Goal: Task Accomplishment & Management: Complete application form

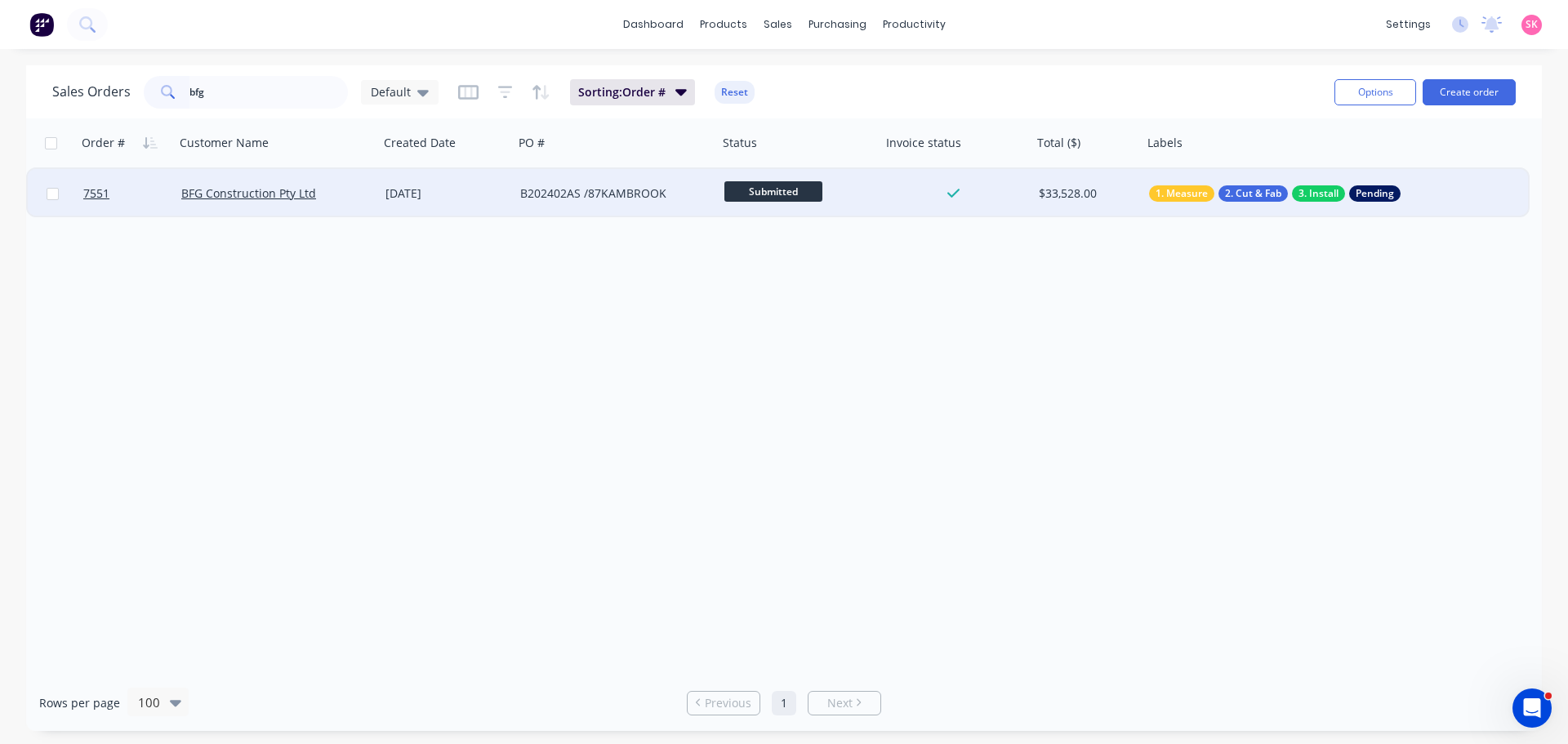
type input "bfg"
click at [397, 206] on div "[DATE]" at bounding box center [447, 194] width 135 height 49
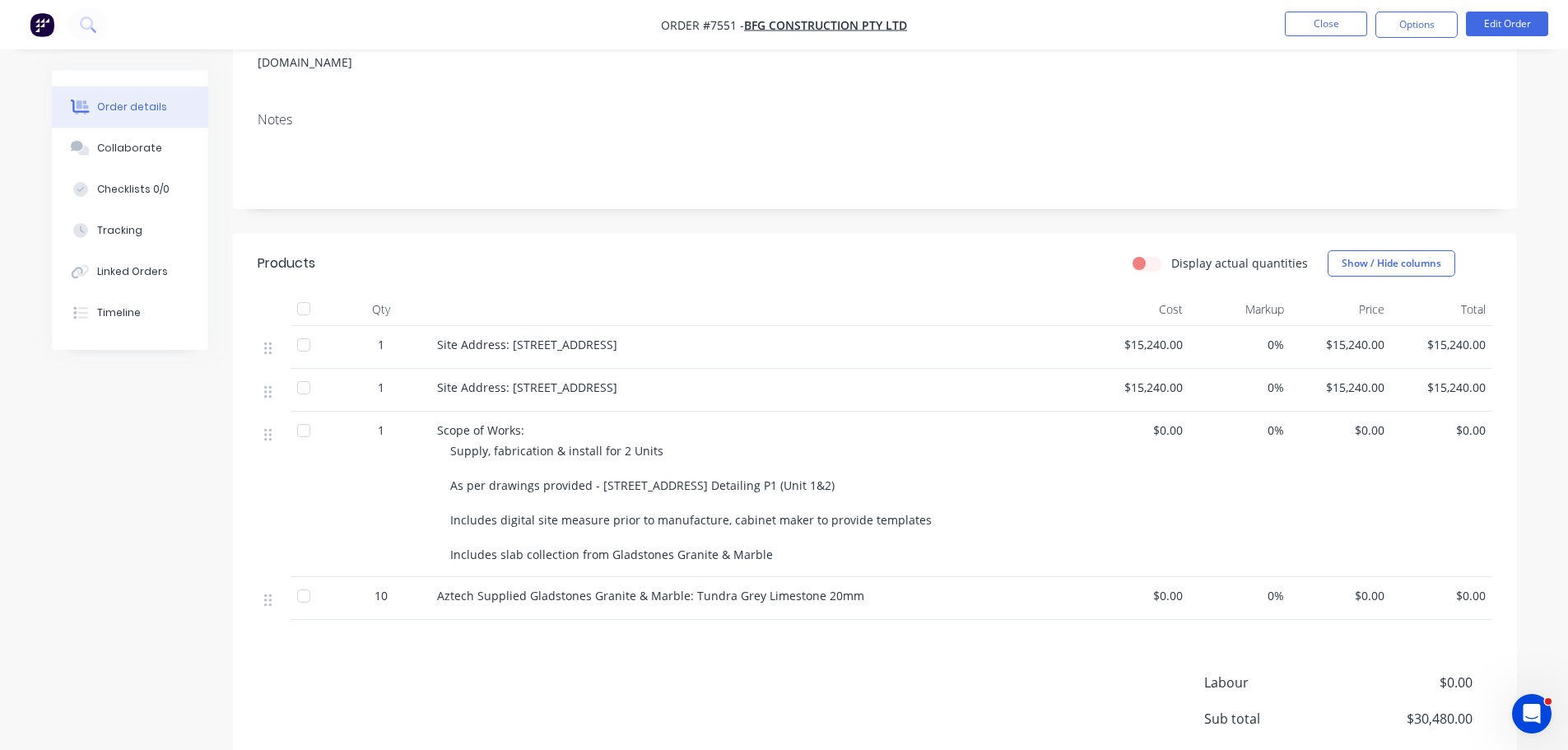
scroll to position [387, 0]
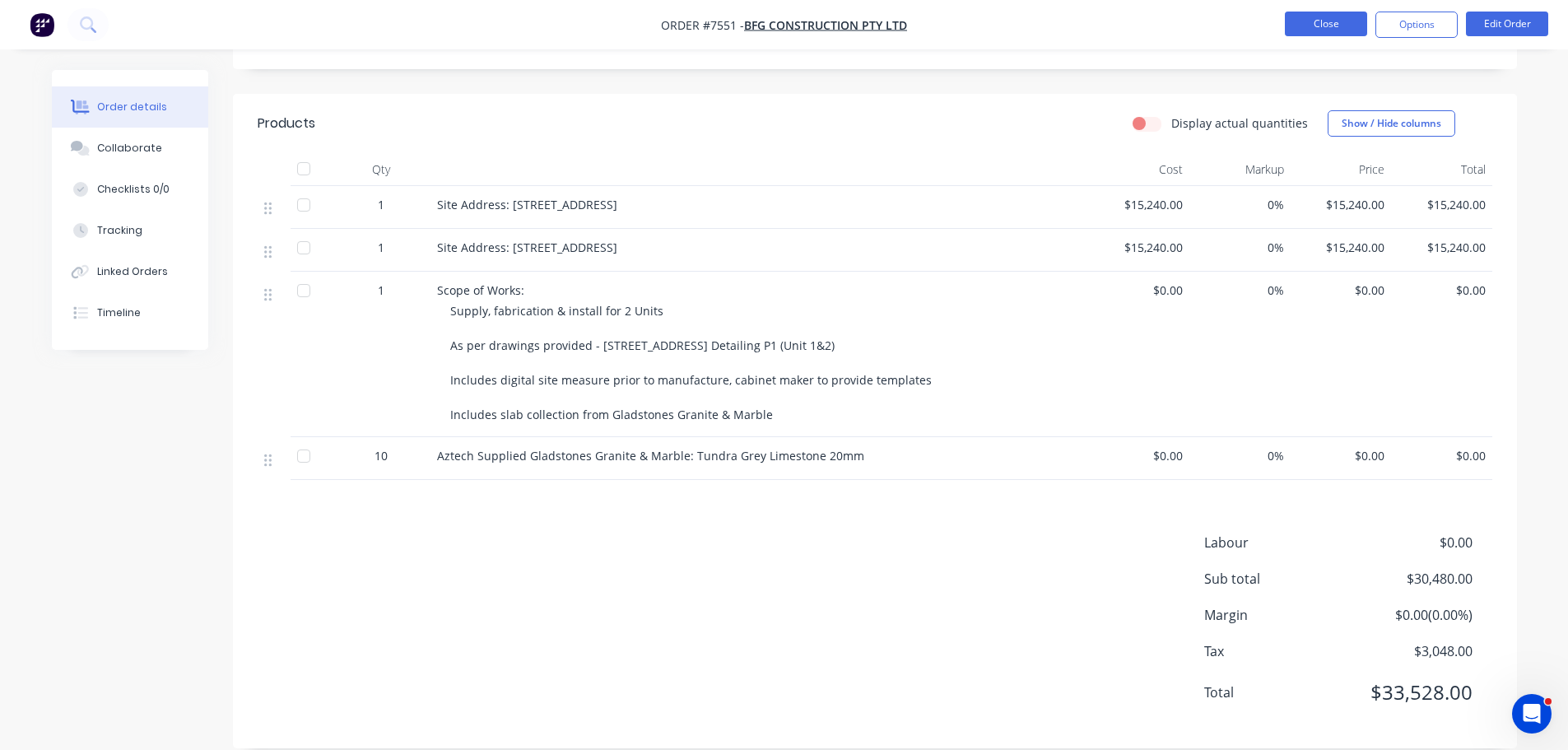
click at [1351, 21] on button "Close" at bounding box center [1325, 24] width 83 height 24
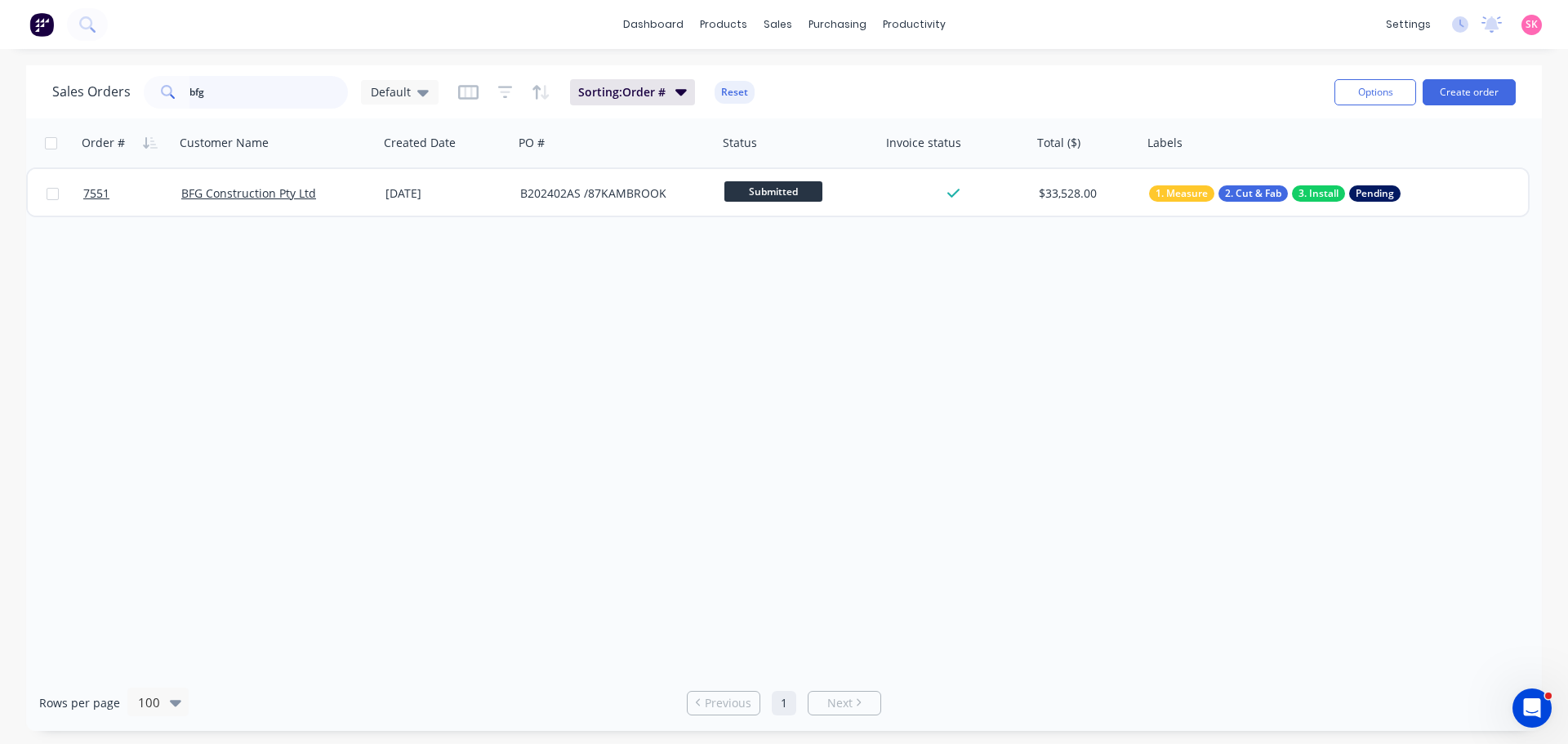
drag, startPoint x: 161, startPoint y: 102, endPoint x: 54, endPoint y: 90, distance: 107.7
click at [54, 91] on div "Sales Orders bfg Default" at bounding box center [244, 92] width 386 height 33
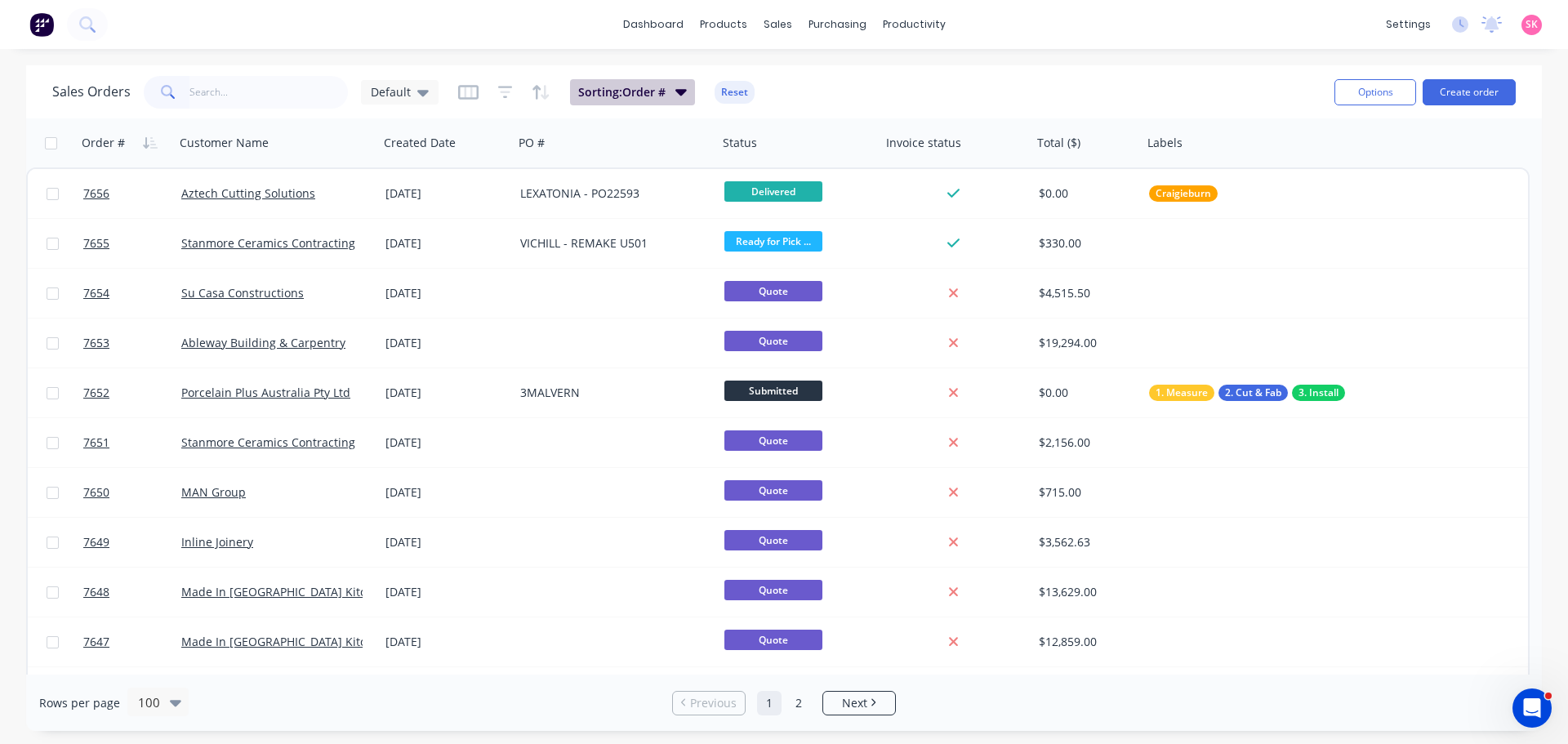
click at [648, 104] on button "Sorting: Order #" at bounding box center [632, 92] width 125 height 26
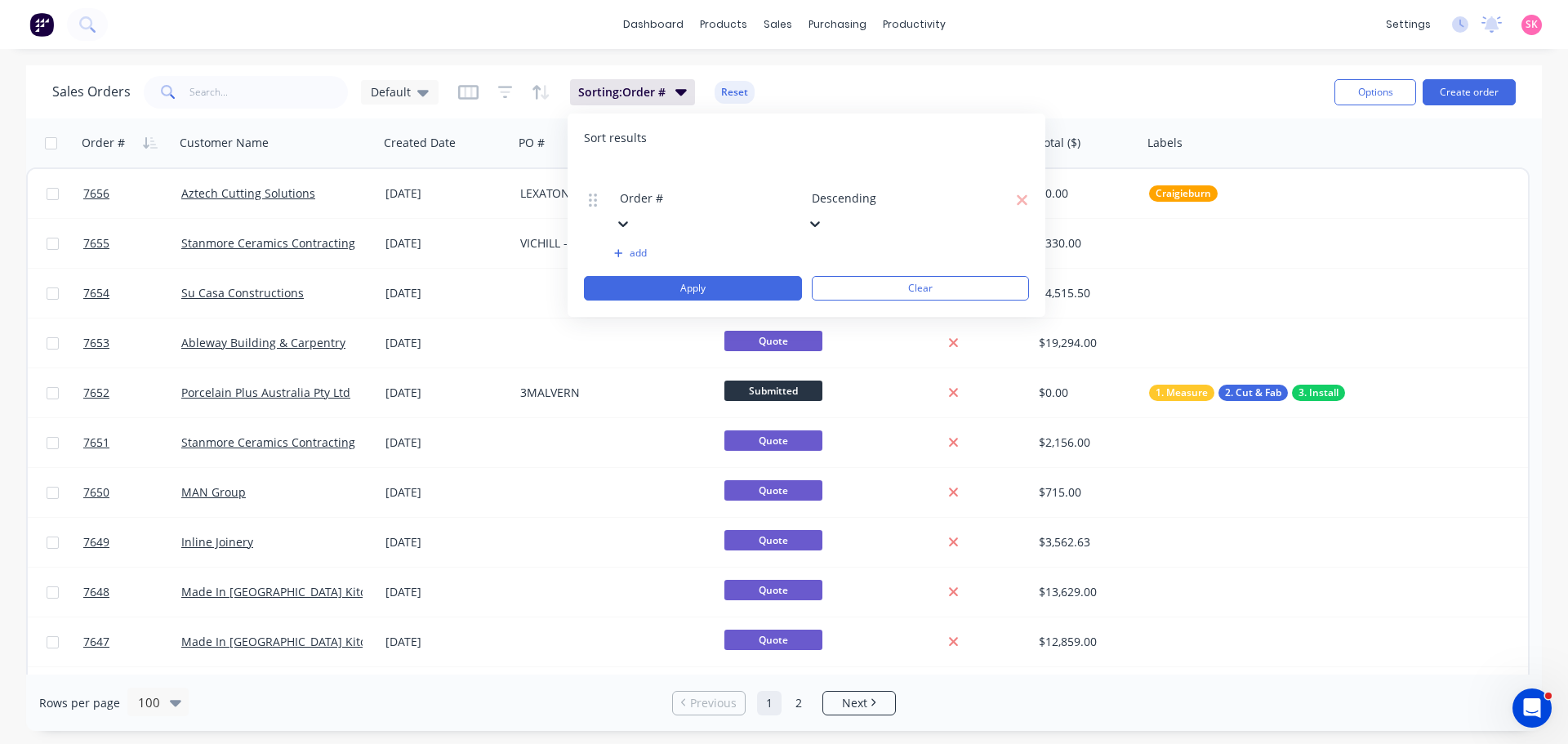
click at [841, 78] on div "Sales Orders Default Sorting: Order # Reset" at bounding box center [686, 92] width 1269 height 40
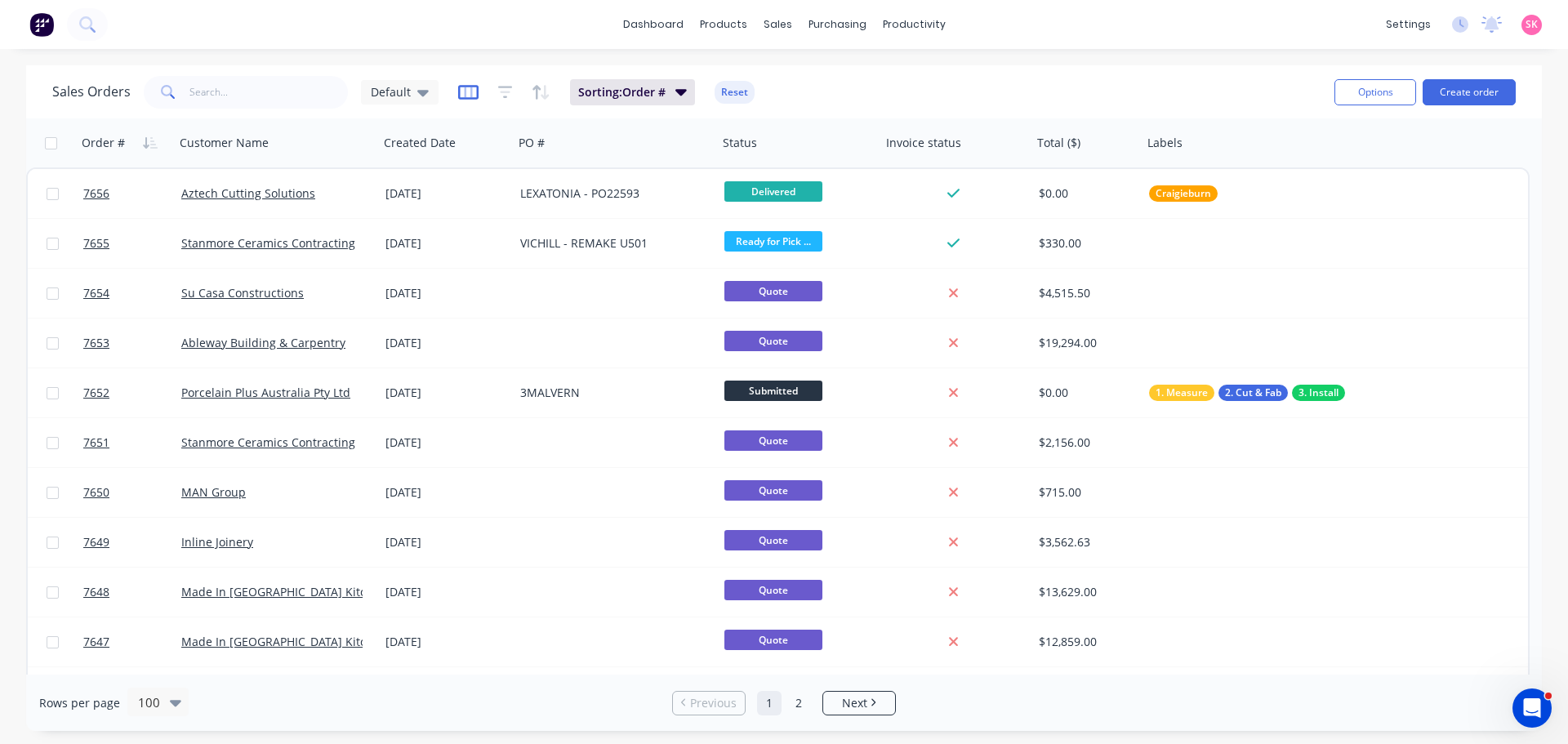
click at [473, 99] on icon "button" at bounding box center [468, 92] width 21 height 16
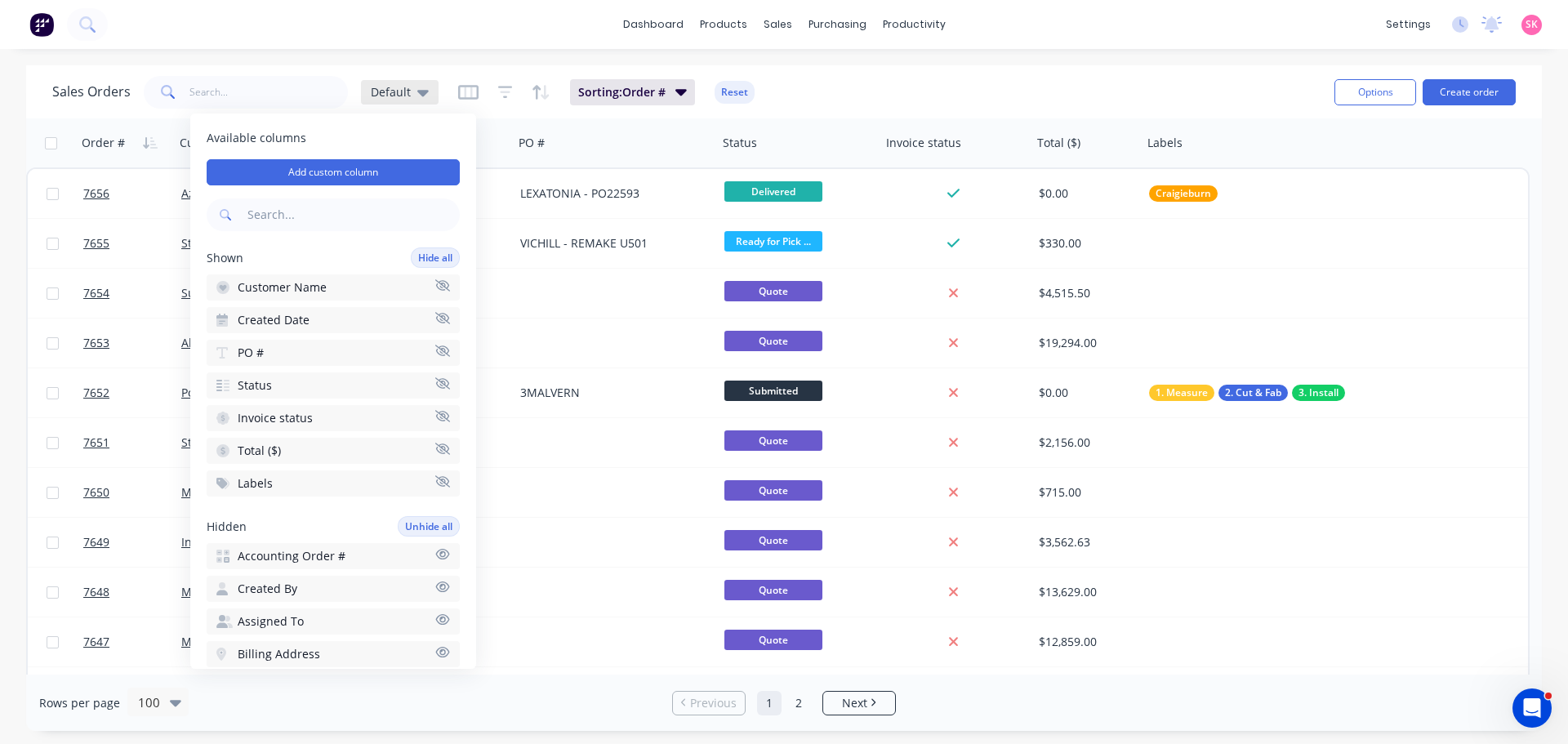
click at [426, 95] on div "Default" at bounding box center [400, 92] width 78 height 24
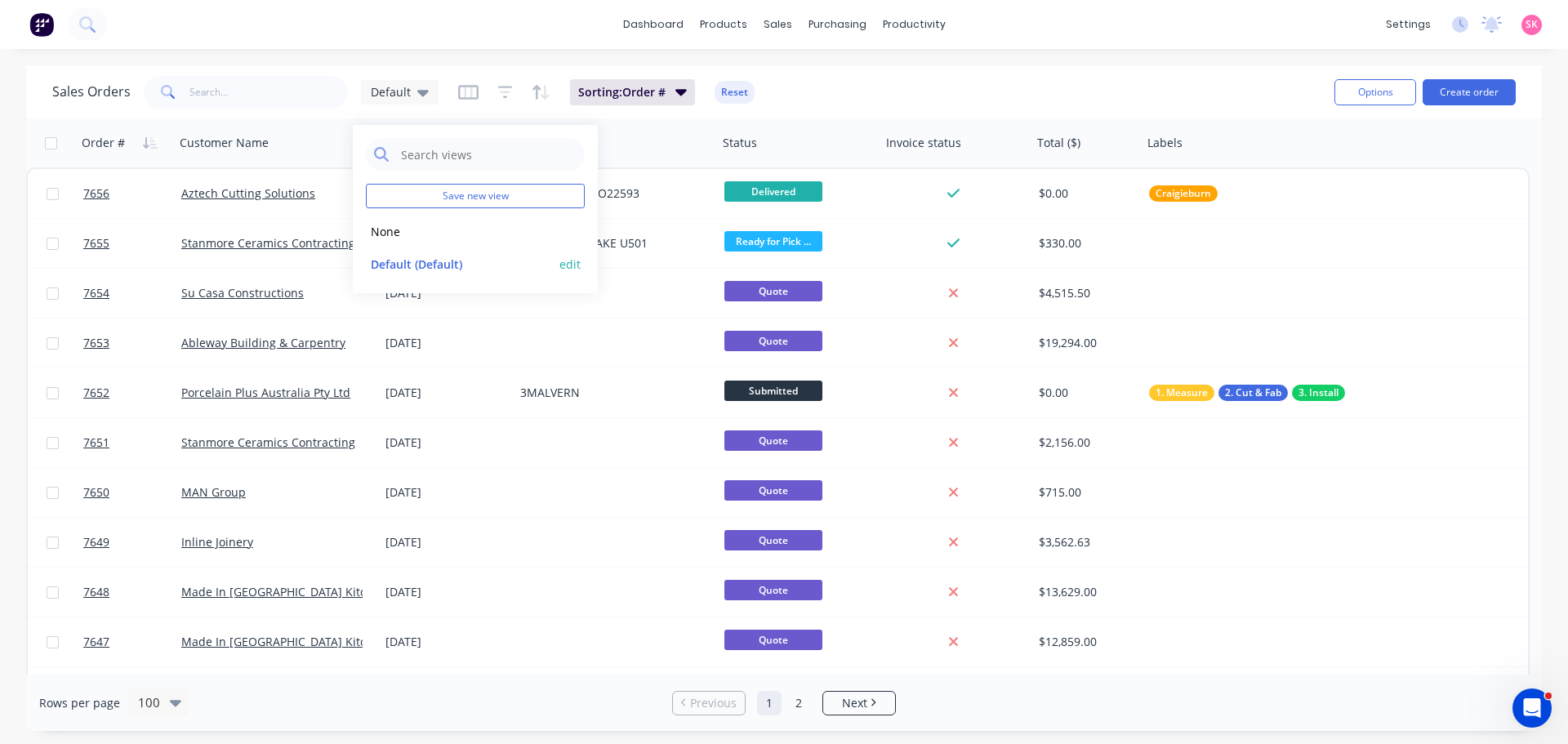
click at [570, 268] on button "edit" at bounding box center [569, 264] width 22 height 17
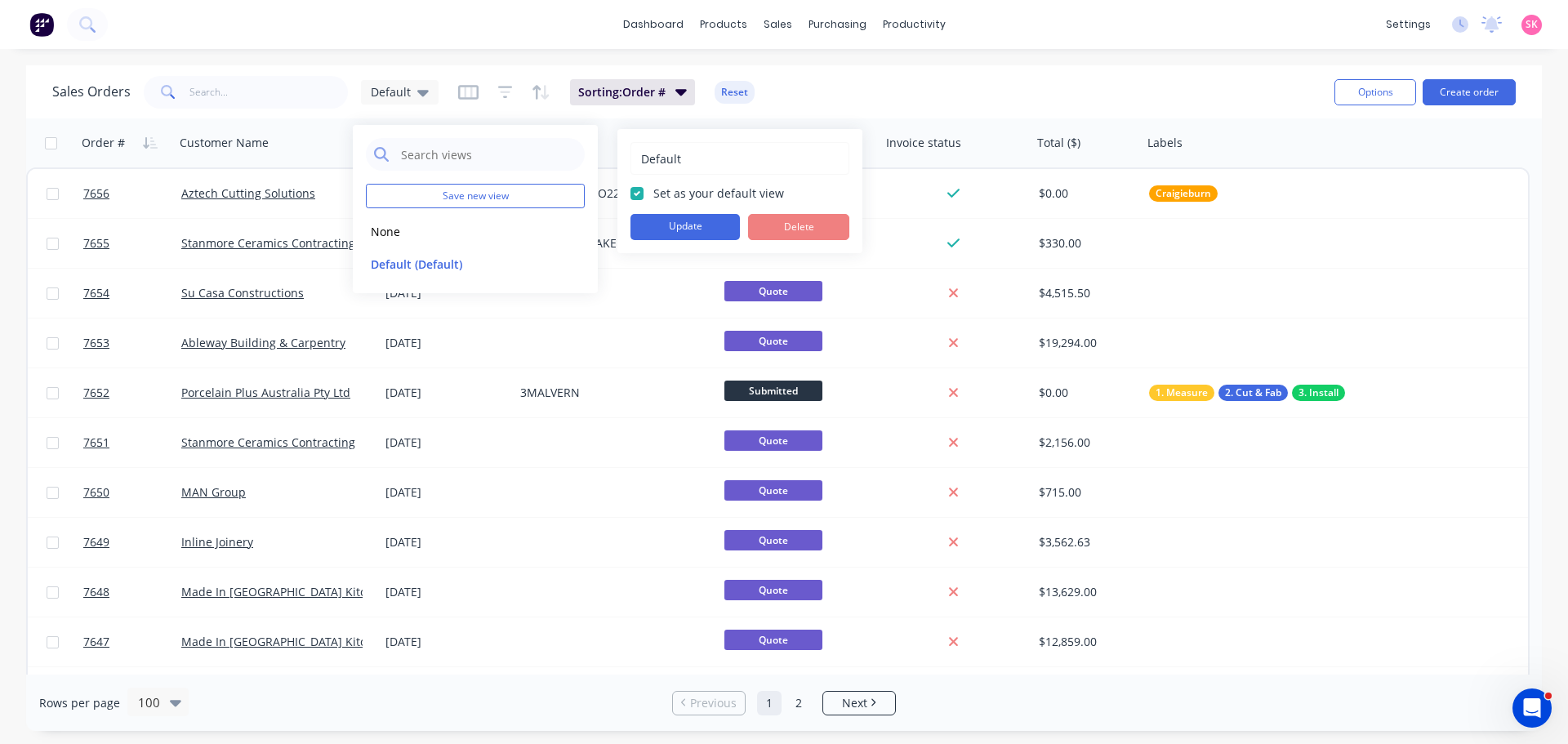
click at [869, 89] on div "Sales Orders Default Sorting: Order # Reset" at bounding box center [686, 92] width 1269 height 40
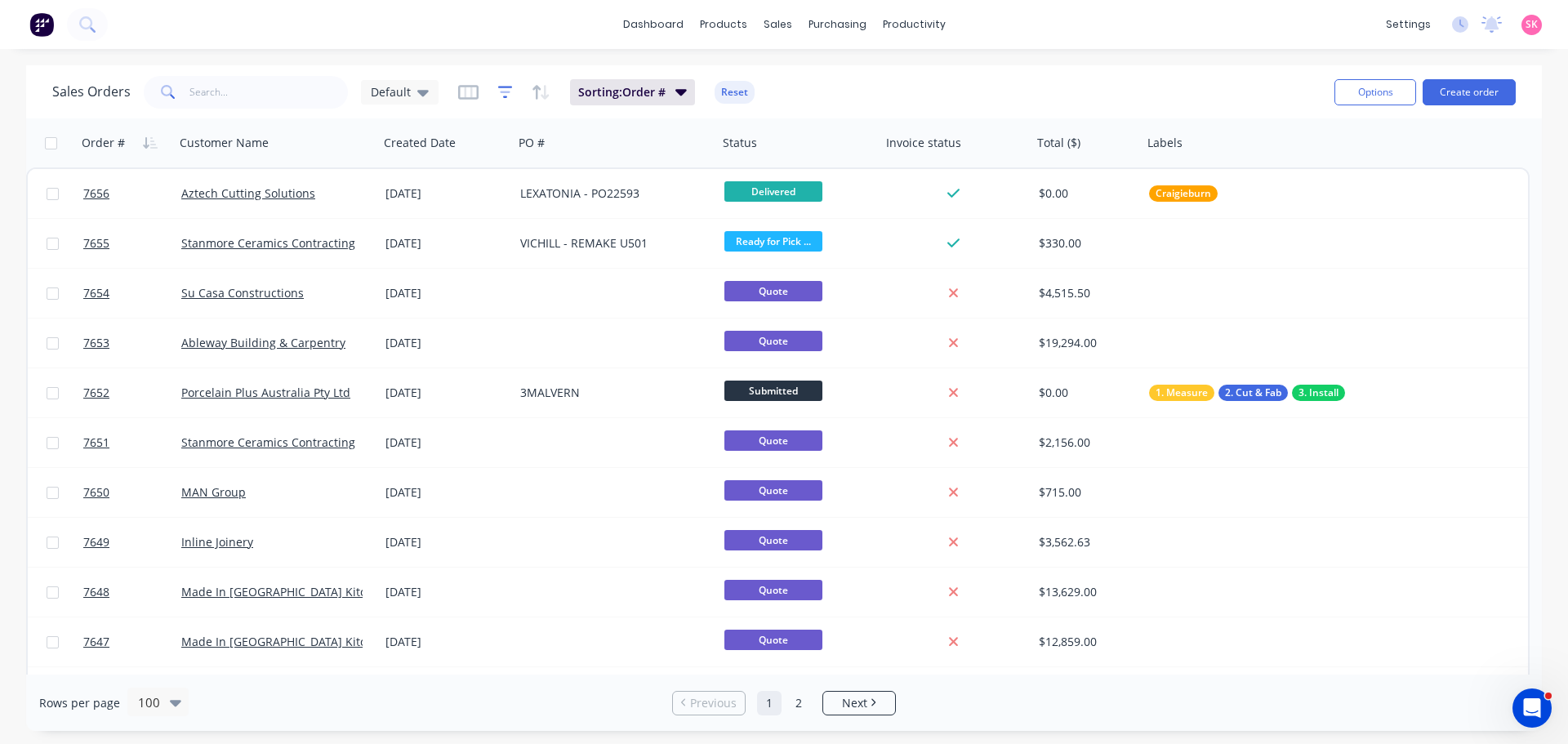
click at [506, 86] on icon "button" at bounding box center [505, 92] width 15 height 12
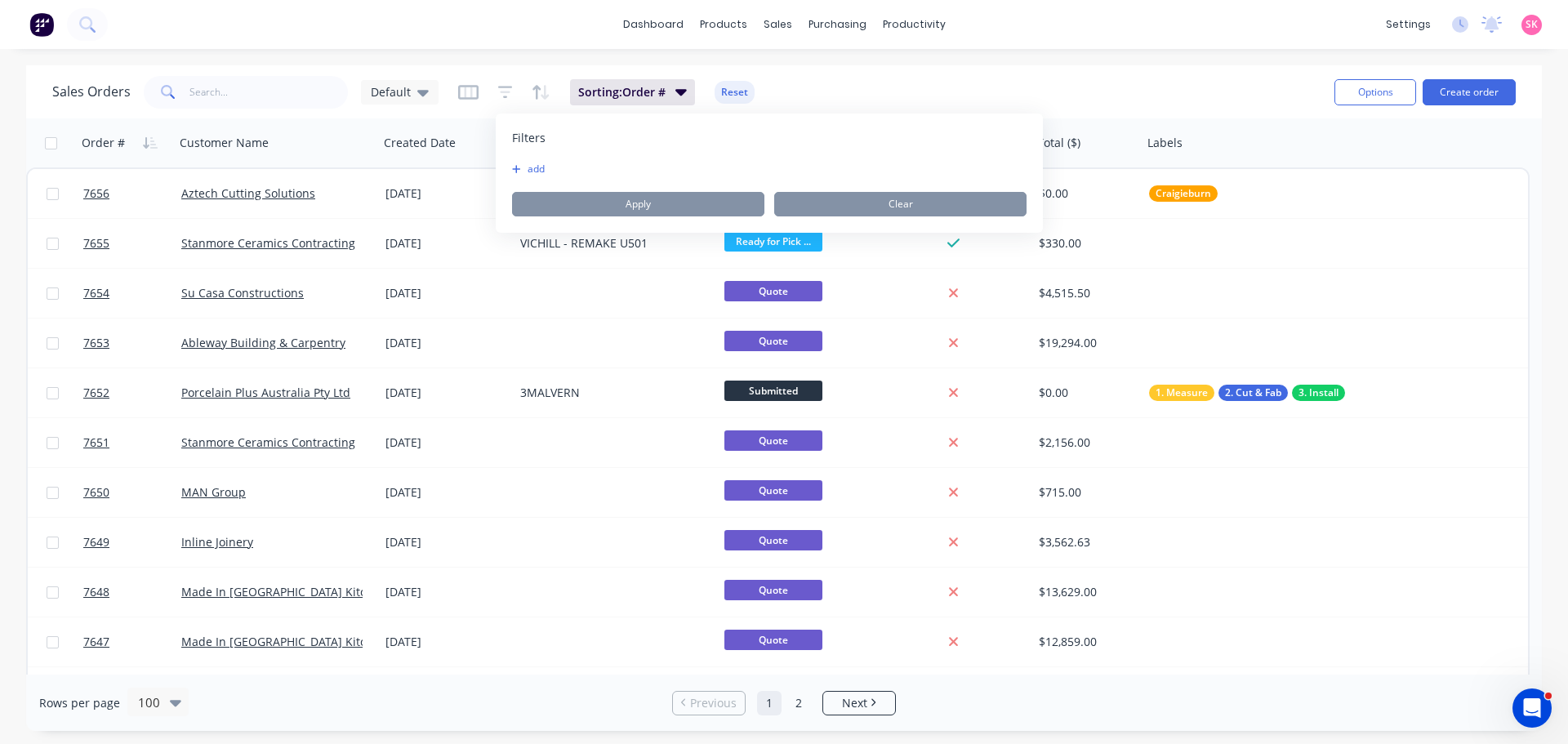
click at [529, 163] on button "add" at bounding box center [532, 169] width 41 height 13
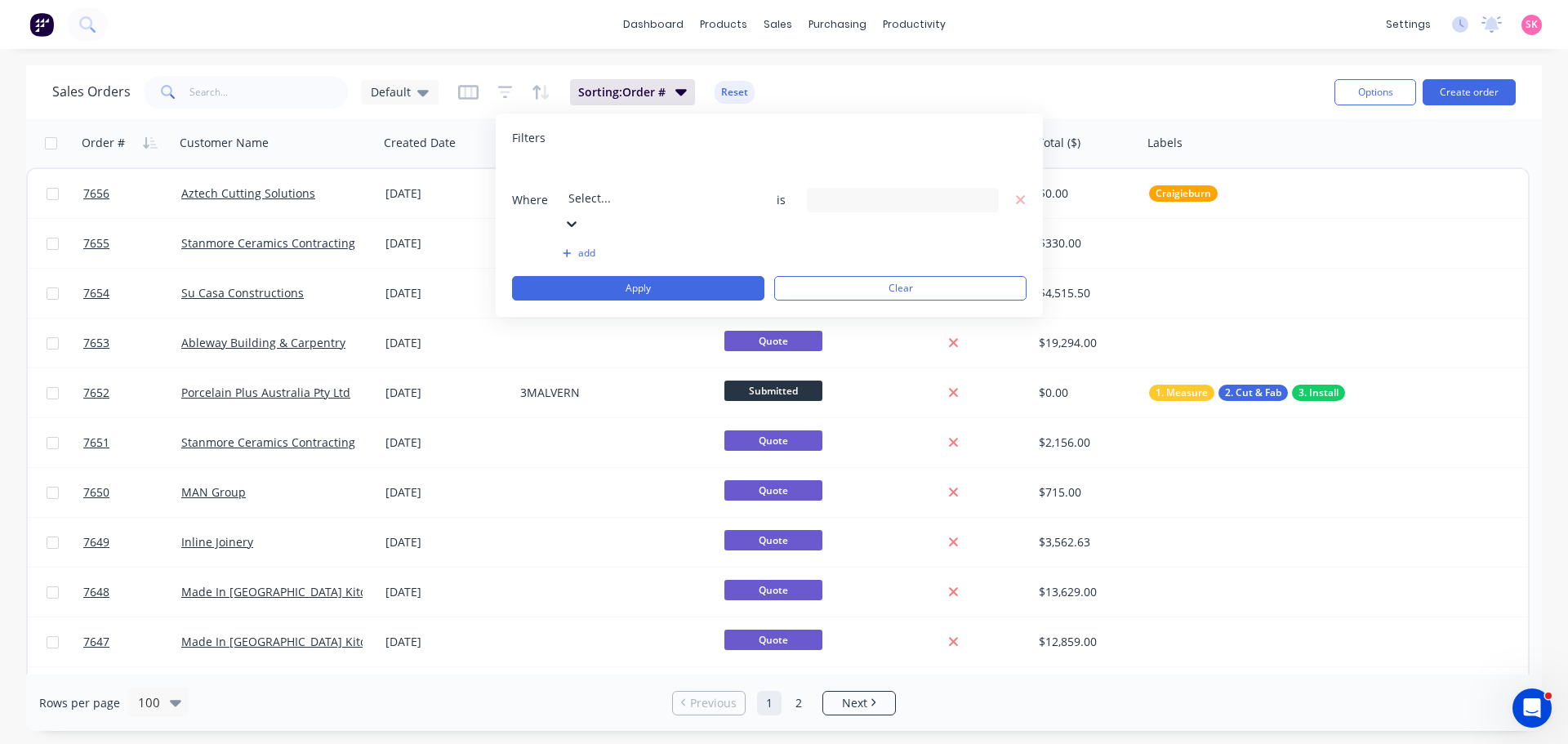
click at [617, 176] on div at bounding box center [686, 176] width 235 height 21
click at [849, 191] on div "14 Status selected" at bounding box center [889, 200] width 148 height 17
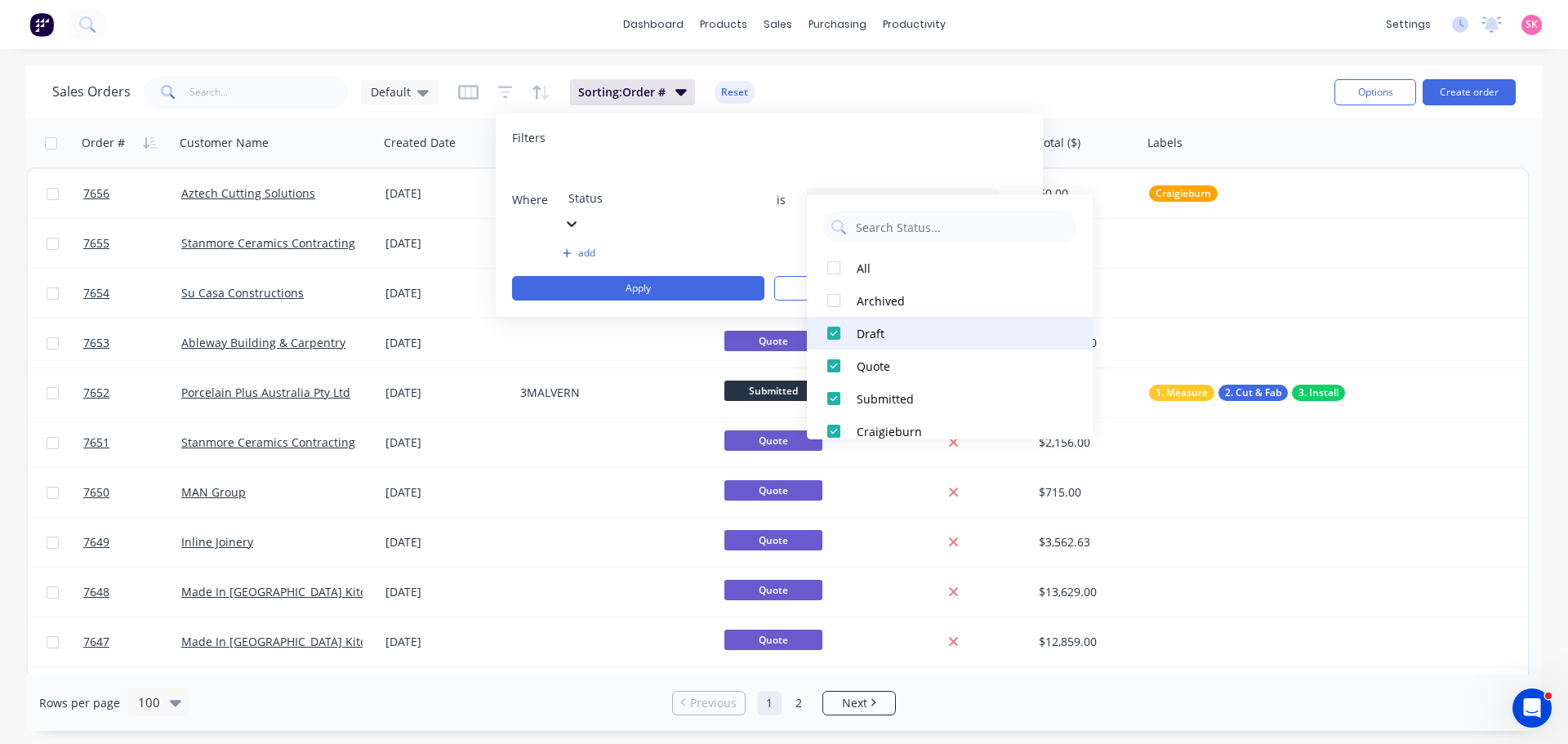
click at [836, 333] on div at bounding box center [834, 334] width 33 height 33
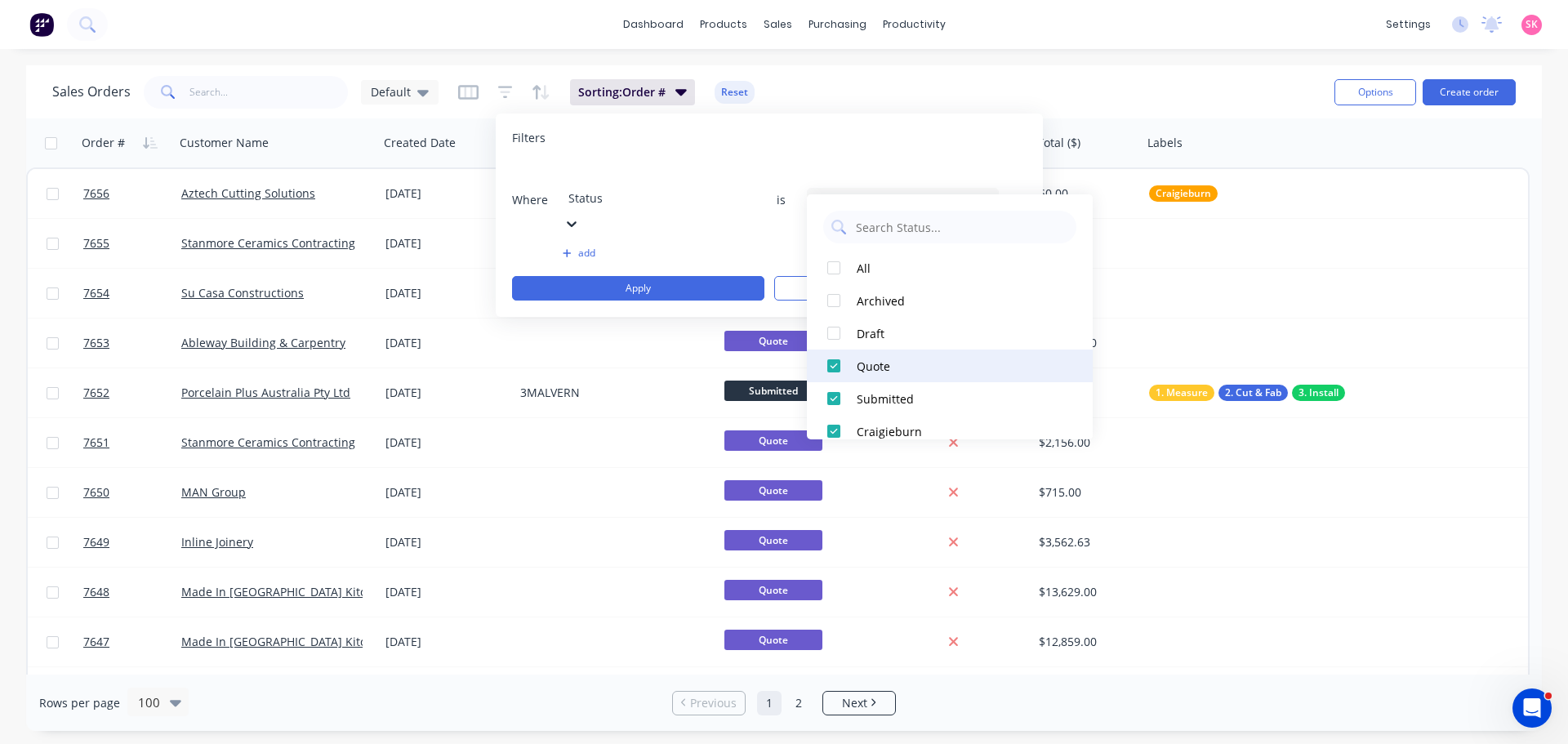
click at [838, 365] on div at bounding box center [834, 366] width 33 height 33
click at [837, 397] on div at bounding box center [834, 398] width 33 height 33
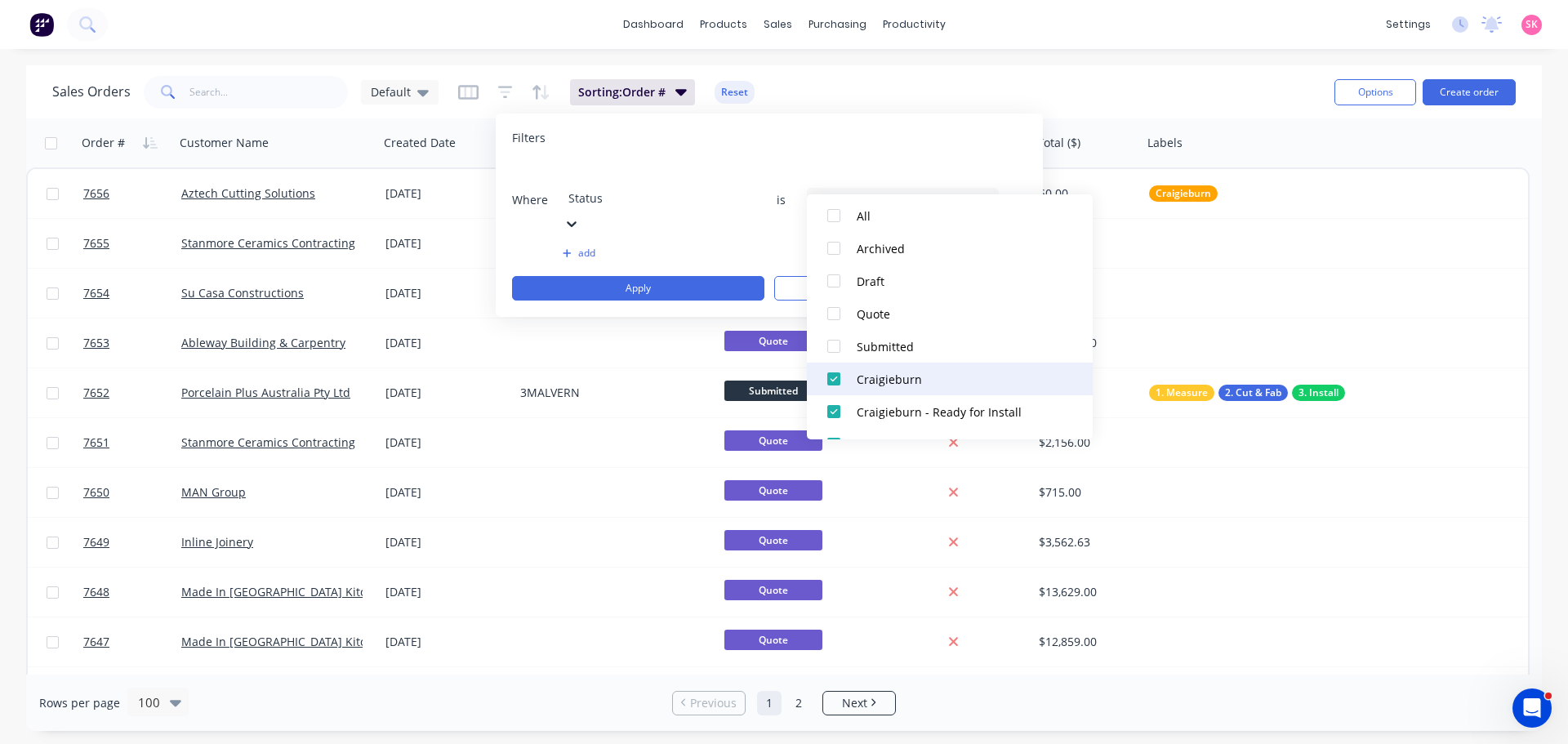
scroll to position [82, 0]
click at [835, 348] on div at bounding box center [834, 350] width 33 height 33
click at [828, 381] on div at bounding box center [834, 382] width 33 height 33
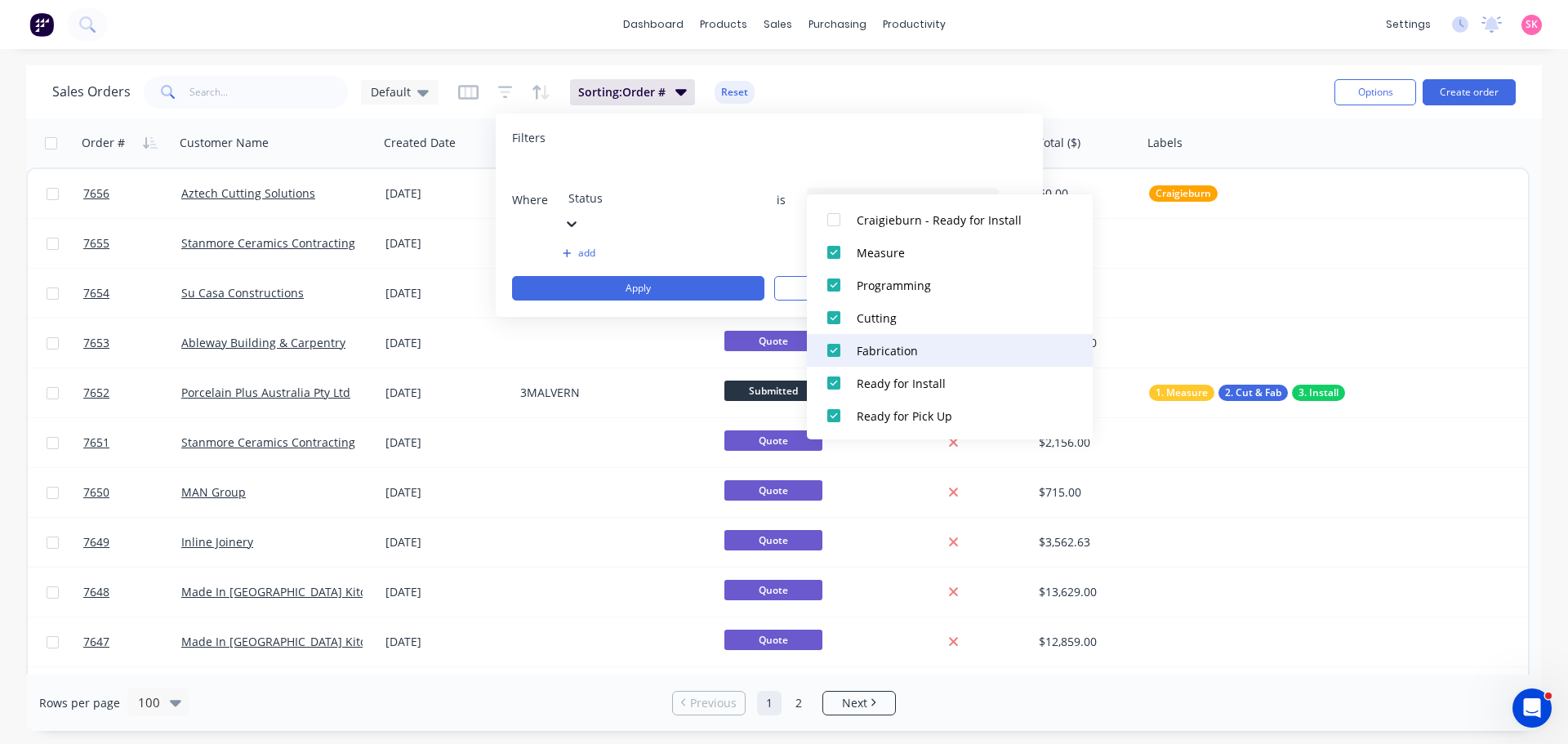
scroll to position [245, 0]
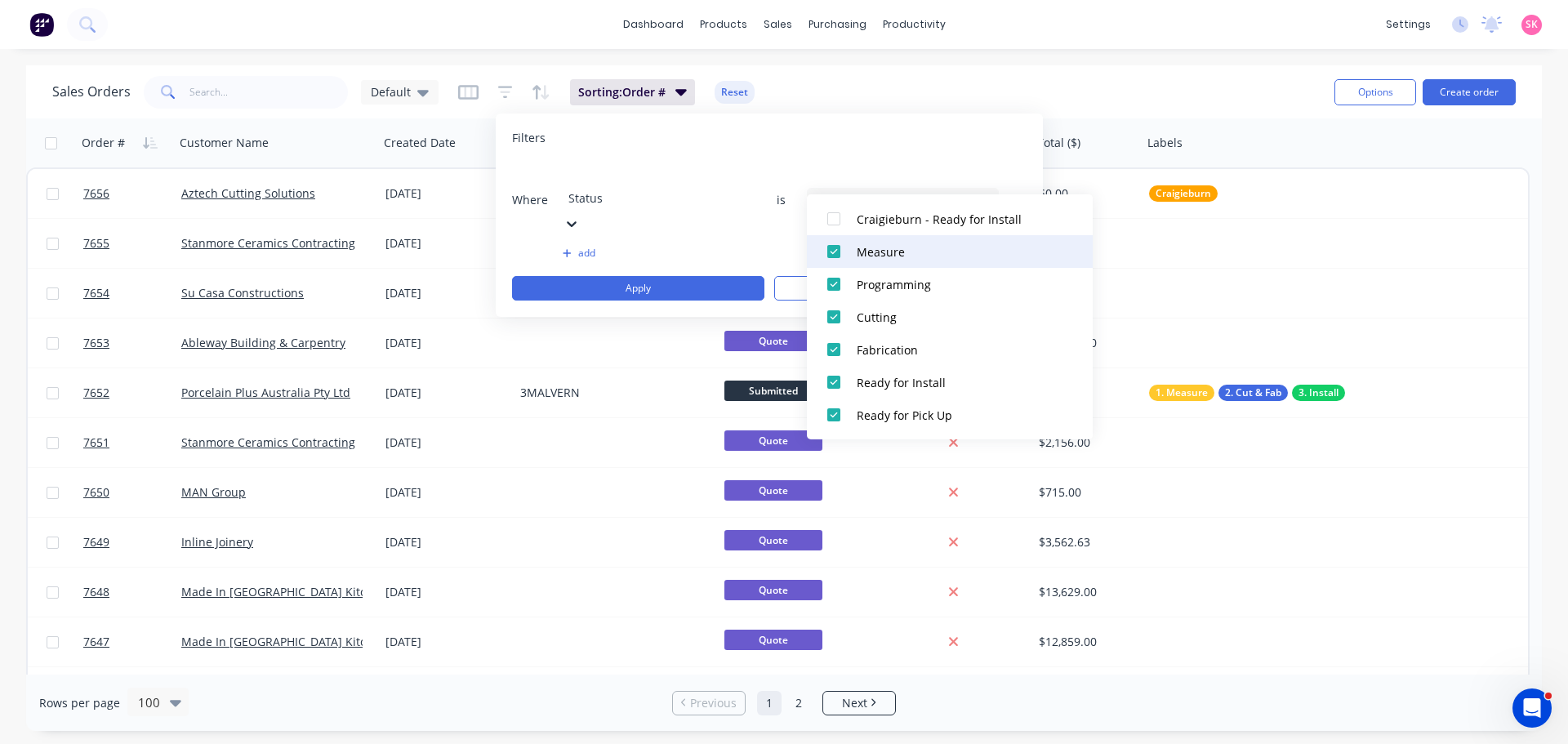
click at [836, 249] on div at bounding box center [834, 251] width 33 height 33
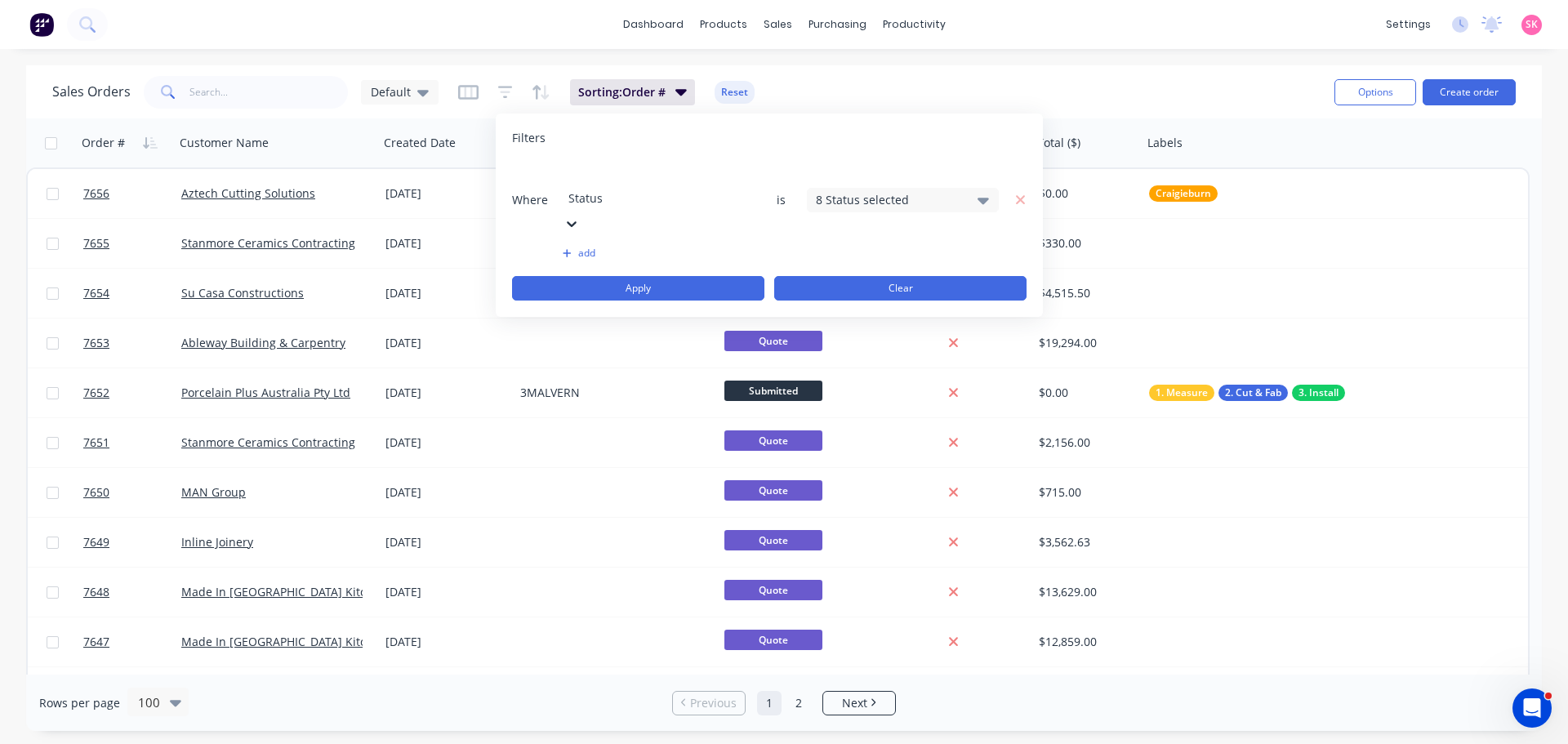
click at [793, 276] on button "Clear" at bounding box center [900, 288] width 252 height 24
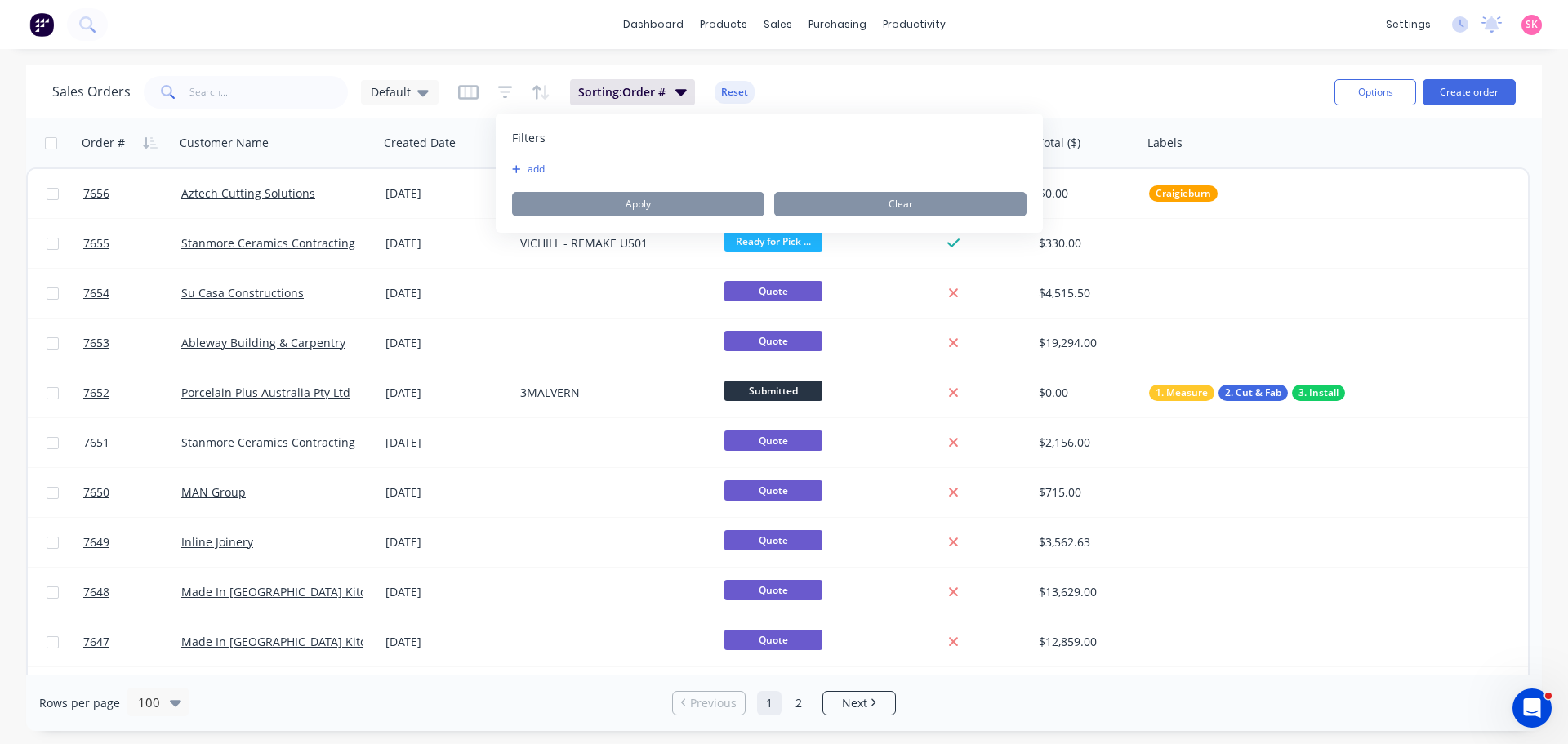
click at [790, 104] on div "Sales Orders Default Sorting: Order # Reset" at bounding box center [686, 92] width 1269 height 40
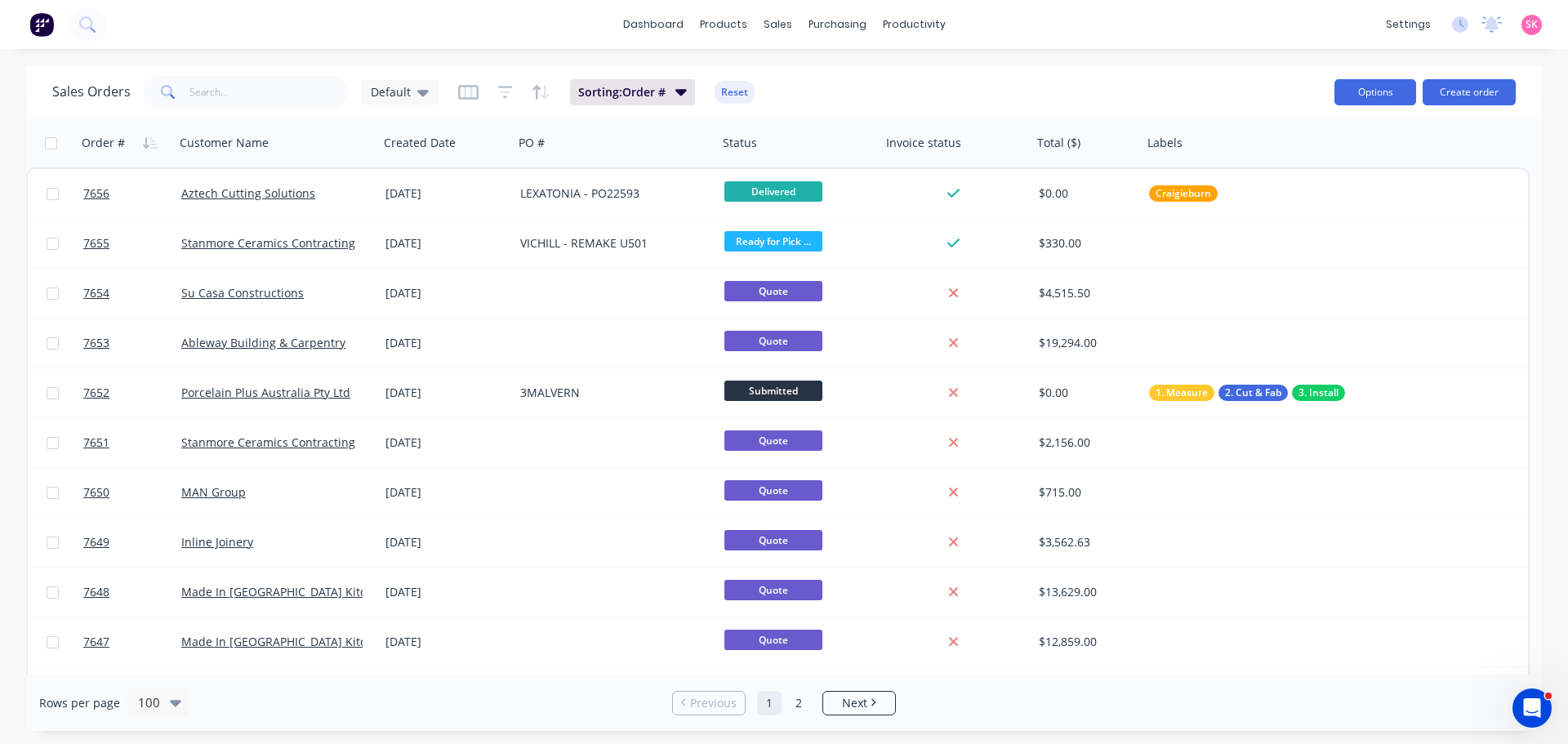
click at [1368, 87] on button "Options" at bounding box center [1374, 92] width 82 height 26
click at [1311, 196] on div "Export" at bounding box center [1326, 198] width 150 height 23
click at [502, 96] on icon "button" at bounding box center [505, 92] width 15 height 16
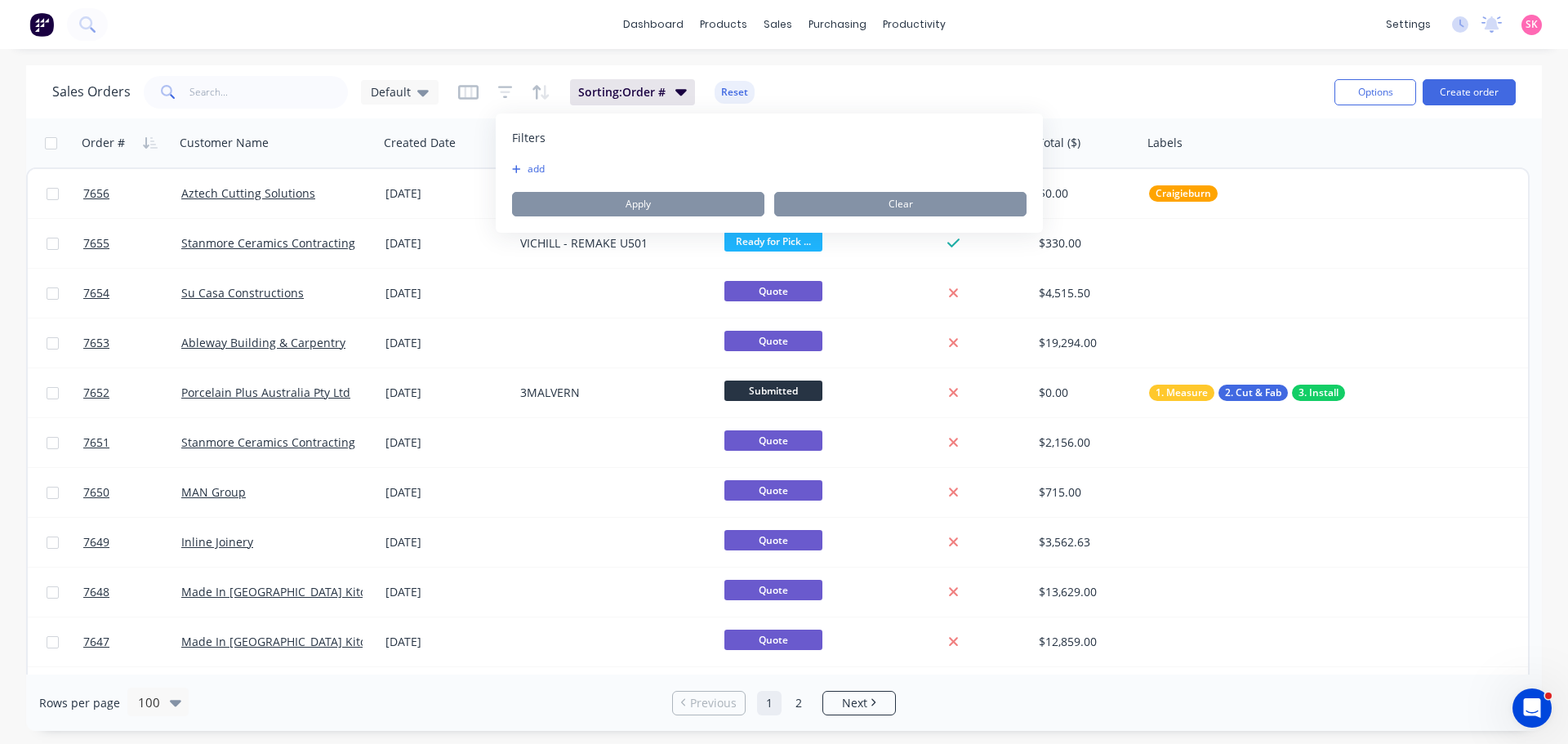
click at [524, 169] on button "add" at bounding box center [532, 169] width 41 height 13
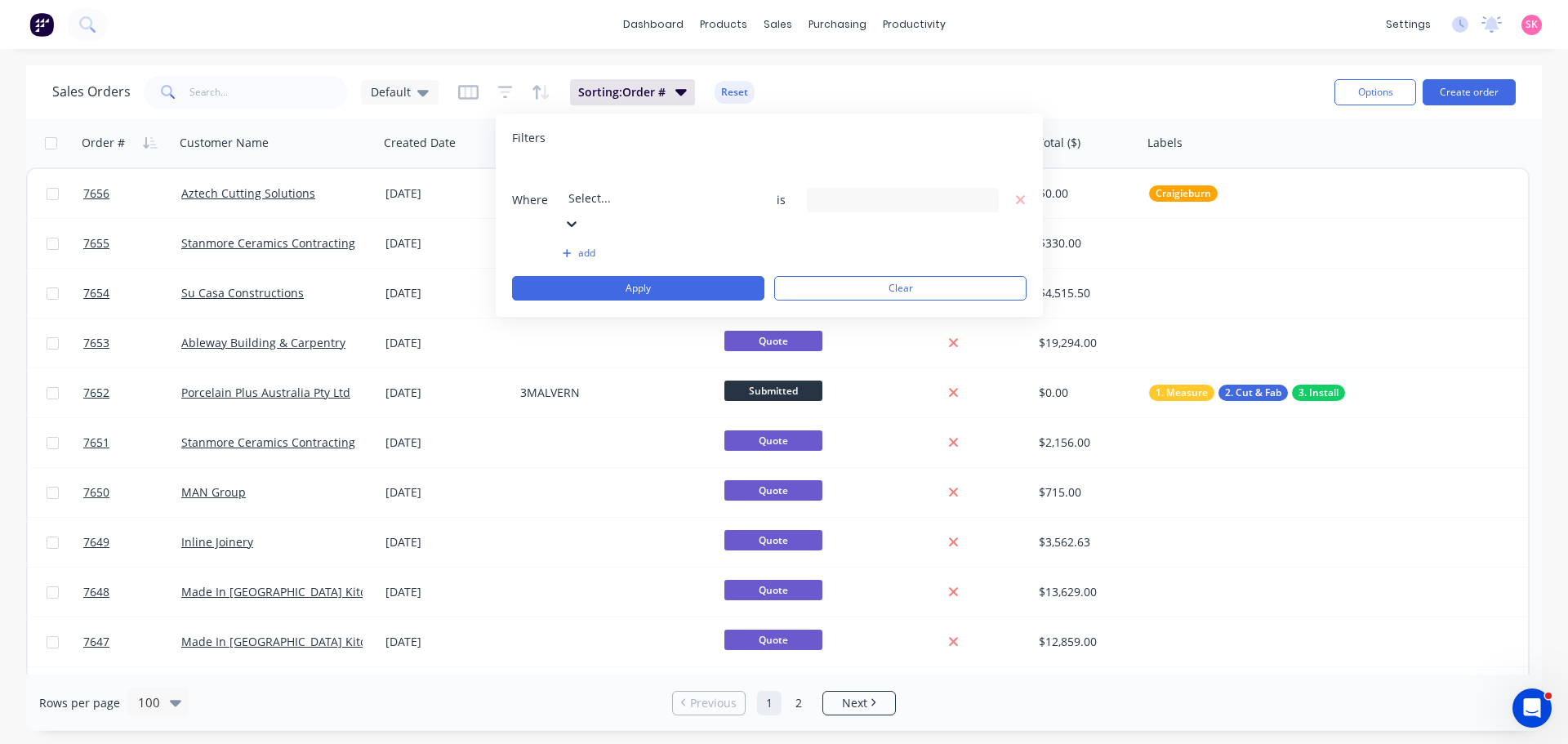
click at [645, 179] on div at bounding box center [686, 176] width 235 height 21
click at [860, 191] on div "14 Status selected" at bounding box center [889, 200] width 148 height 17
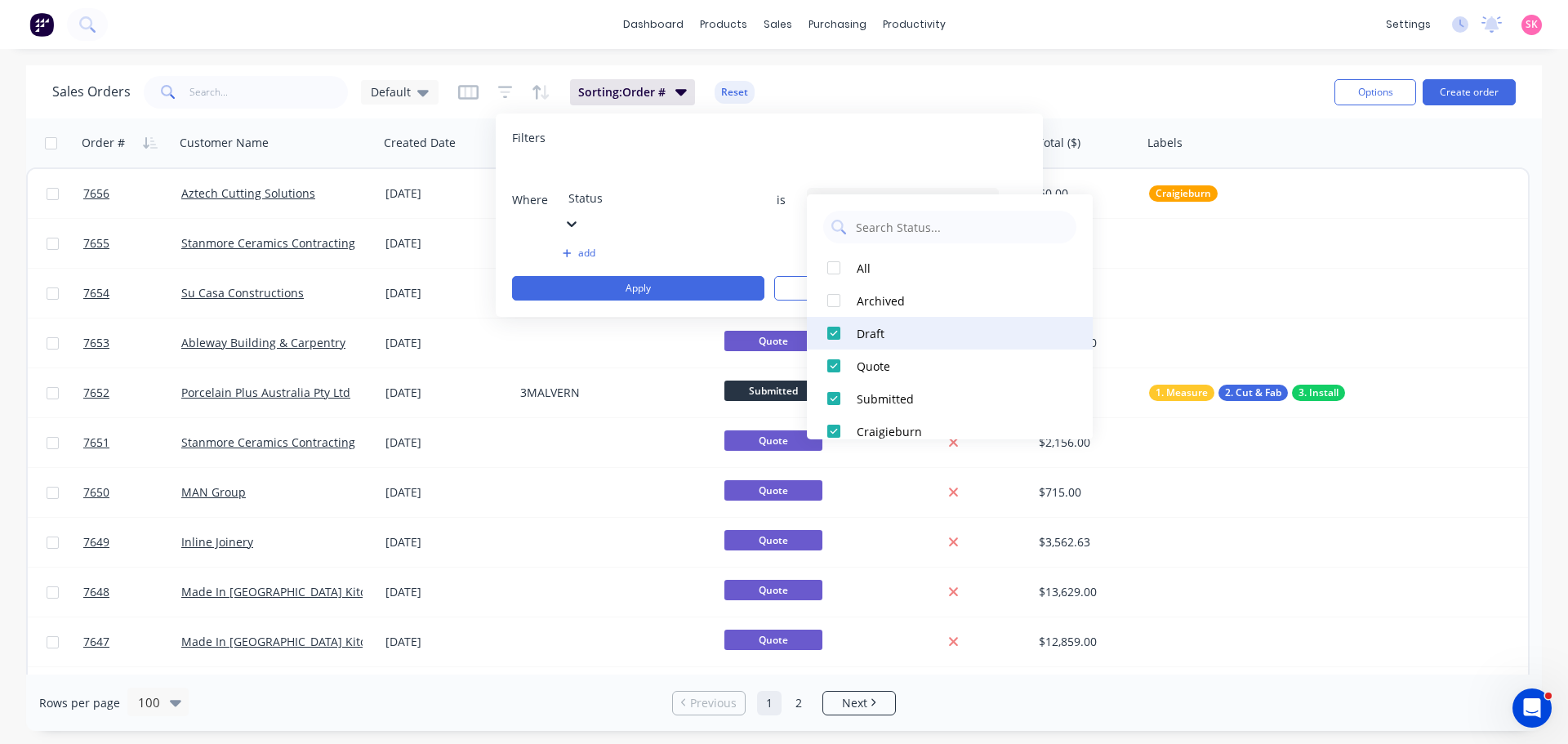
click at [837, 334] on div at bounding box center [834, 334] width 33 height 33
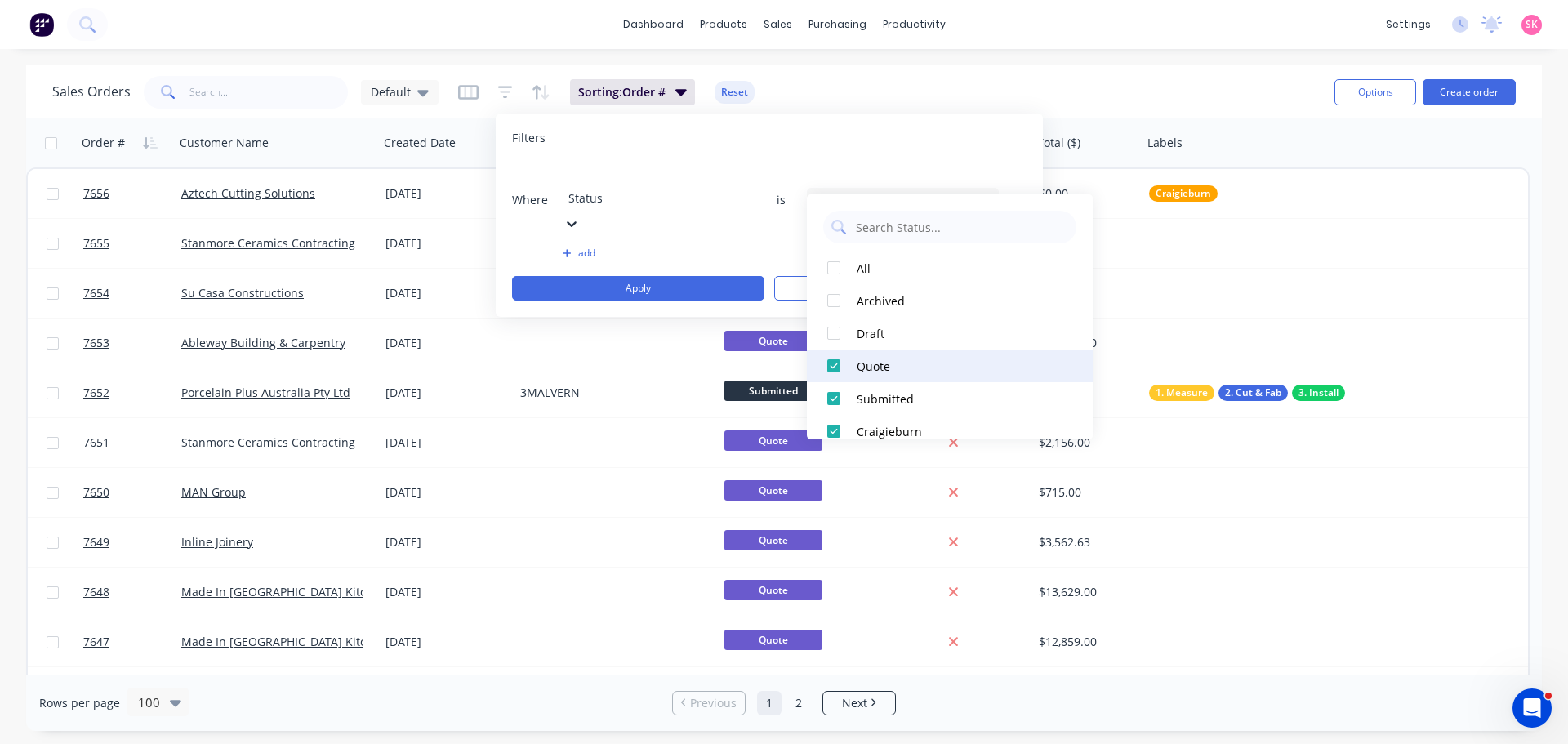
drag, startPoint x: 836, startPoint y: 364, endPoint x: 836, endPoint y: 374, distance: 10.0
click at [835, 365] on div at bounding box center [834, 366] width 33 height 33
click at [836, 397] on div at bounding box center [834, 398] width 33 height 33
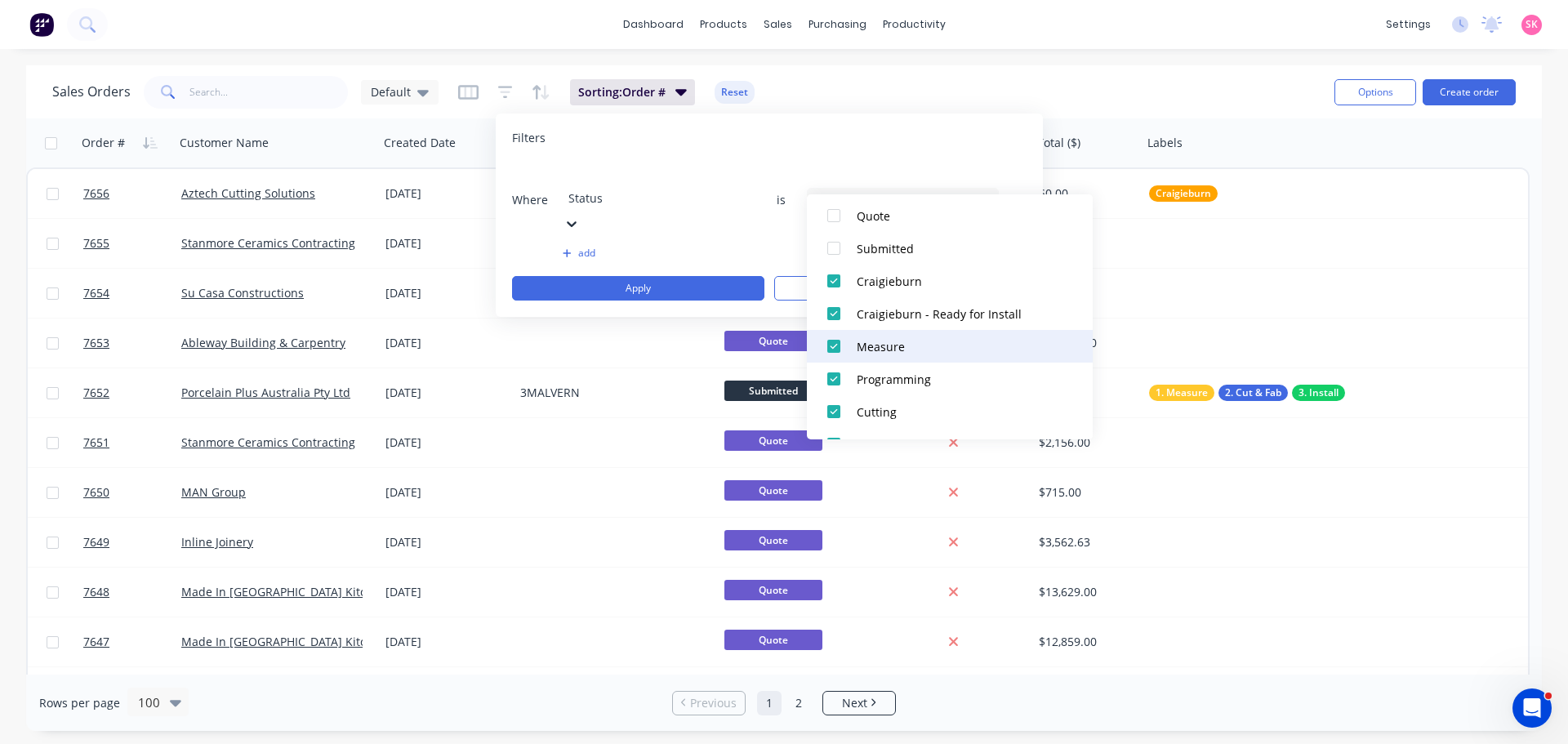
scroll to position [163, 0]
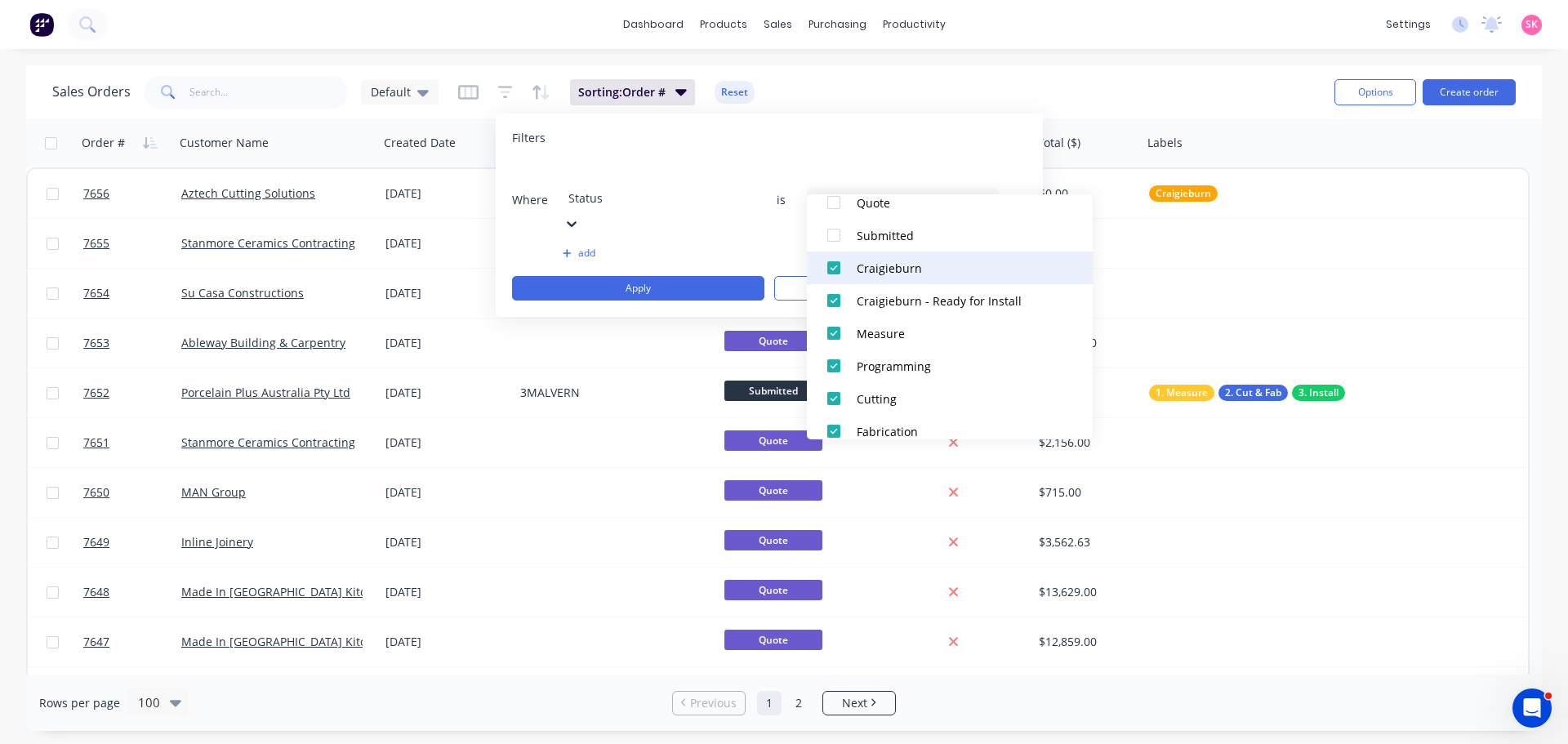
click at [832, 276] on div at bounding box center [834, 268] width 33 height 33
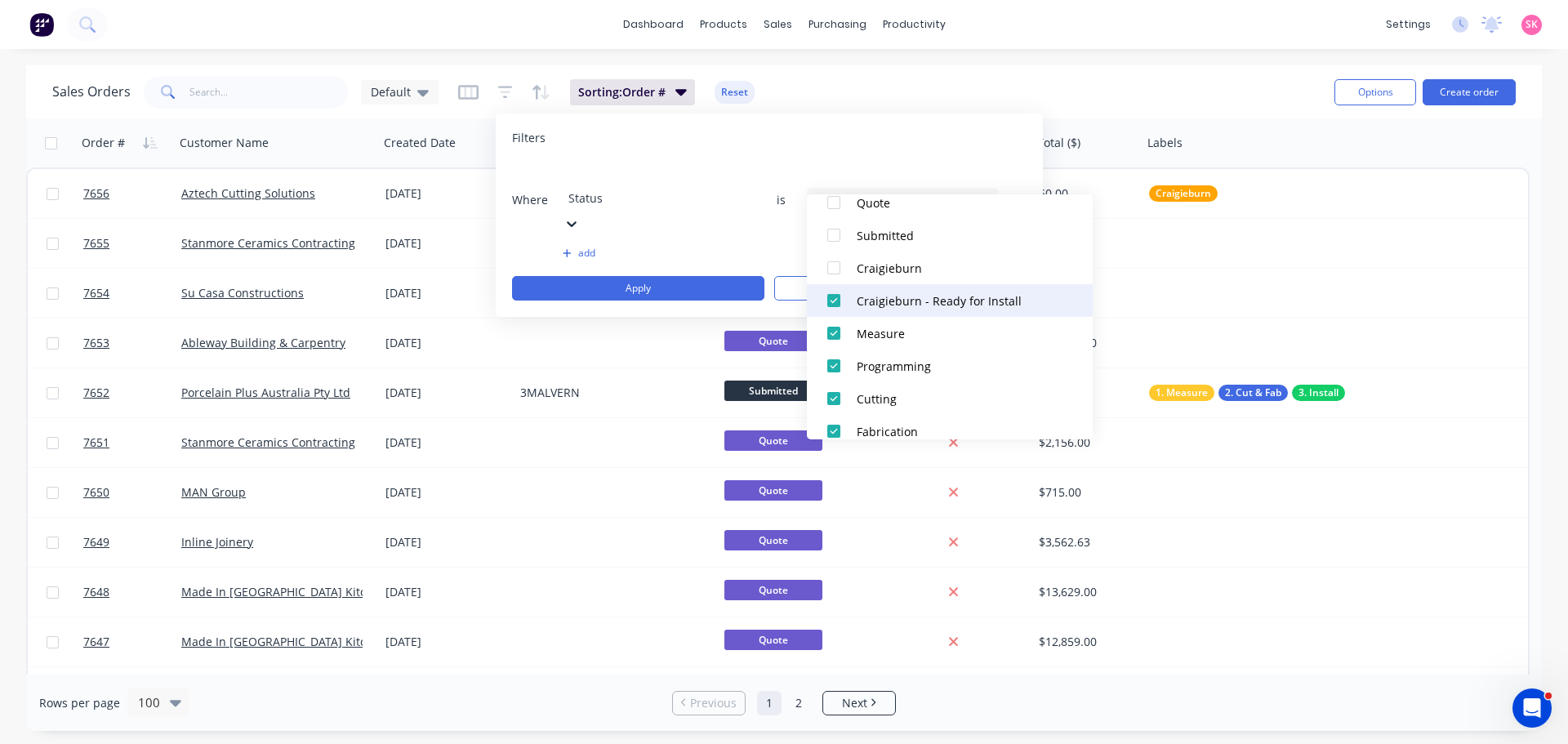
click at [840, 304] on div at bounding box center [834, 301] width 33 height 33
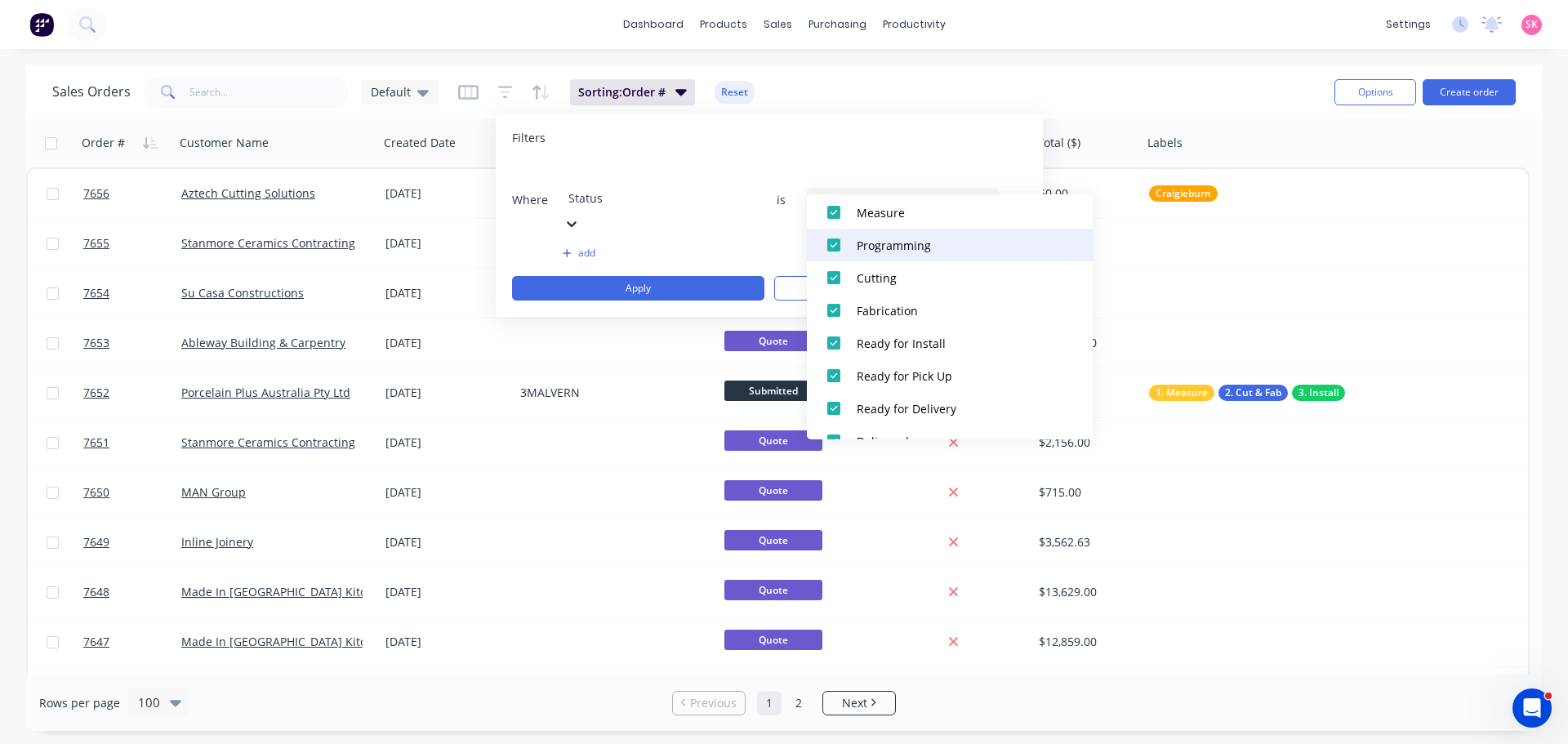
scroll to position [245, 0]
click at [834, 253] on div at bounding box center [834, 251] width 33 height 33
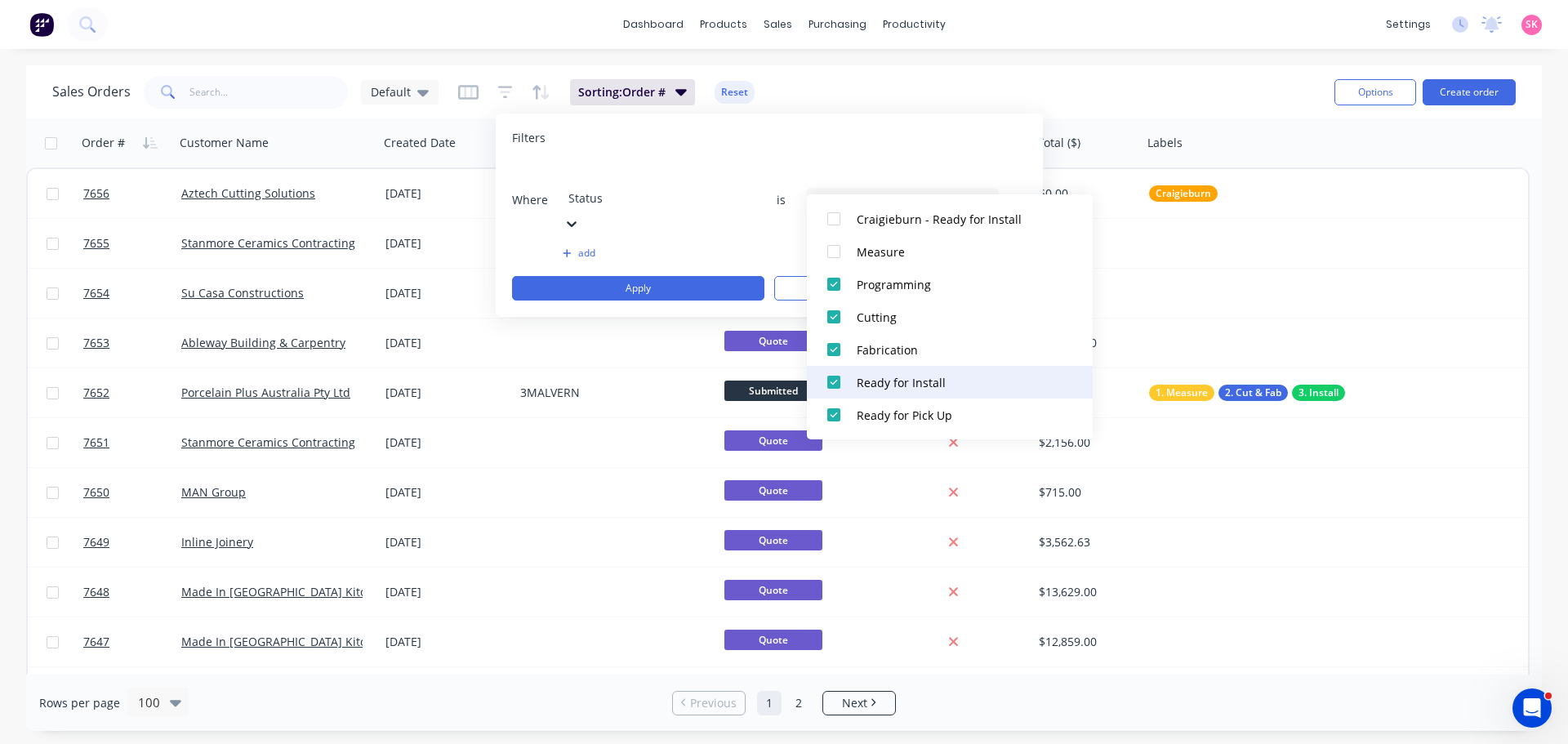
click at [825, 386] on div at bounding box center [834, 382] width 33 height 33
click at [841, 414] on div at bounding box center [834, 415] width 33 height 33
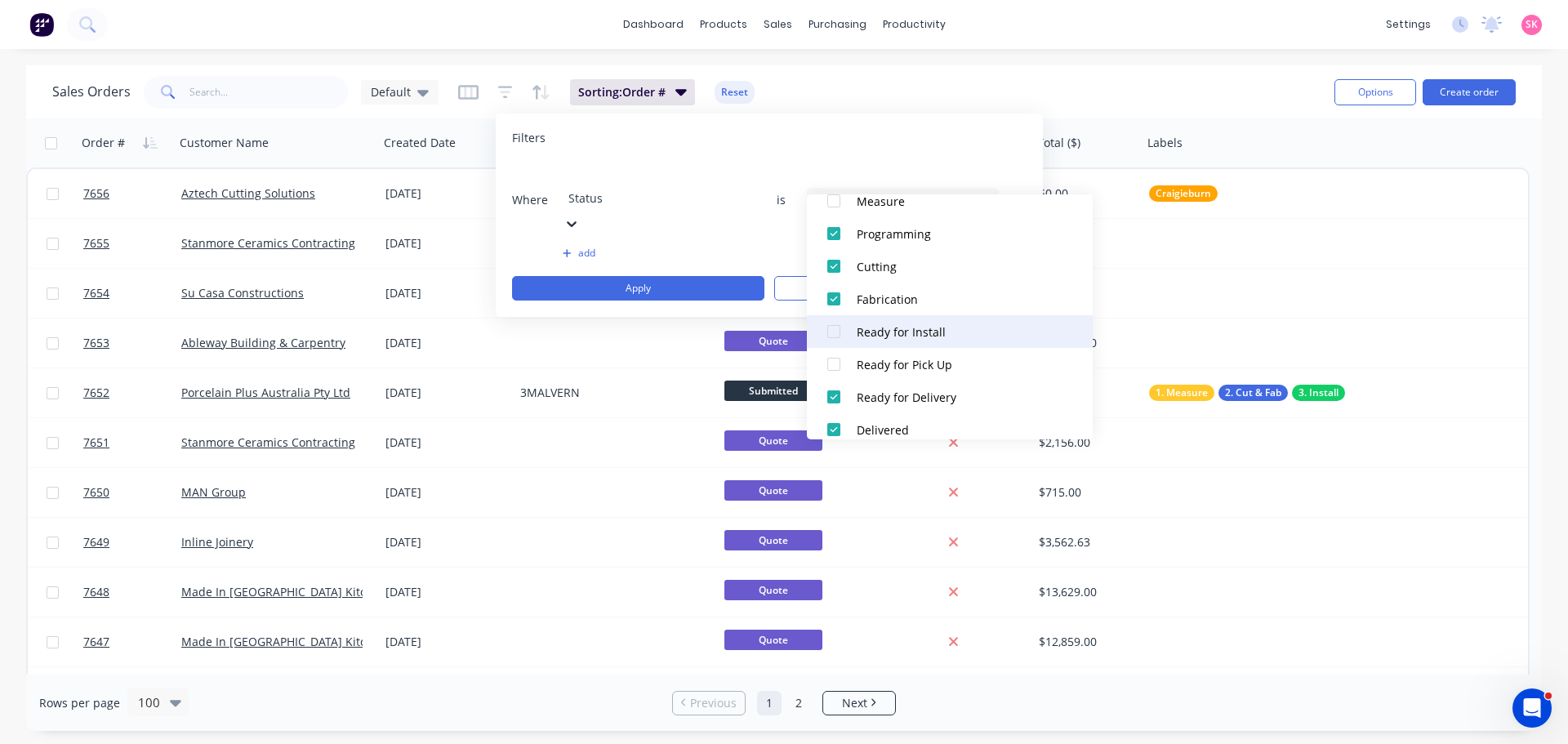
scroll to position [343, 0]
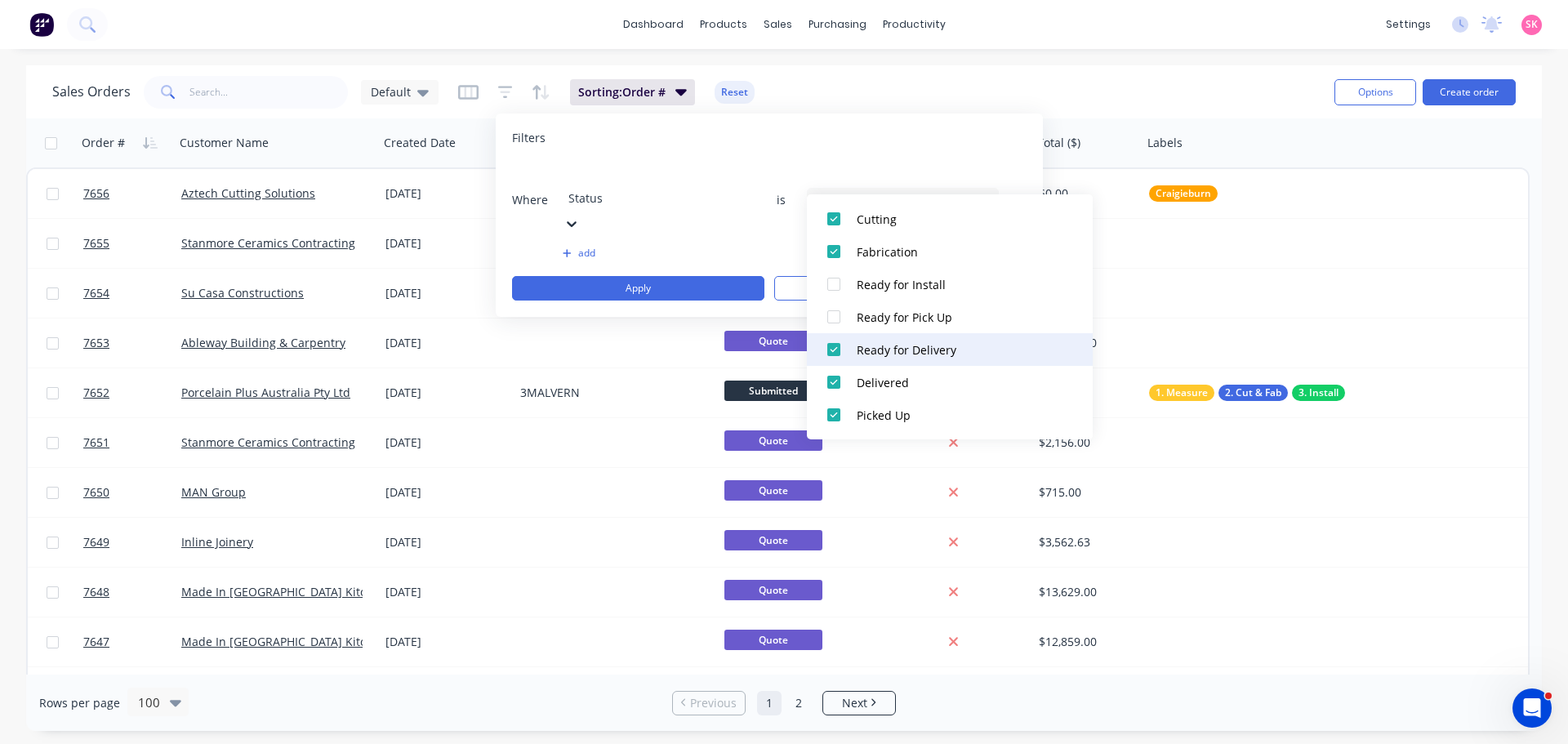
click at [831, 356] on div at bounding box center [834, 350] width 33 height 33
drag, startPoint x: 831, startPoint y: 386, endPoint x: 832, endPoint y: 401, distance: 15.0
click at [831, 387] on div at bounding box center [834, 382] width 33 height 33
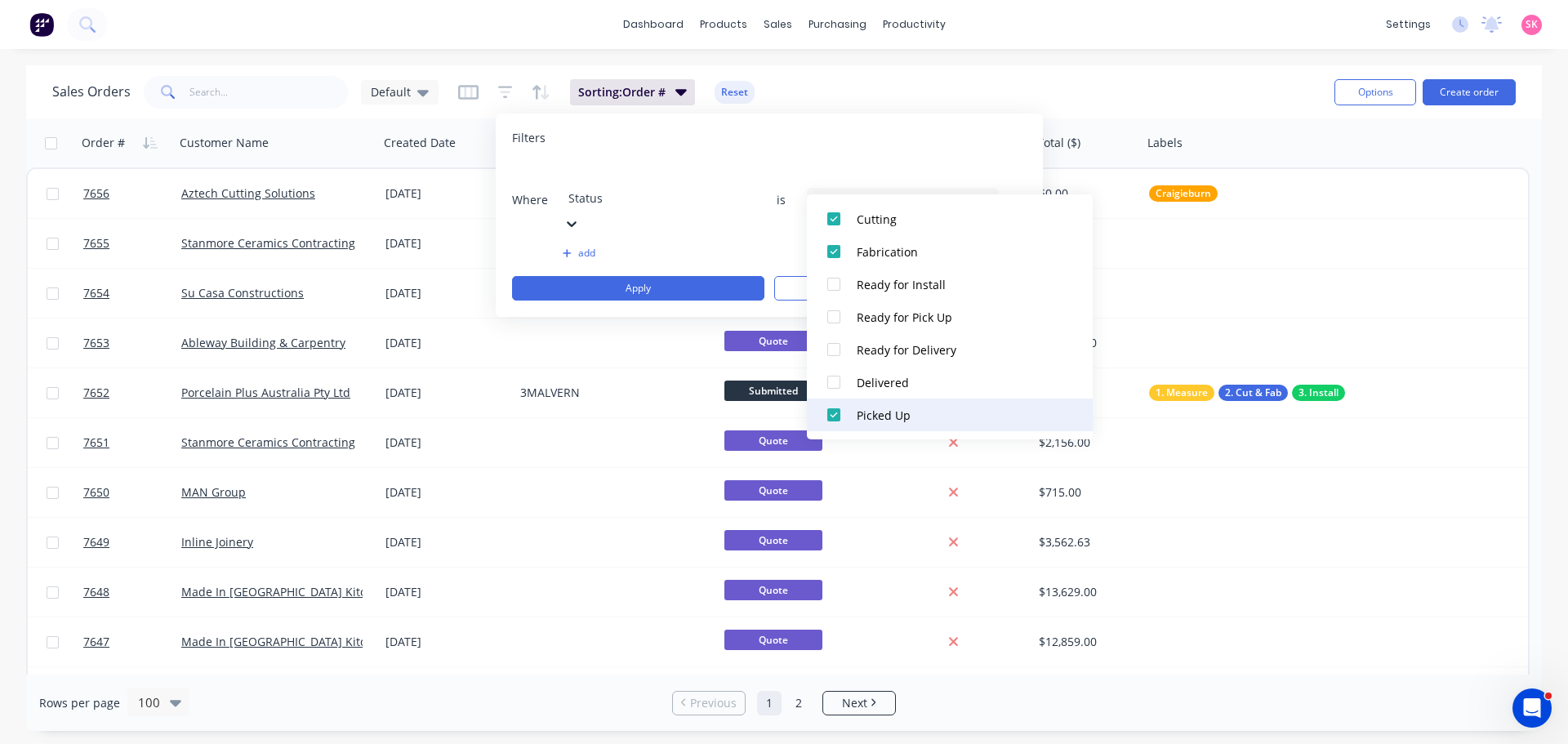
click at [833, 412] on div at bounding box center [834, 415] width 33 height 33
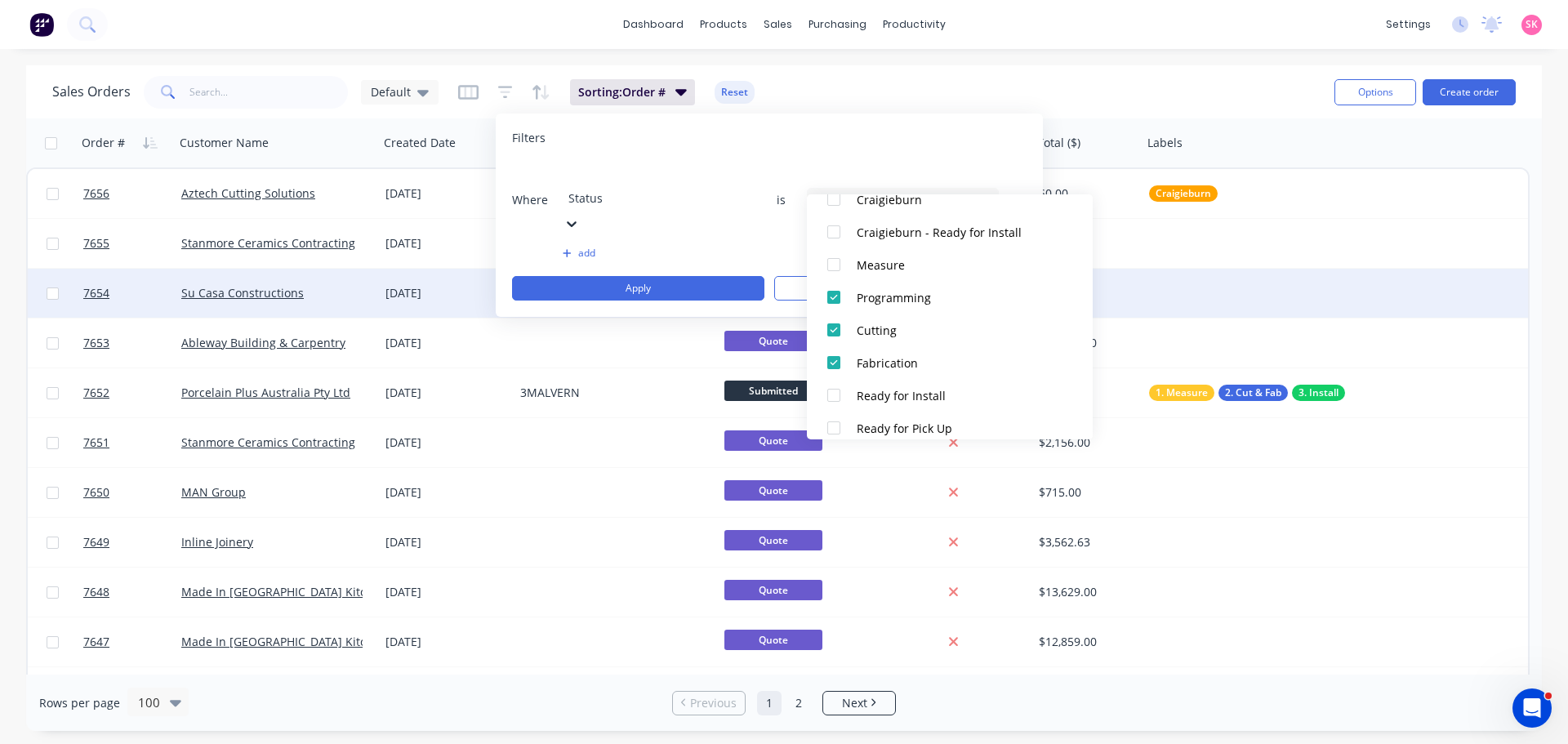
scroll to position [261, 0]
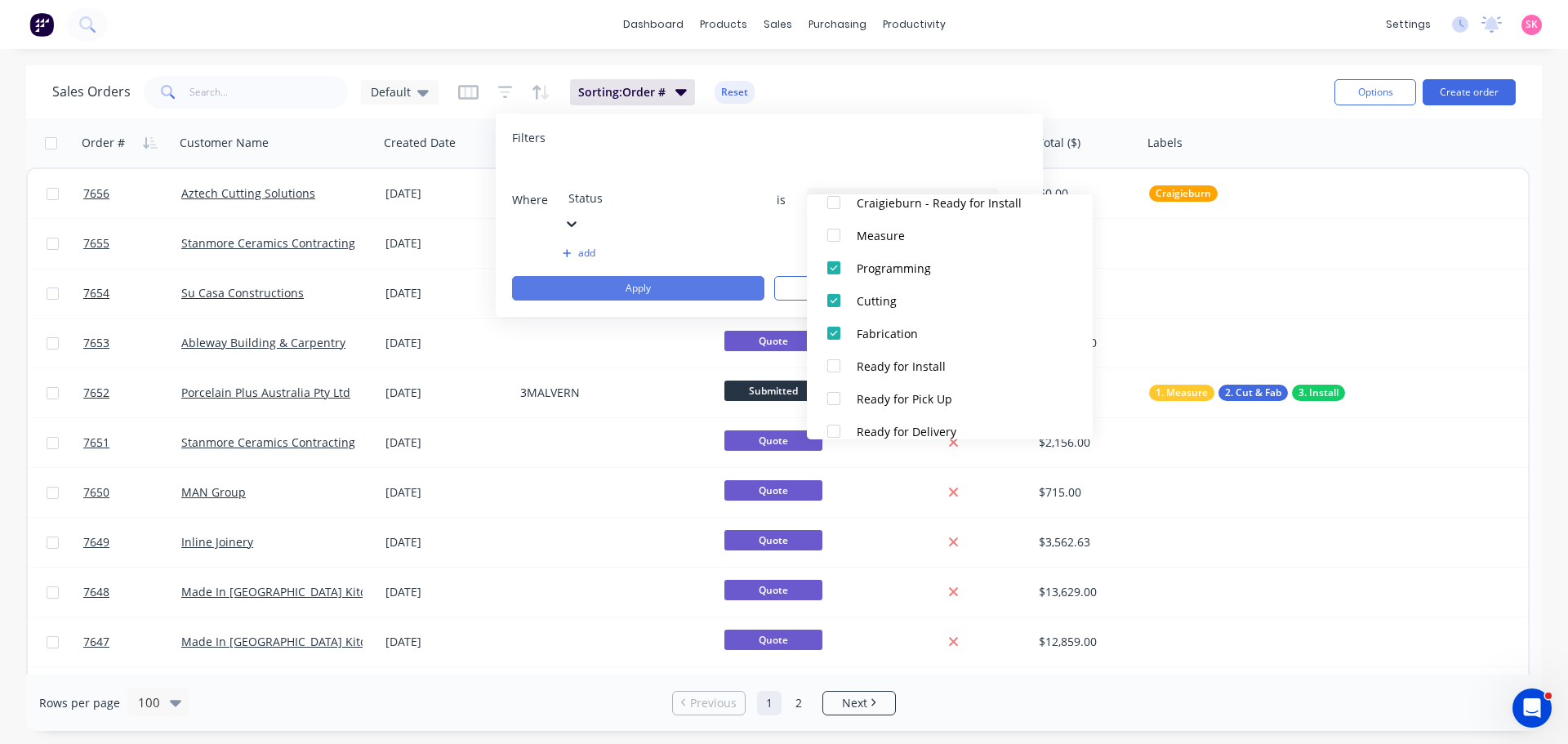
click at [721, 276] on button "Apply" at bounding box center [638, 288] width 252 height 24
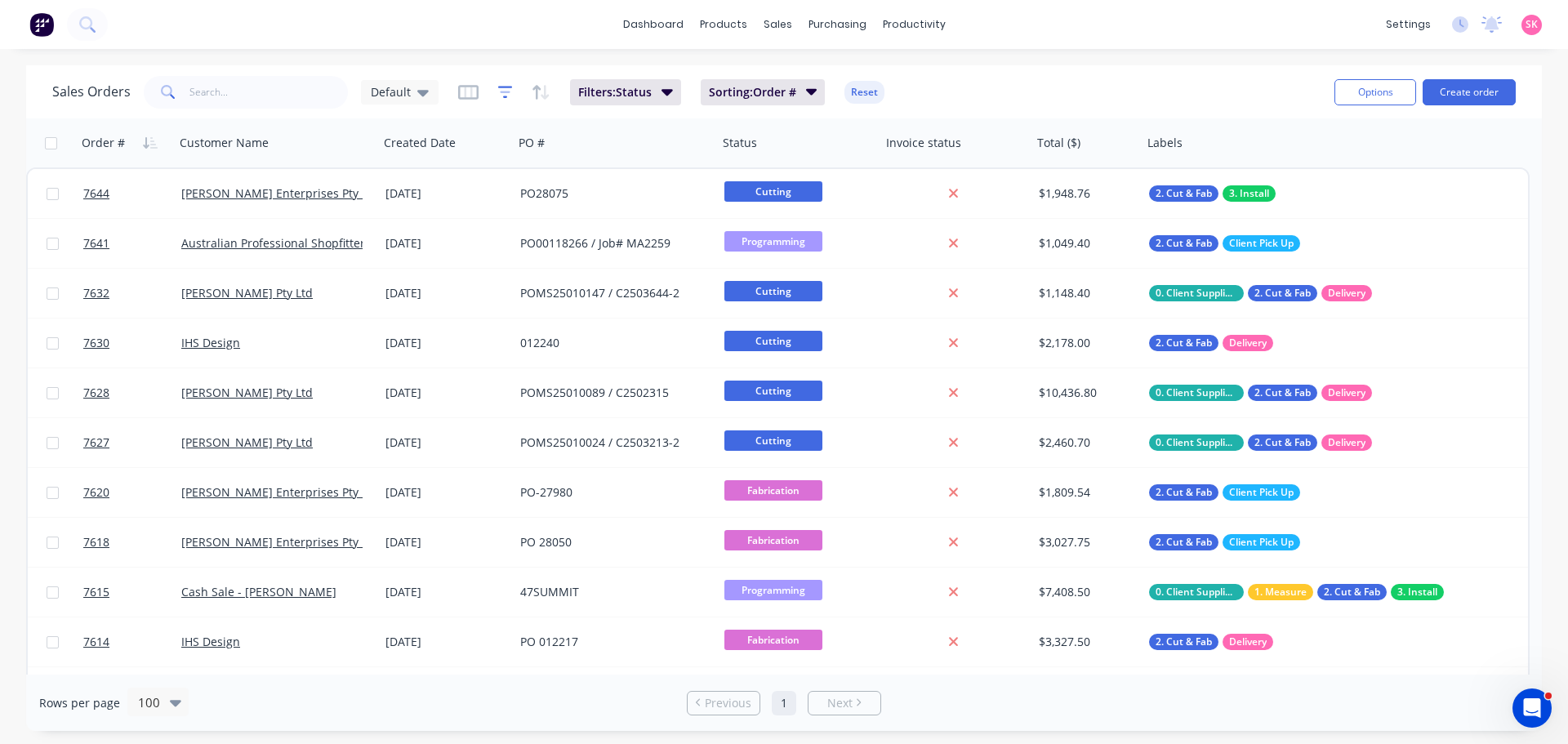
click at [498, 91] on icon "button" at bounding box center [505, 92] width 15 height 16
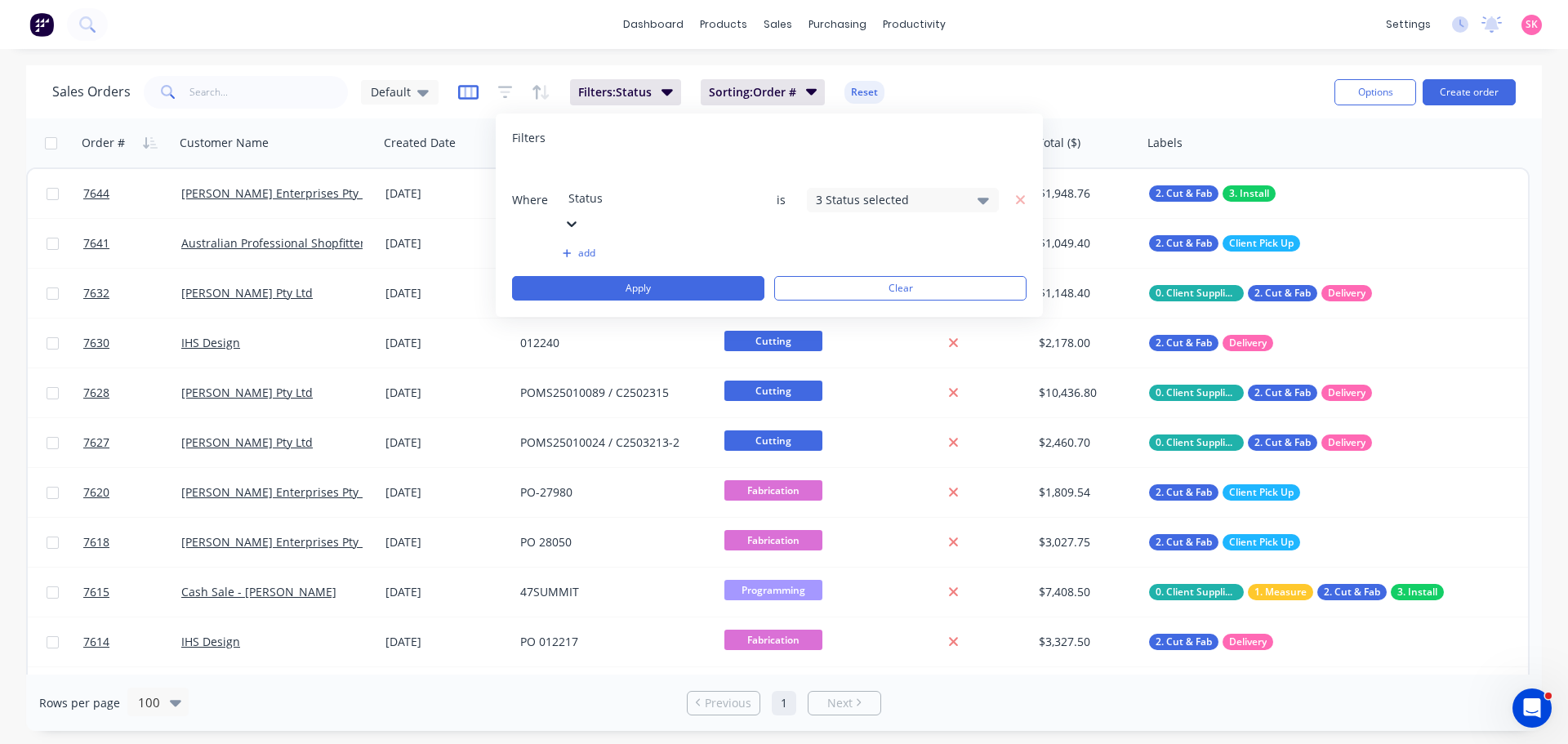
click at [467, 92] on icon "button" at bounding box center [468, 92] width 21 height 16
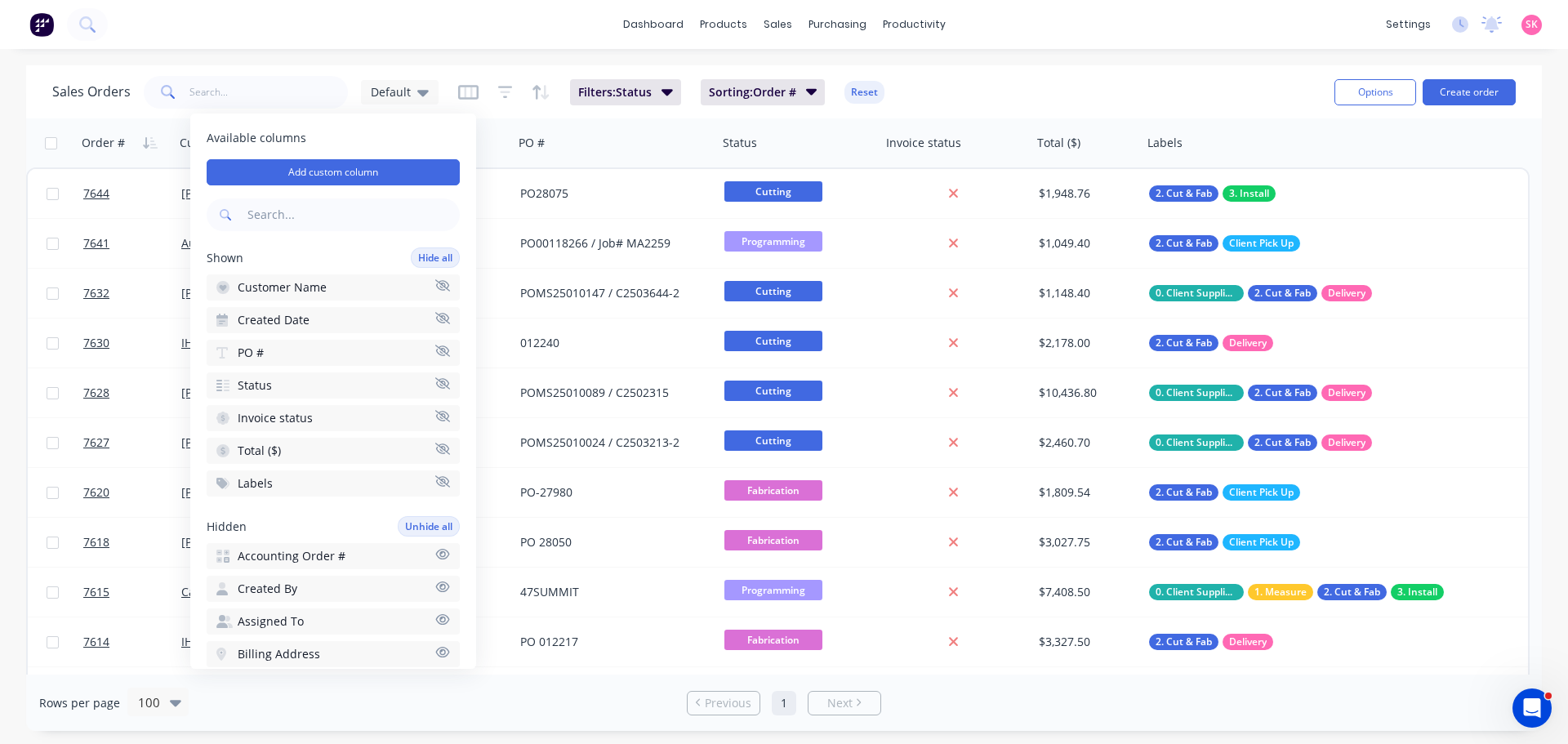
click at [435, 476] on icon "button" at bounding box center [442, 481] width 15 height 12
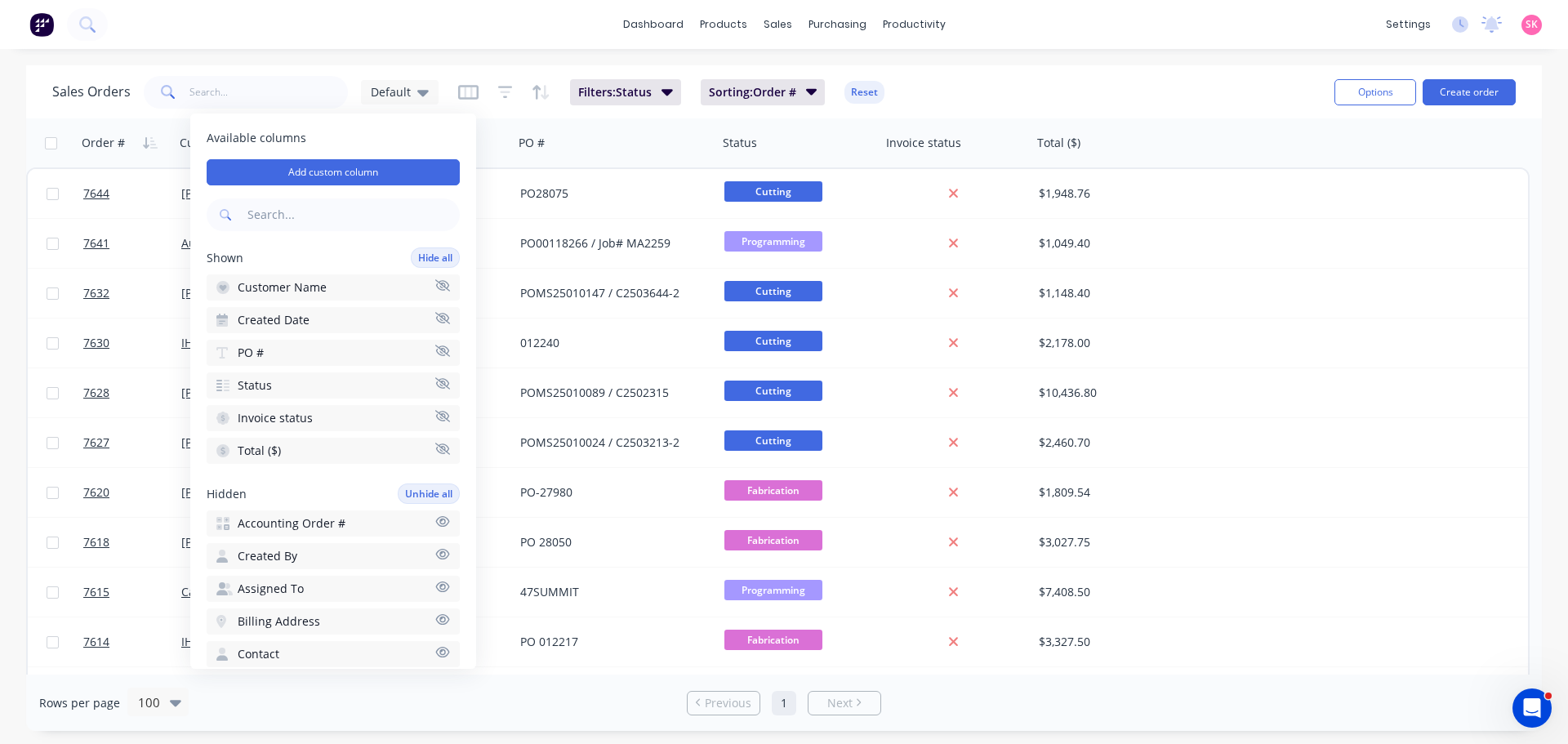
click at [435, 453] on icon "button" at bounding box center [442, 448] width 15 height 12
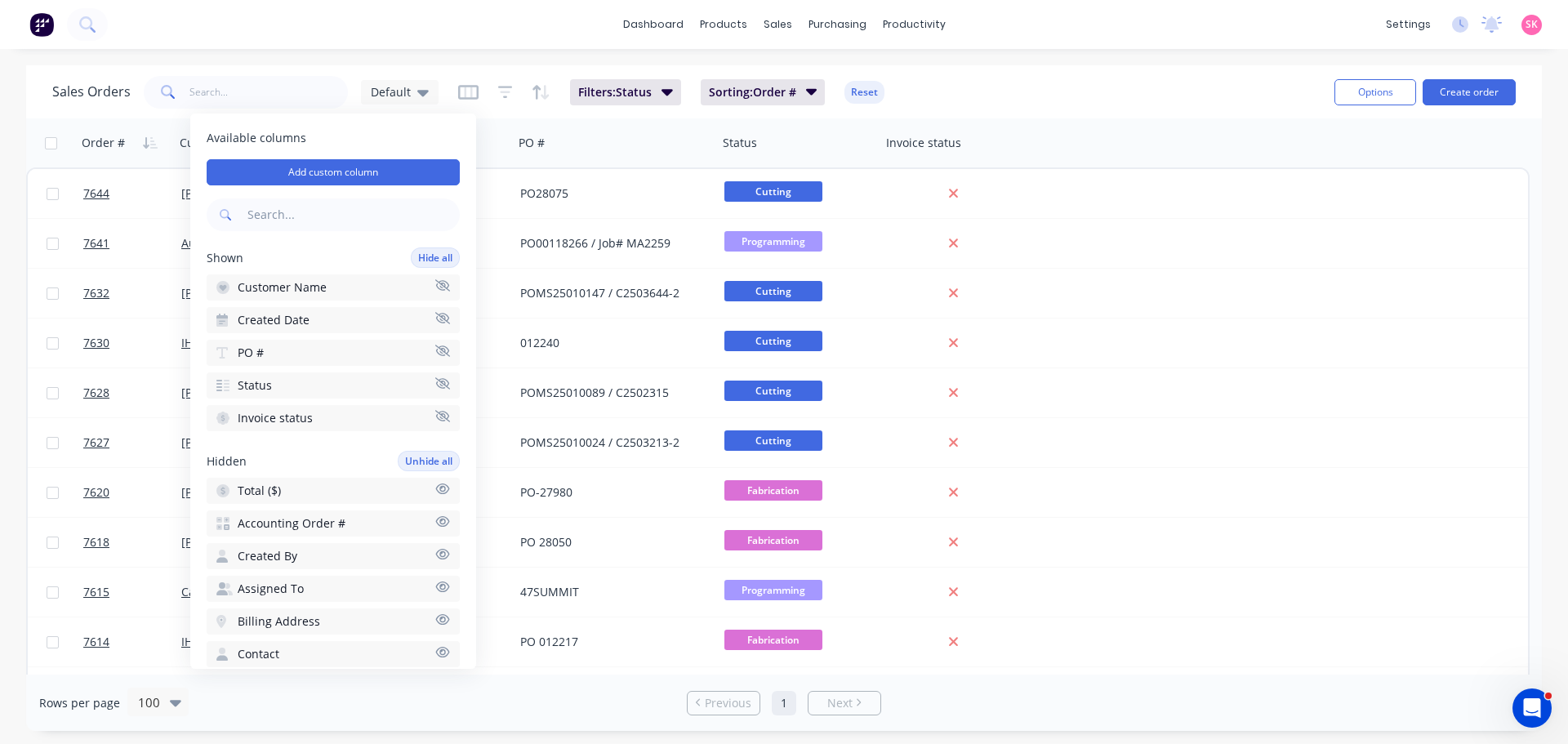
click at [435, 420] on icon "button" at bounding box center [442, 416] width 15 height 12
click at [435, 316] on icon "button" at bounding box center [442, 317] width 15 height 11
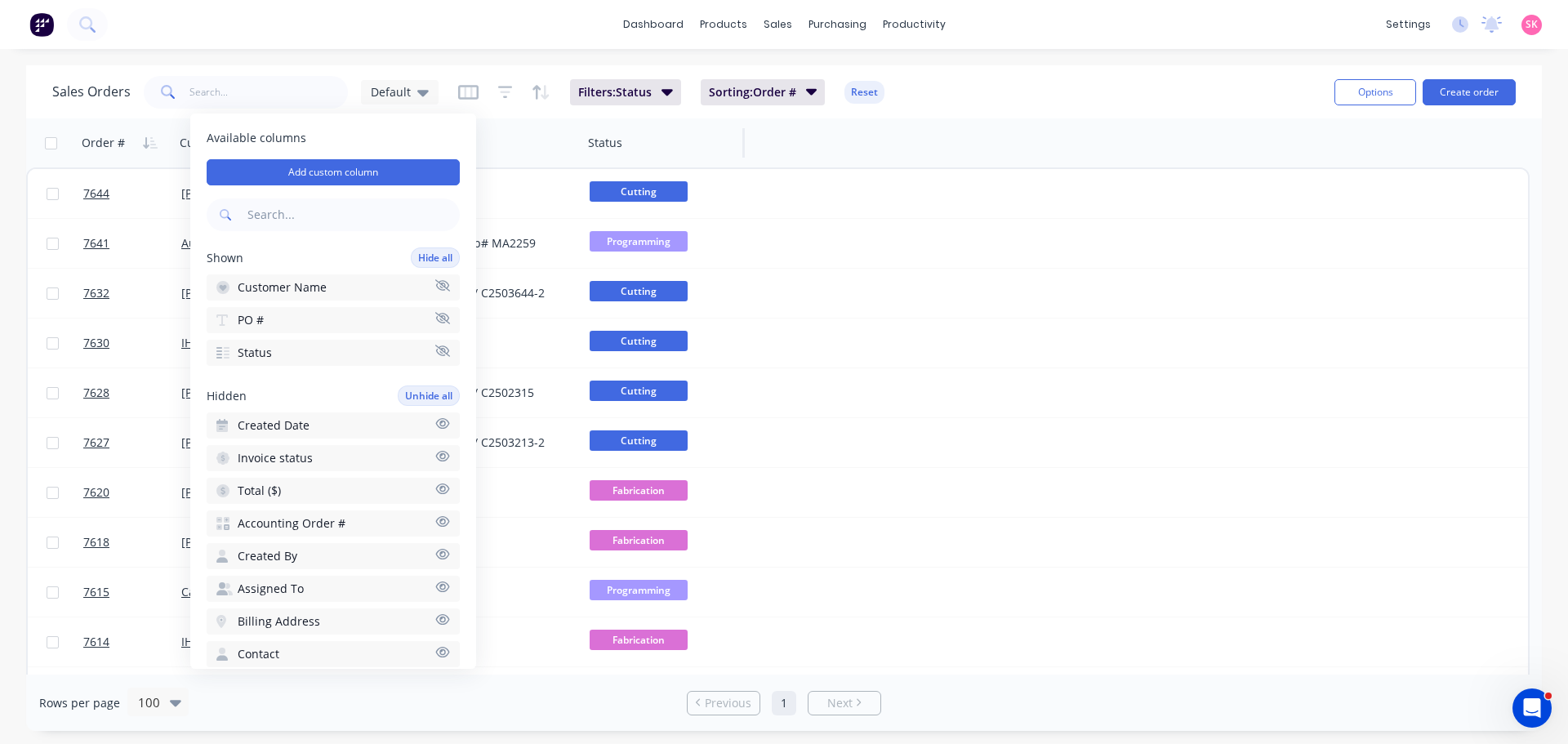
click at [732, 141] on div "Status" at bounding box center [663, 143] width 163 height 49
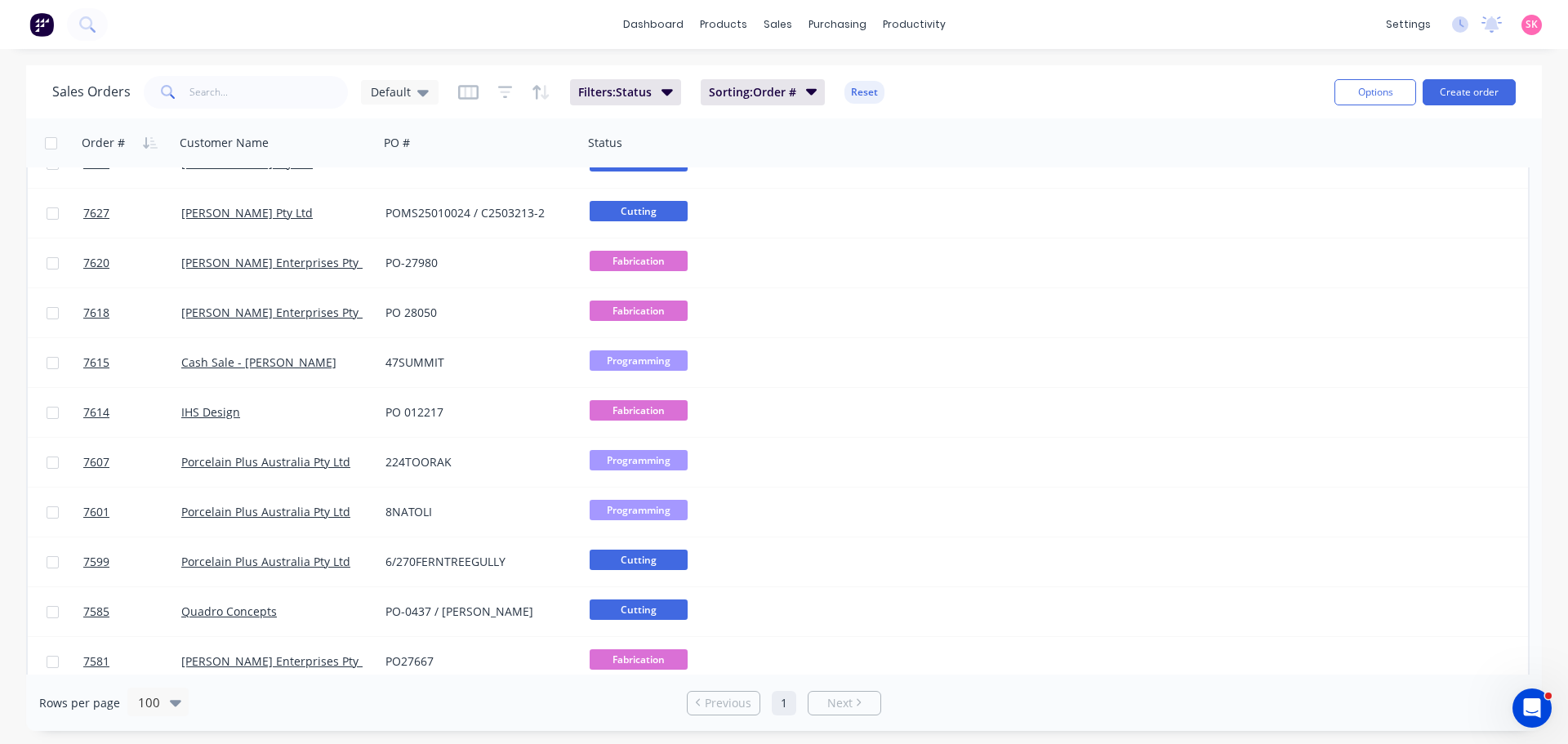
scroll to position [0, 0]
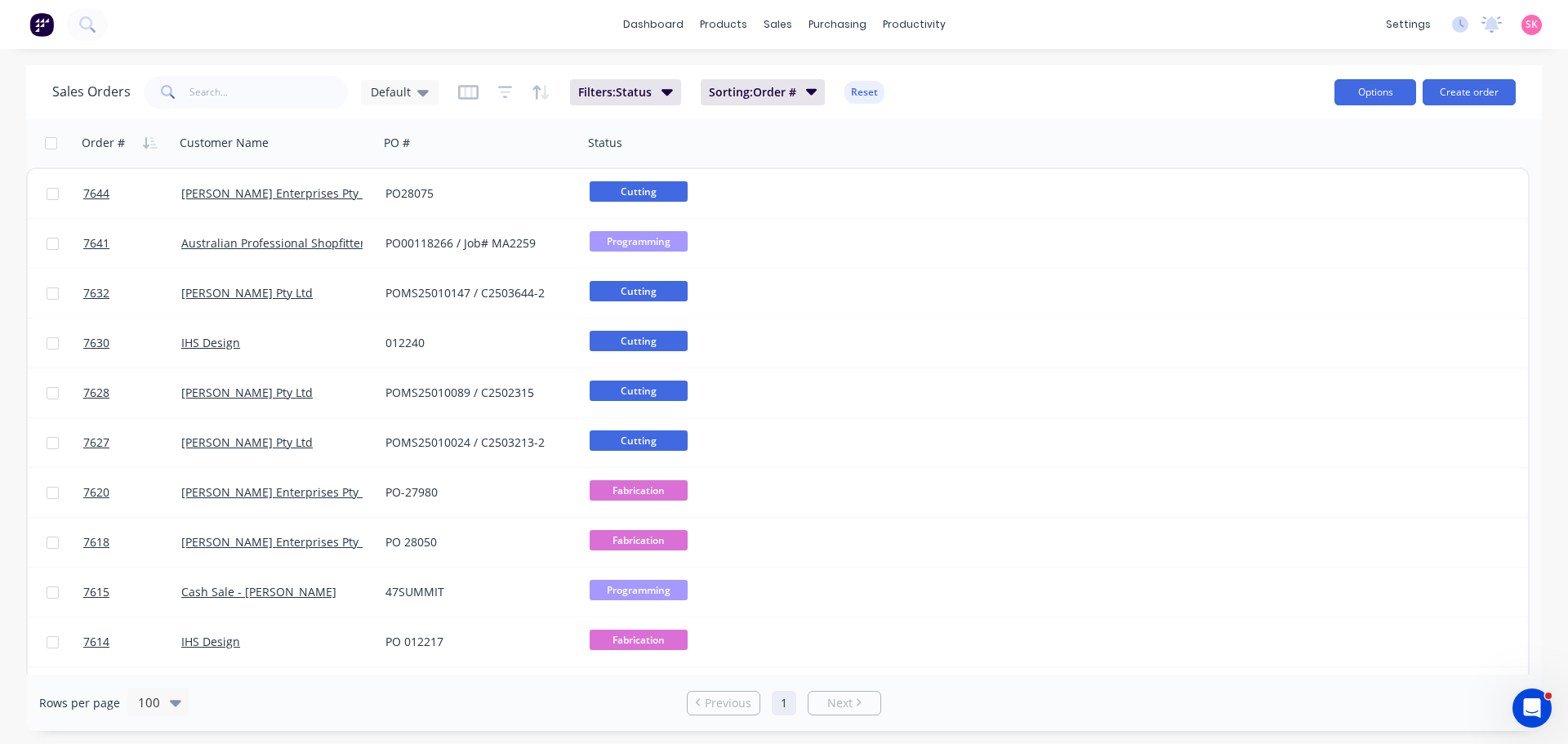
click at [1371, 95] on button "Options" at bounding box center [1374, 92] width 82 height 26
click at [1297, 201] on div "Export" at bounding box center [1326, 198] width 150 height 23
click at [482, 98] on div "Filters: Status Sorting: Order # Reset" at bounding box center [671, 92] width 427 height 26
click at [479, 98] on div "Filters: Status Sorting: Order # Reset" at bounding box center [671, 92] width 427 height 26
click at [473, 99] on icon "button" at bounding box center [468, 92] width 21 height 15
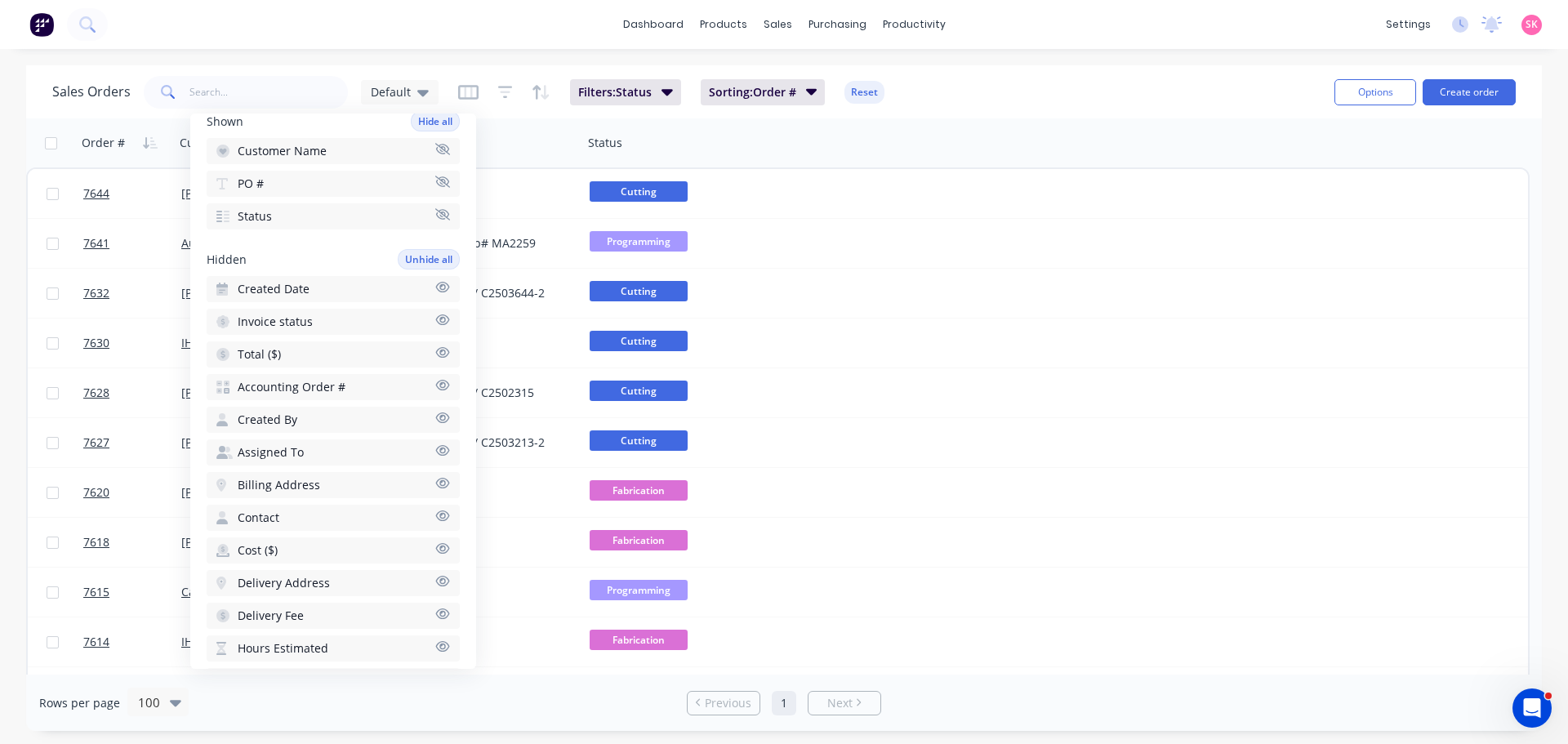
scroll to position [163, 0]
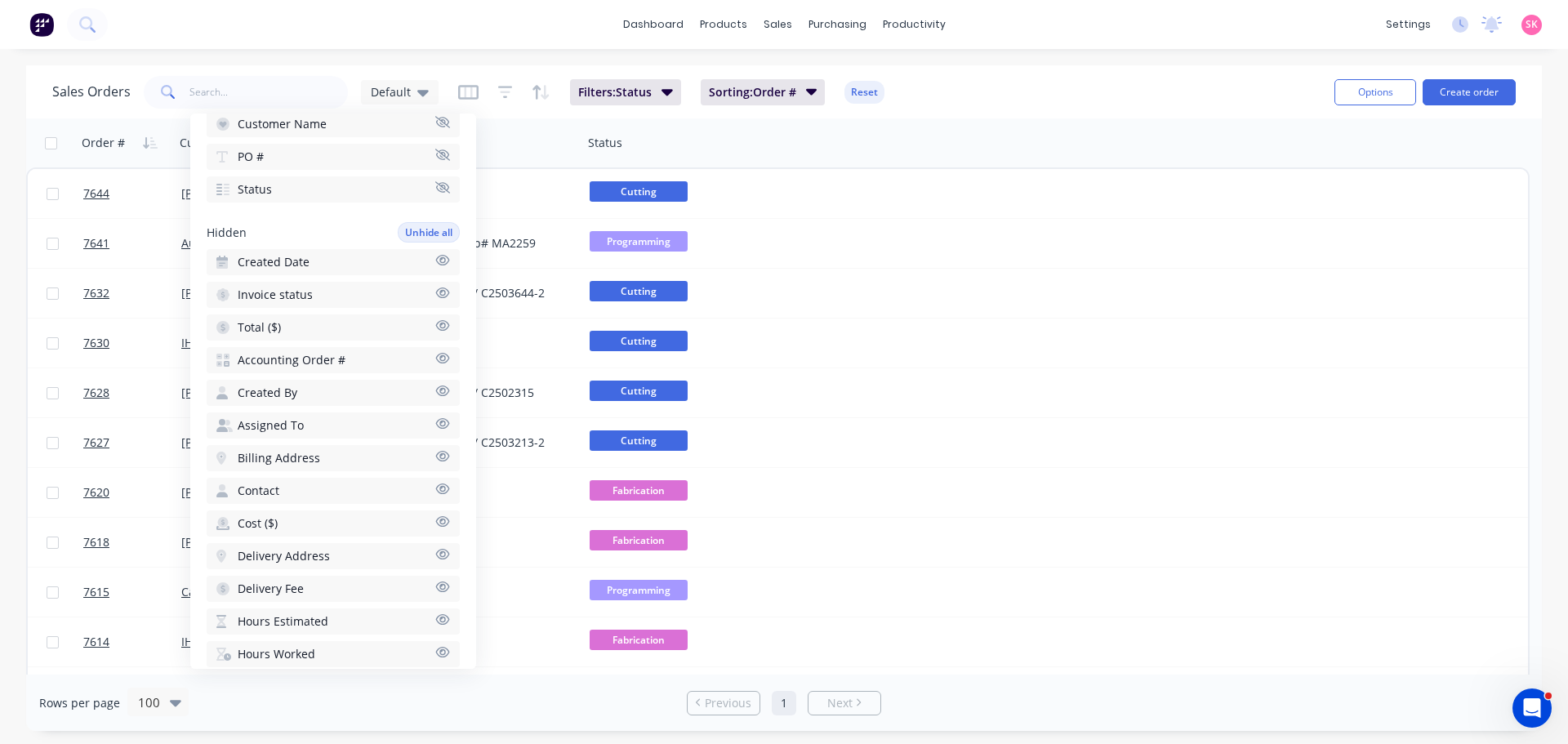
click at [435, 296] on icon "button" at bounding box center [442, 293] width 15 height 12
click at [435, 328] on icon "button" at bounding box center [442, 326] width 15 height 12
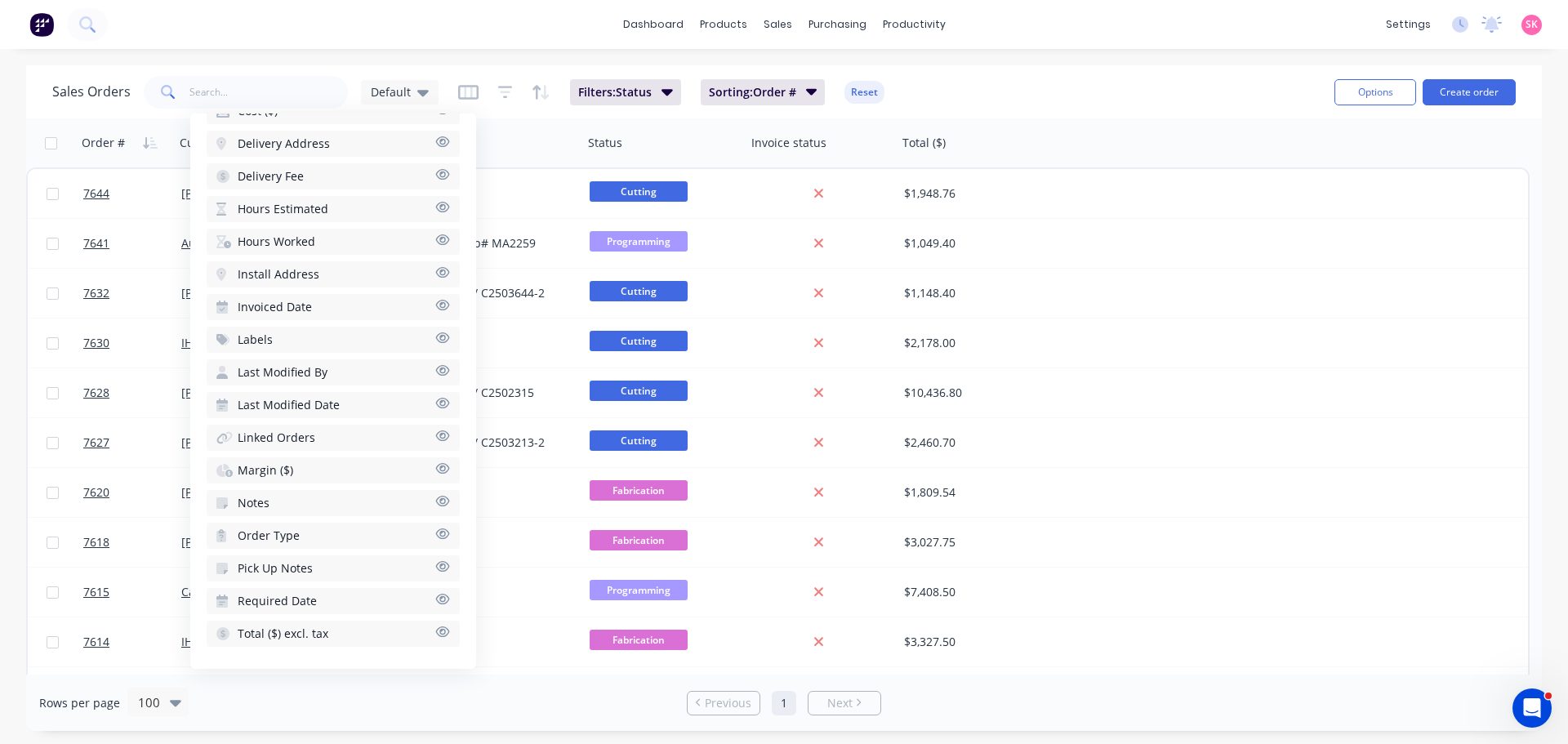
scroll to position [576, 0]
click at [436, 337] on icon "button" at bounding box center [443, 337] width 14 height 10
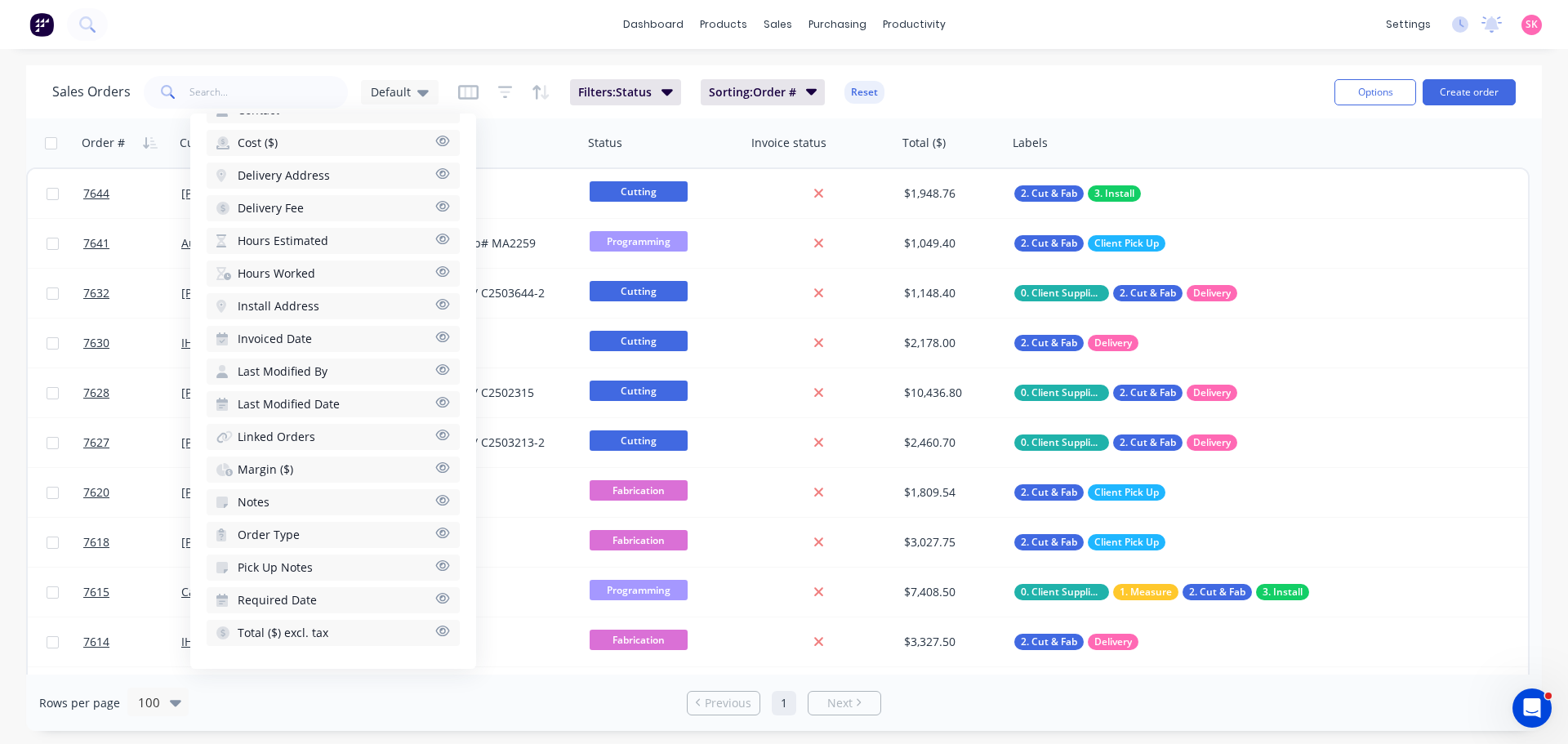
click at [1108, 89] on div "Sales Orders Default Filters: Status Sorting: Order # Reset" at bounding box center [686, 92] width 1269 height 40
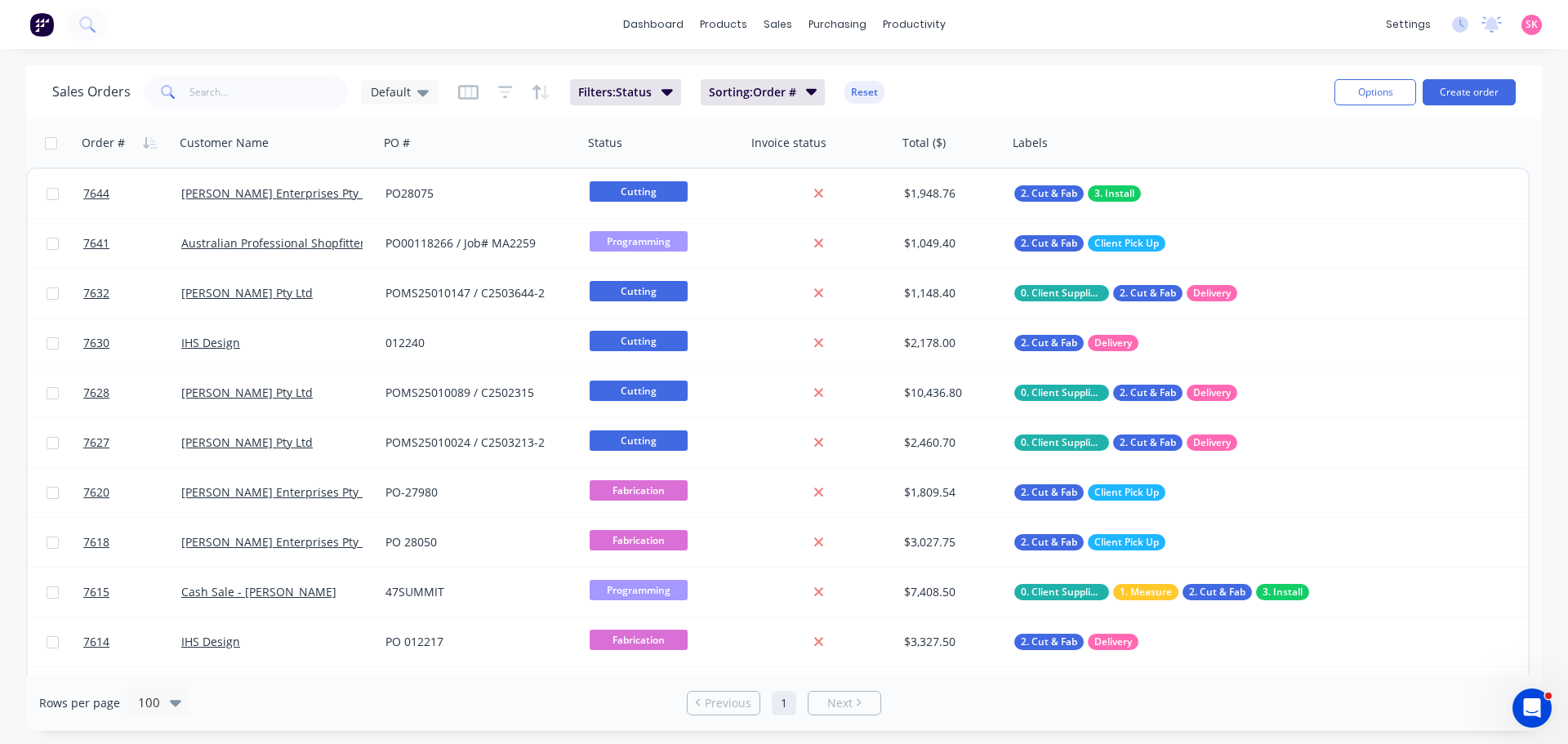
click at [478, 94] on div "Filters: Status Sorting: Order # Reset" at bounding box center [671, 92] width 427 height 26
click at [788, 90] on span "Sorting: Order #" at bounding box center [752, 92] width 87 height 16
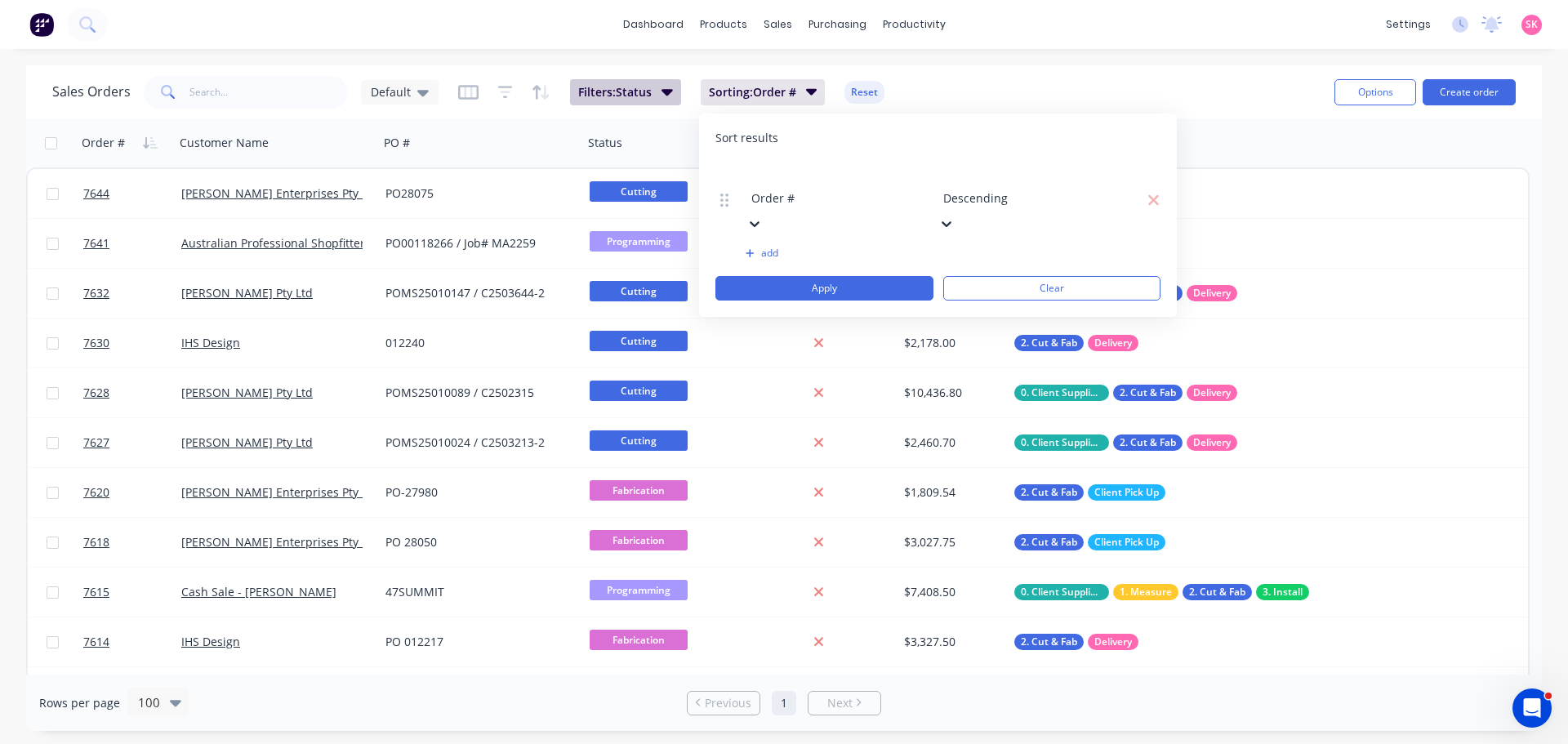
click at [635, 93] on span "Filters: Status" at bounding box center [614, 92] width 73 height 16
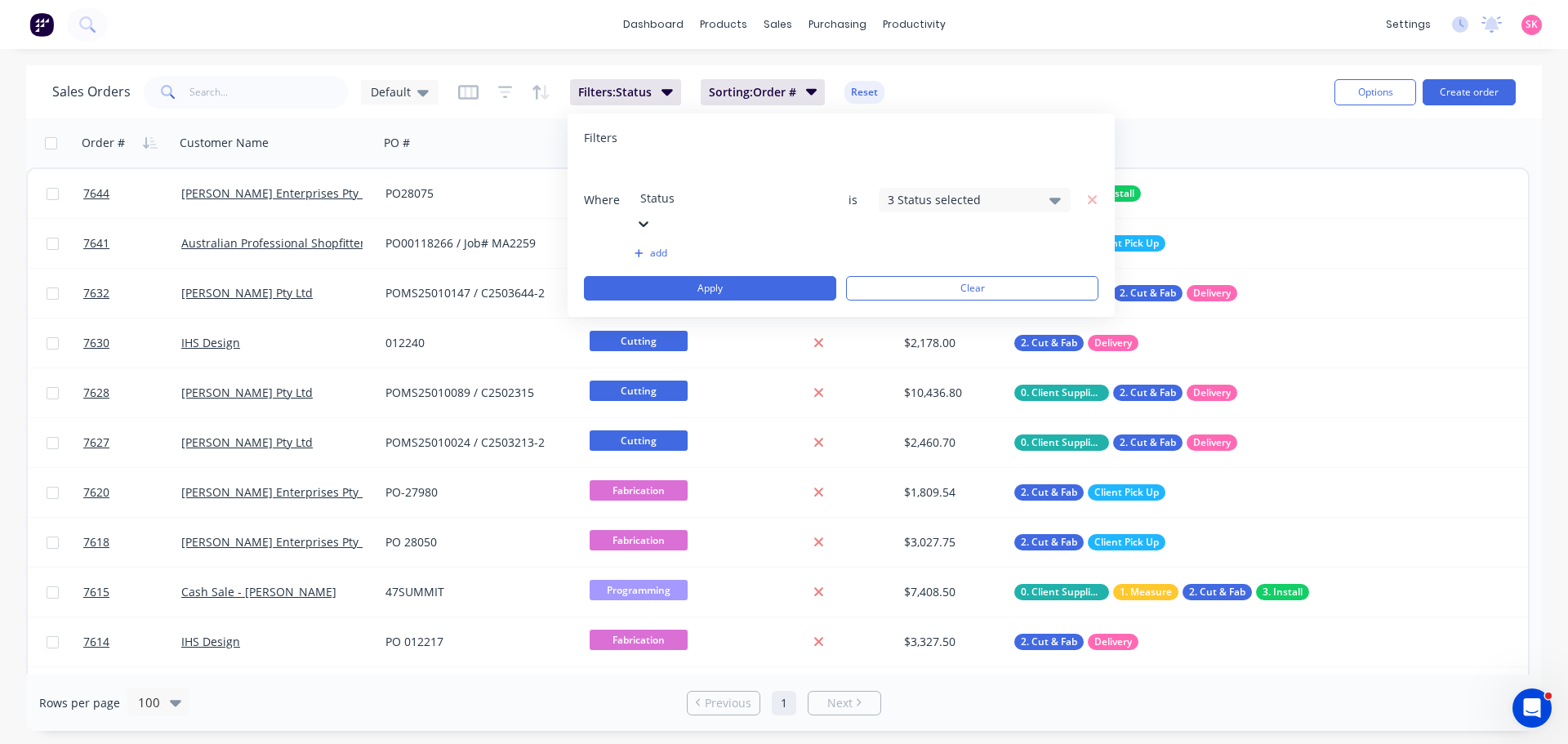
click at [648, 246] on button "add" at bounding box center [730, 252] width 192 height 13
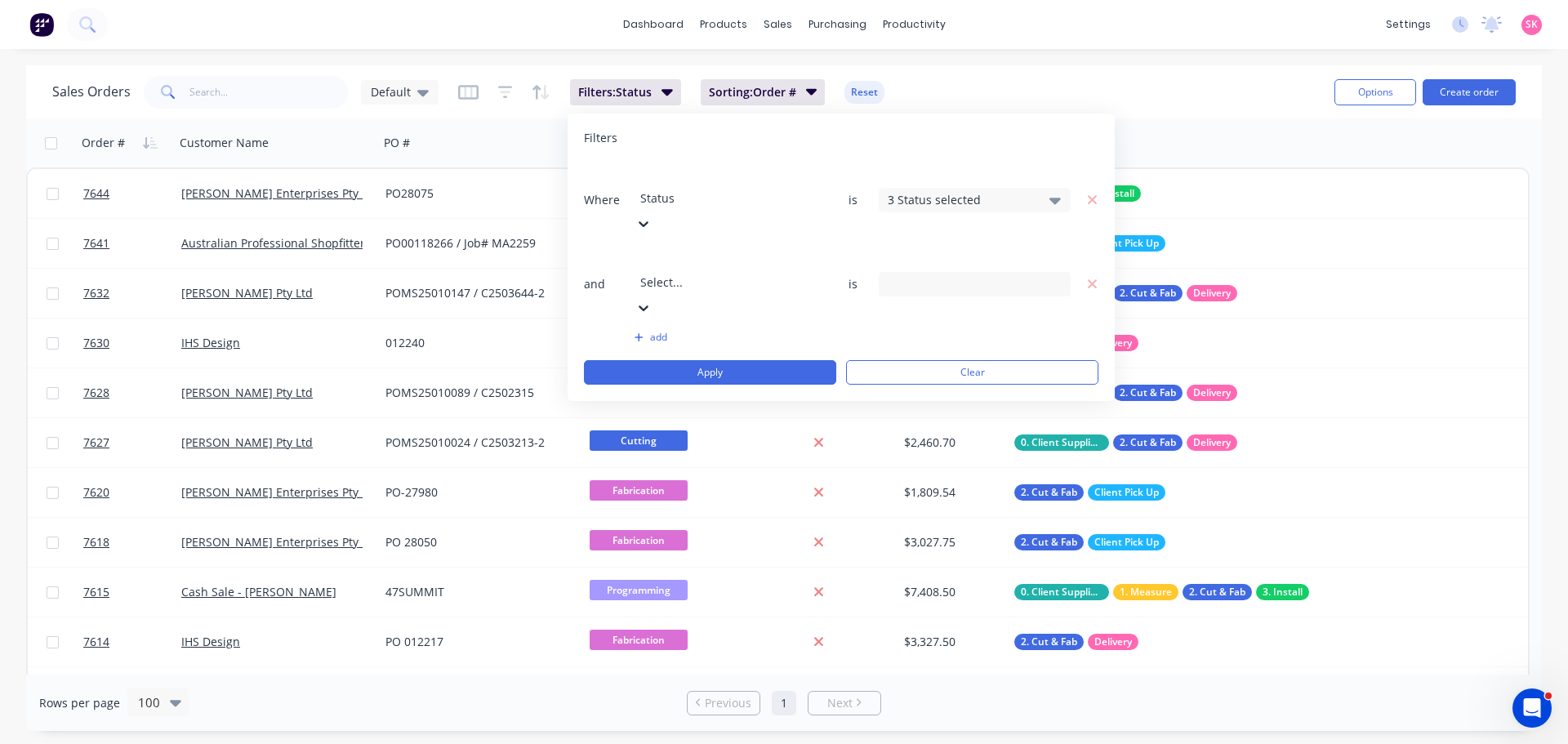
click at [750, 250] on div at bounding box center [758, 260] width 235 height 21
click at [940, 191] on div "3 Status selected" at bounding box center [961, 200] width 148 height 17
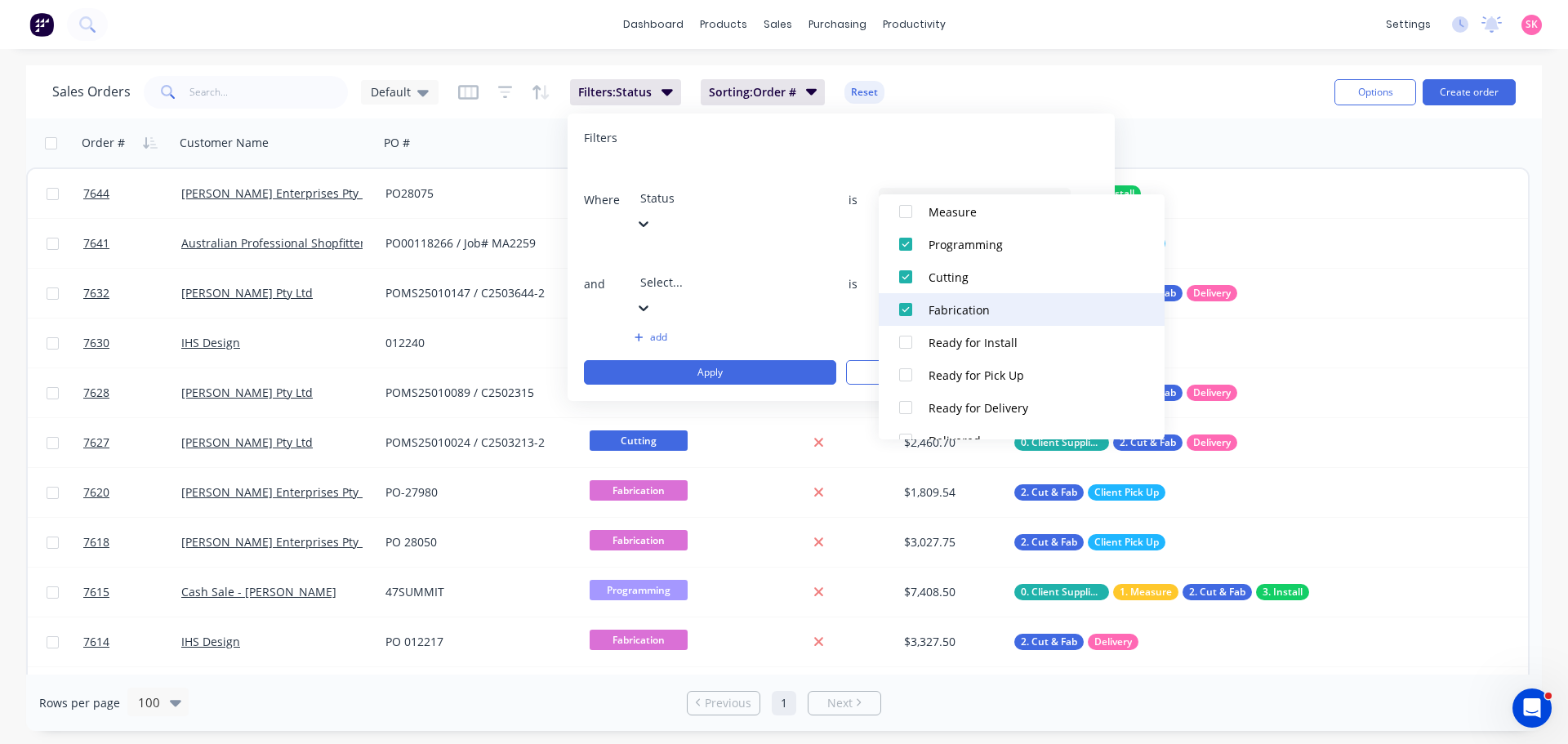
scroll to position [245, 0]
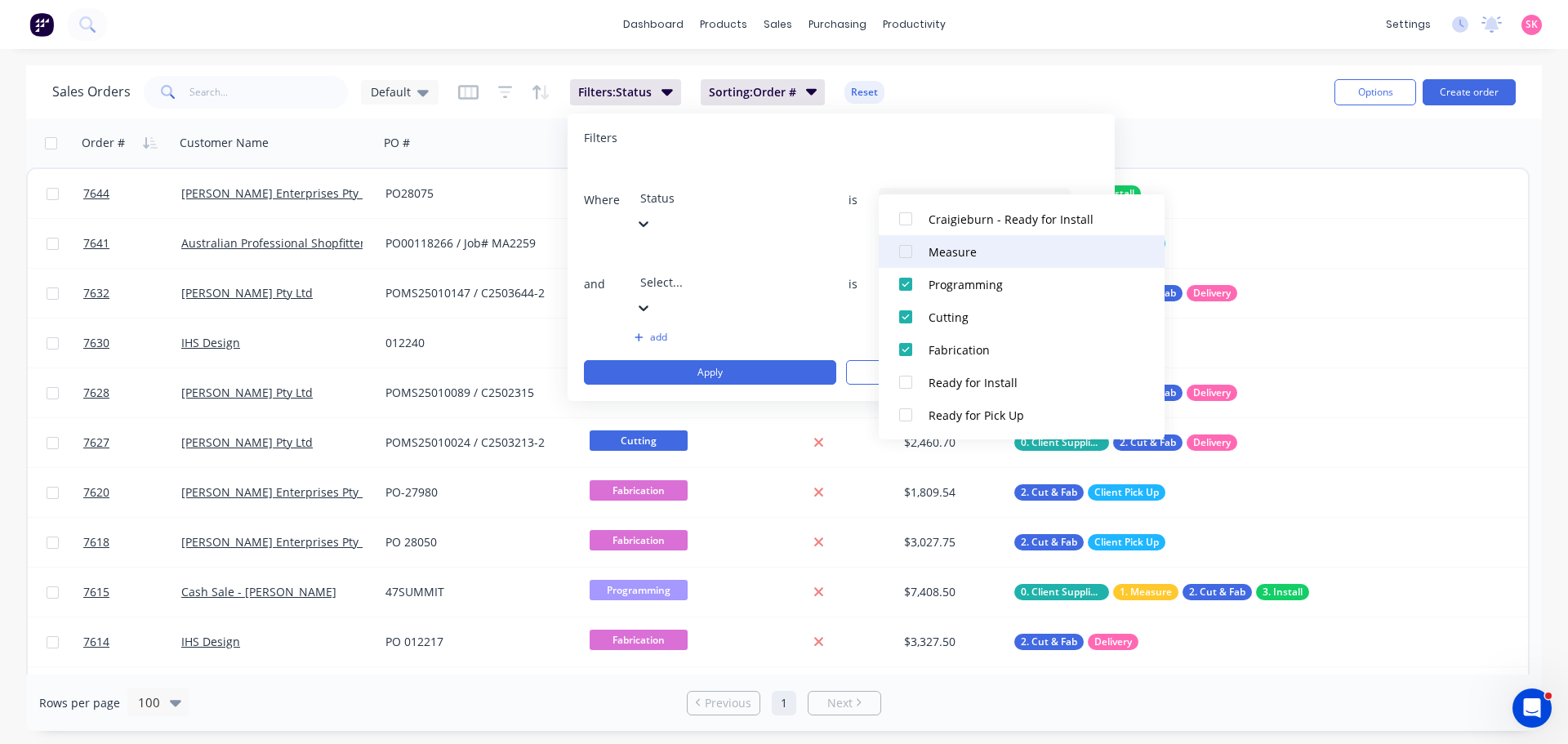
click at [909, 253] on div at bounding box center [905, 251] width 33 height 33
click at [909, 130] on div "Filters" at bounding box center [841, 137] width 514 height 16
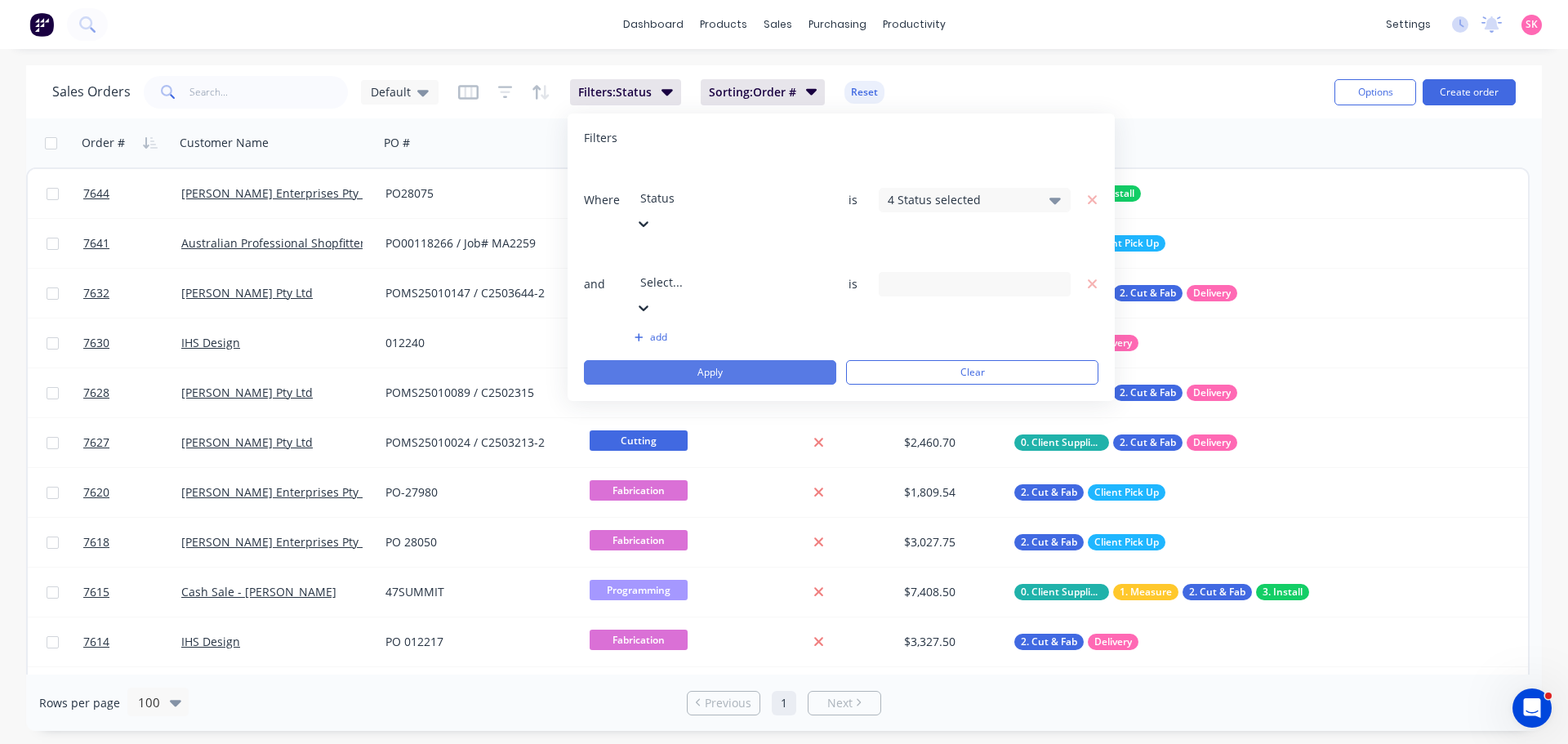
click at [709, 360] on button "Apply" at bounding box center [710, 372] width 252 height 24
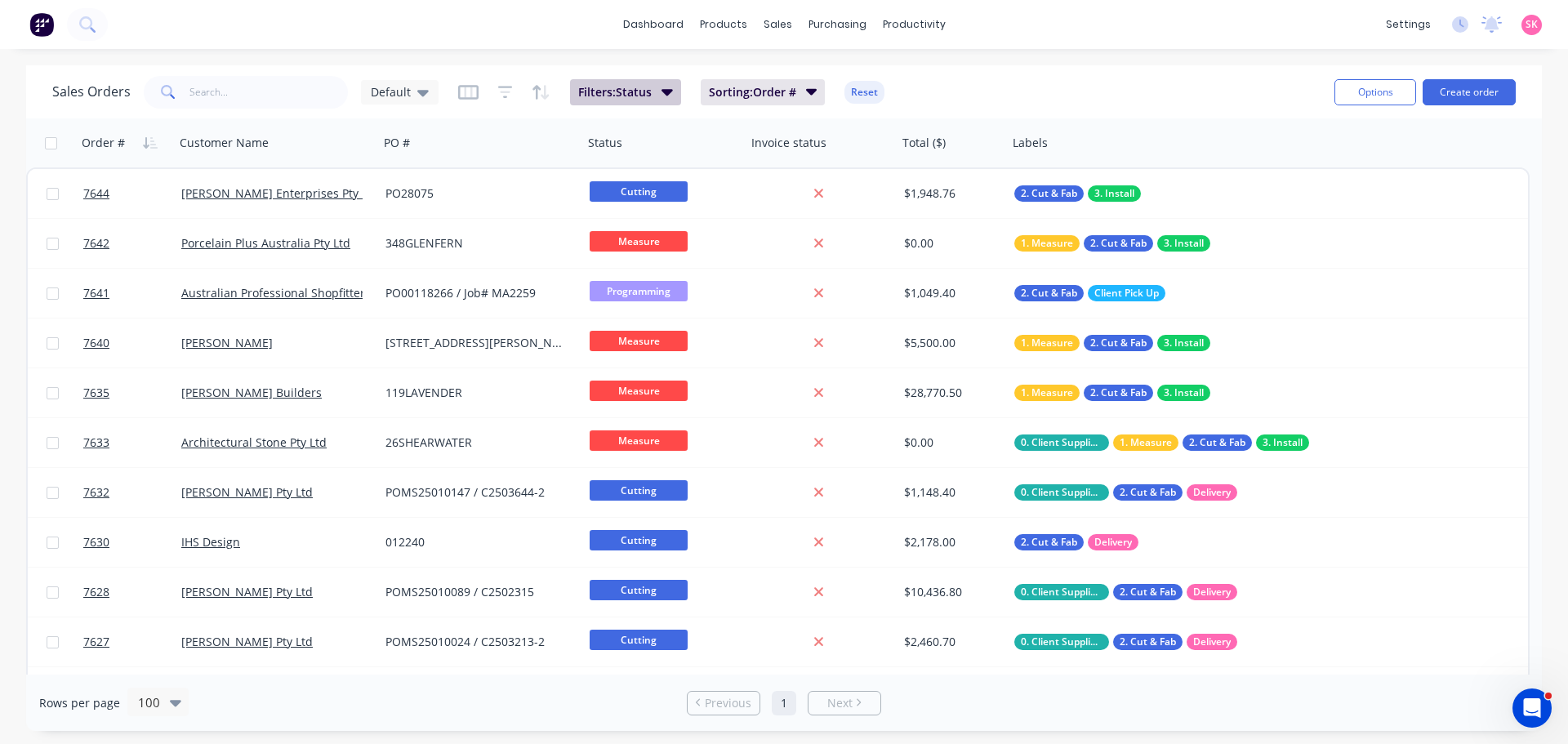
click at [618, 81] on button "Filters: Status" at bounding box center [625, 92] width 111 height 26
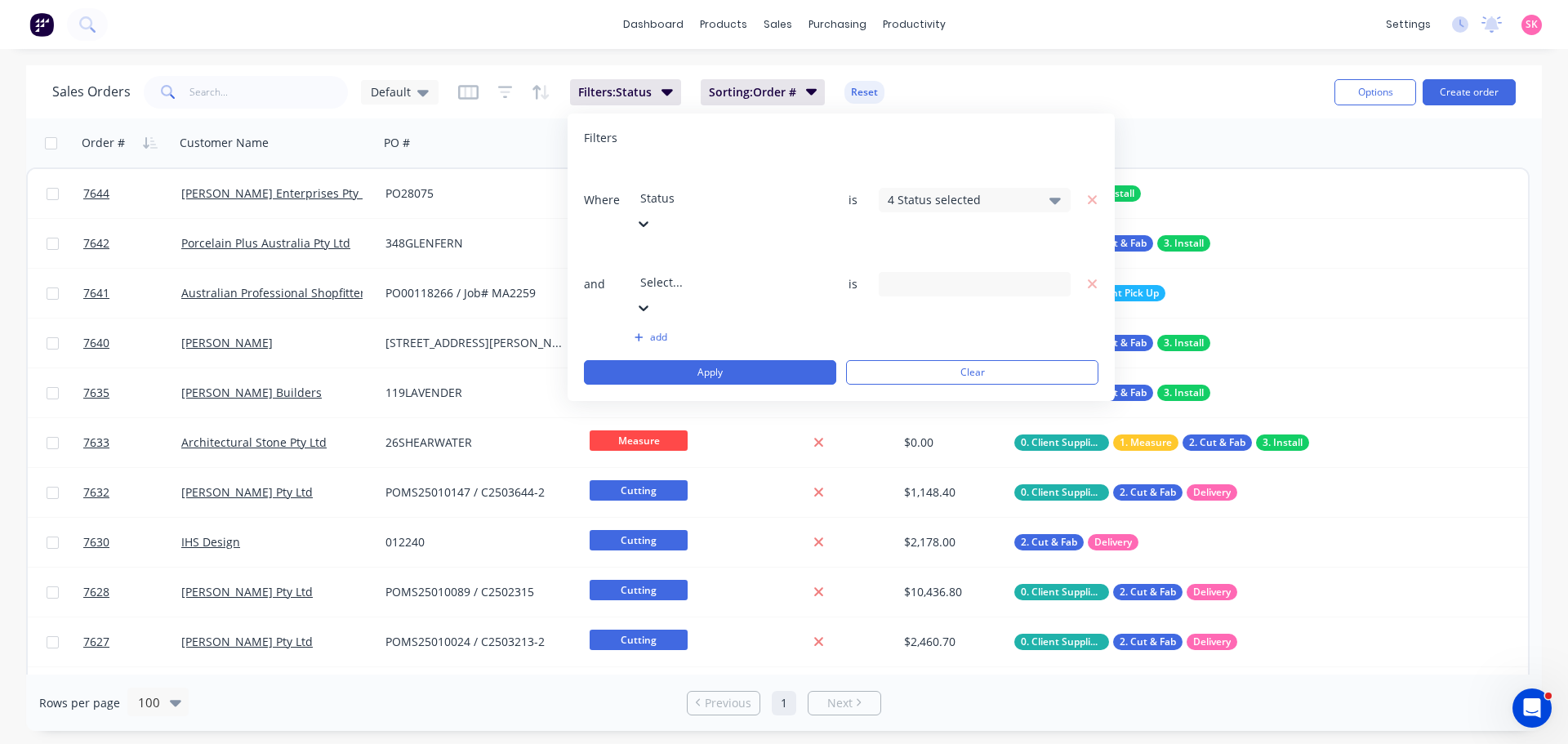
click at [1040, 188] on div "4 Status selected" at bounding box center [974, 200] width 192 height 24
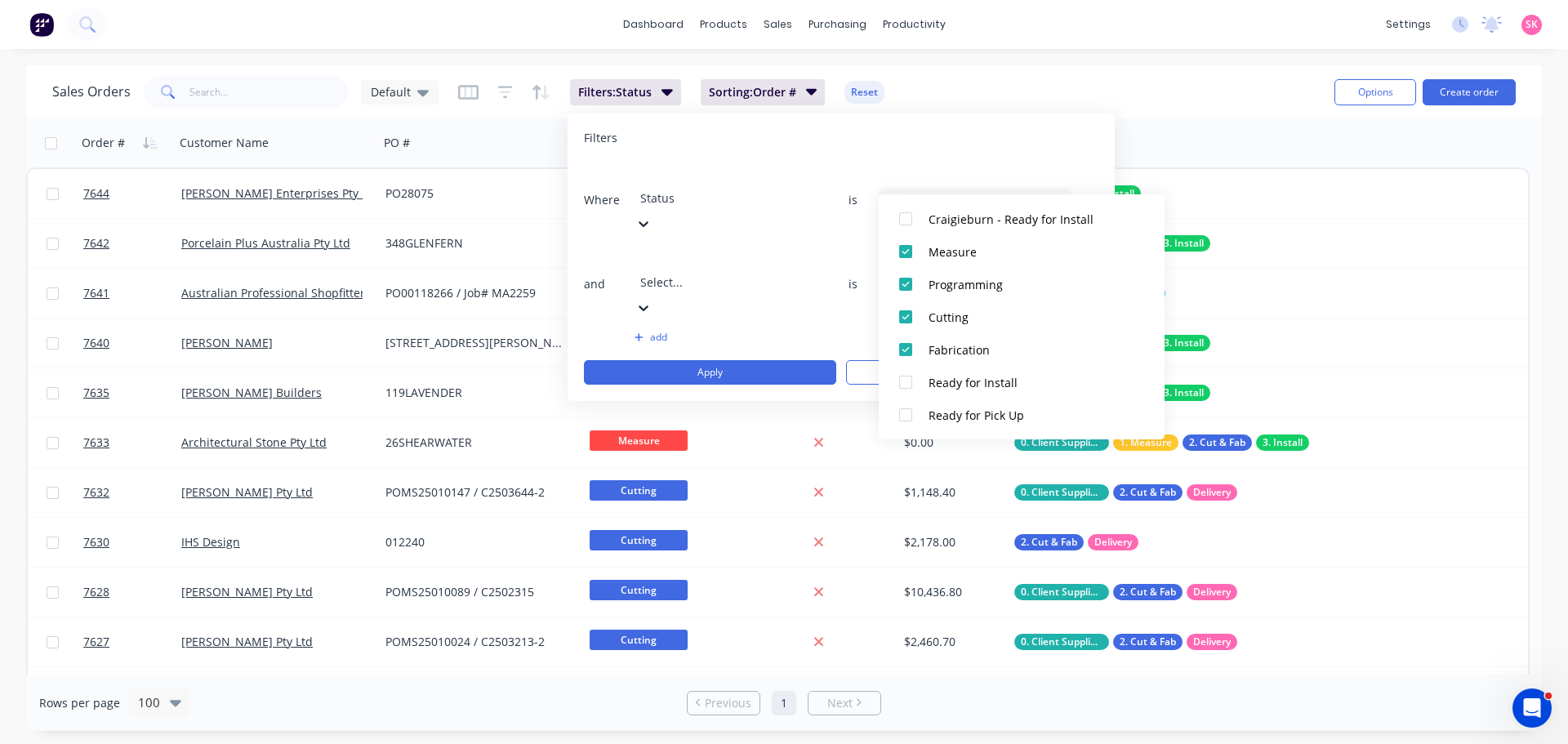
scroll to position [163, 0]
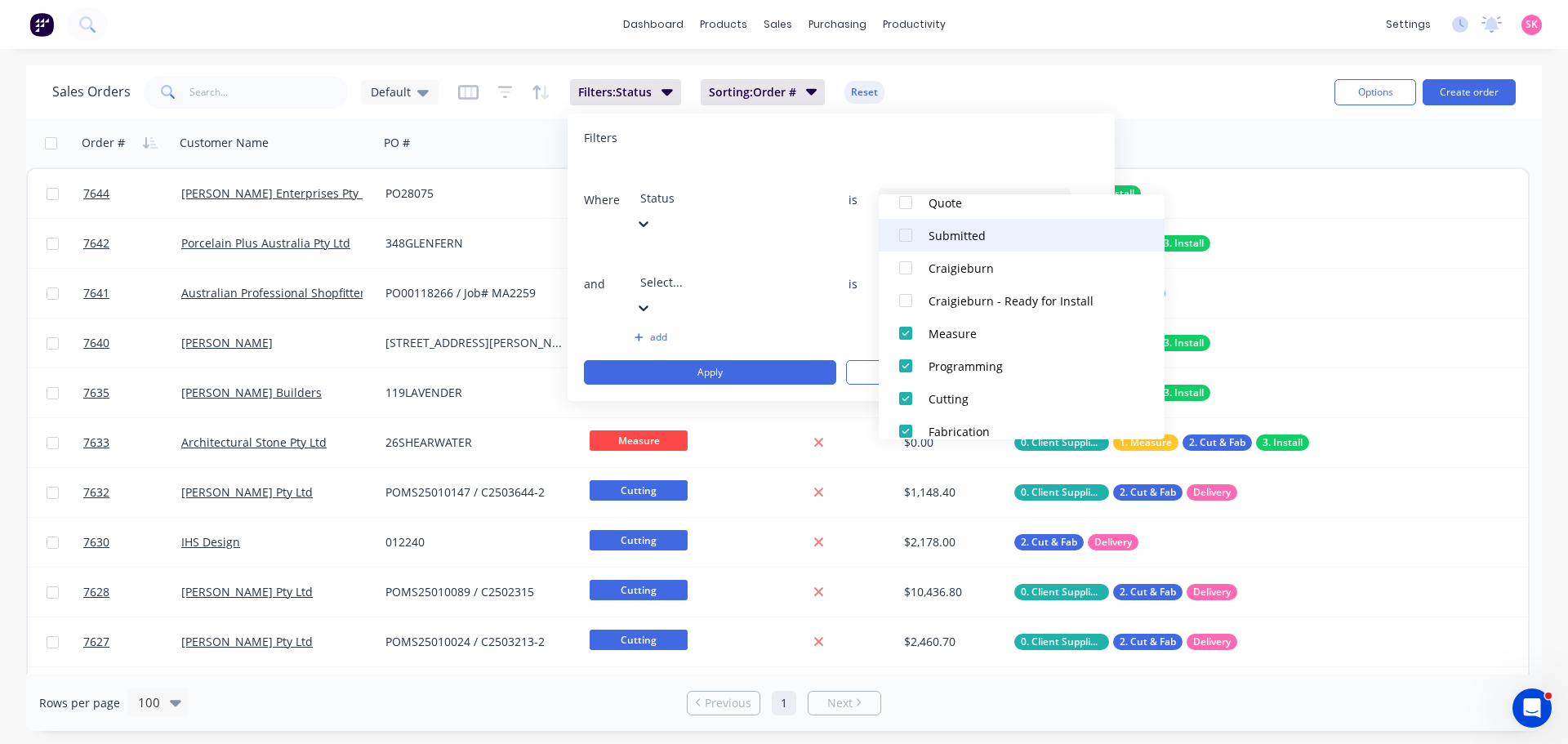
click at [907, 238] on div at bounding box center [905, 235] width 33 height 33
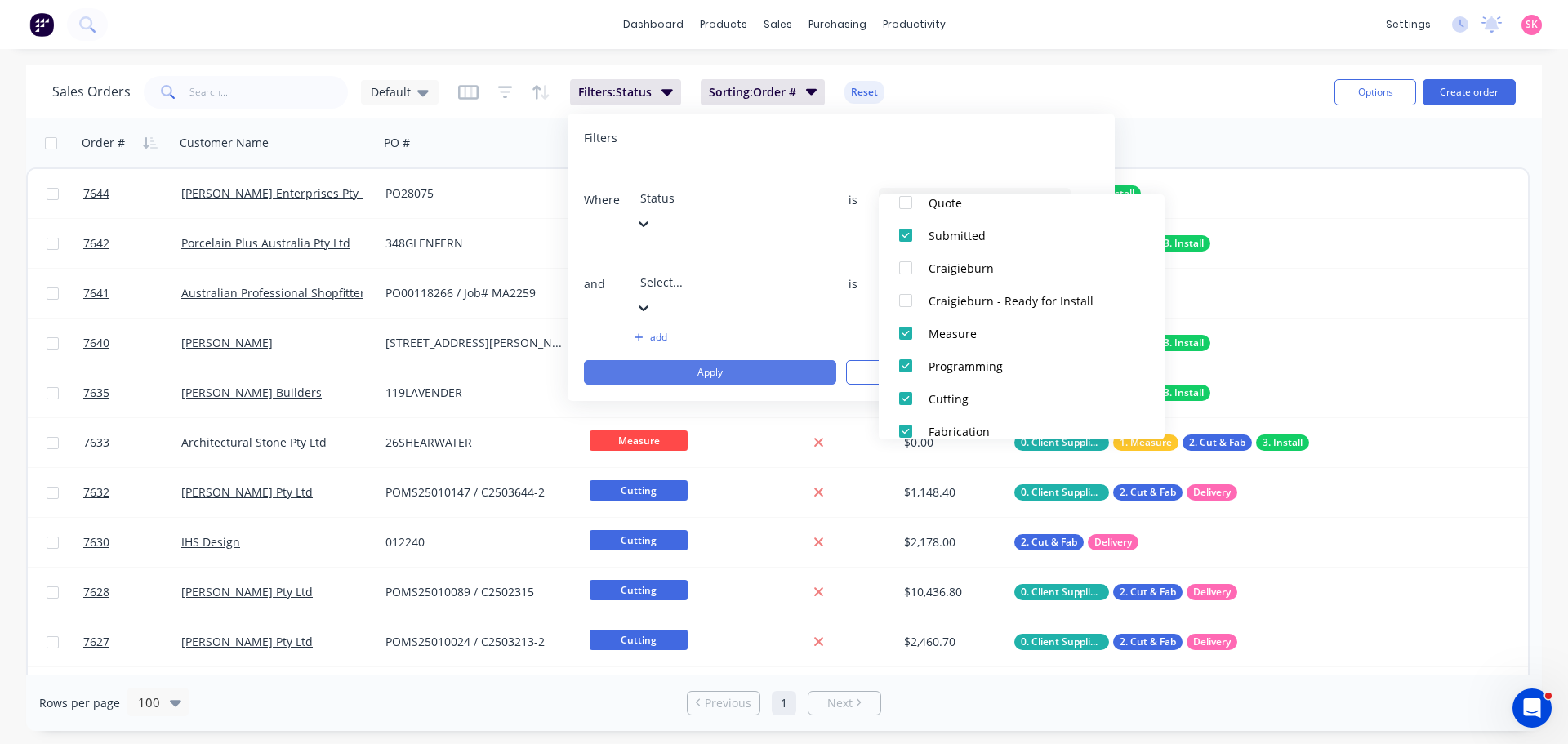
click at [746, 360] on button "Apply" at bounding box center [710, 372] width 252 height 24
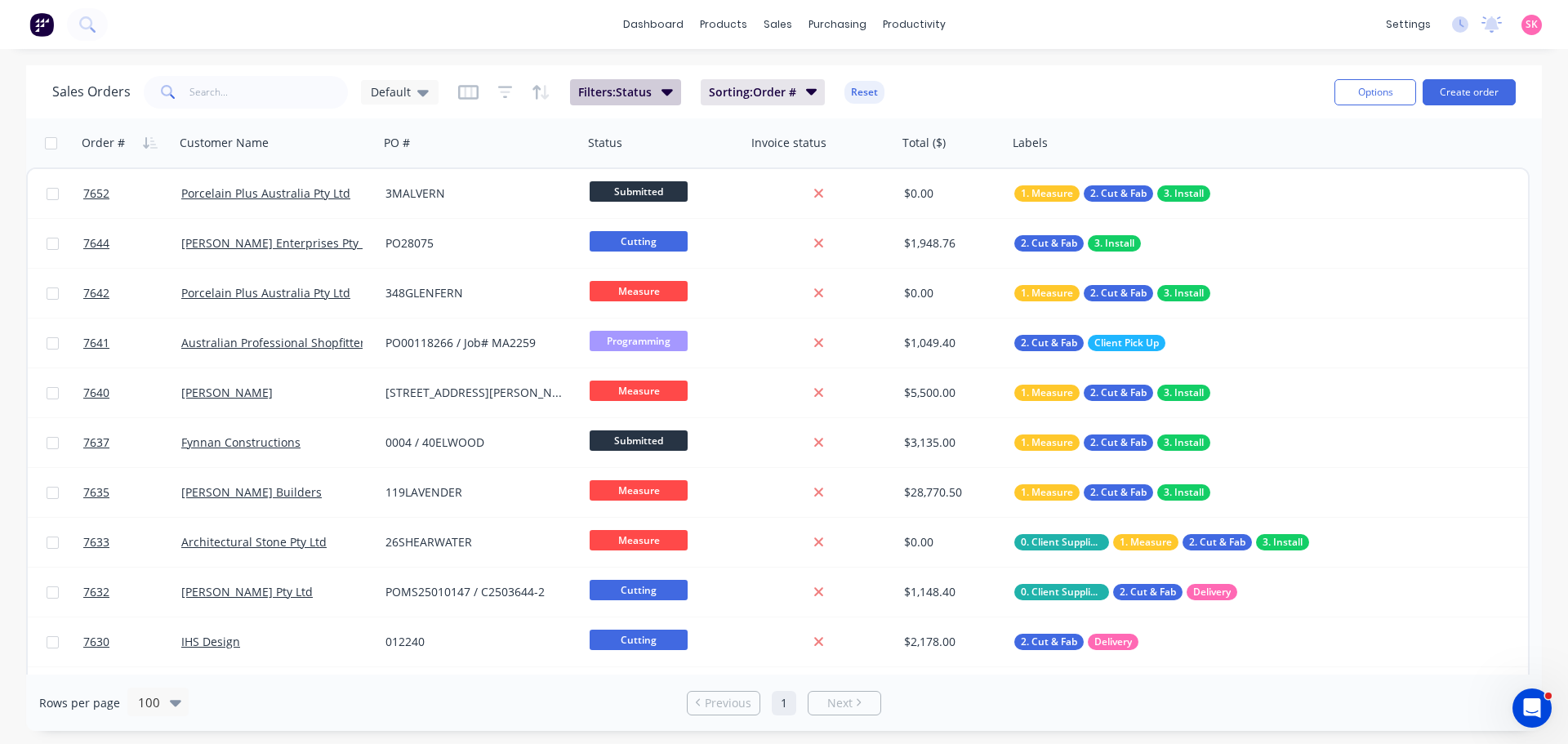
click at [605, 92] on span "Filters: Status" at bounding box center [614, 92] width 73 height 16
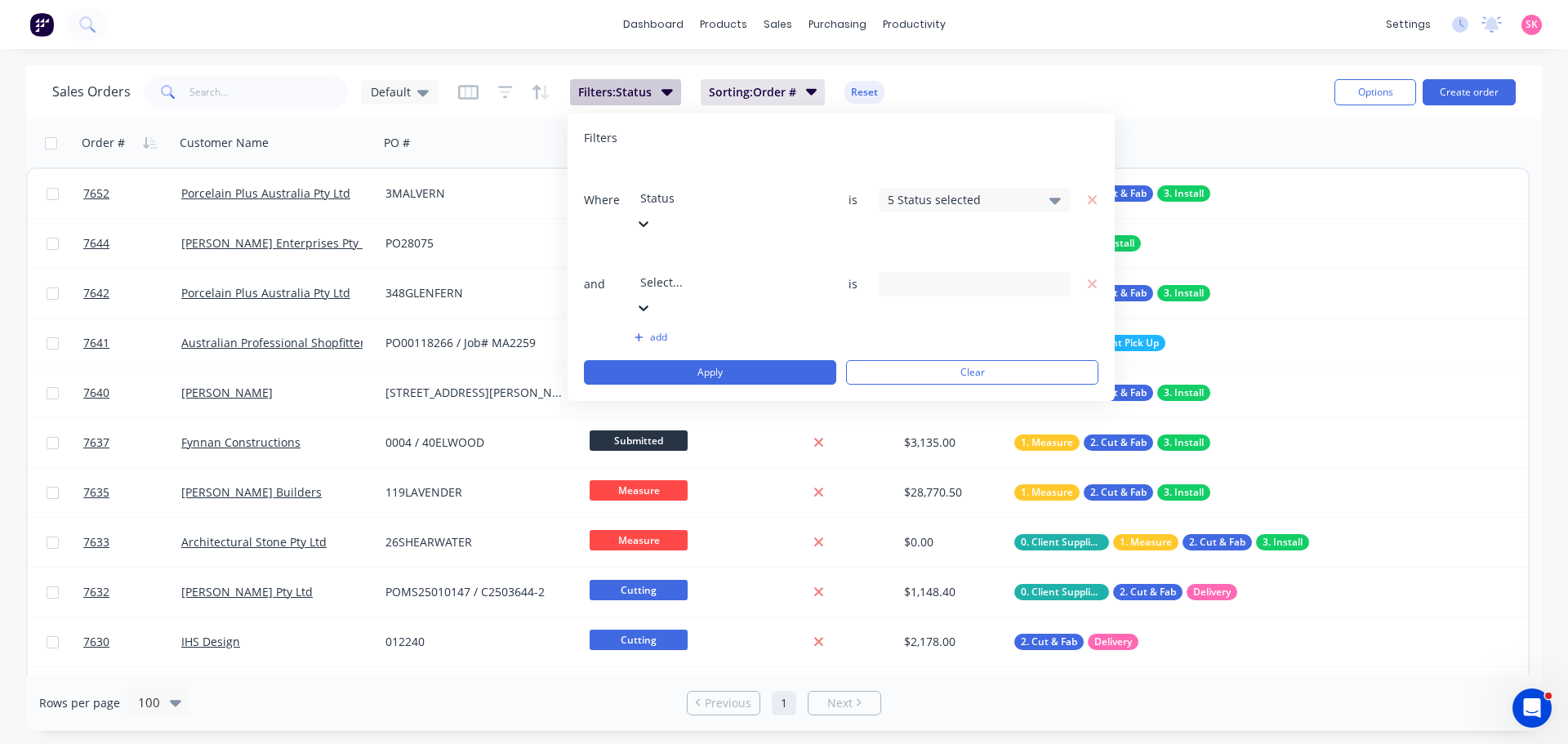
click at [657, 93] on button "Filters: Status" at bounding box center [625, 92] width 111 height 26
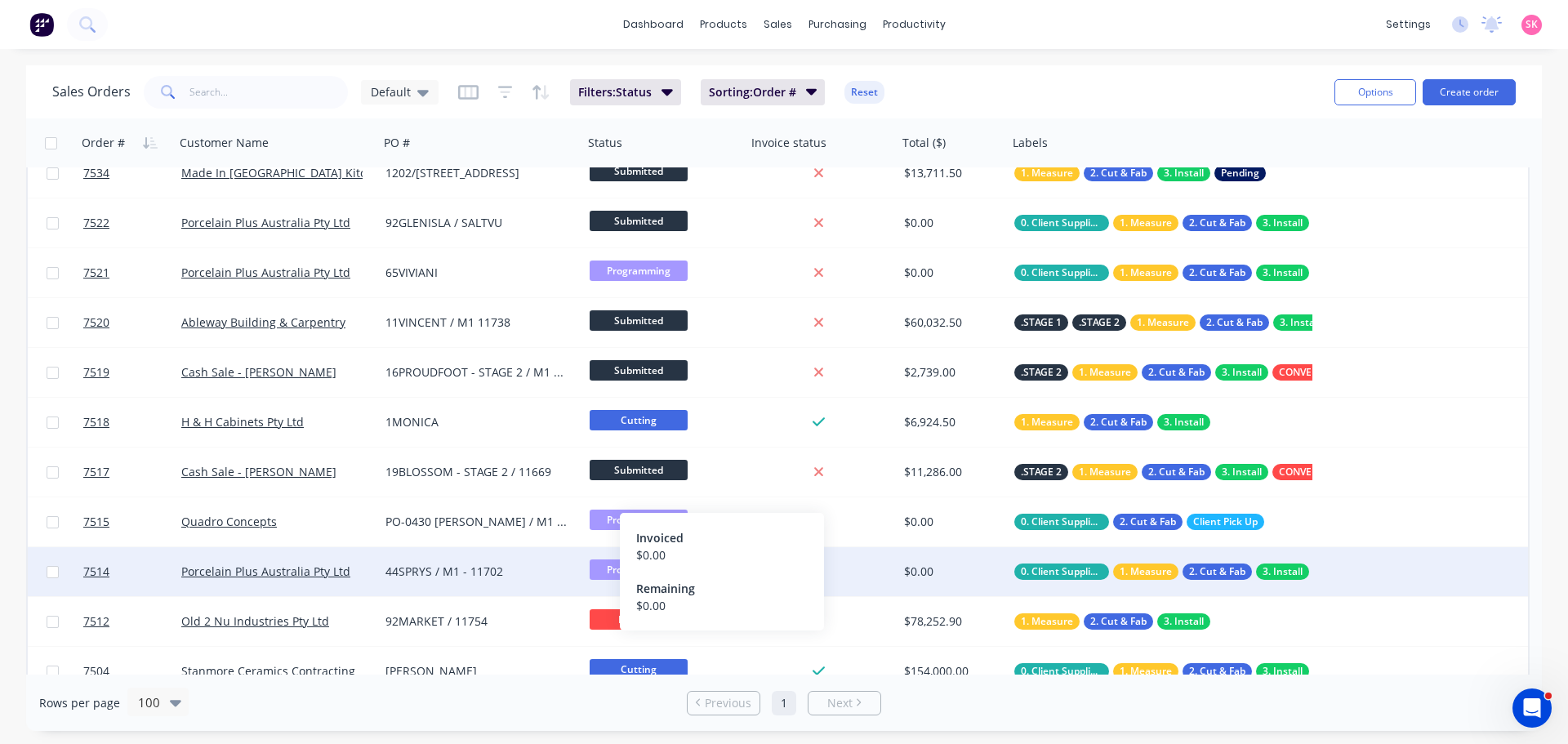
scroll to position [1735, 0]
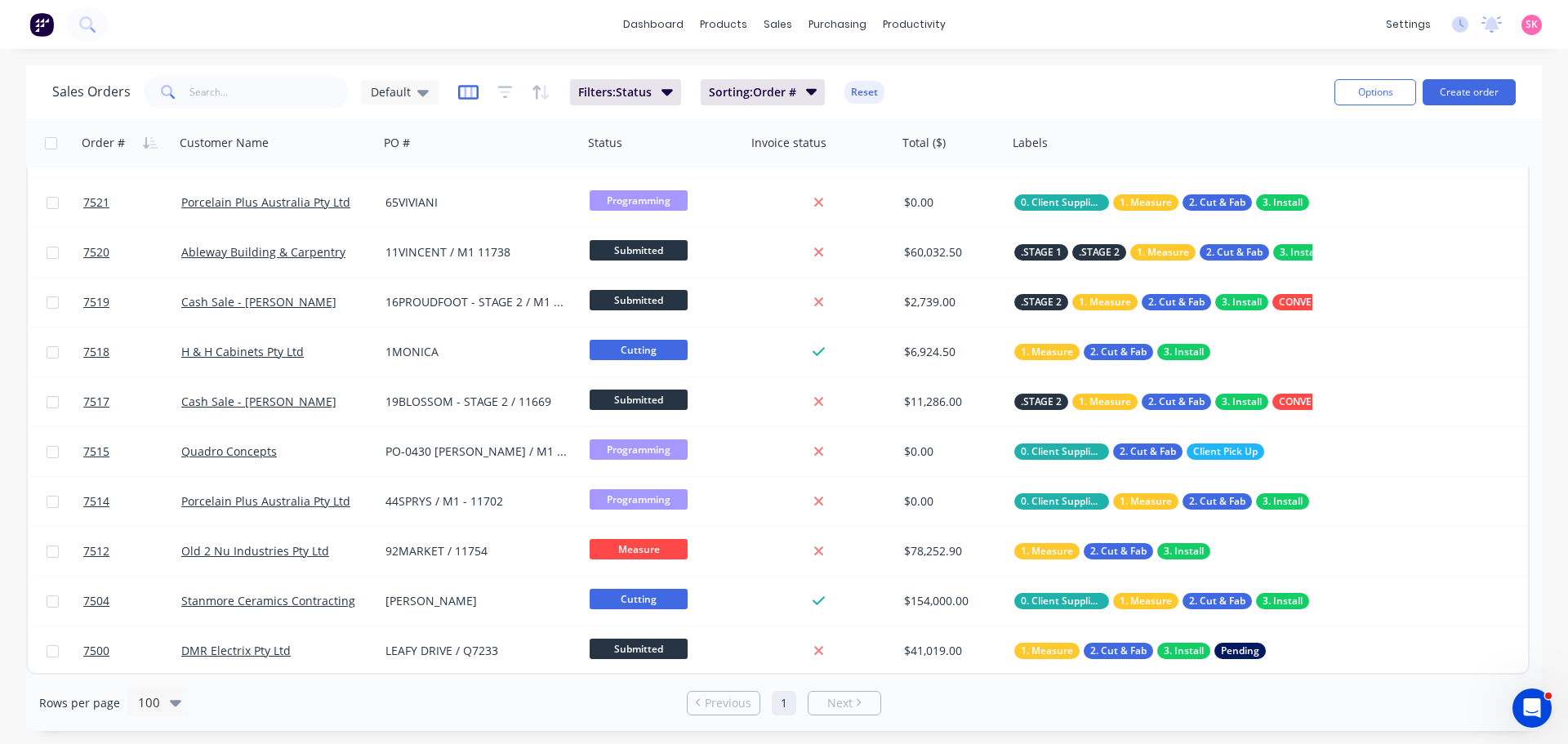
click at [470, 89] on icon "button" at bounding box center [468, 92] width 21 height 16
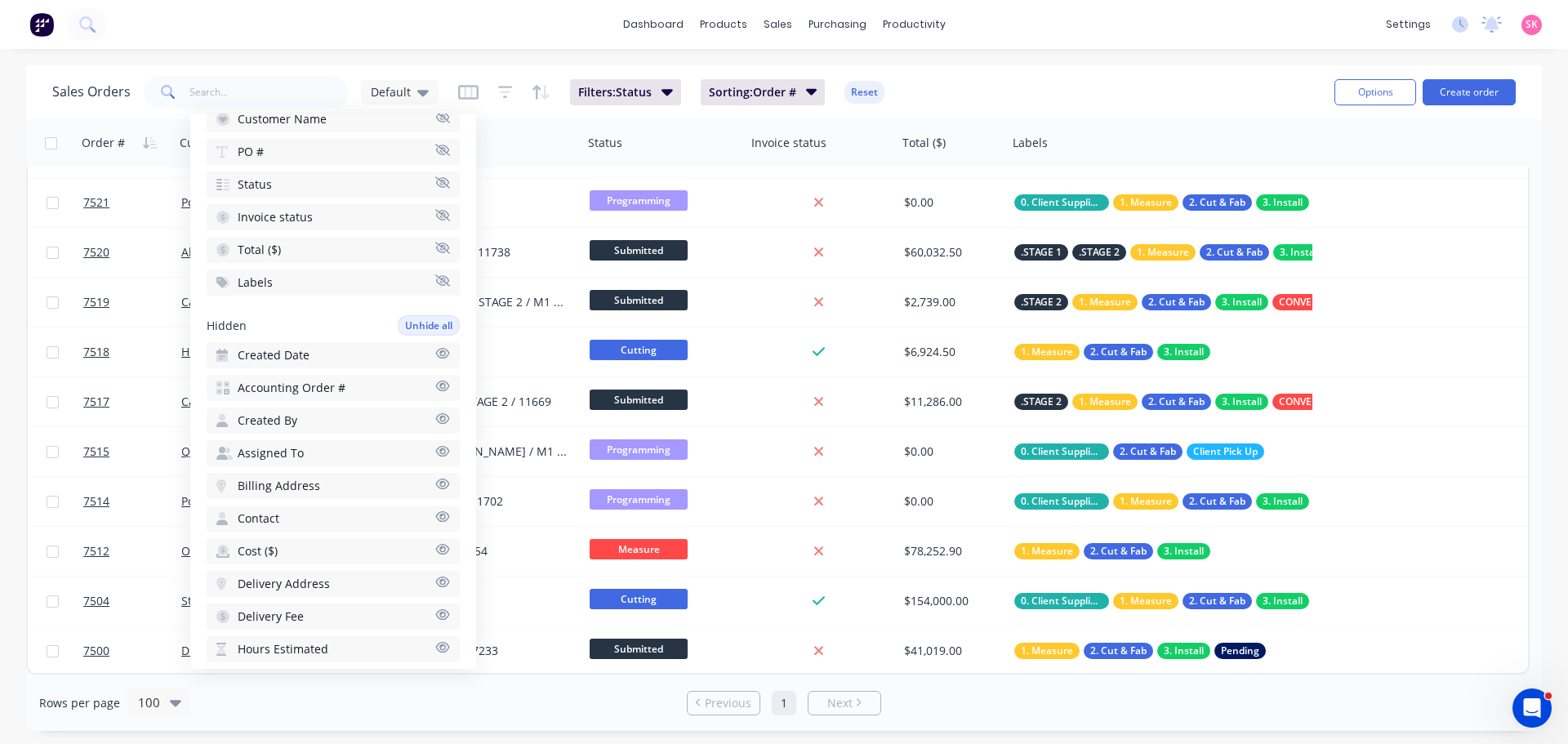
scroll to position [0, 0]
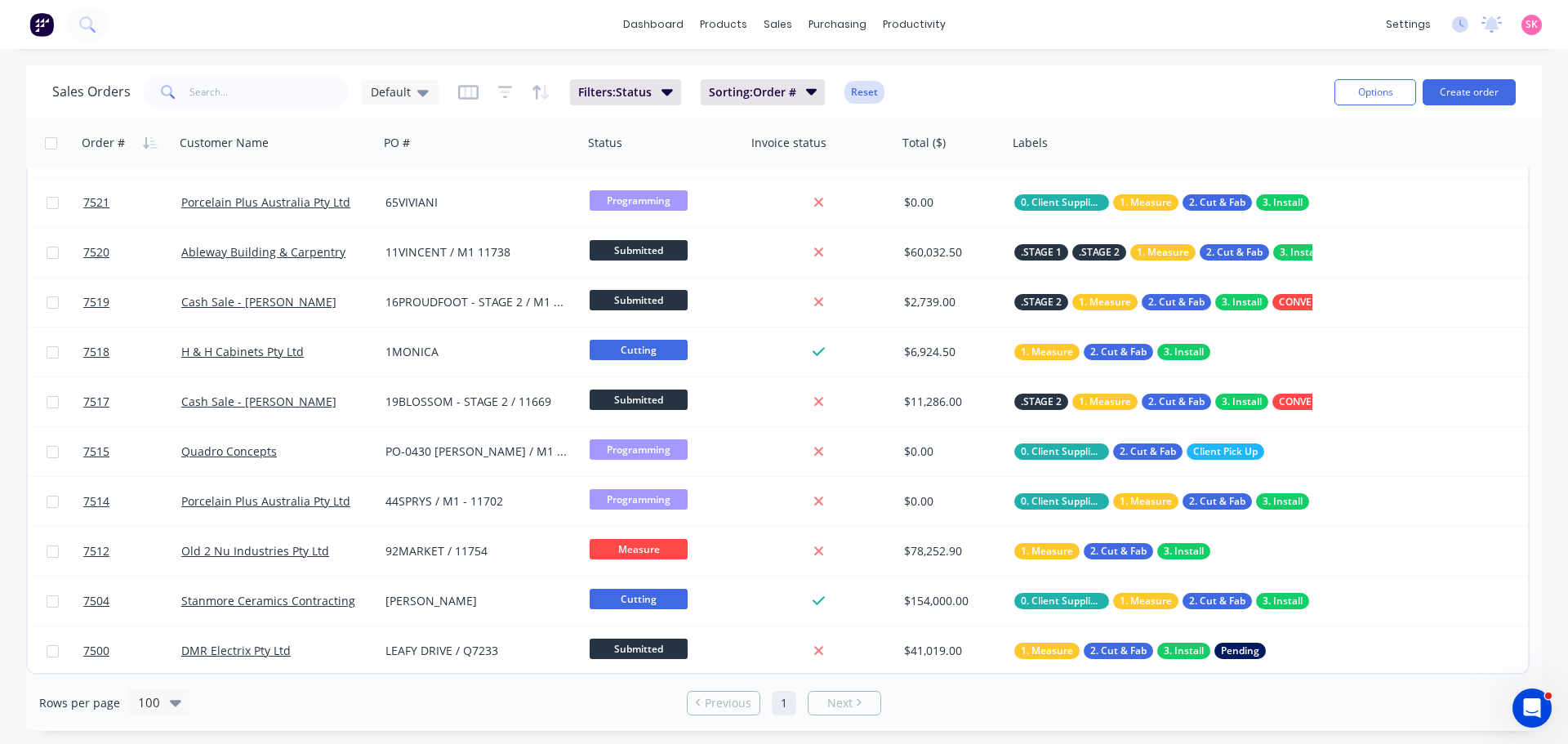
click at [860, 93] on button "Reset" at bounding box center [864, 92] width 40 height 22
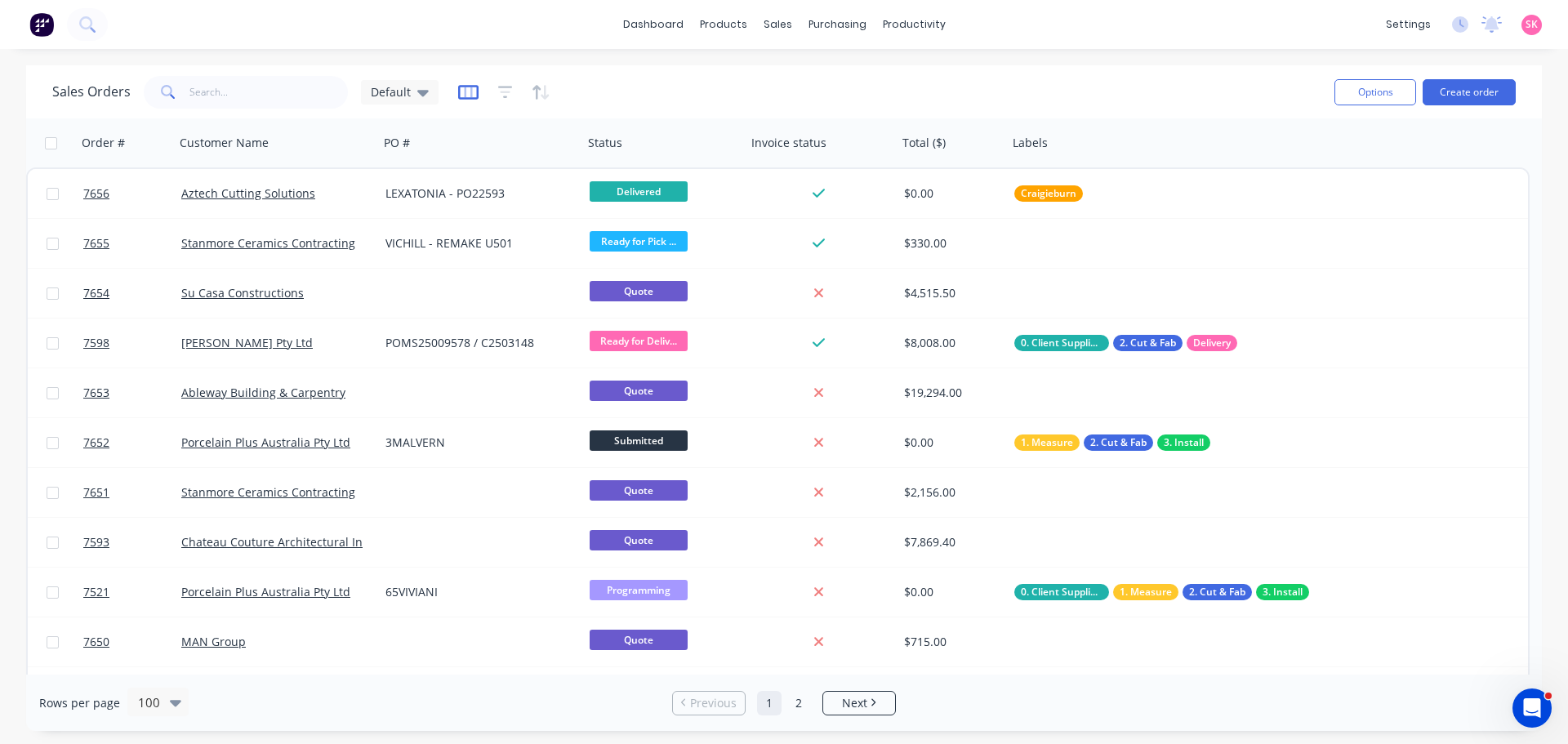
click at [468, 95] on icon "button" at bounding box center [467, 92] width 8 height 10
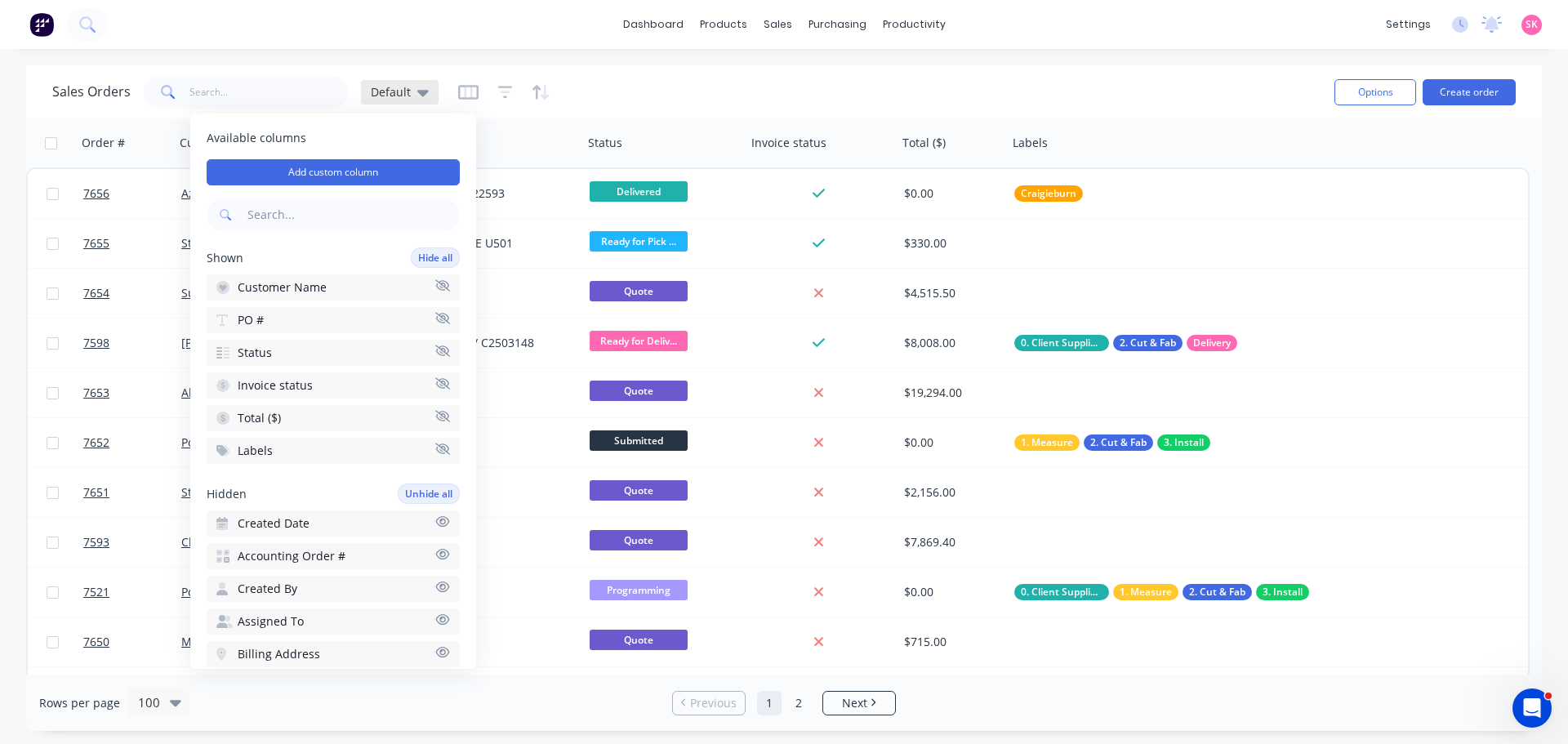
click at [385, 93] on span "Default" at bounding box center [390, 92] width 40 height 17
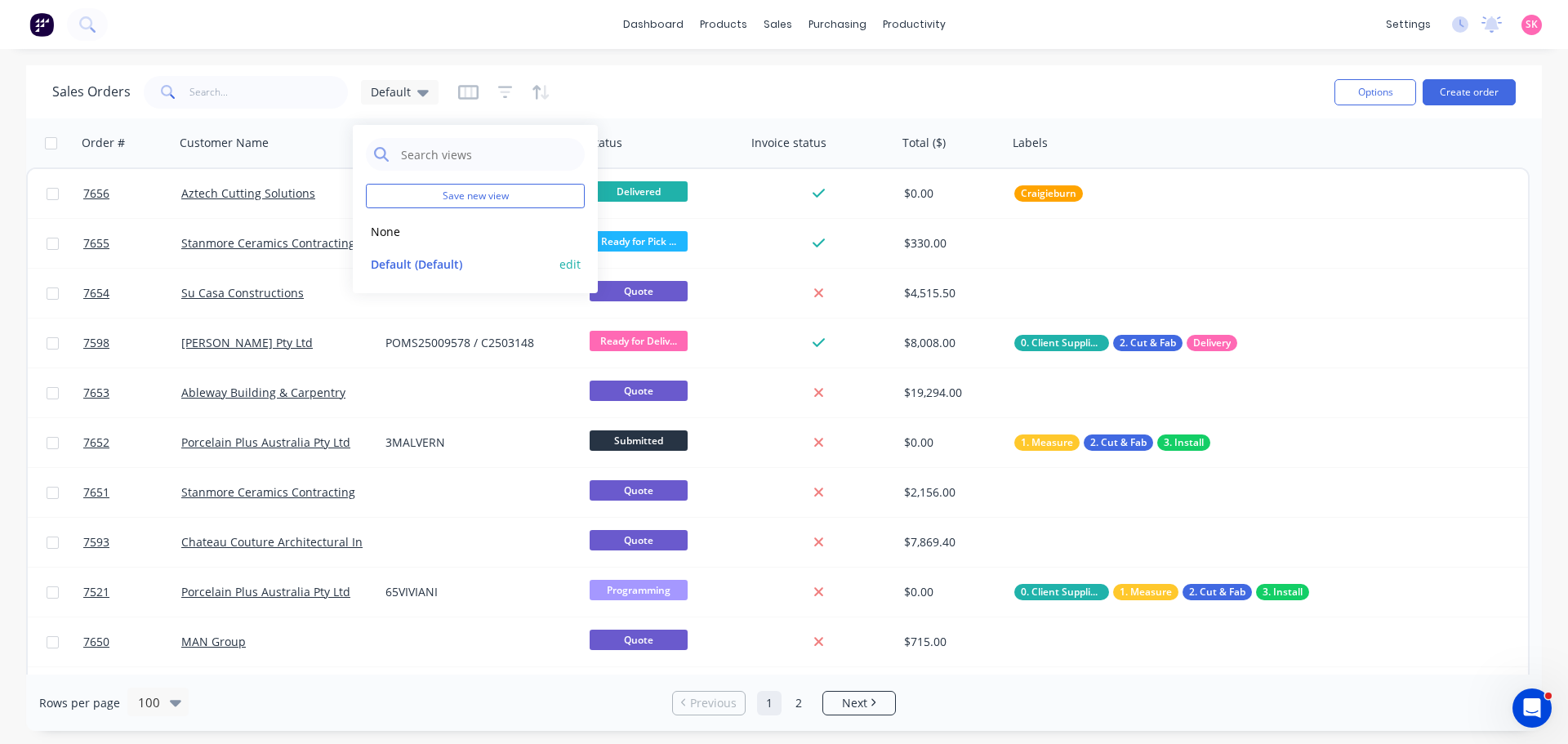
click at [388, 264] on button "Default (Default)" at bounding box center [458, 264] width 186 height 19
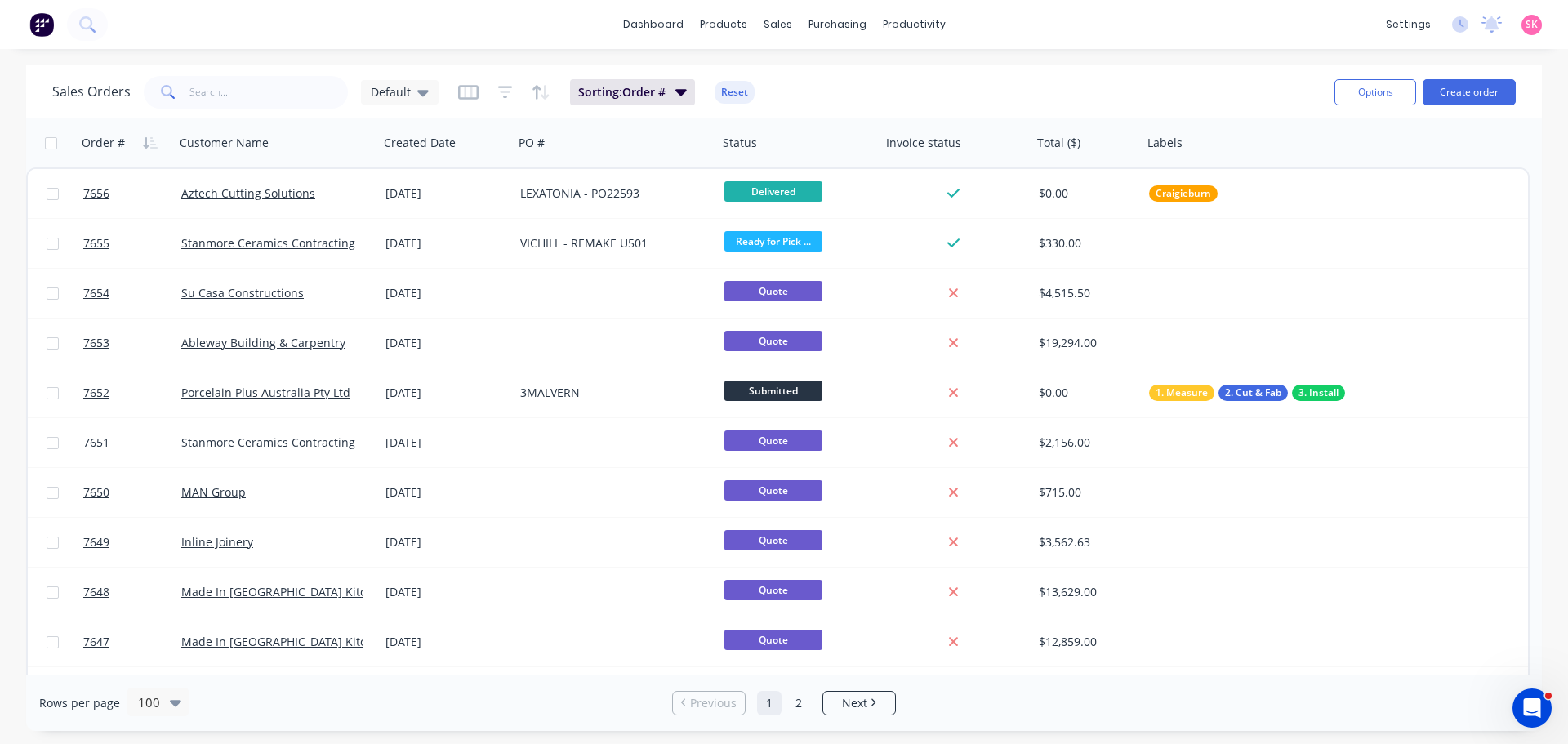
click at [641, 105] on div "Sales Orders Default Sorting: Order # Reset" at bounding box center [686, 92] width 1269 height 40
click at [648, 90] on span "Sorting: Order #" at bounding box center [621, 92] width 87 height 16
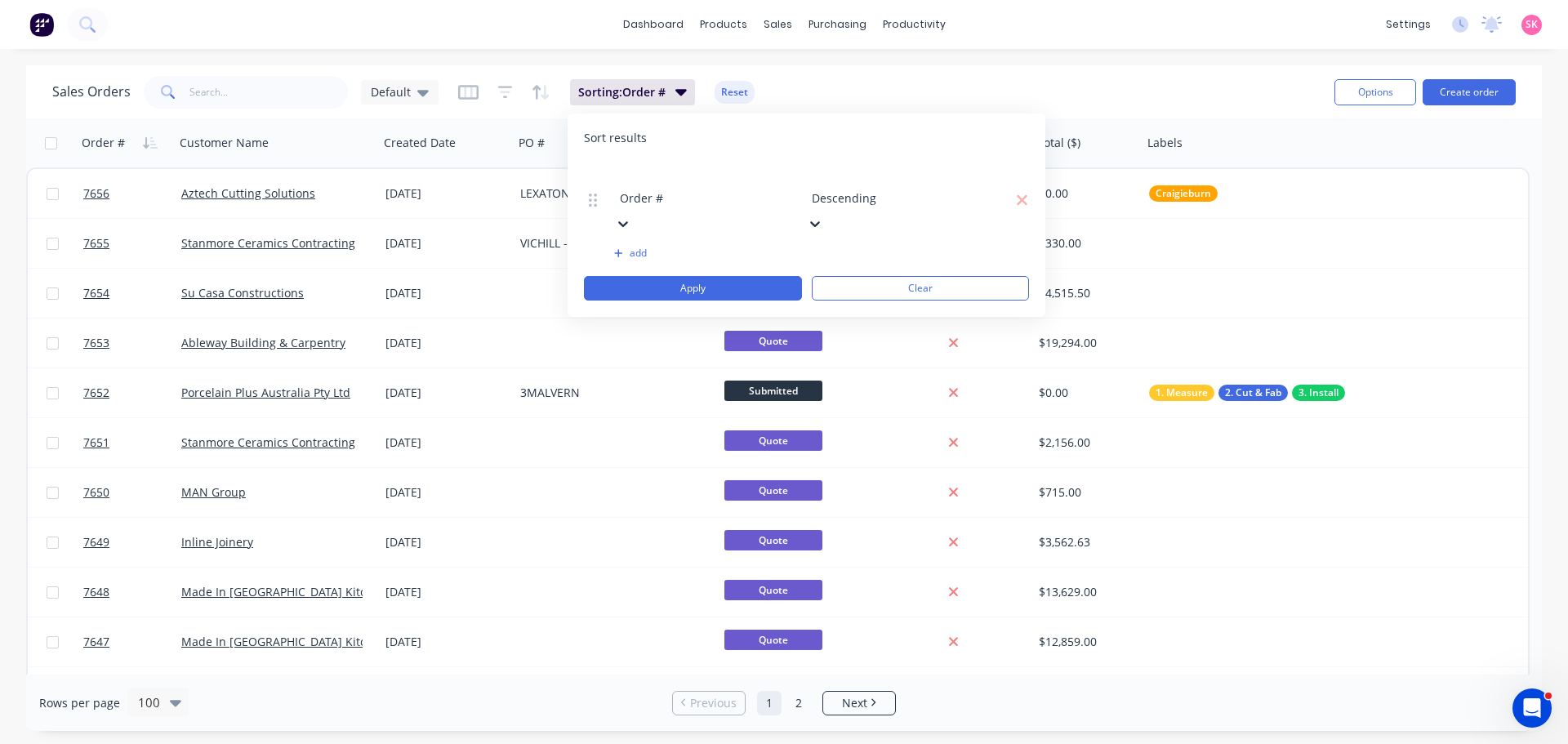
click at [893, 88] on div "Sales Orders Default Sorting: Order # Reset" at bounding box center [686, 92] width 1269 height 40
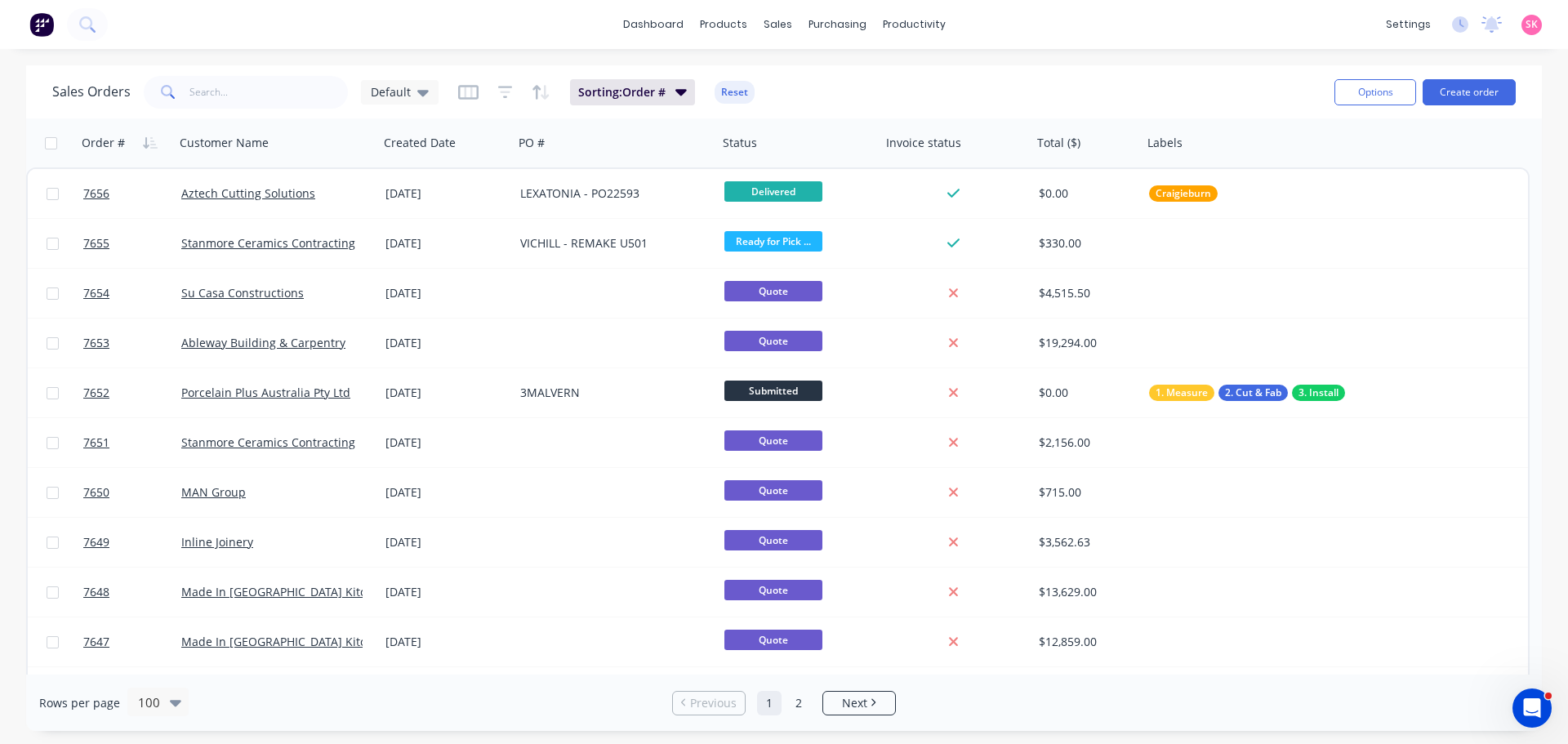
click at [448, 89] on div "Sales Orders Default Sorting: Order # Reset" at bounding box center [686, 92] width 1269 height 40
click at [513, 87] on div "Sorting: Order # Reset" at bounding box center [606, 92] width 296 height 26
click at [504, 91] on icon "button" at bounding box center [505, 92] width 15 height 16
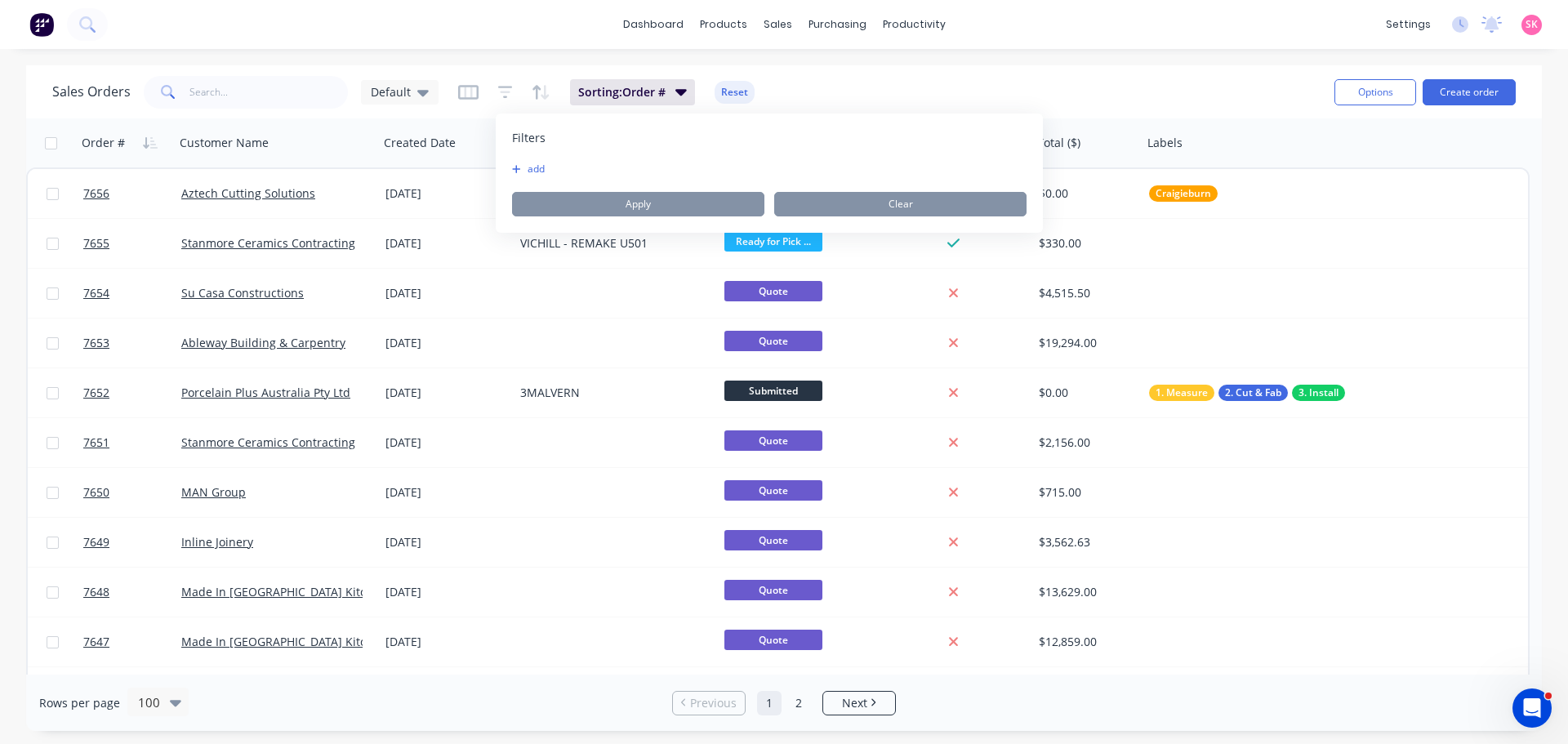
click at [531, 174] on button "add" at bounding box center [532, 169] width 41 height 13
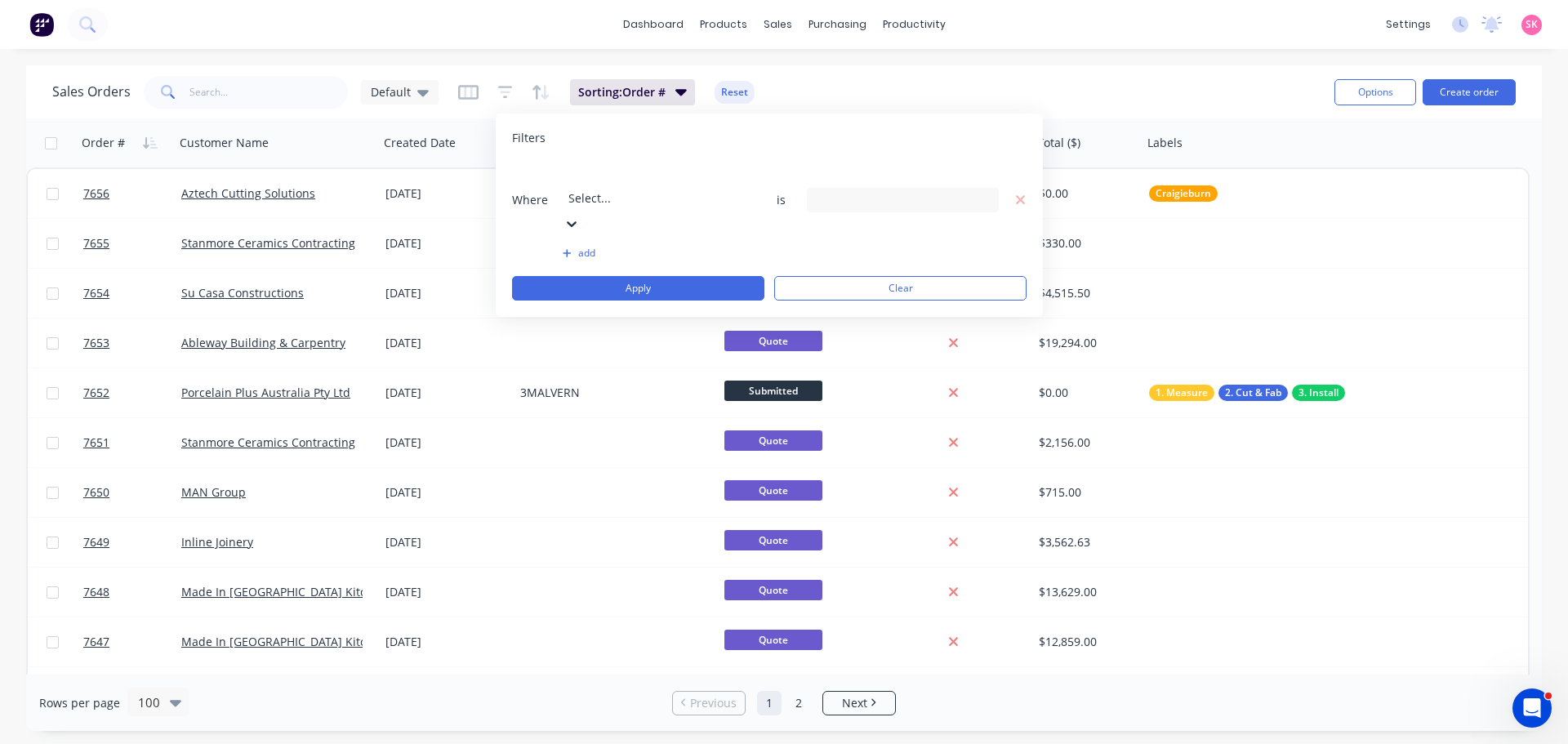
click at [628, 188] on div "Select..." at bounding box center [686, 186] width 245 height 46
click at [838, 191] on div "14 Status selected" at bounding box center [889, 200] width 148 height 17
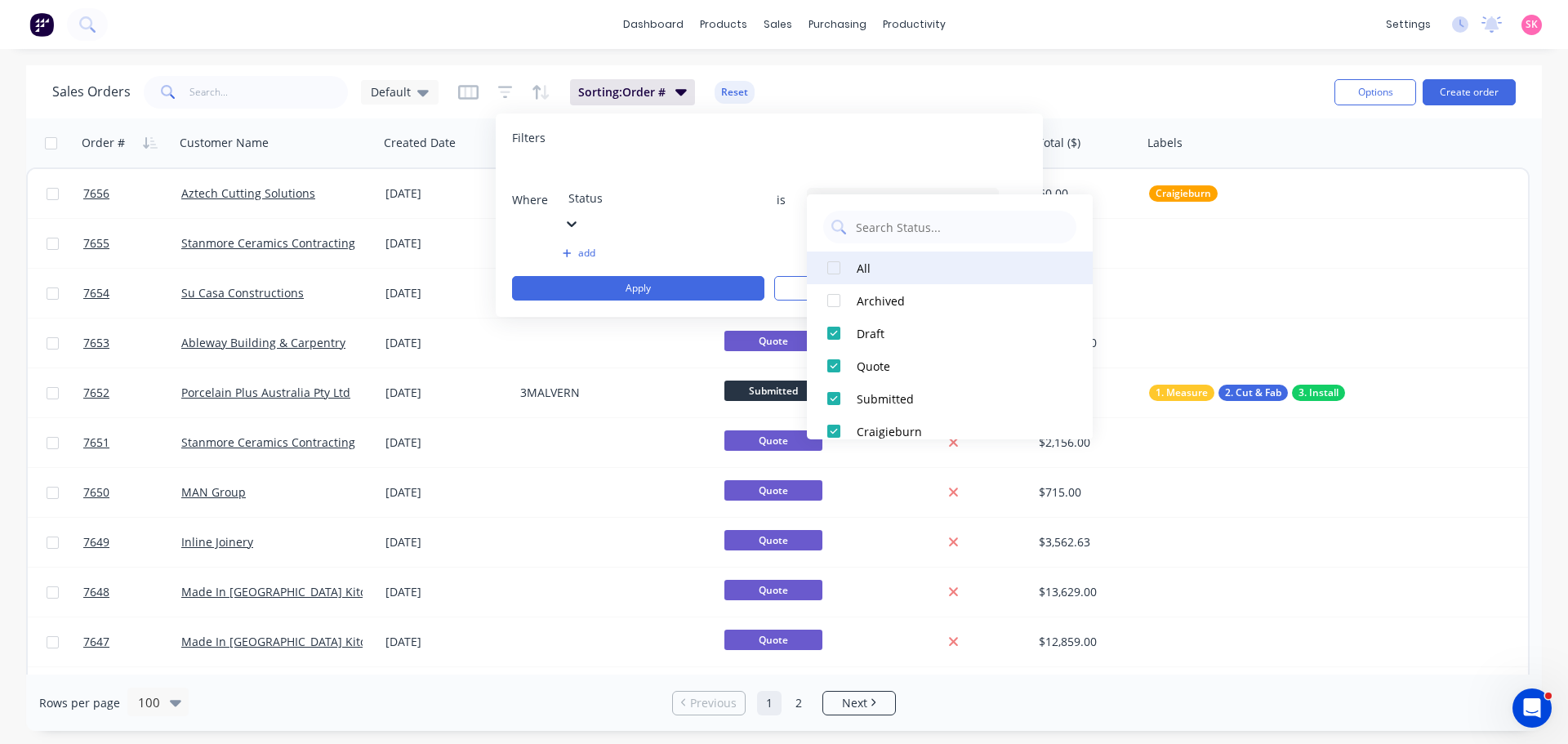
click at [828, 264] on div at bounding box center [834, 268] width 33 height 33
click at [835, 266] on div at bounding box center [834, 268] width 33 height 33
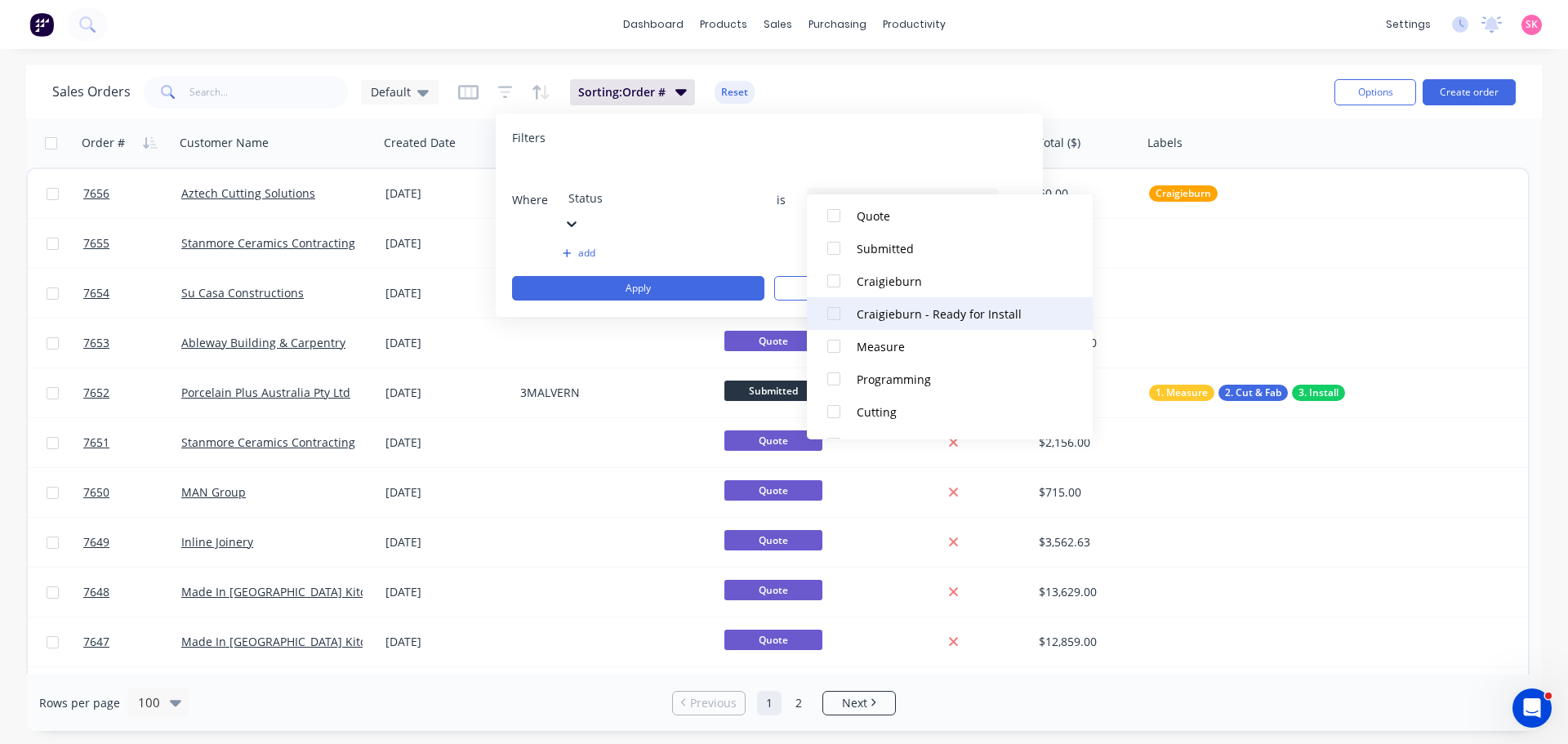
scroll to position [163, 0]
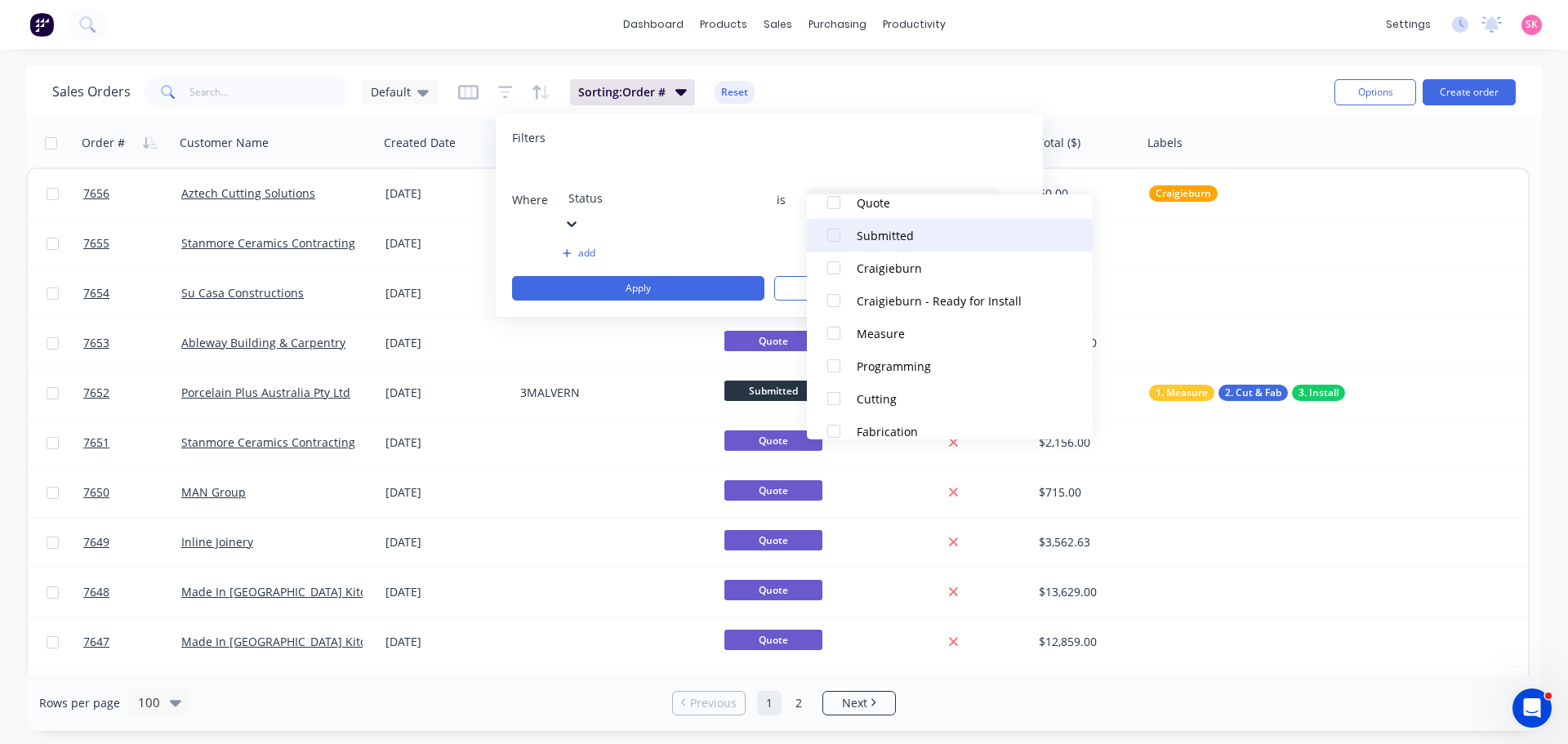
click at [835, 240] on div at bounding box center [834, 235] width 33 height 33
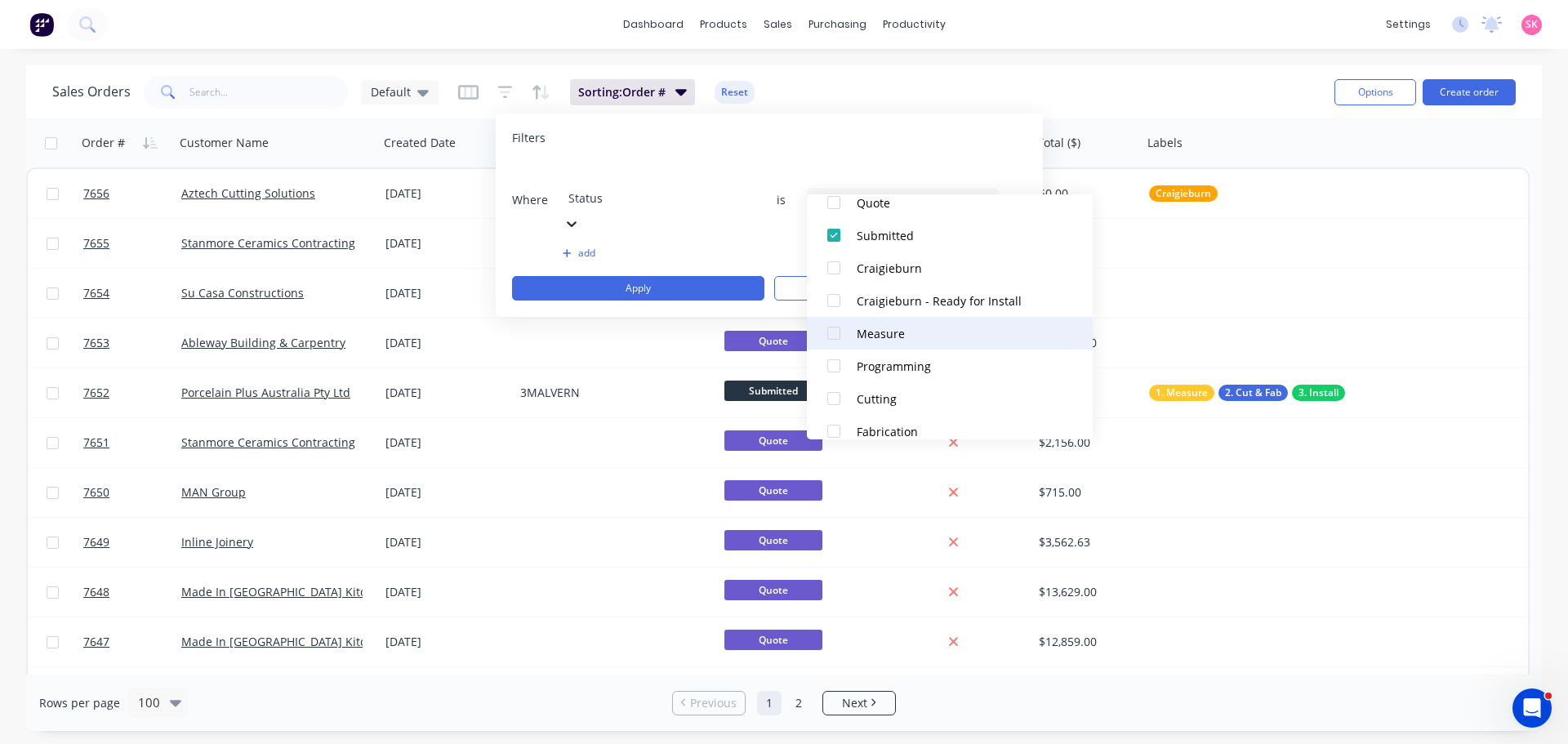
click at [830, 341] on div at bounding box center [834, 334] width 33 height 33
click at [835, 366] on div at bounding box center [834, 366] width 33 height 33
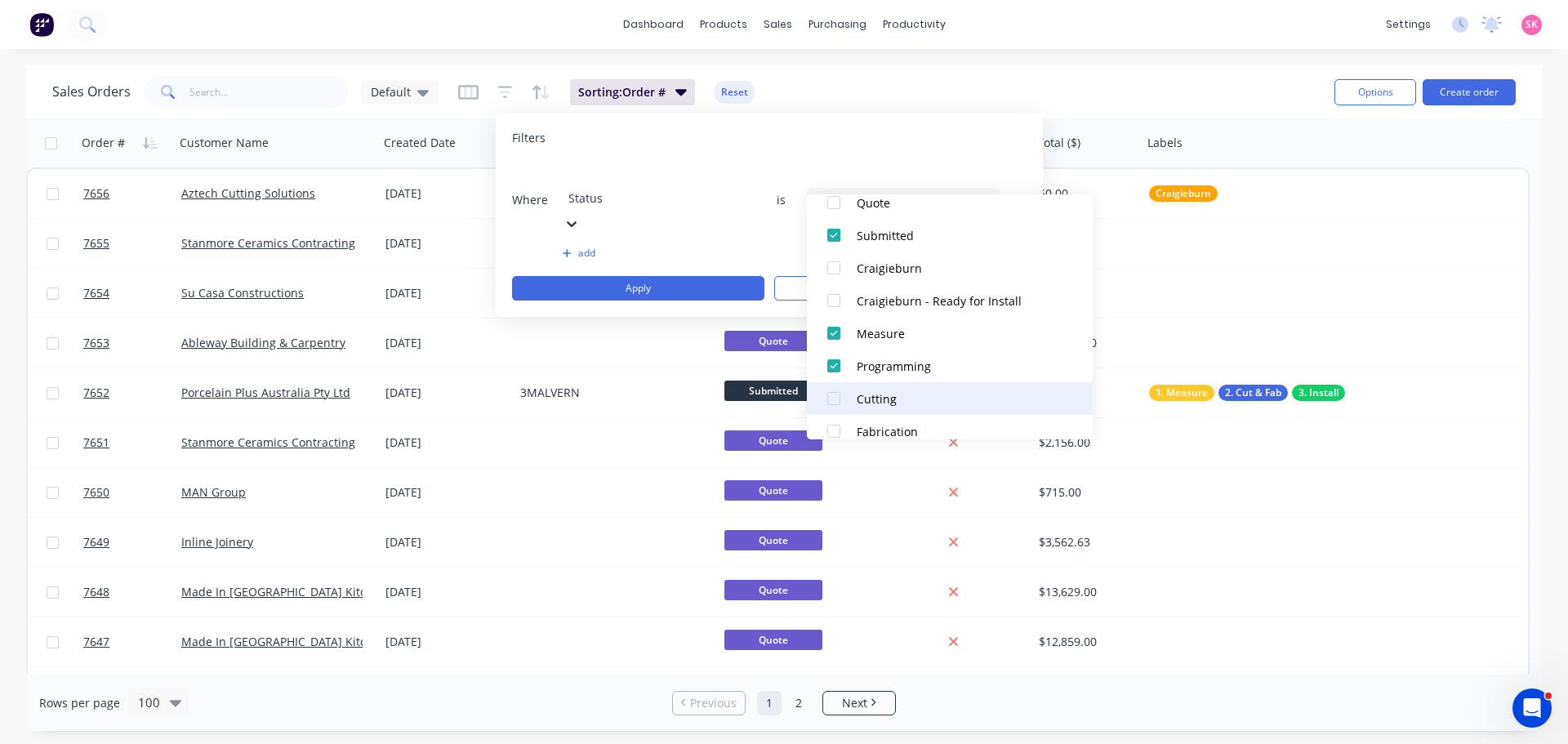
click at [833, 398] on div at bounding box center [834, 398] width 33 height 33
click at [835, 428] on div at bounding box center [834, 431] width 33 height 33
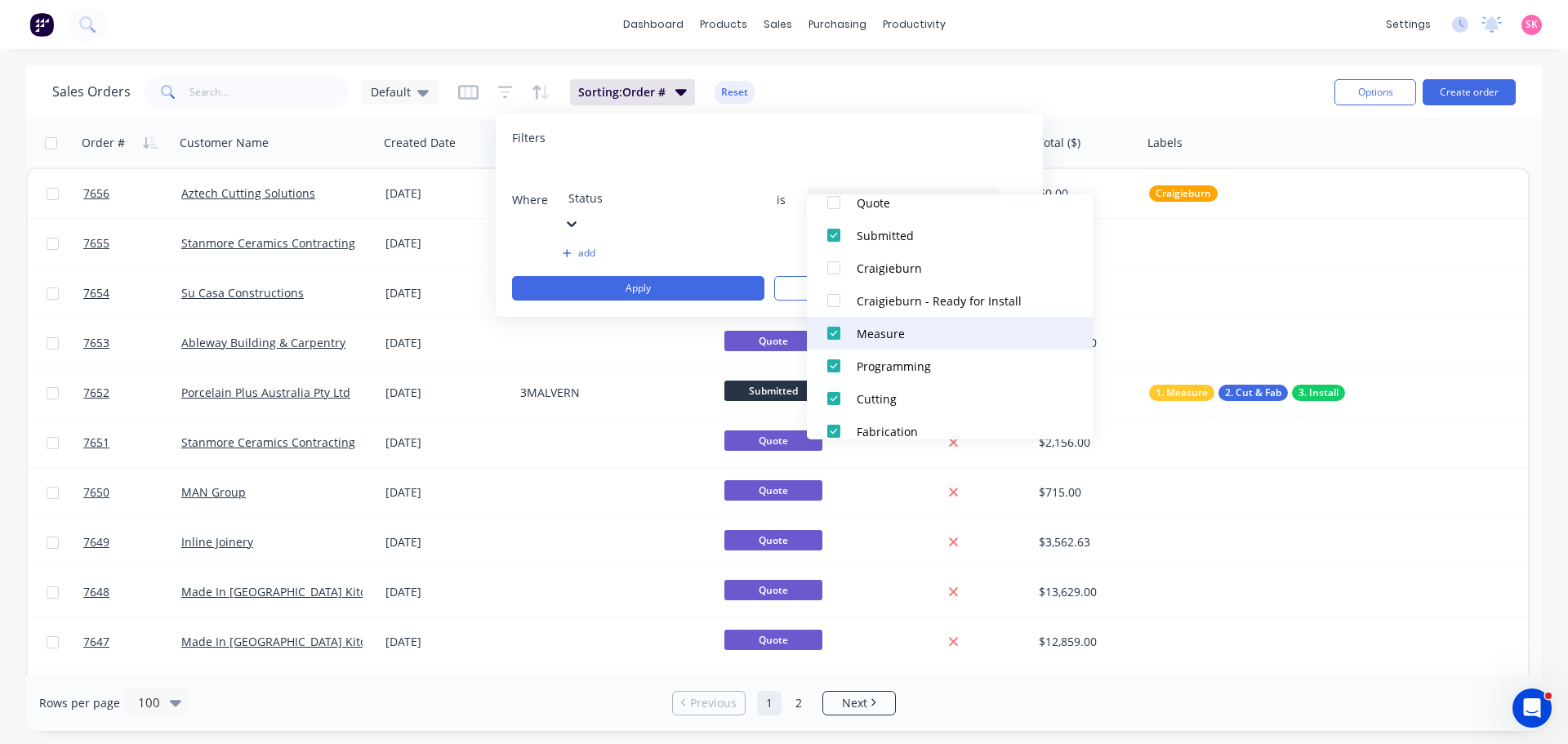
scroll to position [245, 0]
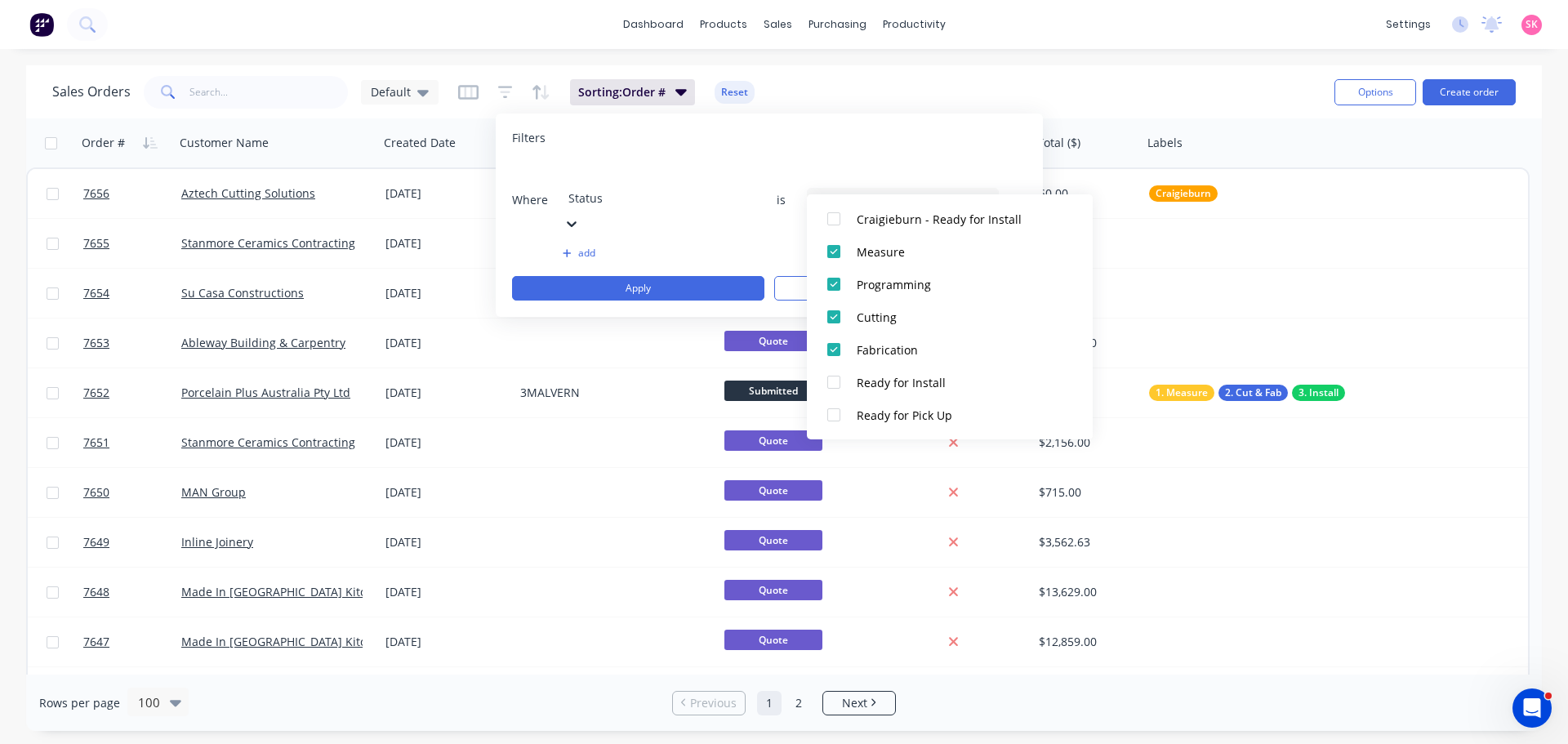
click at [845, 137] on div "Filters" at bounding box center [769, 137] width 514 height 16
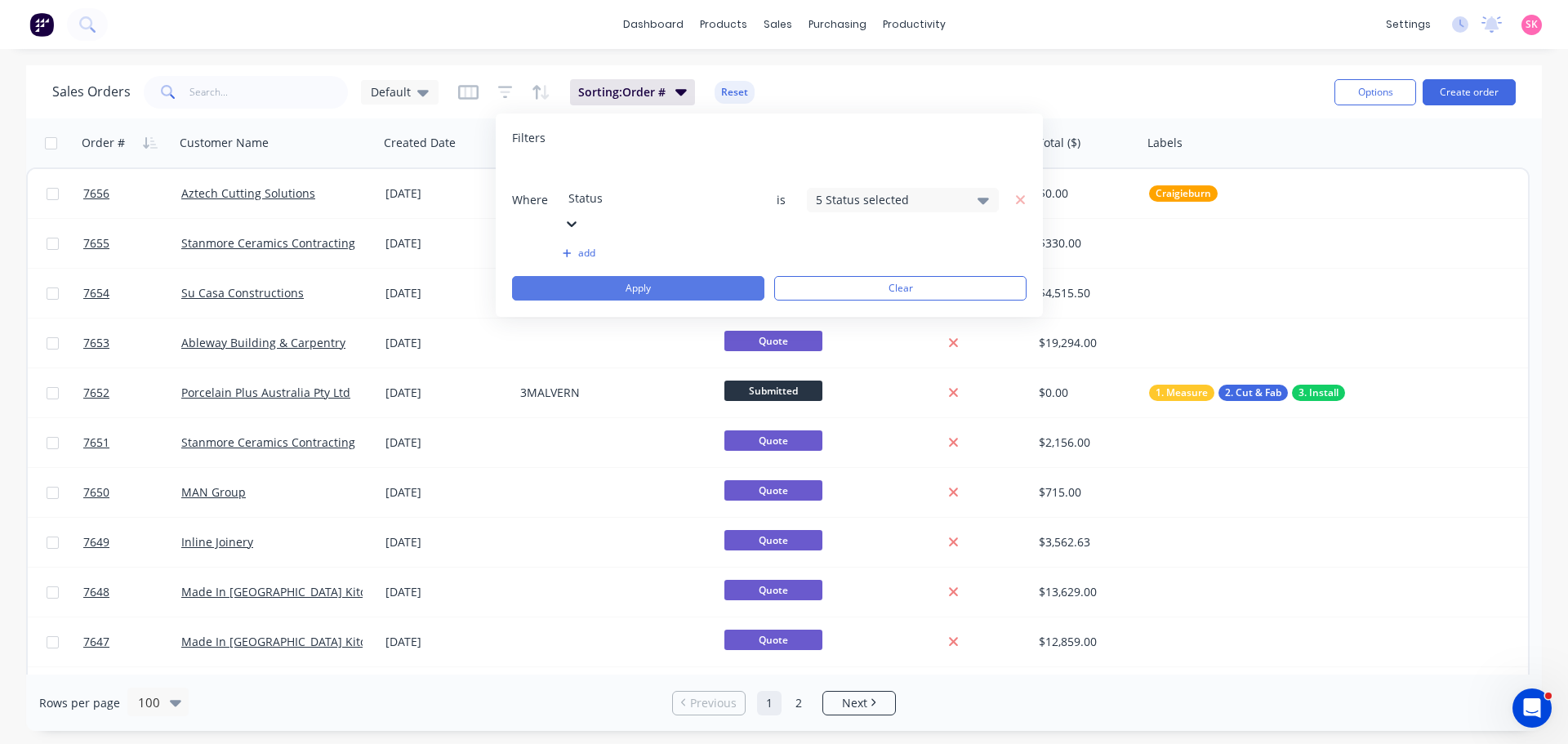
click at [670, 276] on button "Apply" at bounding box center [638, 288] width 252 height 24
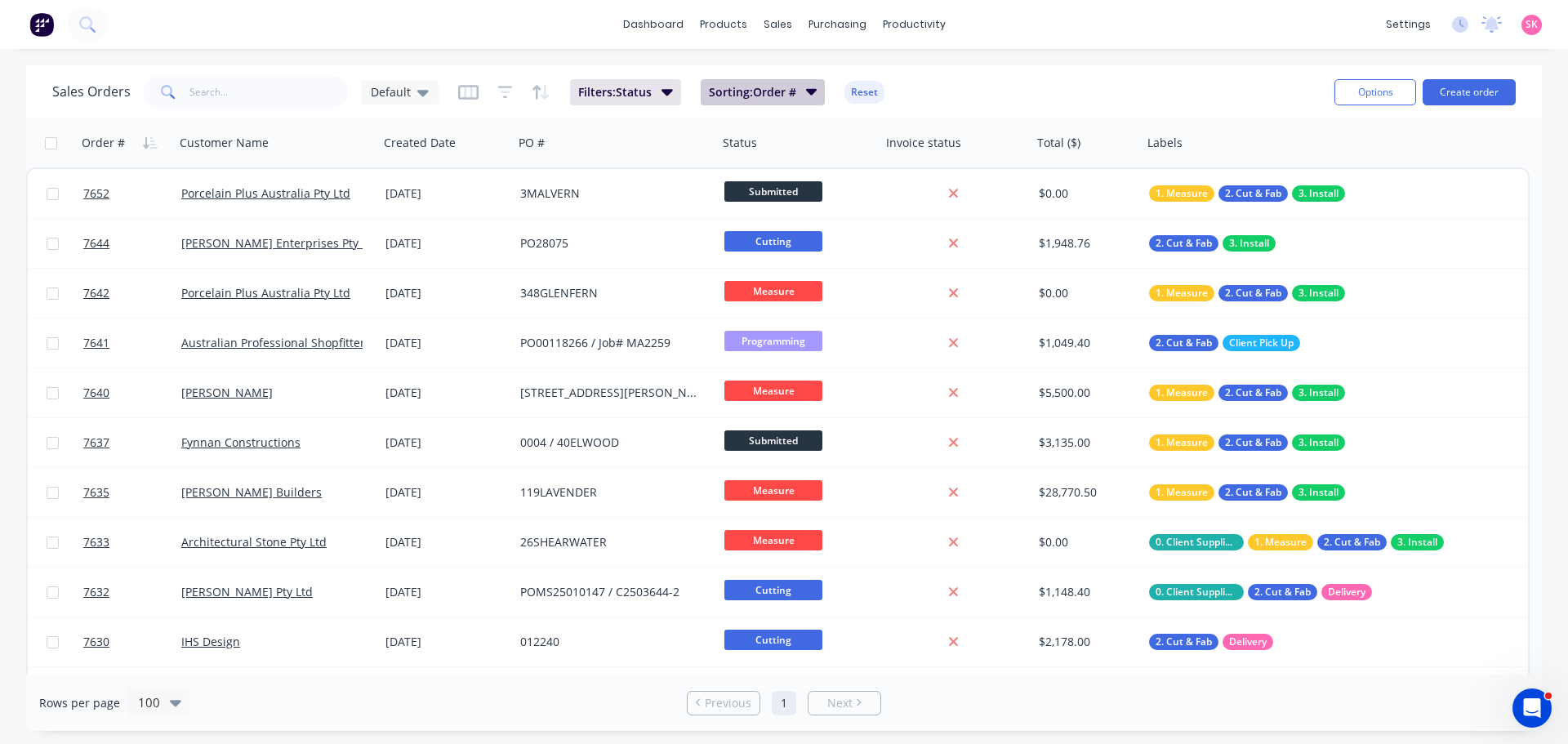
click at [767, 97] on span "Sorting: Order #" at bounding box center [752, 92] width 87 height 16
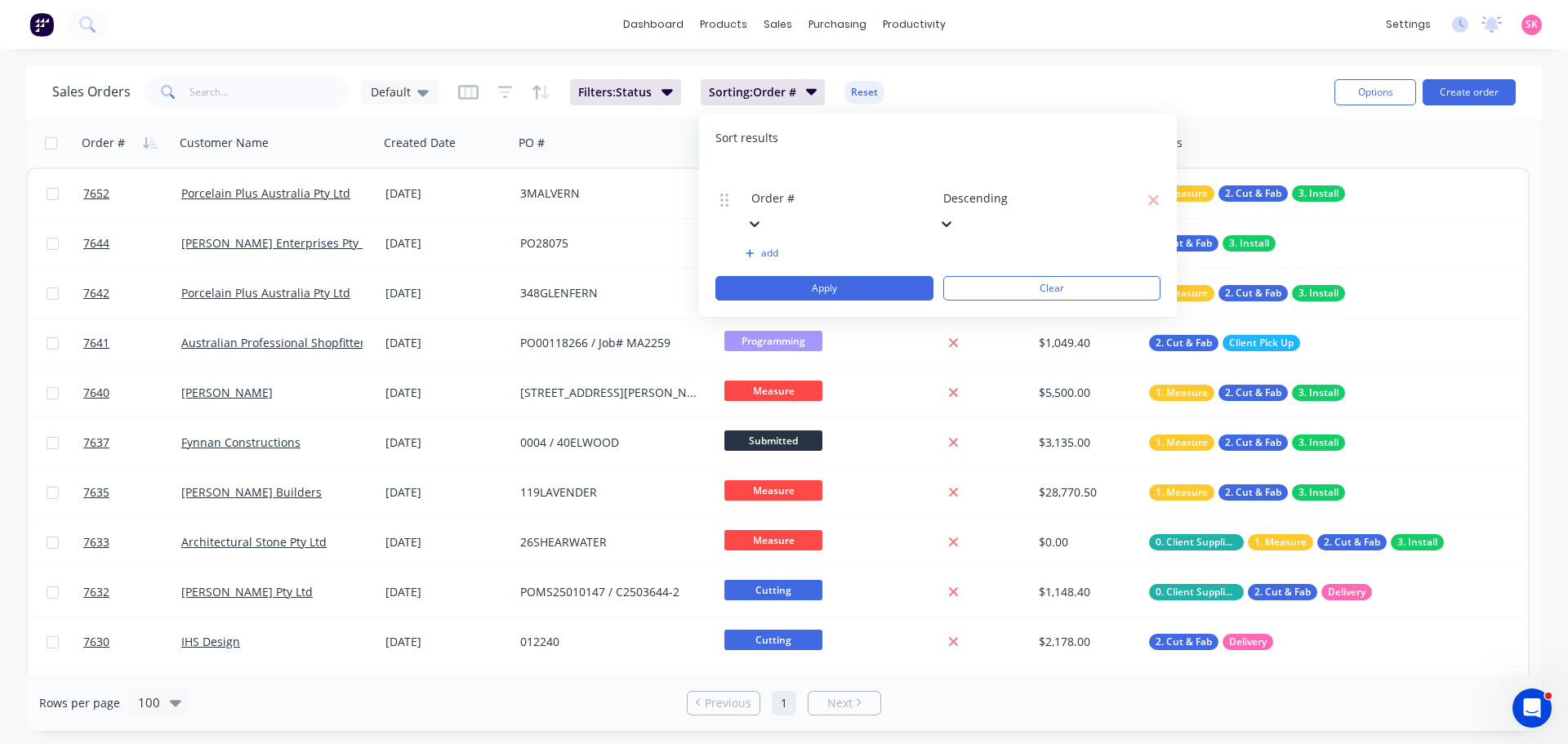
click at [757, 246] on button "add" at bounding box center [836, 252] width 182 height 13
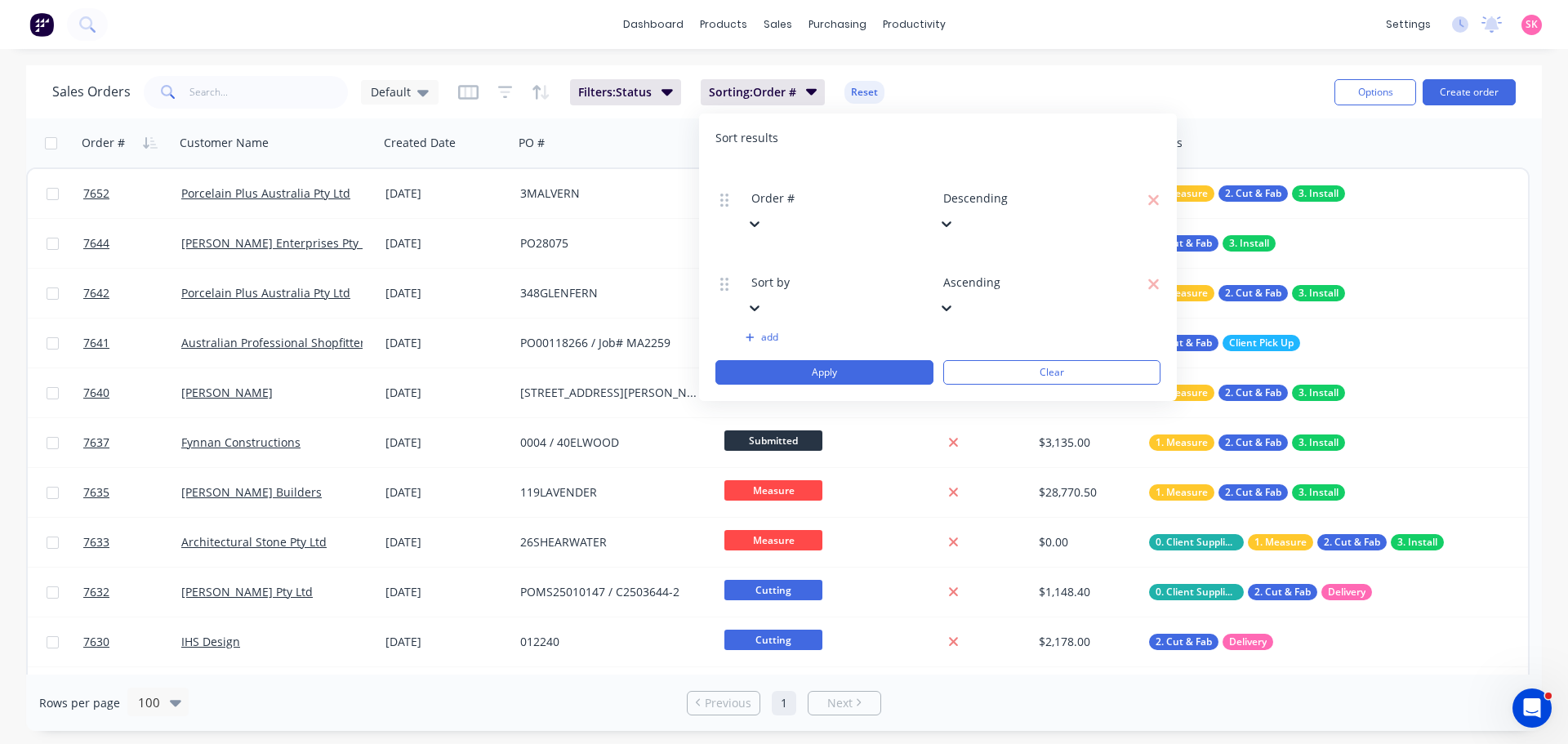
click at [976, 181] on div at bounding box center [1061, 176] width 235 height 21
click at [846, 250] on div at bounding box center [869, 260] width 235 height 21
drag, startPoint x: 822, startPoint y: 256, endPoint x: 924, endPoint y: 251, distance: 102.1
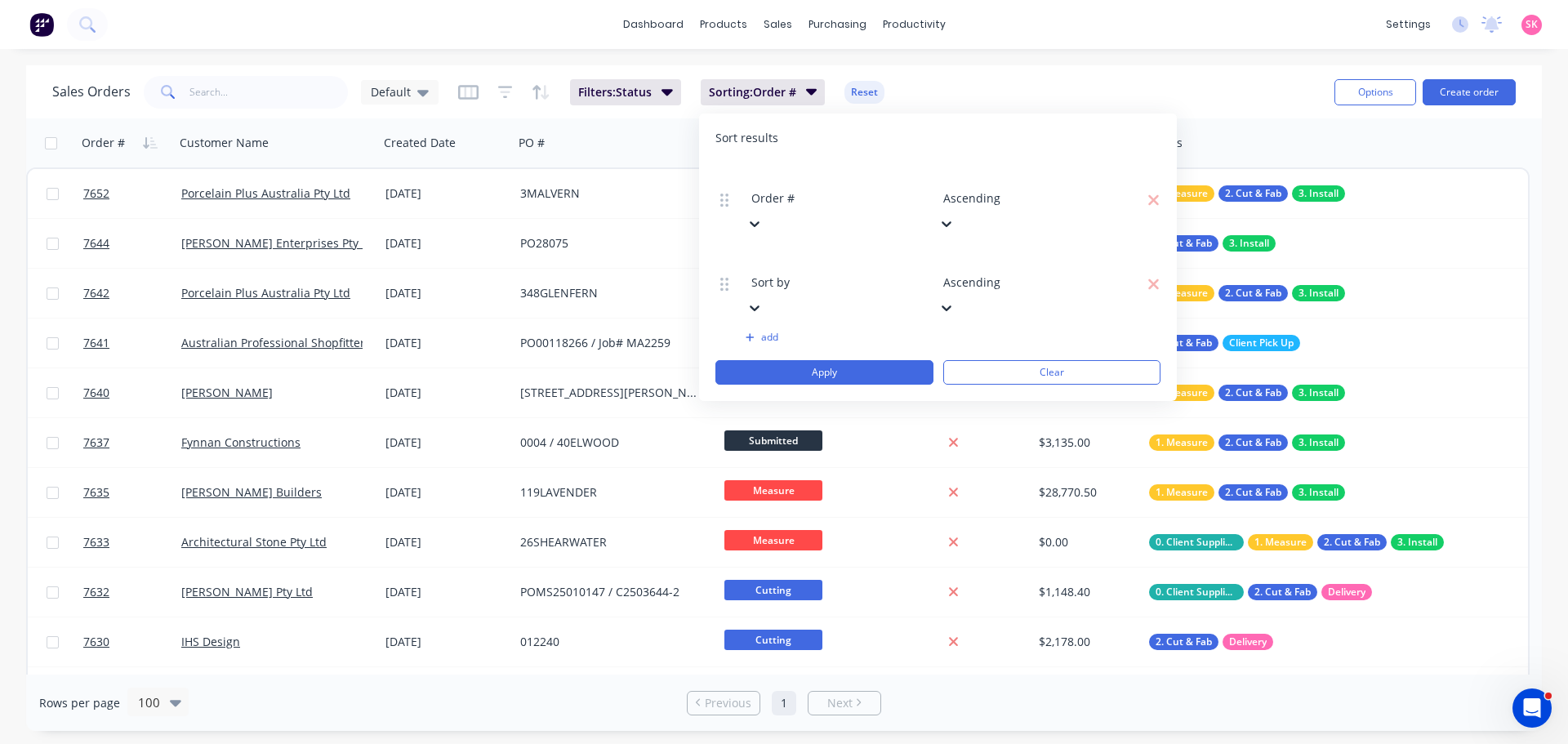
click at [823, 706] on div "Status" at bounding box center [784, 715] width 1568 height 17
click at [1023, 250] on div at bounding box center [1061, 260] width 235 height 21
click at [850, 360] on button "Apply" at bounding box center [824, 372] width 218 height 24
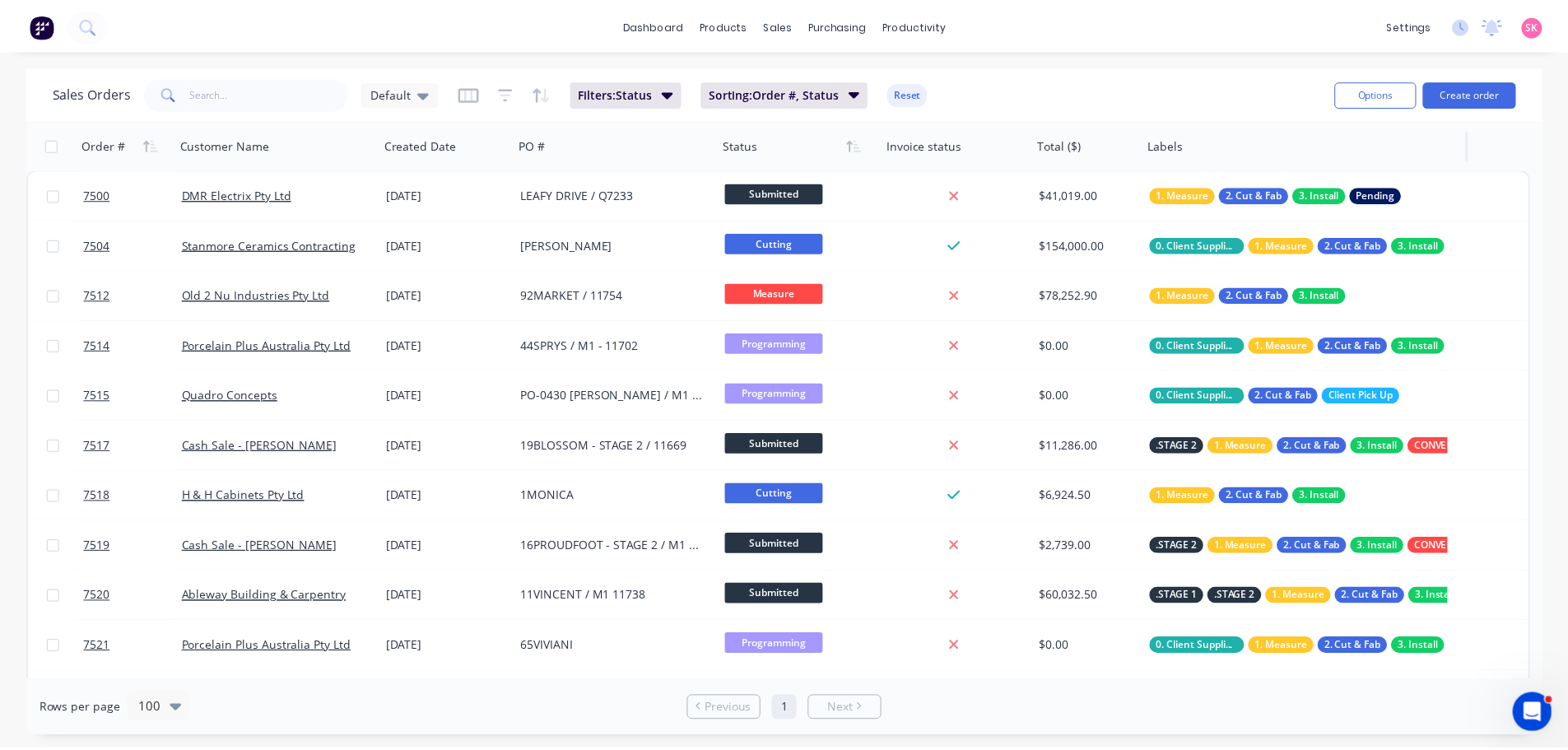
scroll to position [0, 0]
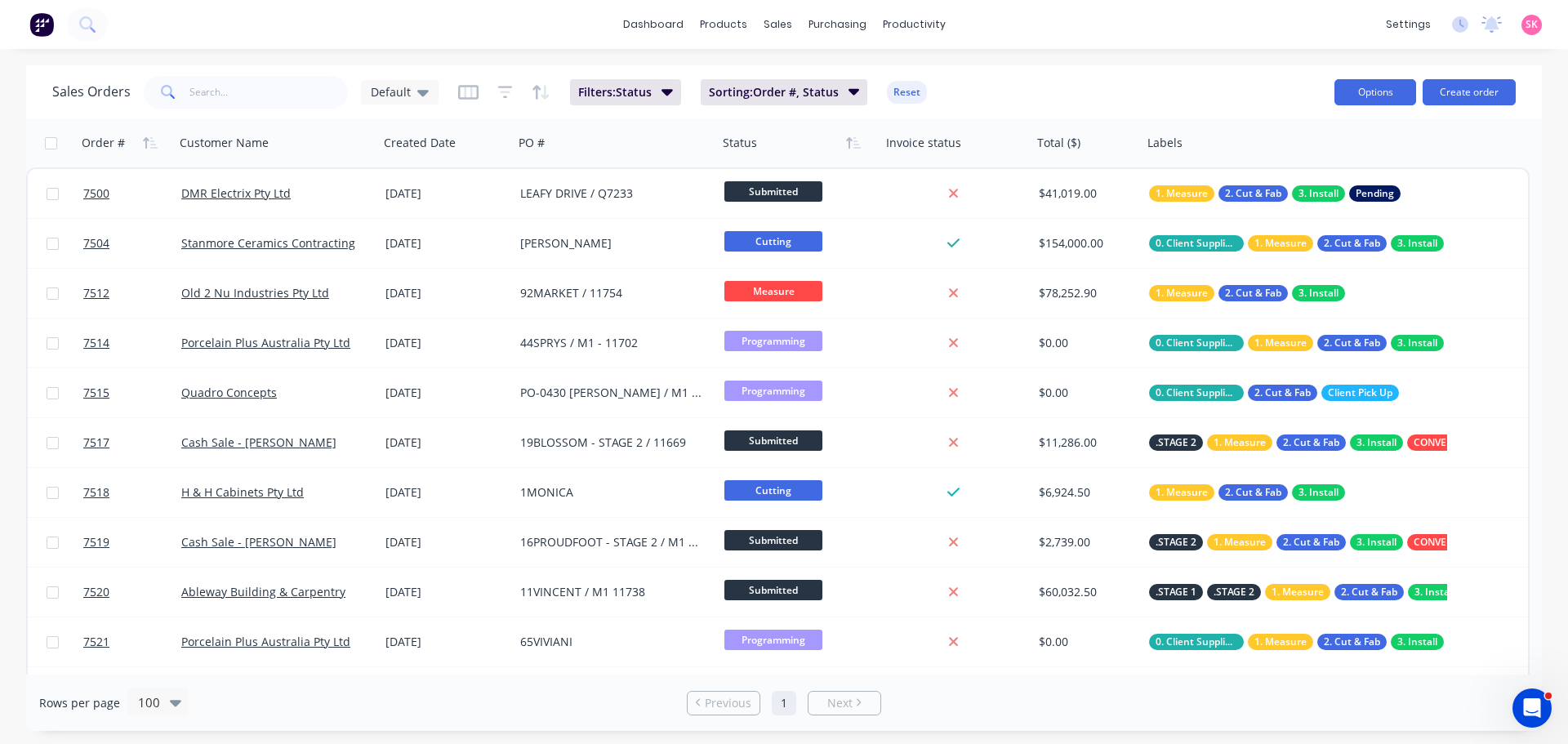
click at [1377, 93] on button "Options" at bounding box center [1374, 92] width 82 height 26
click at [1326, 194] on div "Export" at bounding box center [1326, 198] width 150 height 23
click at [247, 93] on input "text" at bounding box center [269, 92] width 159 height 33
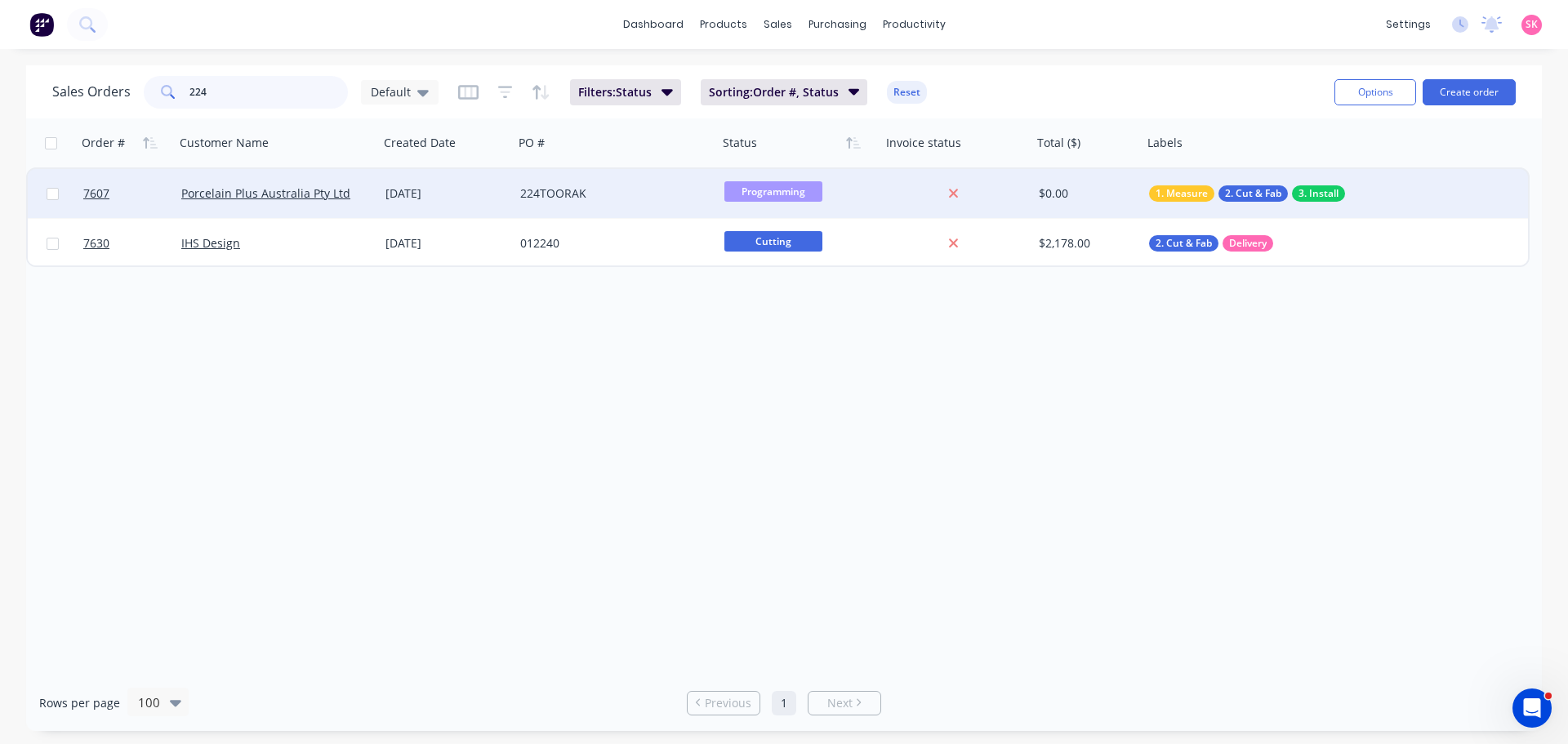
type input "224"
click at [568, 204] on div "224TOORAK" at bounding box center [616, 194] width 204 height 49
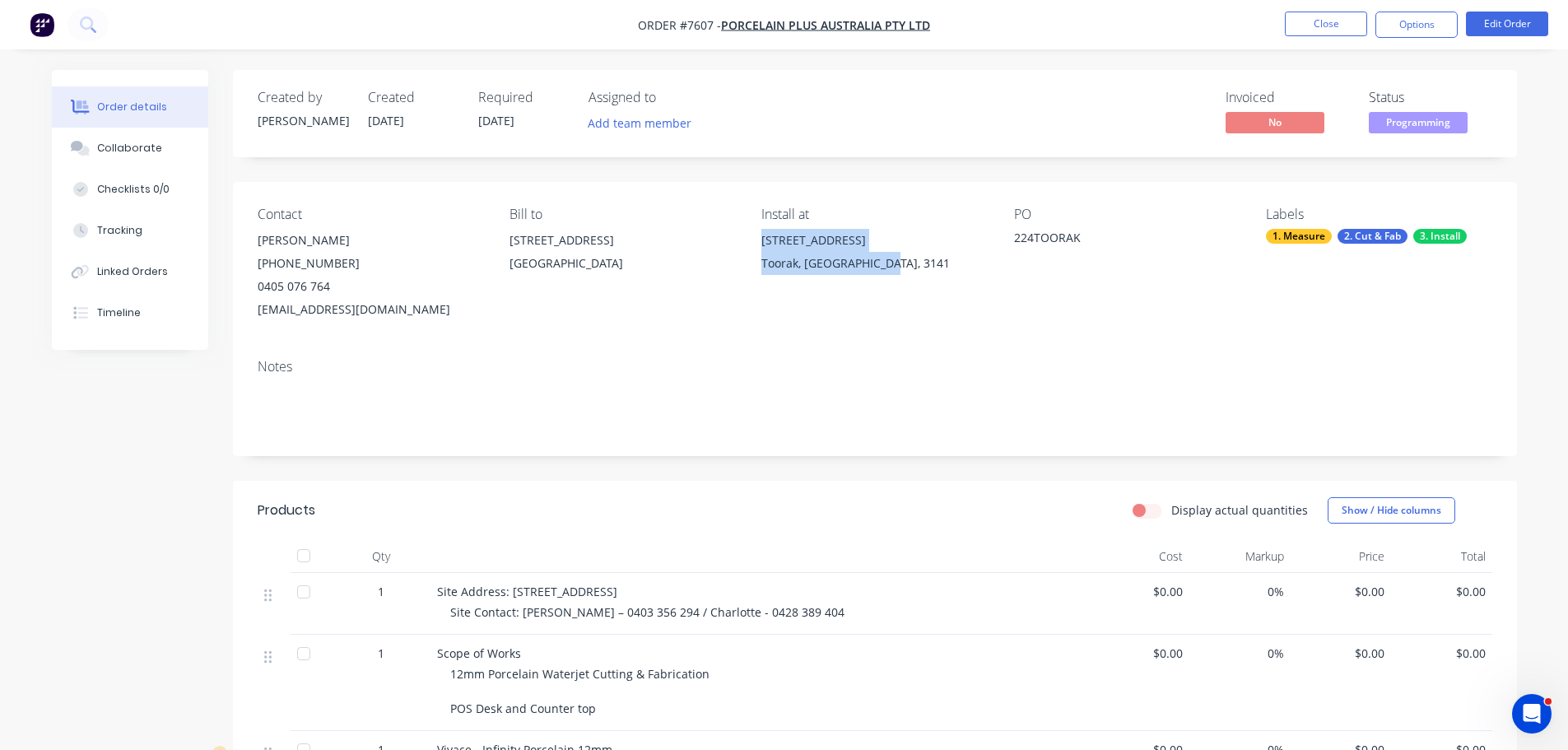
drag, startPoint x: 795, startPoint y: 258, endPoint x: 893, endPoint y: 328, distance: 120.4
click at [892, 323] on div "Contact [PERSON_NAME] [PHONE_NUMBER] [EMAIL_ADDRESS][DOMAIN_NAME] Bill to [STRE…" at bounding box center [874, 264] width 1283 height 164
drag, startPoint x: 504, startPoint y: 593, endPoint x: 747, endPoint y: 592, distance: 243.0
click at [776, 588] on div "Site Address: [STREET_ADDRESS]" at bounding box center [759, 591] width 645 height 17
copy span "[STREET_ADDRESS]"
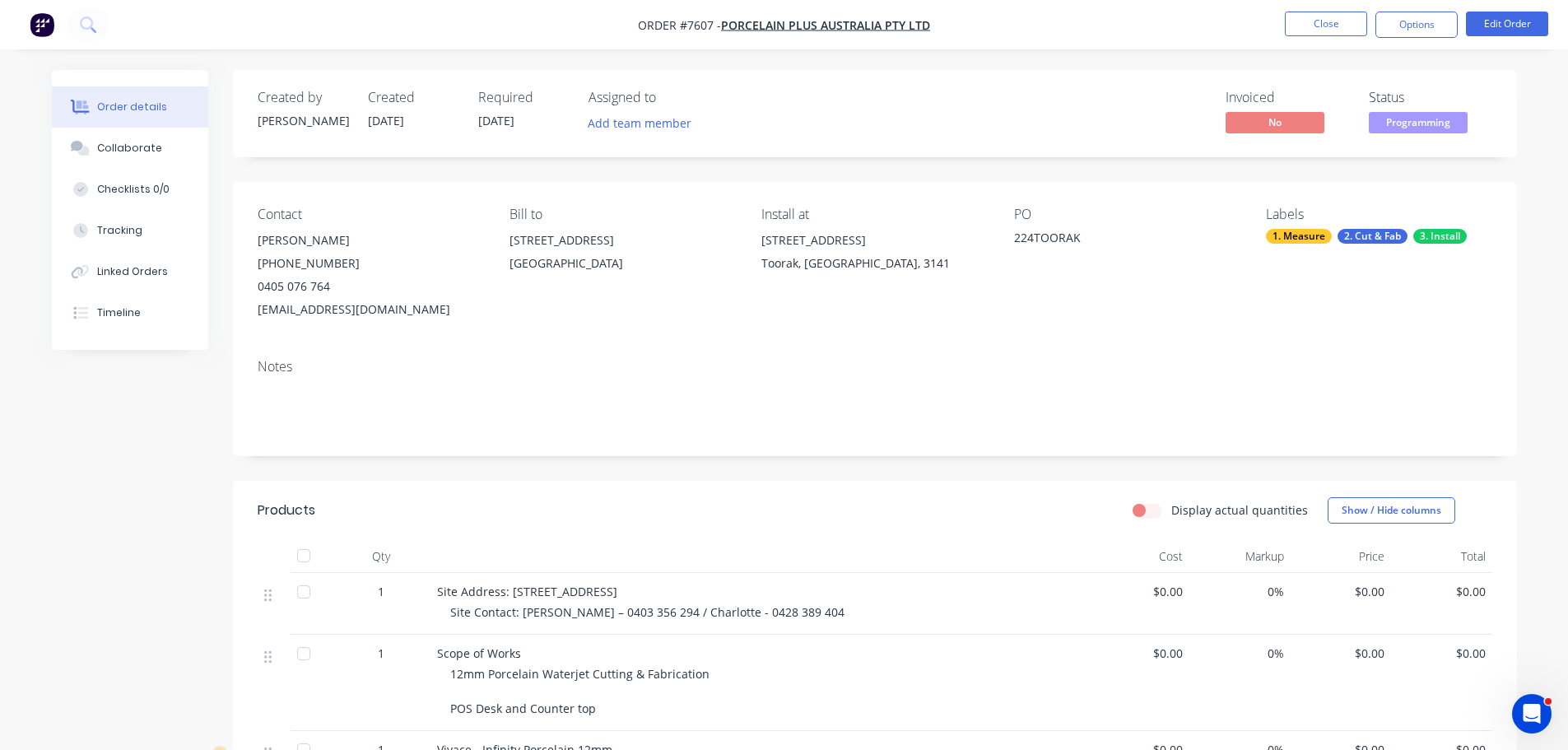
click at [833, 260] on div "Toorak, [GEOGRAPHIC_DATA], 3141" at bounding box center [873, 263] width 225 height 23
click at [804, 254] on div "Toorak, [GEOGRAPHIC_DATA], 3141" at bounding box center [873, 263] width 225 height 23
click at [1495, 30] on button "Edit Order" at bounding box center [1506, 24] width 83 height 24
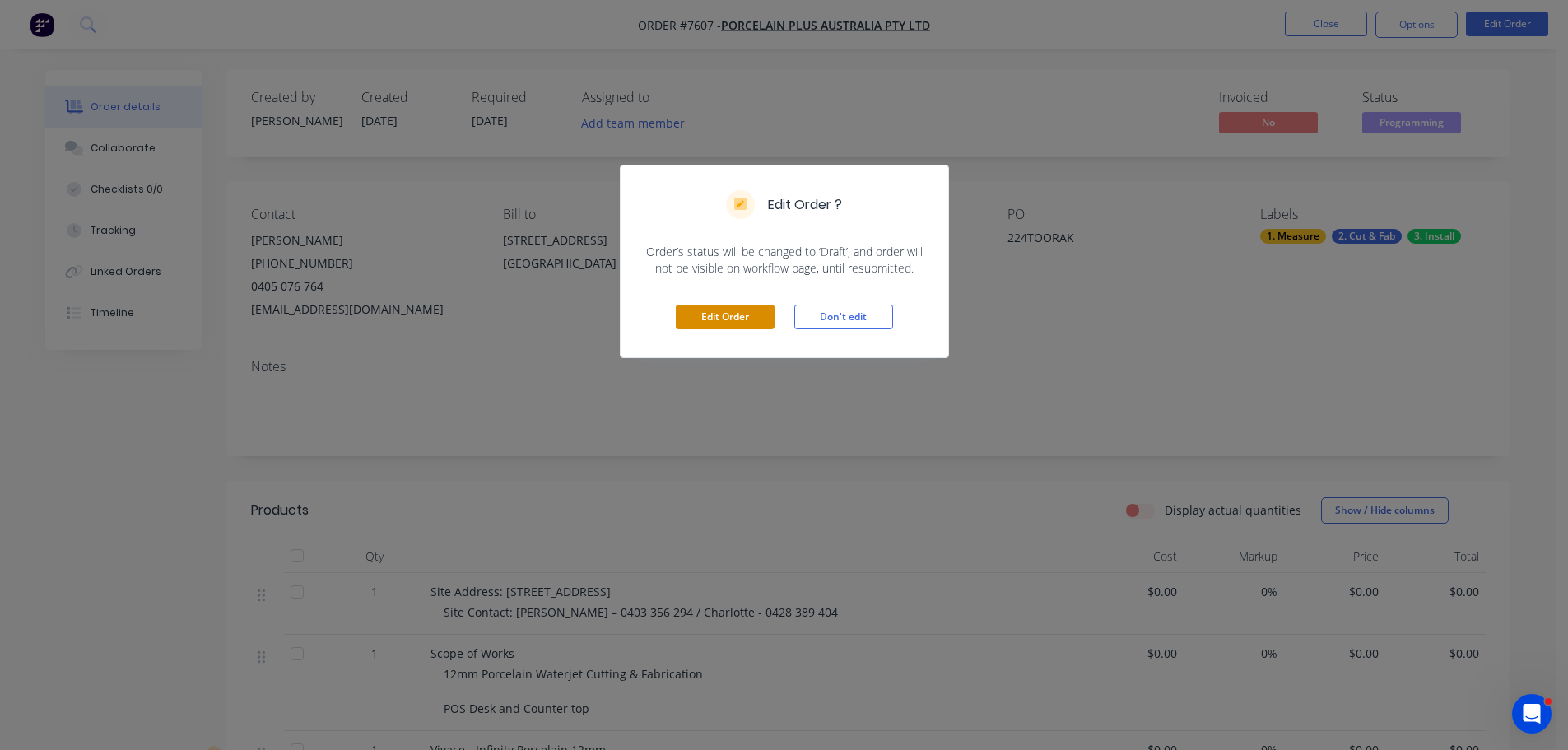
click at [747, 307] on button "Edit Order" at bounding box center [724, 317] width 98 height 24
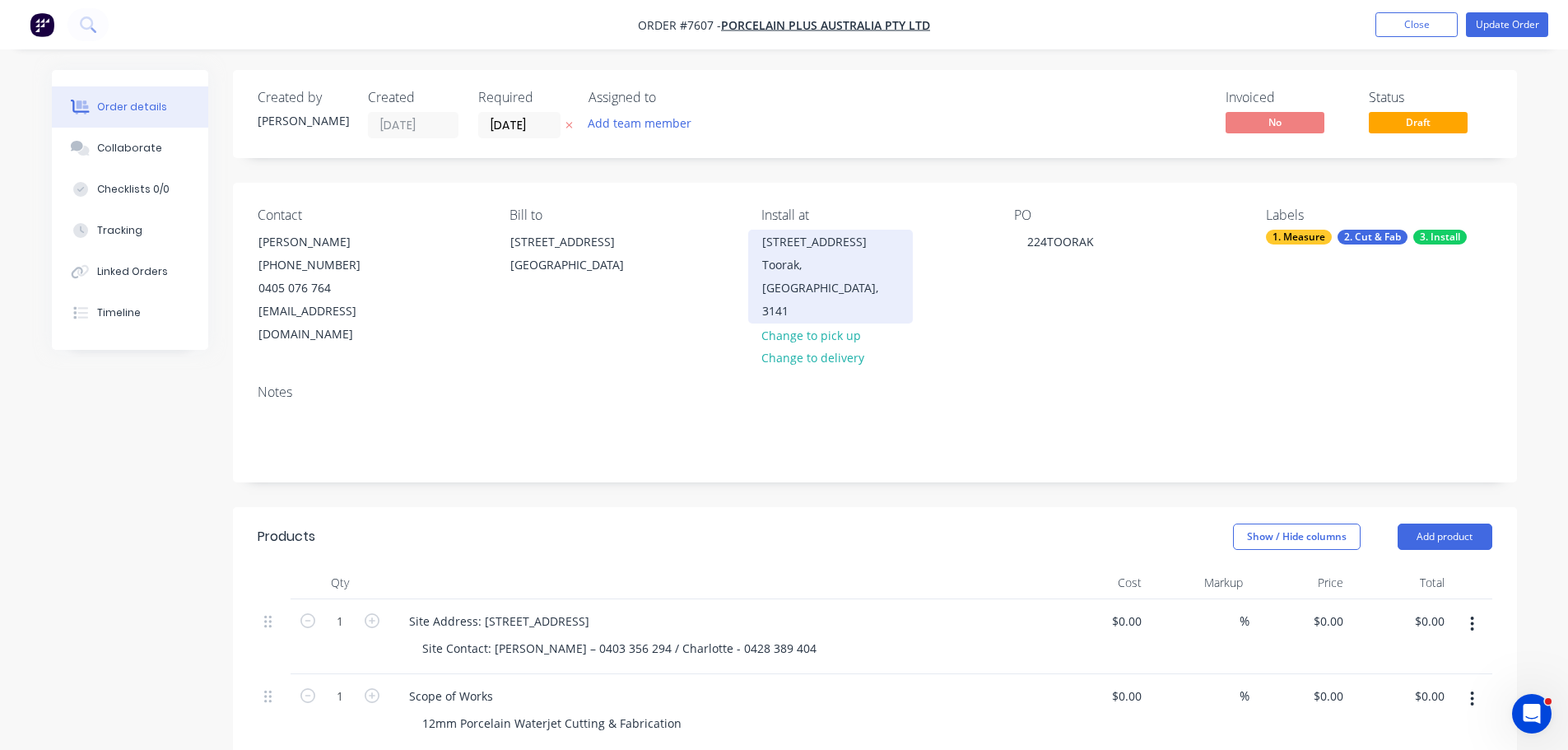
click at [798, 267] on div "Toorak, [GEOGRAPHIC_DATA], 3141" at bounding box center [830, 287] width 137 height 69
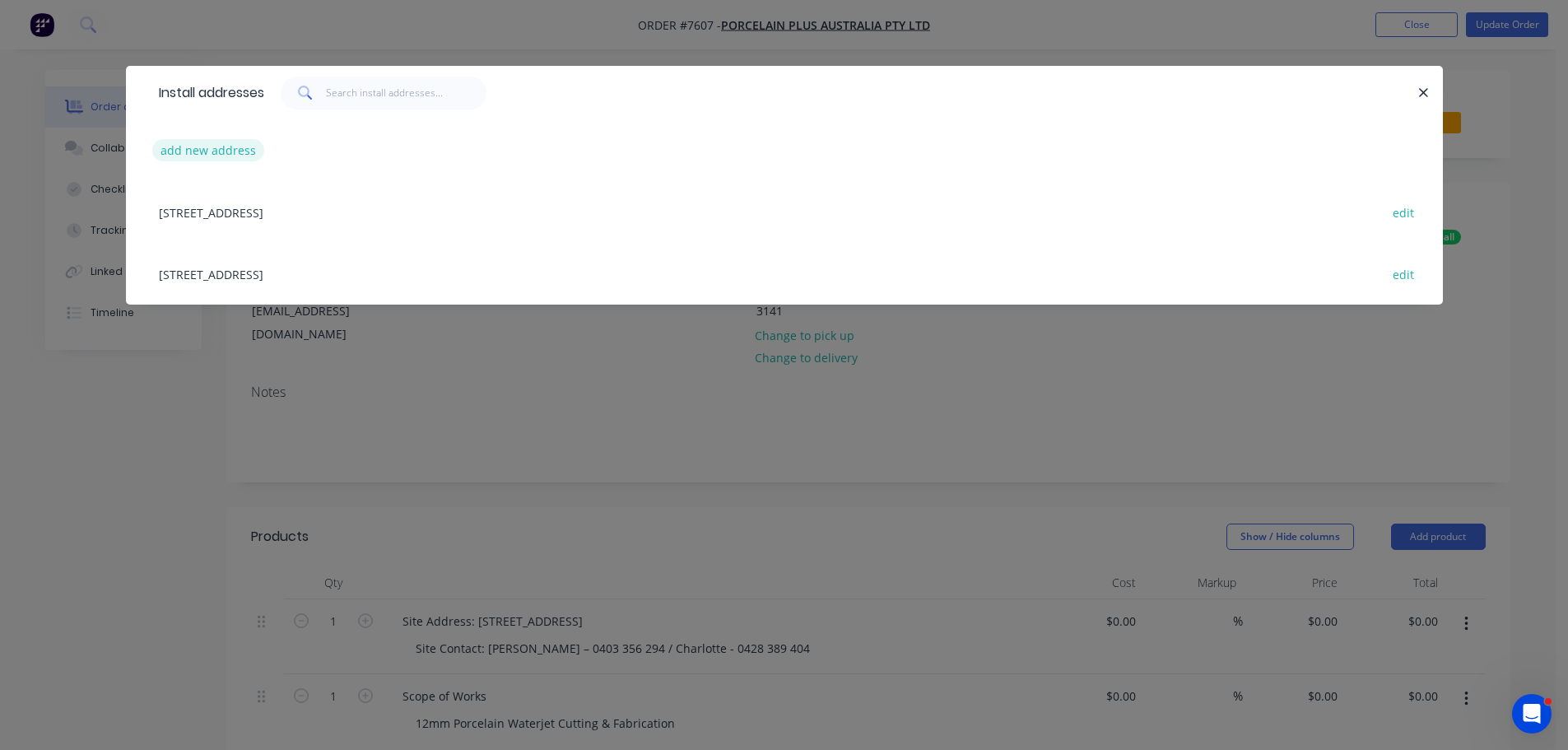
click at [182, 145] on button "add new address" at bounding box center [208, 151] width 112 height 23
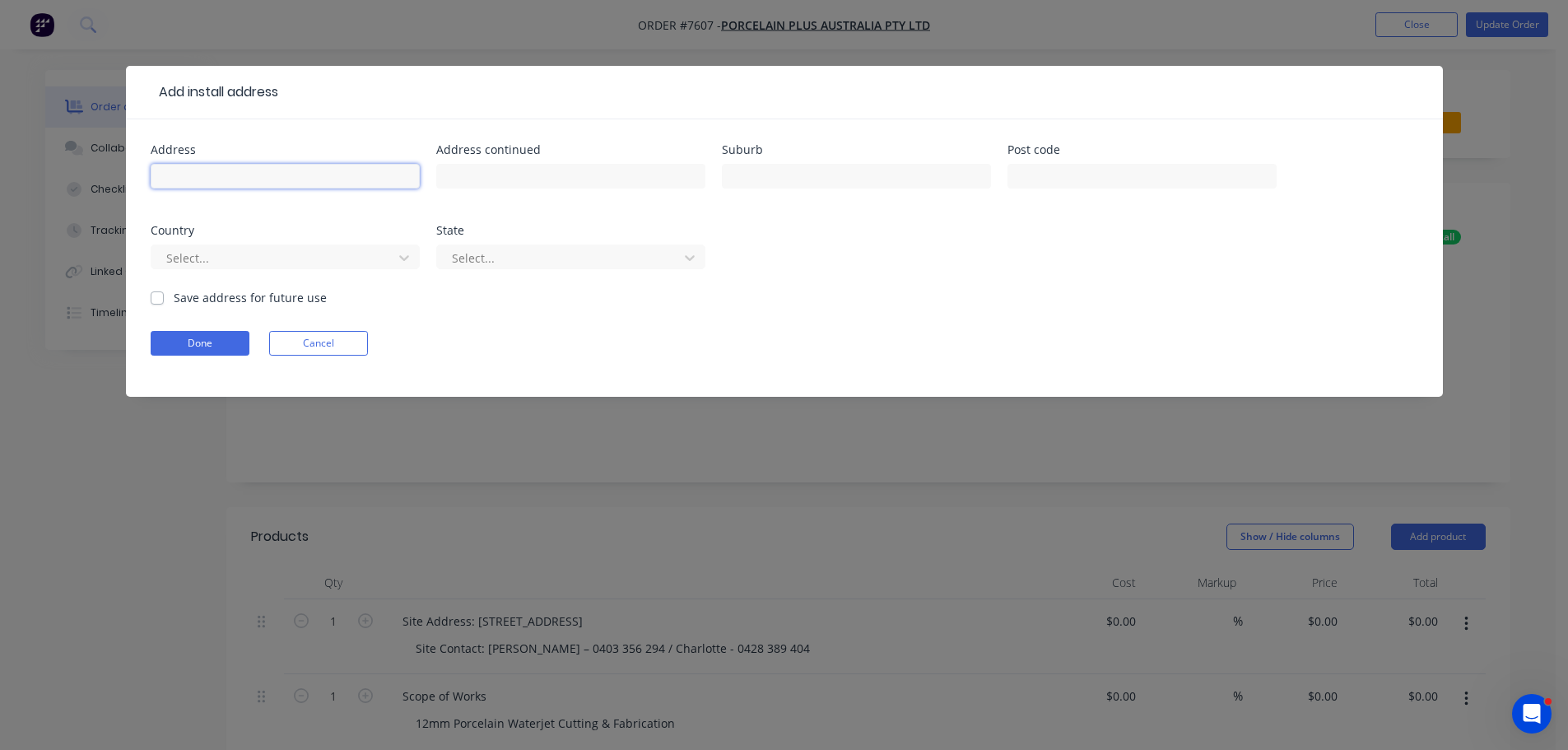
click at [207, 173] on input "text" at bounding box center [285, 176] width 269 height 24
paste input "[STREET_ADDRESS]"
drag, startPoint x: 411, startPoint y: 179, endPoint x: 333, endPoint y: 175, distance: 78.1
click at [333, 175] on input "[STREET_ADDRESS]" at bounding box center [285, 176] width 269 height 24
type input "[STREET_ADDRESS]"
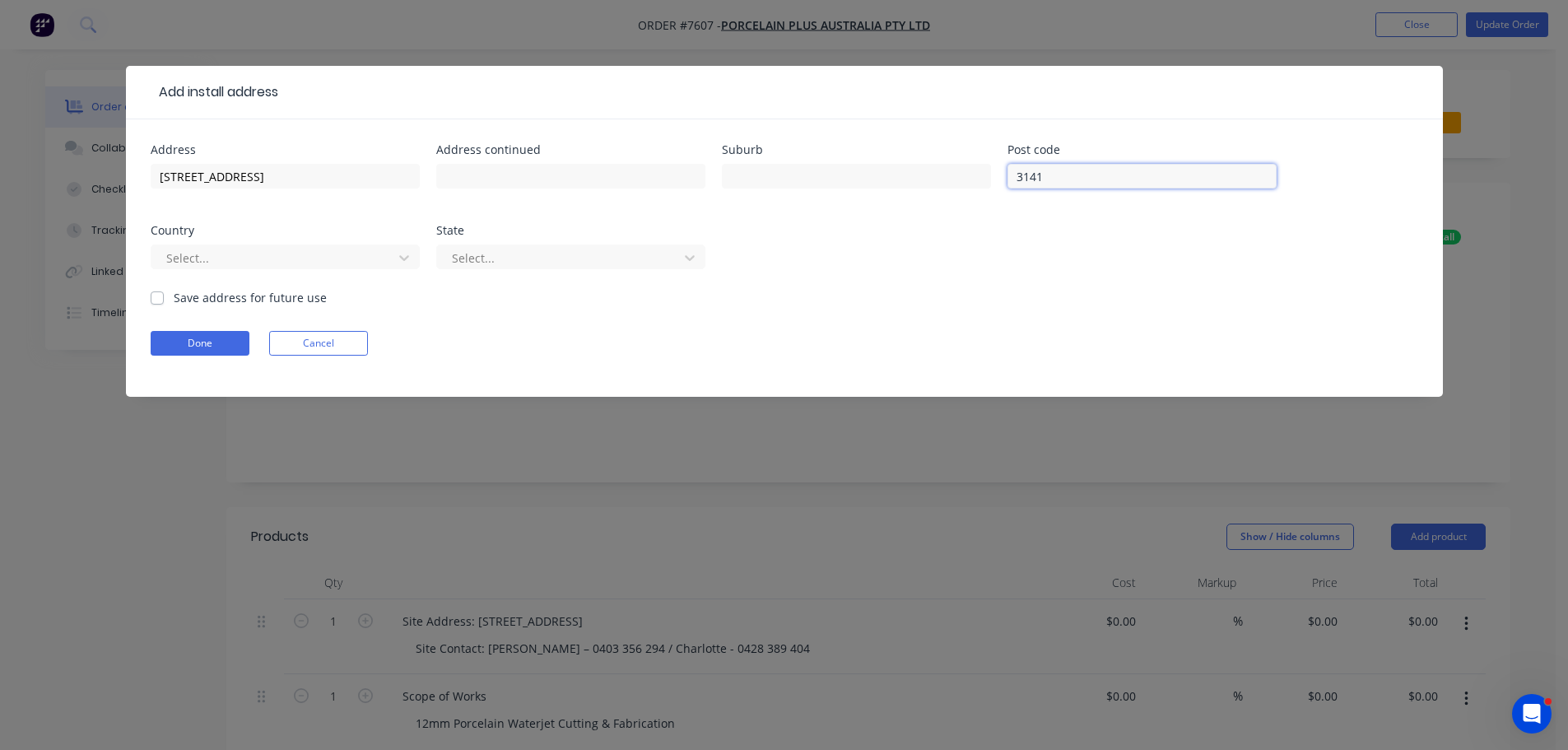
type input "3141"
drag, startPoint x: 328, startPoint y: 188, endPoint x: 310, endPoint y: 203, distance: 23.4
click at [310, 203] on div "[STREET_ADDRESS]" at bounding box center [285, 184] width 269 height 49
drag, startPoint x: 299, startPoint y: 179, endPoint x: 246, endPoint y: 181, distance: 53.0
click at [246, 181] on input "[STREET_ADDRESS]" at bounding box center [285, 176] width 269 height 24
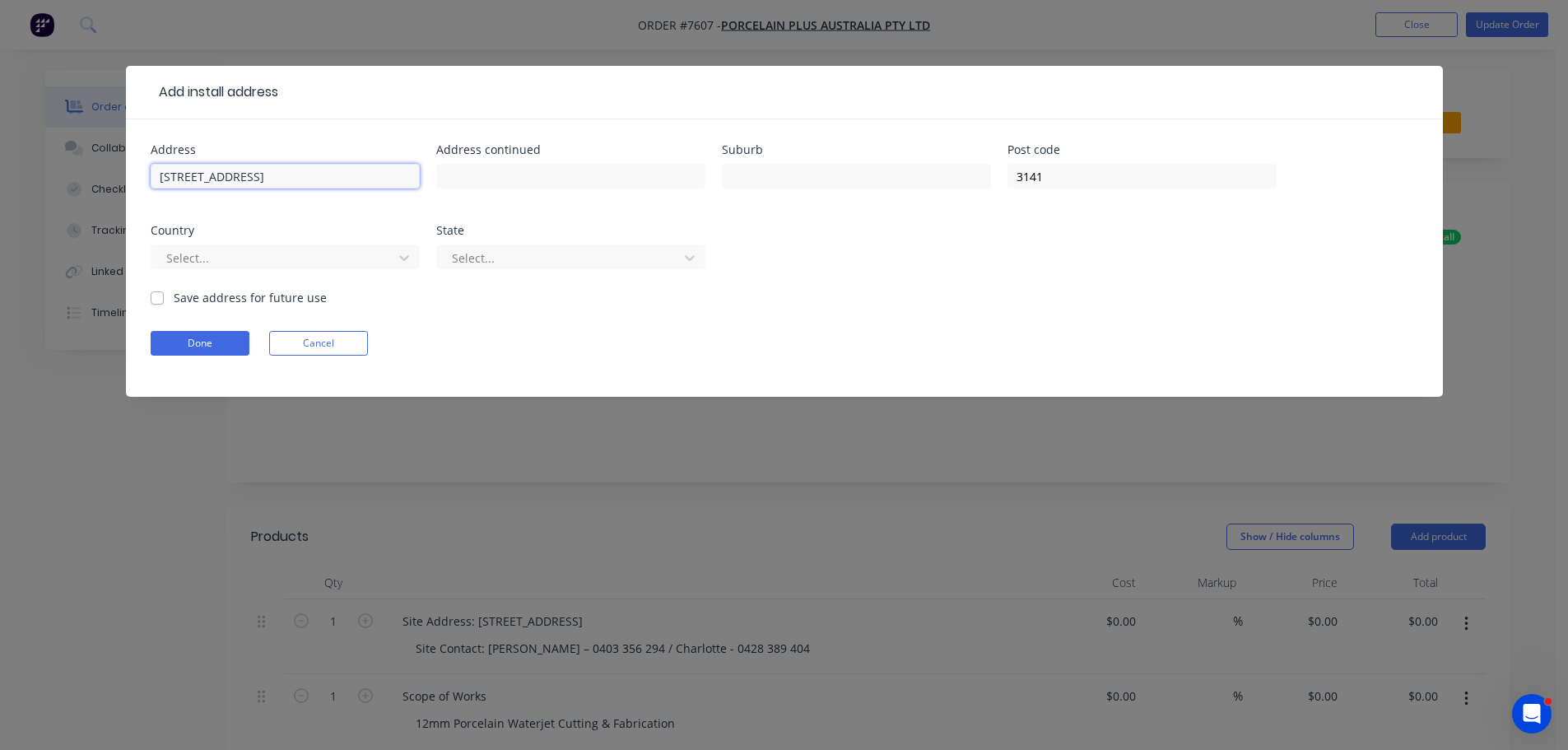
type input "[STREET_ADDRESS],"
type input "South Yarra"
click at [273, 181] on input "[STREET_ADDRESS]," at bounding box center [285, 176] width 269 height 24
type input "[STREET_ADDRESS]"
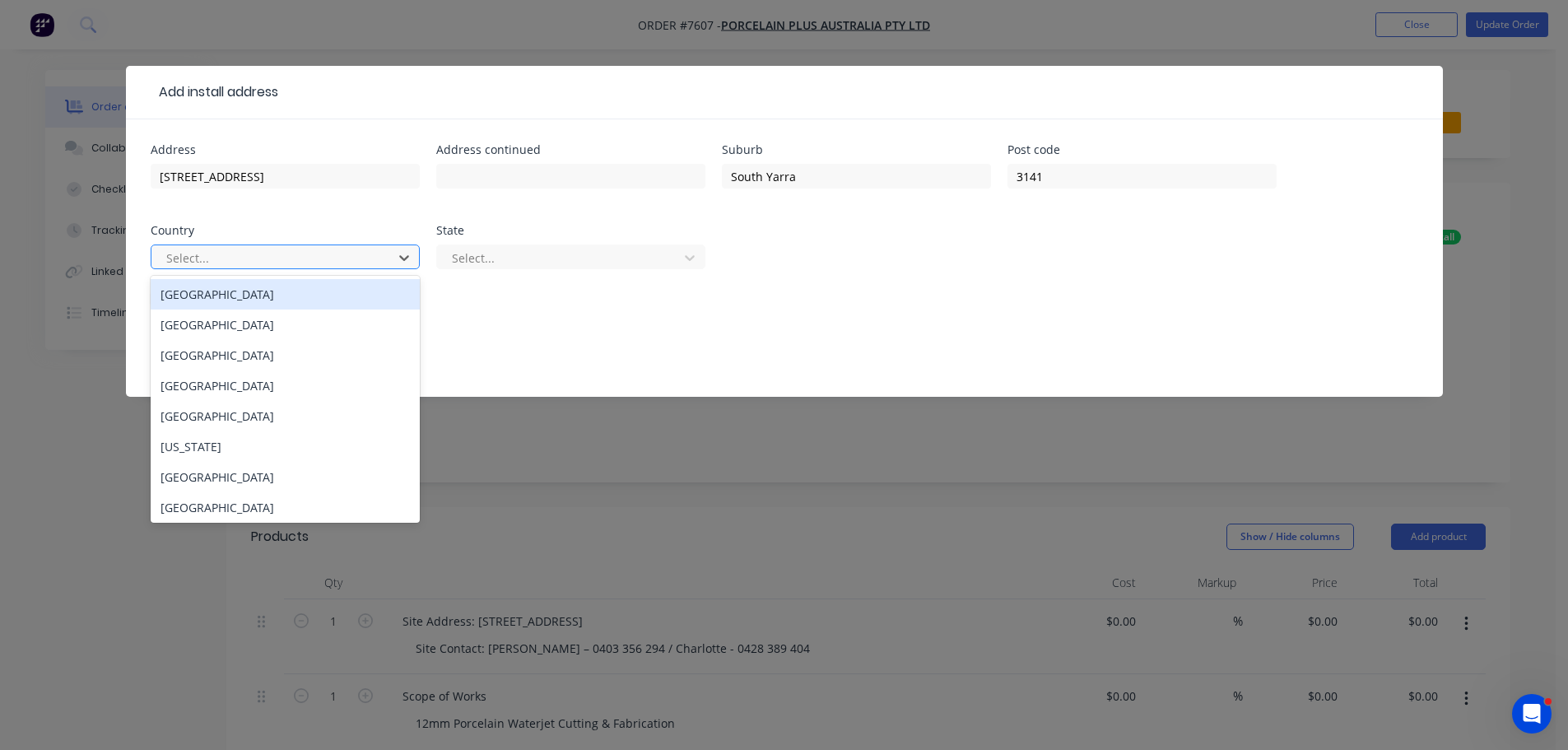
click at [297, 263] on div at bounding box center [274, 258] width 219 height 21
click at [254, 294] on div "[GEOGRAPHIC_DATA]" at bounding box center [285, 294] width 269 height 30
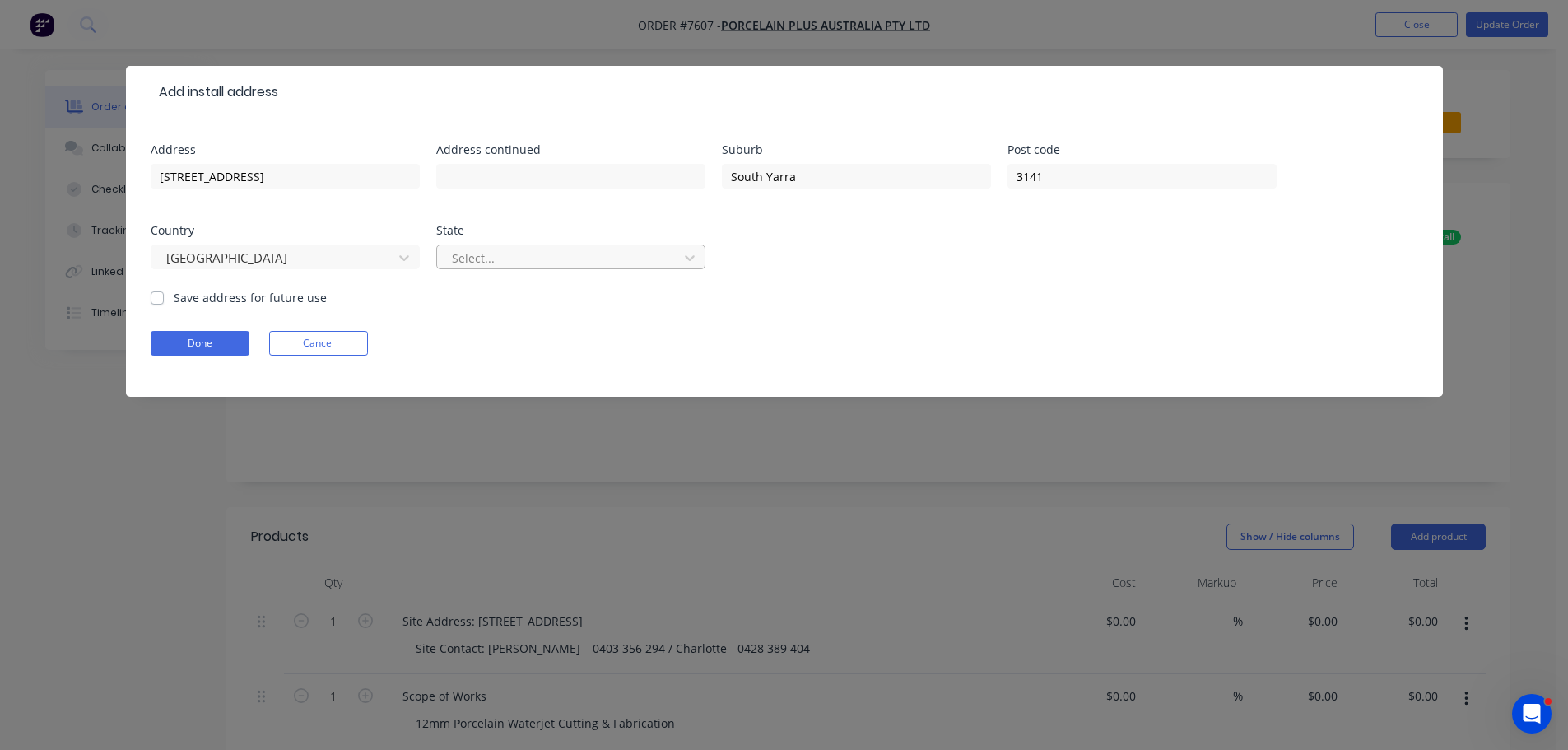
click at [582, 267] on div at bounding box center [560, 258] width 219 height 21
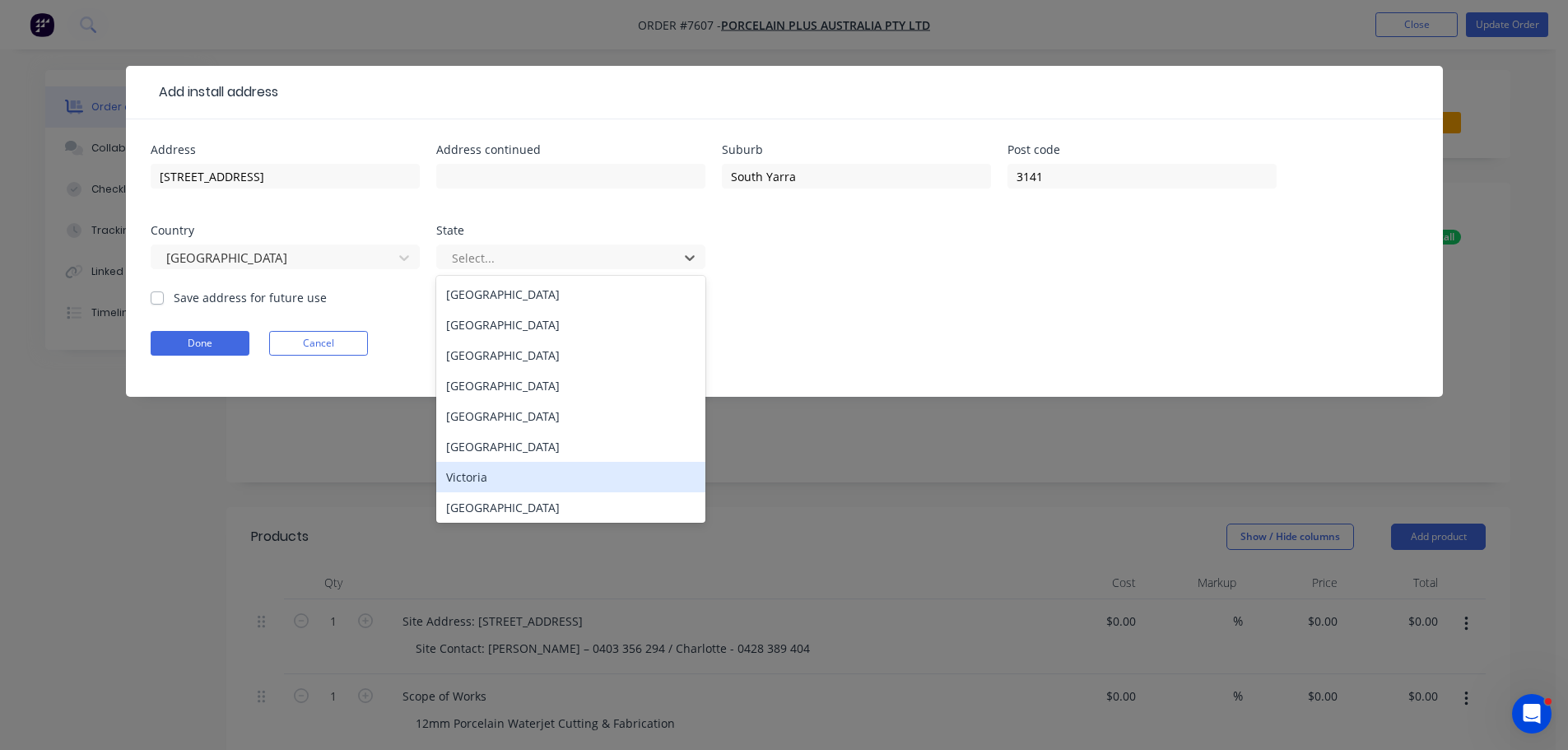
click at [556, 474] on div "Victoria" at bounding box center [570, 476] width 269 height 30
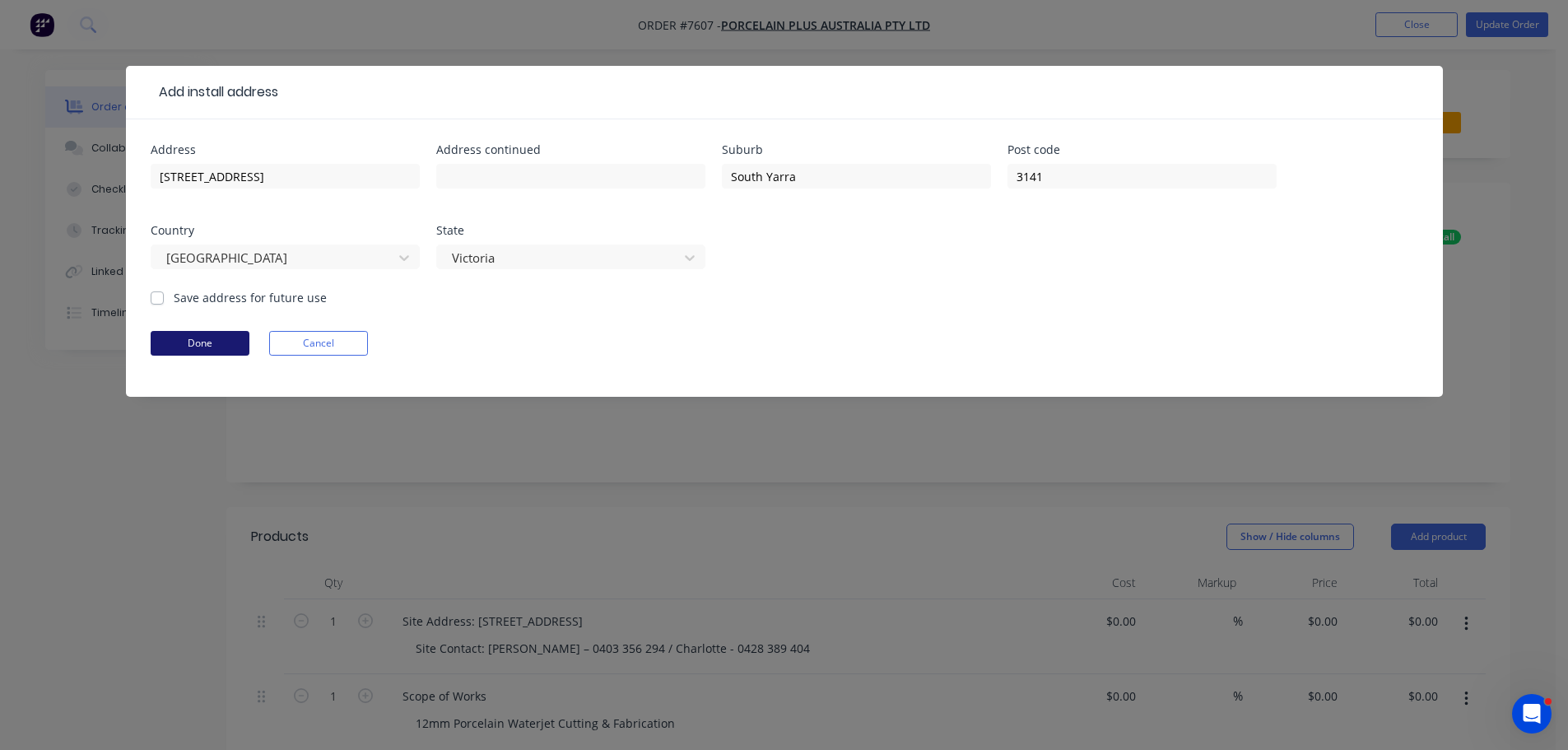
click at [202, 342] on button "Done" at bounding box center [199, 343] width 98 height 24
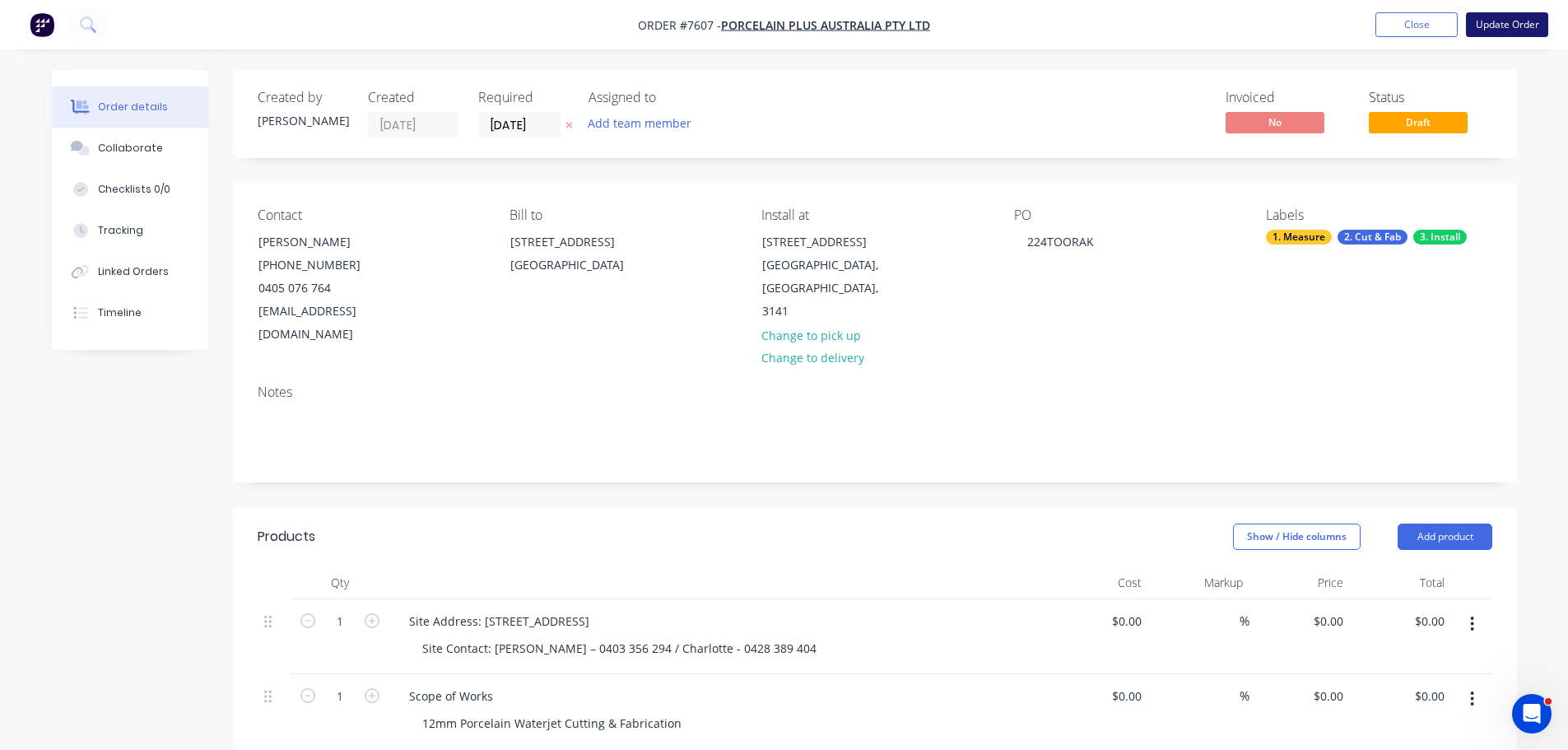
click at [1520, 21] on button "Update Order" at bounding box center [1506, 24] width 83 height 24
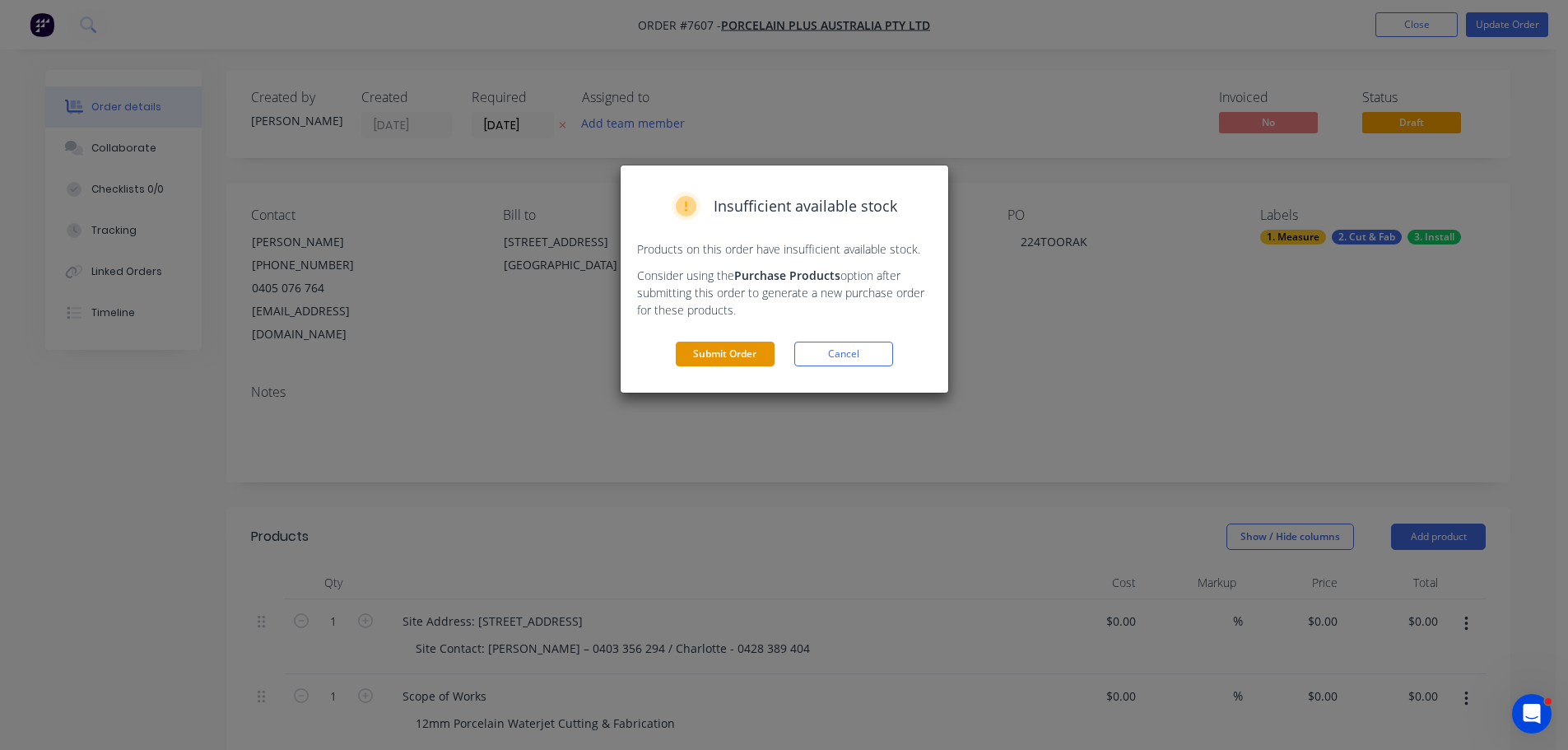
click at [706, 351] on button "Submit Order" at bounding box center [724, 354] width 98 height 24
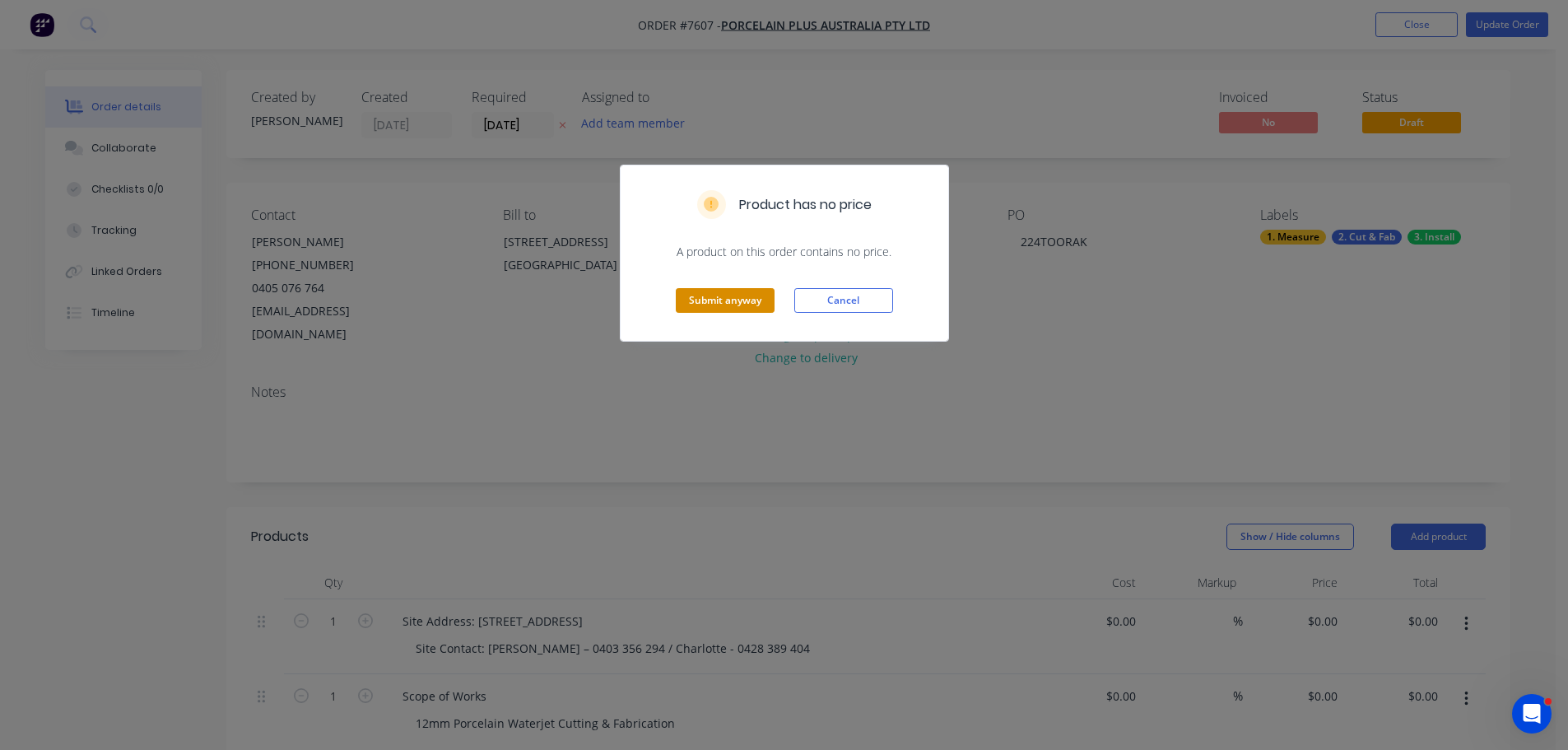
click at [699, 301] on button "Submit anyway" at bounding box center [724, 301] width 98 height 24
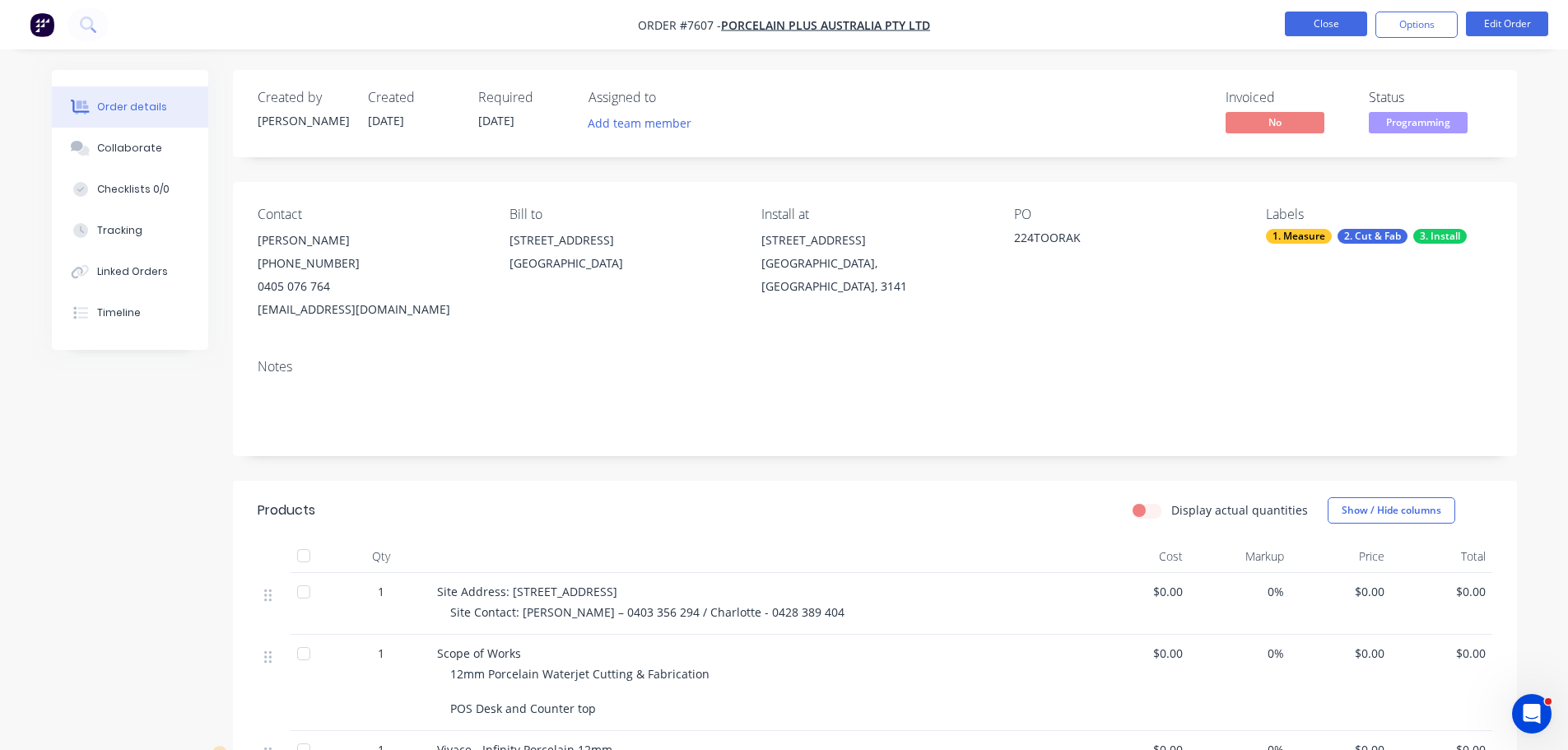
click at [1317, 25] on button "Close" at bounding box center [1325, 24] width 83 height 24
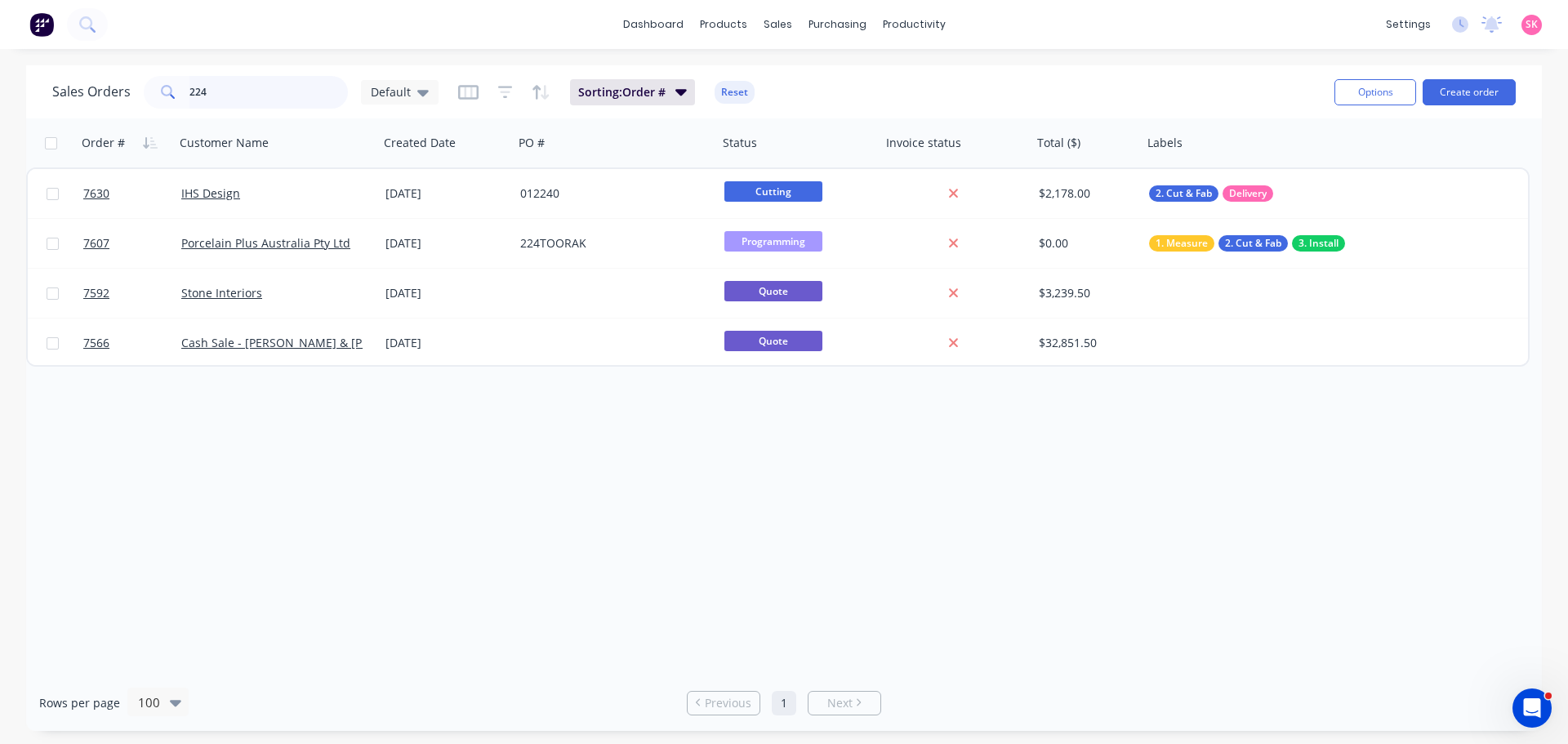
drag, startPoint x: 203, startPoint y: 101, endPoint x: 12, endPoint y: 101, distance: 191.0
click at [37, 101] on div "Sales Orders 224 Default Sorting: Order # Reset Options Create order" at bounding box center [784, 92] width 1515 height 53
type input "7571"
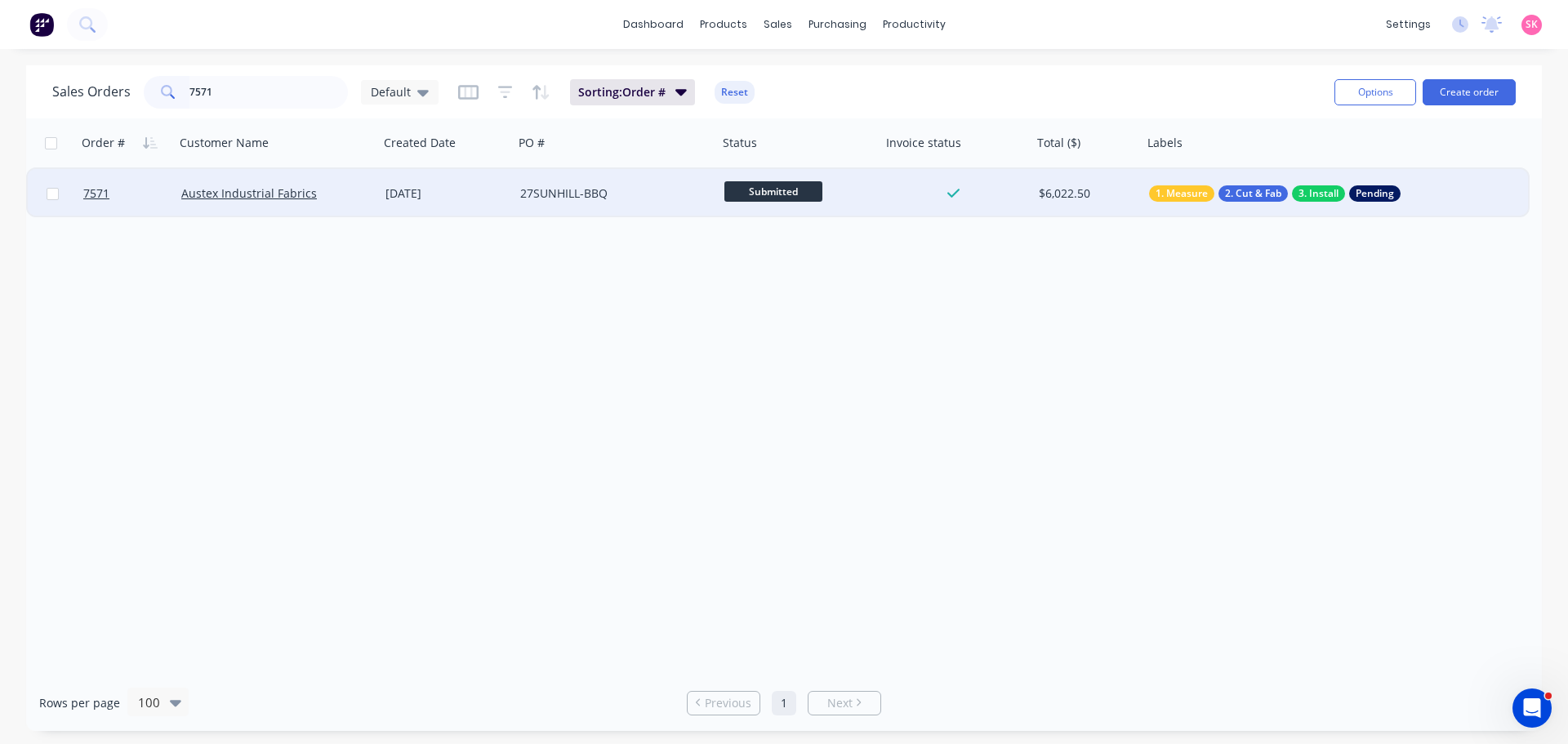
click at [561, 187] on div "27SUNHILL-BBQ" at bounding box center [611, 194] width 181 height 16
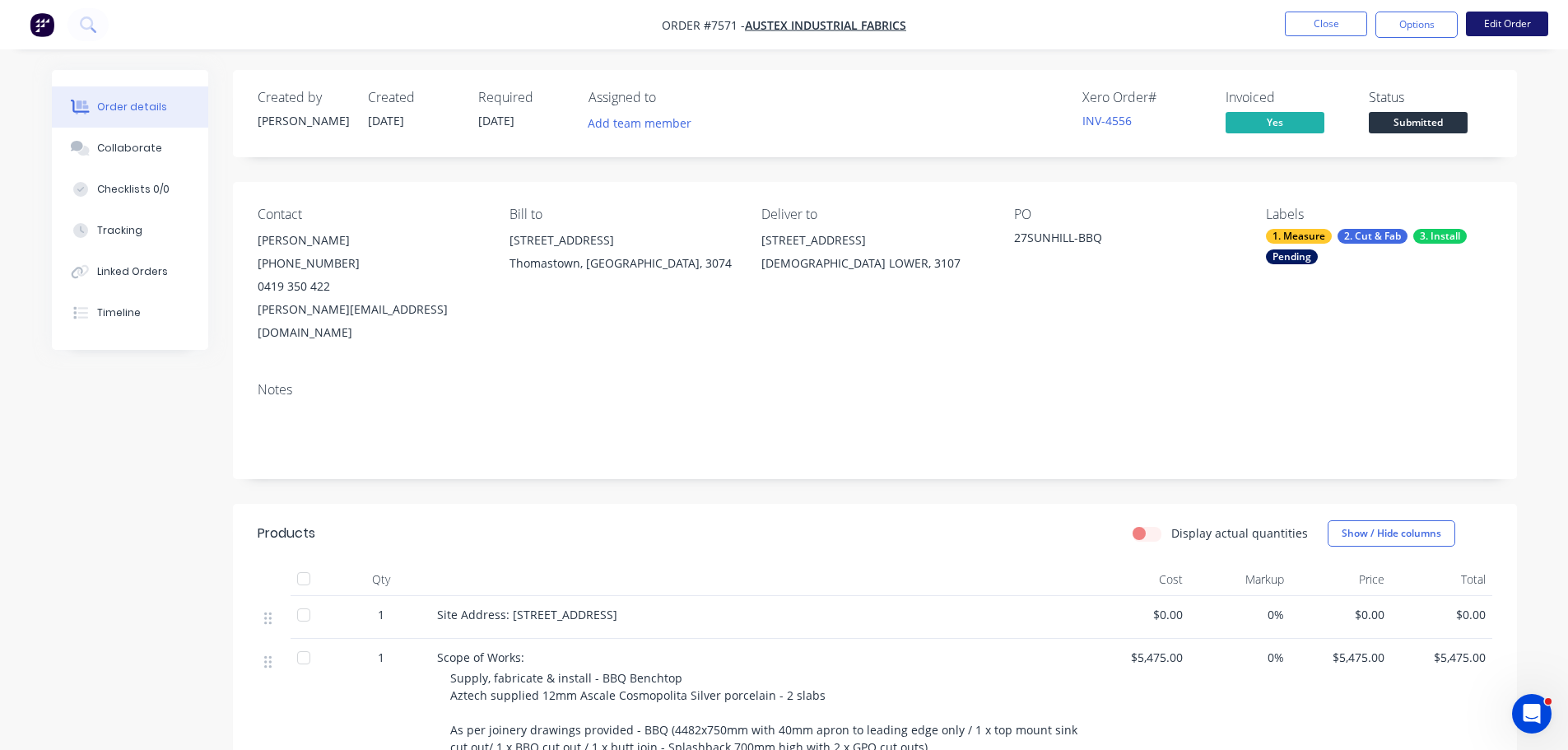
click at [1504, 21] on button "Edit Order" at bounding box center [1506, 24] width 83 height 24
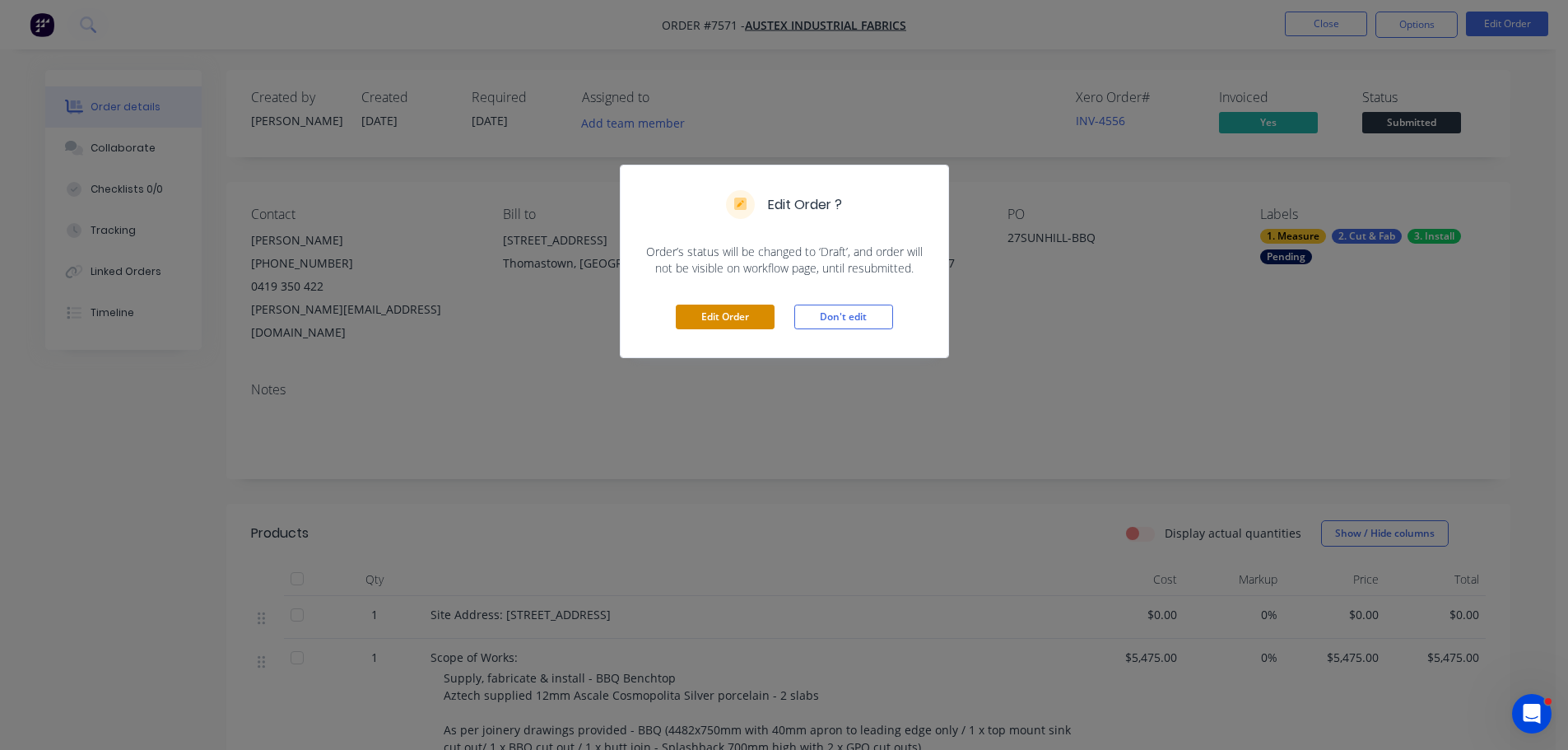
click at [713, 328] on button "Edit Order" at bounding box center [724, 317] width 98 height 24
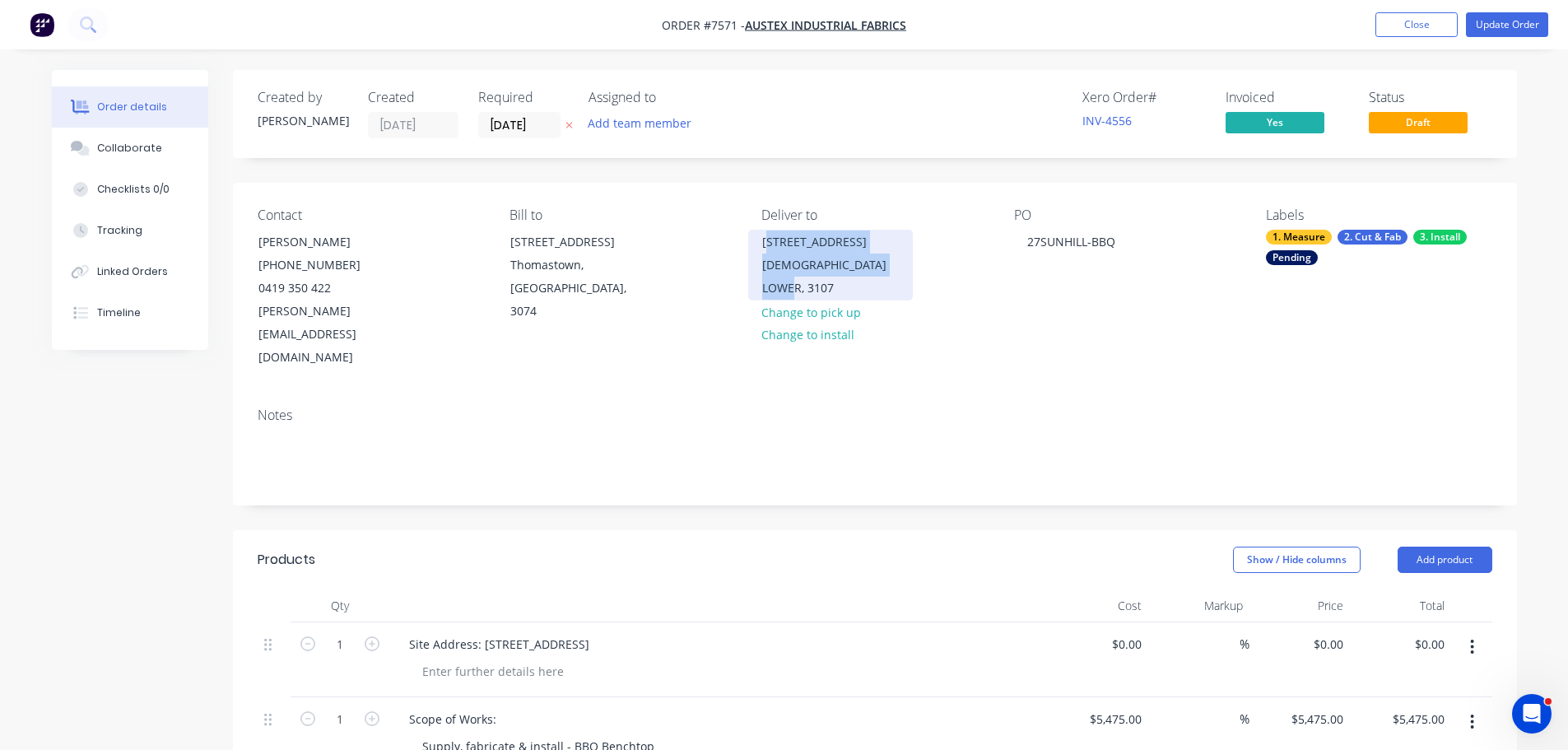
drag, startPoint x: 806, startPoint y: 284, endPoint x: 767, endPoint y: 244, distance: 55.9
click at [767, 244] on div "[STREET_ADDRESS][DEMOGRAPHIC_DATA]" at bounding box center [830, 265] width 165 height 71
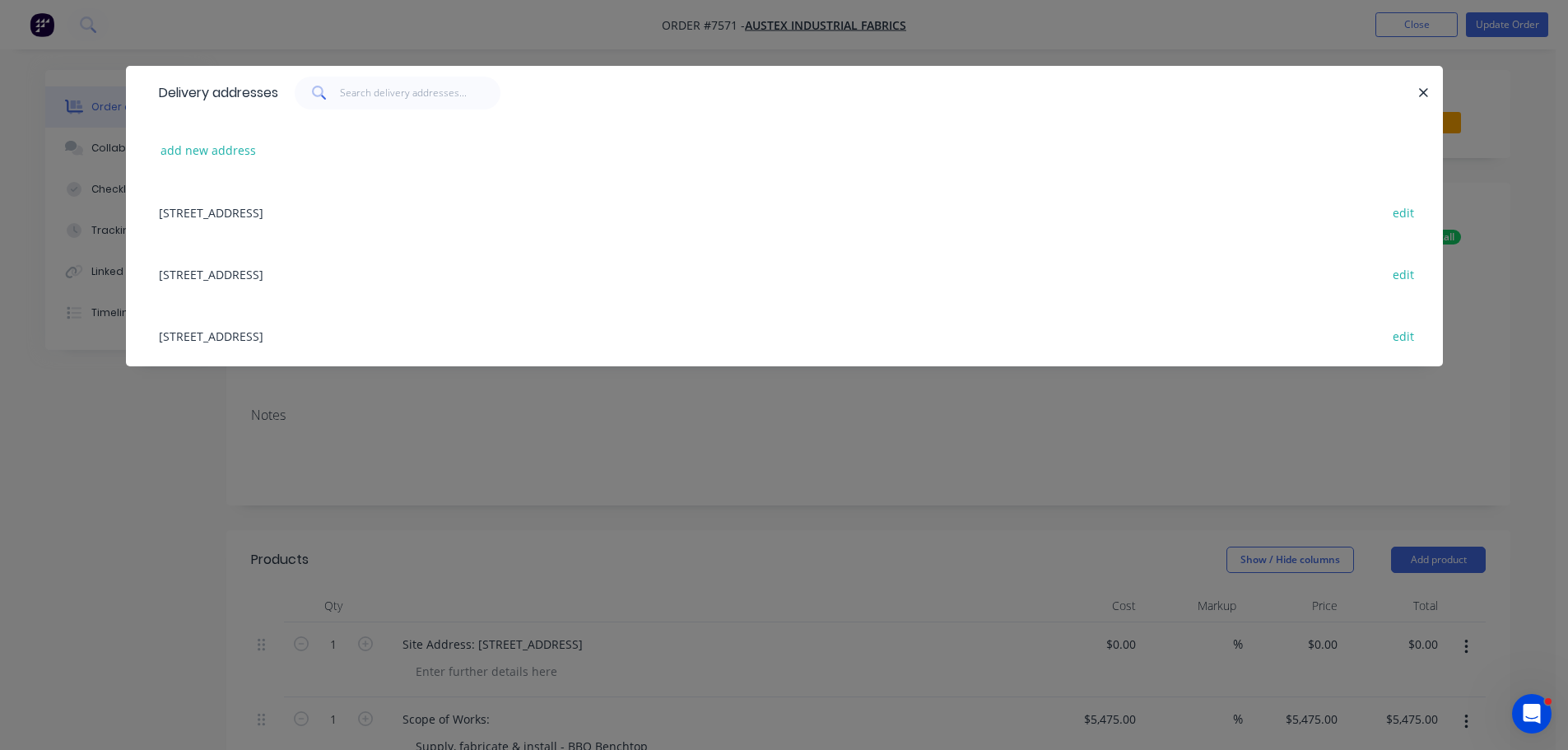
click at [280, 273] on div "[STREET_ADDRESS][DEMOGRAPHIC_DATA] edit" at bounding box center [784, 274] width 1268 height 62
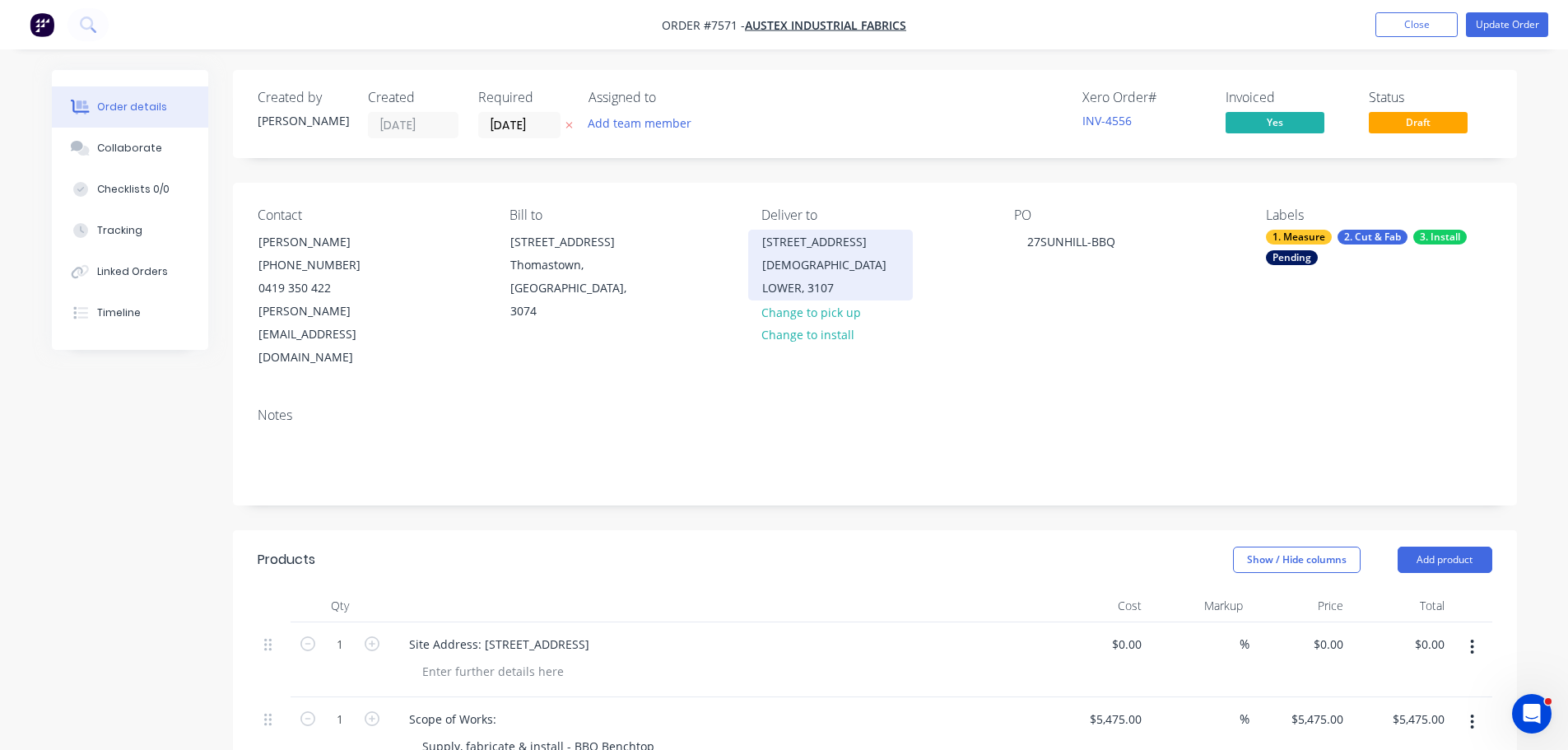
click at [838, 270] on div "[DEMOGRAPHIC_DATA] LOWER, 3107" at bounding box center [830, 276] width 137 height 46
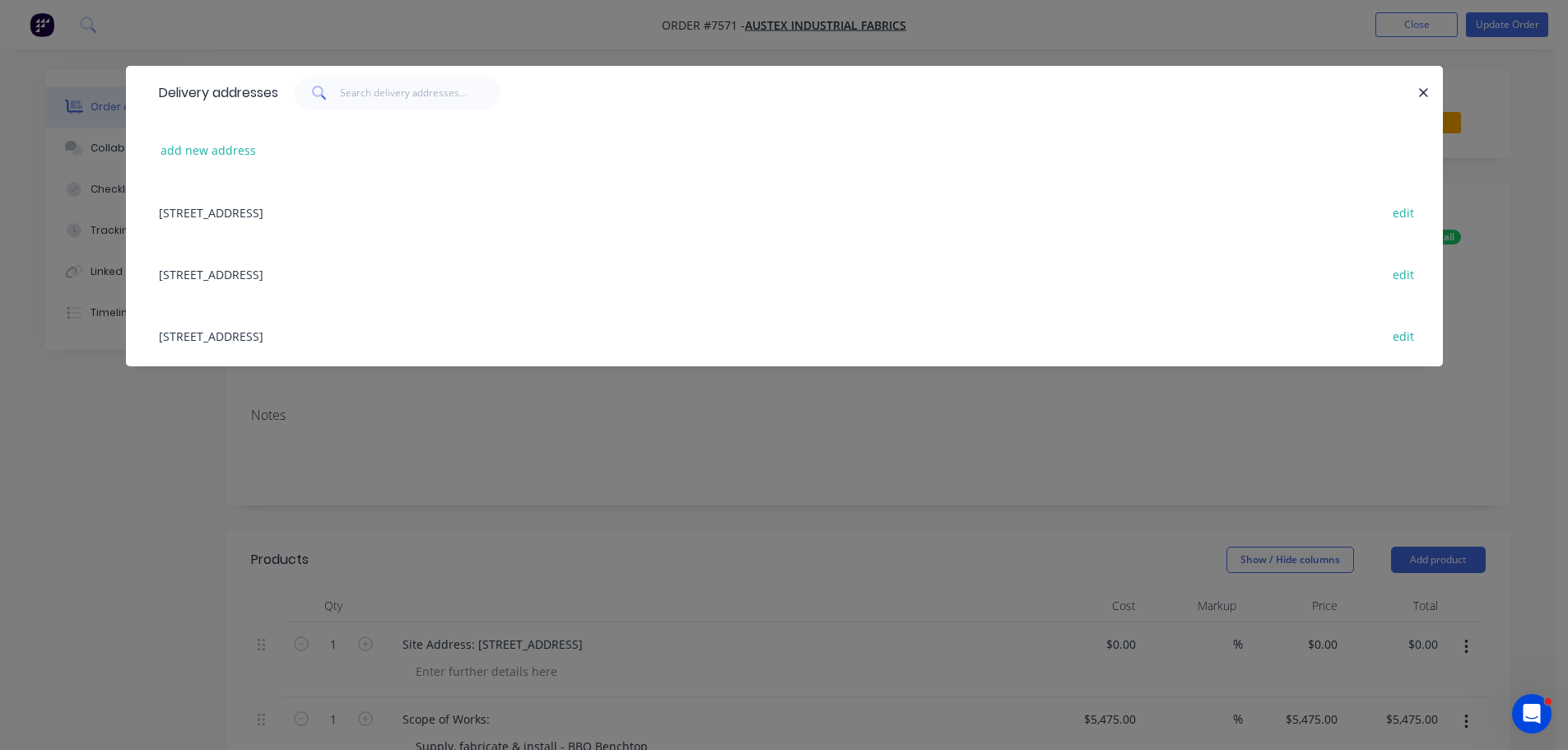
click at [212, 270] on div "[STREET_ADDRESS][DEMOGRAPHIC_DATA] edit" at bounding box center [784, 274] width 1268 height 62
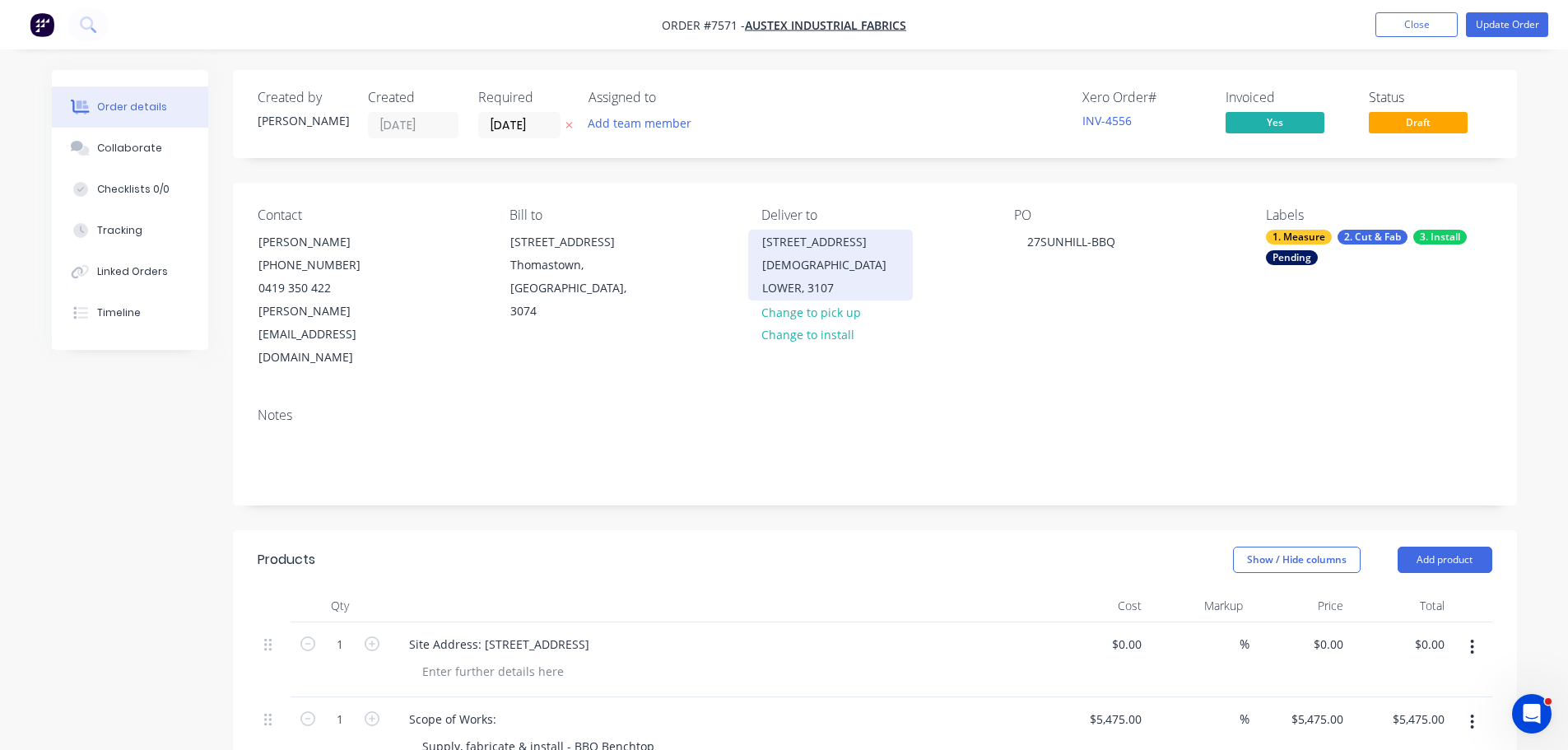
click at [848, 290] on div "[DEMOGRAPHIC_DATA] LOWER, 3107" at bounding box center [830, 276] width 137 height 46
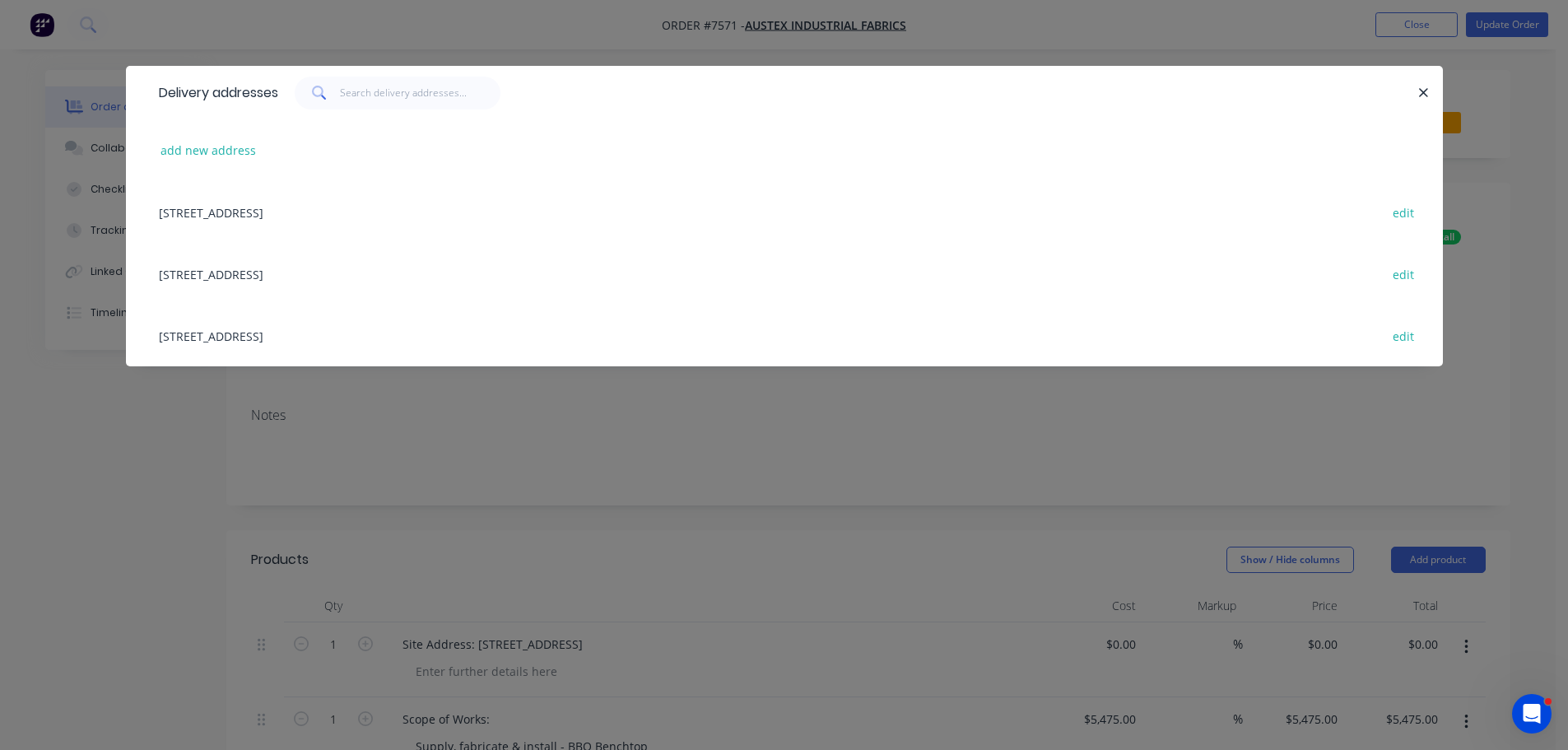
click at [373, 274] on div "[STREET_ADDRESS][DEMOGRAPHIC_DATA] edit" at bounding box center [784, 274] width 1268 height 62
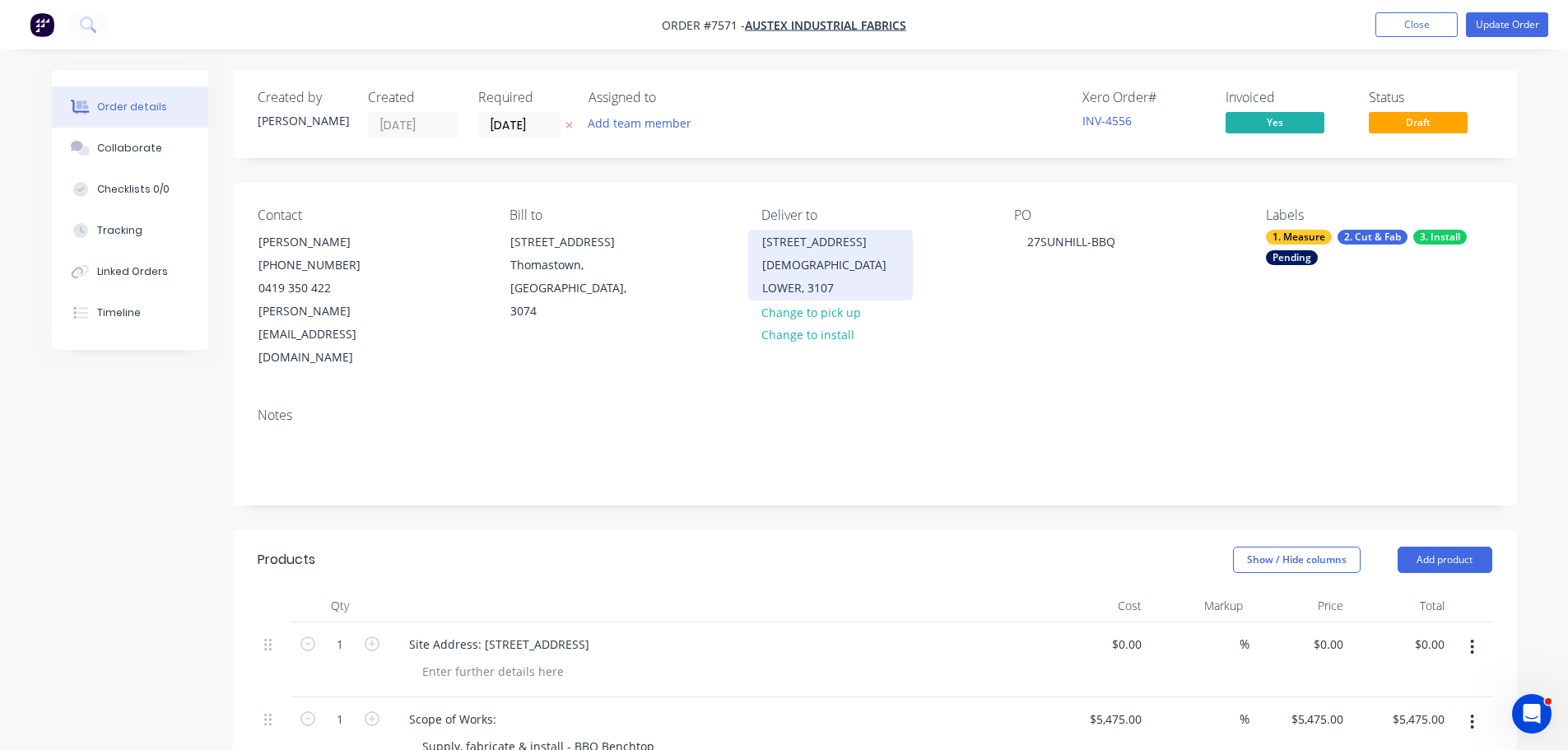
click at [842, 264] on div "[DEMOGRAPHIC_DATA] LOWER, 3107" at bounding box center [830, 276] width 137 height 46
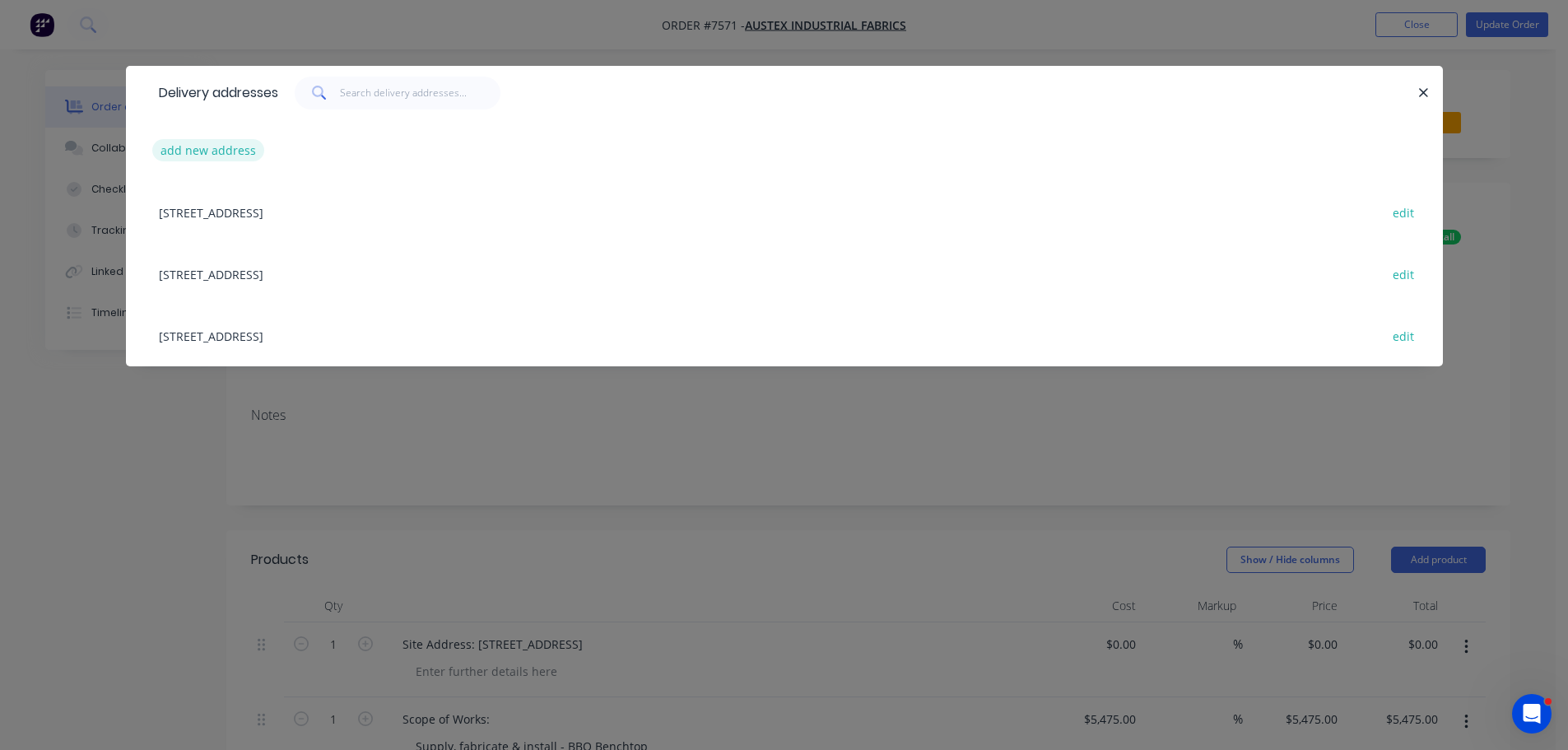
click at [215, 151] on button "add new address" at bounding box center [208, 151] width 112 height 23
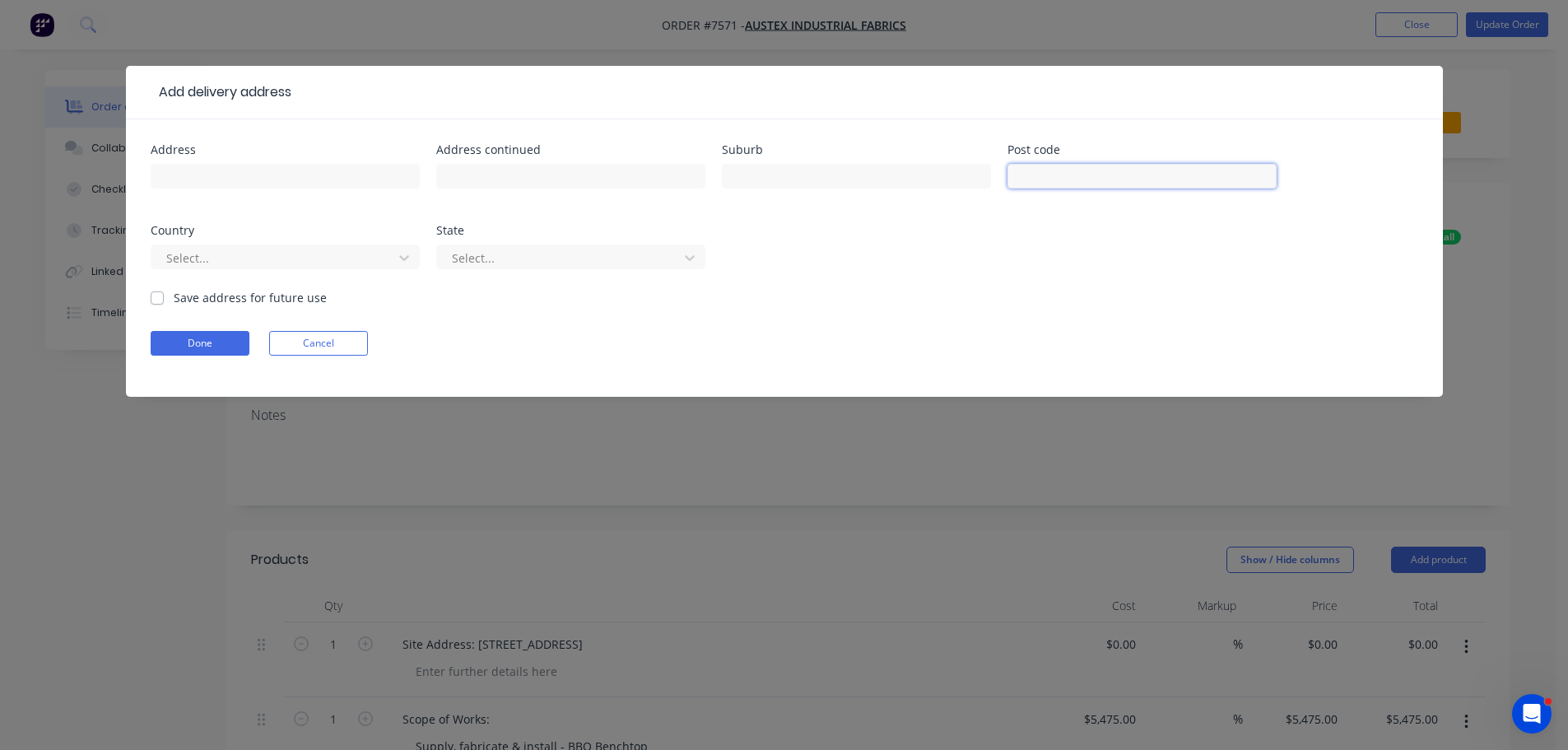
click at [1113, 176] on input "text" at bounding box center [1141, 176] width 269 height 24
type input "1"
type input "31"
click at [283, 165] on input "text" at bounding box center [285, 176] width 269 height 24
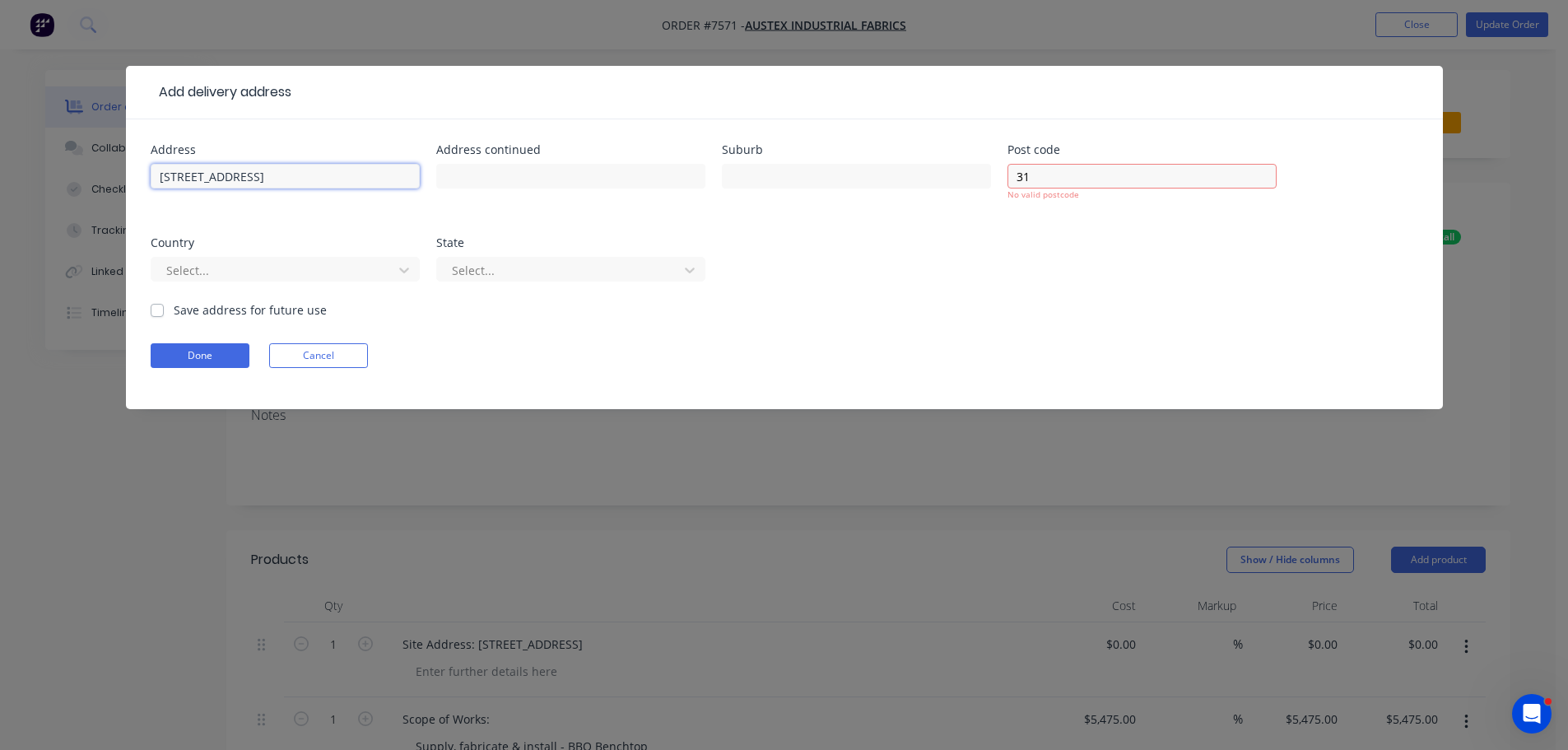
type input "[STREET_ADDRESS]"
type input "Templestowe Lower"
type input "3107"
click at [221, 276] on div "Select..." at bounding box center [285, 269] width 269 height 24
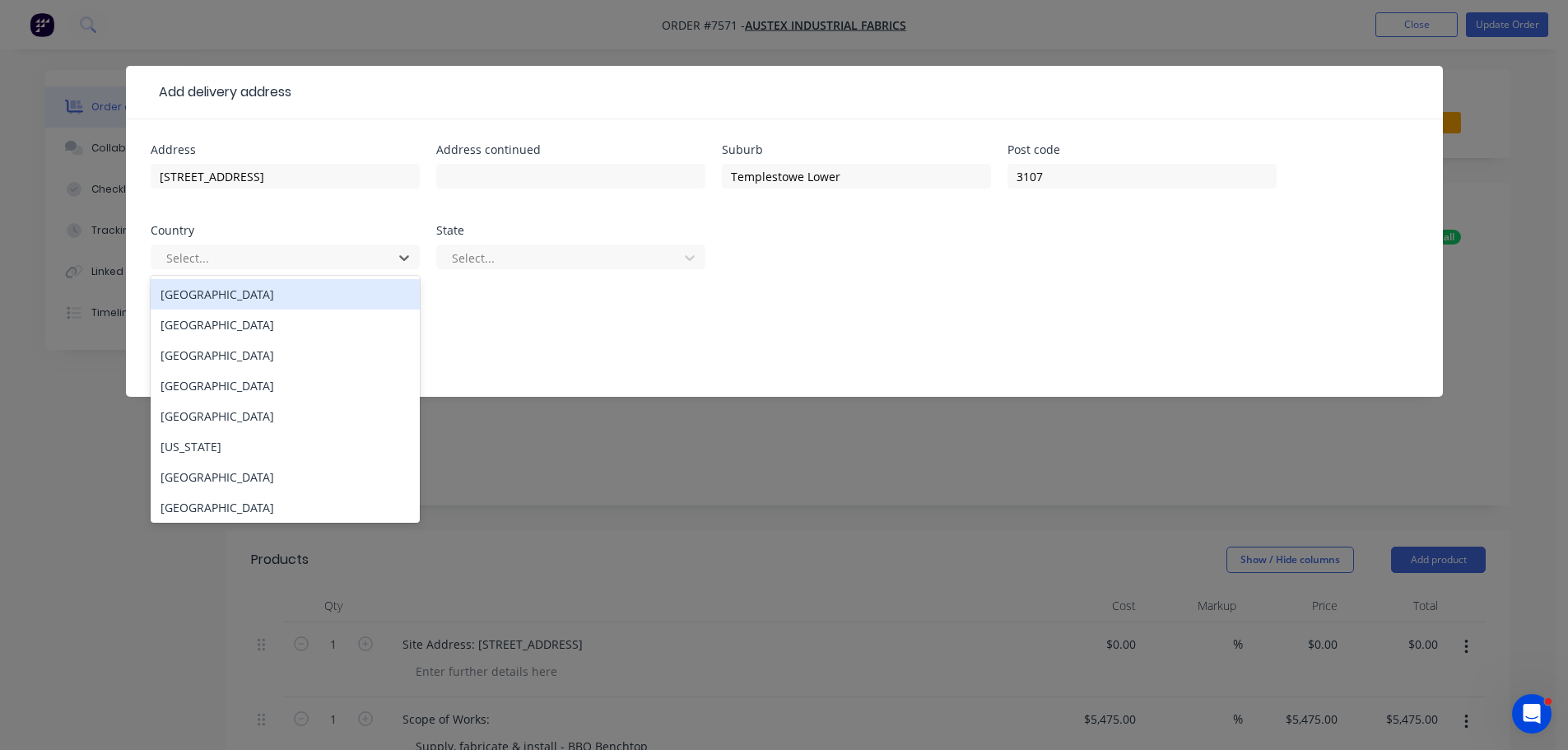
click at [243, 294] on div "[GEOGRAPHIC_DATA]" at bounding box center [285, 294] width 269 height 30
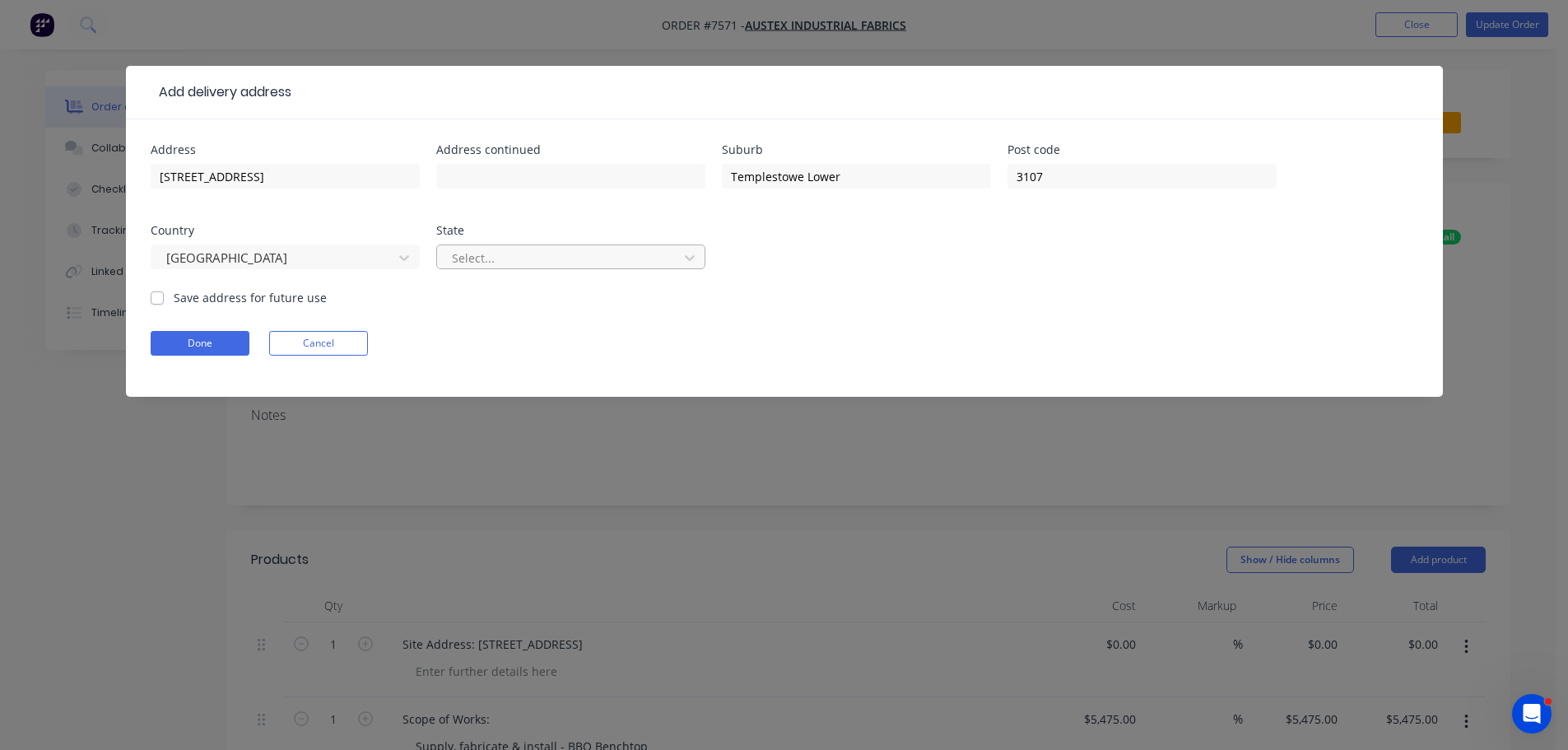
click at [509, 269] on div "Select..." at bounding box center [560, 258] width 230 height 24
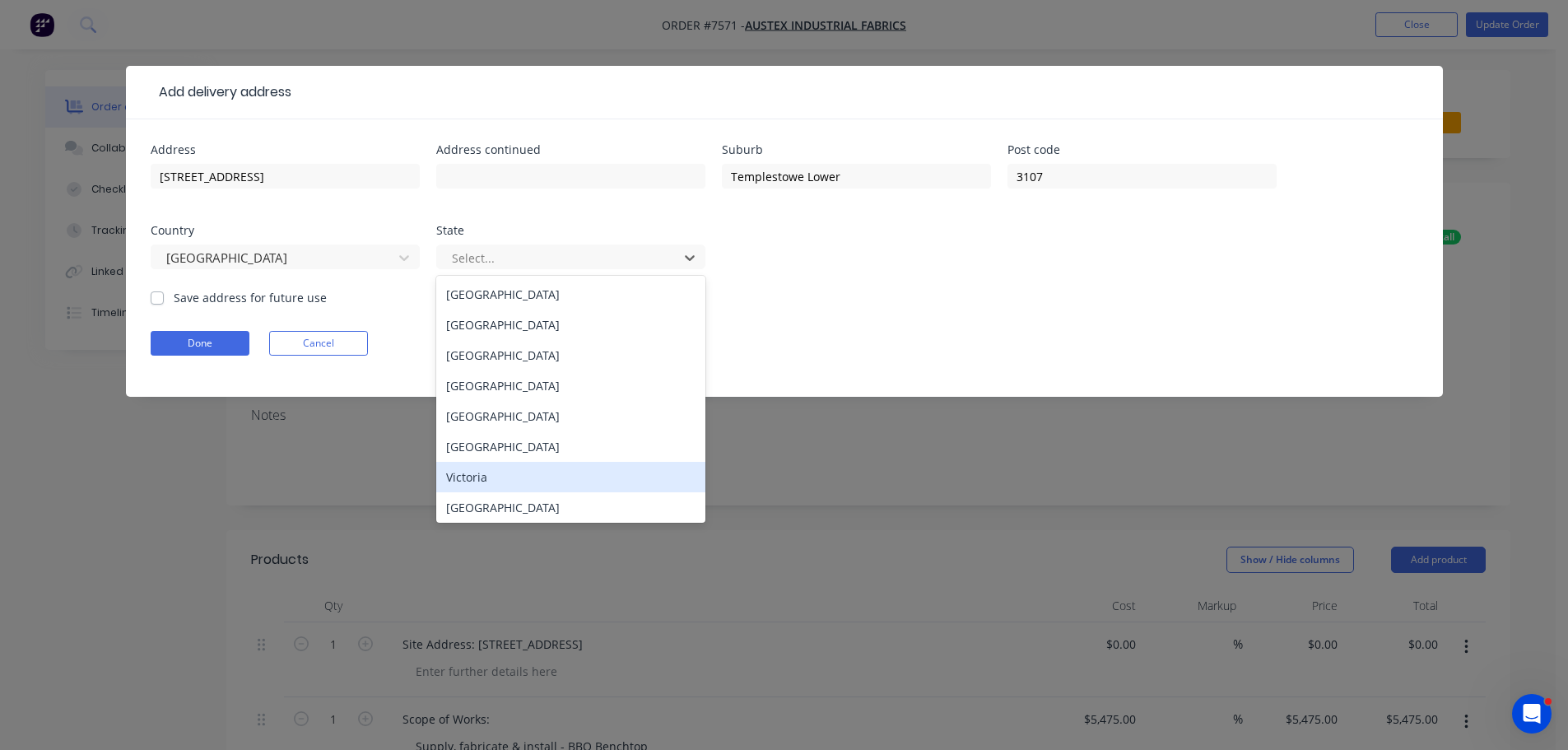
drag, startPoint x: 562, startPoint y: 482, endPoint x: 333, endPoint y: 410, distance: 240.1
click at [561, 482] on div "Victoria" at bounding box center [570, 476] width 269 height 30
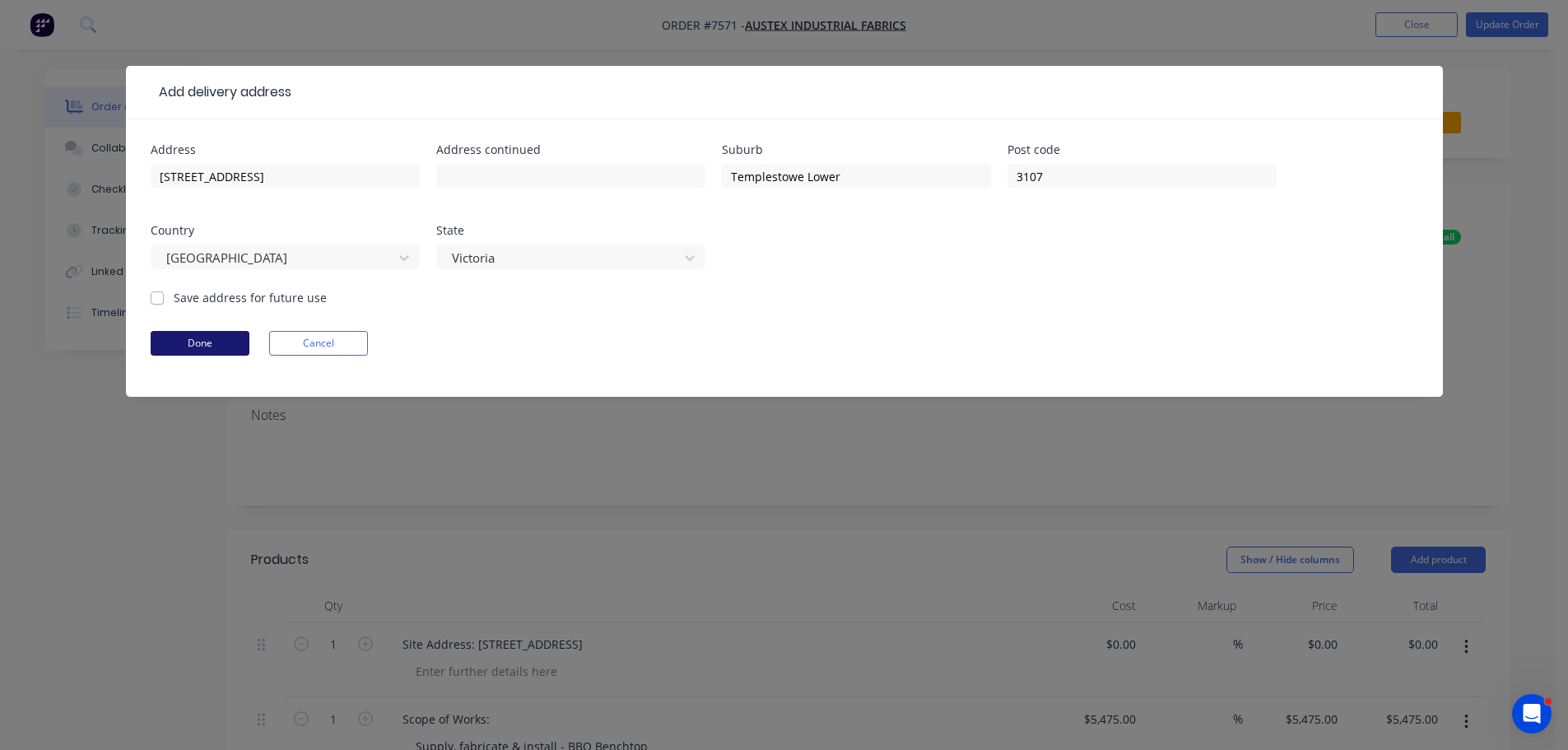
click at [185, 338] on button "Done" at bounding box center [199, 343] width 98 height 24
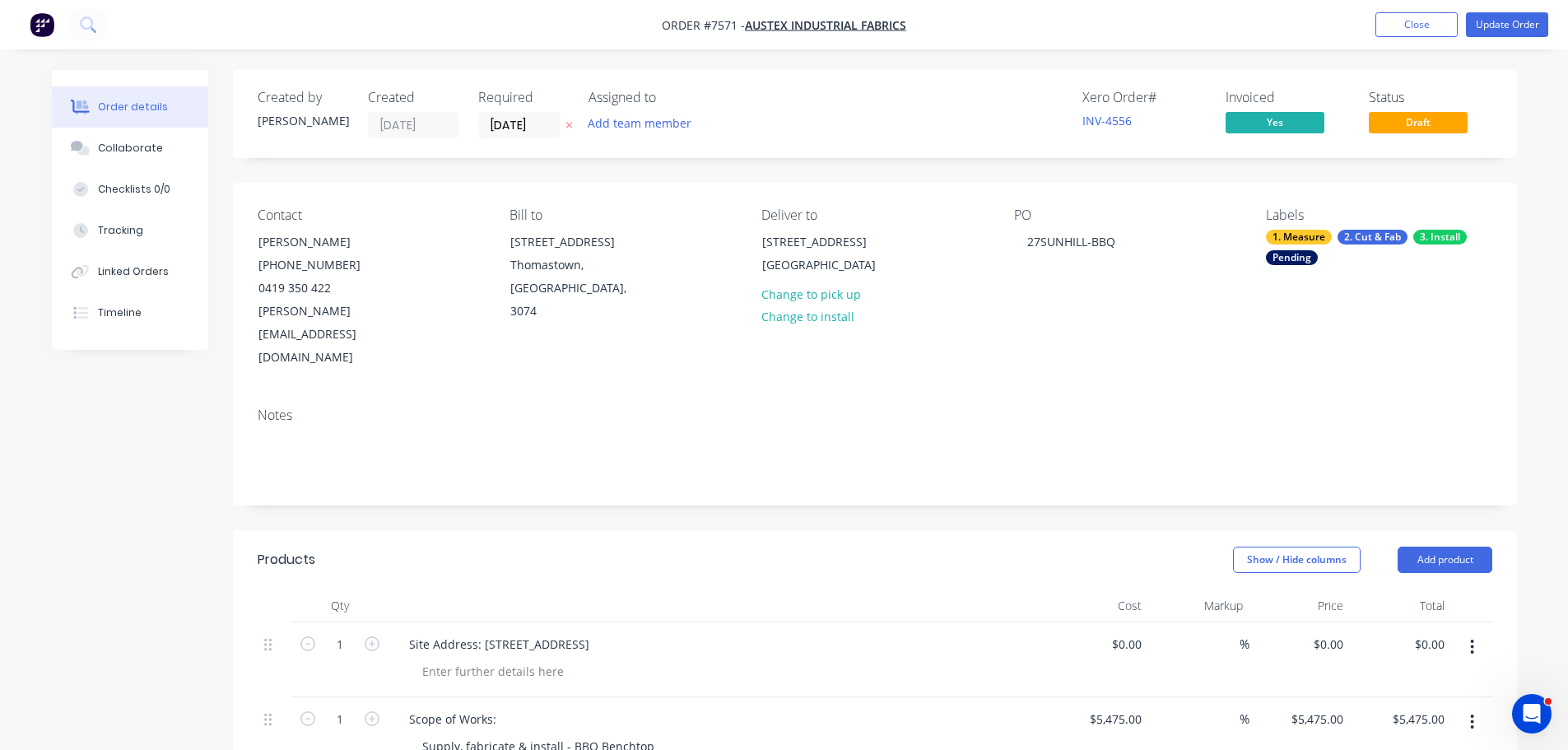
scroll to position [247, 0]
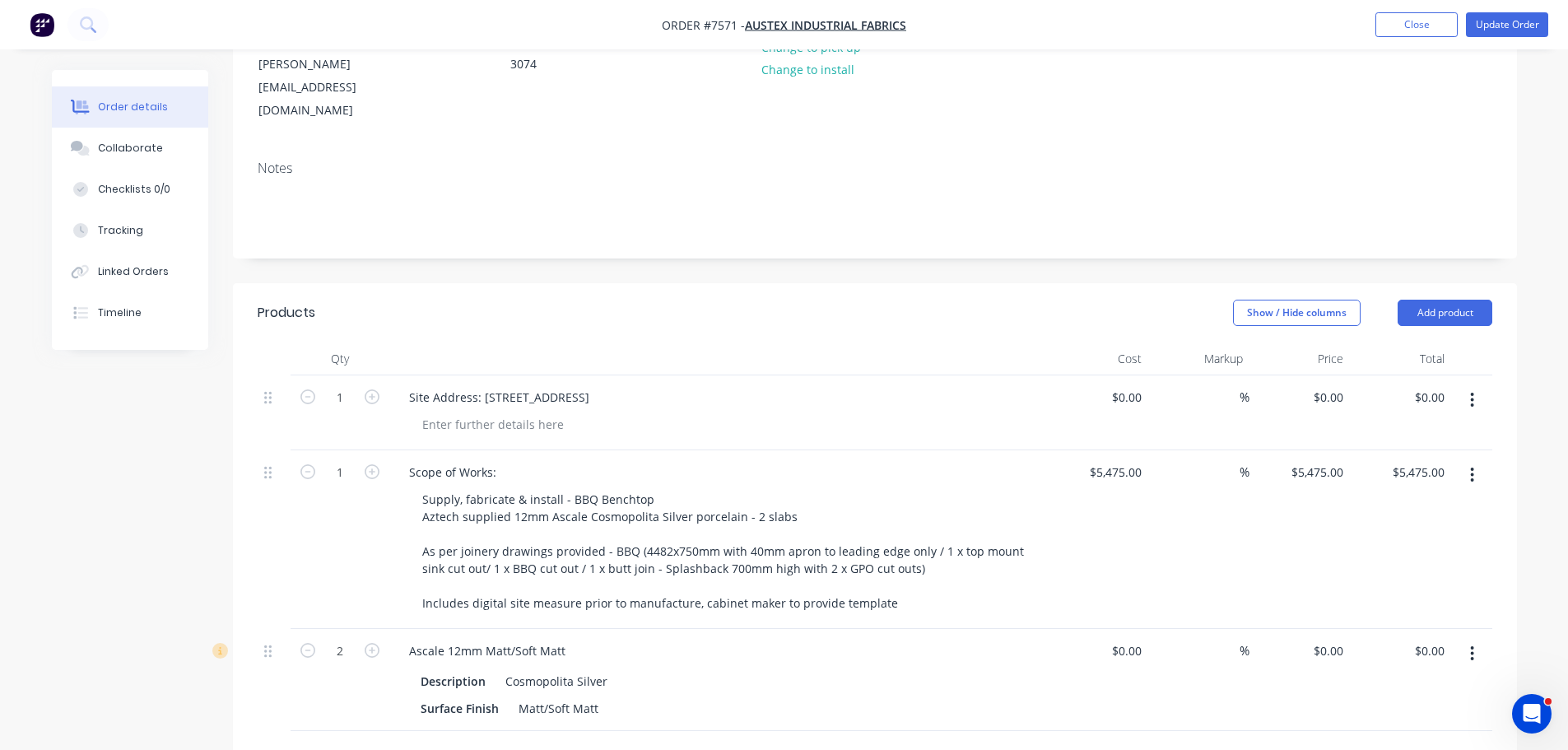
click at [1493, 41] on nav "Order #7571 - Austex Industrial Fabrics Add product Close Update Order" at bounding box center [784, 24] width 1568 height 50
click at [1489, 24] on button "Update Order" at bounding box center [1506, 24] width 83 height 24
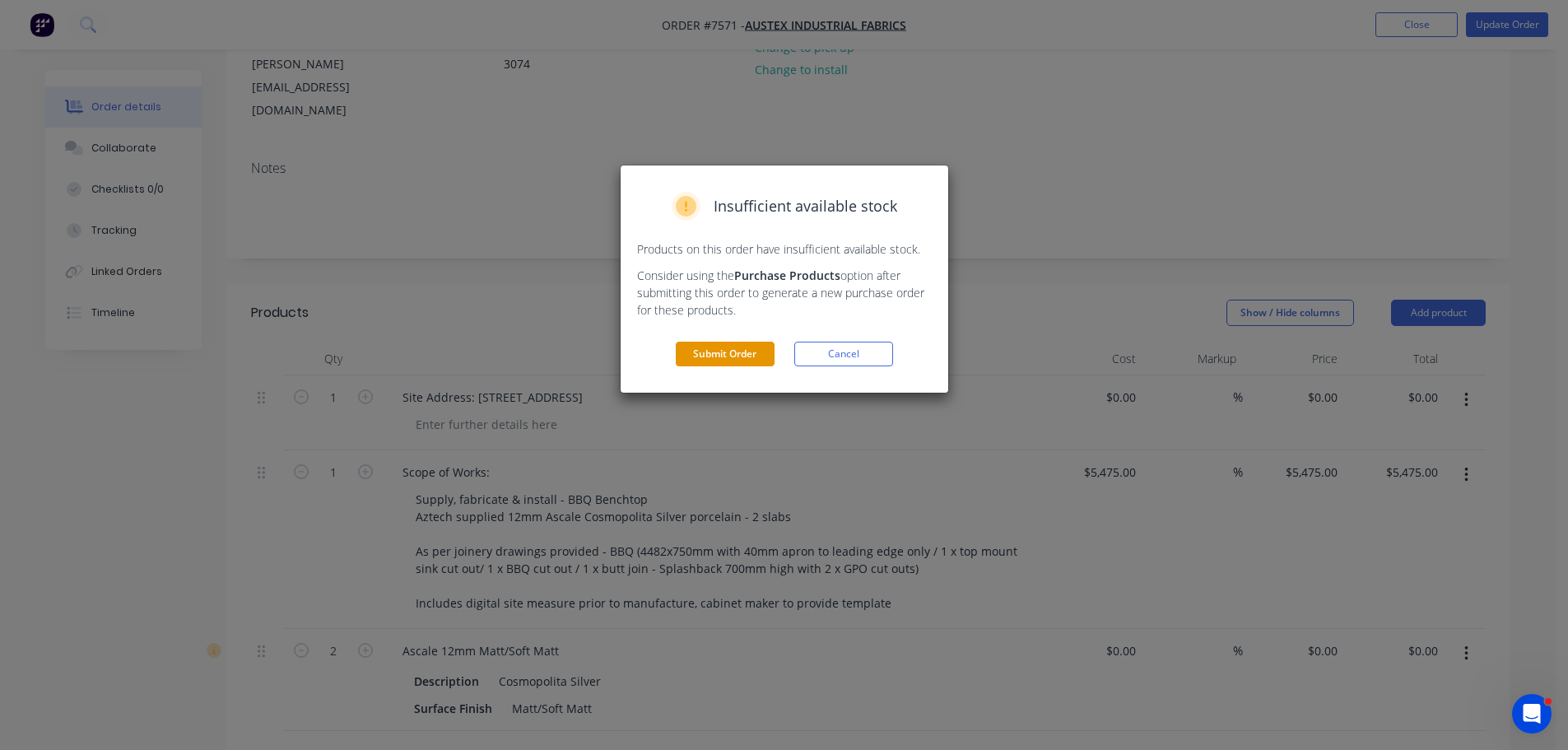
click at [738, 353] on button "Submit Order" at bounding box center [724, 354] width 98 height 24
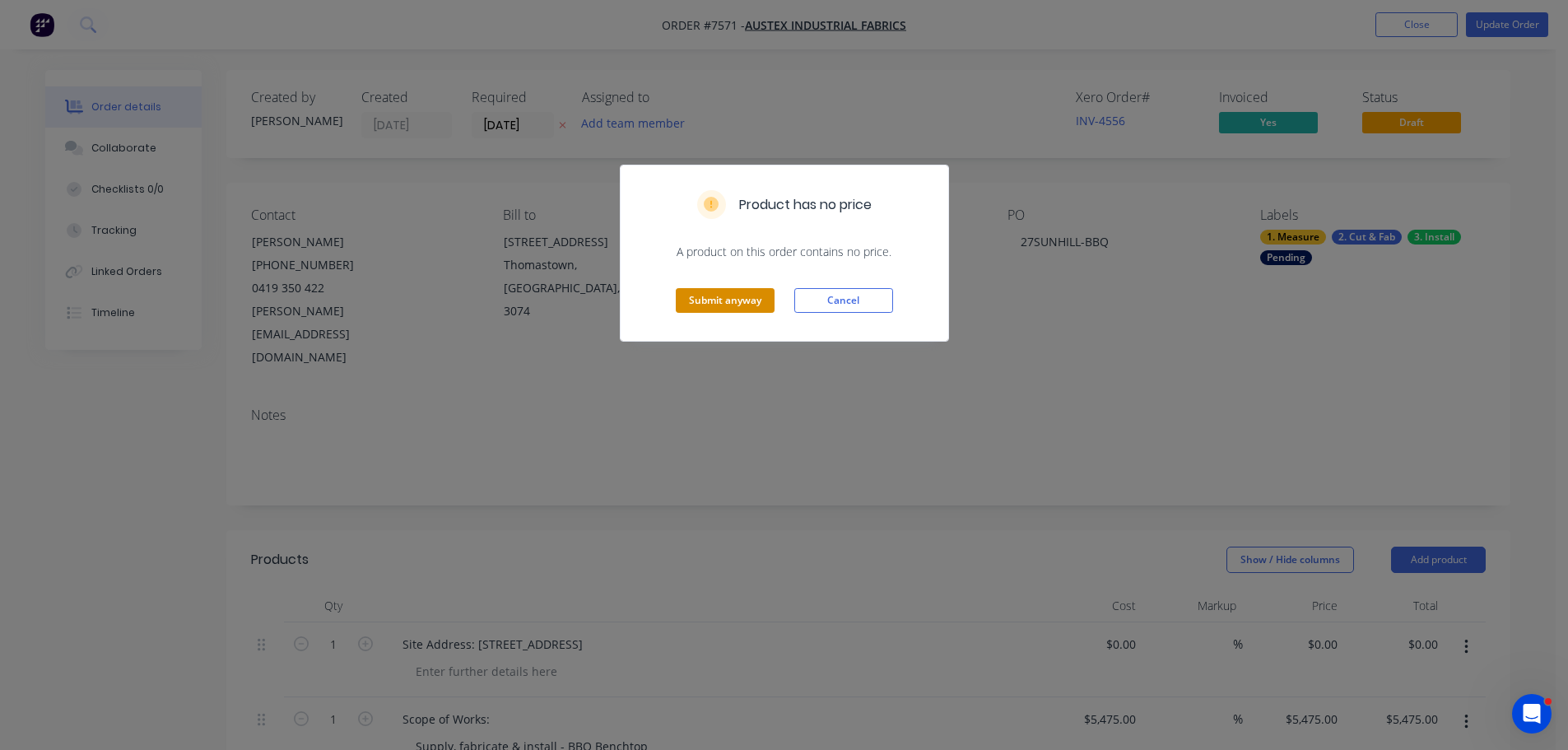
click at [726, 299] on button "Submit anyway" at bounding box center [724, 301] width 98 height 24
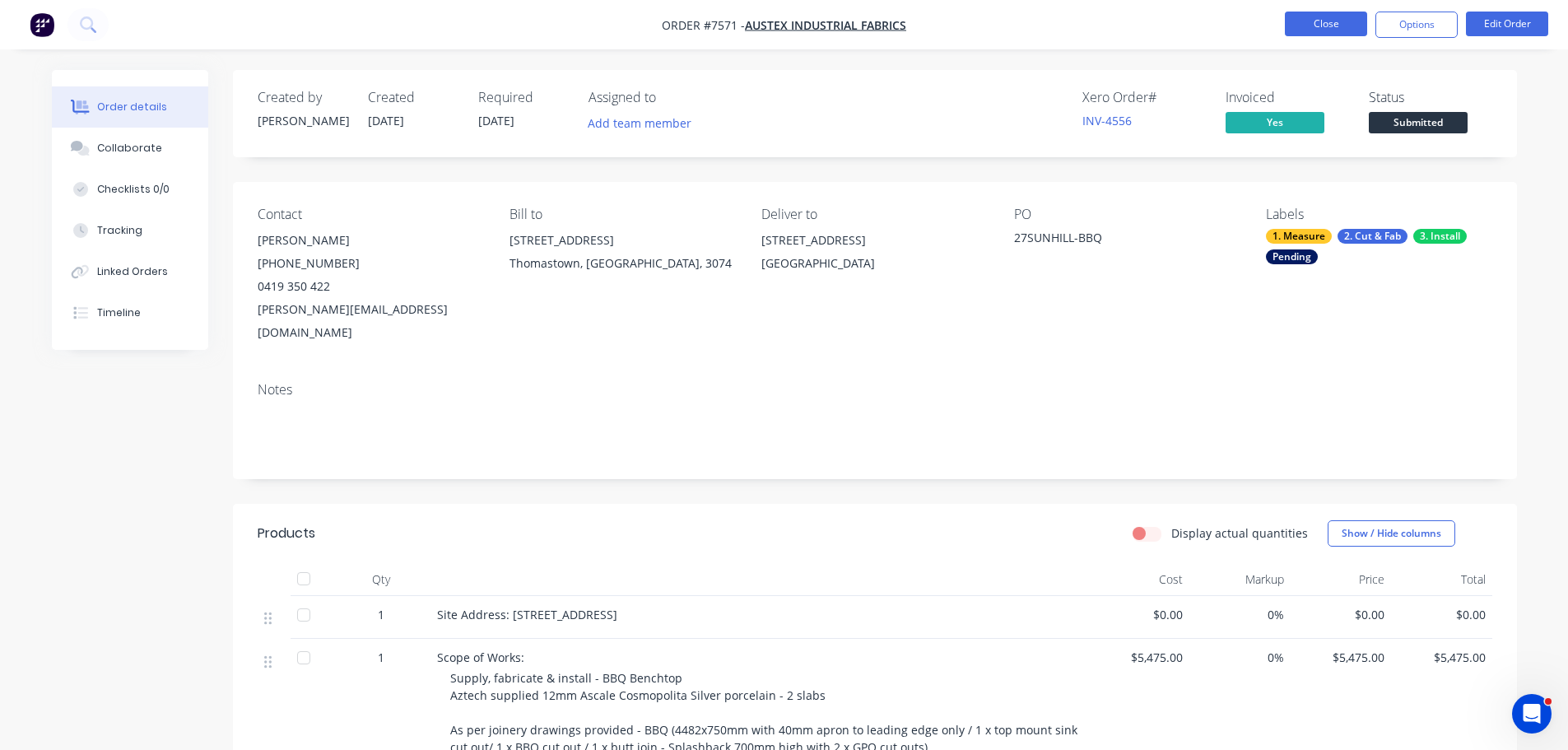
click at [1322, 26] on button "Close" at bounding box center [1325, 24] width 83 height 24
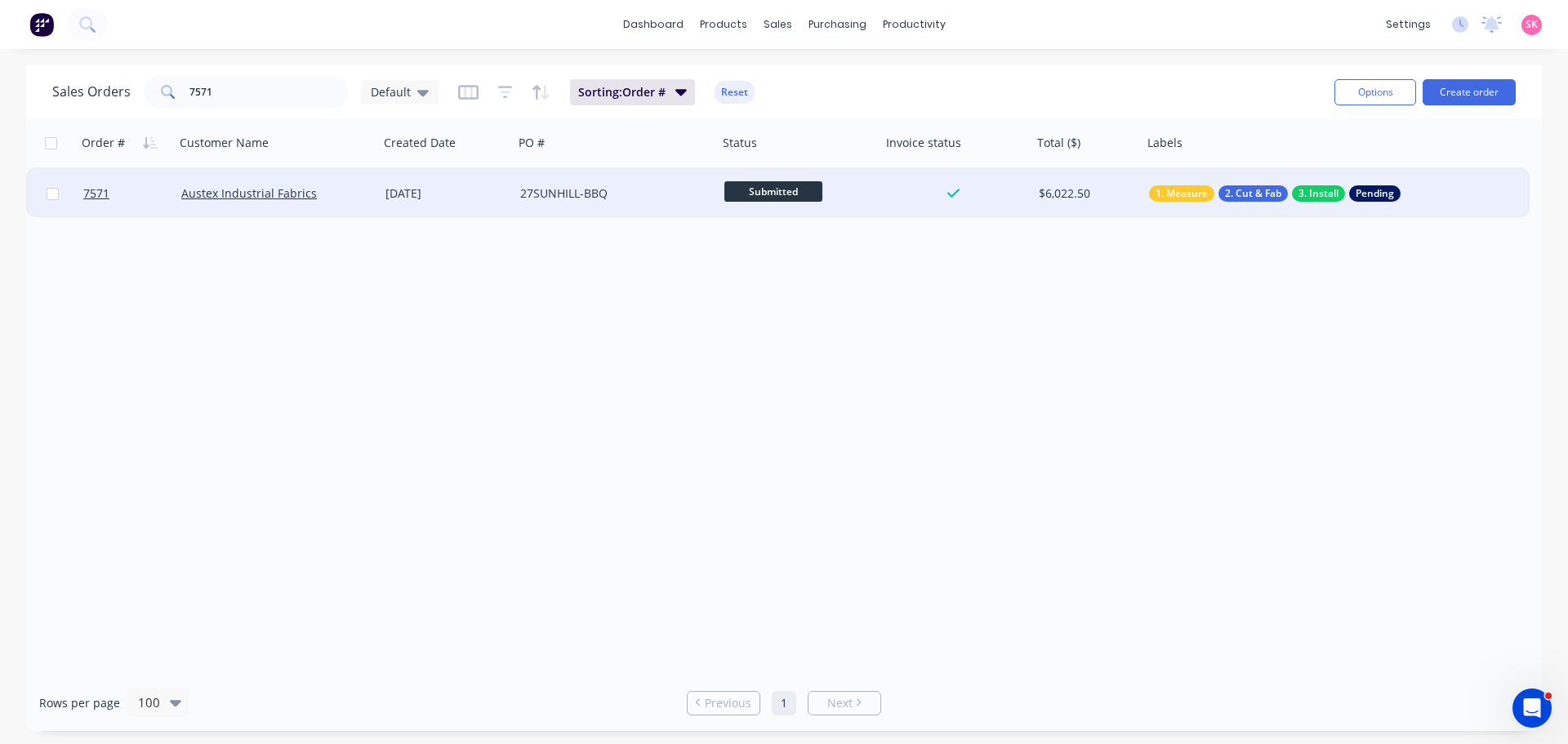
click at [639, 196] on div "27SUNHILL-BBQ" at bounding box center [611, 194] width 181 height 16
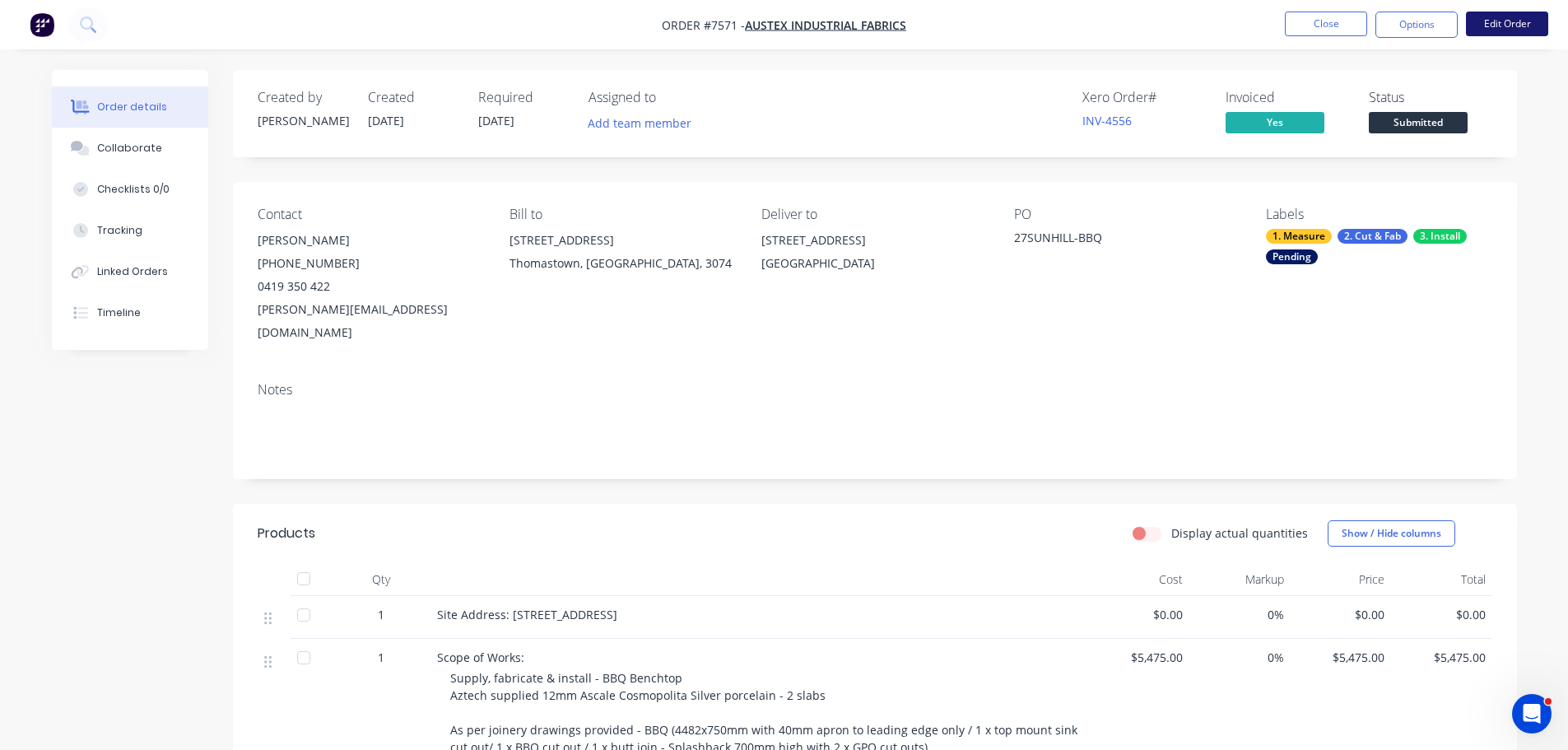
click at [1511, 21] on button "Edit Order" at bounding box center [1506, 24] width 83 height 24
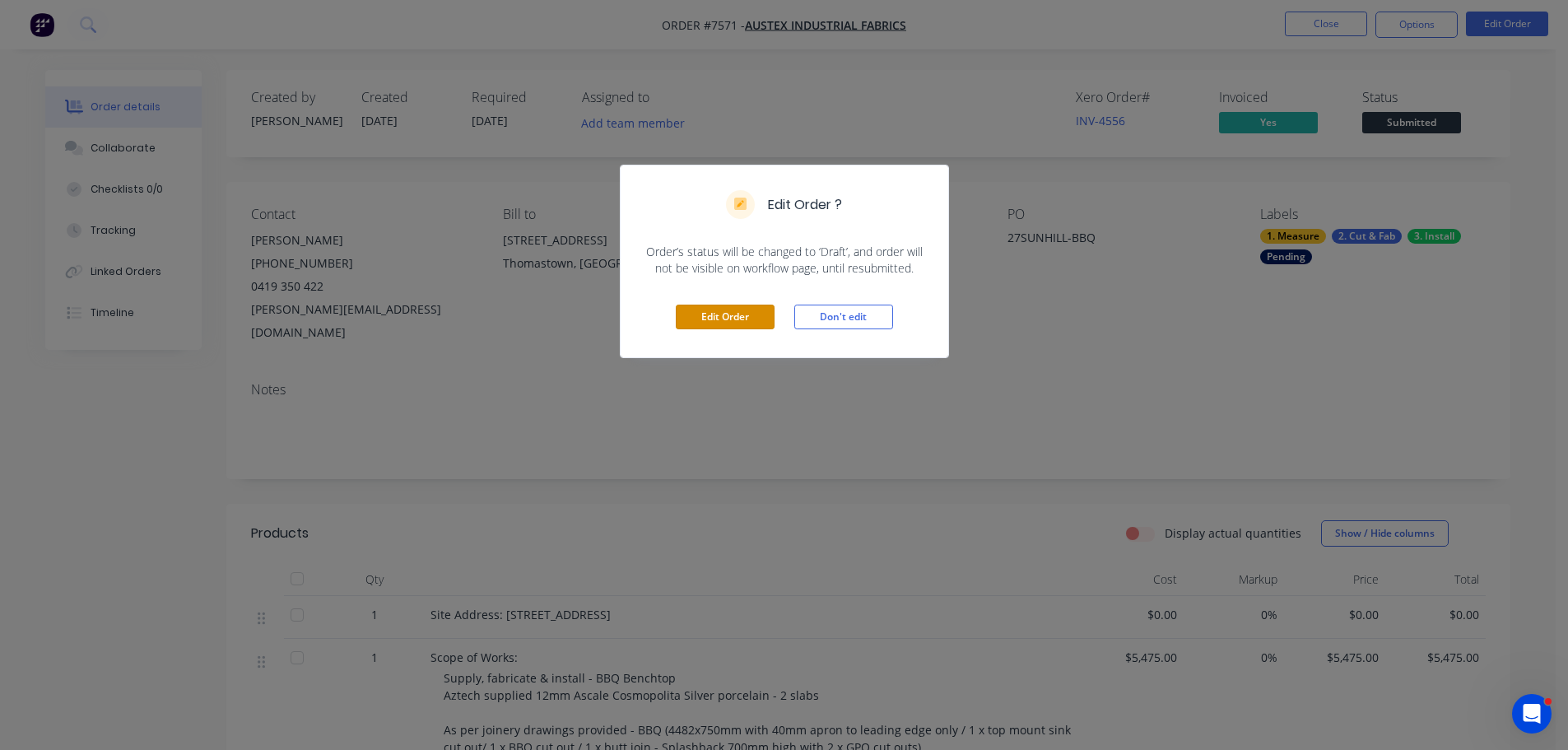
click at [710, 315] on button "Edit Order" at bounding box center [724, 317] width 98 height 24
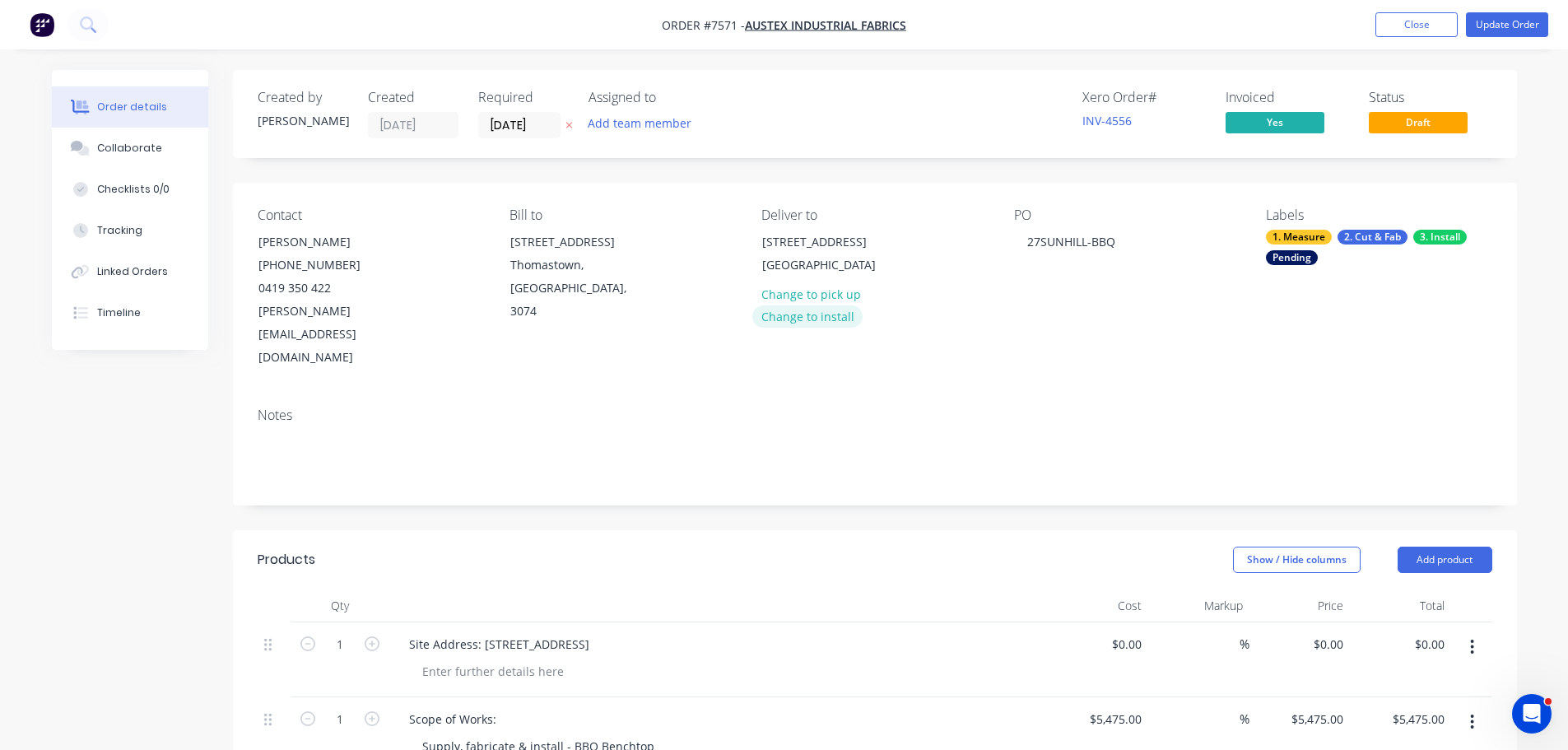
click at [826, 328] on button "Change to install" at bounding box center [807, 317] width 111 height 23
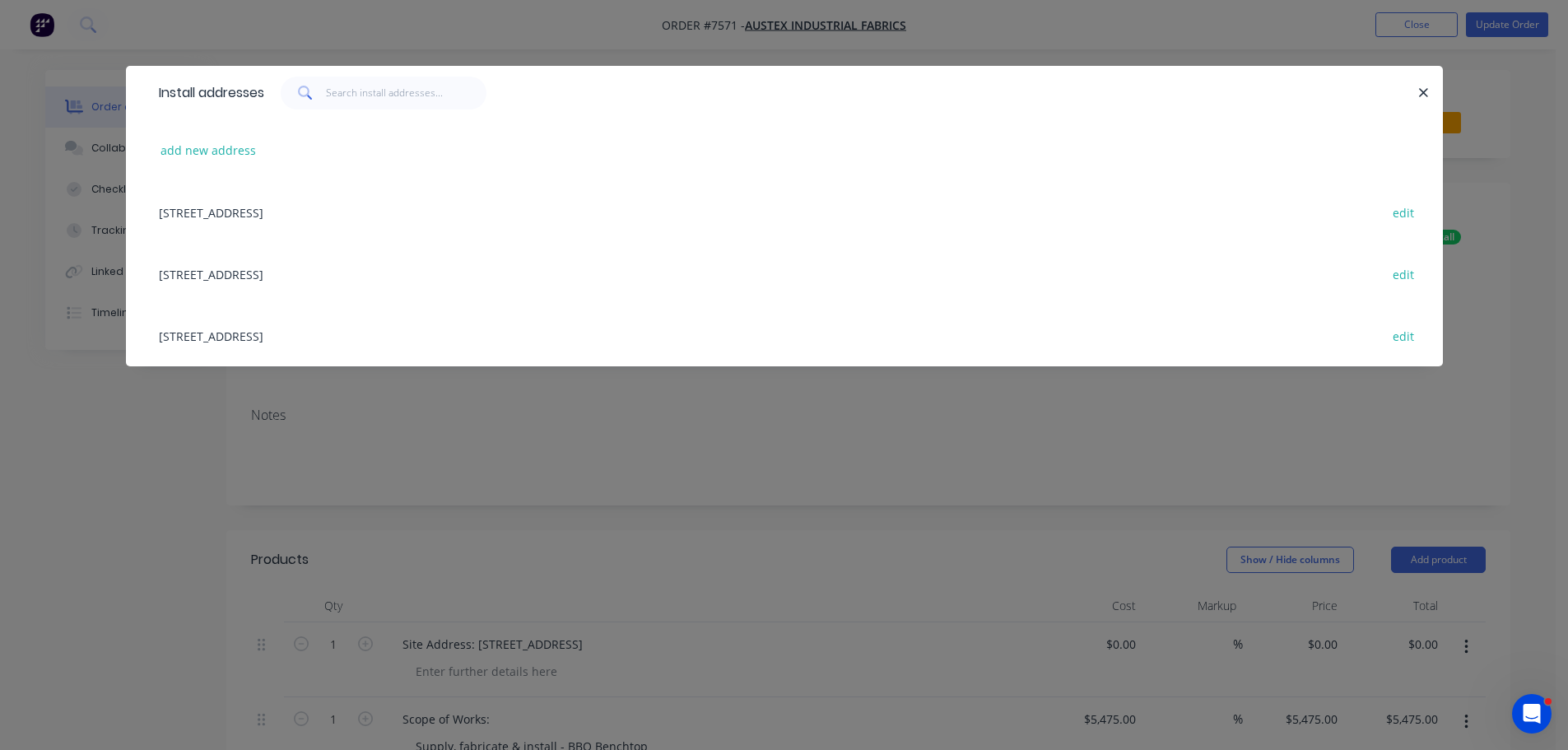
click at [226, 276] on div "[STREET_ADDRESS][DEMOGRAPHIC_DATA] edit" at bounding box center [784, 274] width 1268 height 62
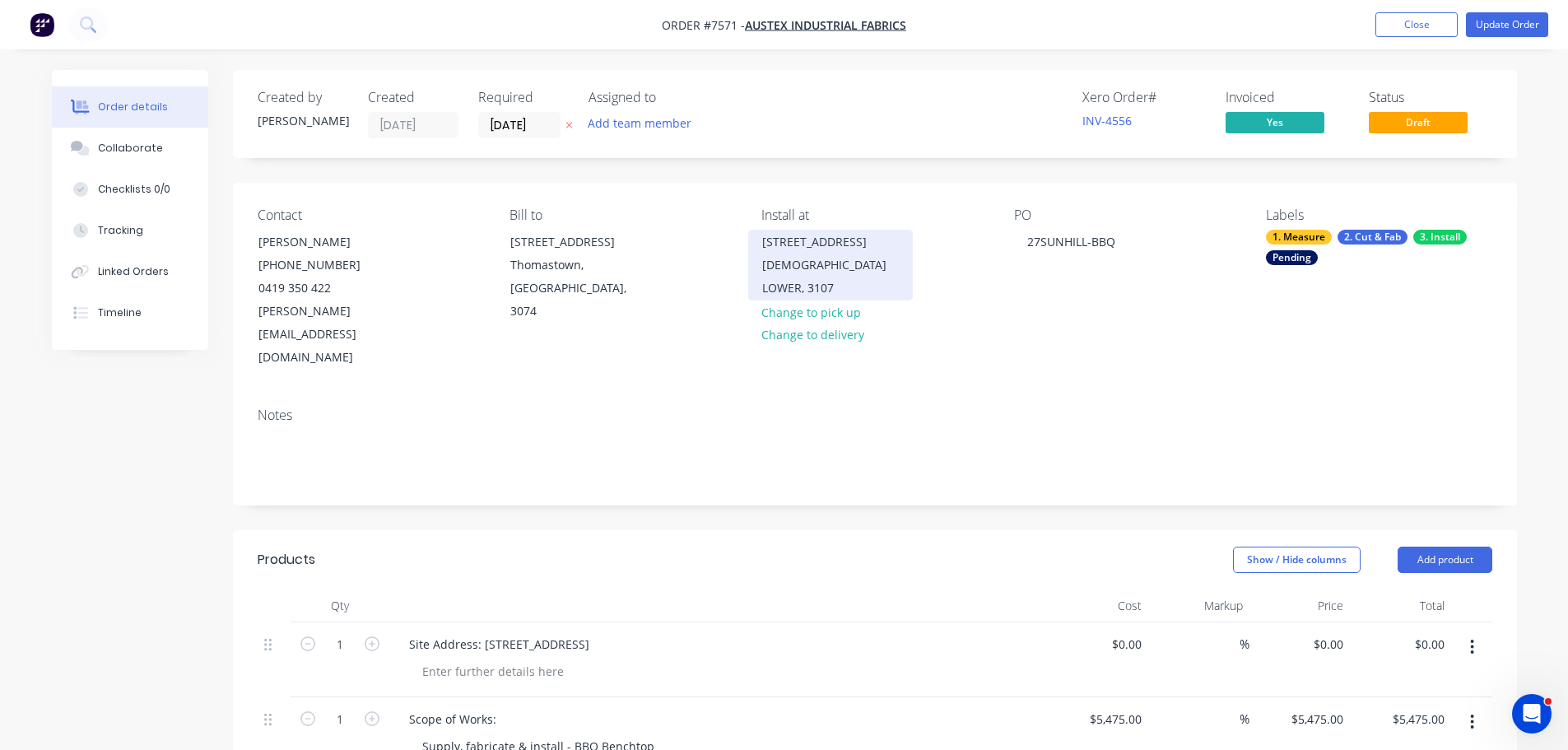
click at [892, 274] on div "[DEMOGRAPHIC_DATA] LOWER, 3107" at bounding box center [830, 276] width 137 height 46
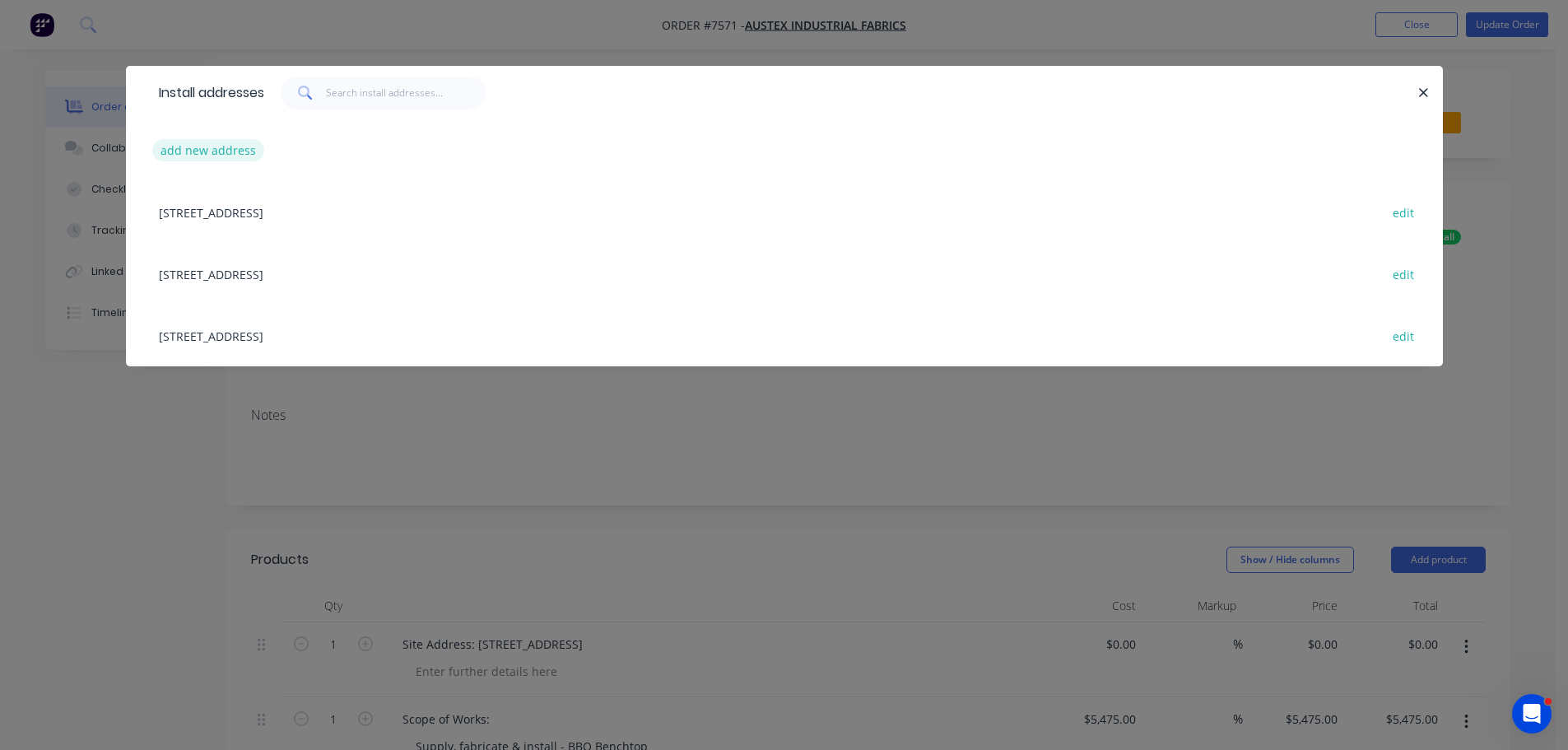
click at [241, 153] on button "add new address" at bounding box center [208, 151] width 112 height 23
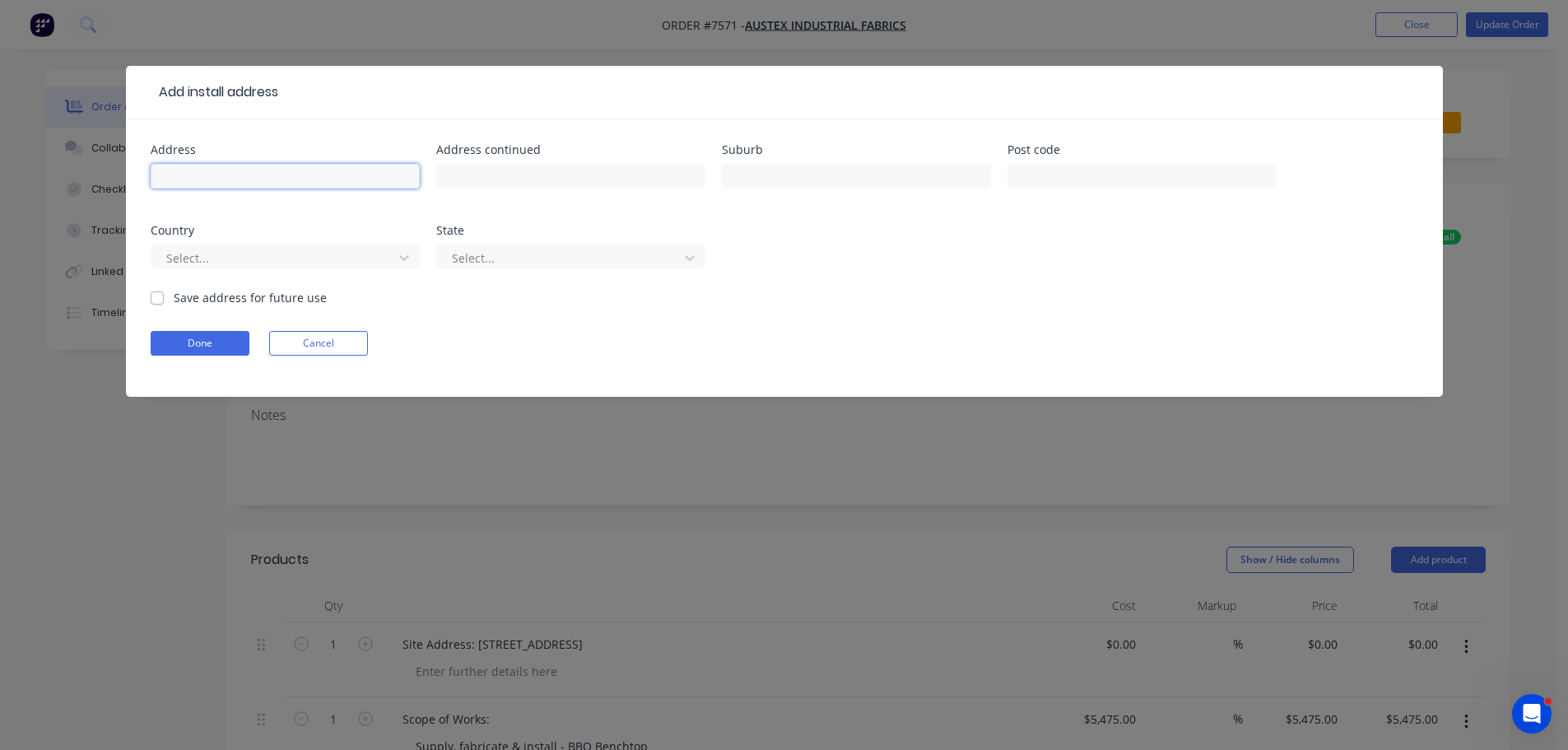
click at [247, 172] on input "text" at bounding box center [285, 176] width 269 height 24
type input "[STREET_ADDRESS]"
click at [824, 171] on input "text" at bounding box center [856, 176] width 269 height 24
type input "Templestowe Lower"
click at [1082, 166] on input "text" at bounding box center [1141, 176] width 269 height 24
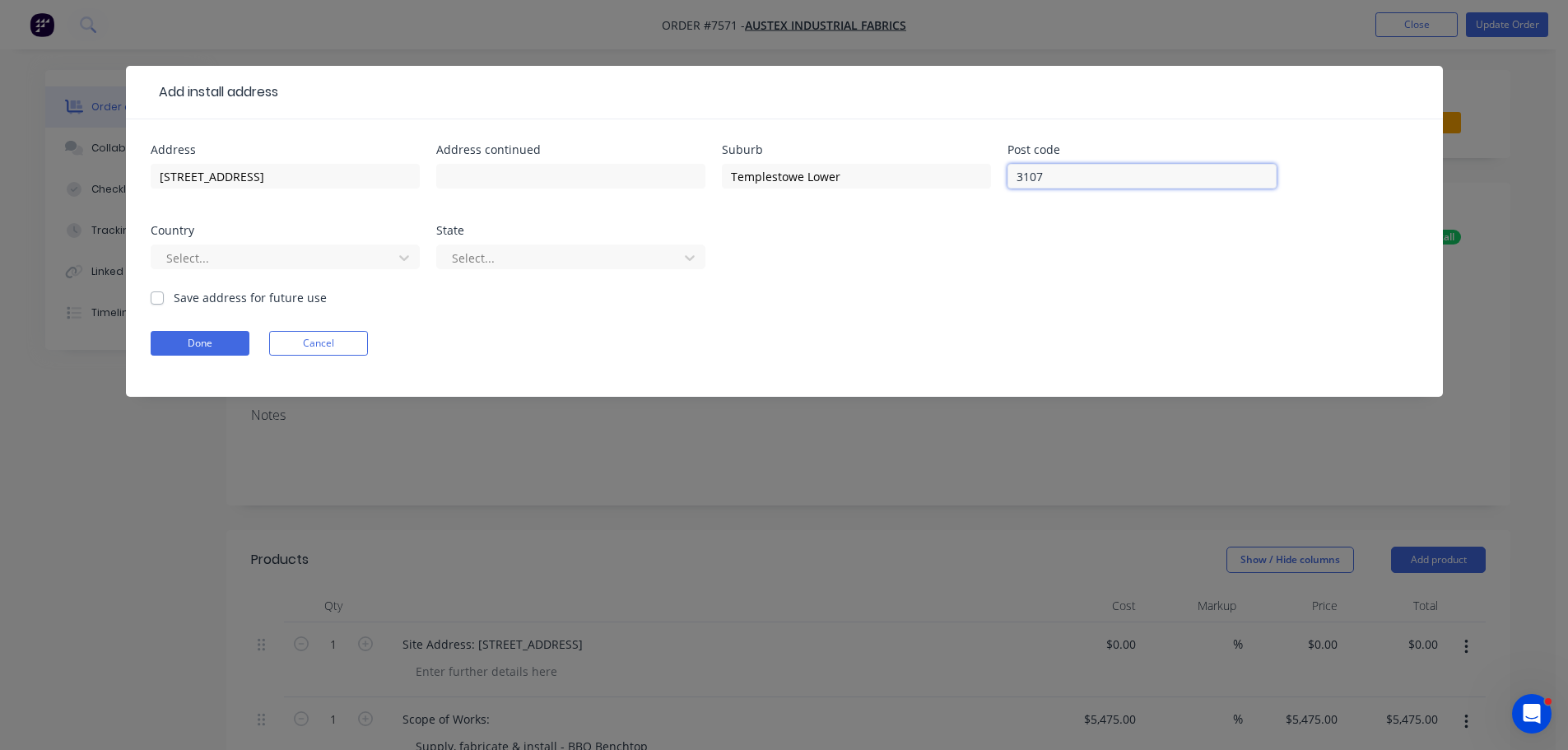
type input "3107"
click at [304, 280] on div "Select..." at bounding box center [285, 265] width 269 height 49
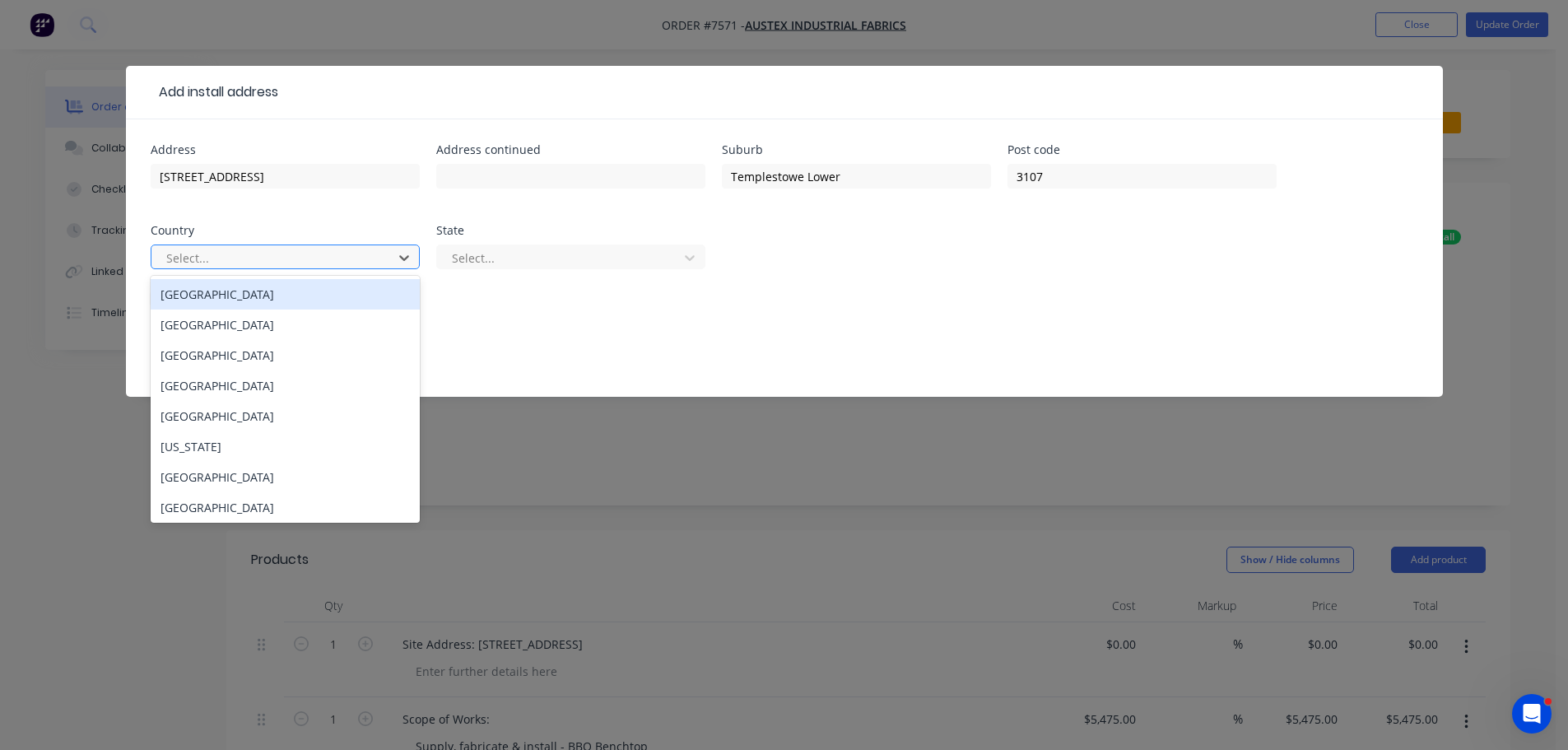
click at [301, 262] on div at bounding box center [274, 258] width 219 height 21
drag, startPoint x: 269, startPoint y: 293, endPoint x: 367, endPoint y: 284, distance: 98.4
click at [269, 293] on div "[GEOGRAPHIC_DATA]" at bounding box center [285, 294] width 269 height 30
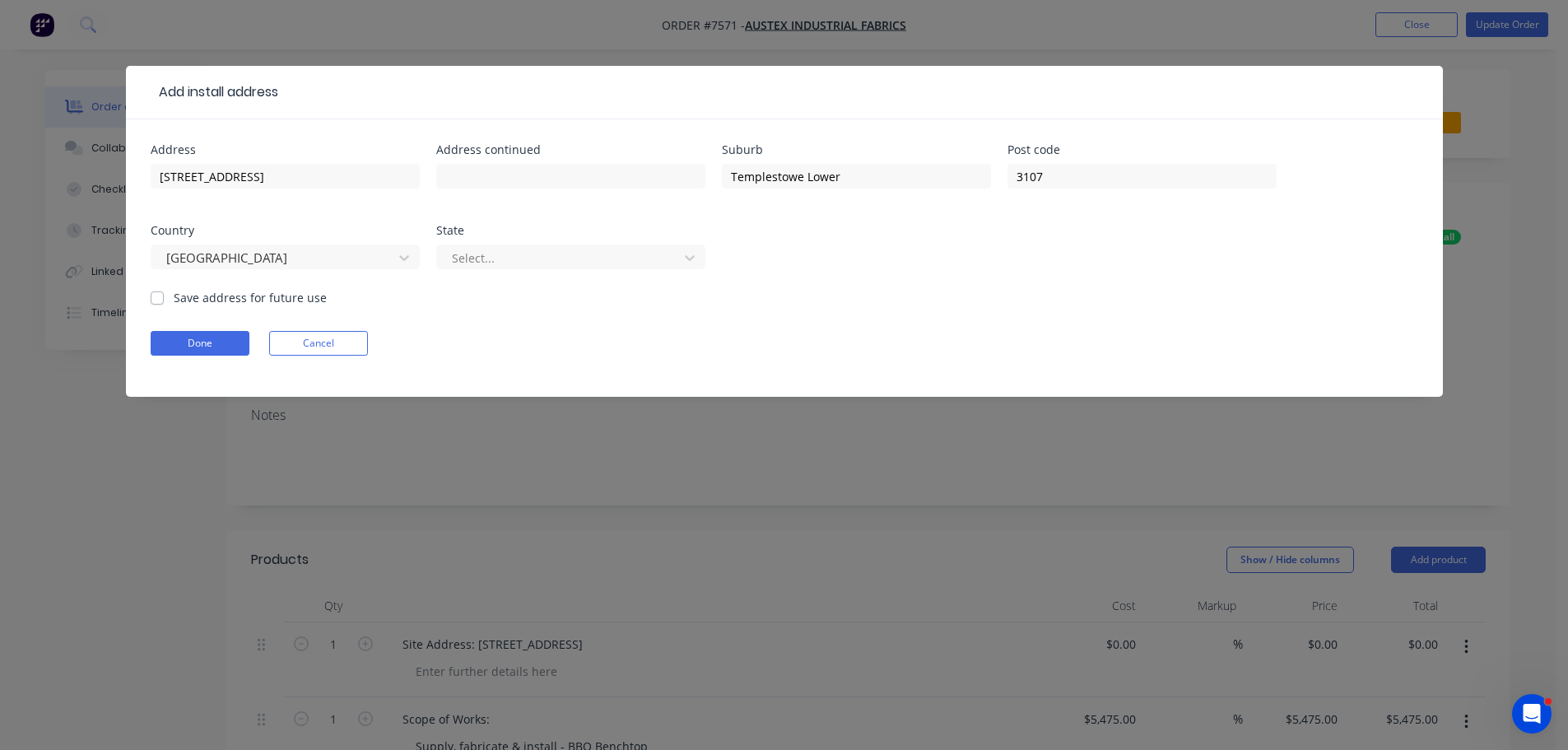
click at [433, 261] on div "Address [STREET_ADDRESS] Select..." at bounding box center [784, 216] width 1268 height 145
click at [481, 260] on div at bounding box center [560, 258] width 219 height 21
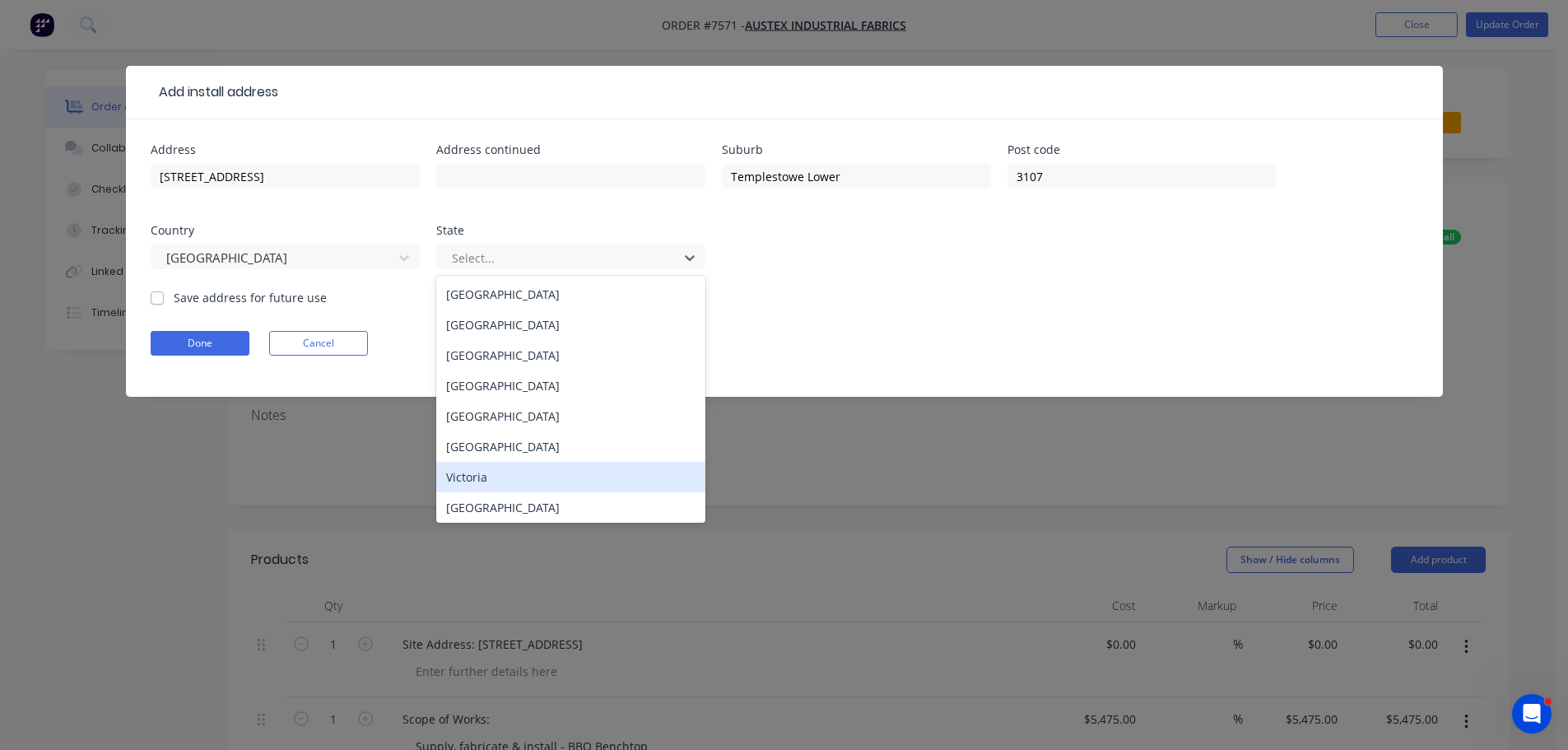
click at [518, 475] on div "Victoria" at bounding box center [570, 476] width 269 height 30
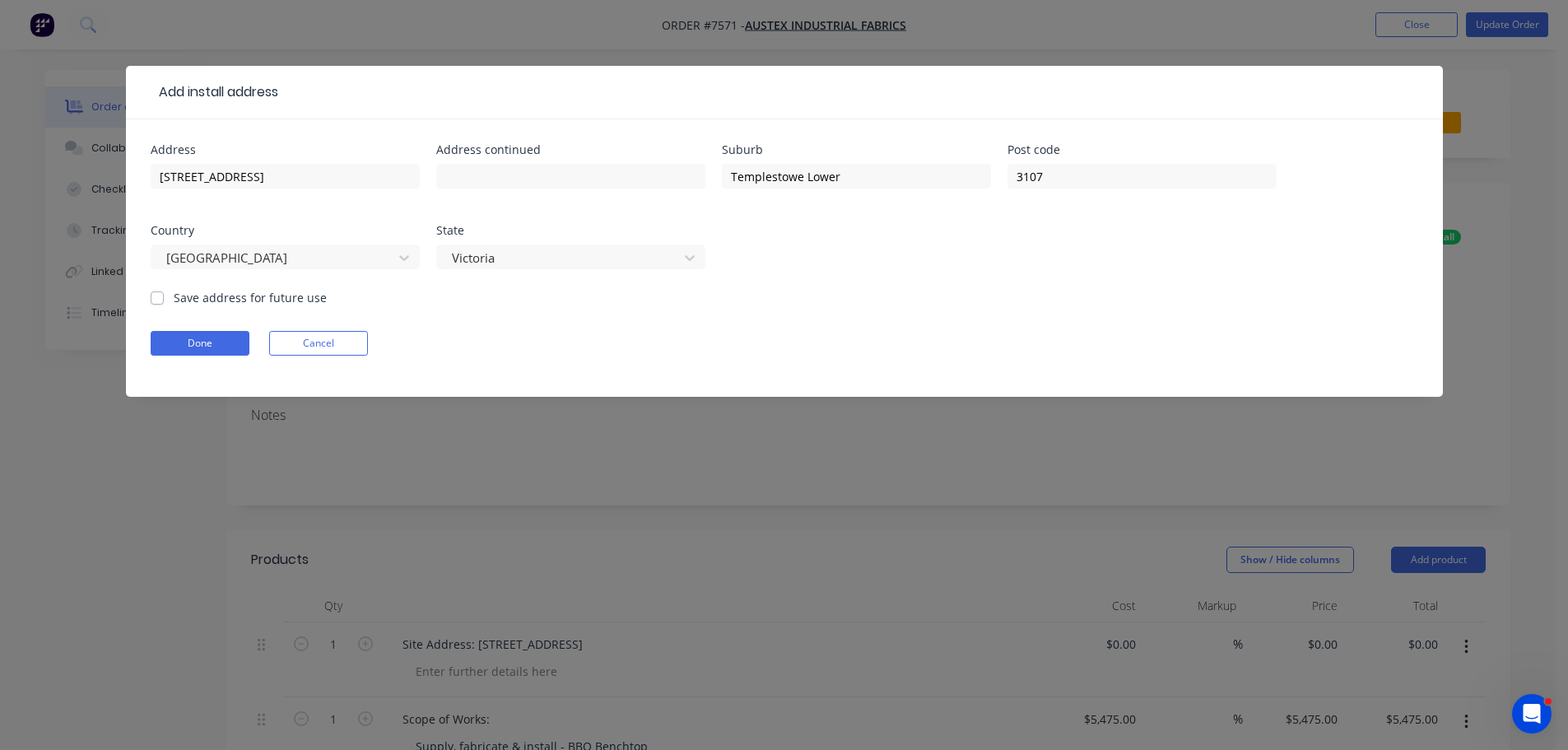
click at [226, 326] on form "Address [STREET_ADDRESS] Address continued [GEOGRAPHIC_DATA] code [GEOGRAPHIC_D…" at bounding box center [784, 270] width 1268 height 253
click at [226, 344] on button "Done" at bounding box center [199, 343] width 98 height 24
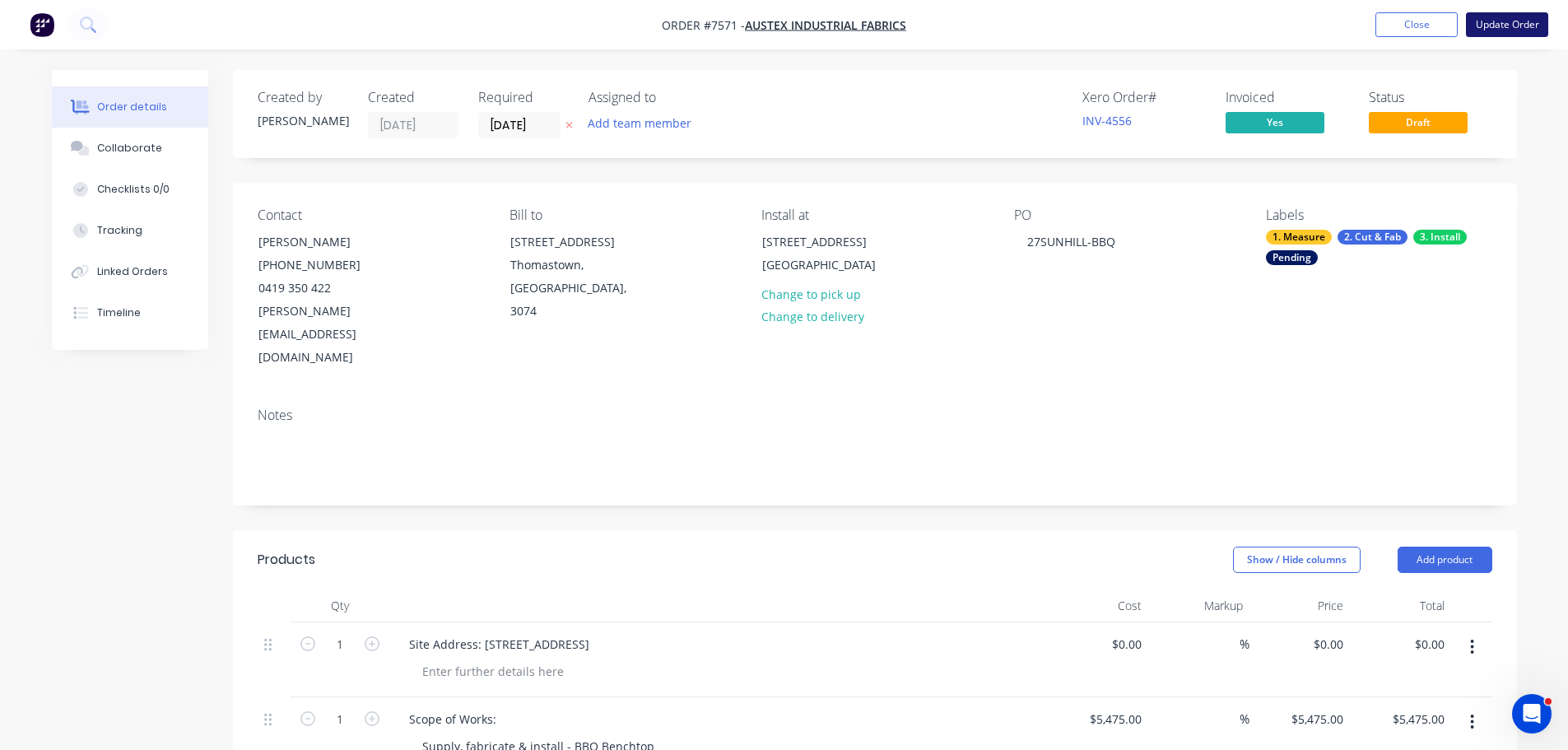
click at [1502, 24] on button "Update Order" at bounding box center [1506, 24] width 83 height 24
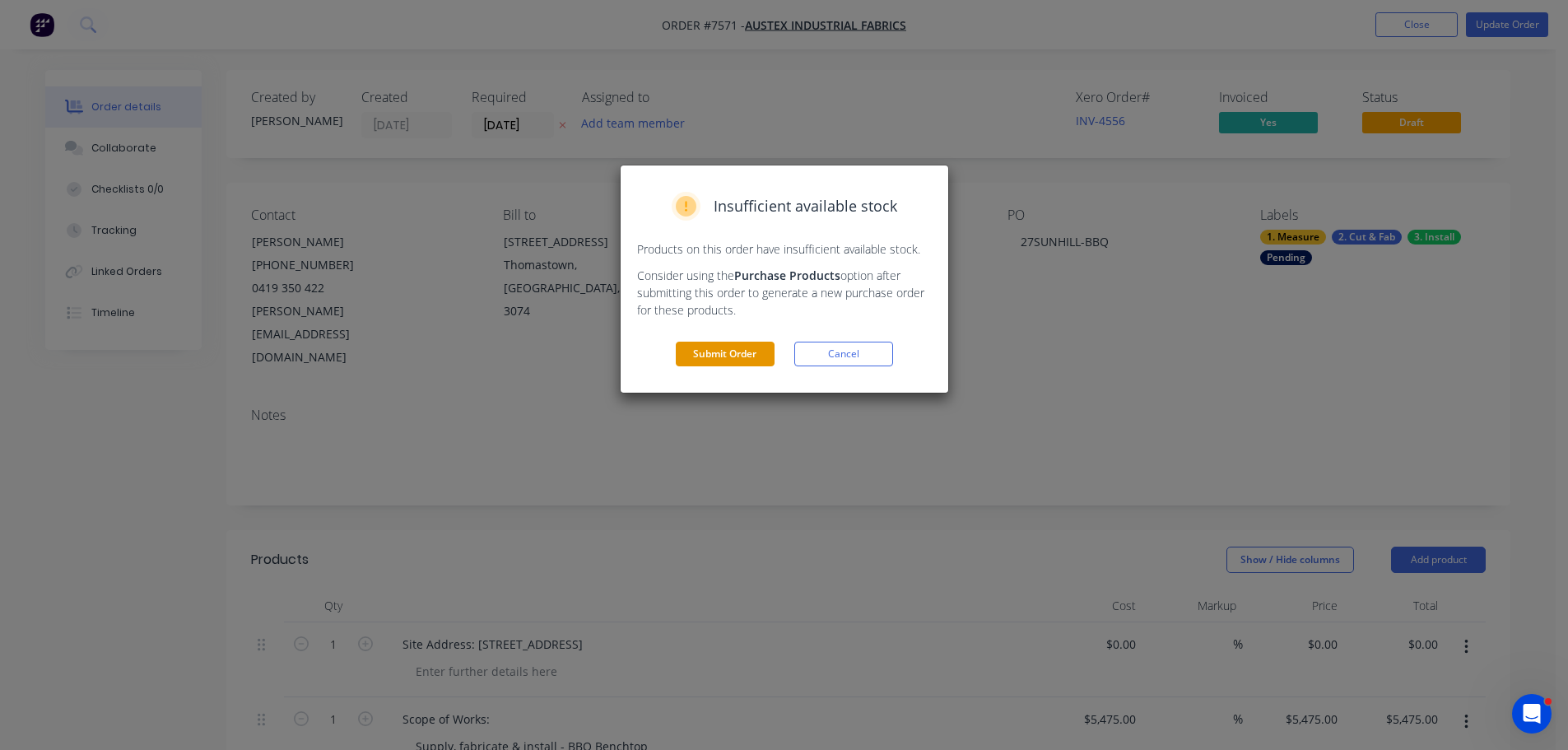
click at [723, 348] on button "Submit Order" at bounding box center [724, 354] width 98 height 24
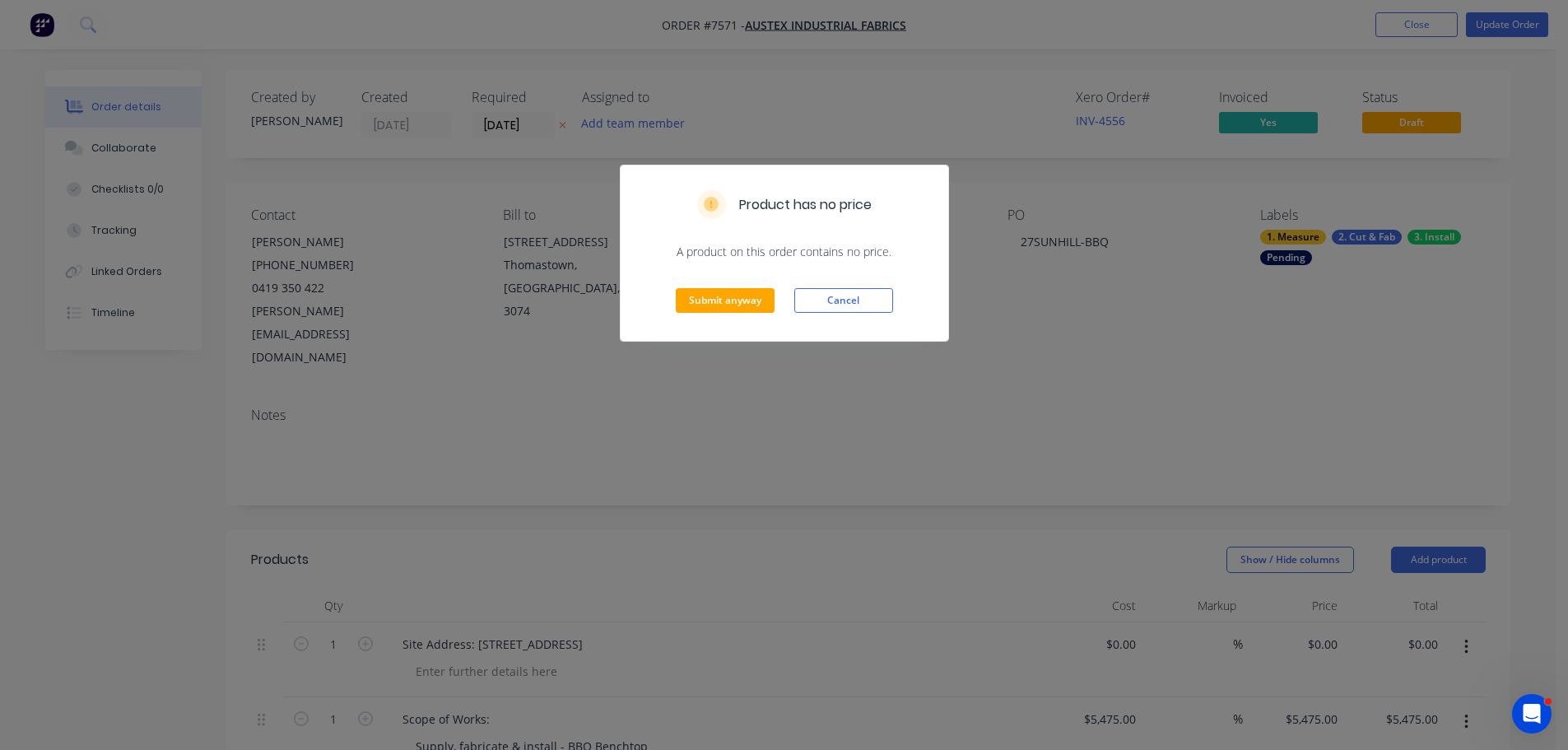
click at [674, 309] on div "Submit anyway Cancel" at bounding box center [784, 301] width 327 height 81
click at [718, 303] on button "Submit anyway" at bounding box center [724, 301] width 98 height 24
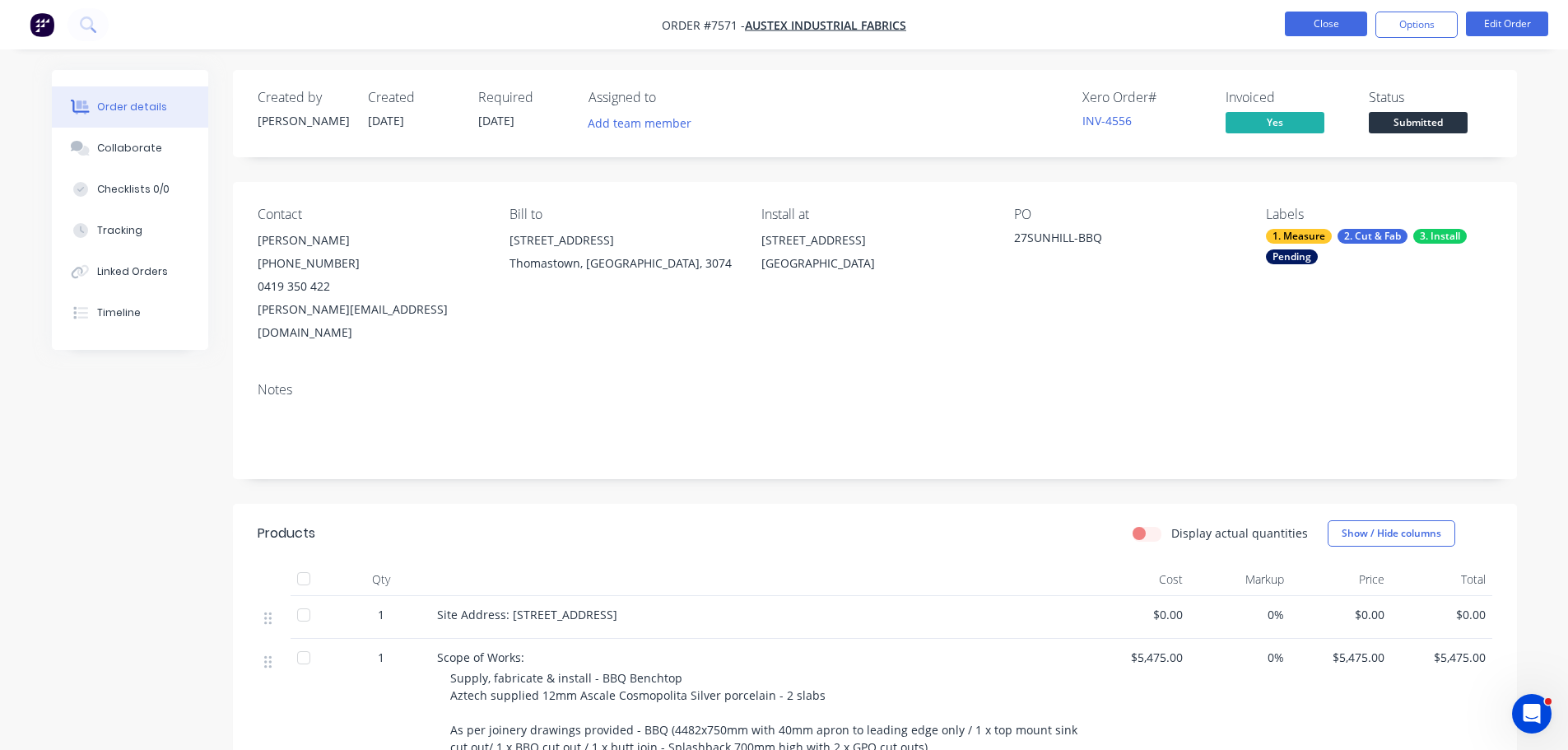
click at [1305, 23] on button "Close" at bounding box center [1325, 24] width 83 height 24
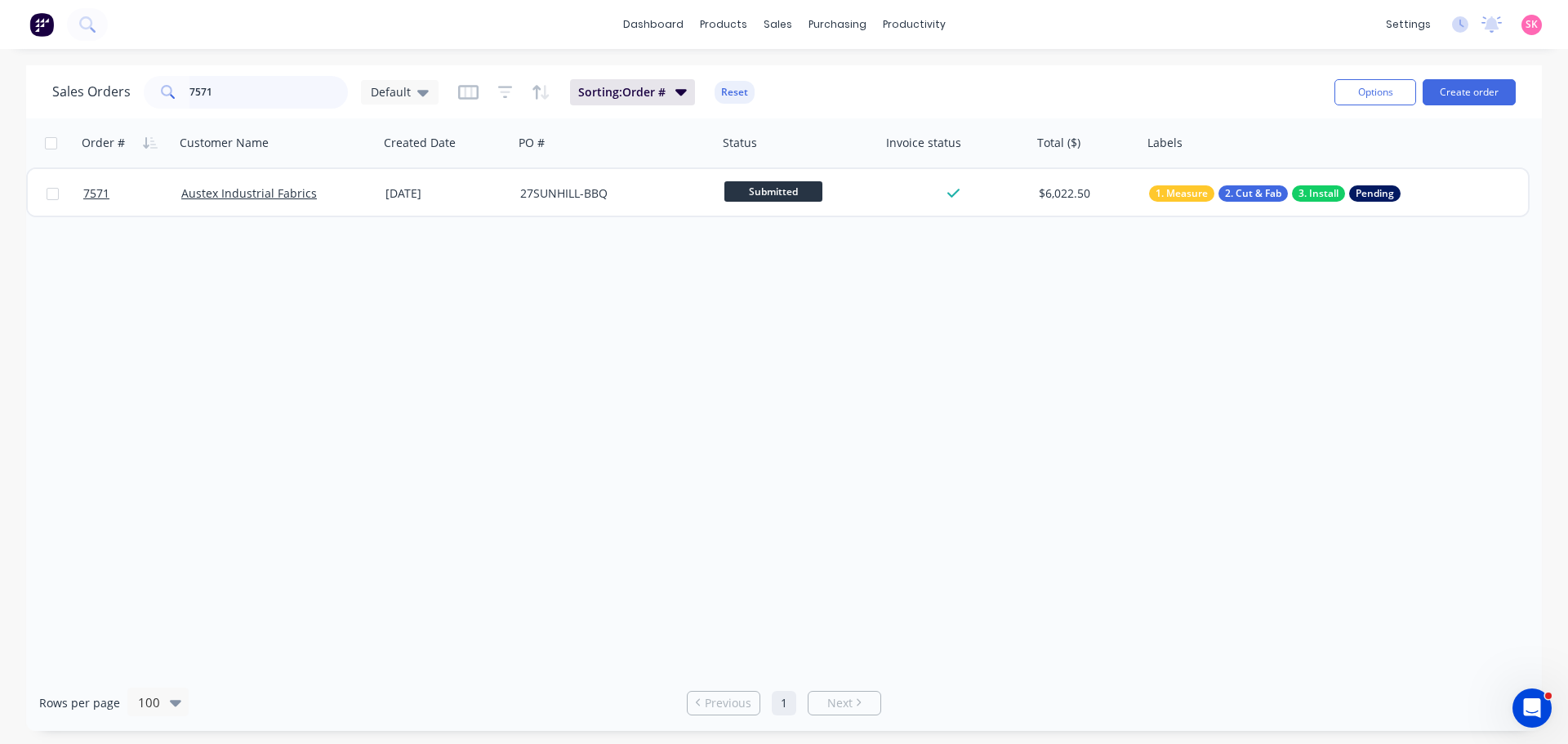
drag, startPoint x: 246, startPoint y: 107, endPoint x: 114, endPoint y: 99, distance: 132.2
click at [126, 103] on div "Sales Orders 7571 Default" at bounding box center [244, 92] width 386 height 33
type input "7555"
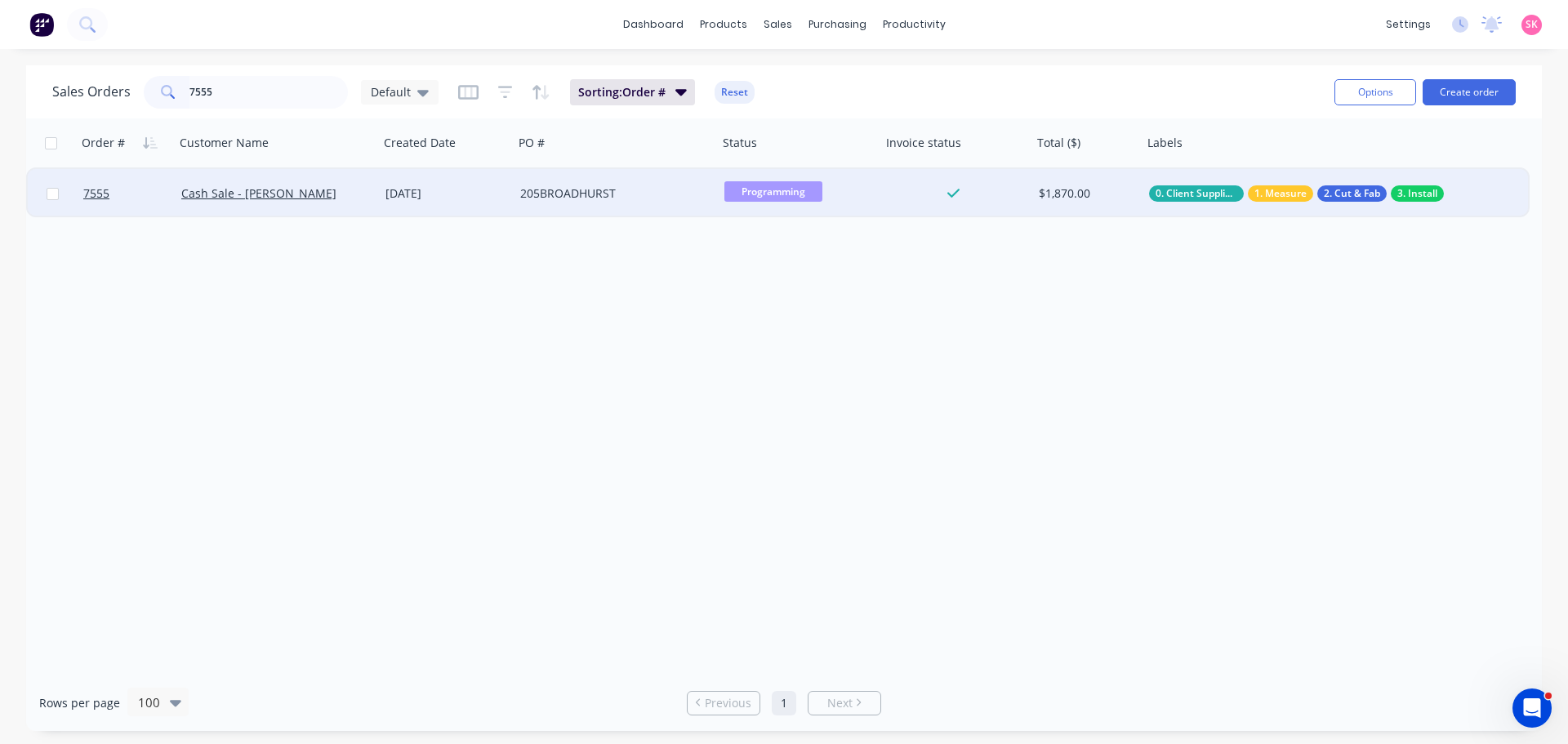
click at [619, 188] on div "205BROADHURST" at bounding box center [611, 194] width 181 height 16
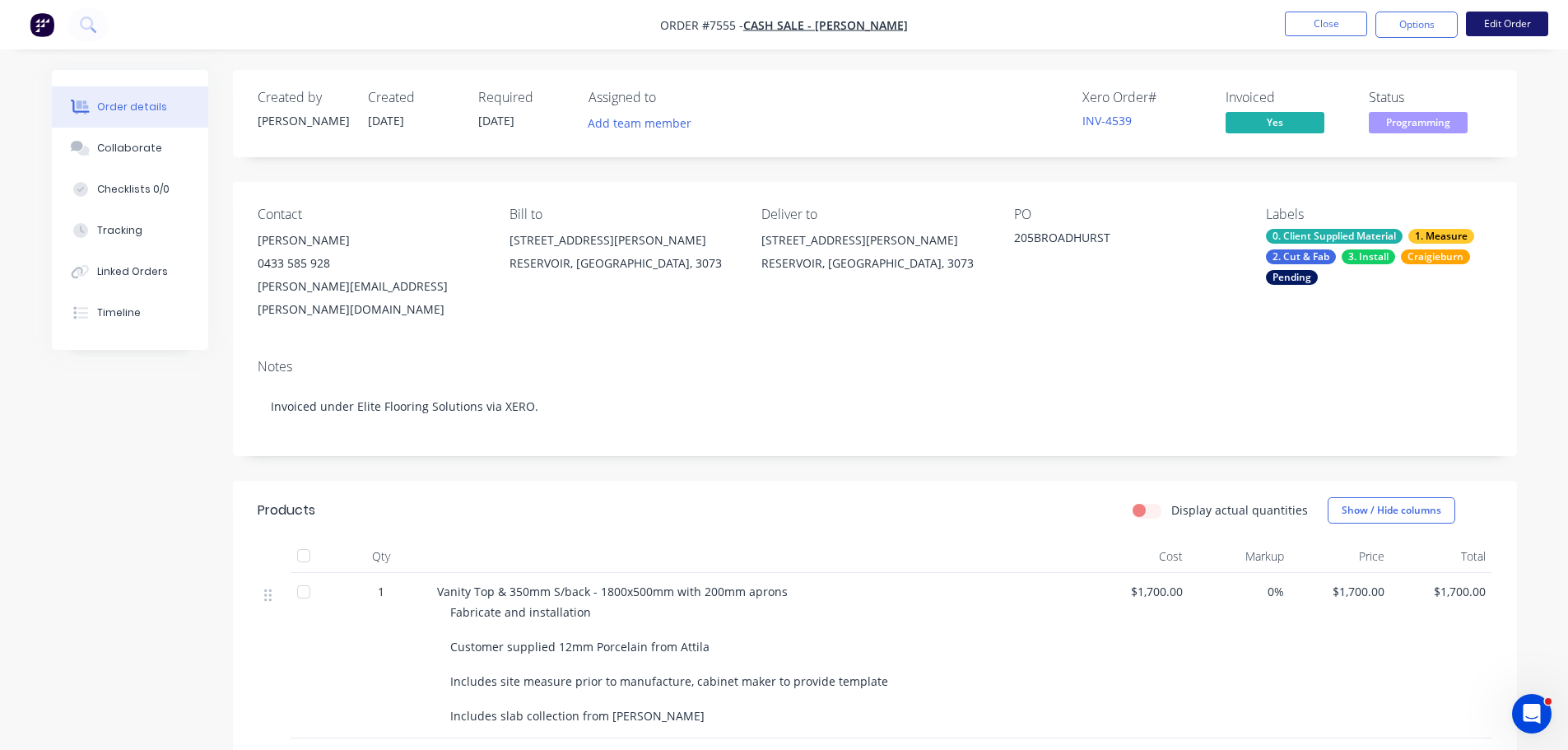
click at [1525, 35] on button "Edit Order" at bounding box center [1506, 24] width 83 height 24
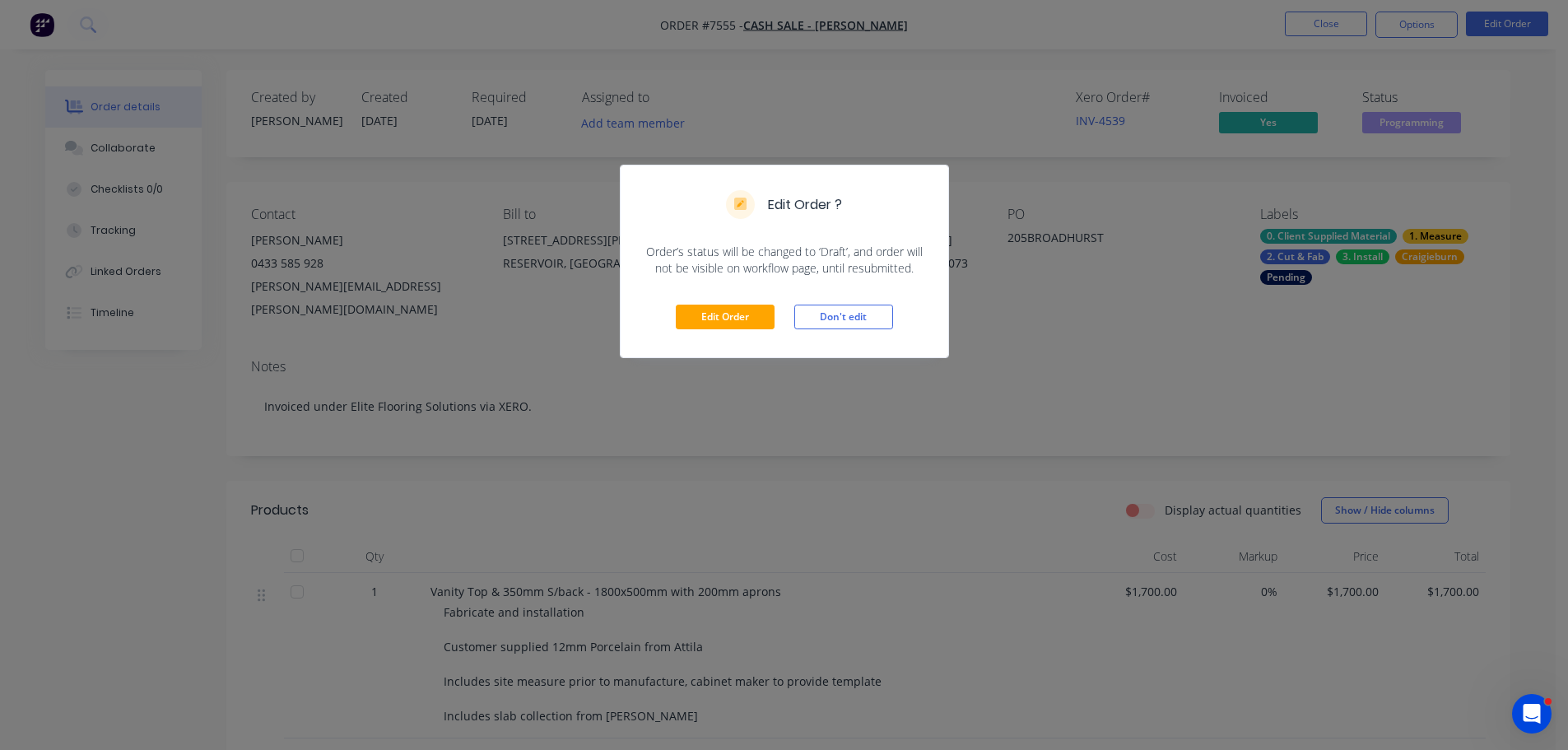
drag, startPoint x: 723, startPoint y: 302, endPoint x: 730, endPoint y: 325, distance: 24.0
click at [722, 304] on div "Edit Order Don't edit" at bounding box center [784, 317] width 327 height 81
drag, startPoint x: 730, startPoint y: 325, endPoint x: 755, endPoint y: 327, distance: 25.1
click at [730, 326] on button "Edit Order" at bounding box center [724, 317] width 98 height 24
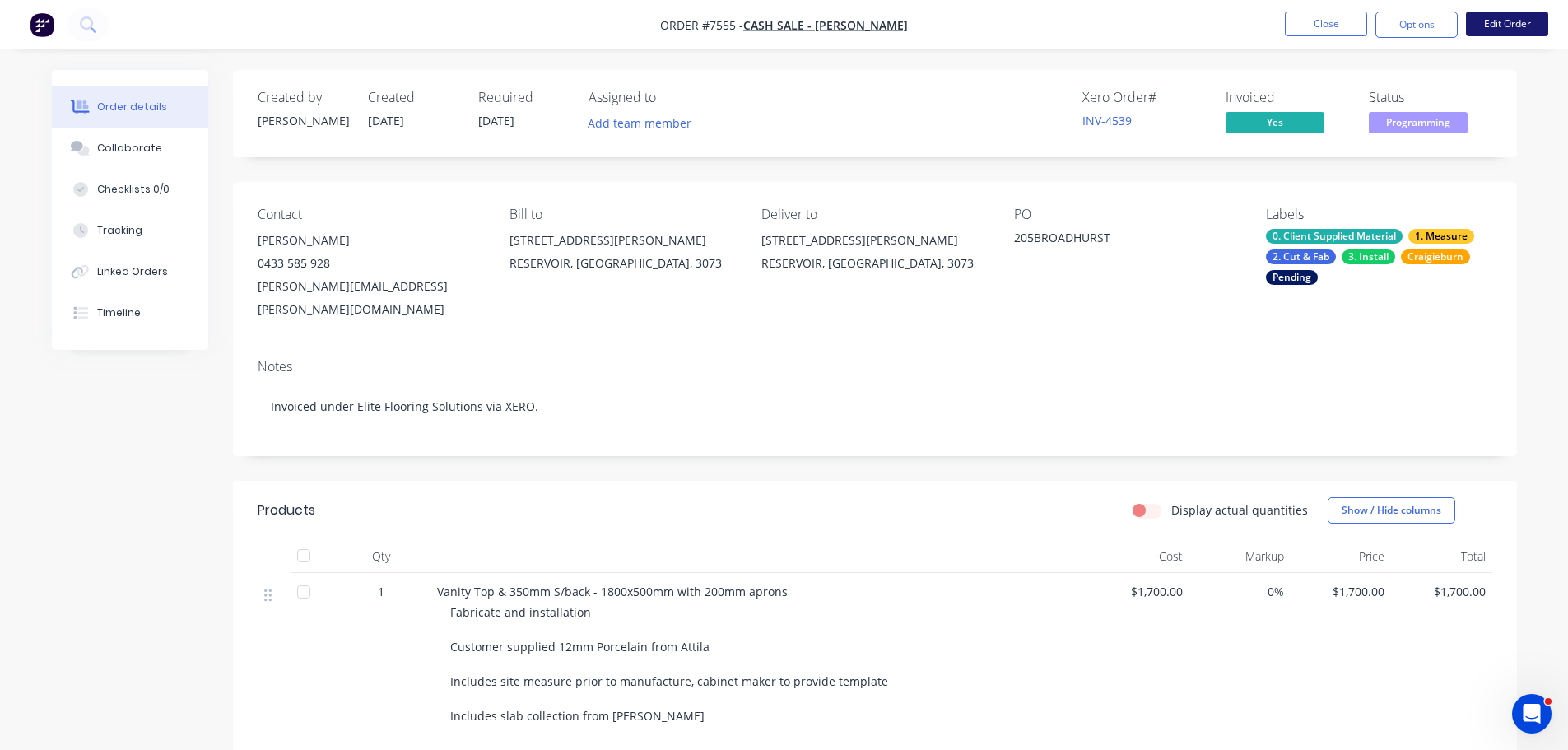
click at [1477, 24] on button "Edit Order" at bounding box center [1506, 24] width 83 height 24
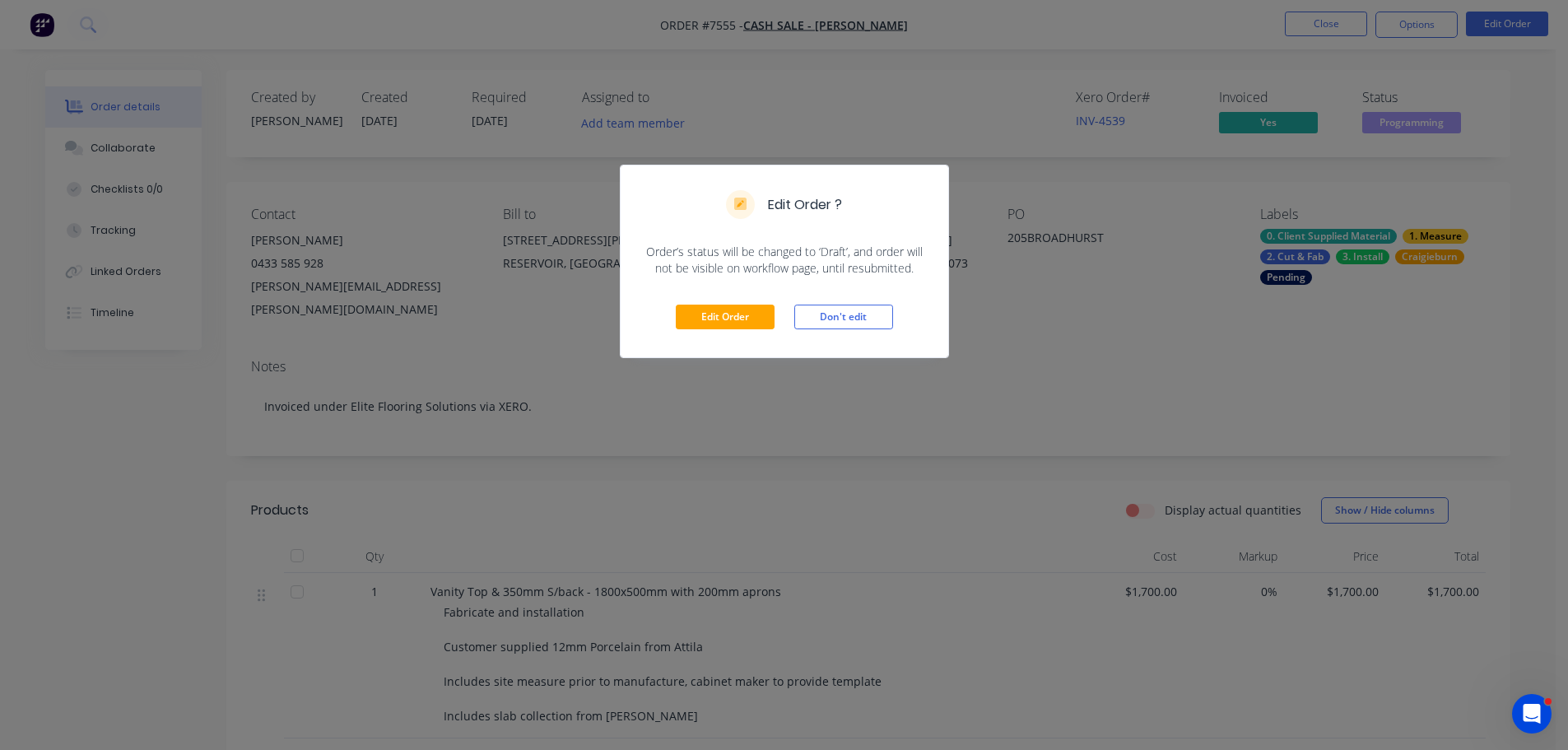
click at [784, 290] on div "Edit Order Don't edit" at bounding box center [784, 317] width 327 height 81
click at [757, 309] on button "Edit Order" at bounding box center [724, 317] width 98 height 24
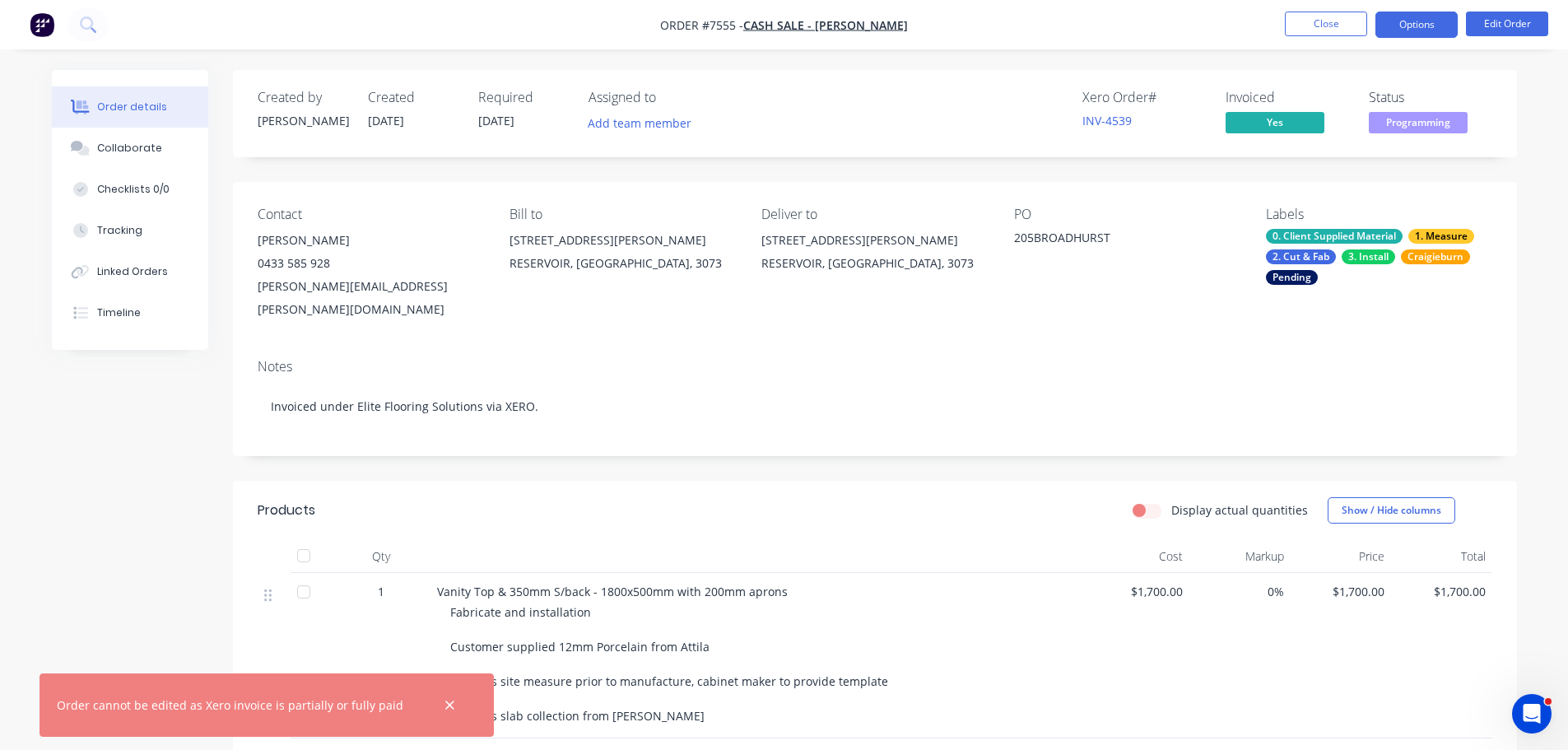
click at [1428, 36] on button "Options" at bounding box center [1416, 24] width 83 height 26
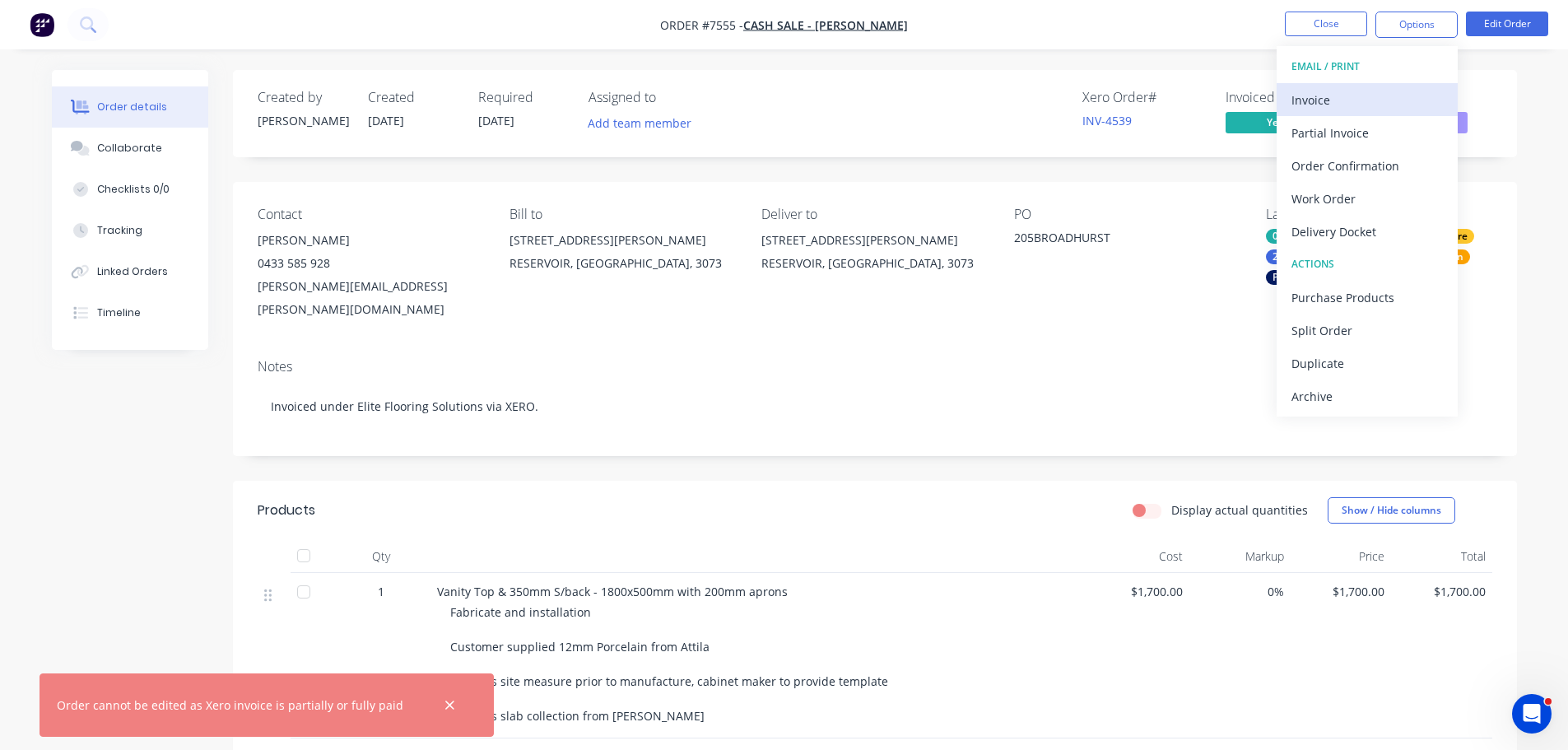
click at [1339, 106] on div "Invoice" at bounding box center [1367, 99] width 151 height 24
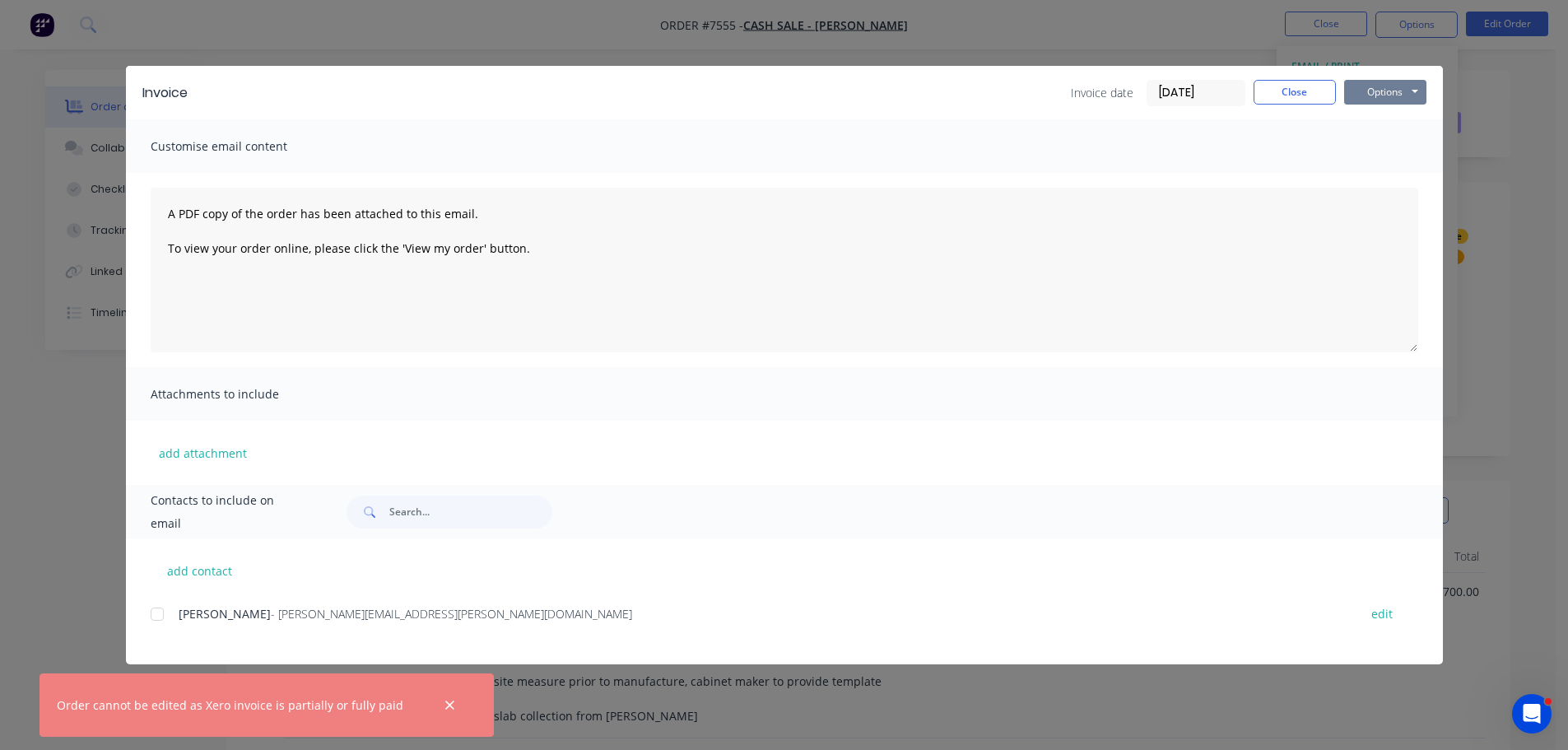
click at [1359, 92] on button "Options" at bounding box center [1384, 92] width 83 height 24
click at [1387, 147] on button "Print" at bounding box center [1396, 148] width 105 height 27
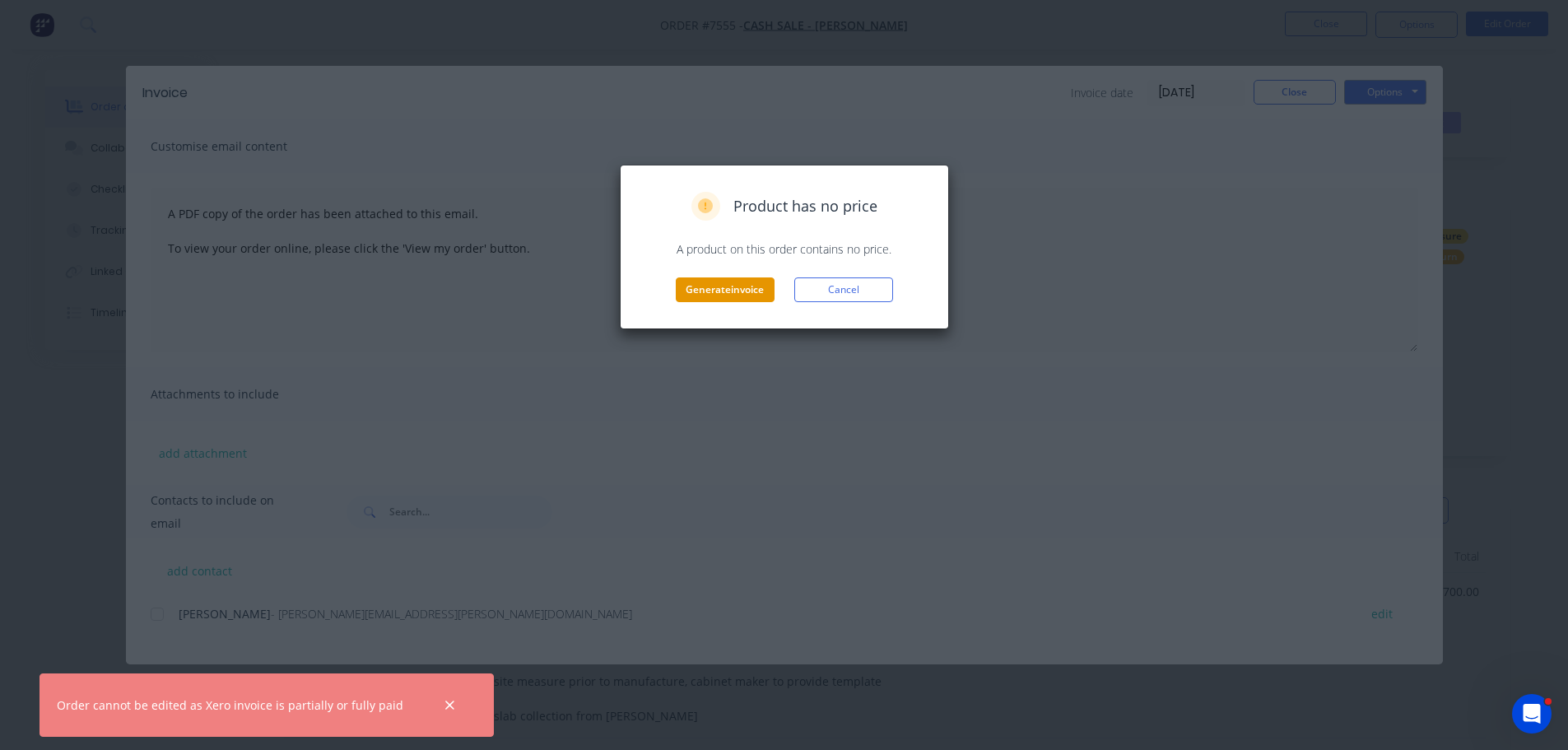
click at [745, 293] on button "Generate invoice" at bounding box center [724, 290] width 98 height 24
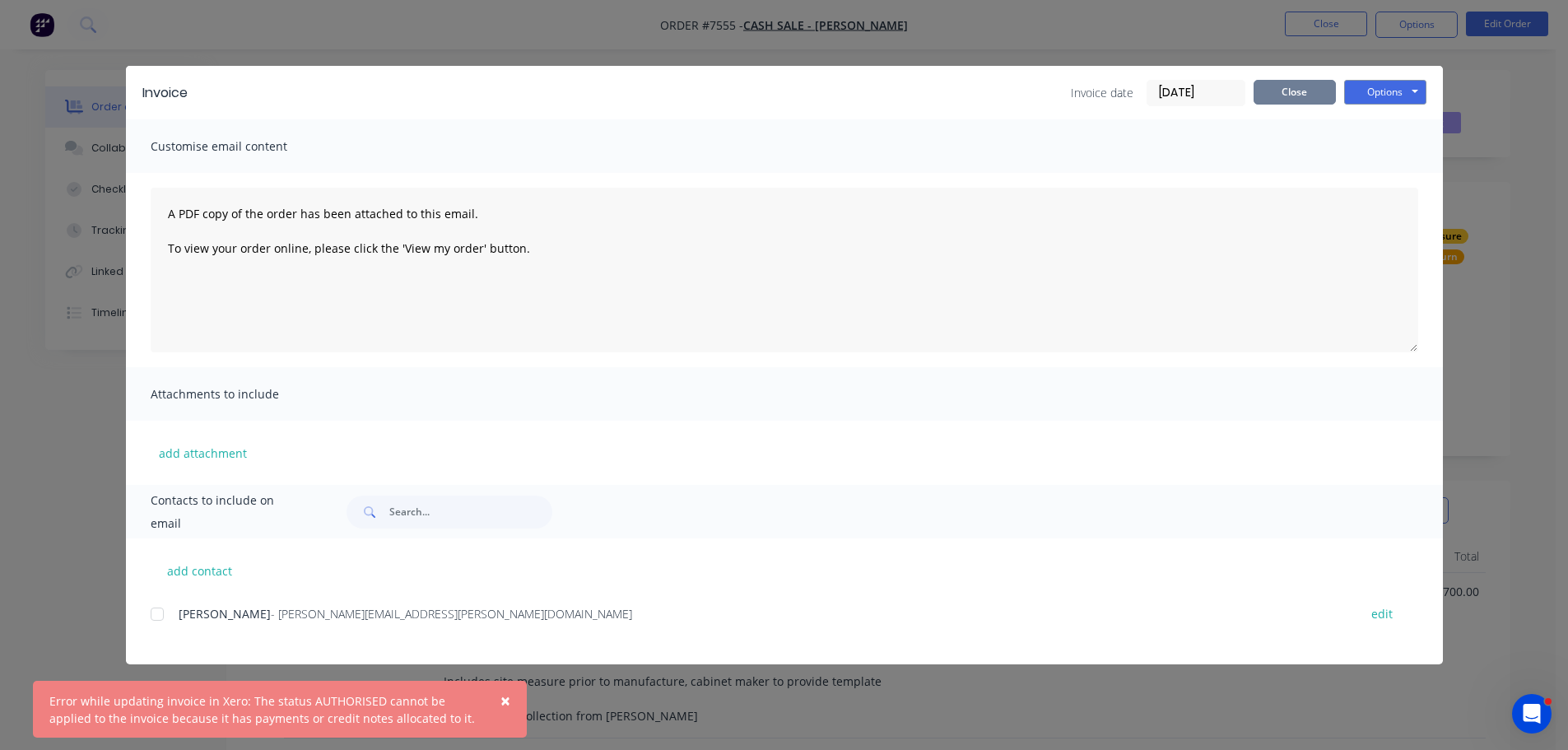
click at [1316, 92] on button "Close" at bounding box center [1294, 92] width 83 height 24
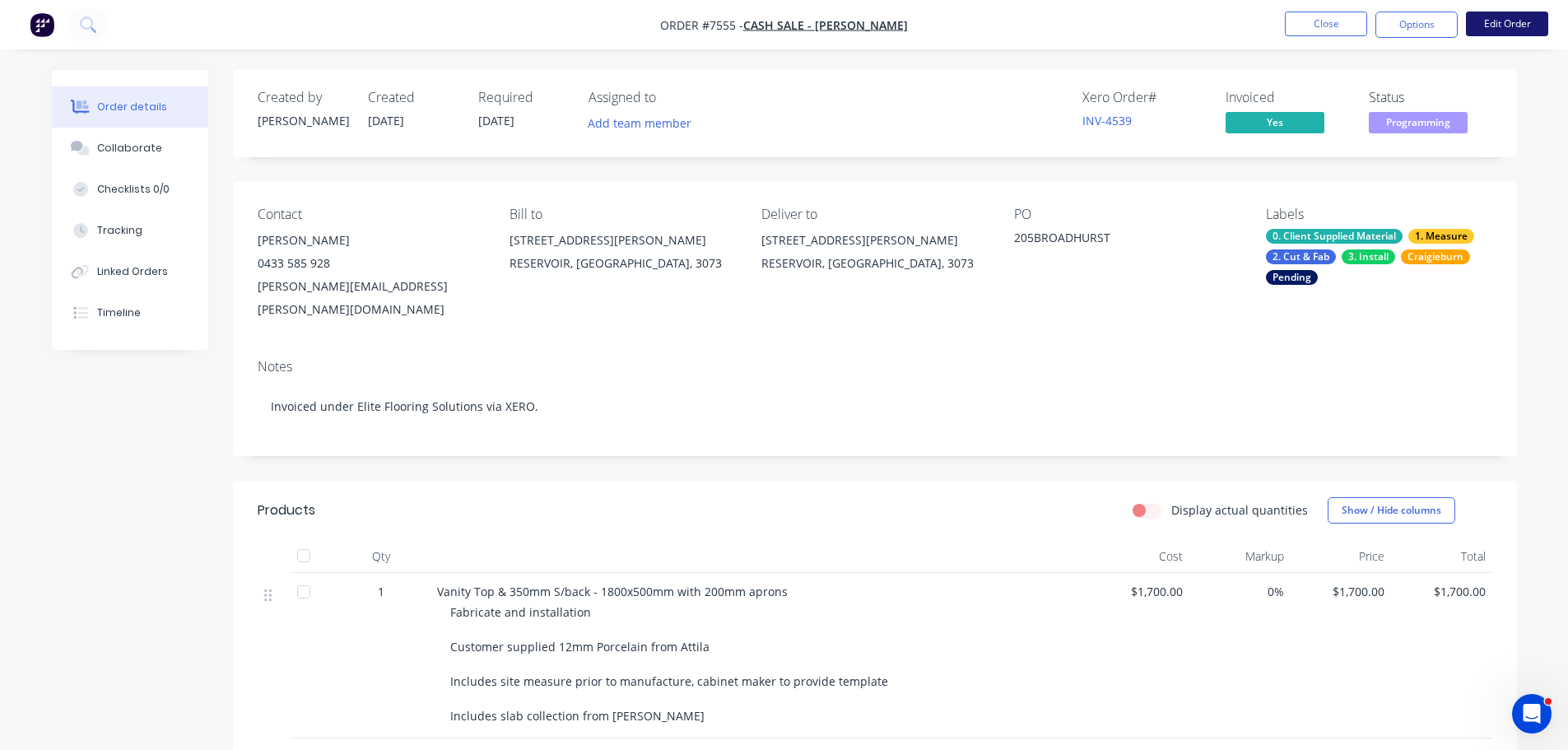
click at [1539, 24] on button "Edit Order" at bounding box center [1506, 24] width 83 height 24
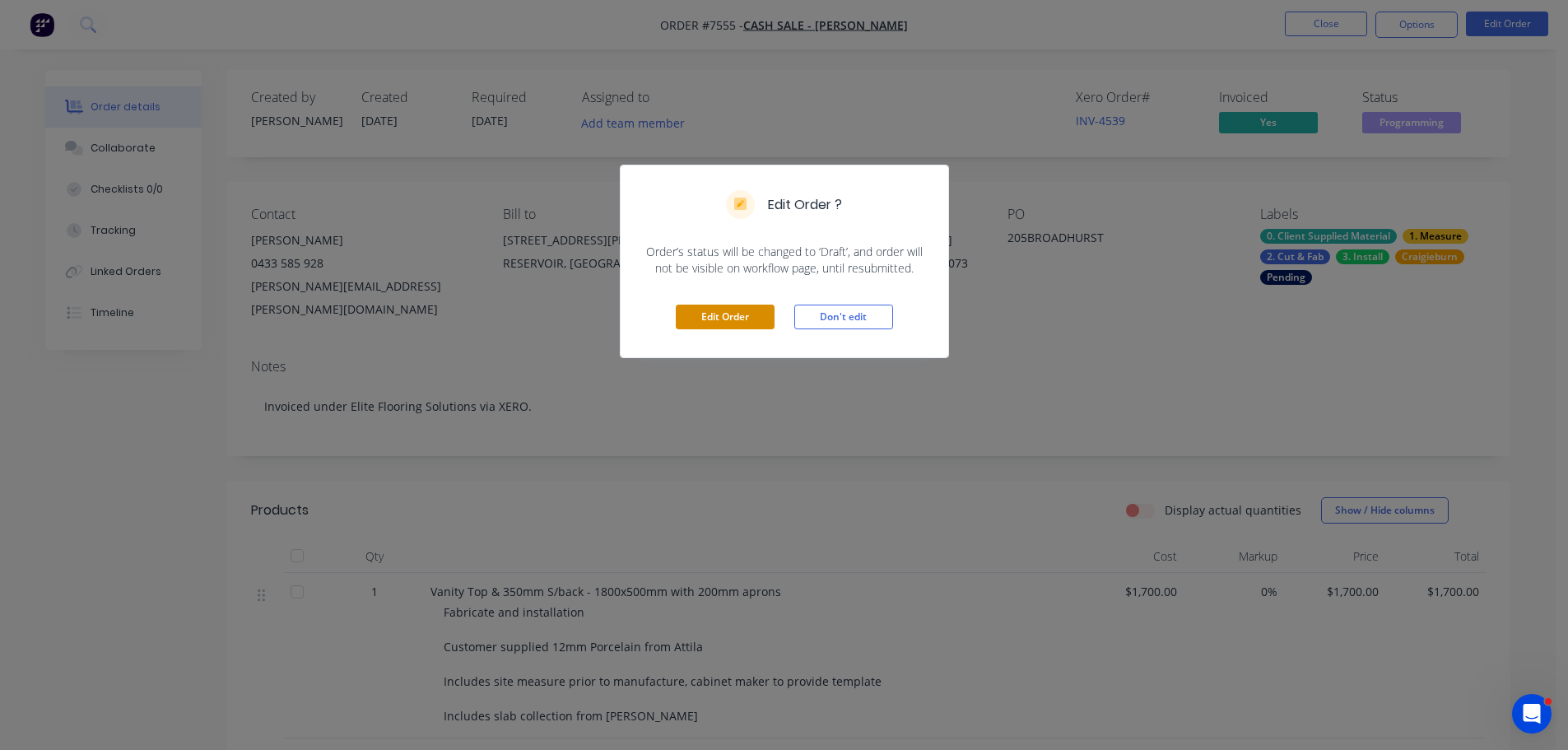
click at [764, 310] on button "Edit Order" at bounding box center [724, 317] width 98 height 24
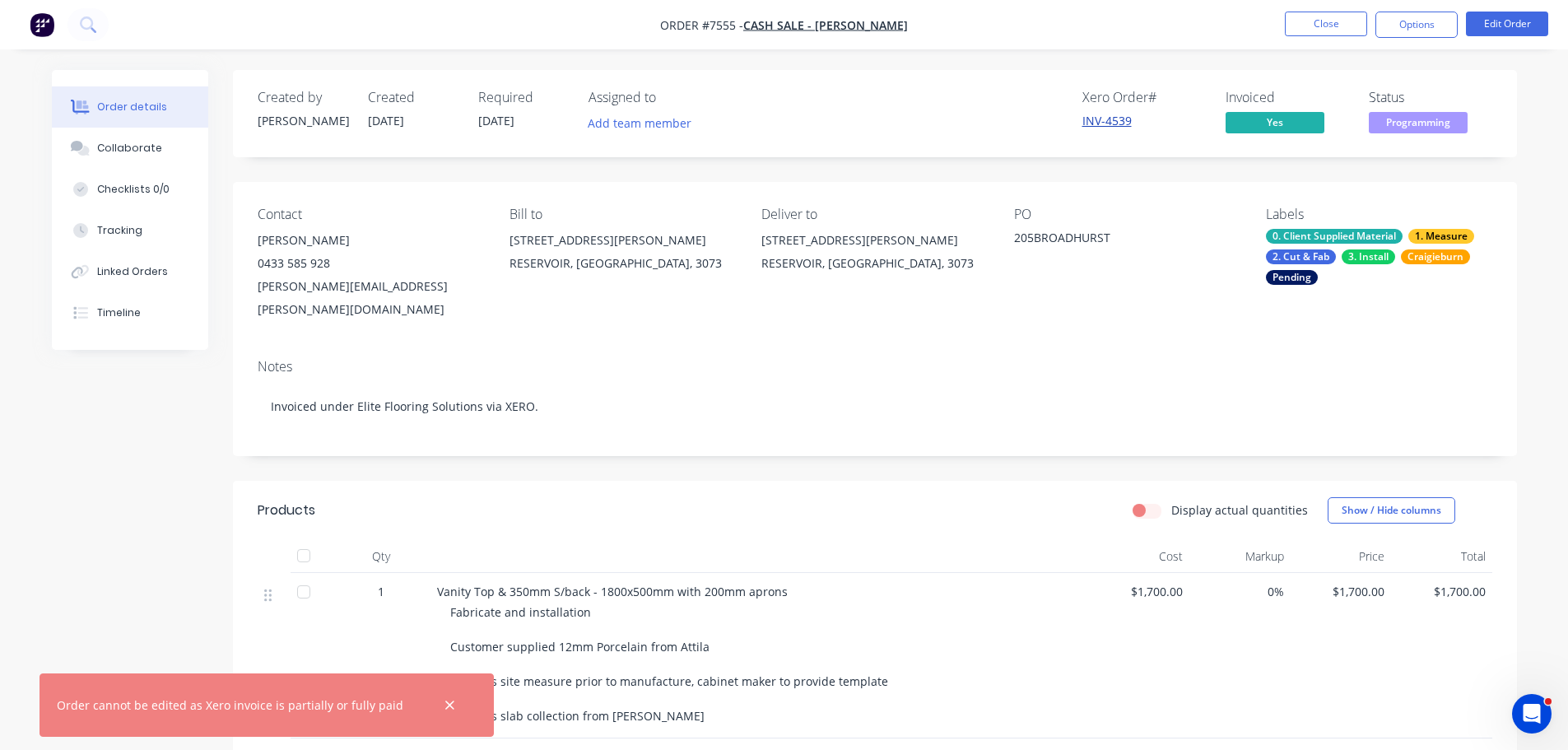
click at [1107, 124] on link "INV-4539" at bounding box center [1107, 120] width 50 height 16
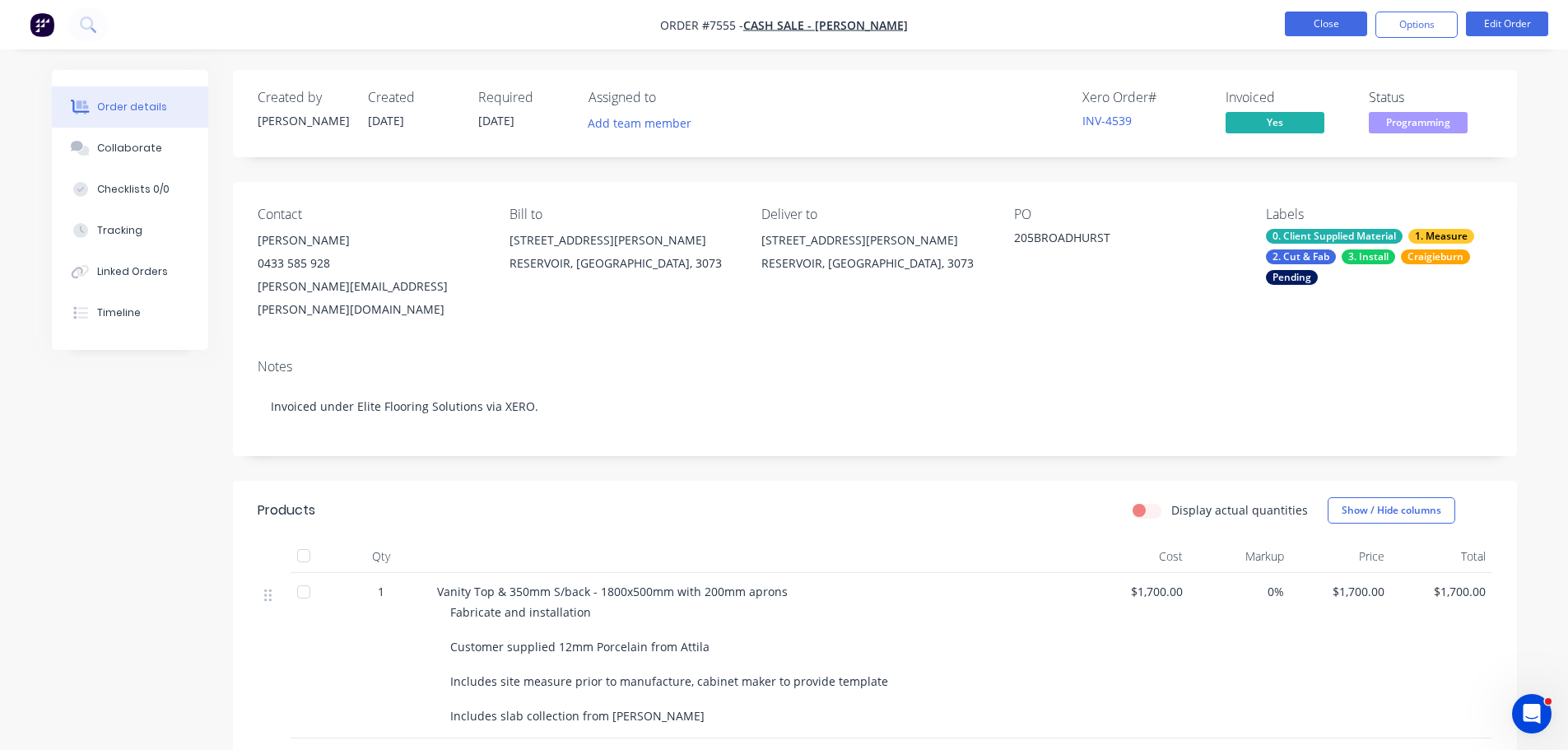
click at [1292, 20] on button "Close" at bounding box center [1325, 24] width 83 height 24
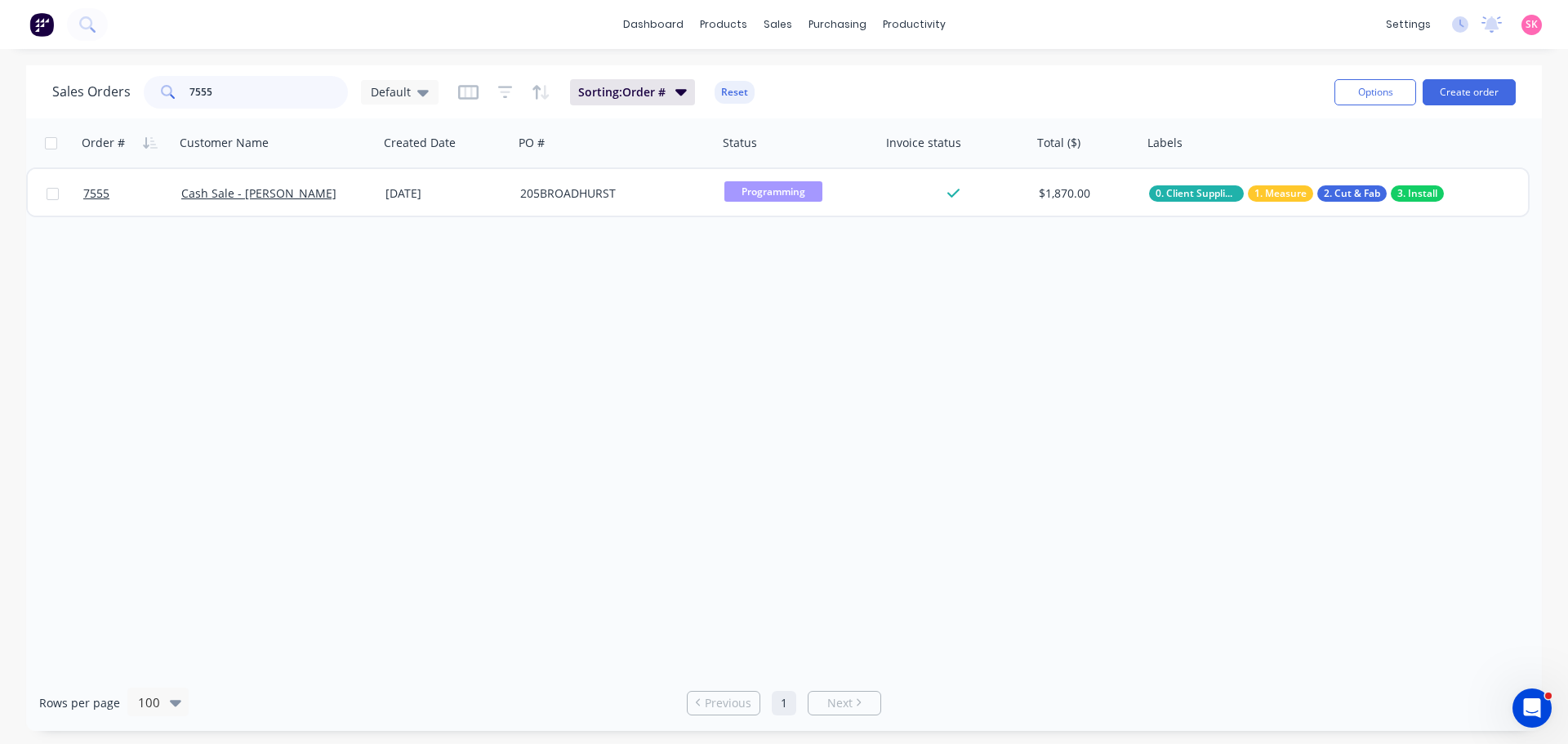
drag, startPoint x: 254, startPoint y: 92, endPoint x: 111, endPoint y: 96, distance: 143.1
click at [113, 96] on div "Sales Orders 7555 Default" at bounding box center [244, 92] width 386 height 33
drag, startPoint x: 280, startPoint y: 100, endPoint x: 0, endPoint y: 100, distance: 280.0
click at [0, 100] on div "Sales Orders 7522 Default Sorting: Order # Reset Options Create order Order # C…" at bounding box center [784, 398] width 1568 height 665
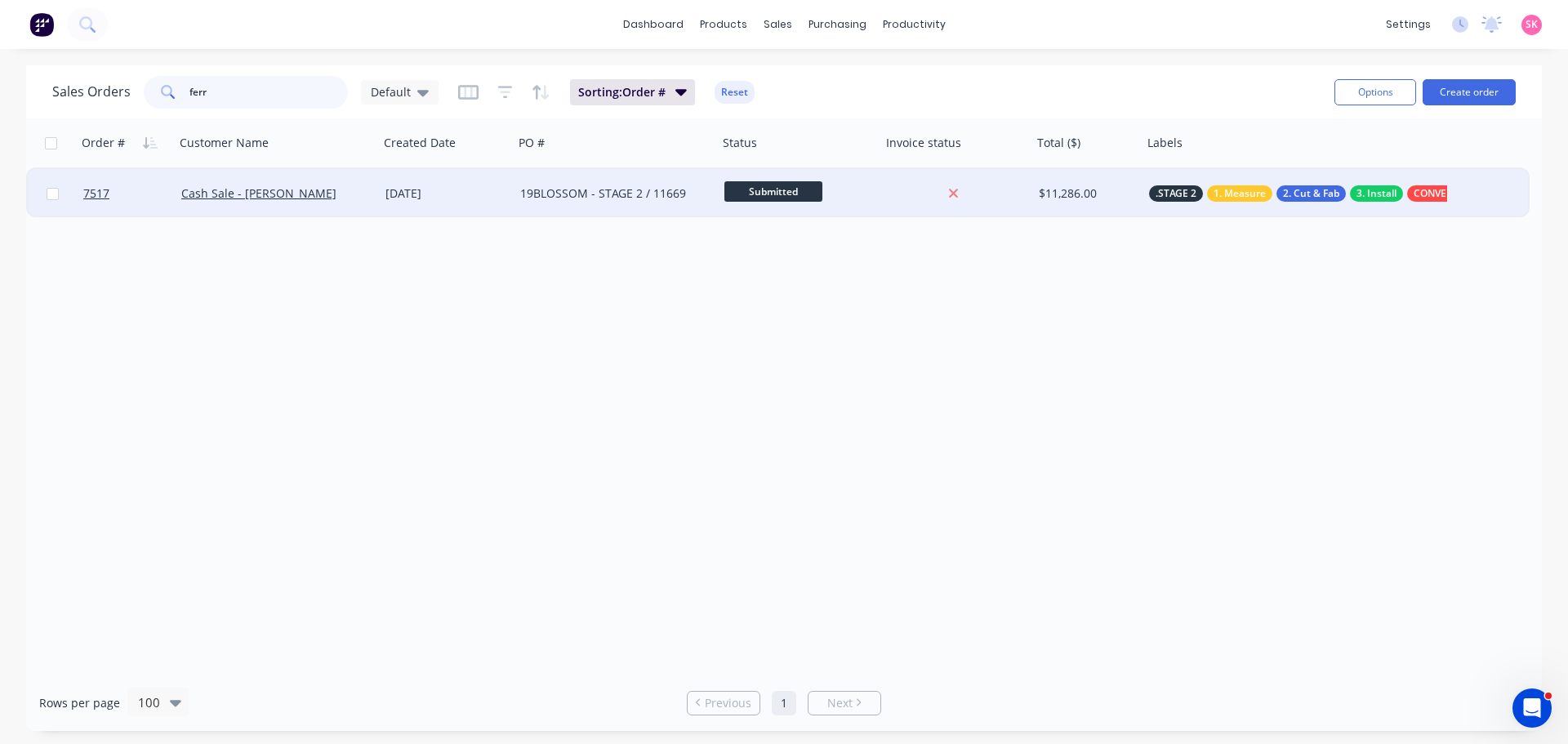
type input "ferr"
click at [390, 200] on div "[DATE]" at bounding box center [446, 194] width 122 height 16
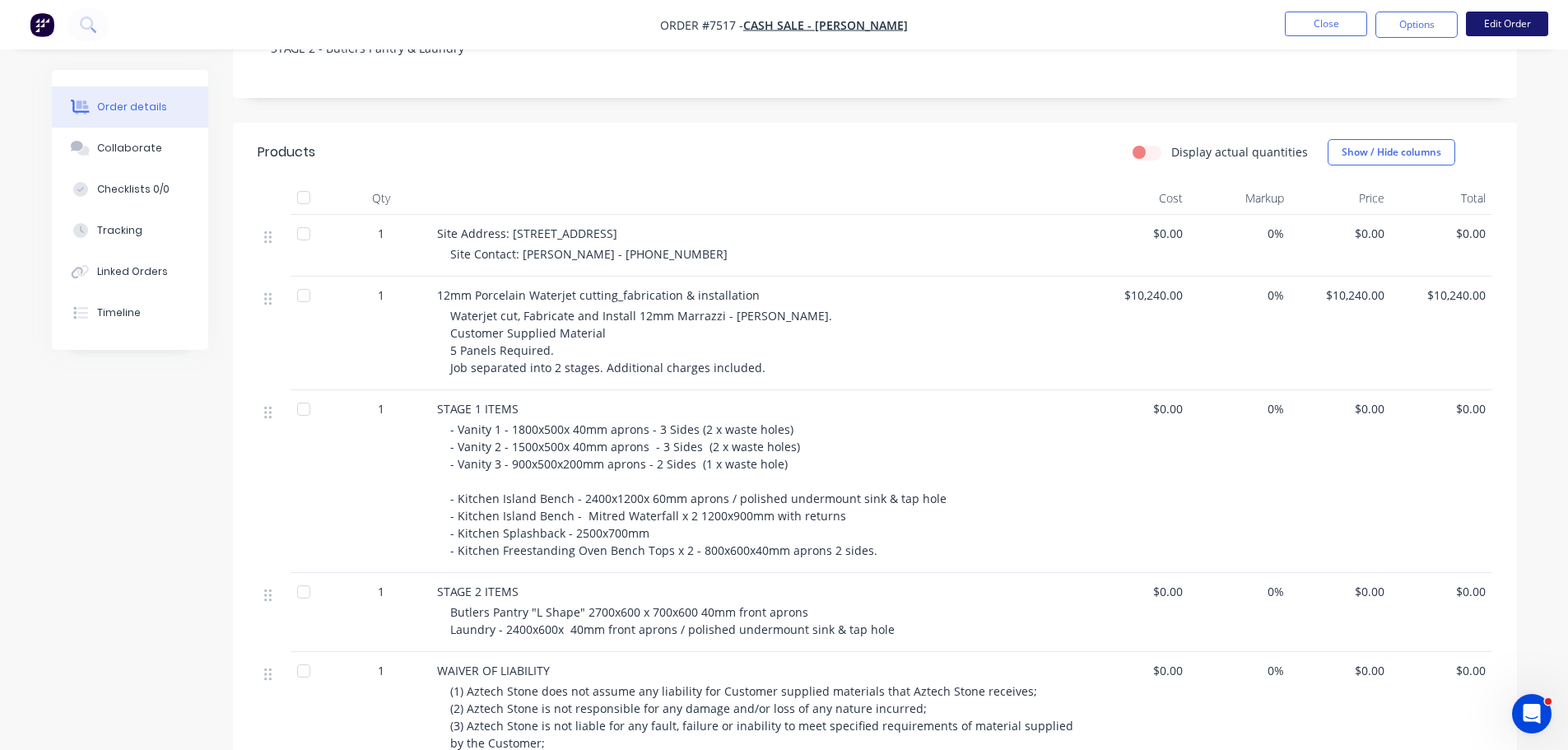
scroll to position [329, 0]
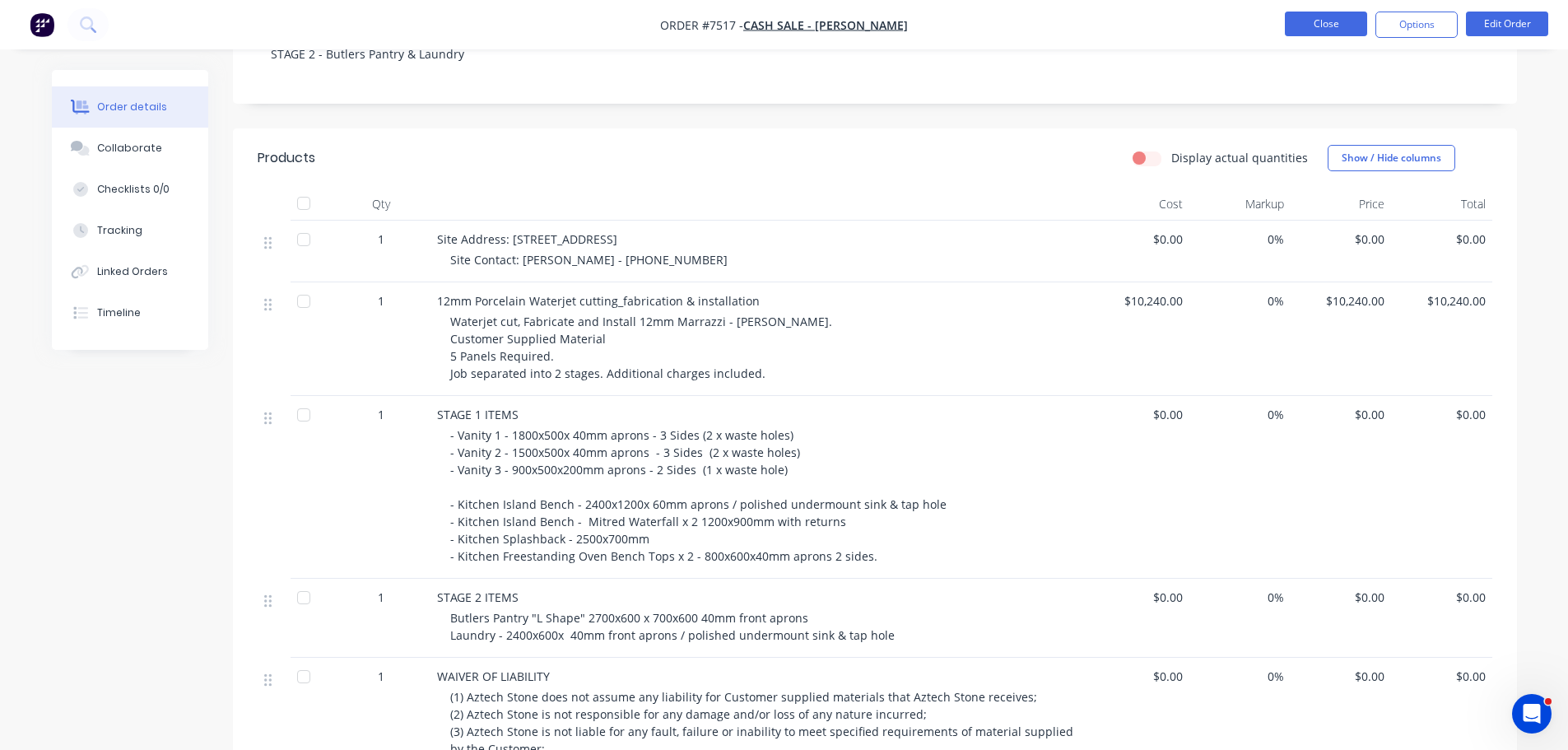
click at [1336, 16] on button "Close" at bounding box center [1325, 24] width 83 height 24
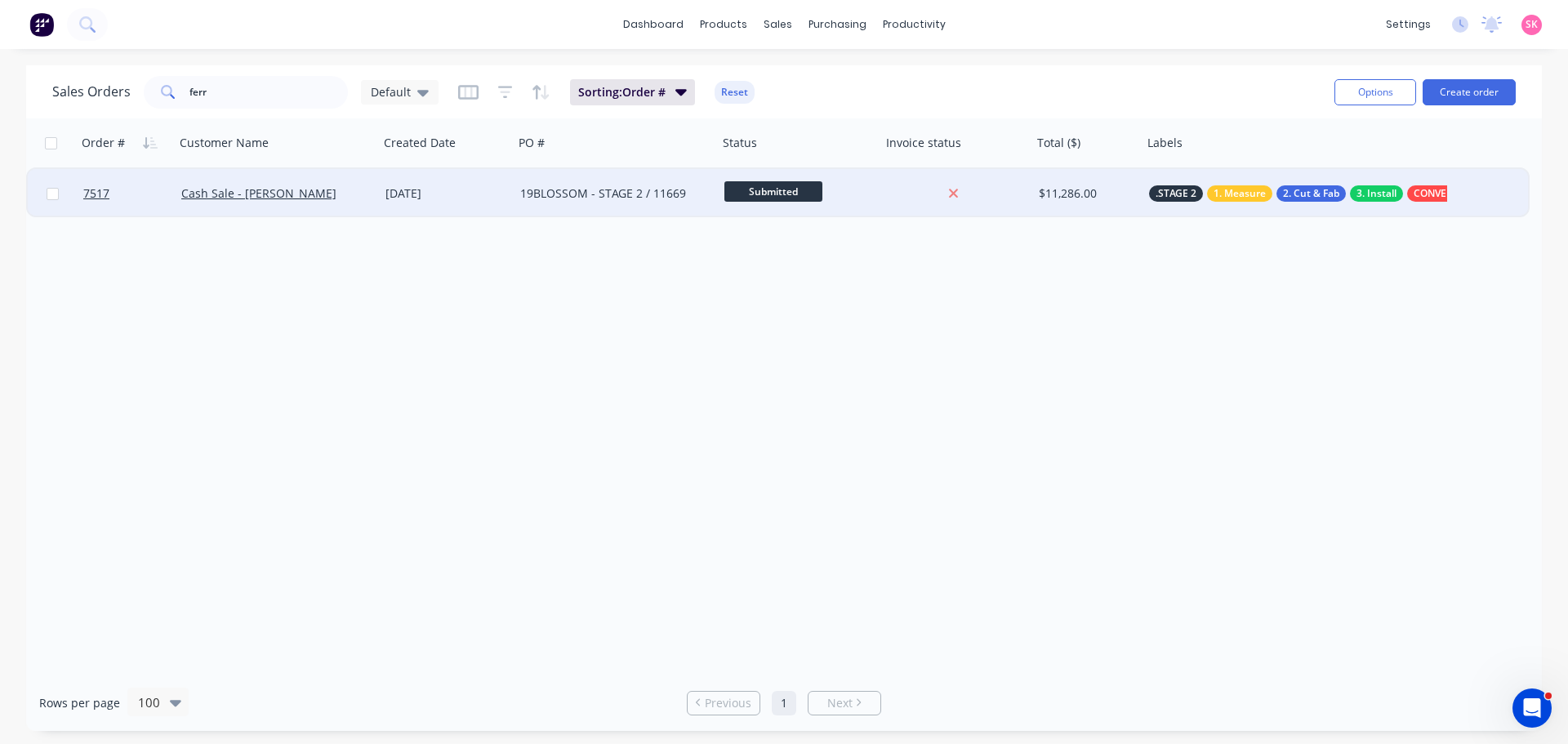
click at [791, 188] on span "Submitted" at bounding box center [772, 192] width 98 height 21
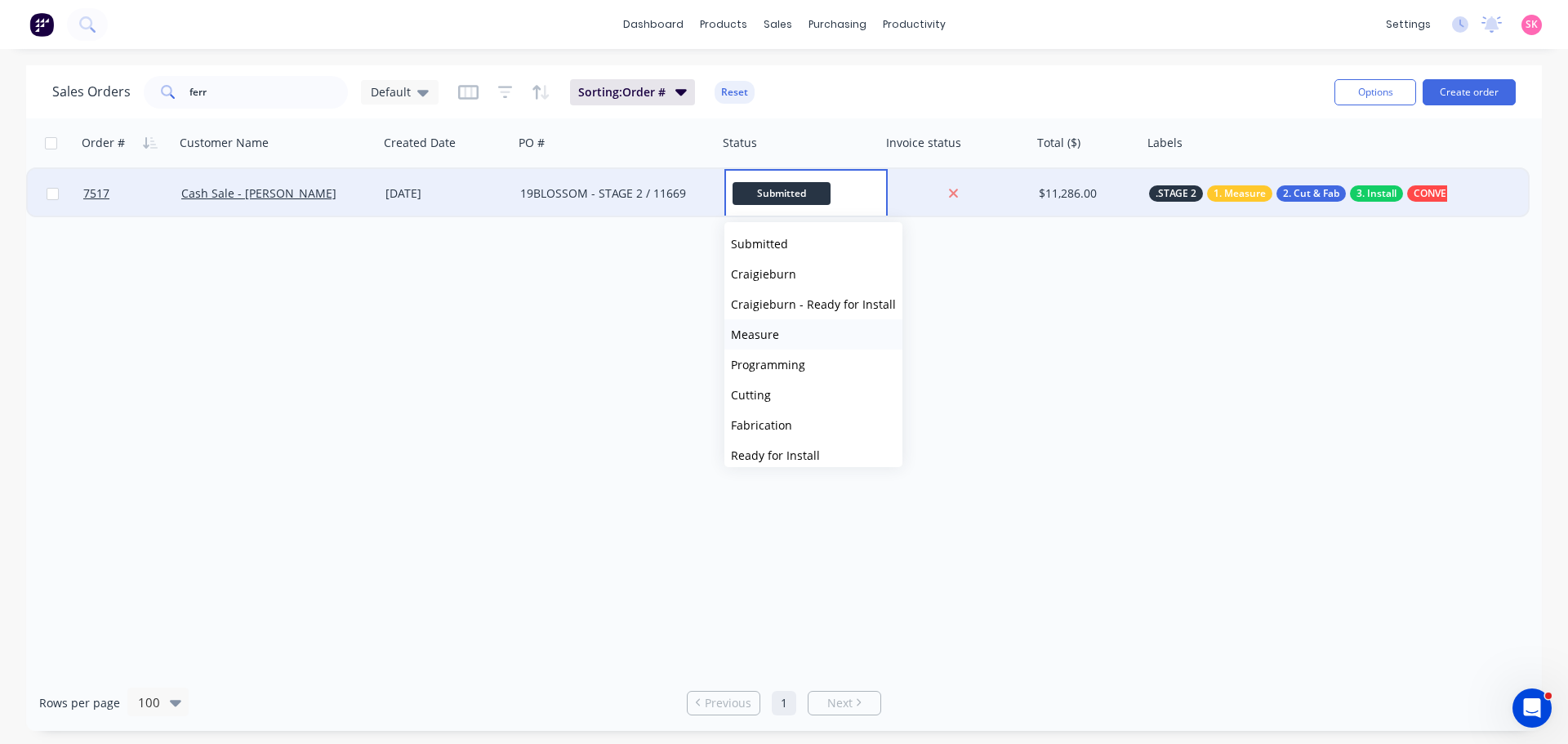
click at [790, 335] on button "Measure" at bounding box center [813, 334] width 178 height 30
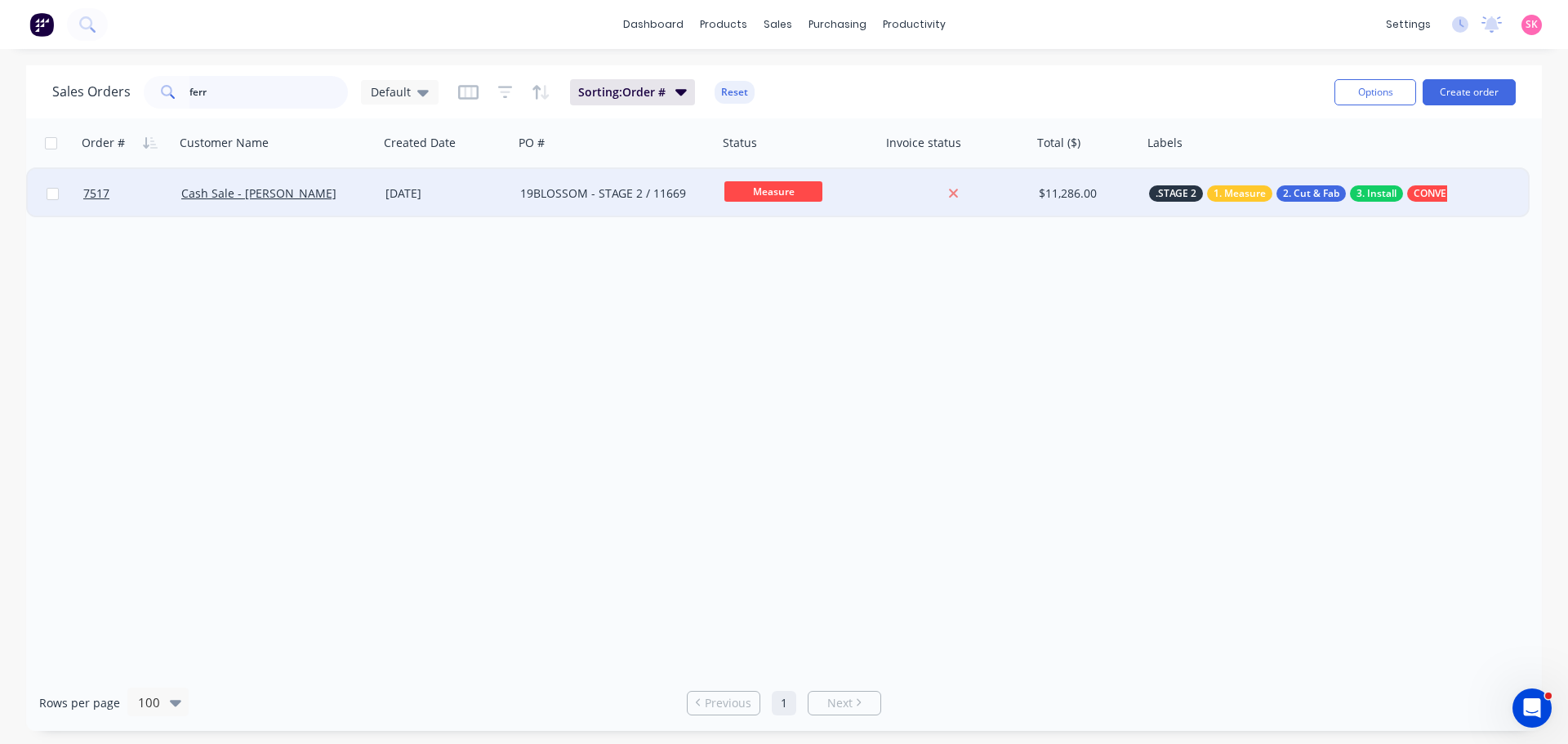
drag, startPoint x: 231, startPoint y: 92, endPoint x: 8, endPoint y: 99, distance: 223.1
click at [8, 99] on div "Sales Orders ferr Default Sorting: Order # Reset Options Create order Order # C…" at bounding box center [784, 398] width 1568 height 665
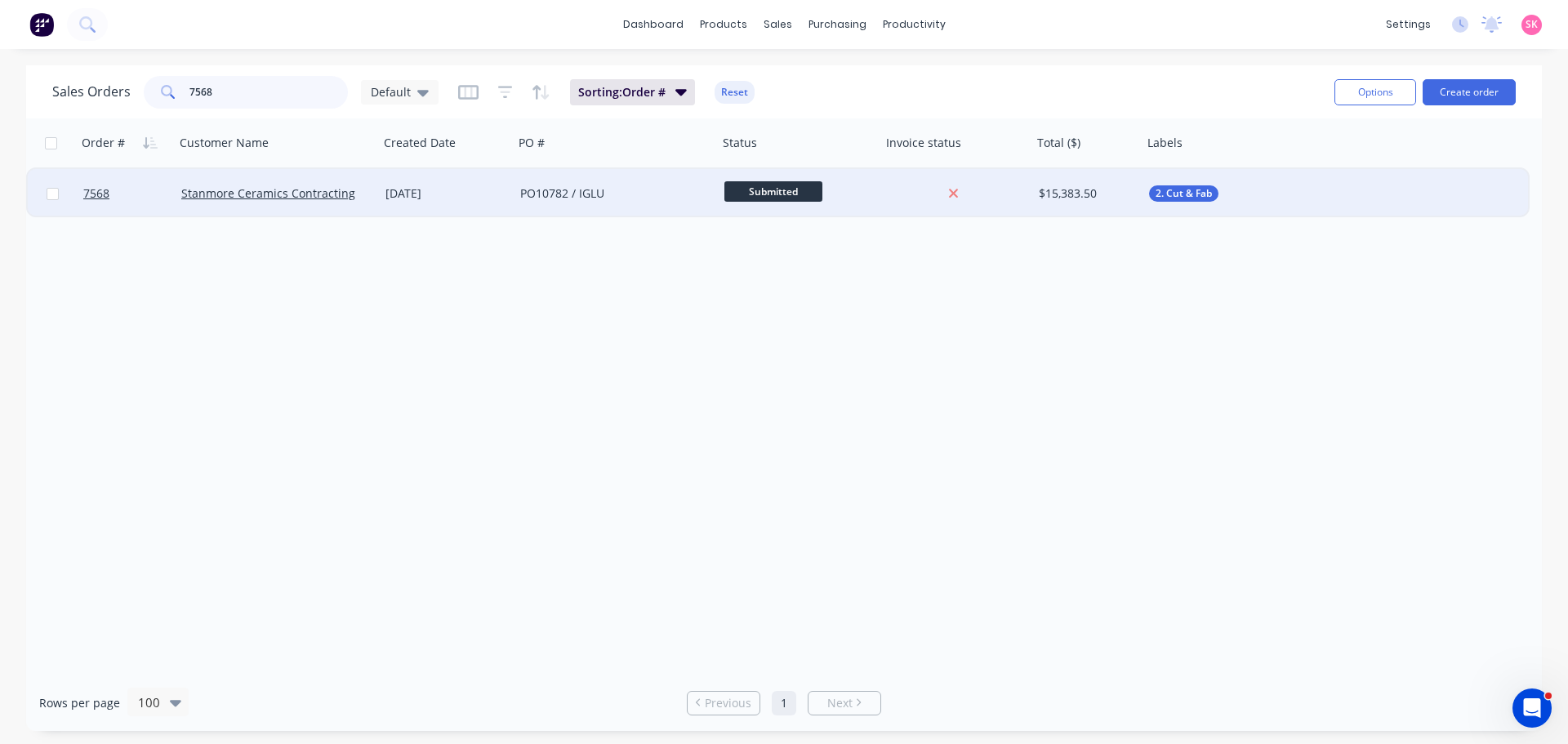
type input "7568"
click at [437, 200] on div "[DATE]" at bounding box center [446, 194] width 122 height 16
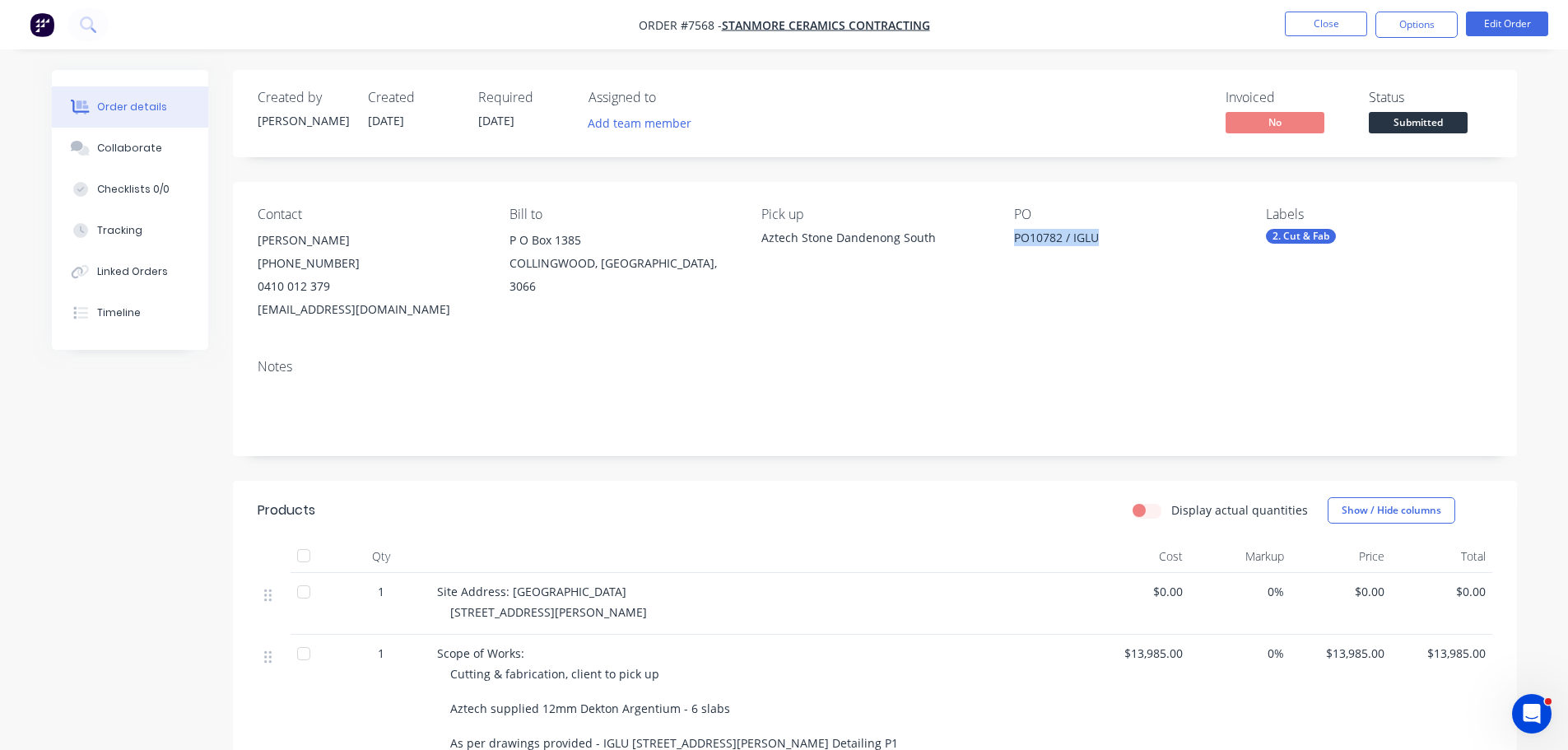
drag, startPoint x: 1109, startPoint y: 239, endPoint x: 1013, endPoint y: 239, distance: 96.0
click at [1013, 239] on div "PO10782 / IGLU" at bounding box center [1116, 240] width 205 height 23
copy div "PO10782 / IGLU"
click at [1336, 27] on button "Close" at bounding box center [1325, 24] width 83 height 24
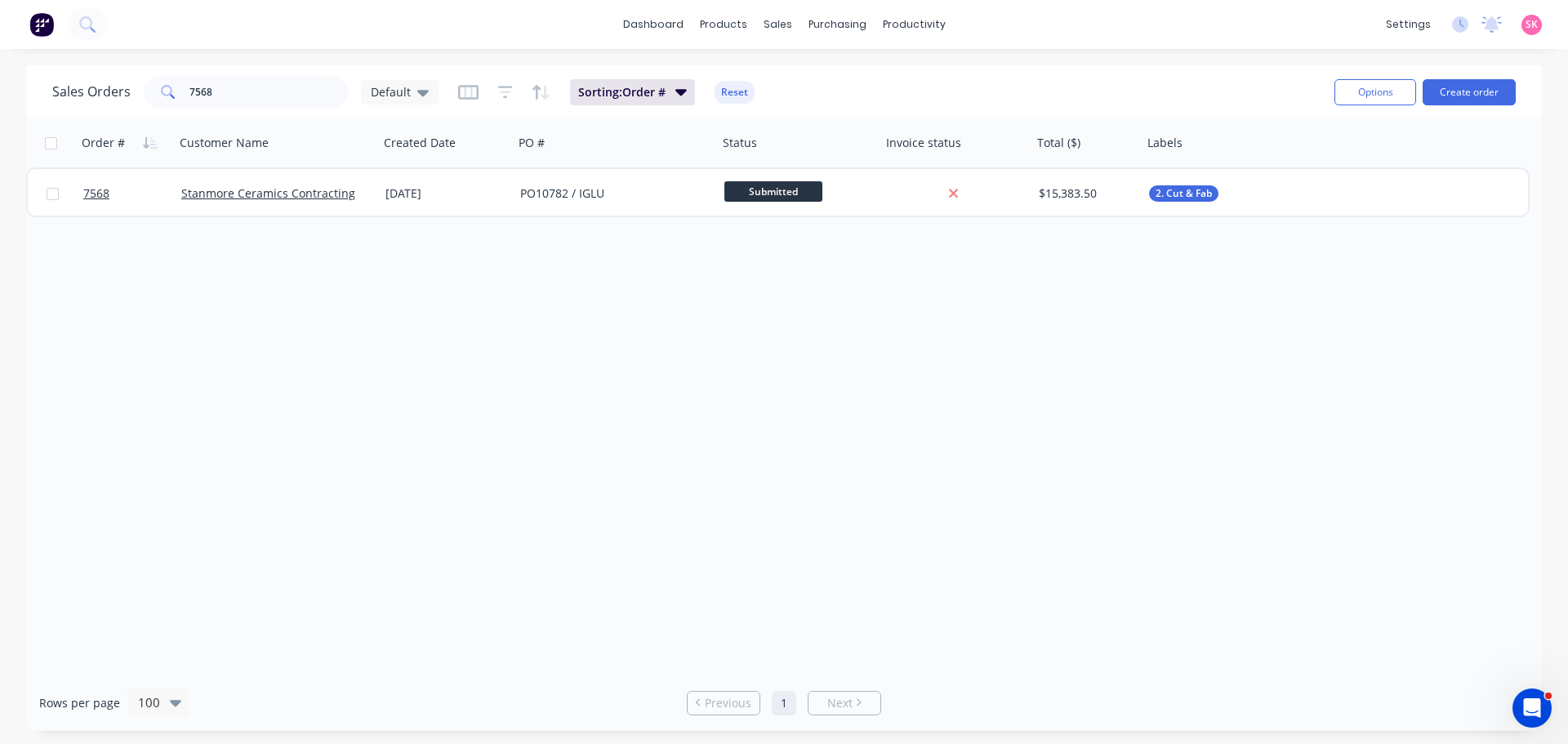
drag, startPoint x: 219, startPoint y: 118, endPoint x: 244, endPoint y: 97, distance: 32.6
click at [225, 111] on div "Sales Orders 7568 Default Sorting: Order # Reset Options Create order" at bounding box center [784, 92] width 1515 height 53
drag, startPoint x: 244, startPoint y: 96, endPoint x: 71, endPoint y: 97, distance: 173.0
click at [85, 99] on div "Sales Orders 7568 Default" at bounding box center [244, 92] width 386 height 33
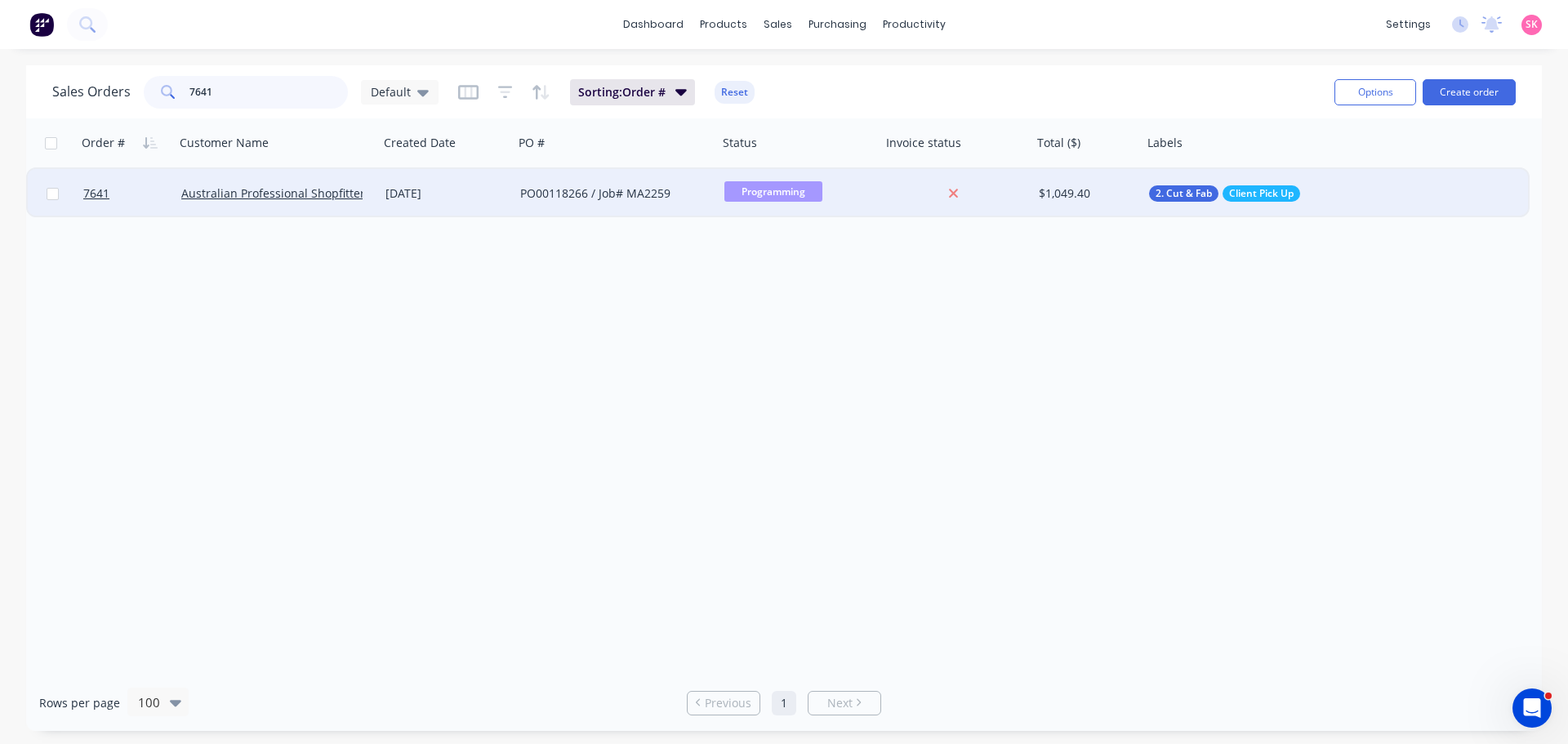
type input "7641"
click at [670, 201] on div "PO00118266 / Job# MA2259" at bounding box center [611, 194] width 181 height 16
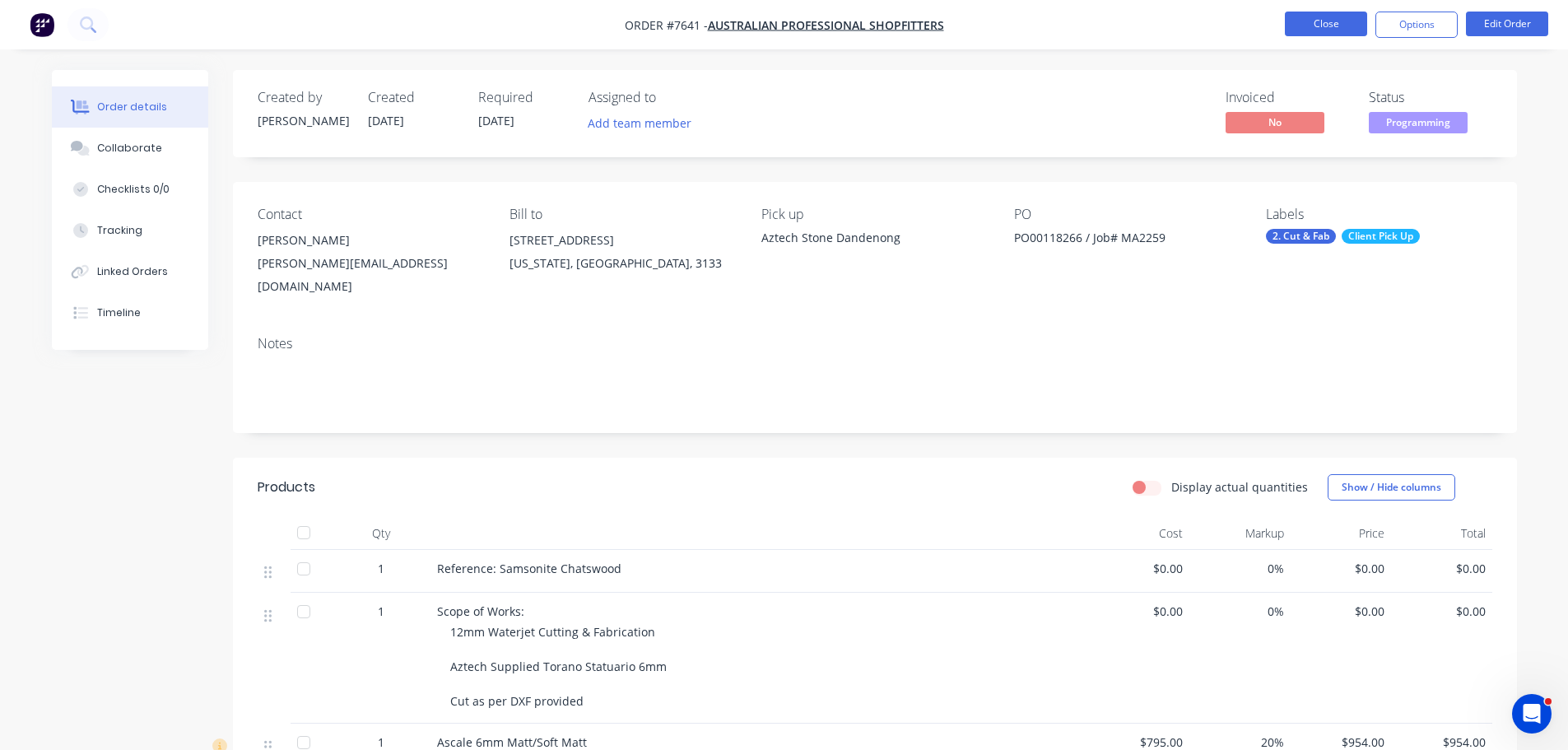
click at [1315, 23] on button "Close" at bounding box center [1325, 24] width 83 height 24
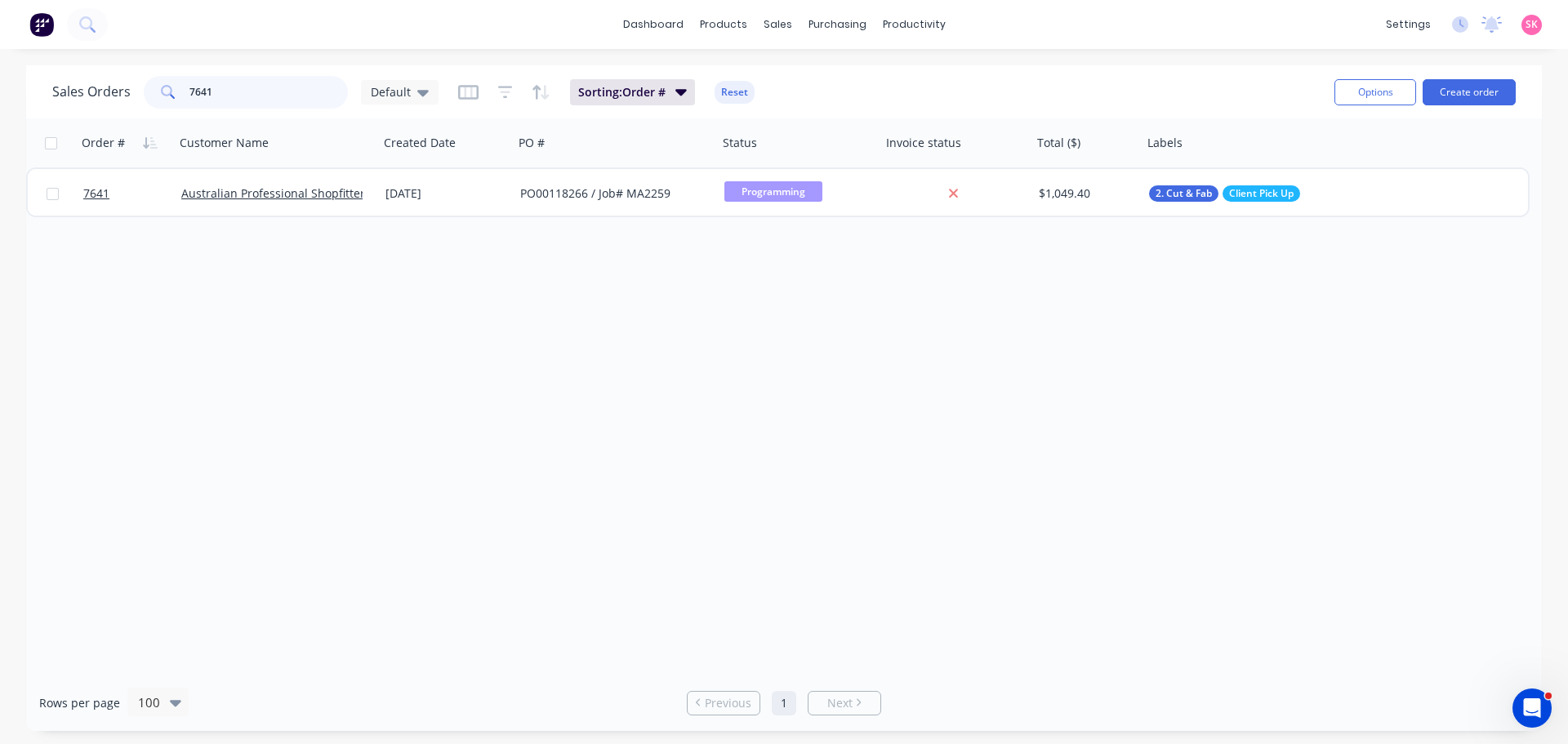
drag, startPoint x: 256, startPoint y: 99, endPoint x: 0, endPoint y: 98, distance: 256.0
click at [0, 97] on div "Sales Orders 7641 Default Sorting: Order # Reset Options Create order Order # C…" at bounding box center [784, 398] width 1568 height 665
type input "7567"
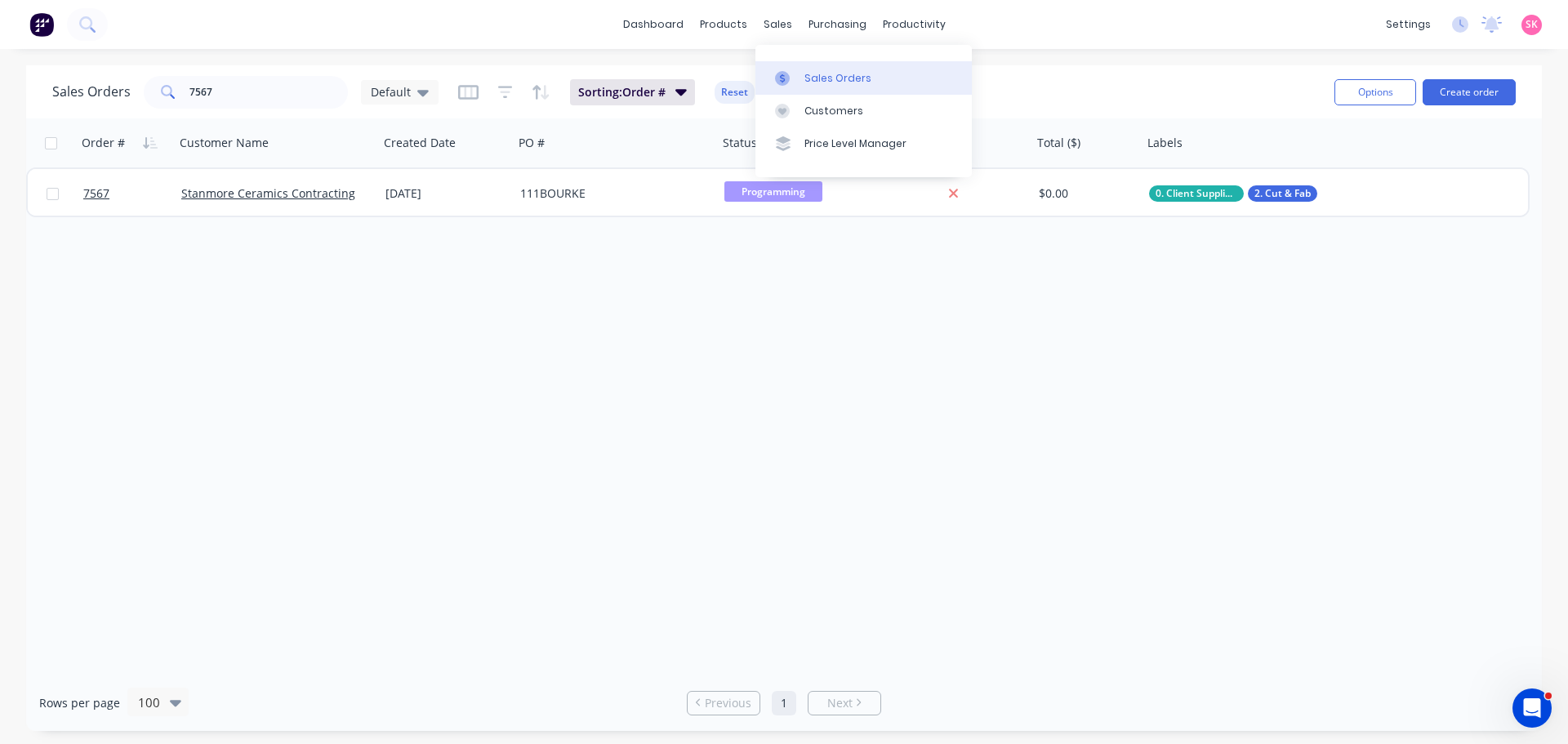
click at [797, 67] on link "Sales Orders" at bounding box center [863, 78] width 216 height 33
click at [798, 79] on div at bounding box center [787, 78] width 24 height 15
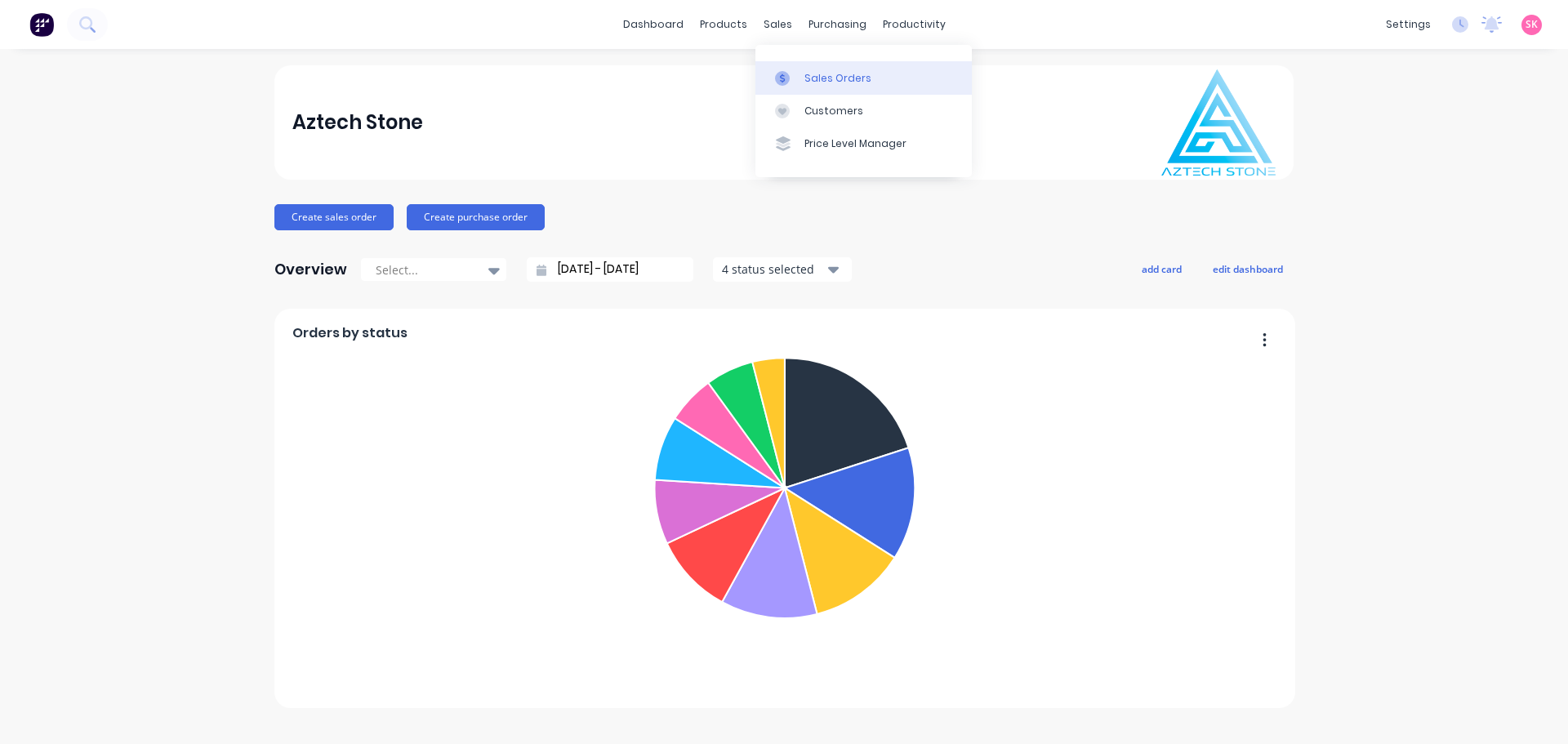
drag, startPoint x: 794, startPoint y: 77, endPoint x: 784, endPoint y: 84, distance: 12.2
click at [794, 77] on div at bounding box center [787, 78] width 24 height 15
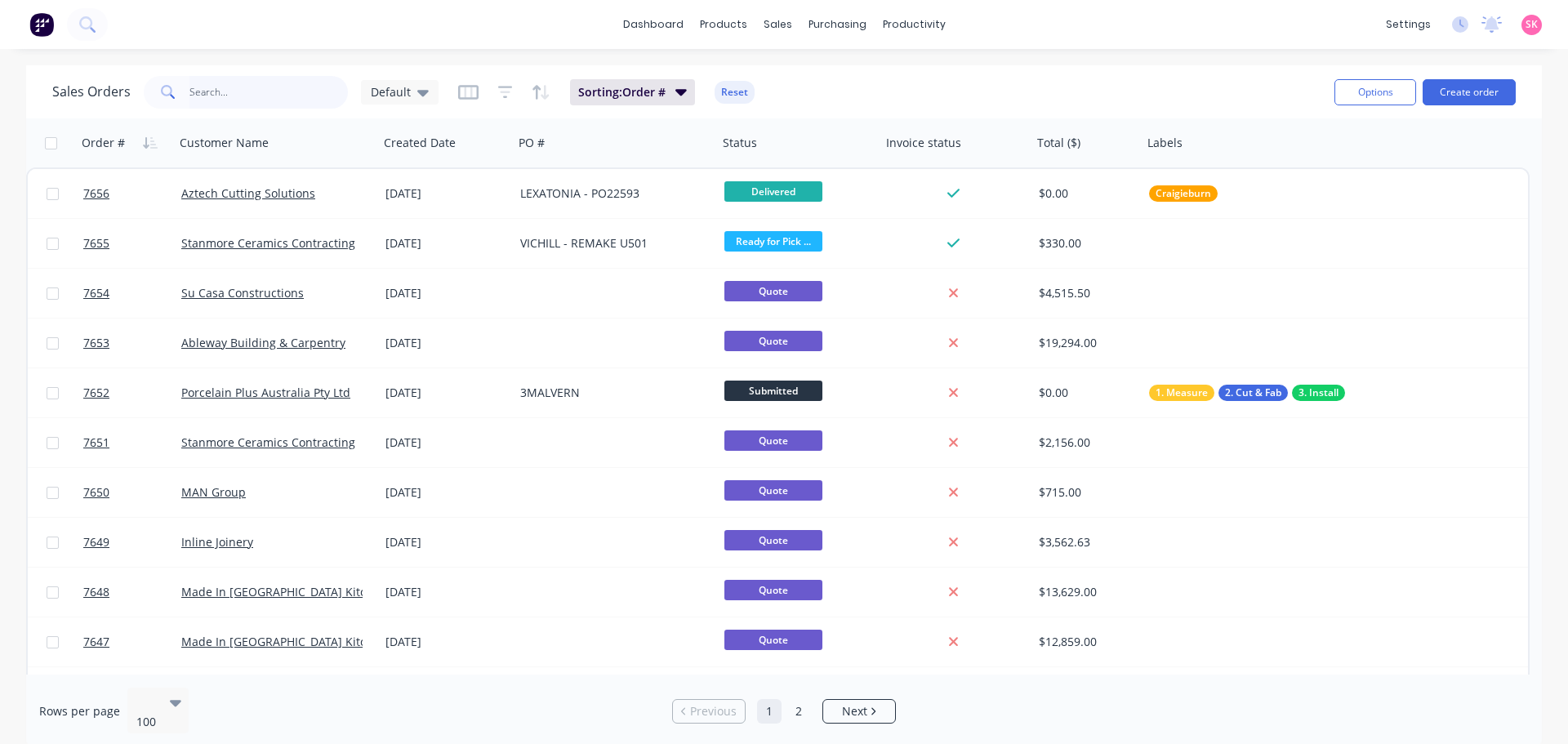
click at [240, 101] on input "text" at bounding box center [269, 92] width 159 height 33
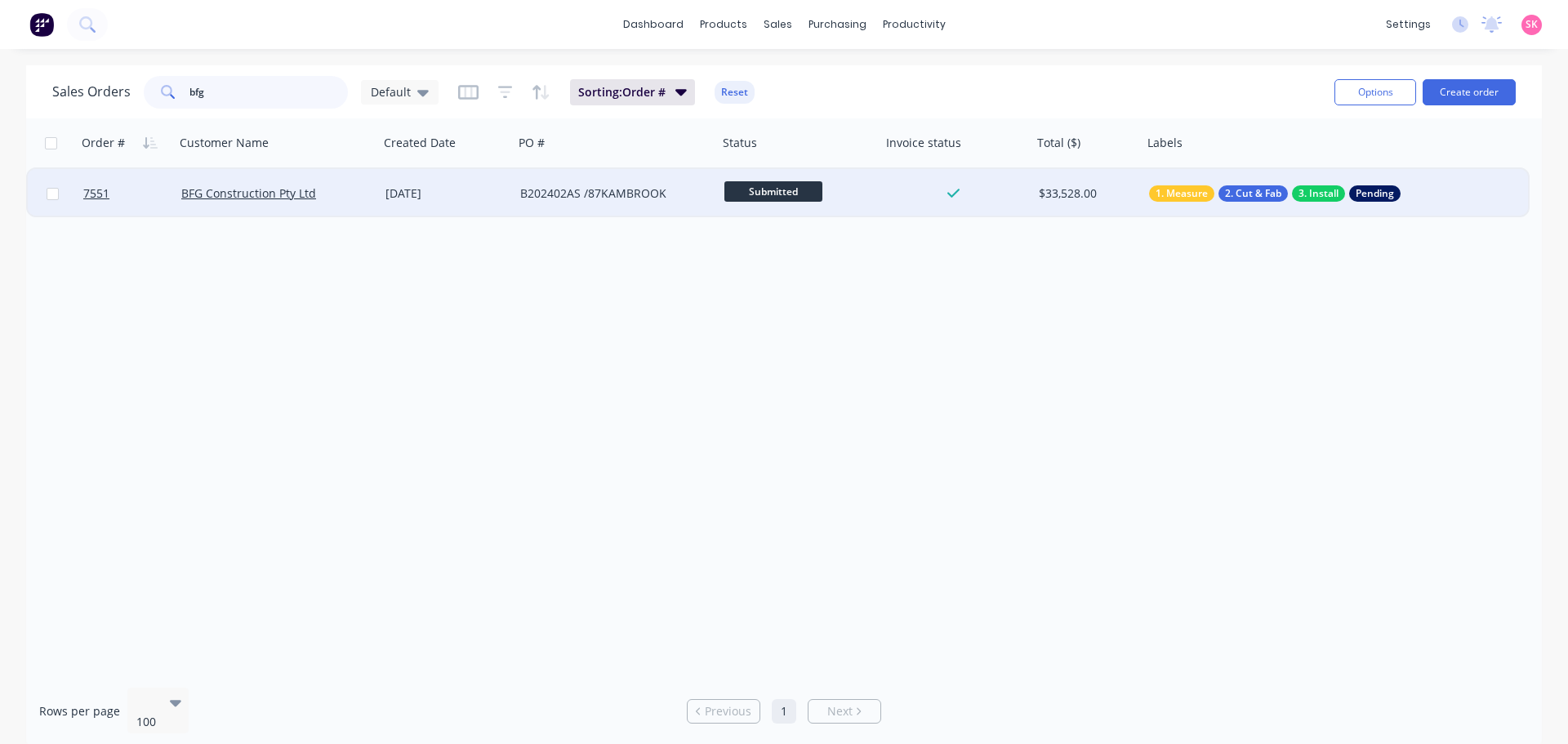
type input "bfg"
click at [341, 182] on div "BFG Construction Pty Ltd" at bounding box center [276, 194] width 204 height 49
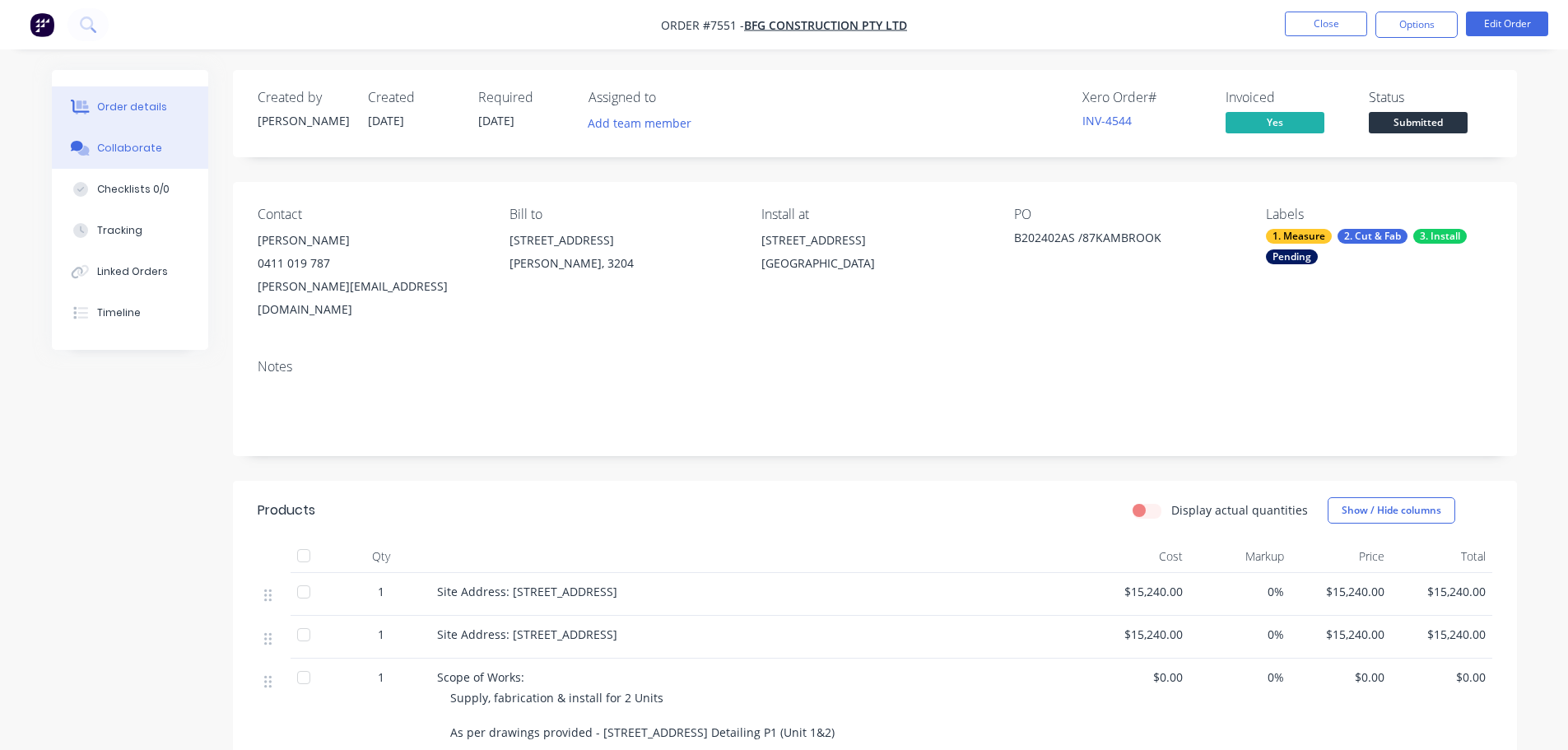
click at [131, 156] on button "Collaborate" at bounding box center [131, 148] width 157 height 41
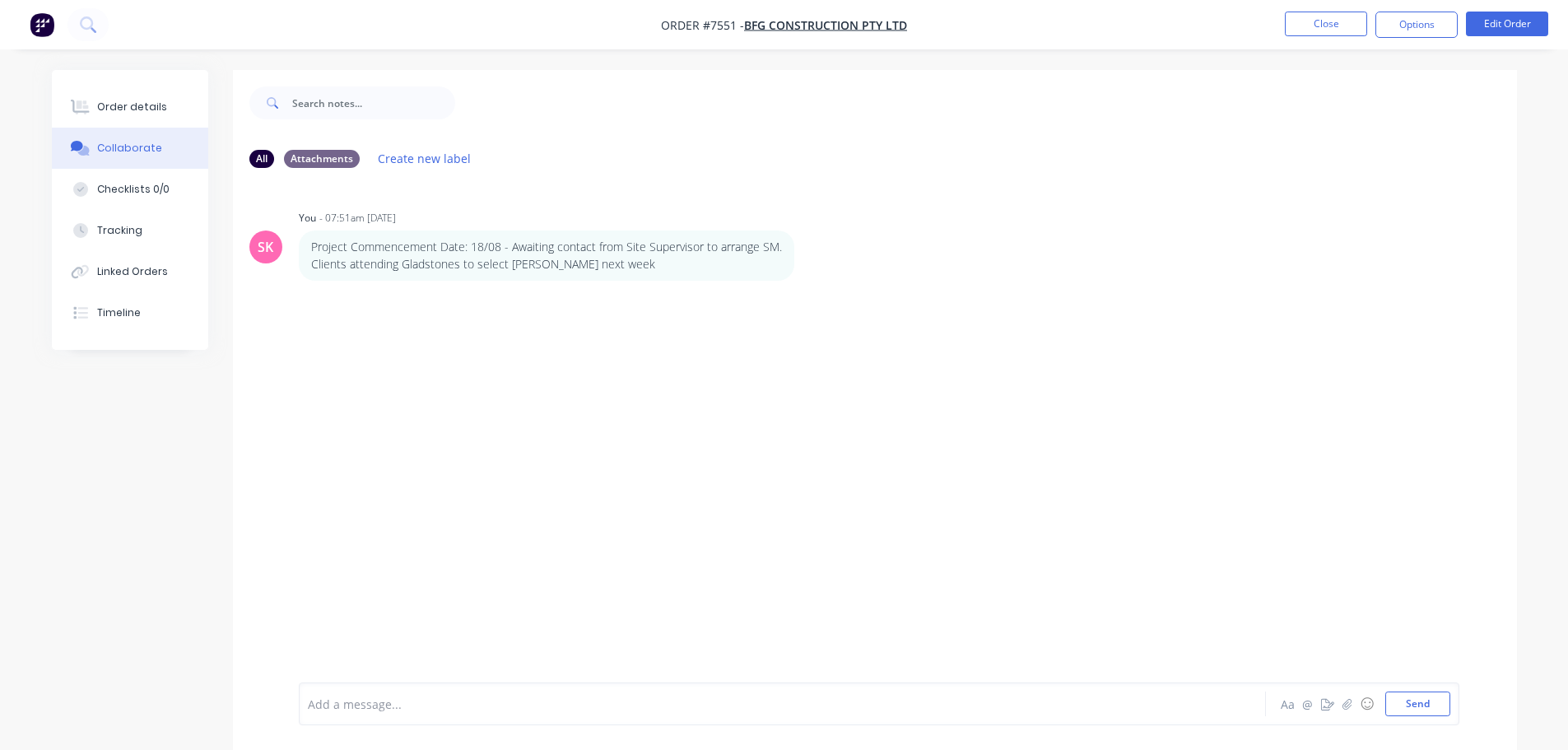
drag, startPoint x: 418, startPoint y: 686, endPoint x: 427, endPoint y: 686, distance: 9.0
click at [418, 687] on div "Add a message... Aa @ ☺ Send" at bounding box center [878, 704] width 1161 height 43
click at [437, 716] on div "Add a message... Aa @ ☺ Send" at bounding box center [878, 704] width 1161 height 43
click at [371, 713] on div "Add a message..." at bounding box center [736, 704] width 857 height 24
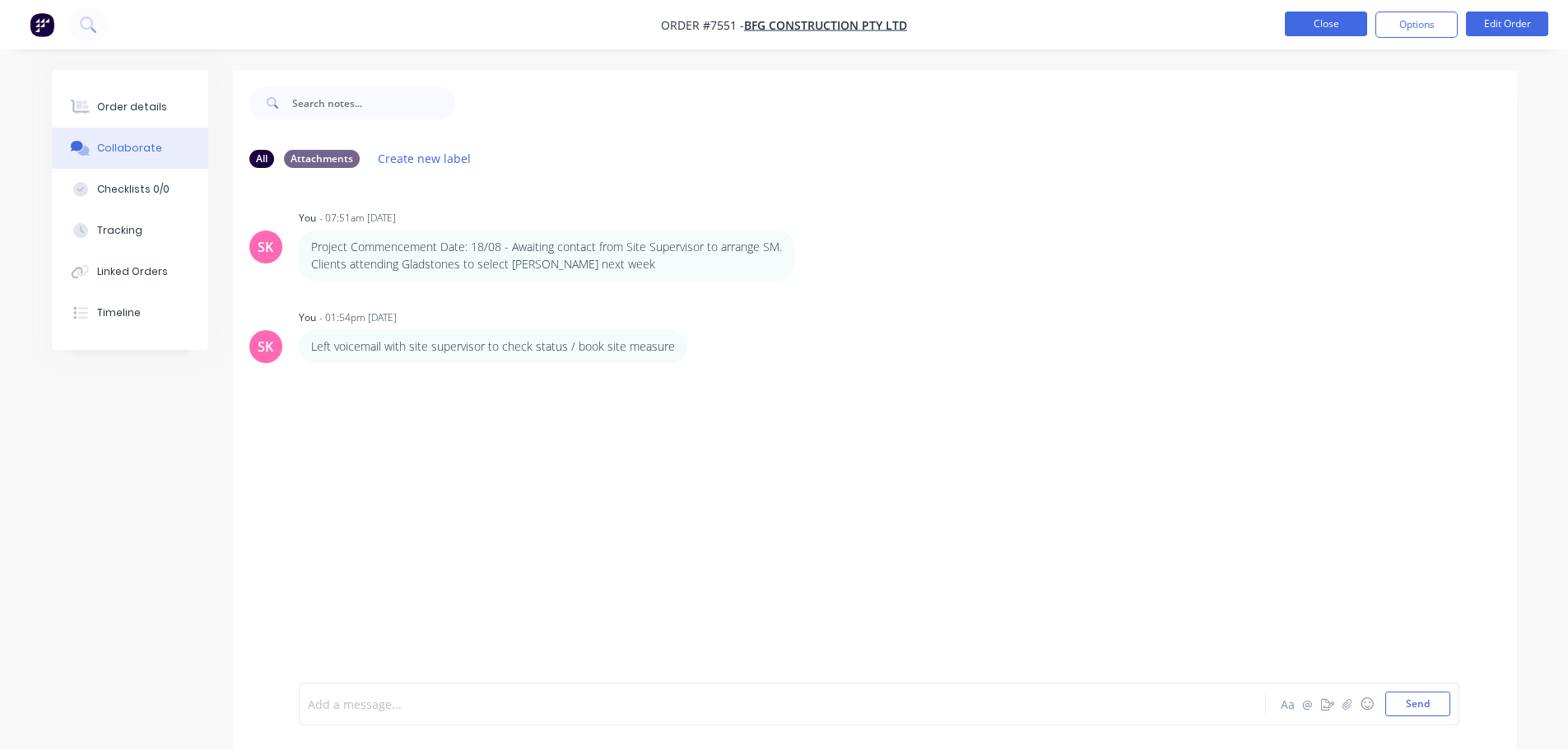
click at [1309, 16] on button "Close" at bounding box center [1325, 24] width 83 height 24
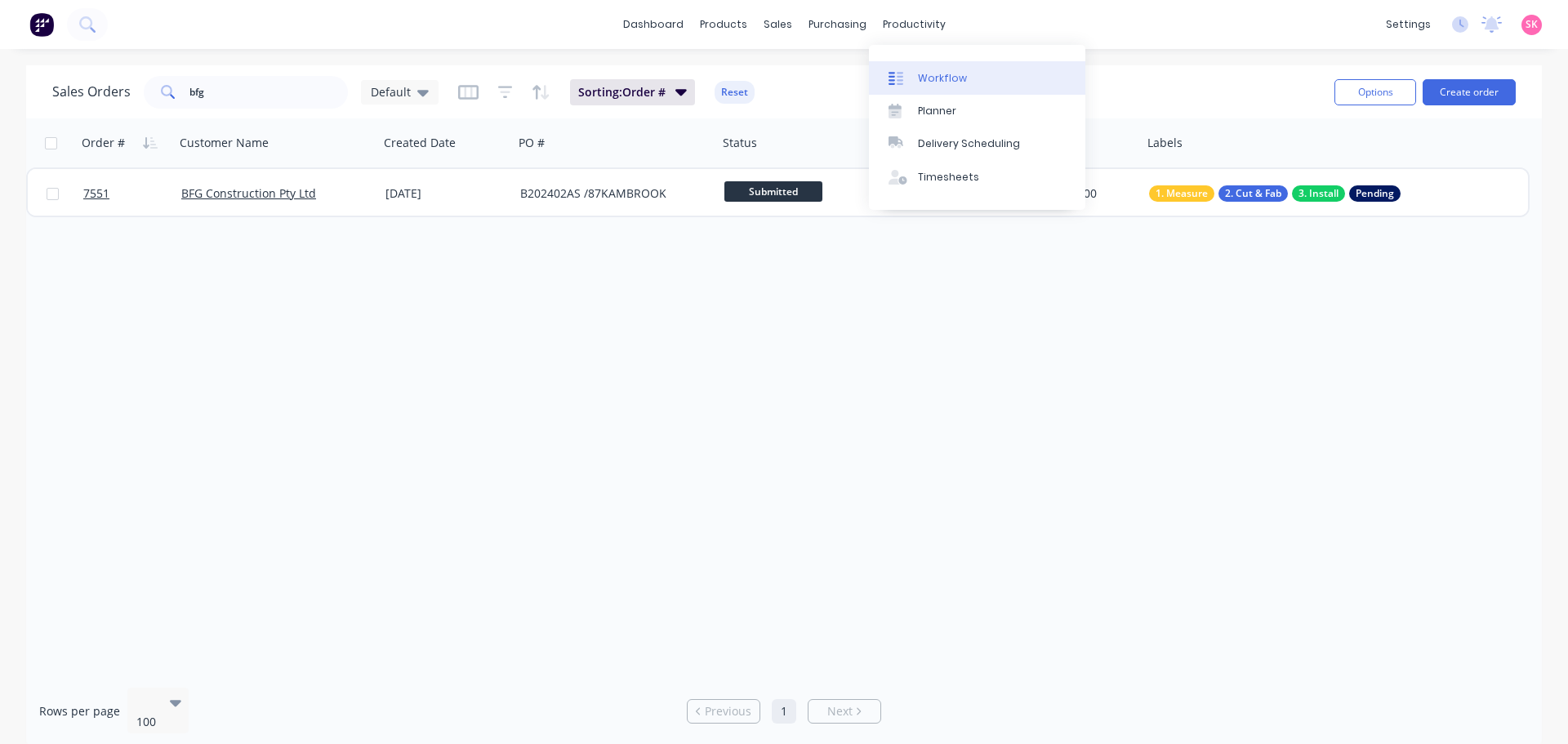
click at [927, 84] on div "Workflow" at bounding box center [942, 78] width 49 height 15
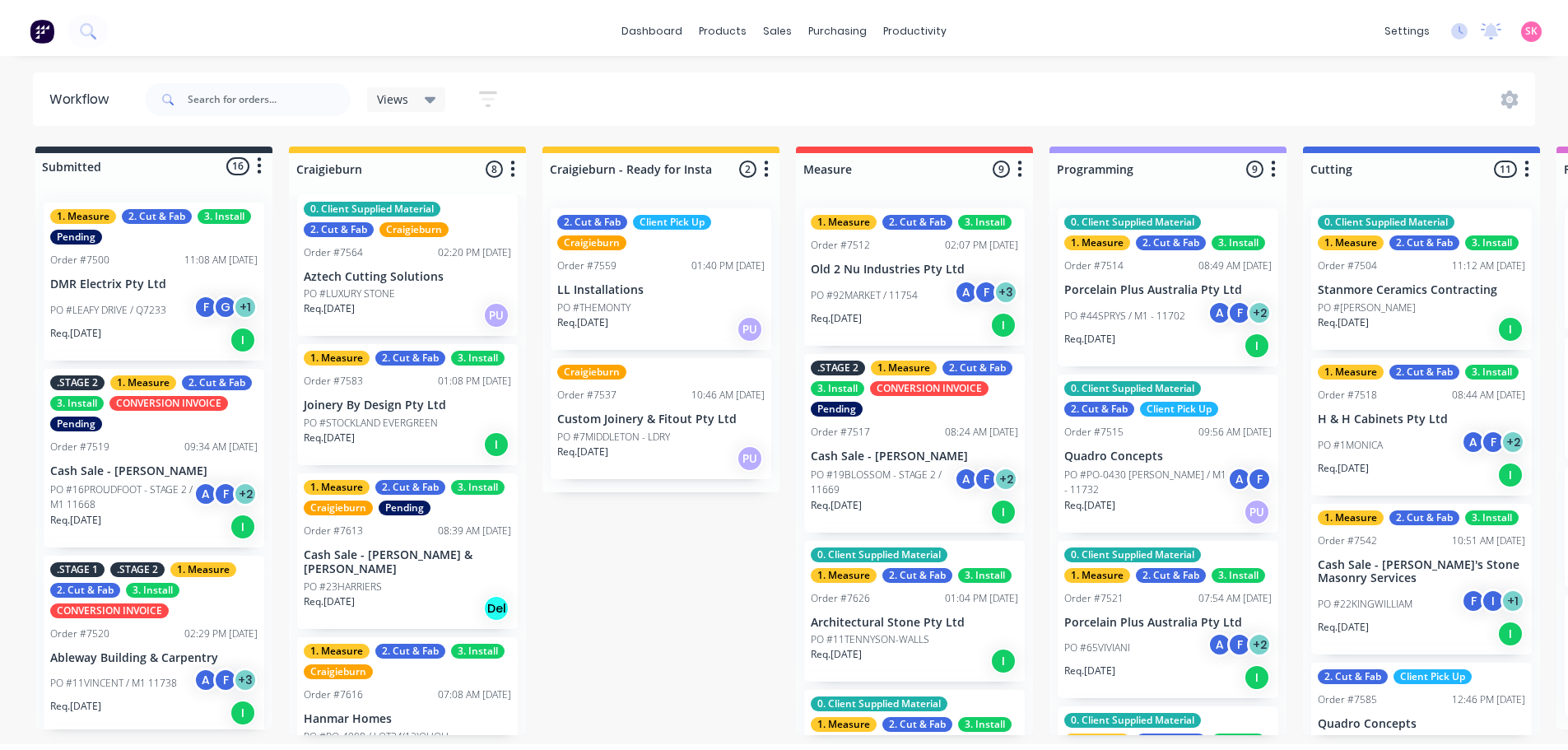
scroll to position [696, 0]
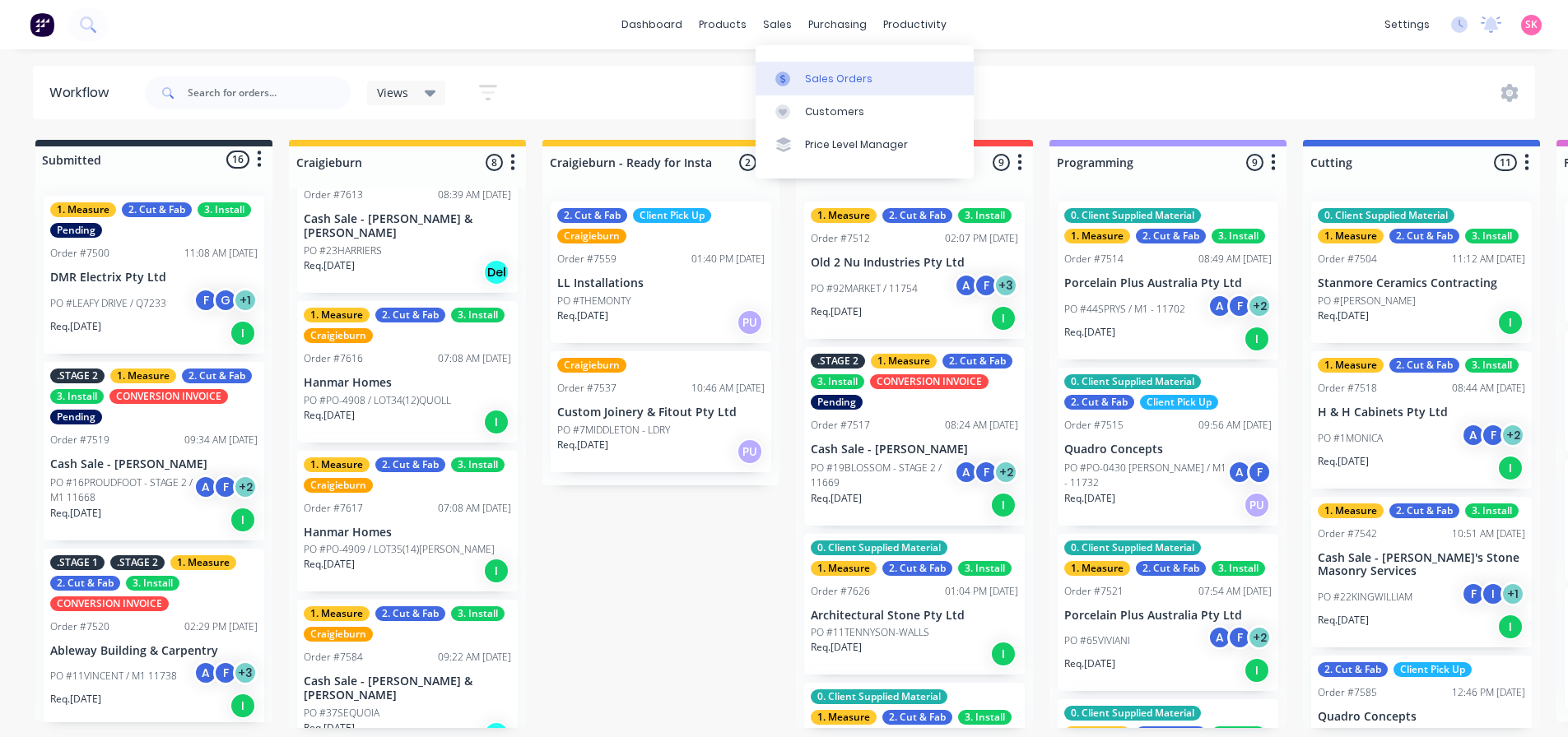
click at [791, 77] on div at bounding box center [787, 78] width 24 height 15
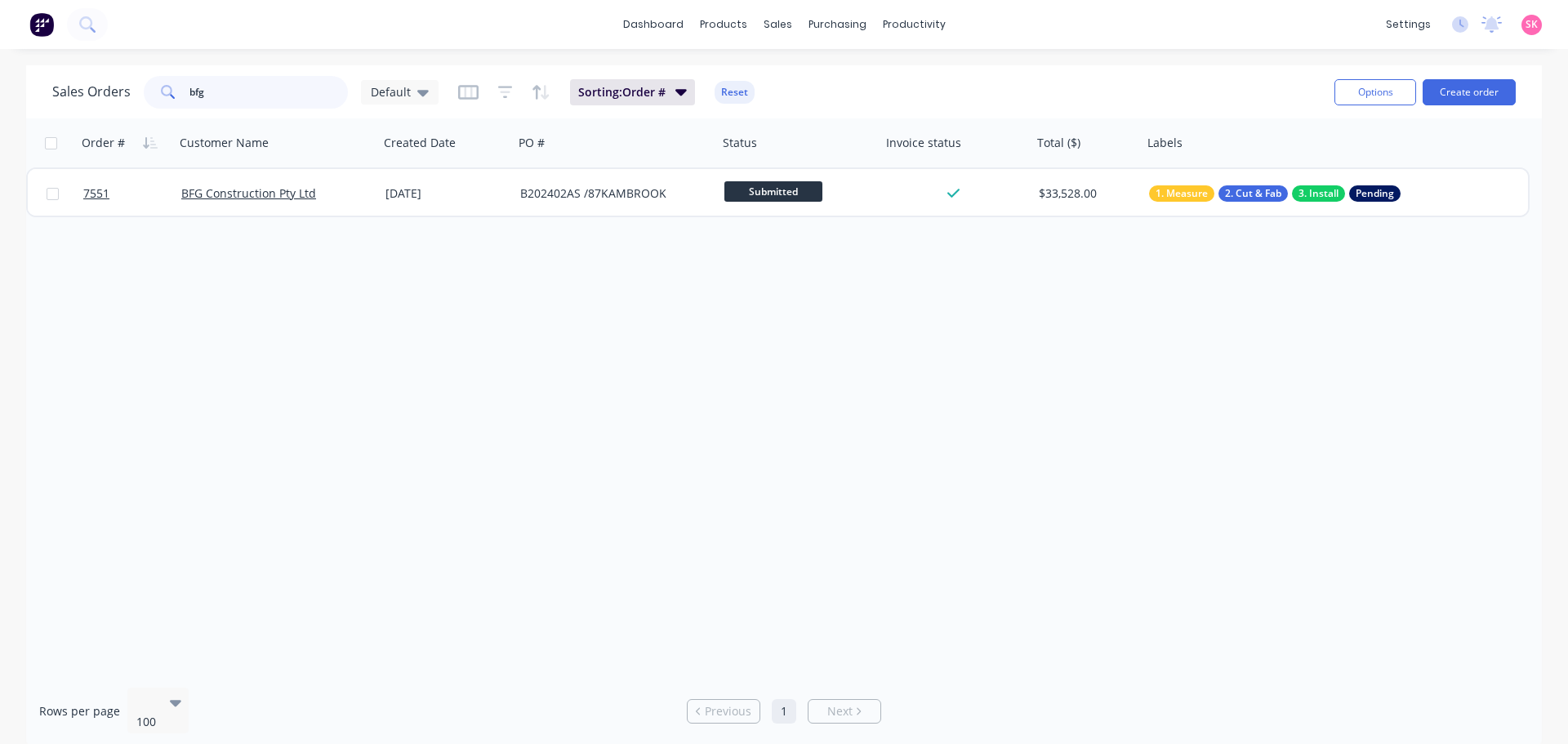
drag, startPoint x: 275, startPoint y: 102, endPoint x: 276, endPoint y: 88, distance: 14.0
click at [274, 102] on input "bfg" at bounding box center [269, 92] width 159 height 33
drag, startPoint x: 276, startPoint y: 88, endPoint x: 13, endPoint y: 121, distance: 265.1
click at [40, 120] on div "Sales Orders bfg Default Sorting: Order # Reset Options Create order Order # Cu…" at bounding box center [784, 407] width 1515 height 683
type input "marbut"
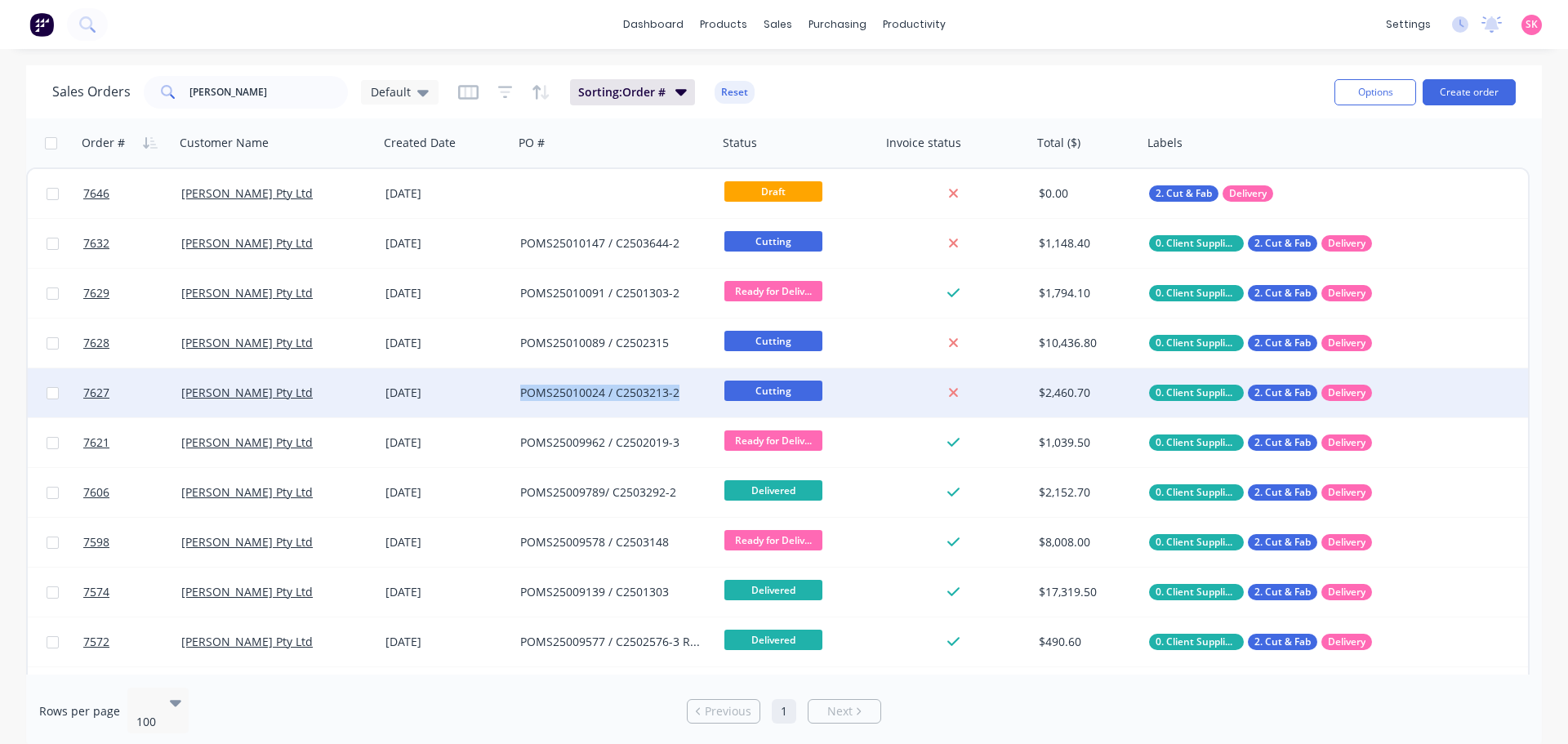
drag, startPoint x: 682, startPoint y: 391, endPoint x: 517, endPoint y: 394, distance: 165.0
click at [517, 394] on div "POMS25010024 / C2503213-2" at bounding box center [616, 392] width 204 height 49
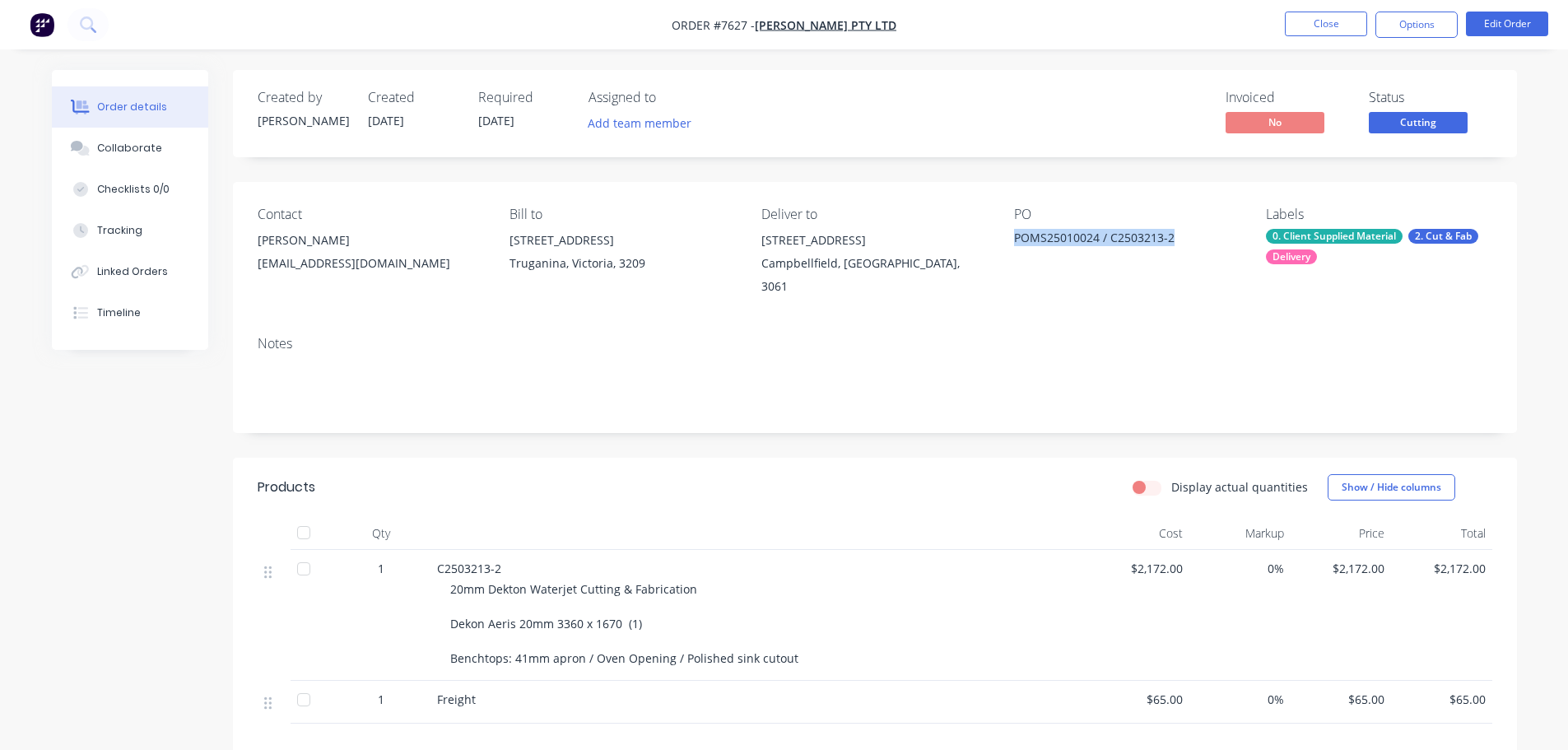
drag, startPoint x: 1187, startPoint y: 253, endPoint x: 1003, endPoint y: 248, distance: 184.1
click at [1003, 248] on div "Contact Trinh Tran purchasing@anmargroup.com.au Bill to 14 Felstead Drive Truga…" at bounding box center [874, 253] width 1283 height 141
copy div "POMS25010024 / C2503213-2"
click at [1344, 28] on button "Close" at bounding box center [1325, 24] width 83 height 24
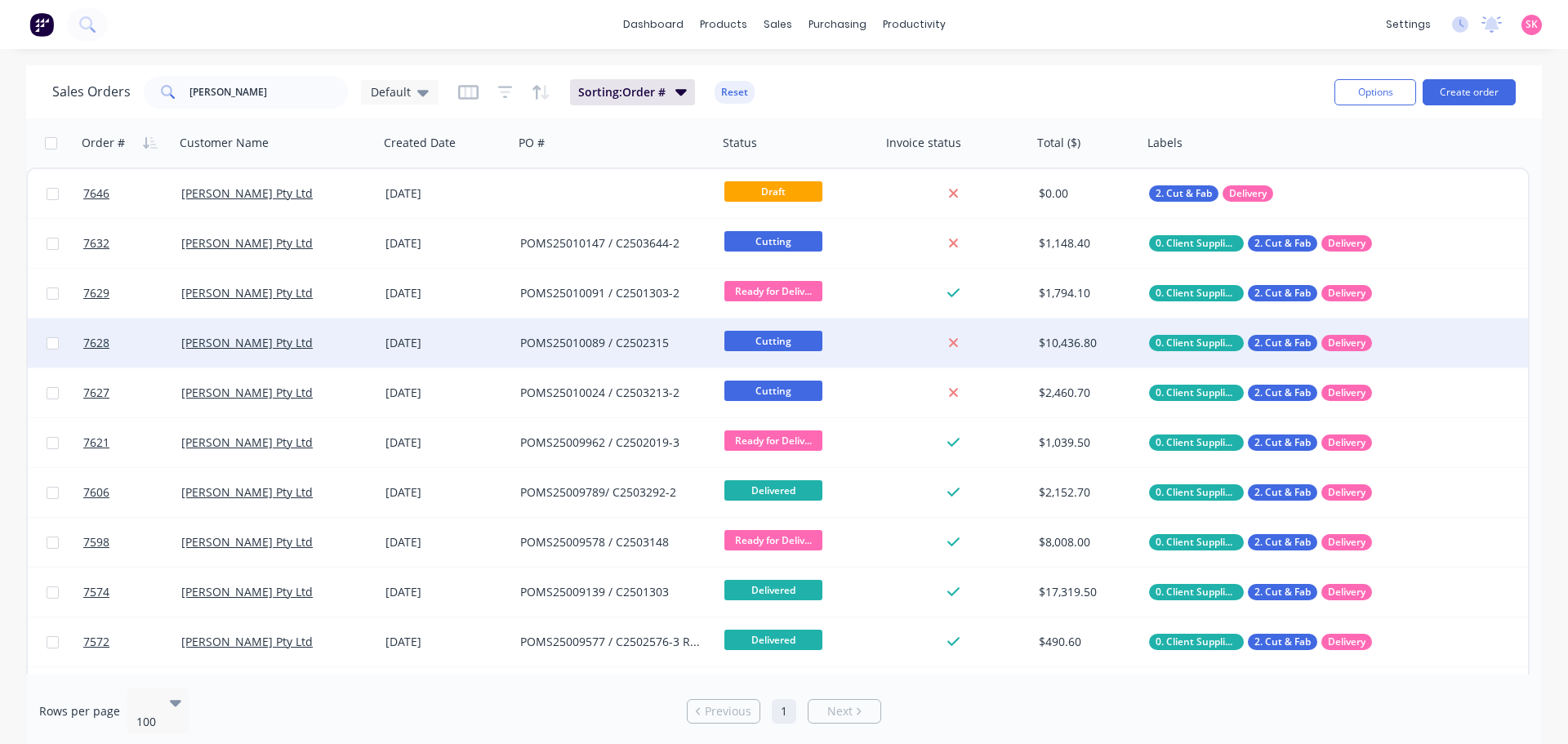
click at [347, 356] on div "[PERSON_NAME] Pty Ltd" at bounding box center [276, 343] width 204 height 49
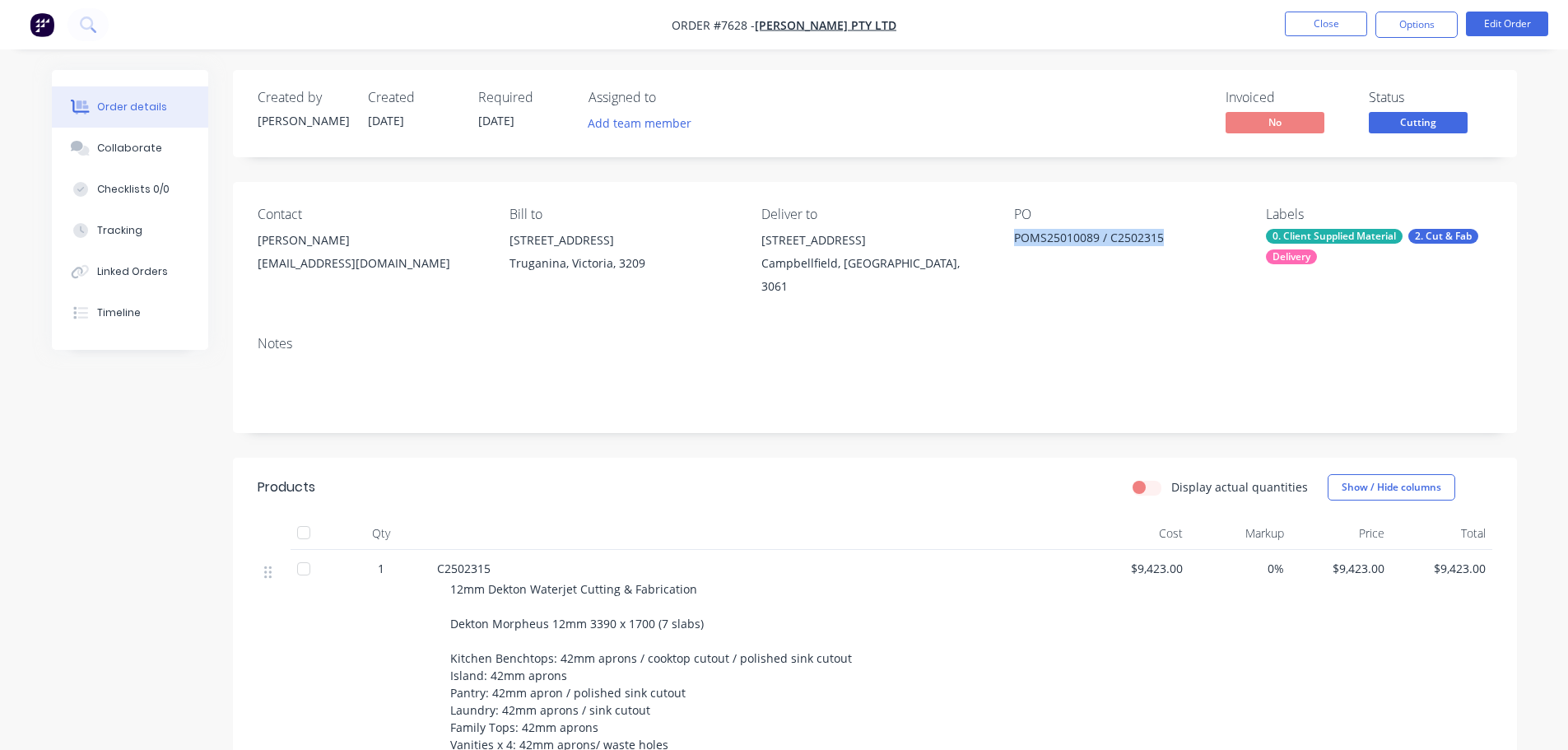
drag, startPoint x: 982, startPoint y: 241, endPoint x: 1003, endPoint y: 237, distance: 21.4
click at [1003, 237] on div "Contact Trinh Tran purchasing@anmargroup.com.au Bill to 14 Felstead Drive Truga…" at bounding box center [874, 253] width 1283 height 141
copy div "POMS25010089 / C2502315"
click at [1300, 18] on button "Close" at bounding box center [1325, 24] width 83 height 24
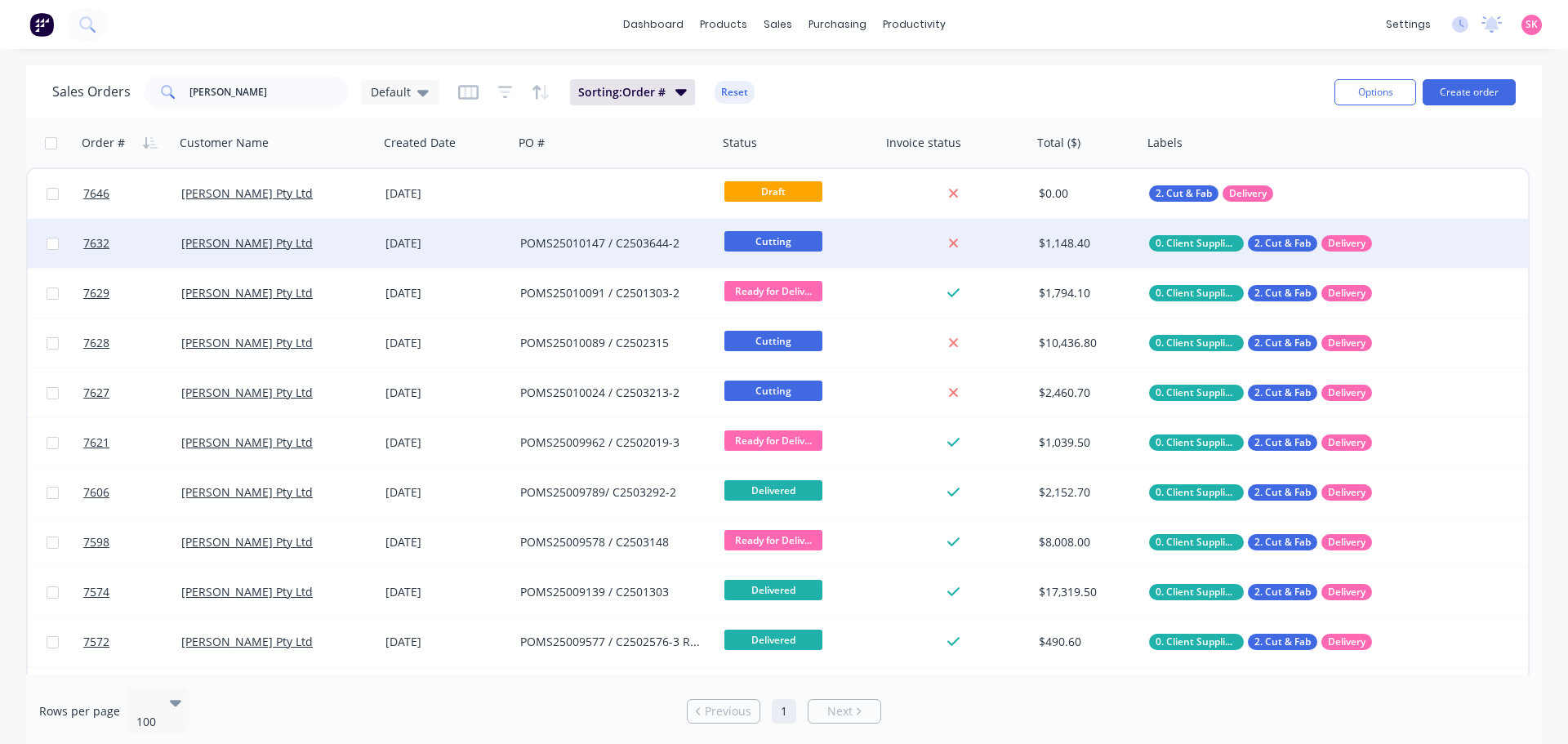
click at [415, 244] on div "[DATE]" at bounding box center [446, 243] width 122 height 16
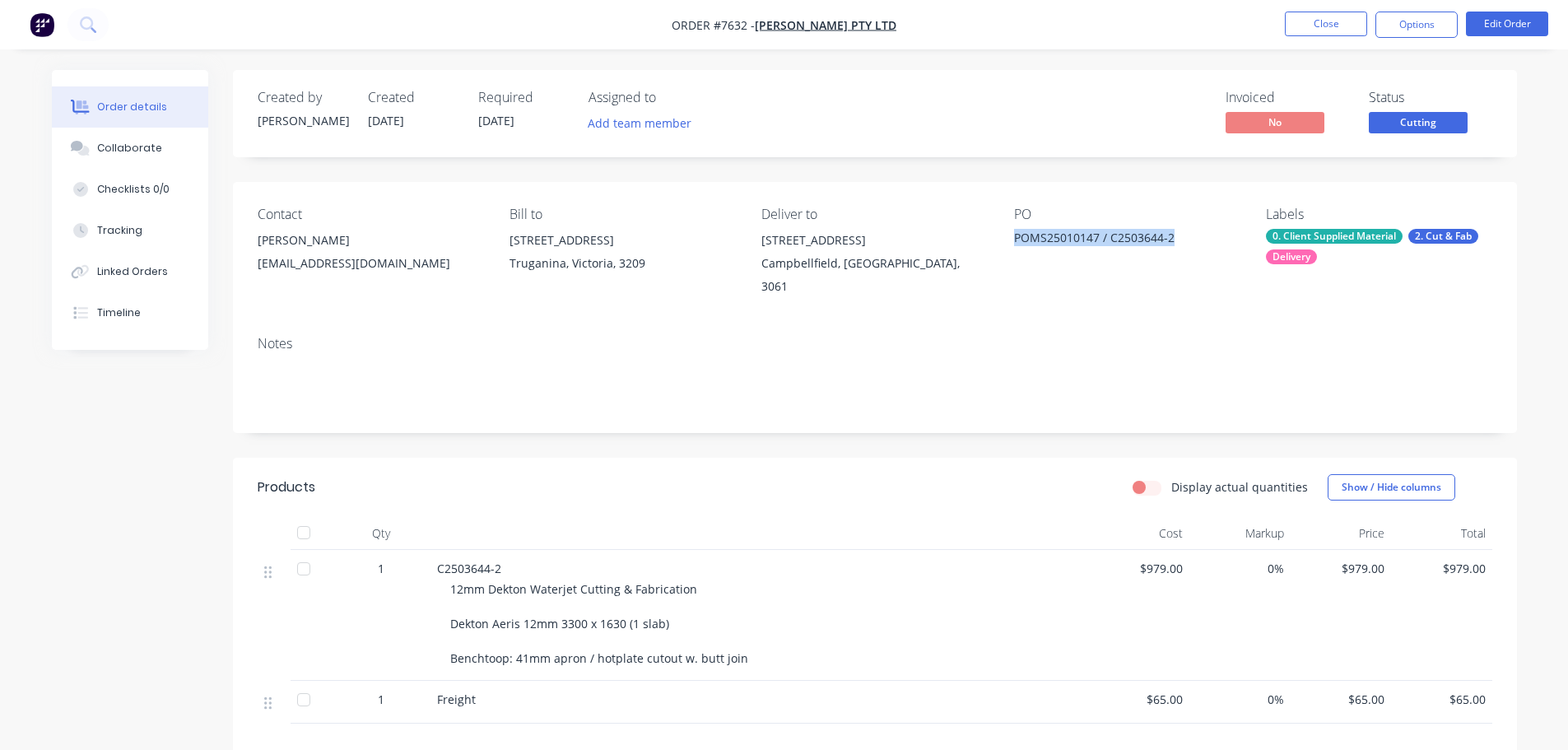
drag, startPoint x: 1176, startPoint y: 242, endPoint x: 1005, endPoint y: 243, distance: 171.0
click at [1006, 243] on div "Contact Trinh Tran purchasing@anmargroup.com.au Bill to 14 Felstead Drive Truga…" at bounding box center [874, 253] width 1283 height 141
copy div "POMS25010147 / C2503644-2"
click at [1344, 44] on nav "Order #7632 - Marbut Stone Pty Ltd Close Options Edit Order" at bounding box center [784, 24] width 1568 height 50
click at [1349, 41] on nav "Order #7632 - Marbut Stone Pty Ltd Close Options Edit Order" at bounding box center [784, 24] width 1568 height 50
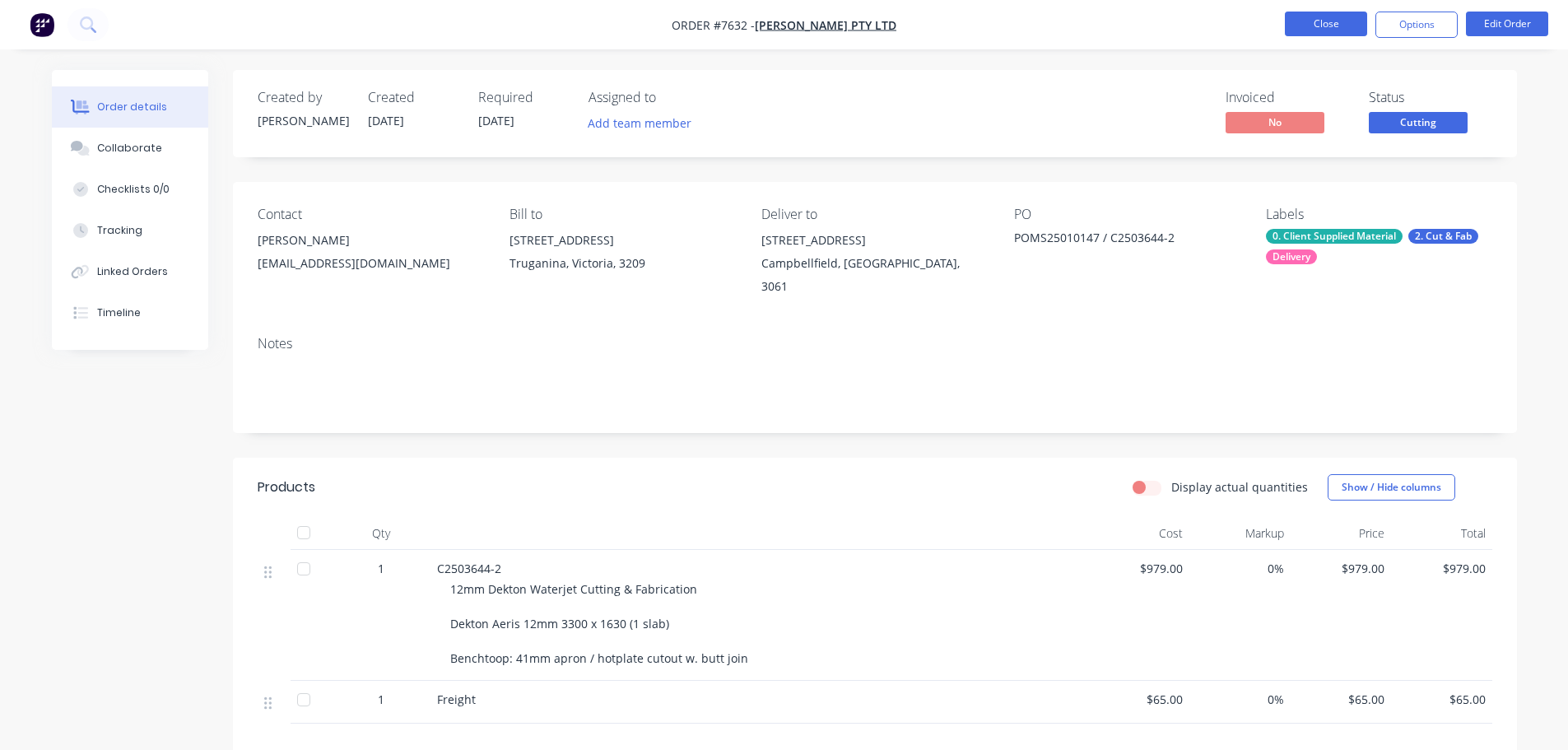
click at [1334, 30] on button "Close" at bounding box center [1325, 24] width 83 height 24
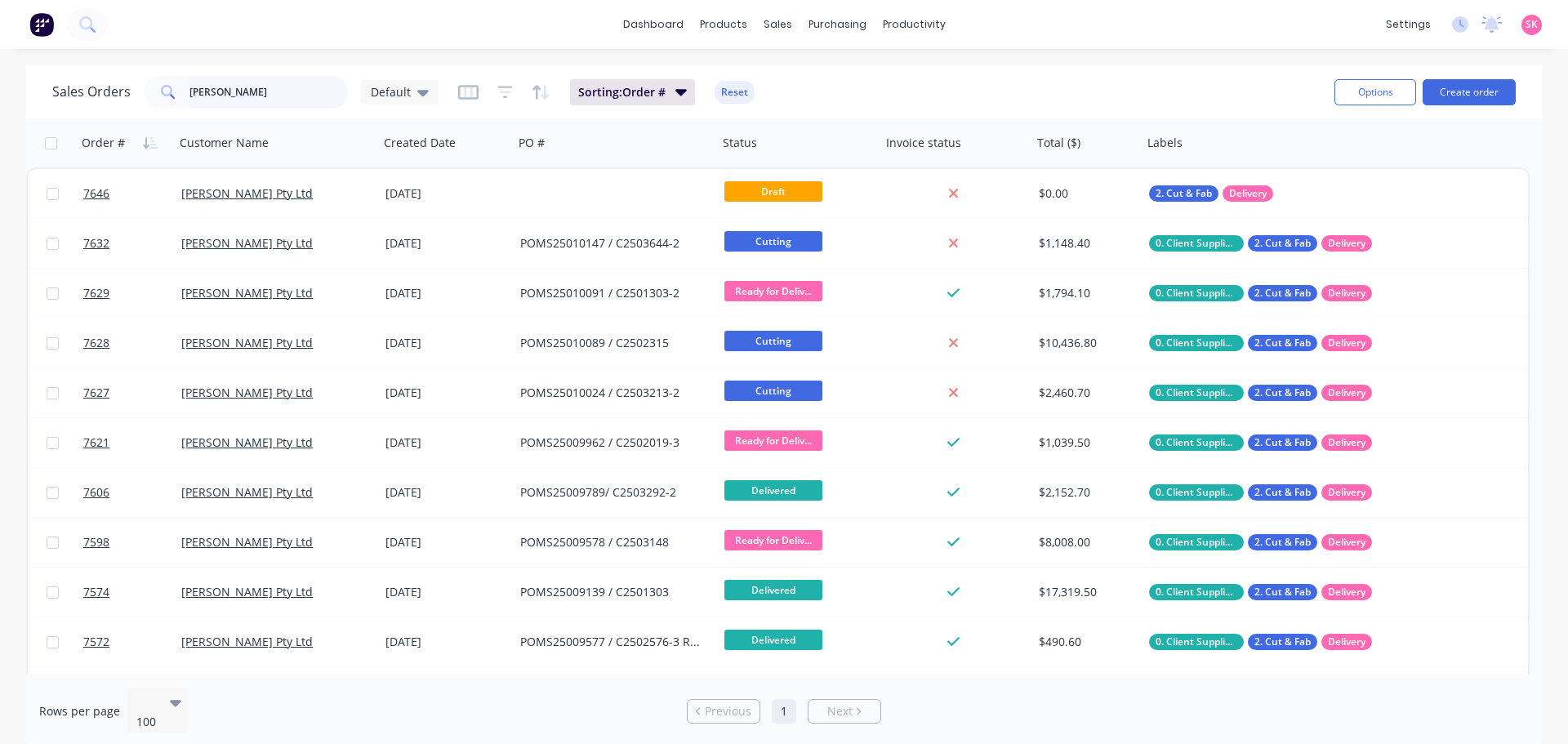
drag, startPoint x: 219, startPoint y: 92, endPoint x: 123, endPoint y: 99, distance: 96.3
click at [124, 99] on div "Sales Orders marbut Default" at bounding box center [244, 92] width 386 height 33
type input "t"
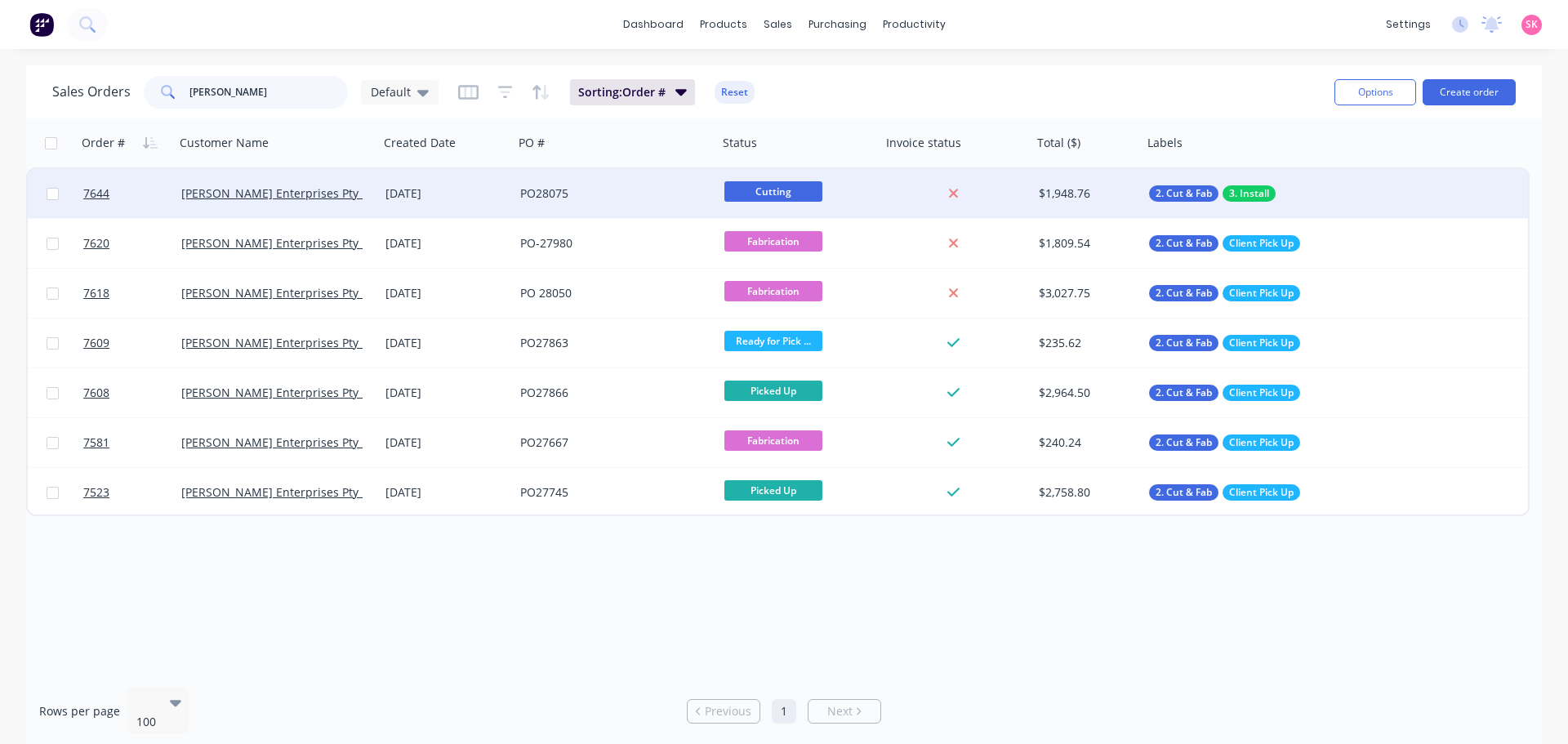
type input "tait"
click at [682, 188] on div "PO28075" at bounding box center [611, 194] width 181 height 16
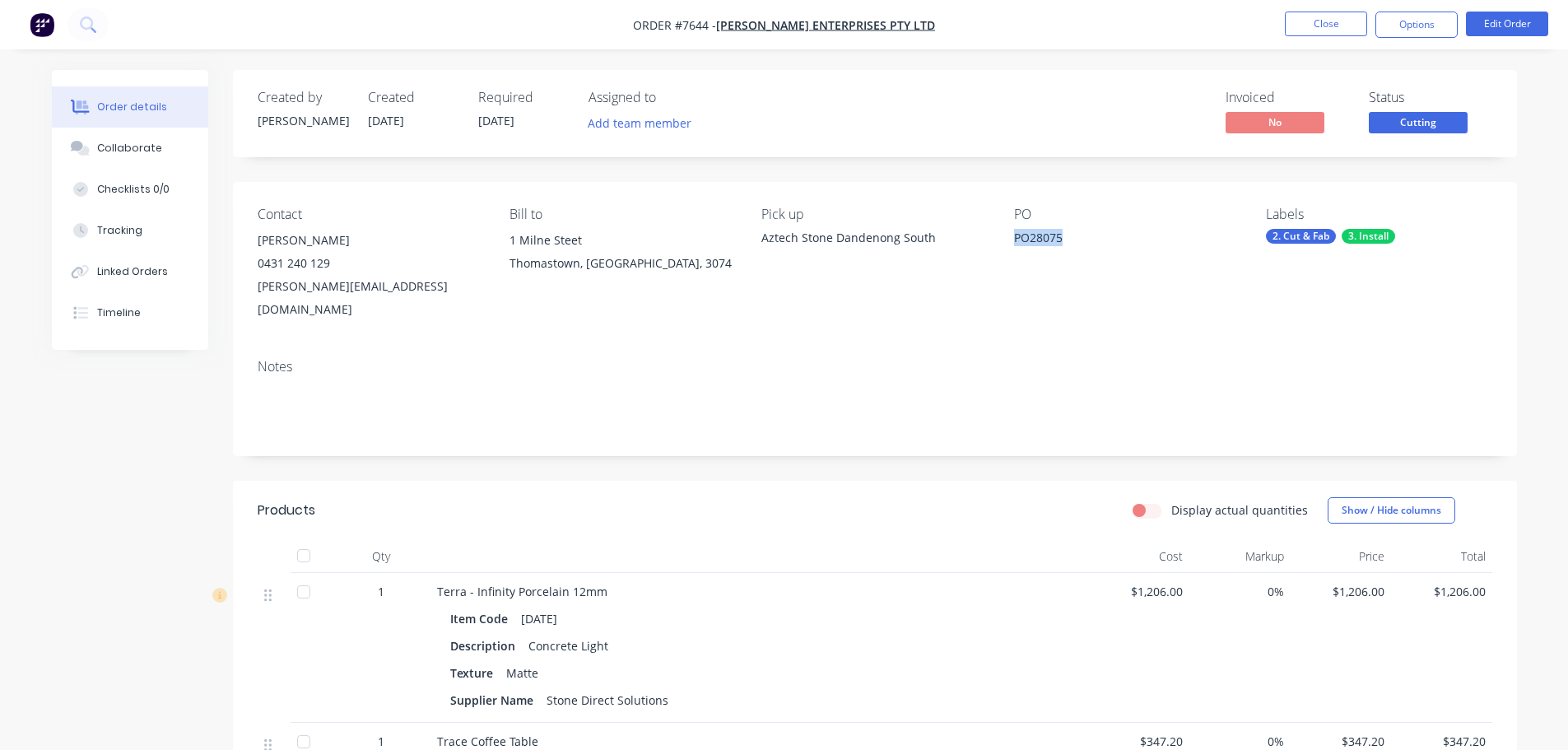
drag, startPoint x: 1093, startPoint y: 242, endPoint x: 1001, endPoint y: 246, distance: 92.1
click at [1001, 246] on div "Contact Abdul Karim 0431 240 129 abdulkarim@madebytait.com.au Bill to 1 Milne S…" at bounding box center [874, 264] width 1283 height 164
copy div "PO28075"
click at [1298, 30] on button "Close" at bounding box center [1325, 24] width 83 height 24
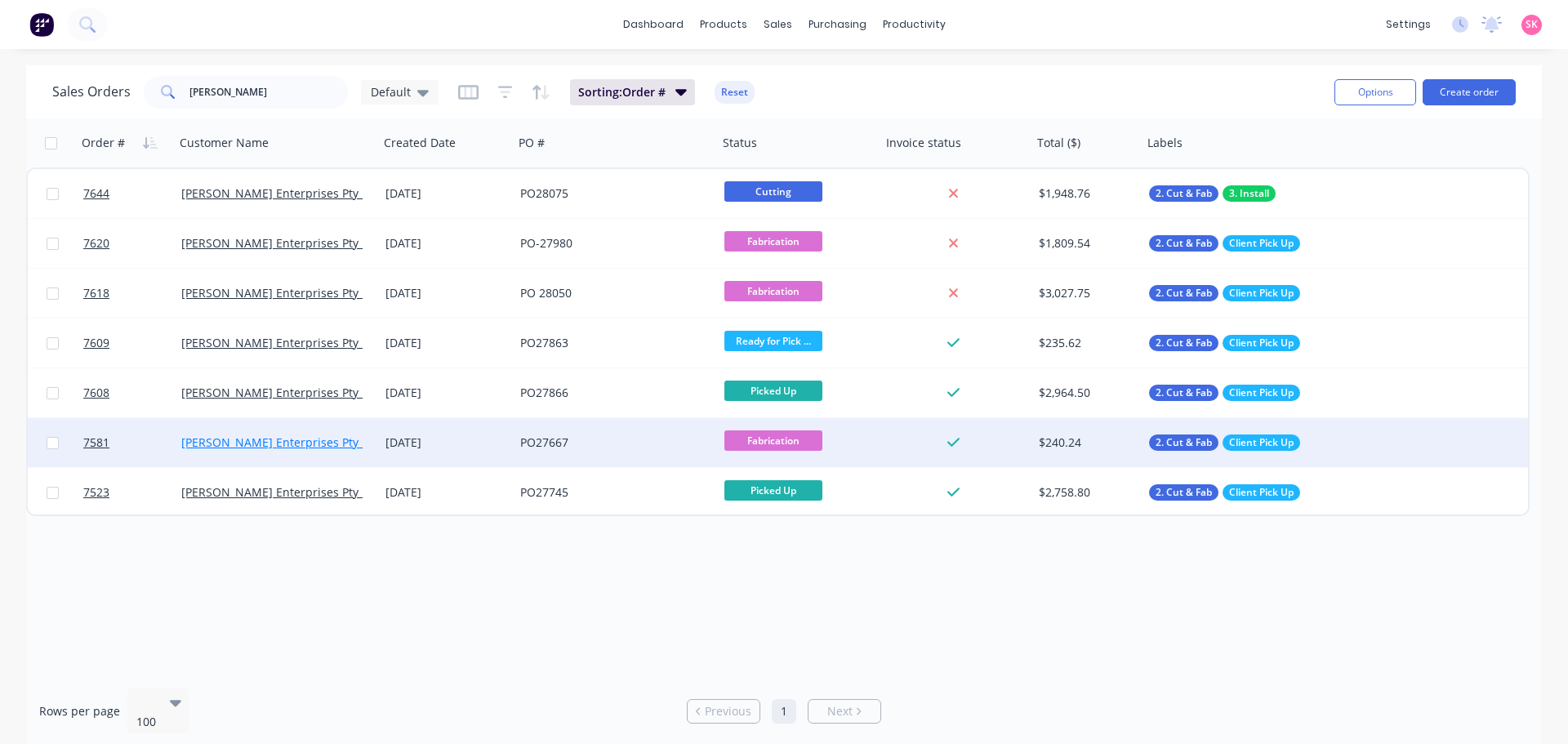
click at [268, 447] on link "[PERSON_NAME] Enterprises Pty Ltd" at bounding box center [280, 442] width 198 height 16
click at [795, 442] on span "Fabrication" at bounding box center [772, 441] width 98 height 21
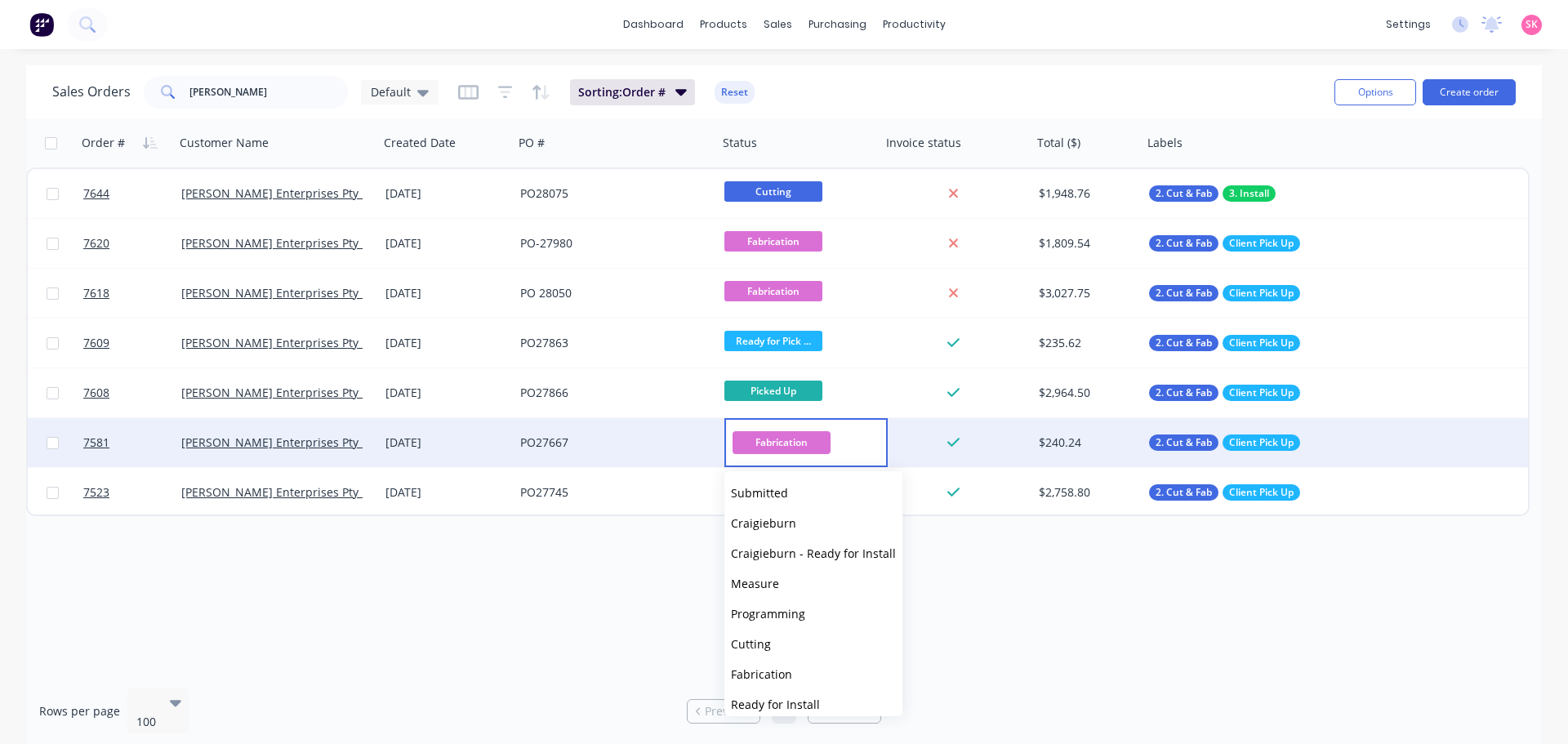
click at [594, 429] on div "PO27667" at bounding box center [616, 442] width 204 height 49
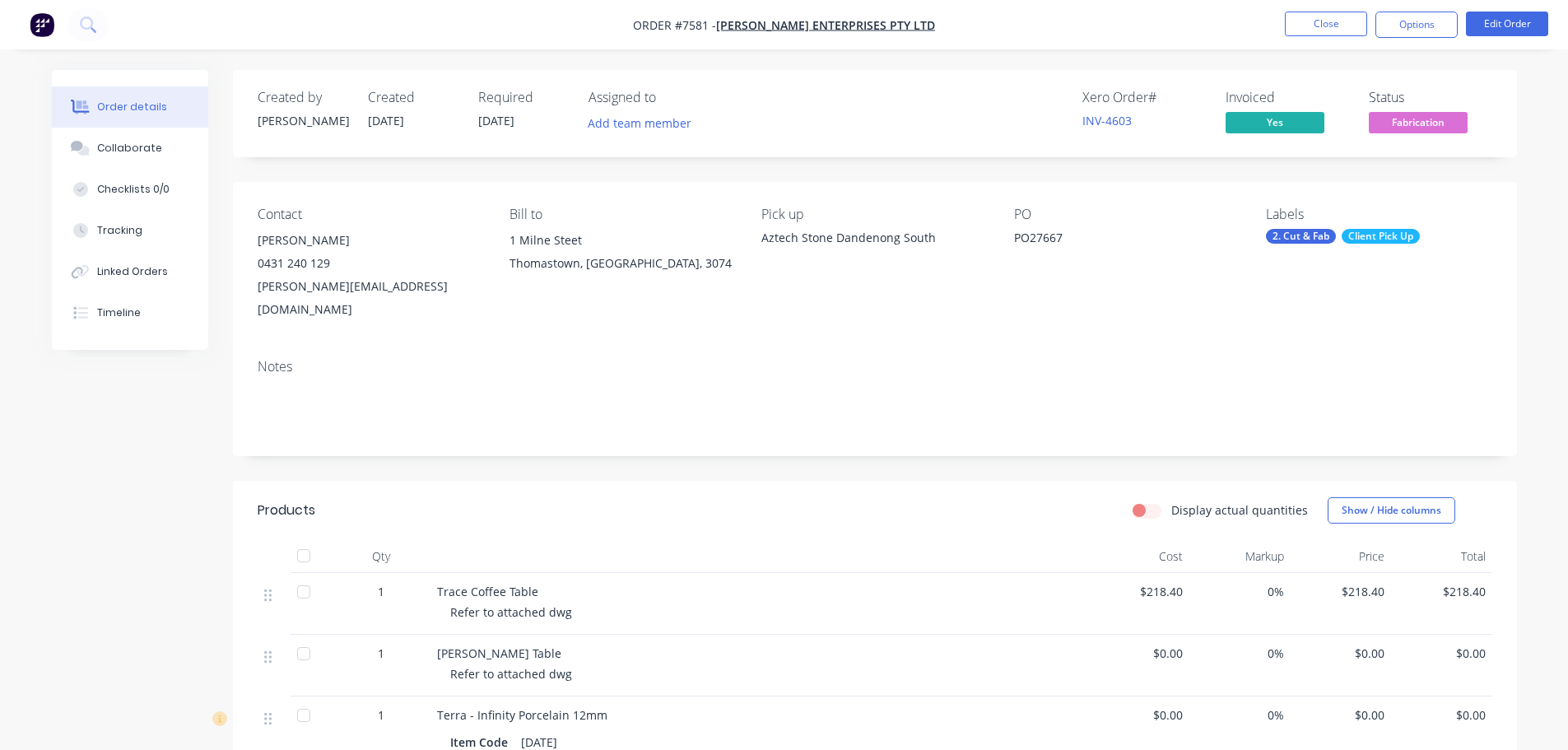
click at [1426, 118] on span "Fabrication" at bounding box center [1417, 123] width 98 height 21
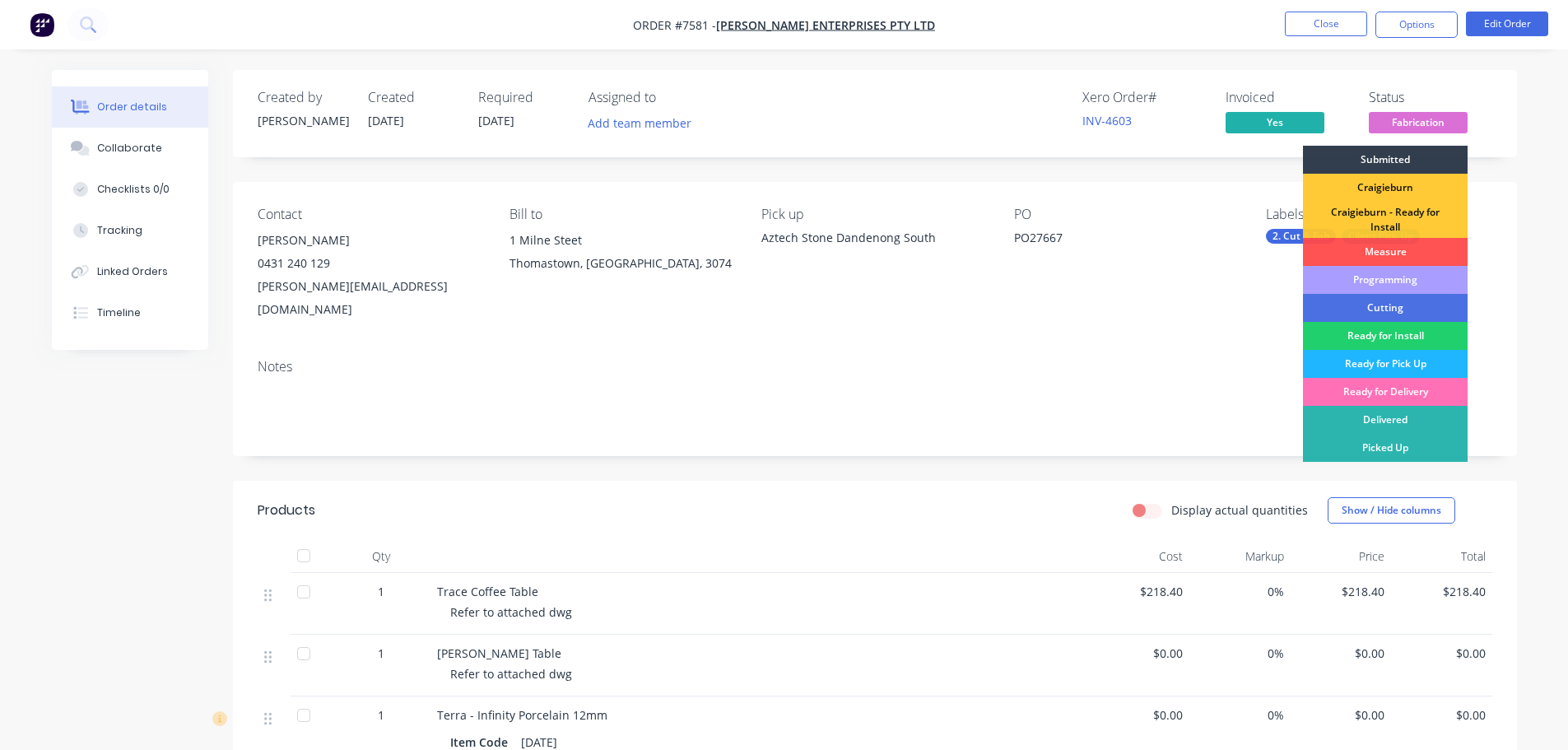
click at [1401, 361] on div "Ready for Pick Up" at bounding box center [1384, 364] width 165 height 28
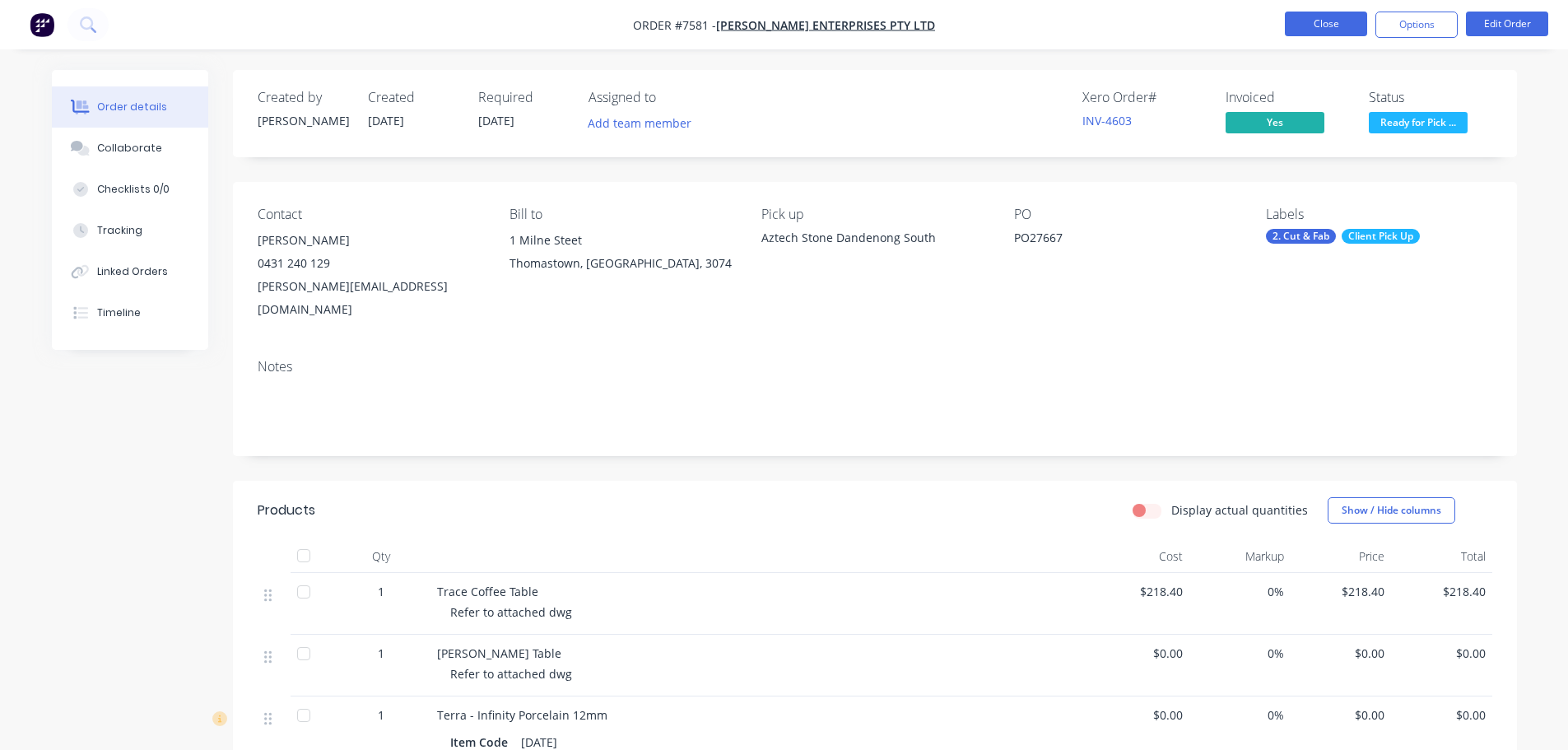
click at [1314, 20] on button "Close" at bounding box center [1325, 24] width 83 height 24
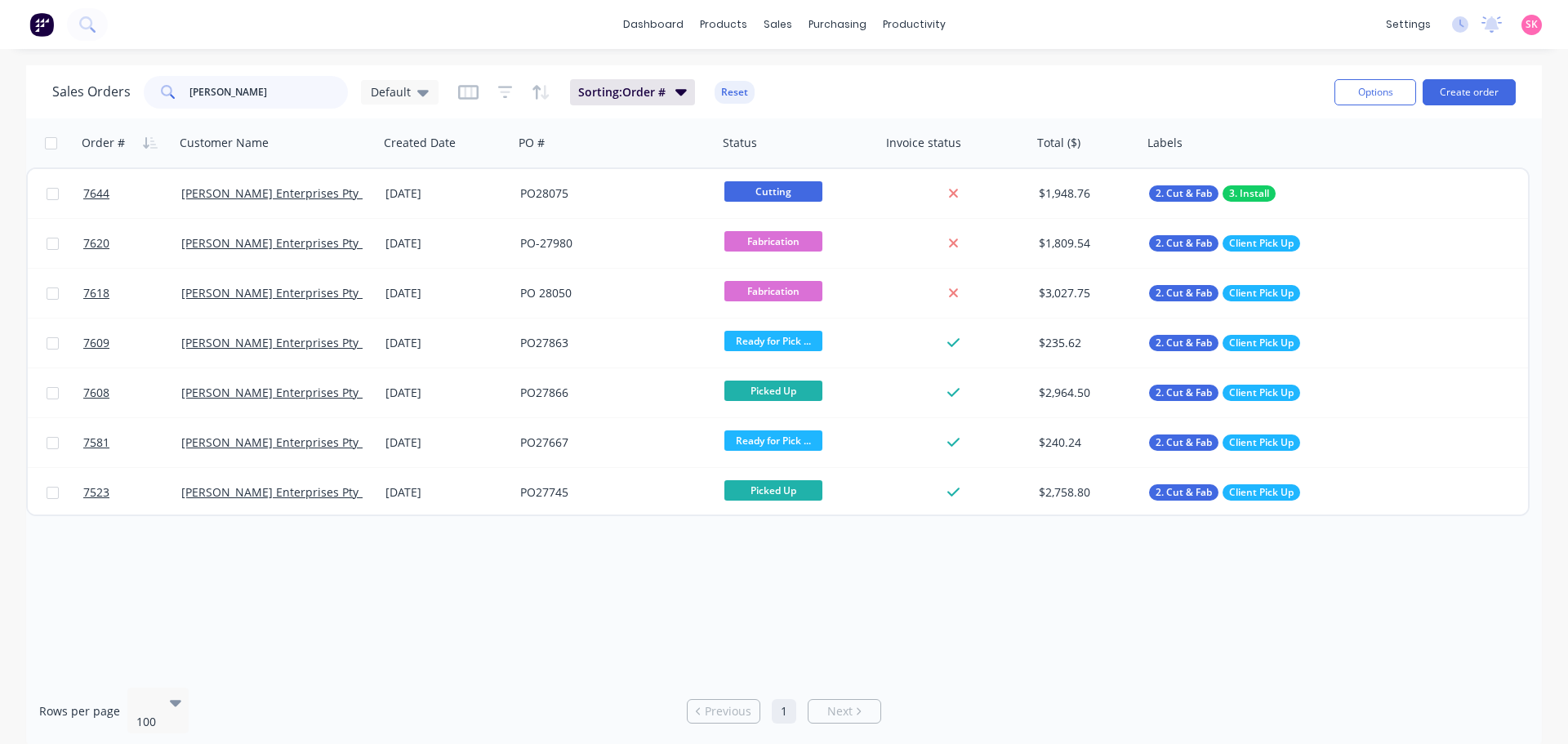
drag, startPoint x: 124, startPoint y: 94, endPoint x: 100, endPoint y: 91, distance: 24.2
click at [105, 91] on div "Sales Orders tait Default" at bounding box center [244, 92] width 386 height 33
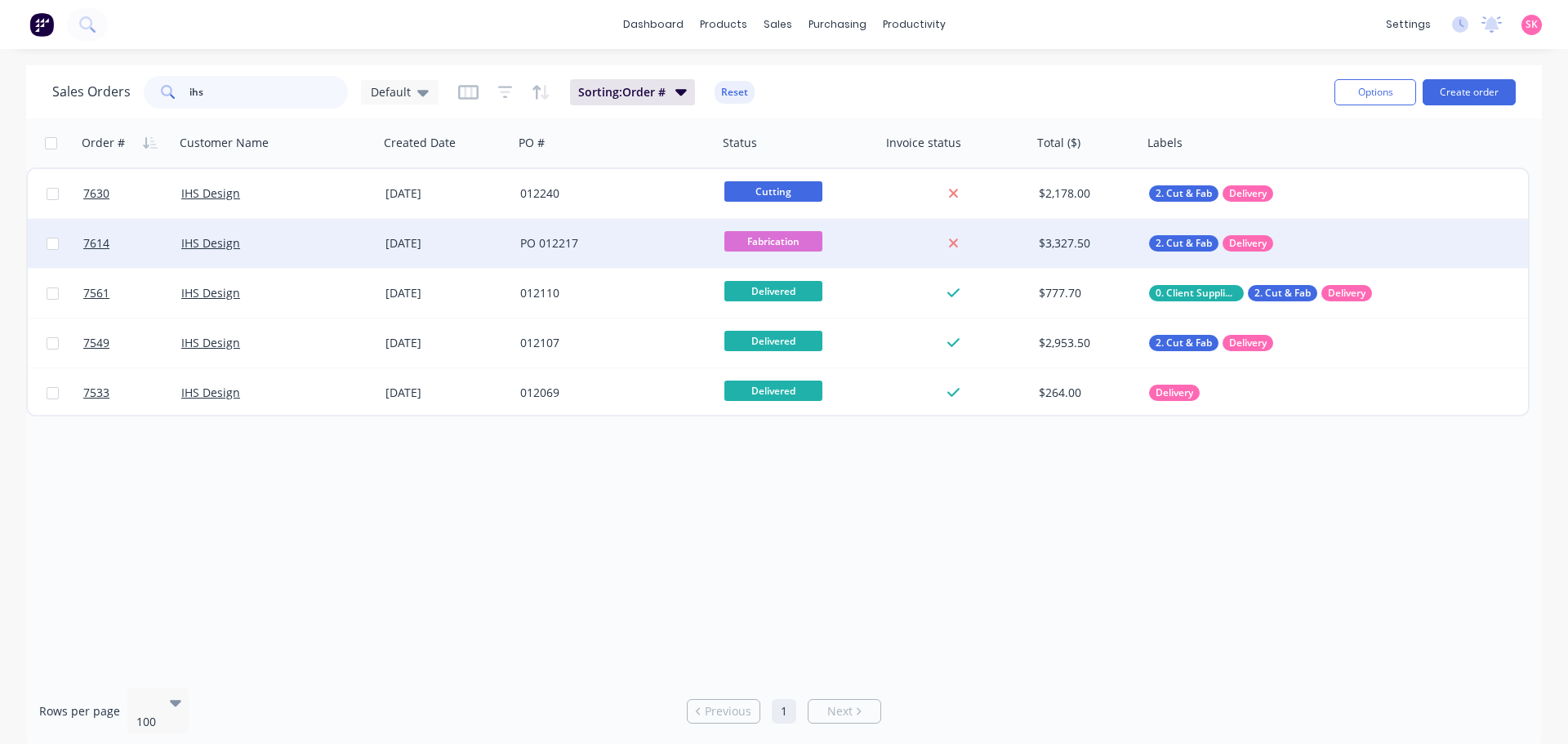
type input "ihs"
click at [563, 232] on div "PO 012217" at bounding box center [616, 243] width 204 height 49
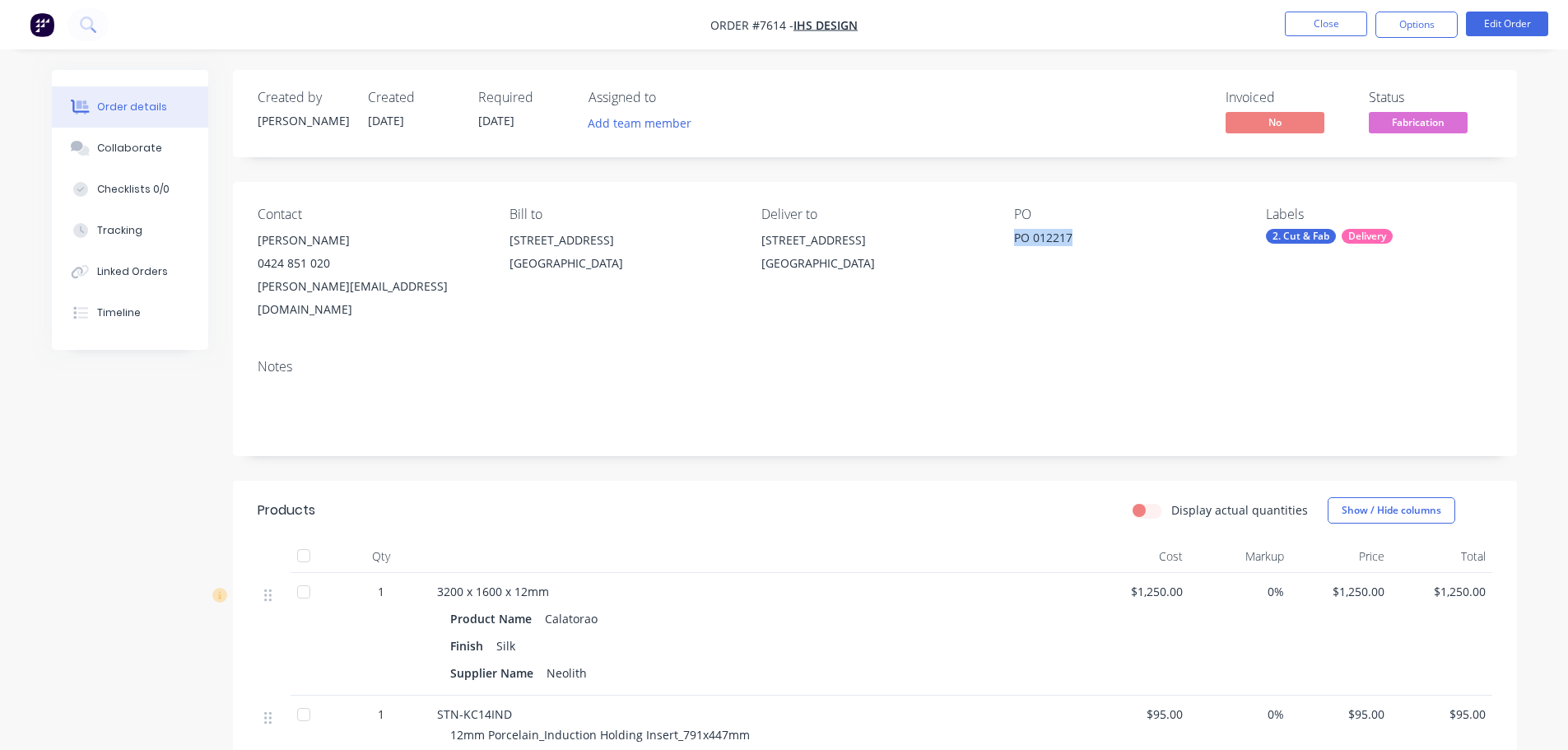
drag, startPoint x: 1073, startPoint y: 236, endPoint x: 1013, endPoint y: 244, distance: 60.5
click at [1013, 244] on div "Contact Daniel 0424 851 020 daniel@ihs-design.com Bill to 93 - 103 Pacific Driv…" at bounding box center [874, 264] width 1283 height 164
copy div "PO 012217"
click at [1316, 15] on button "Close" at bounding box center [1325, 24] width 83 height 24
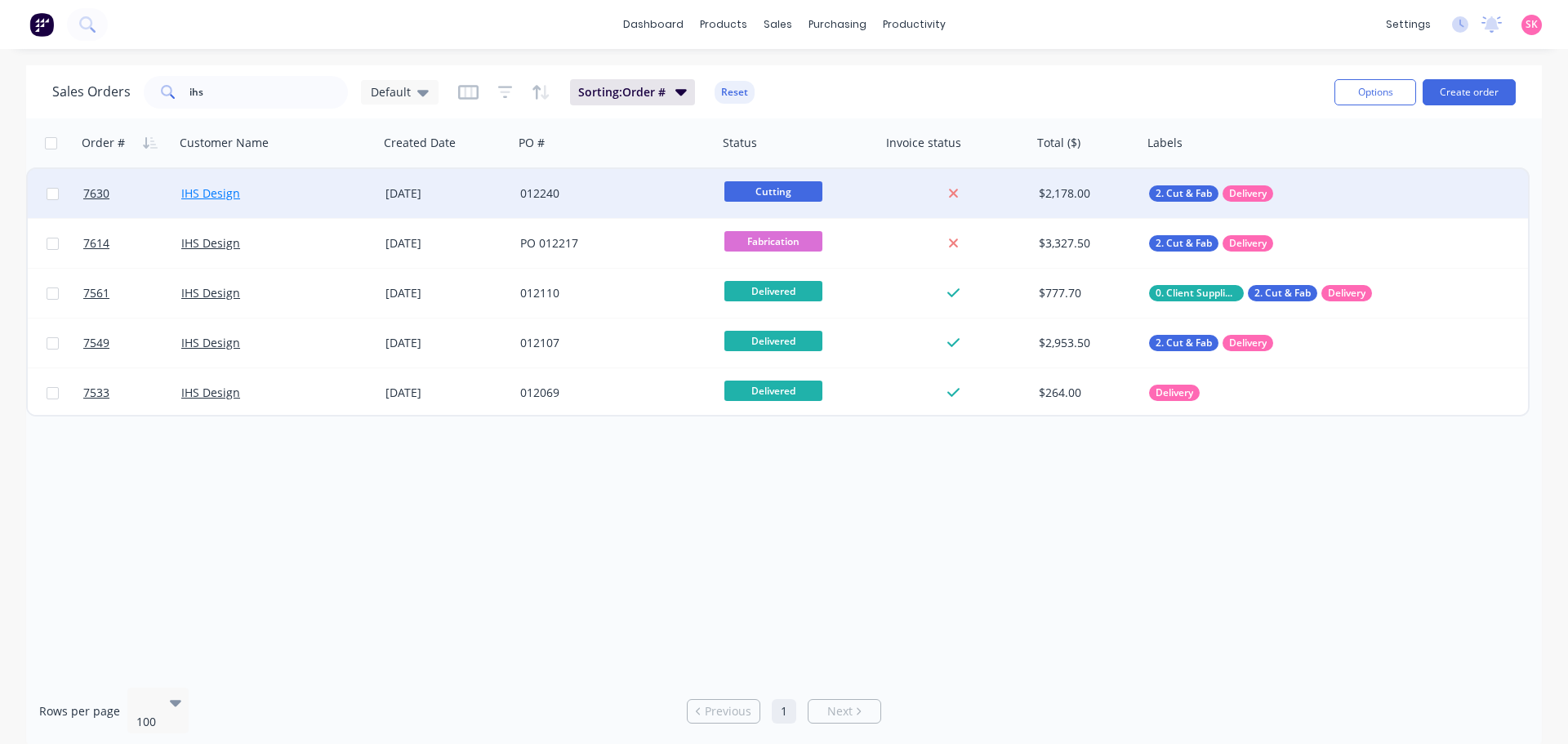
click at [233, 195] on link "IHS Design" at bounding box center [211, 194] width 59 height 16
click at [510, 206] on div "[DATE]" at bounding box center [447, 194] width 135 height 49
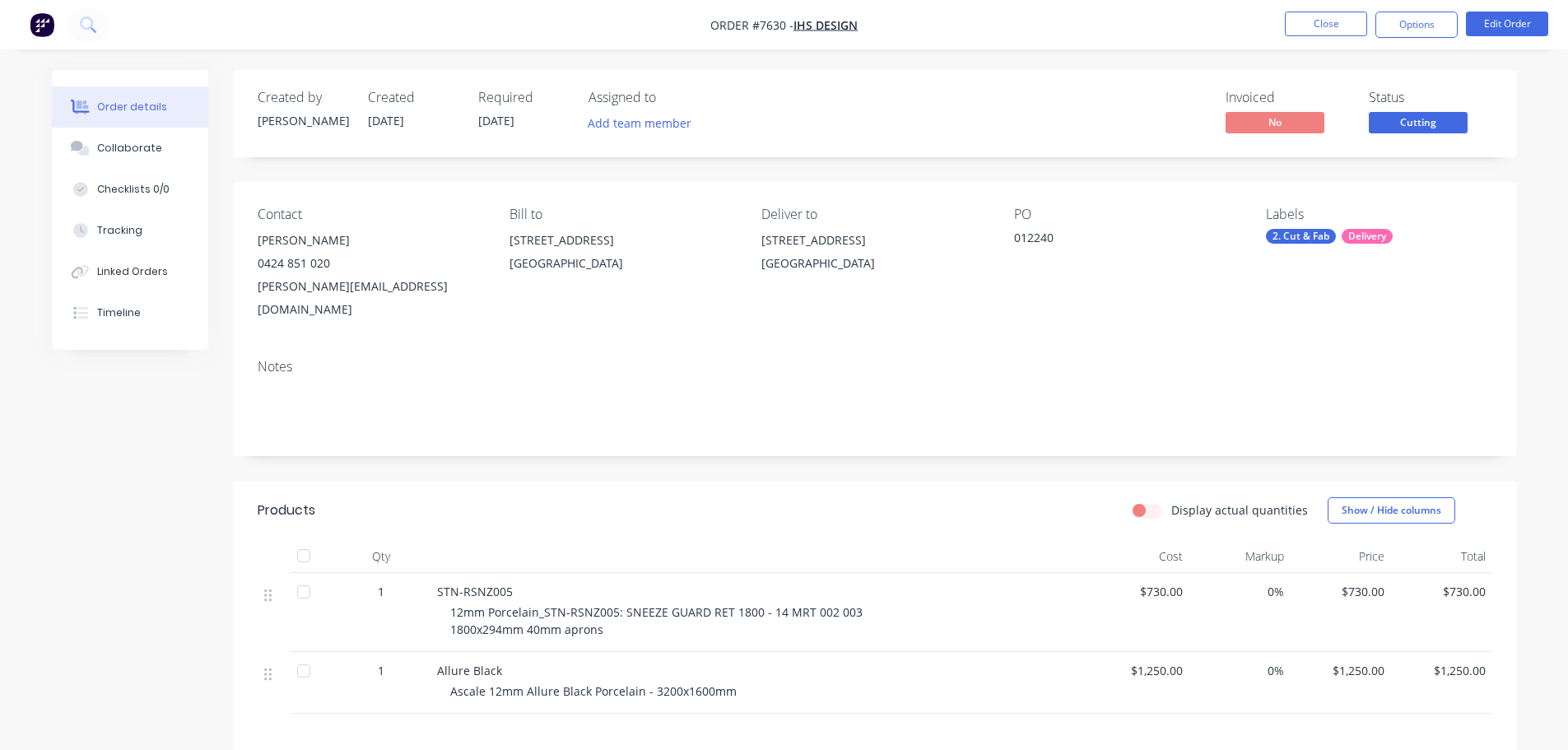
drag, startPoint x: 1056, startPoint y: 232, endPoint x: 987, endPoint y: 236, distance: 69.1
click at [987, 236] on div "Contact Daniel 0424 851 020 daniel@ihs-design.com Bill to 93 - 103 Pacific Driv…" at bounding box center [874, 264] width 1283 height 164
click at [1129, 239] on div "012240" at bounding box center [1116, 240] width 205 height 23
drag, startPoint x: 1053, startPoint y: 229, endPoint x: 1015, endPoint y: 232, distance: 38.1
click at [1015, 232] on div "012240" at bounding box center [1116, 240] width 205 height 23
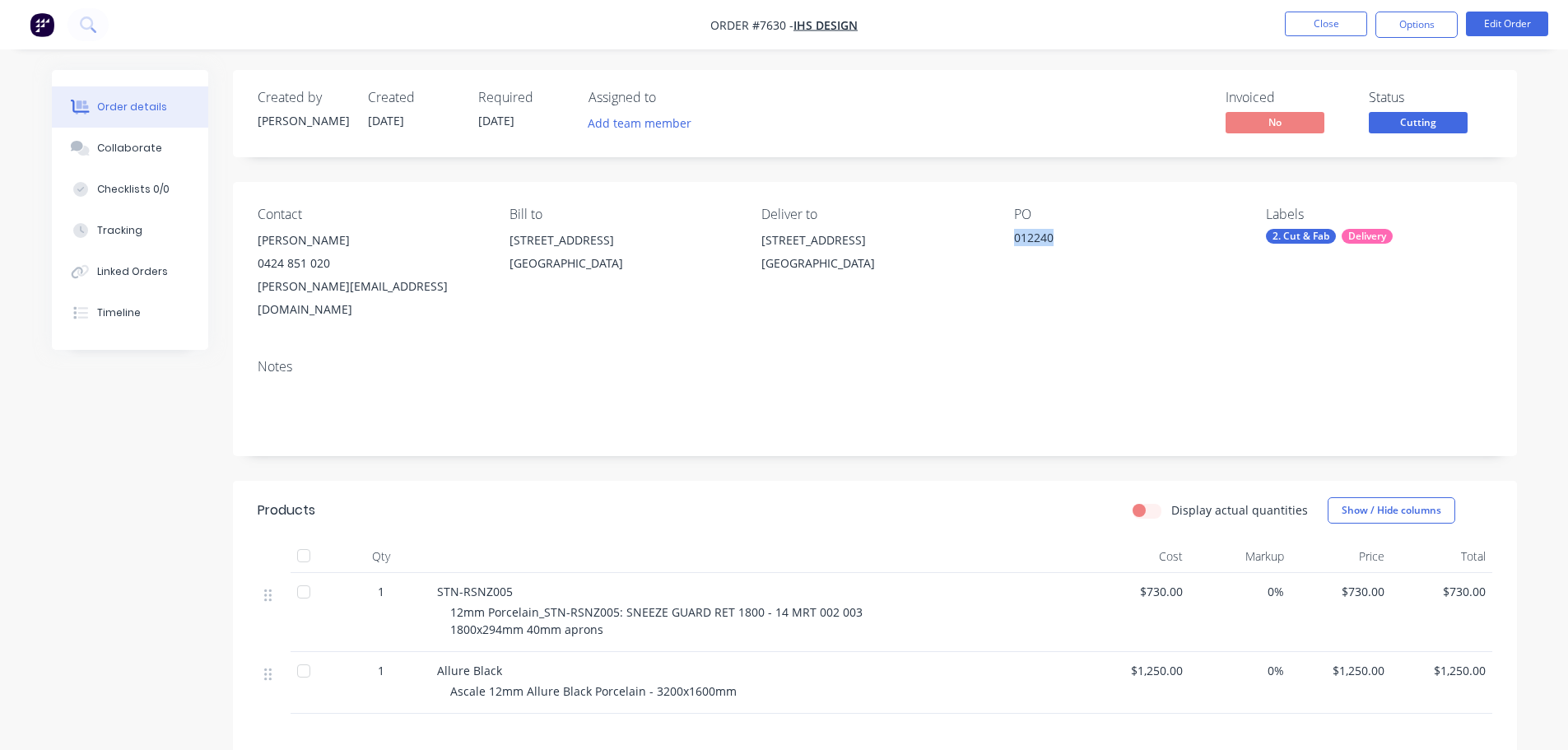
copy div "012240"
click at [1336, 31] on button "Close" at bounding box center [1325, 24] width 83 height 24
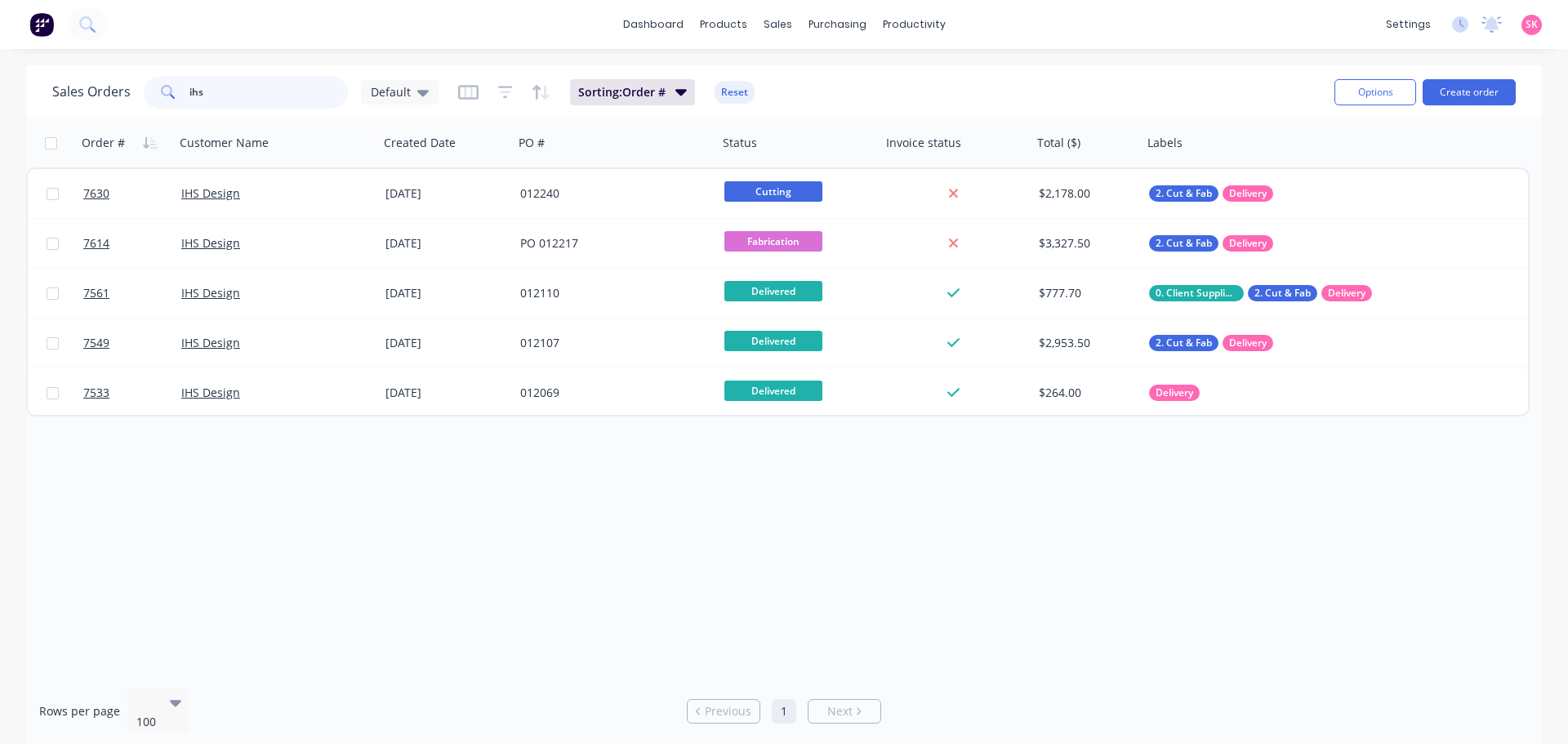
drag, startPoint x: 252, startPoint y: 100, endPoint x: 136, endPoint y: 100, distance: 116.0
click at [139, 100] on div "Sales Orders ihs Default" at bounding box center [244, 92] width 386 height 33
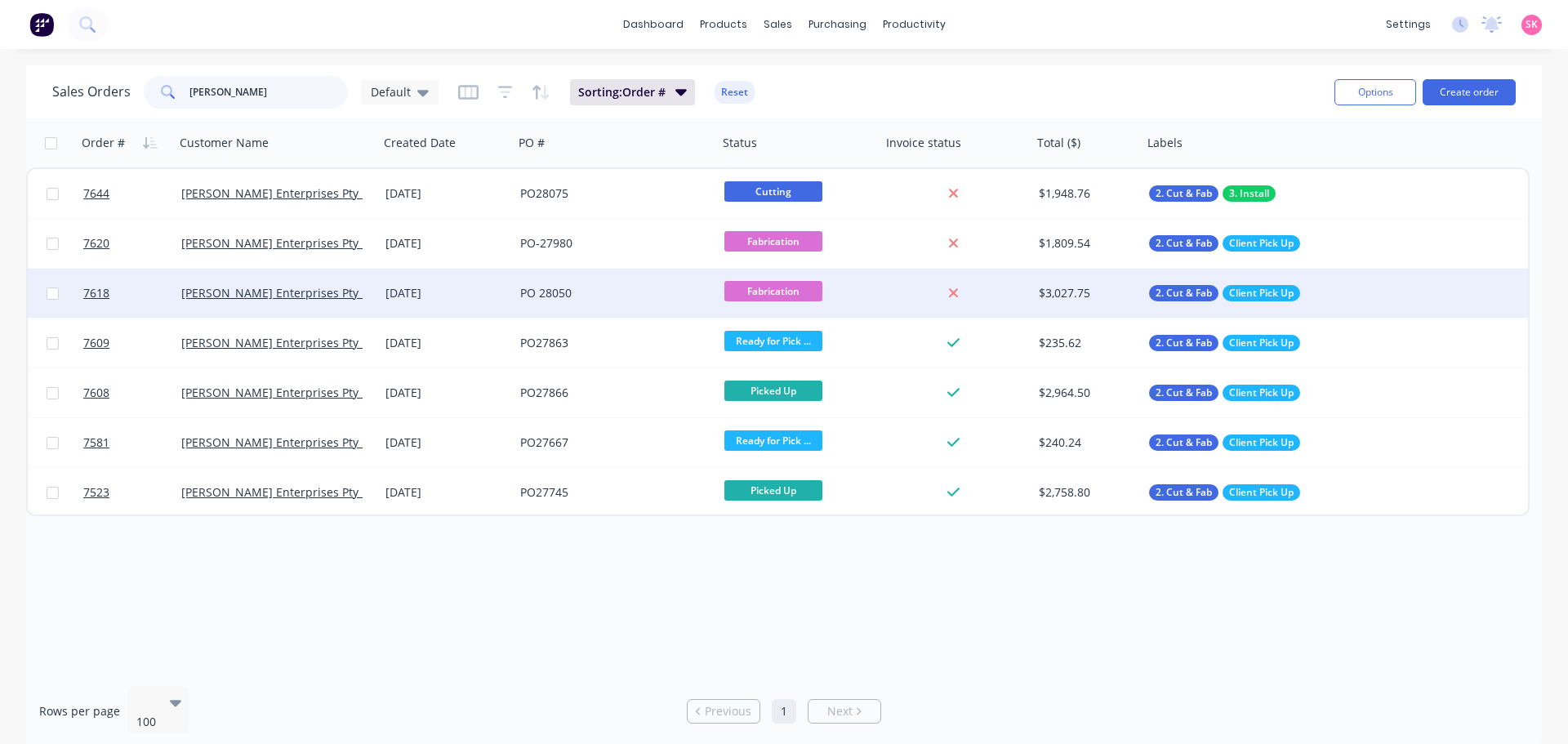
type input "tait"
click at [504, 291] on div "[DATE]" at bounding box center [446, 293] width 122 height 16
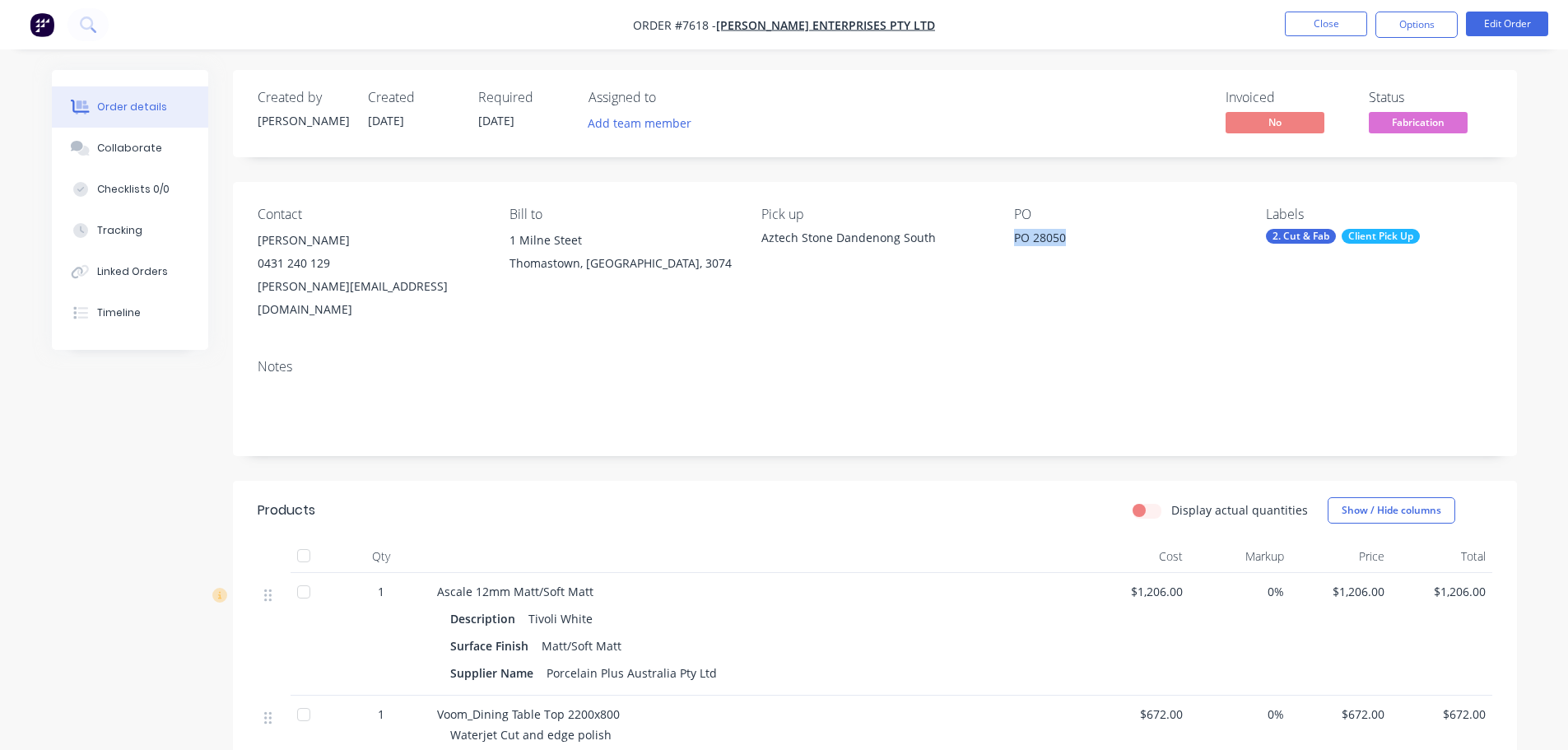
drag, startPoint x: 1088, startPoint y: 240, endPoint x: 1014, endPoint y: 253, distance: 75.1
click at [1014, 253] on div "PO PO 28050" at bounding box center [1126, 263] width 225 height 114
copy div "PO 28050"
click at [1333, 25] on button "Close" at bounding box center [1325, 24] width 83 height 24
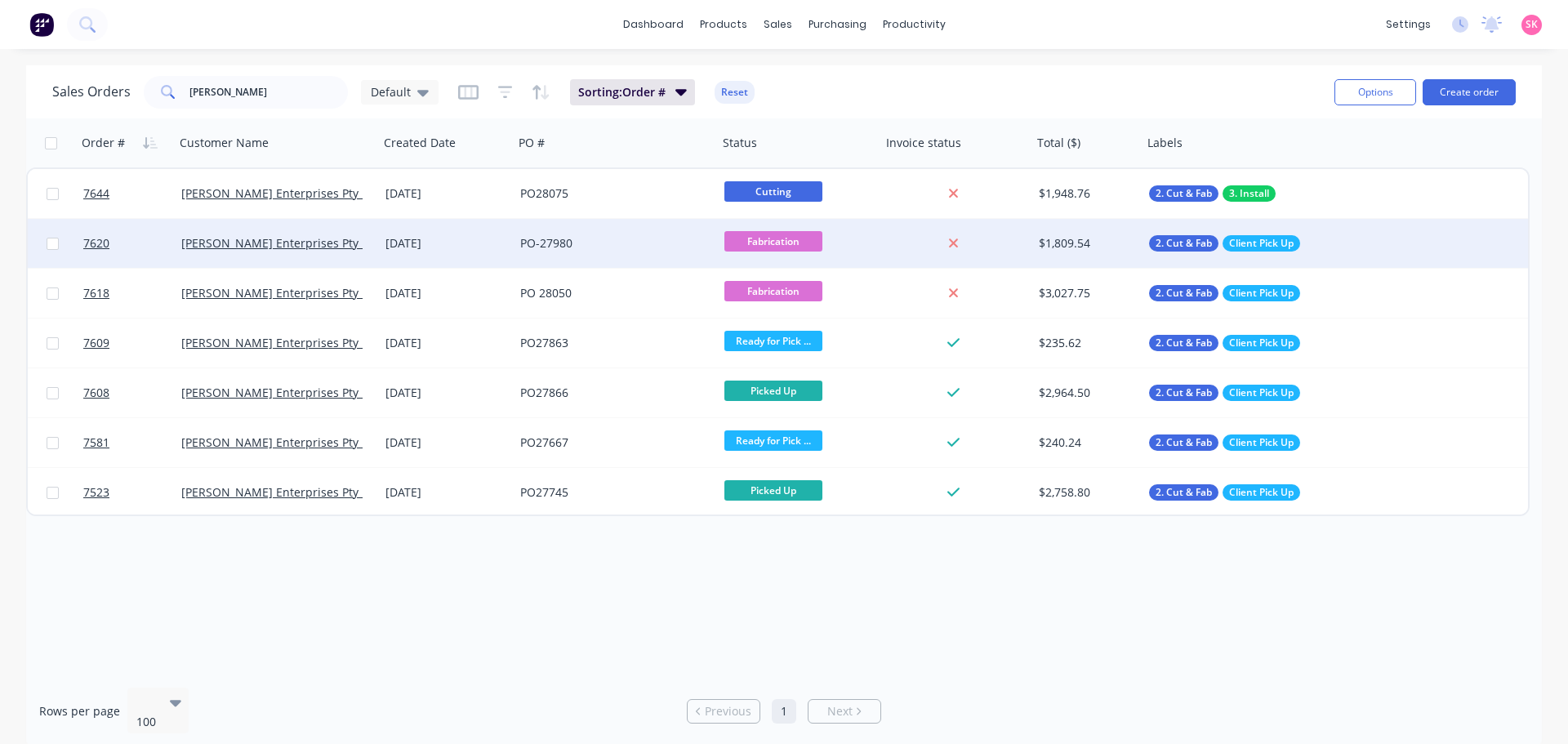
click at [577, 241] on div "PO-27980" at bounding box center [611, 243] width 181 height 16
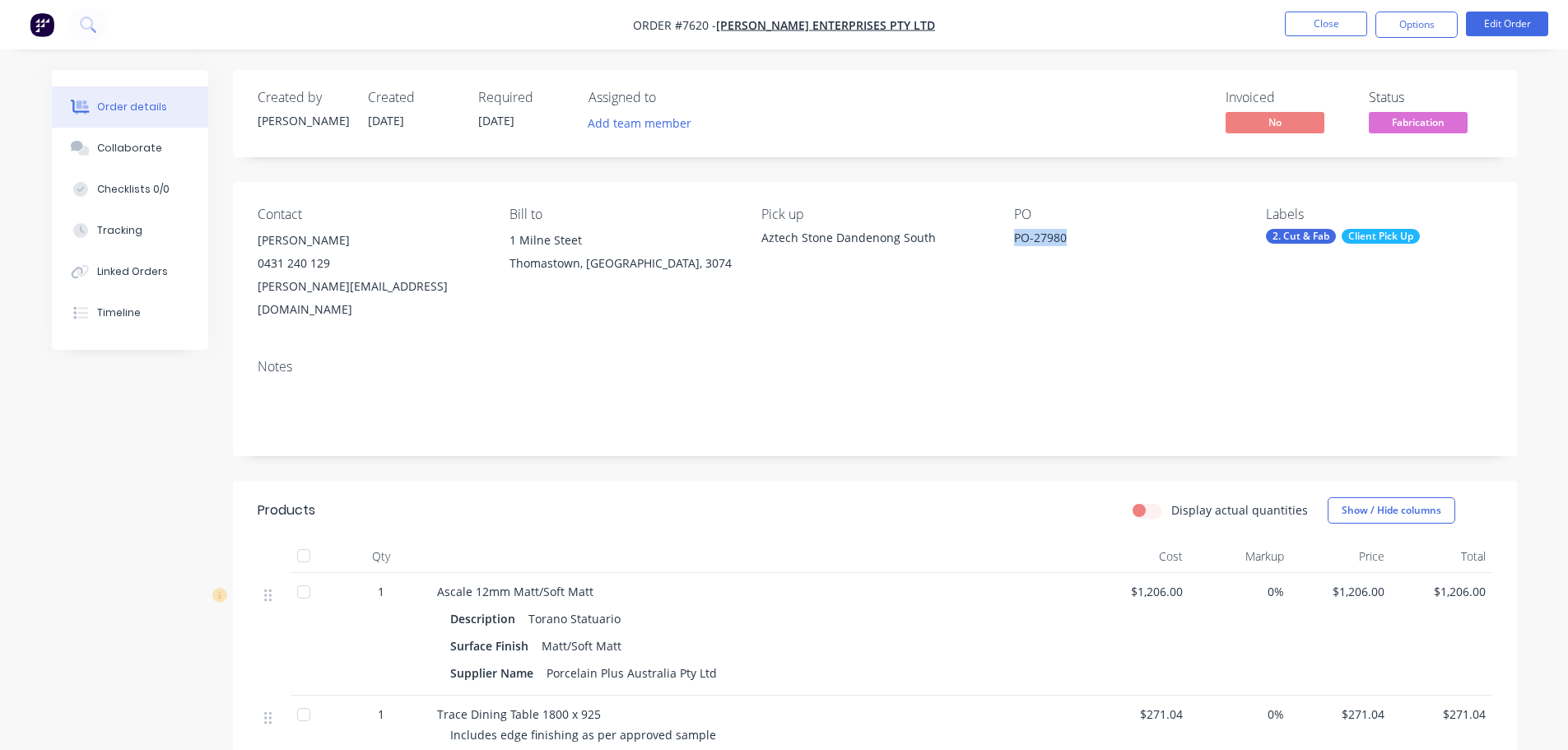
drag, startPoint x: 1075, startPoint y: 249, endPoint x: 1006, endPoint y: 247, distance: 69.0
click at [1006, 247] on div "Contact Abdul Karim 0431 240 129 abdulkarim@madebytait.com.au Bill to 1 Milne S…" at bounding box center [874, 264] width 1283 height 164
copy div "PO-27980"
click at [1290, 37] on li "Close" at bounding box center [1325, 24] width 83 height 26
click at [1345, 33] on button "Close" at bounding box center [1325, 24] width 83 height 24
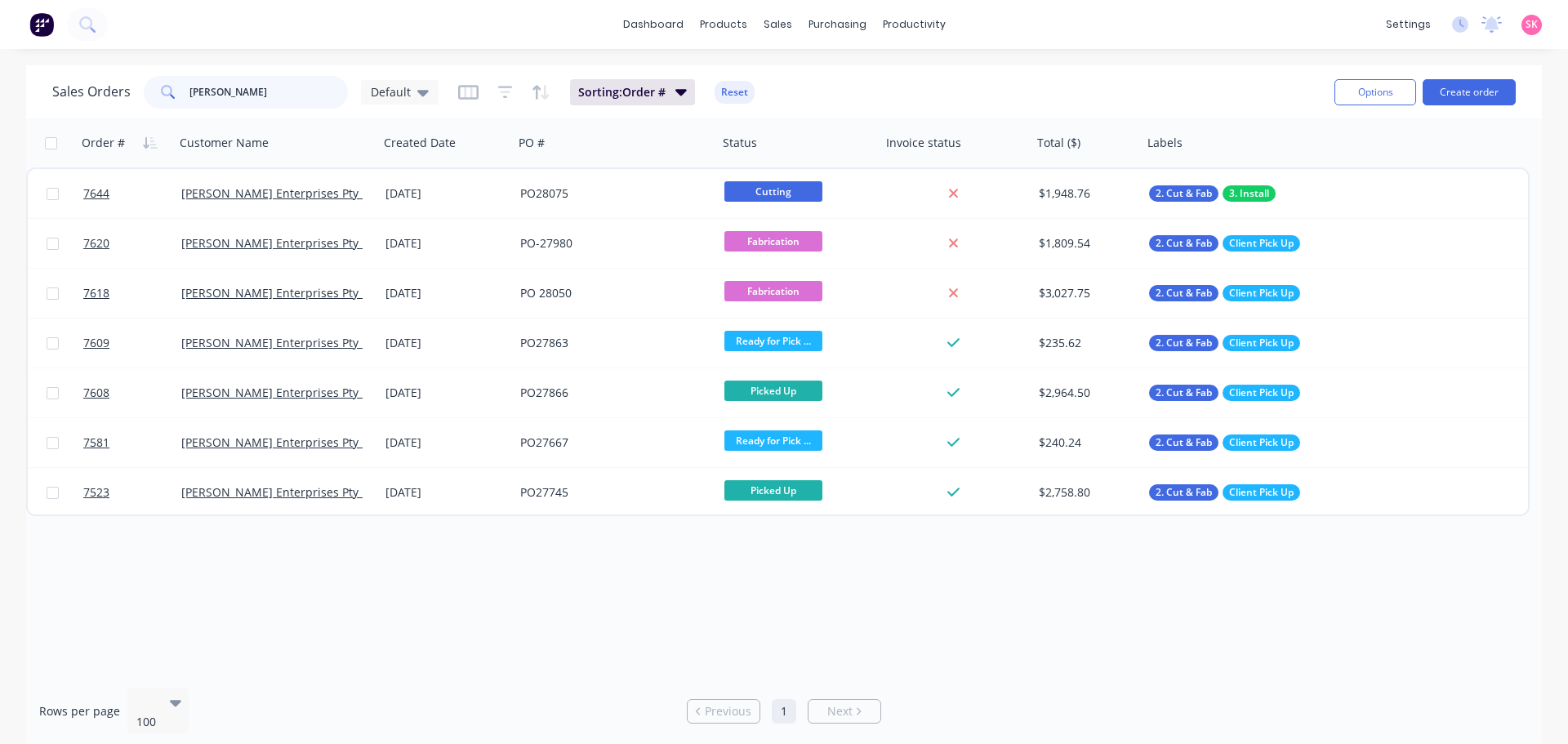
drag, startPoint x: 195, startPoint y: 97, endPoint x: 162, endPoint y: 97, distance: 33.0
click at [162, 97] on div "tait" at bounding box center [245, 92] width 204 height 33
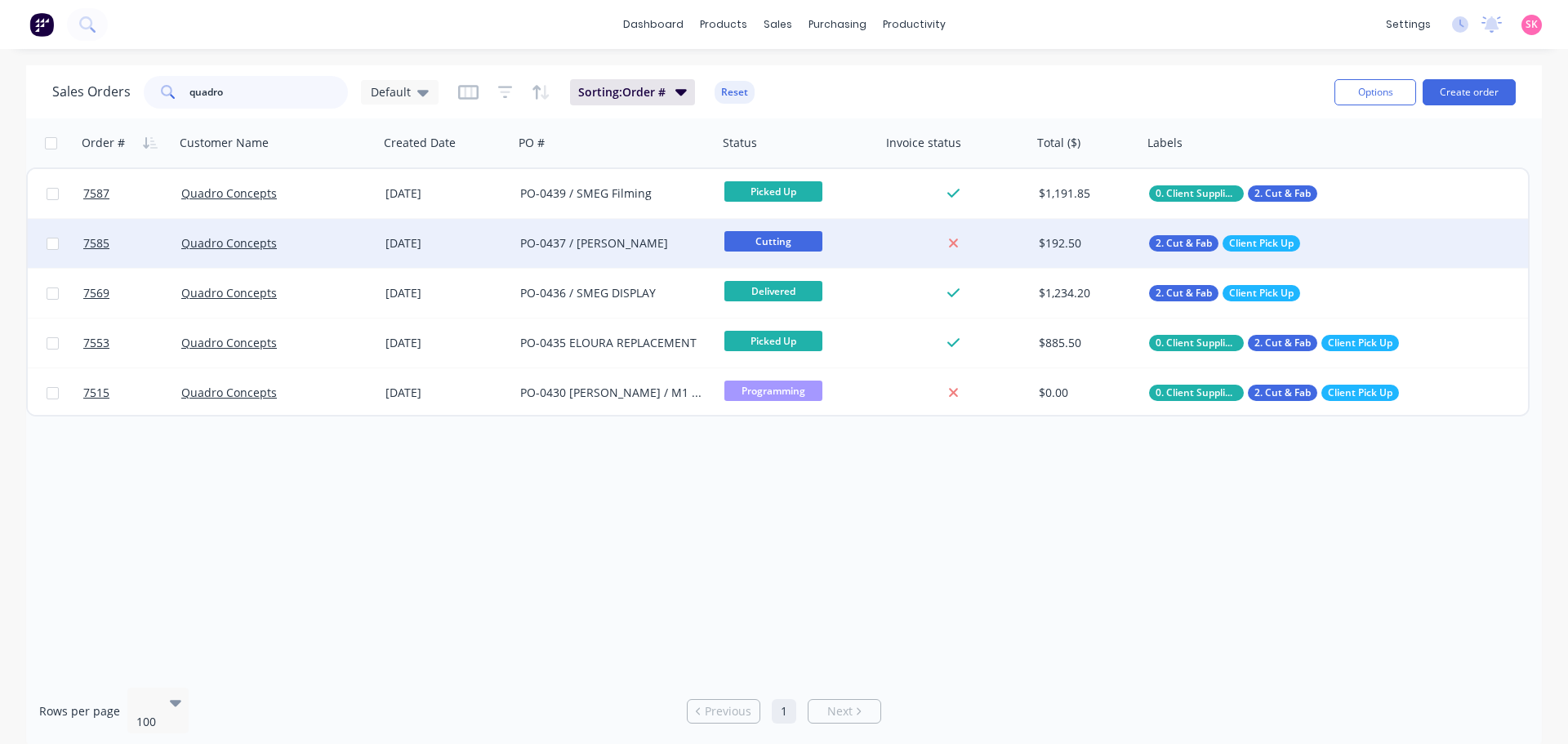
type input "quadro"
click at [557, 245] on div "PO-0437 / [PERSON_NAME]" at bounding box center [611, 243] width 181 height 16
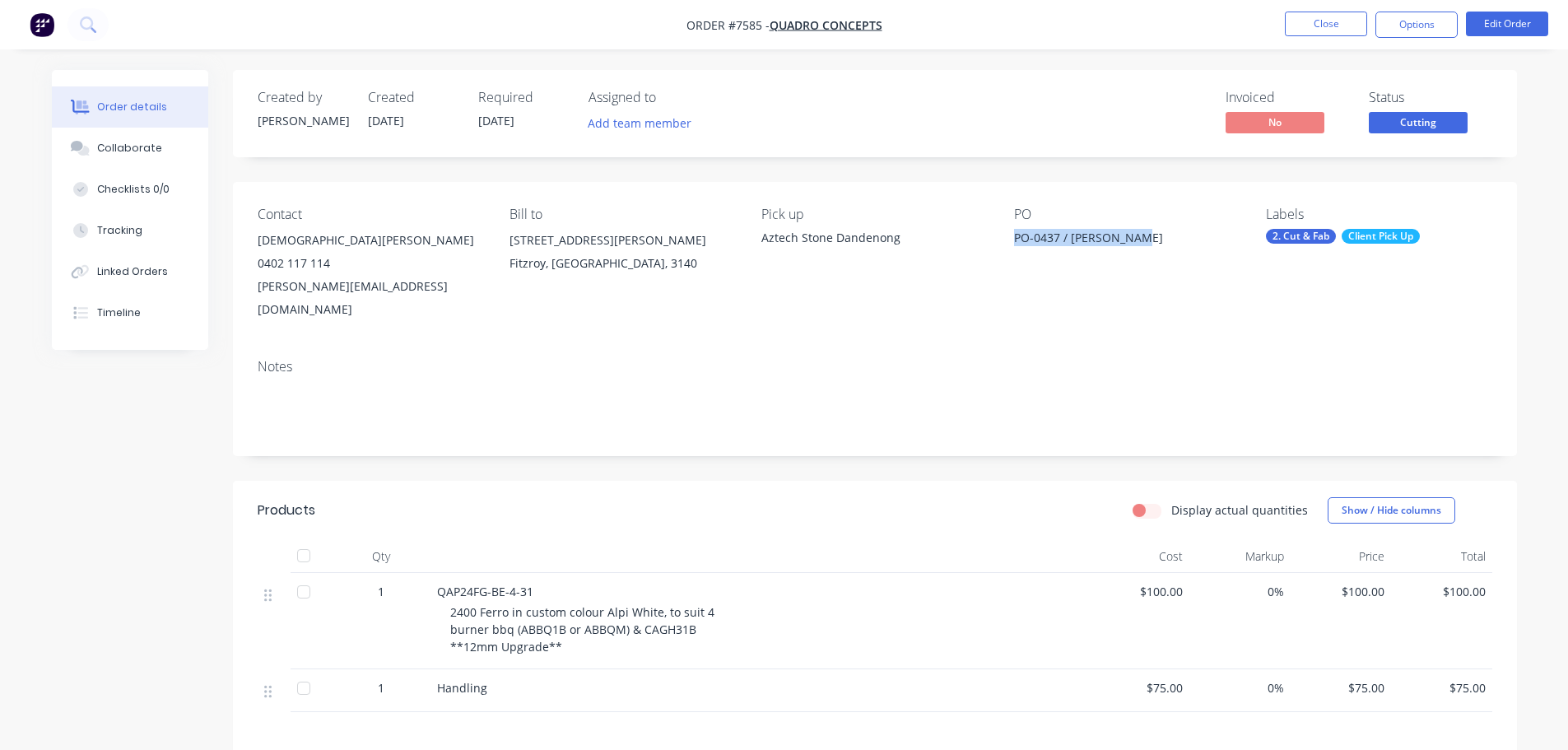
drag, startPoint x: 1149, startPoint y: 243, endPoint x: 1010, endPoint y: 248, distance: 139.1
click at [1010, 248] on div "Contact Kristian Willand 0402 117 114 kris@quadroconcepts.com Bill to 402/22 Ni…" at bounding box center [874, 264] width 1283 height 164
copy div "PO-0437 / [PERSON_NAME]"
click at [1302, 36] on button "Close" at bounding box center [1325, 24] width 83 height 24
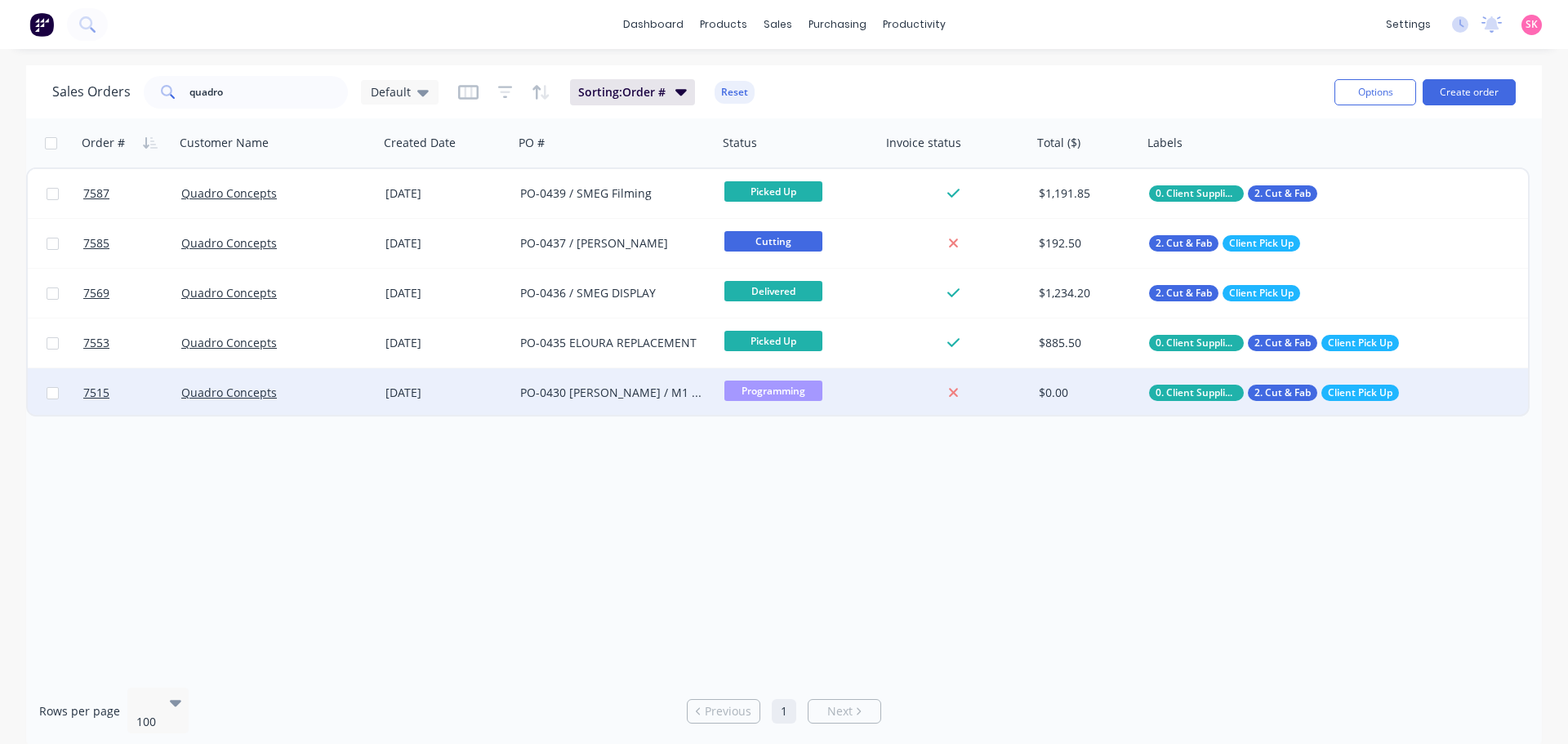
click at [827, 388] on div "Programming" at bounding box center [795, 392] width 143 height 24
click at [632, 412] on div "PO-0430 [PERSON_NAME] / M1 - 11732" at bounding box center [616, 392] width 204 height 49
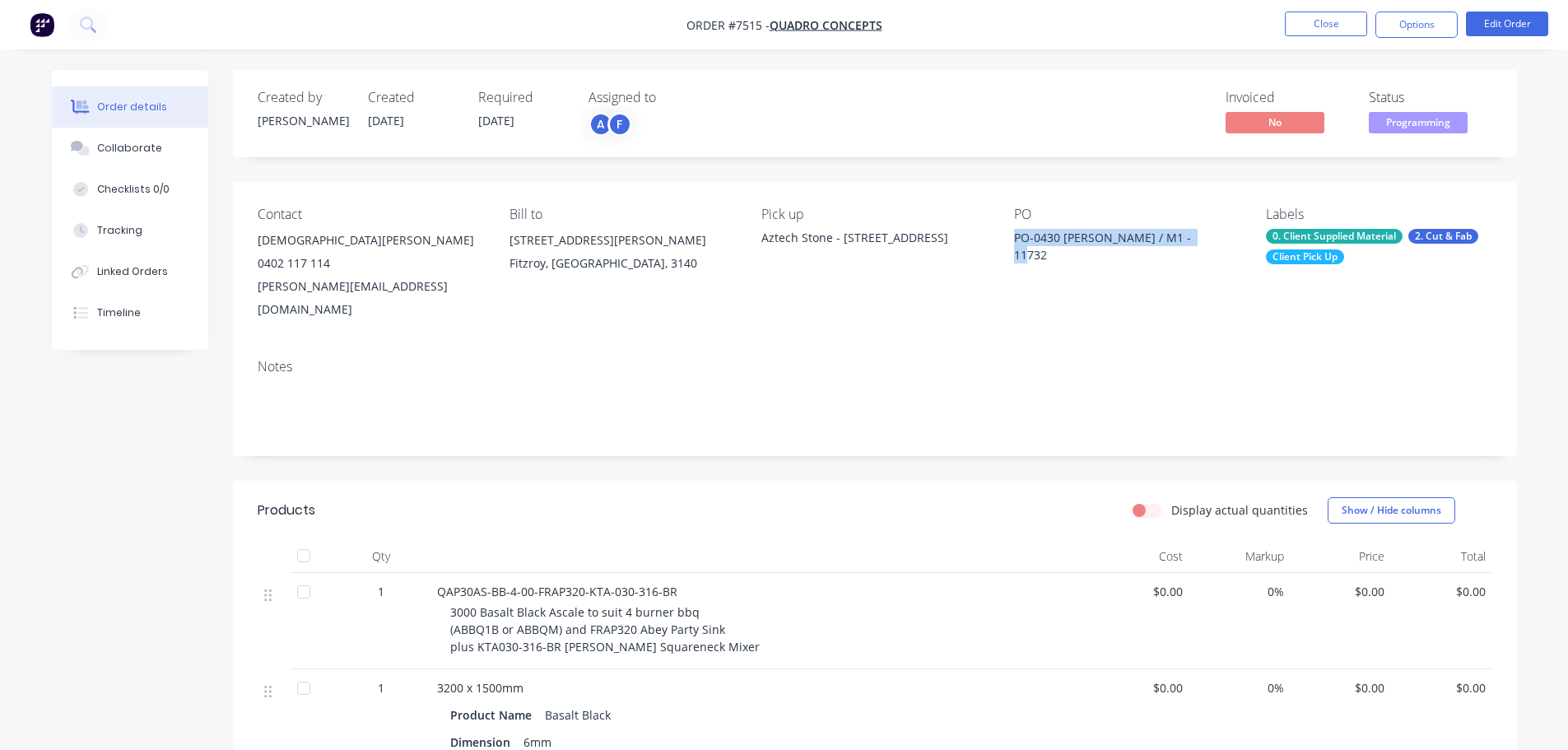
drag, startPoint x: 1175, startPoint y: 241, endPoint x: 1006, endPoint y: 246, distance: 169.1
click at [1006, 246] on div "Contact Kristian Willand 0402 117 114 kris@quadroconcepts.com Bill to 402/22 Ni…" at bounding box center [874, 264] width 1283 height 164
copy div "PO-0430 [PERSON_NAME] / M1 - 11732"
click at [1276, 34] on ul "Close Options Edit Order" at bounding box center [1417, 24] width 303 height 26
click at [1302, 22] on button "Close" at bounding box center [1325, 24] width 83 height 24
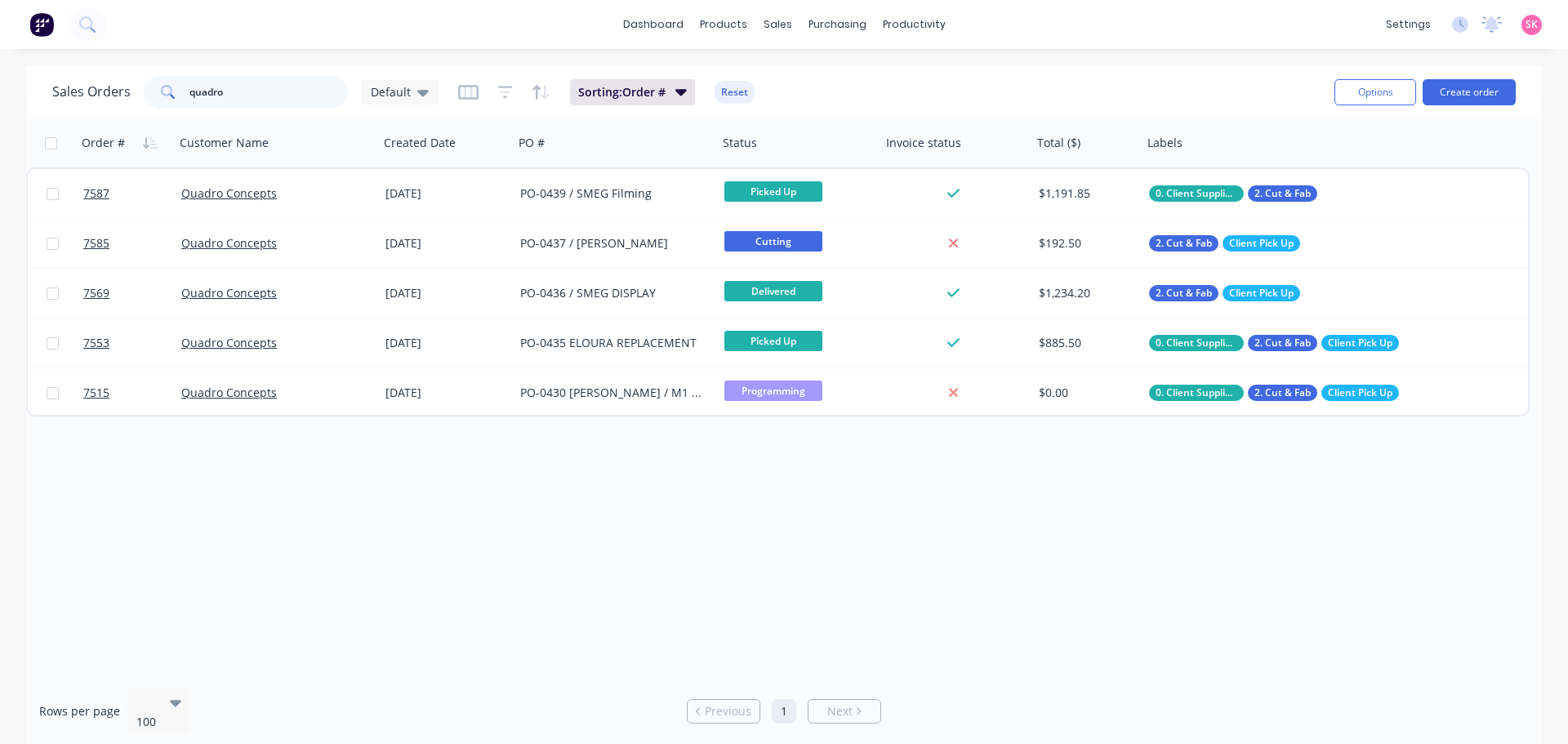
drag, startPoint x: 149, startPoint y: 85, endPoint x: 87, endPoint y: 85, distance: 62.0
click at [107, 85] on div "Sales Orders quadro Default" at bounding box center [244, 92] width 386 height 33
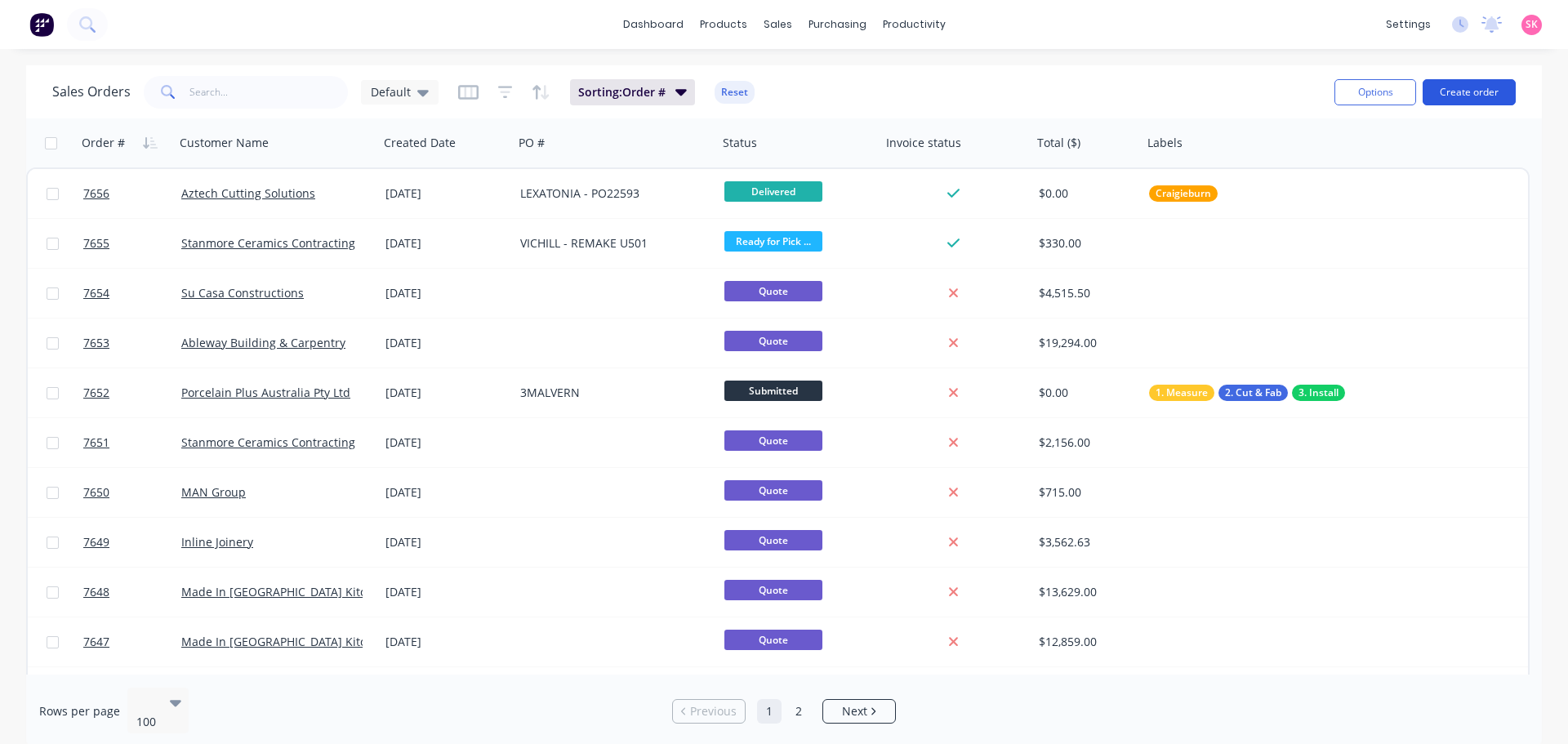
click at [1493, 79] on button "Create order" at bounding box center [1469, 92] width 93 height 26
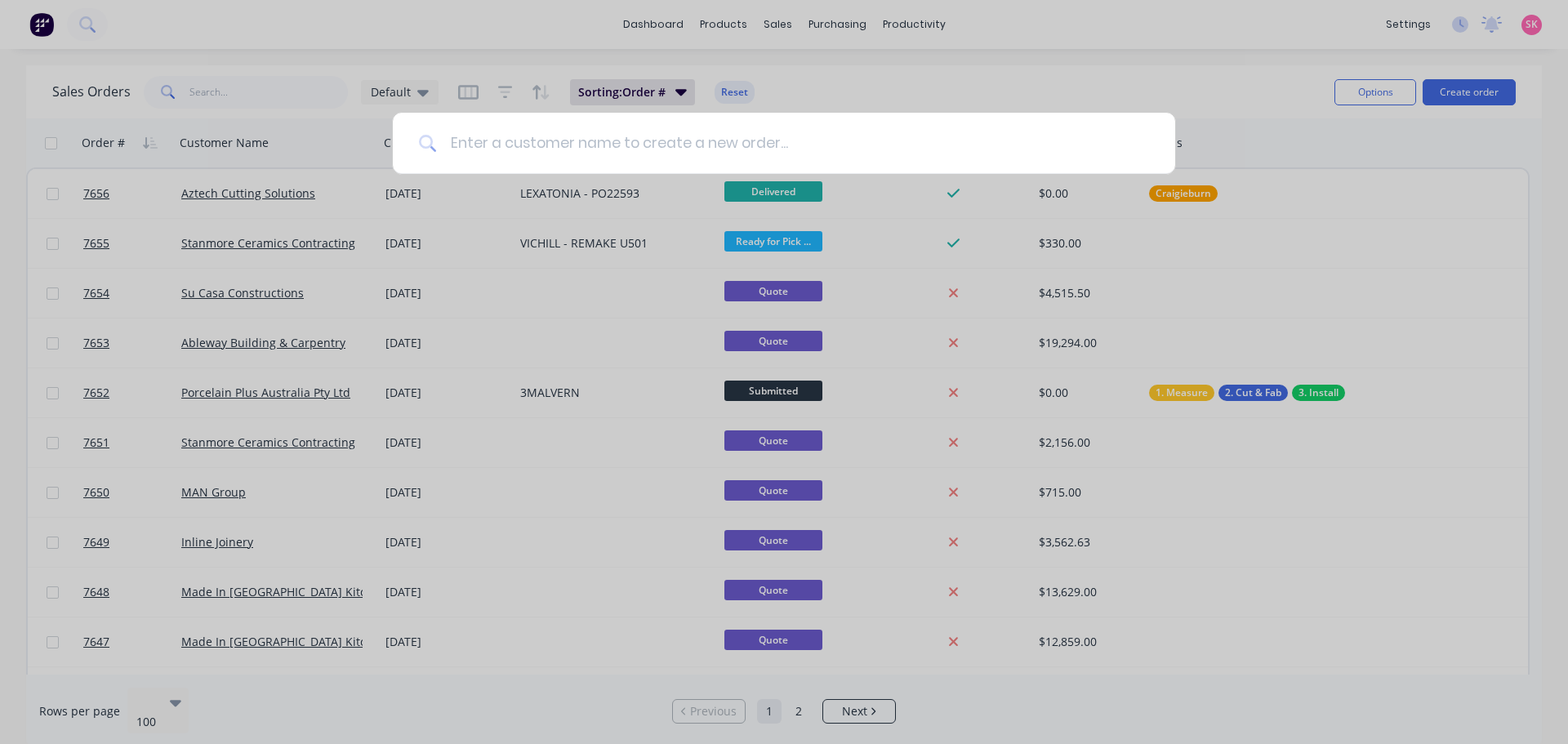
click at [613, 154] on input at bounding box center [793, 143] width 712 height 61
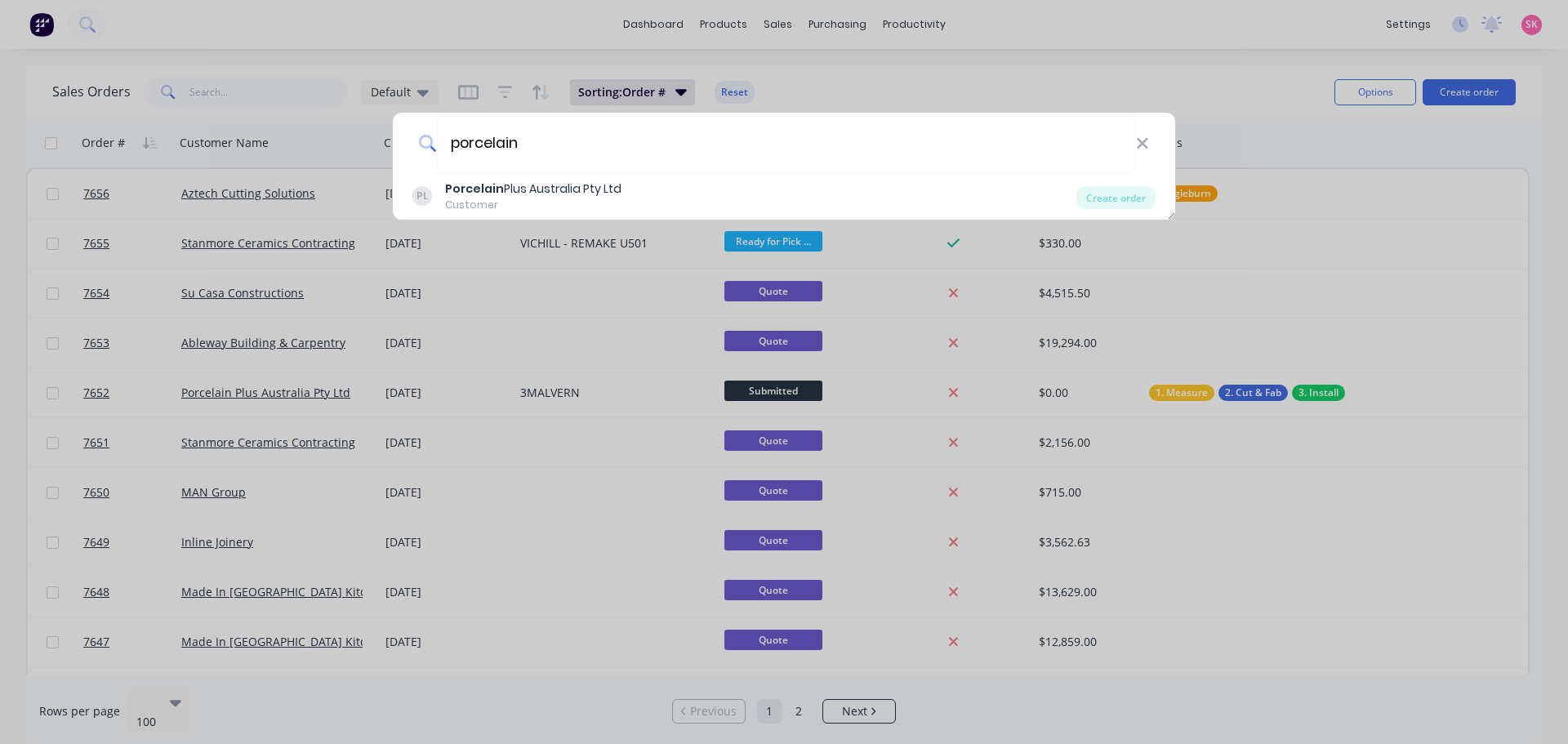
type input "porcelain"
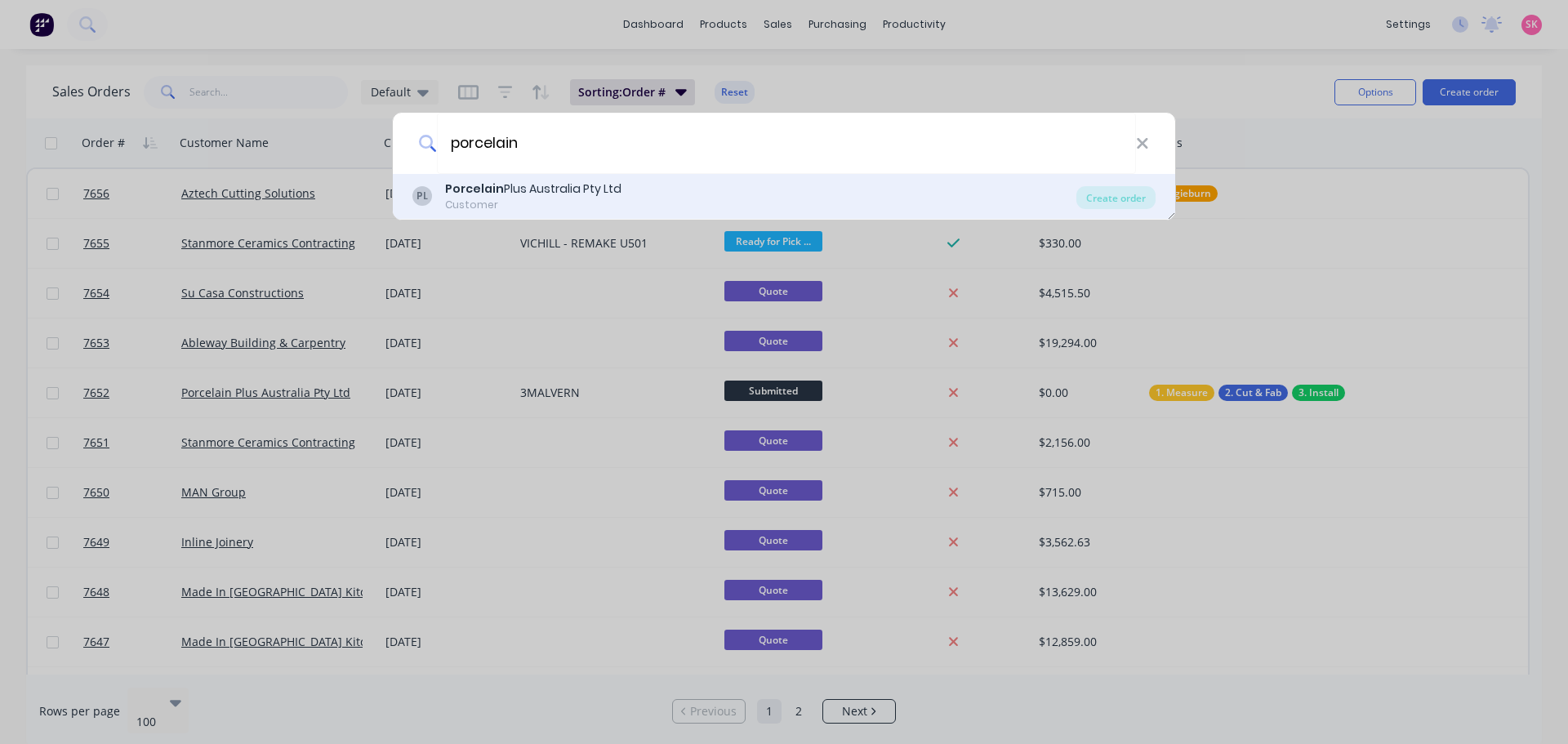
click at [605, 200] on div "Customer" at bounding box center [533, 205] width 176 height 15
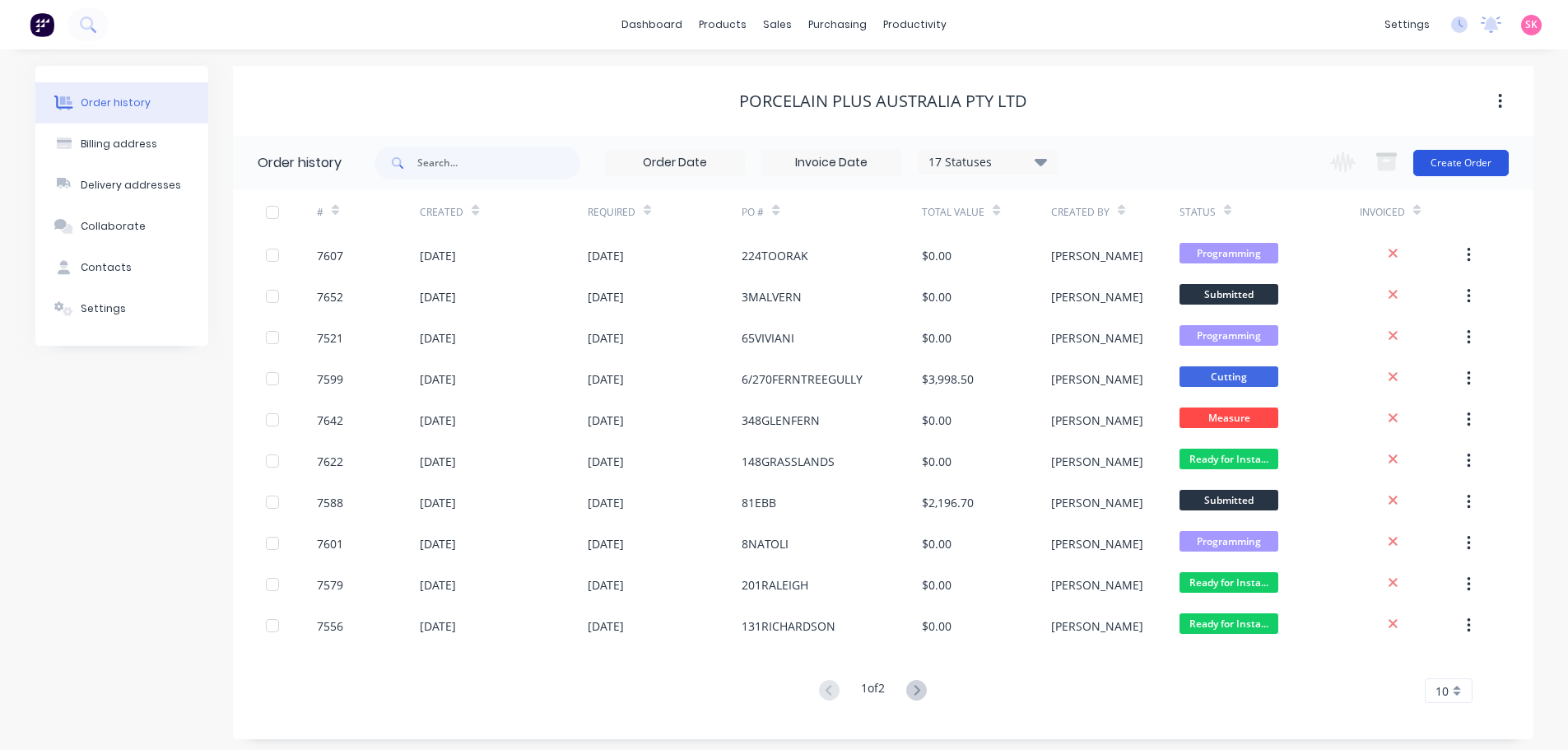
click at [1472, 166] on button "Create Order" at bounding box center [1461, 163] width 96 height 26
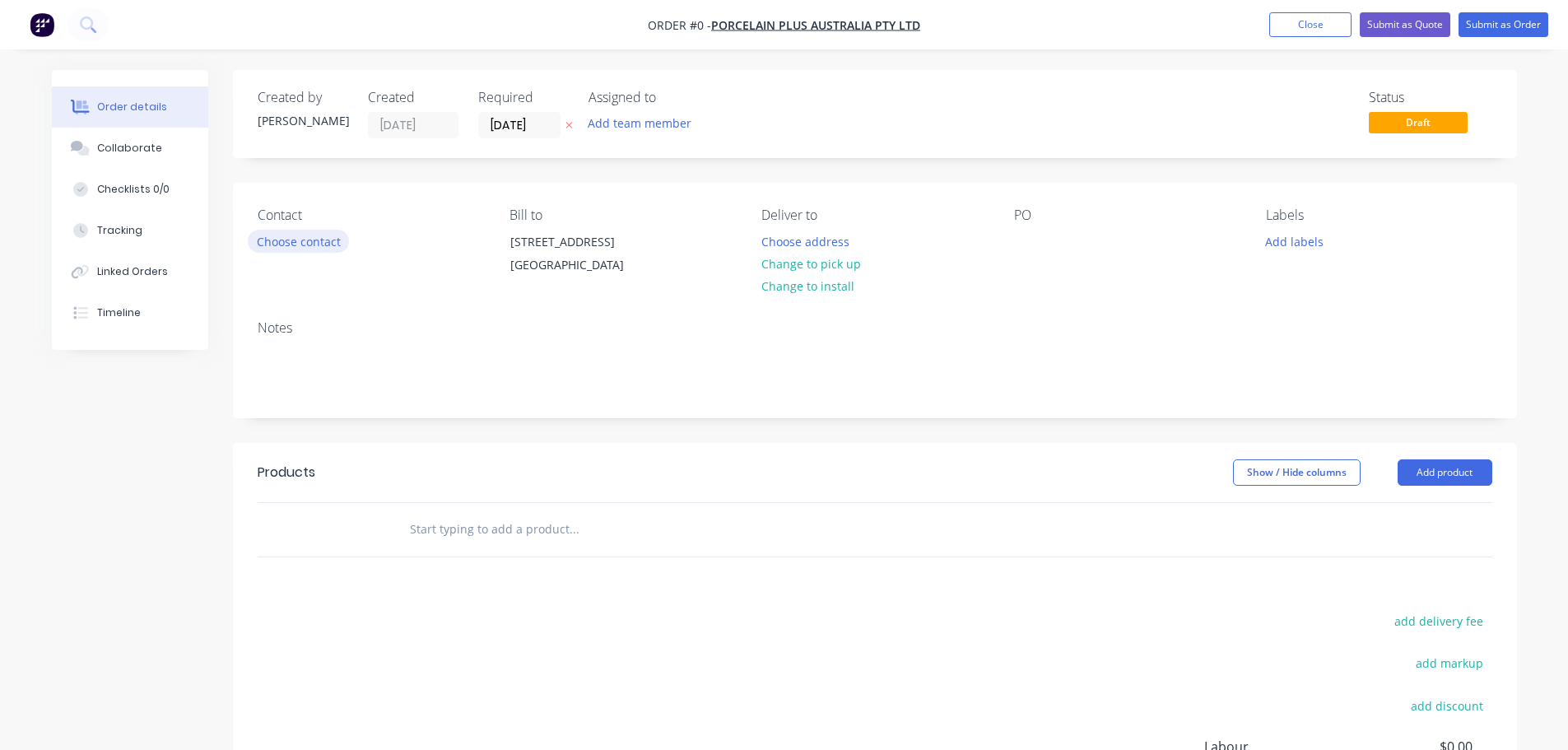
click at [302, 239] on button "Choose contact" at bounding box center [298, 241] width 101 height 23
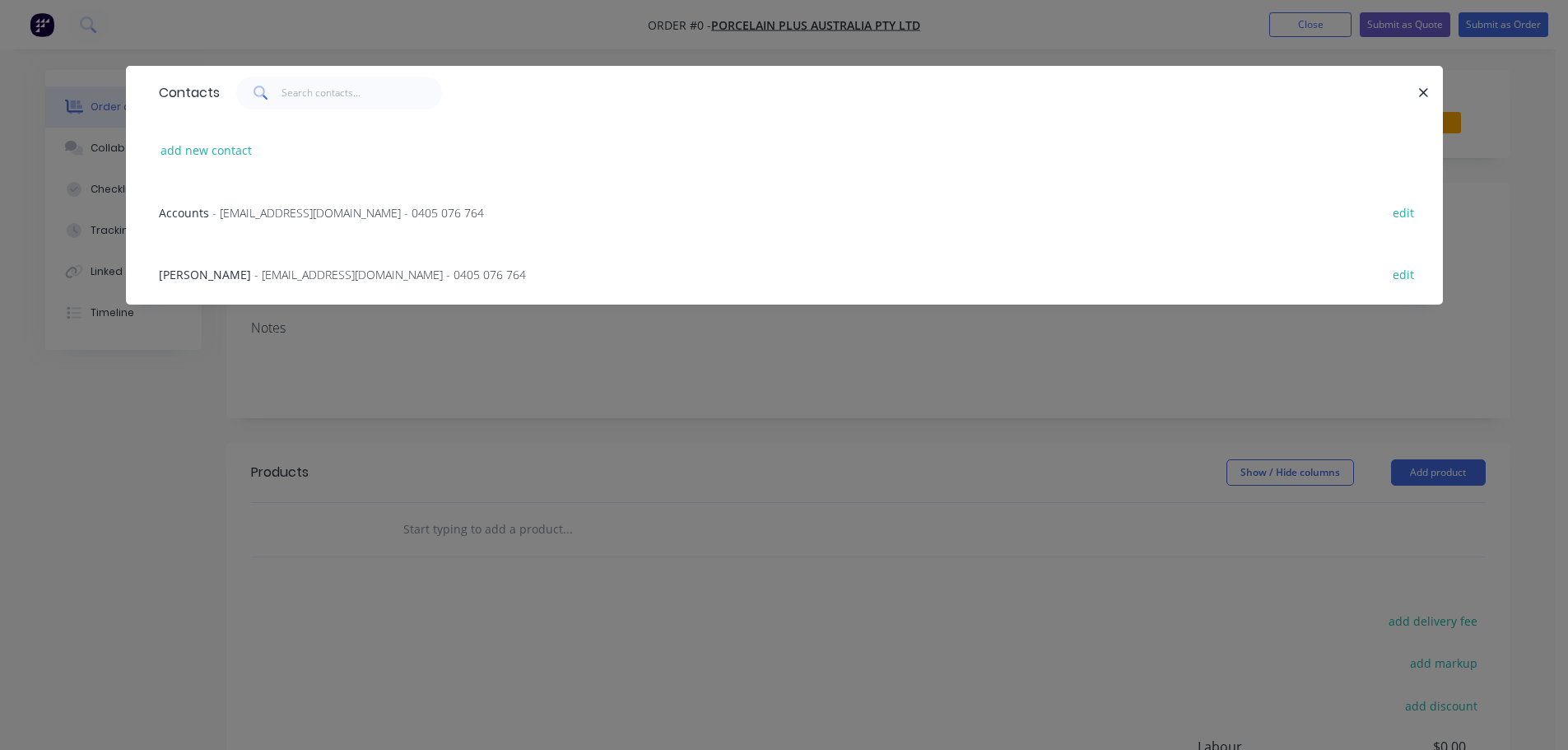
click at [330, 281] on span "- bryce@porcelainplus.com.au - 0405 076 764" at bounding box center [390, 274] width 272 height 16
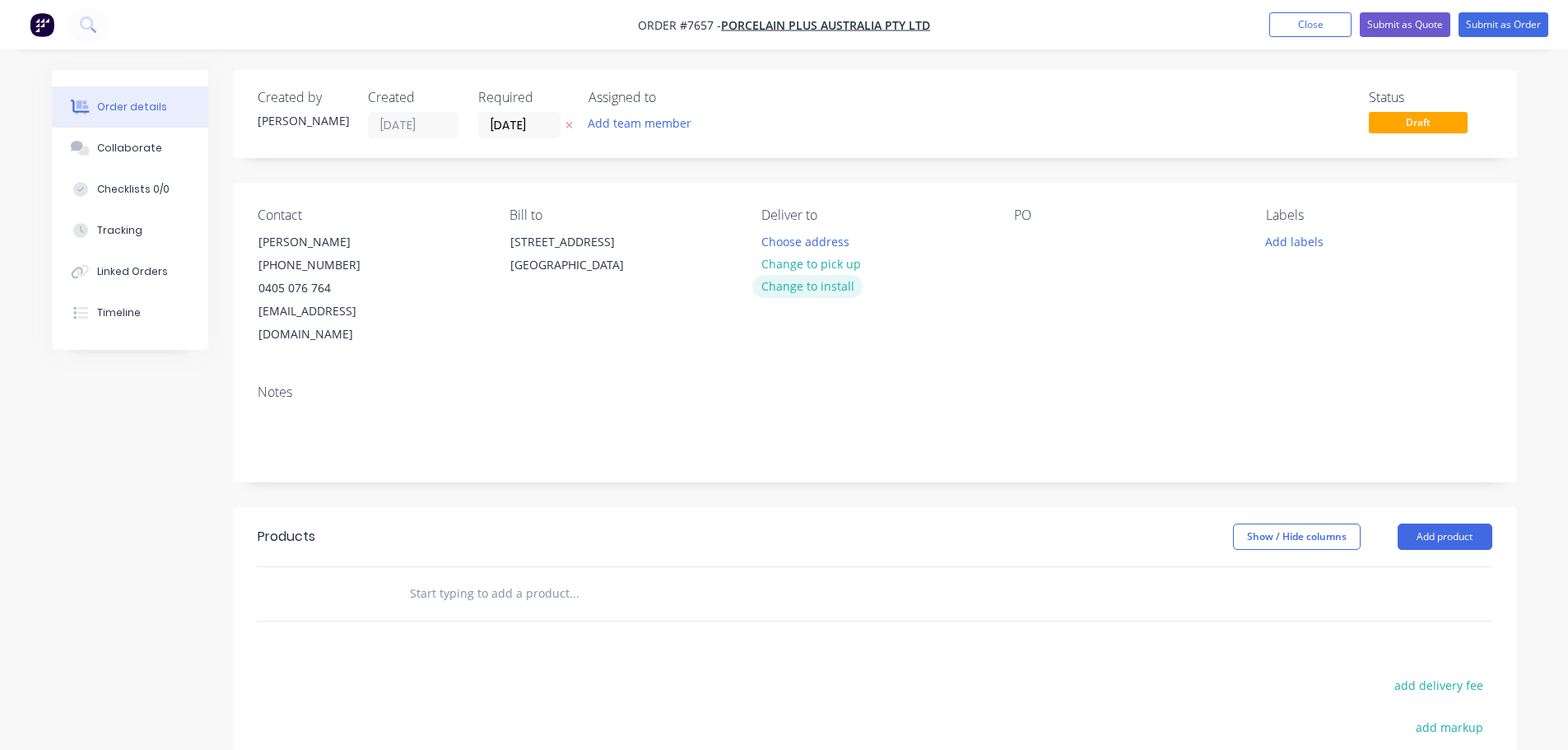
click at [818, 283] on button "Change to install" at bounding box center [807, 287] width 111 height 23
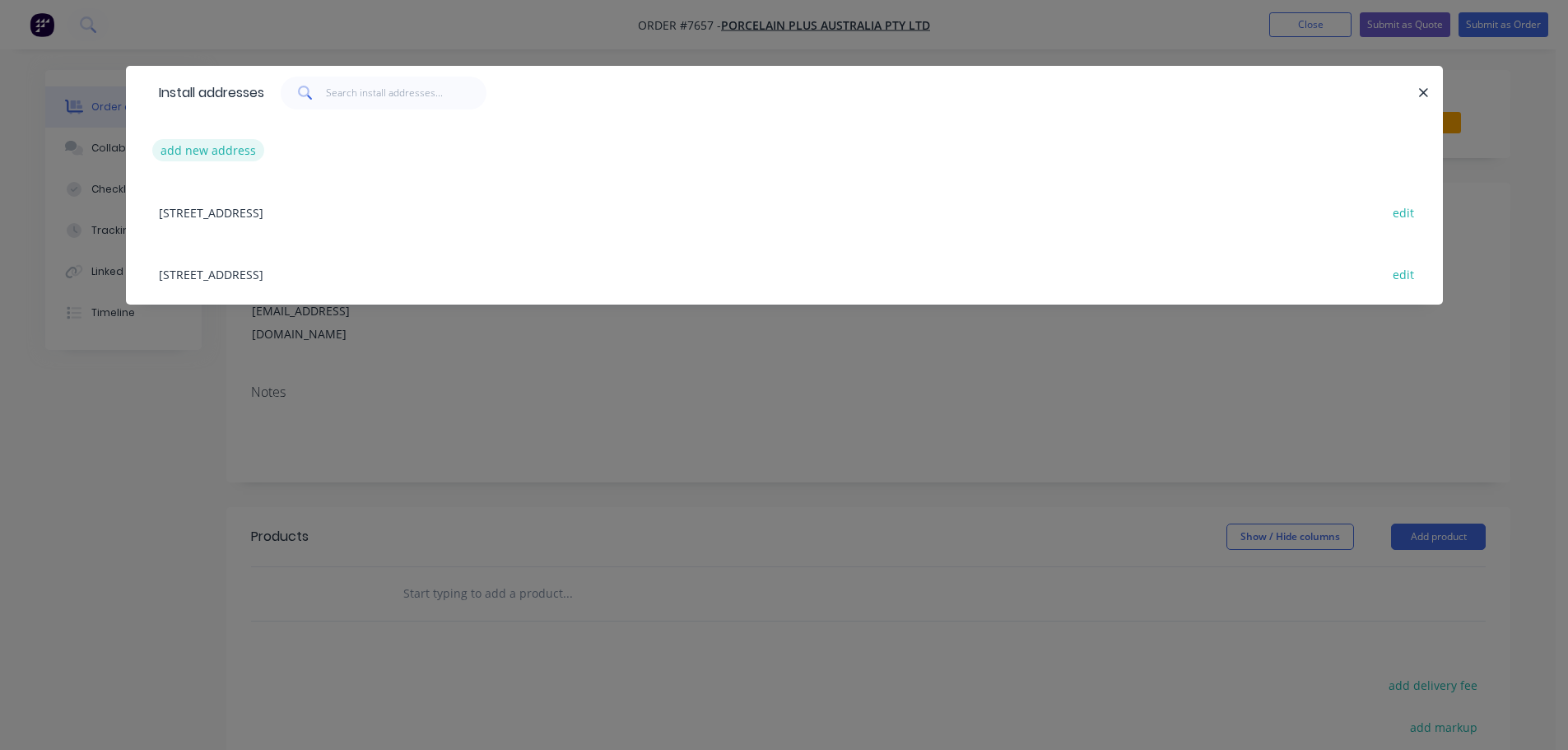
click at [230, 140] on button "add new address" at bounding box center [208, 151] width 112 height 23
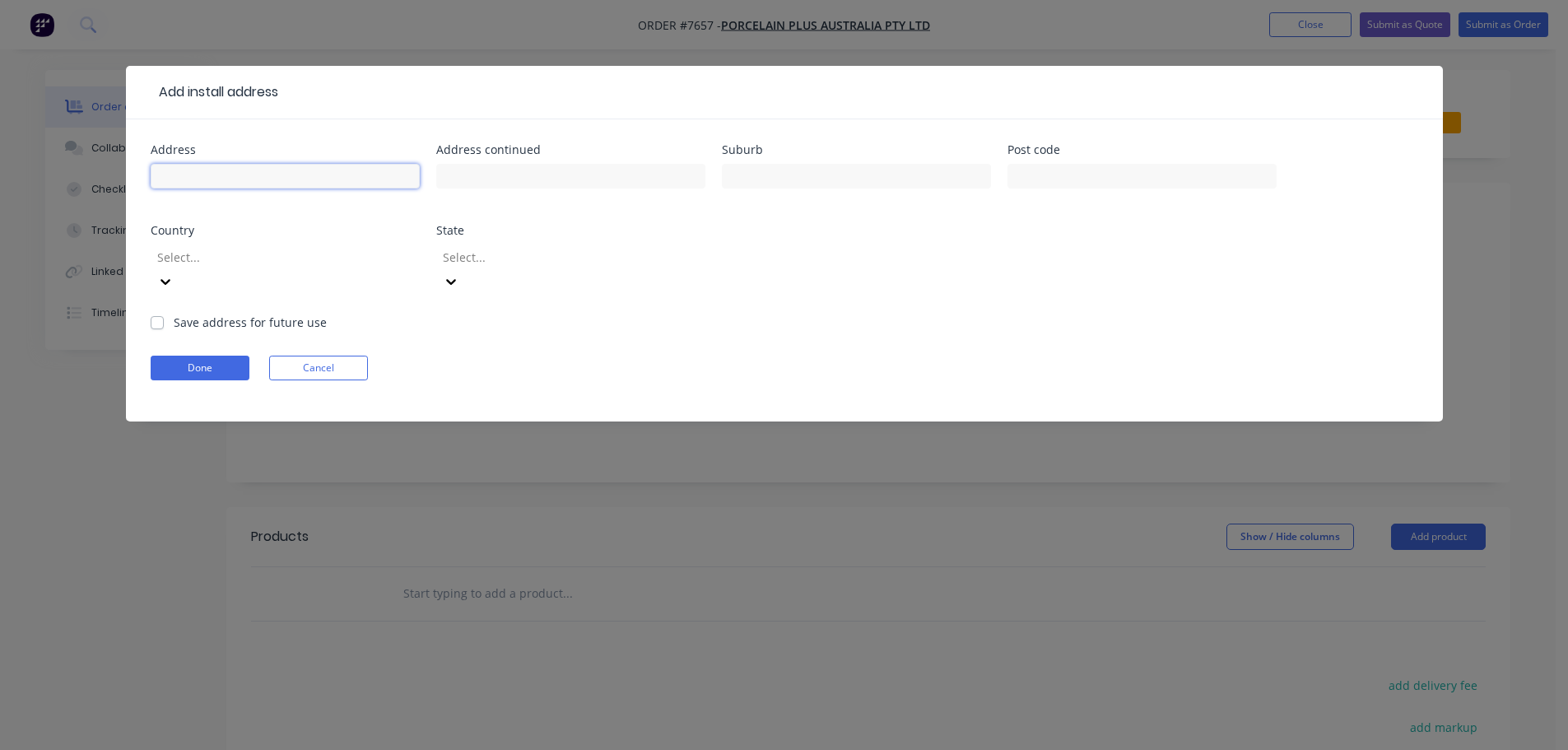
click at [333, 178] on input "text" at bounding box center [285, 176] width 269 height 24
paste input "3 Davies St, Safety Beach VIC 3936, Australia"
drag, startPoint x: 367, startPoint y: 180, endPoint x: 343, endPoint y: 191, distance: 26.4
click at [343, 191] on div "3 Davies St, Safety Beach VIC 3936, Australia" at bounding box center [285, 184] width 269 height 49
drag, startPoint x: 332, startPoint y: 187, endPoint x: 319, endPoint y: 198, distance: 17.0
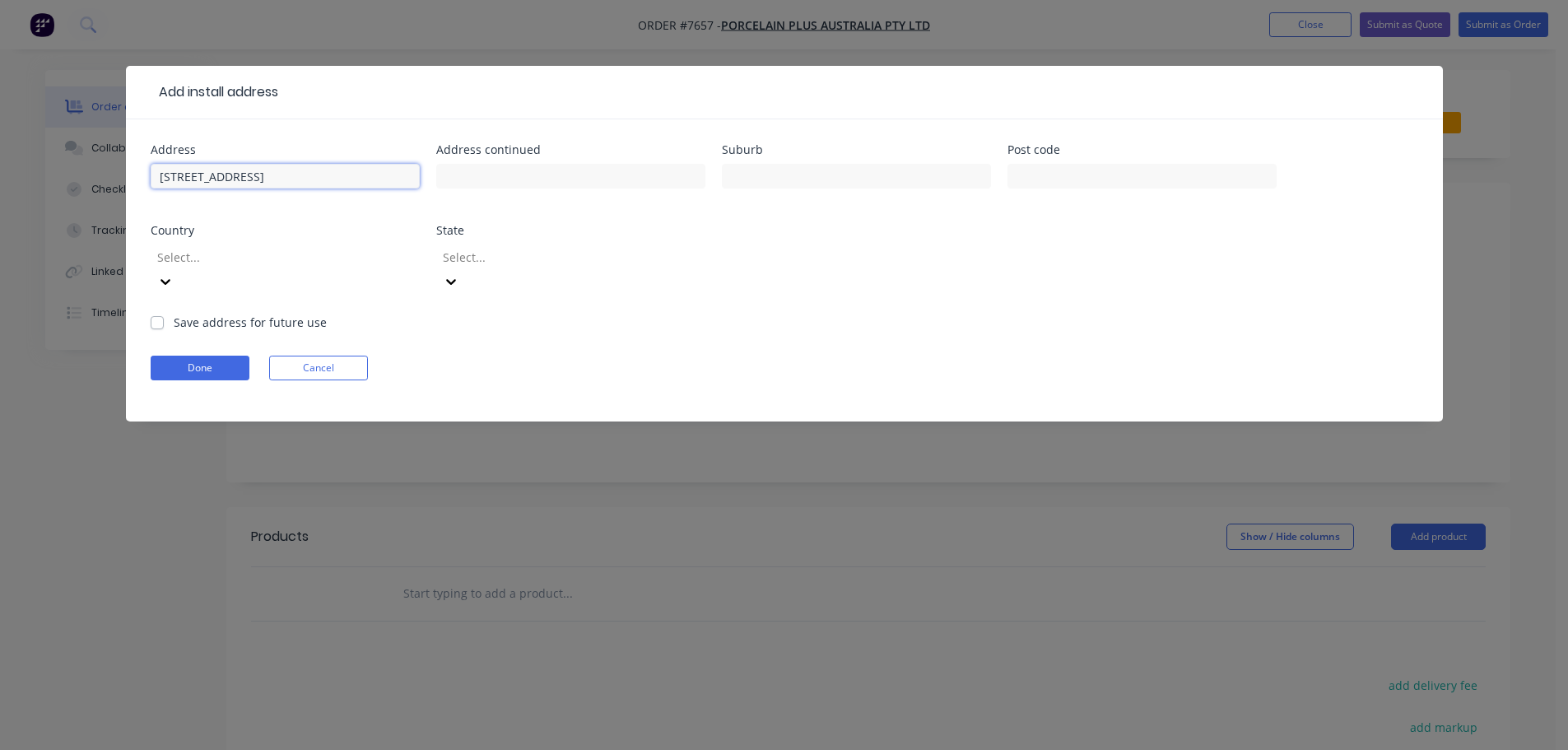
click at [319, 198] on div "3 Davies St, Safety Beach VIC 3936" at bounding box center [285, 184] width 269 height 49
type input "3 Davies St, Safety Beach VIC"
type input "3936"
drag, startPoint x: 307, startPoint y: 177, endPoint x: 293, endPoint y: 179, distance: 14.1
click at [293, 179] on input "3 Davies St, Safety Beach VIC" at bounding box center [285, 176] width 269 height 24
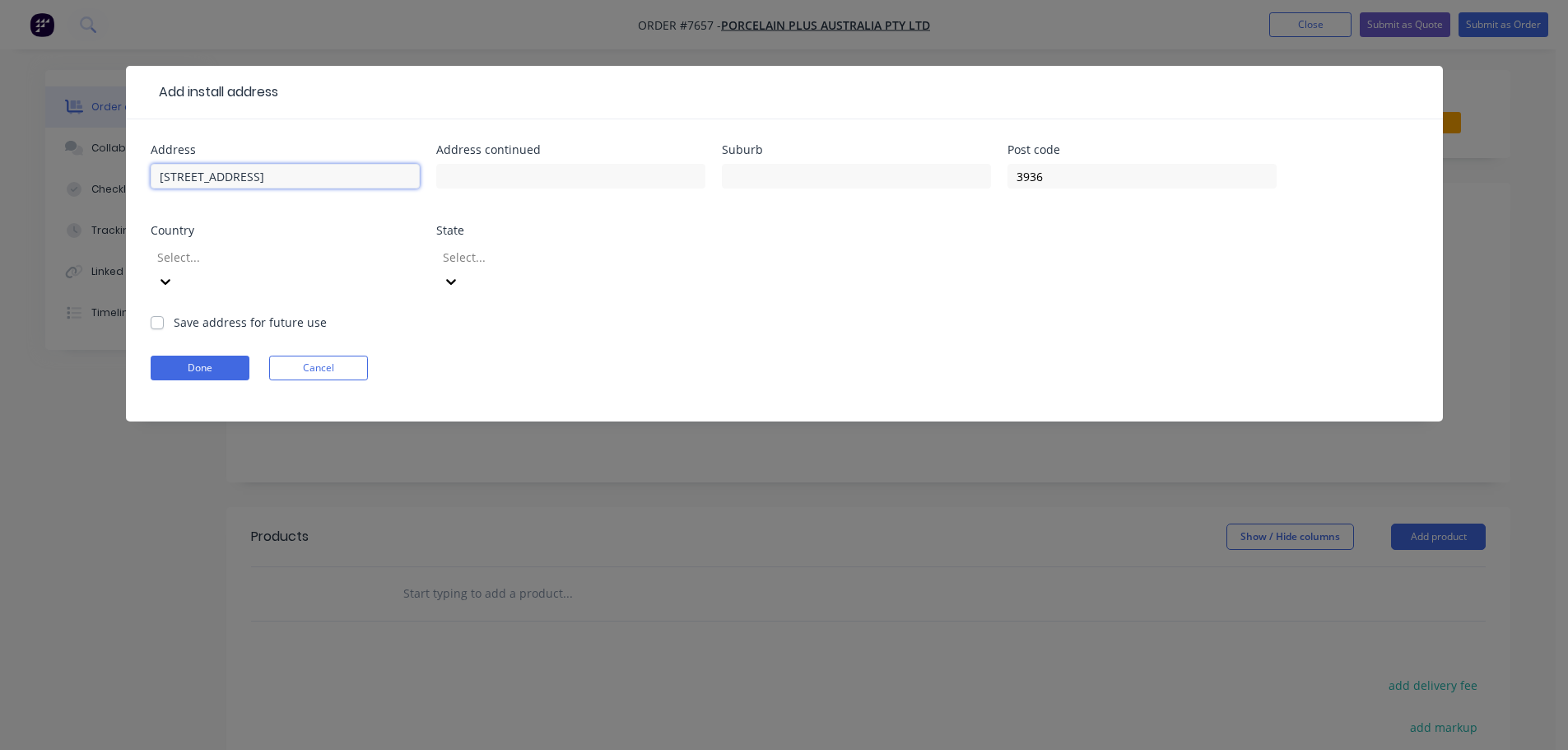
drag, startPoint x: 297, startPoint y: 179, endPoint x: 224, endPoint y: 206, distance: 77.8
click at [224, 206] on div "3 Davies St, Safety Beach" at bounding box center [285, 184] width 269 height 49
type input "3 Davies St,"
type input "Safety Beach"
click at [228, 176] on input "3 Davies St," at bounding box center [285, 176] width 269 height 24
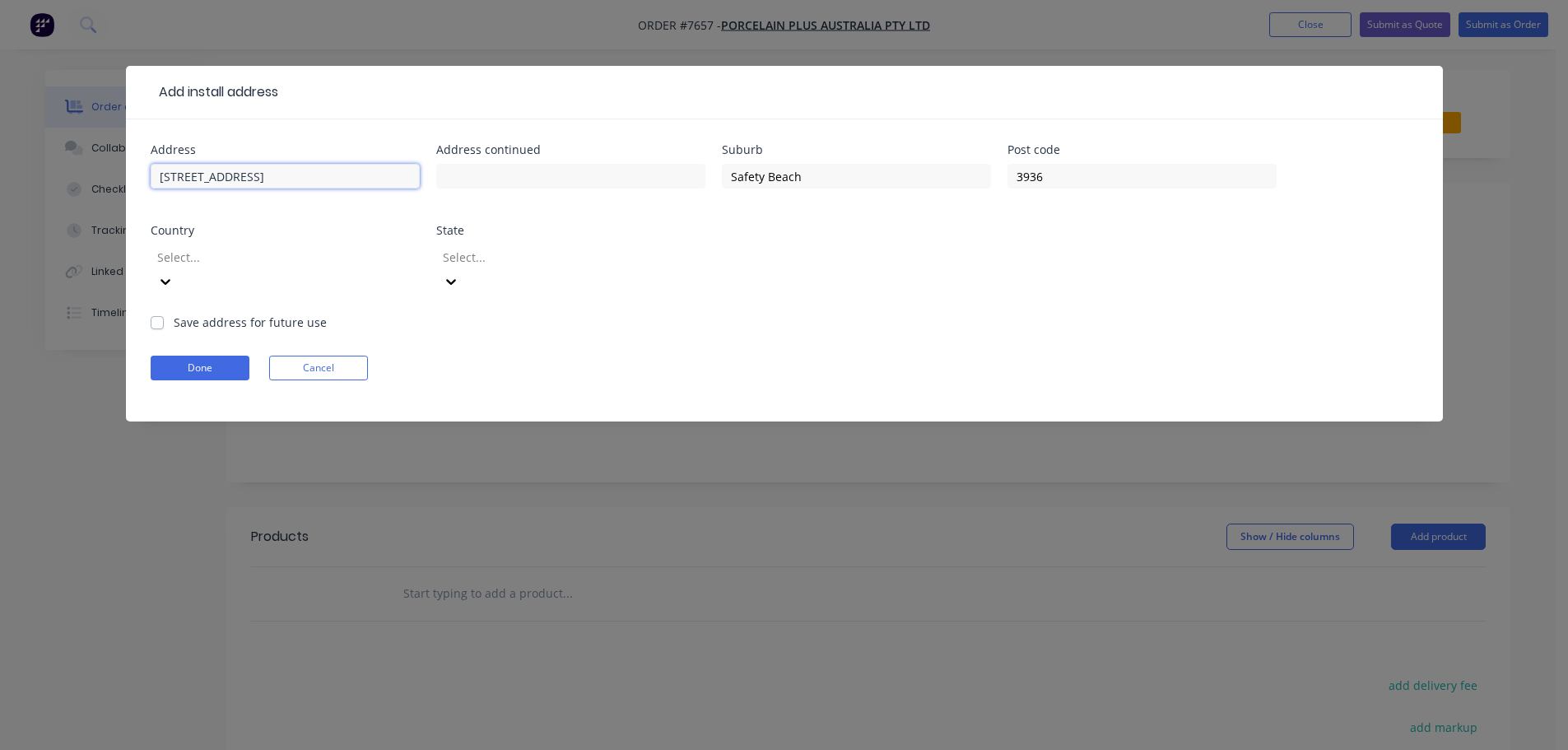
type input "3 Davies St"
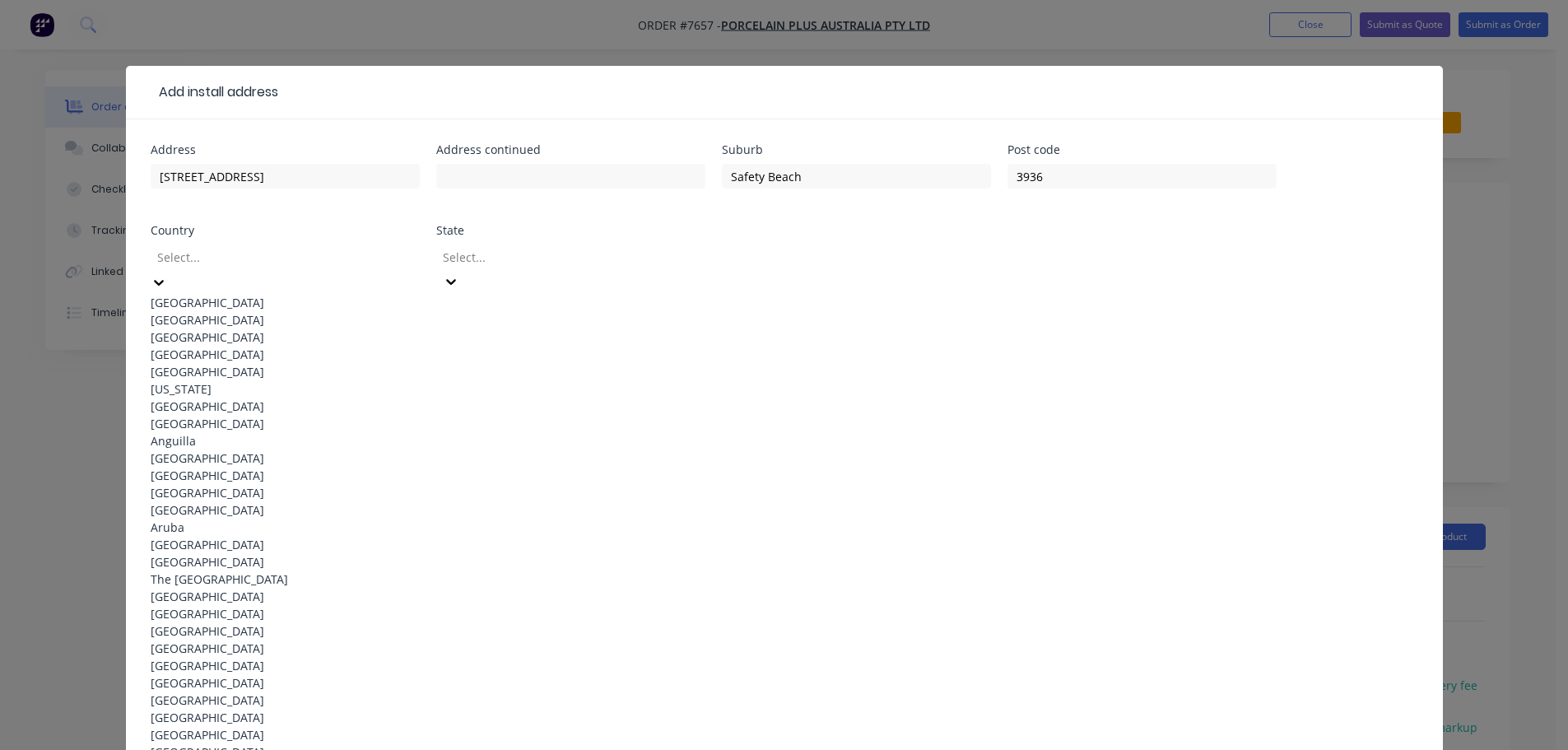
click at [256, 259] on div at bounding box center [274, 258] width 237 height 21
click at [249, 294] on div "[GEOGRAPHIC_DATA]" at bounding box center [285, 302] width 269 height 17
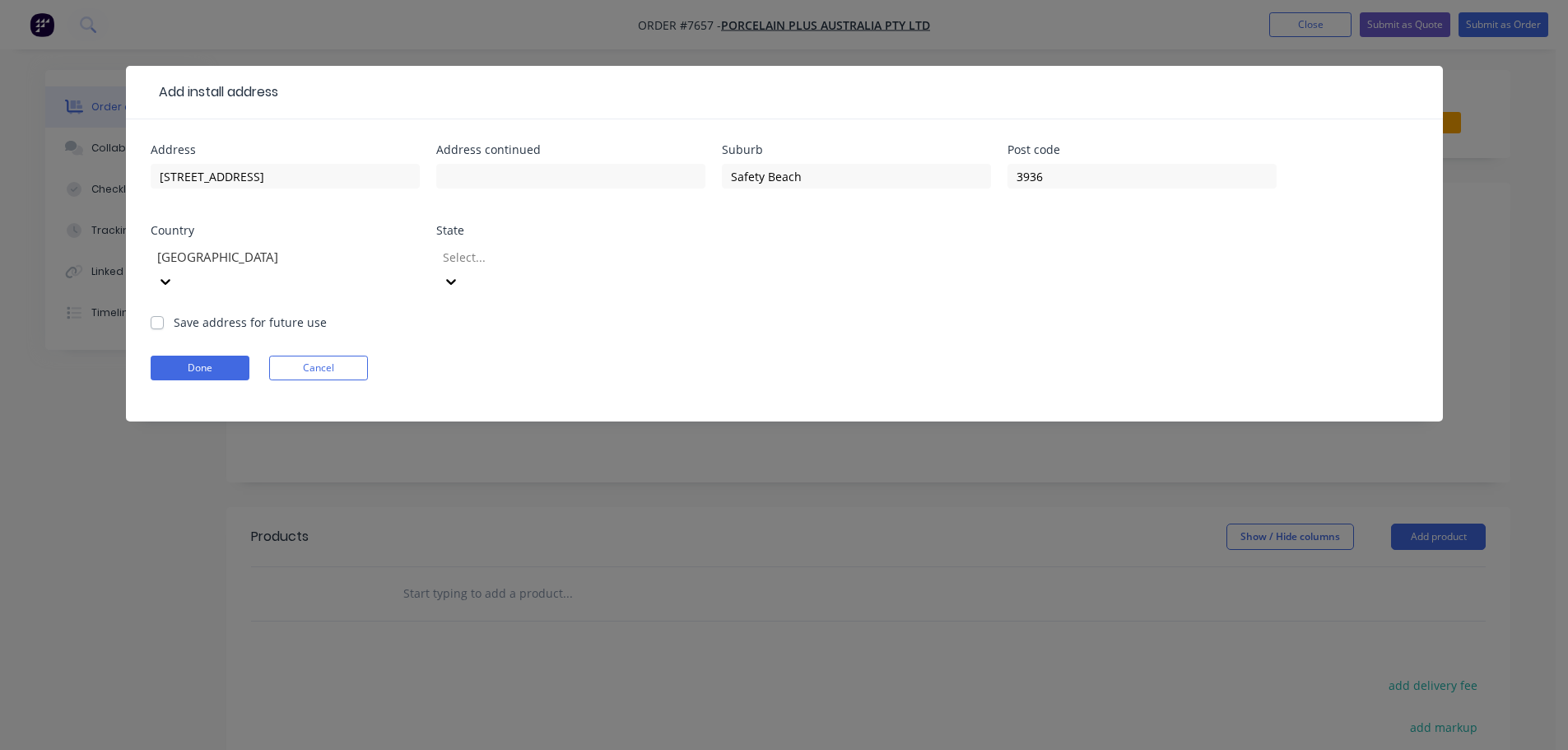
click at [589, 268] on div "Select..." at bounding box center [560, 257] width 247 height 24
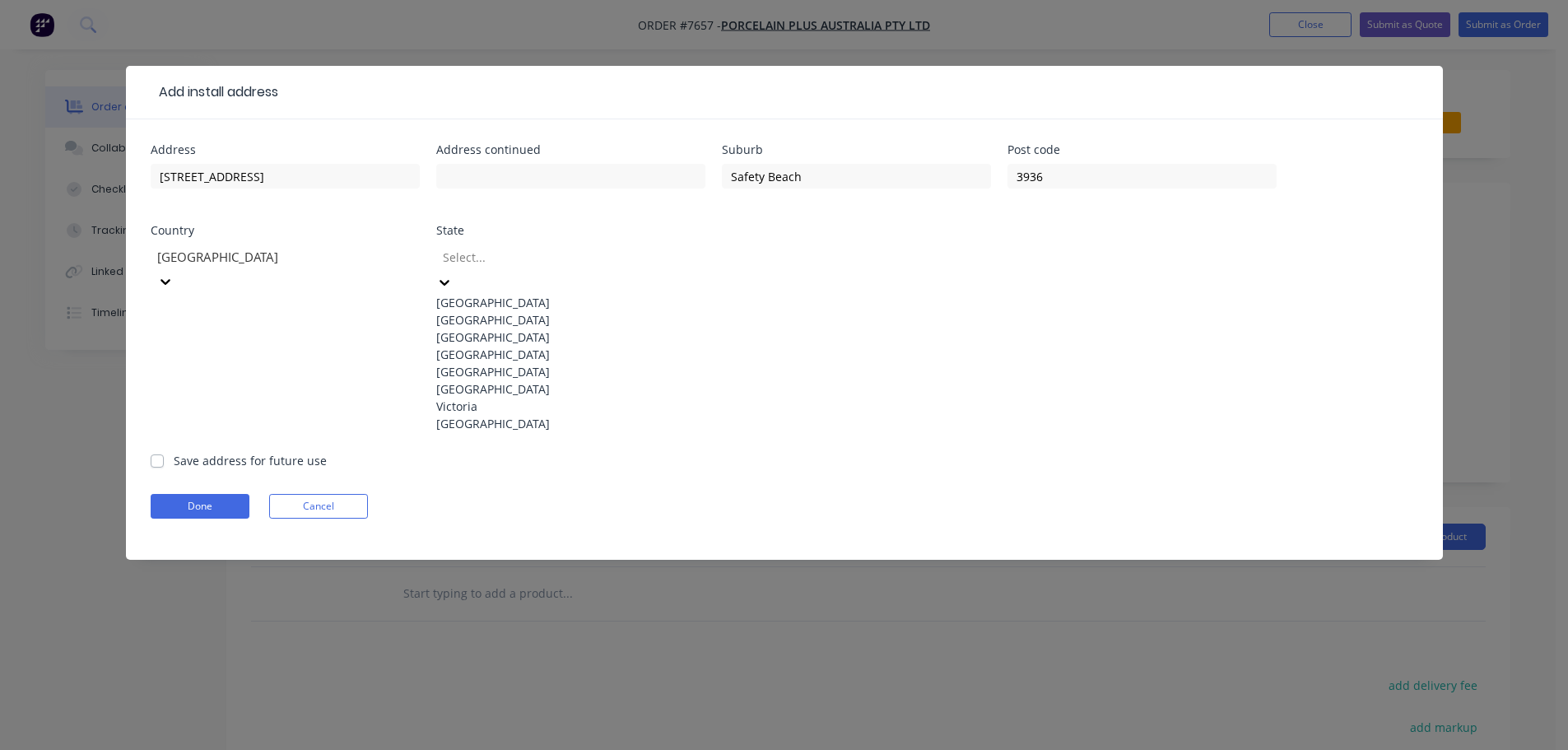
click at [565, 415] on div "Victoria" at bounding box center [570, 407] width 269 height 17
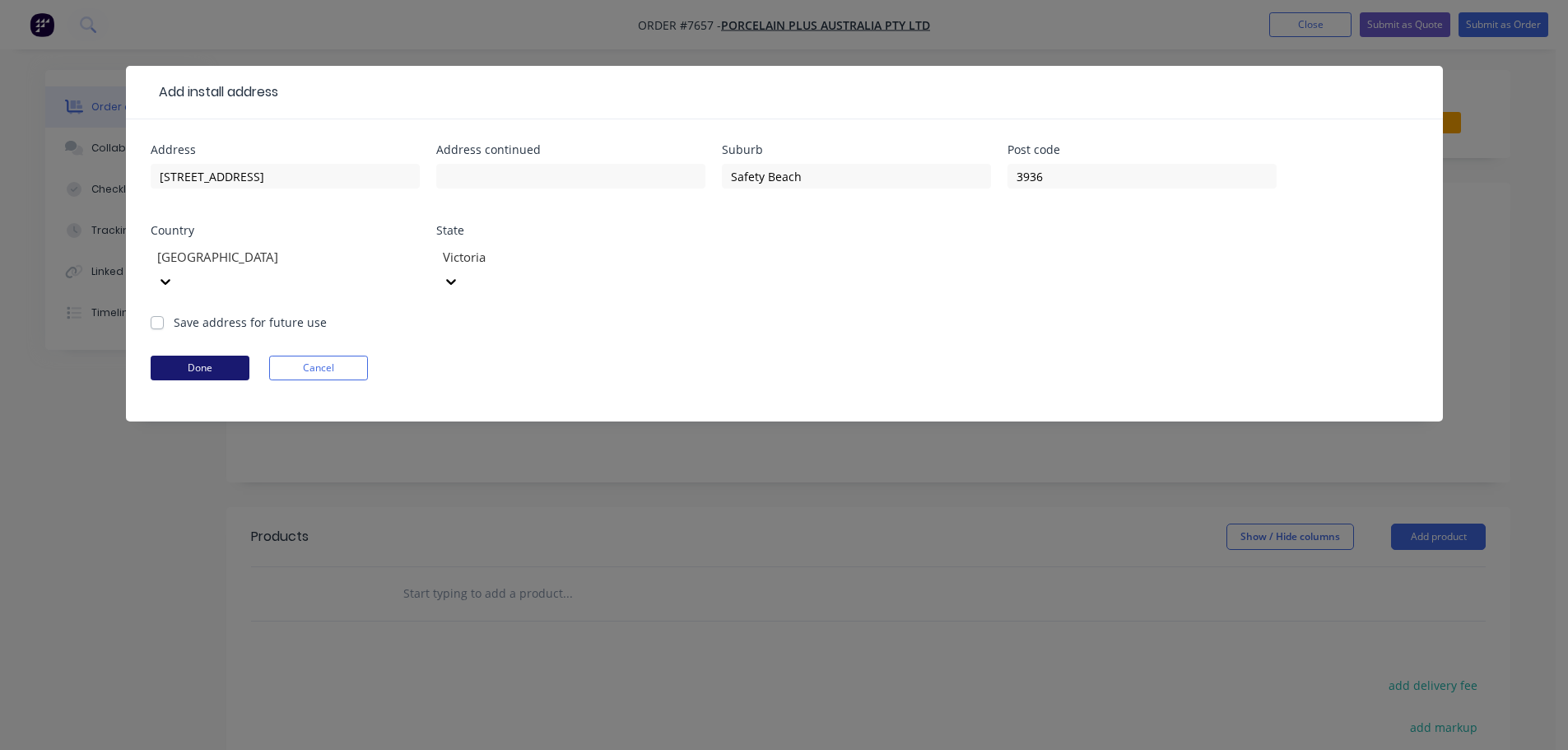
drag, startPoint x: 205, startPoint y: 340, endPoint x: 223, endPoint y: 342, distance: 18.1
click at [205, 355] on button "Done" at bounding box center [199, 368] width 98 height 24
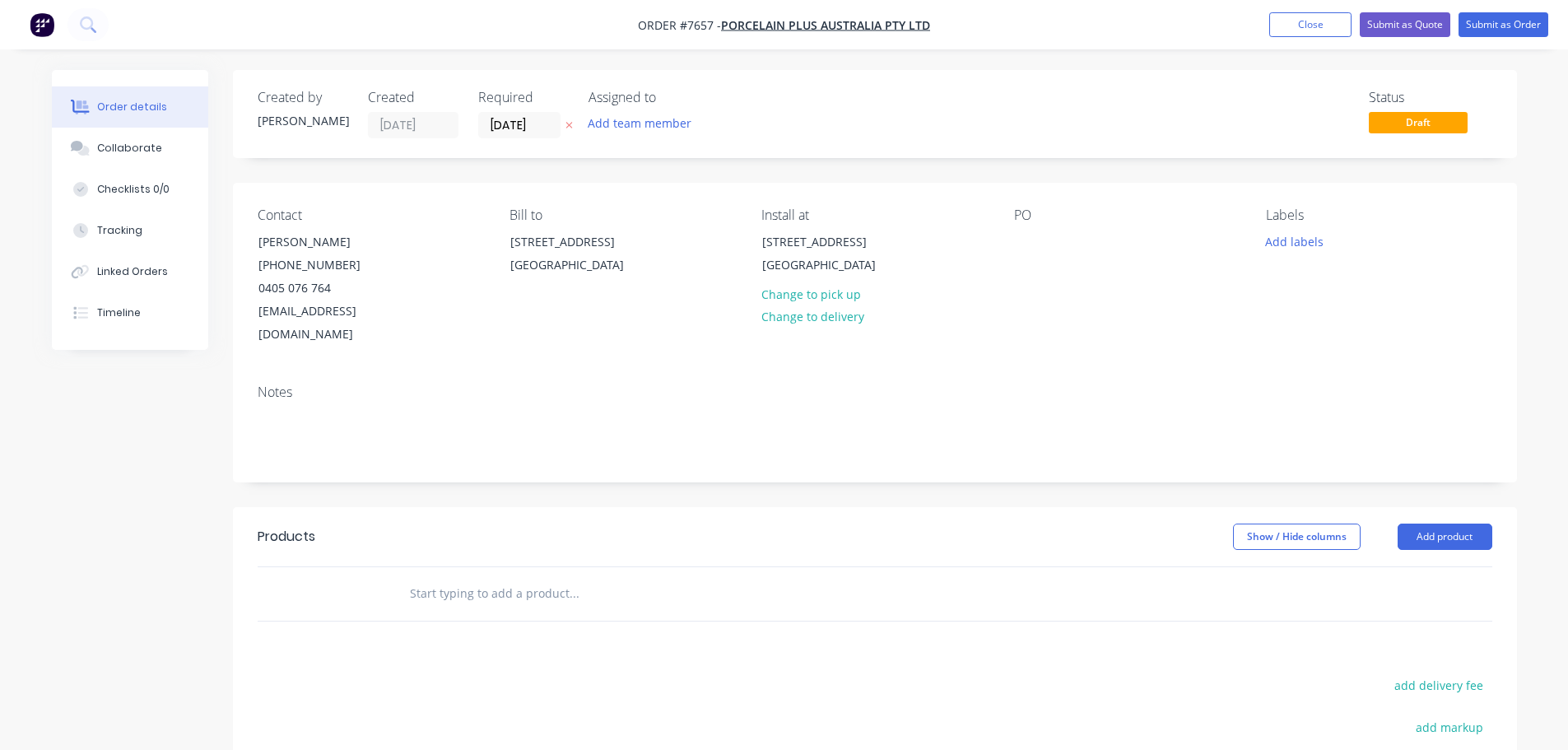
click at [491, 578] on input "text" at bounding box center [574, 594] width 329 height 33
type input "Site Address: 3 Davies St, Safety Beach"
click at [562, 635] on div "Products Show / Hide columns Add product Site Address: 3 Davies St, Safety Beac…" at bounding box center [874, 761] width 1283 height 510
click at [636, 578] on input "Site Address: 3 Davies St, Safety Beach" at bounding box center [574, 594] width 329 height 33
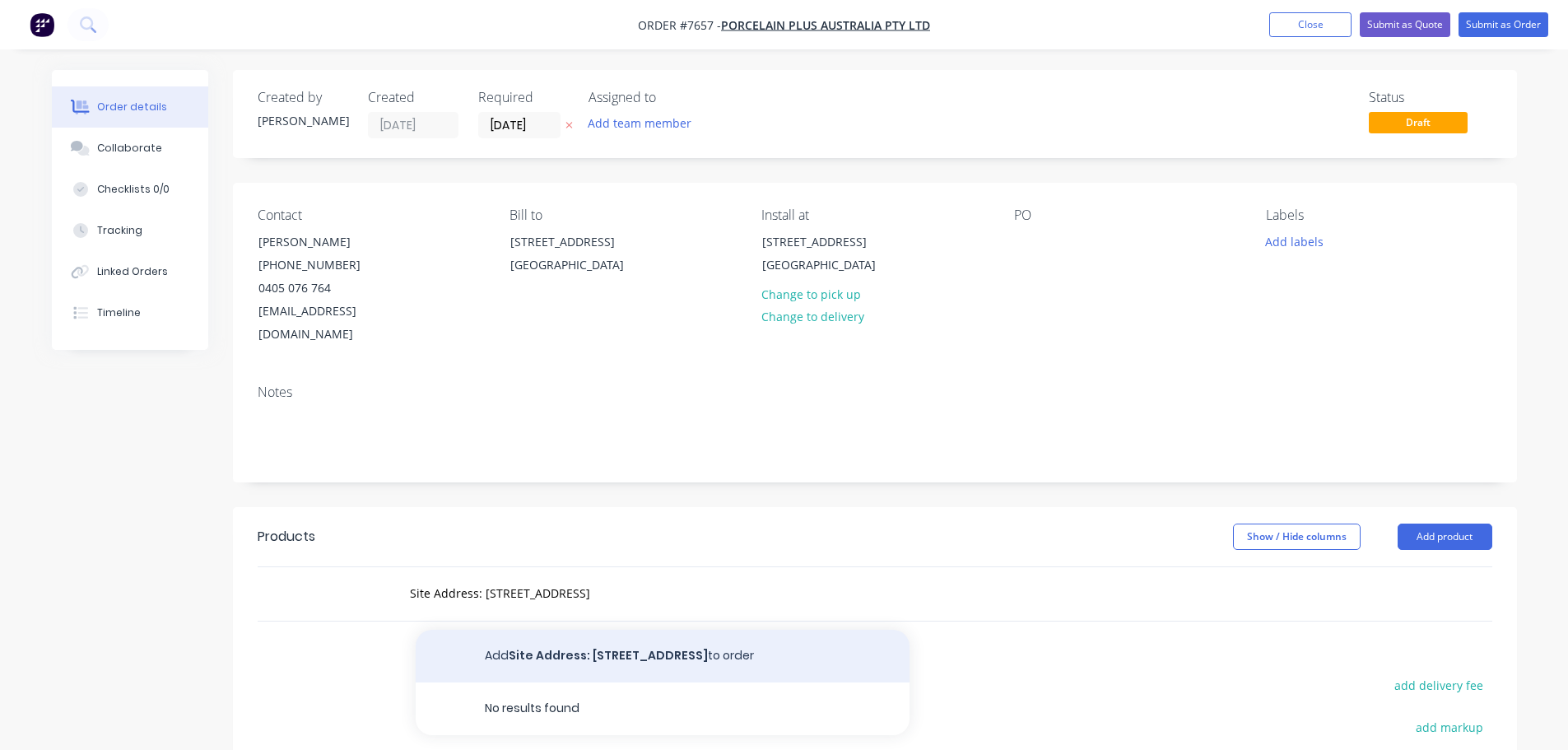
click at [620, 631] on button "Add Site Address: 3 Davies St, Safety Beach to order" at bounding box center [662, 656] width 494 height 52
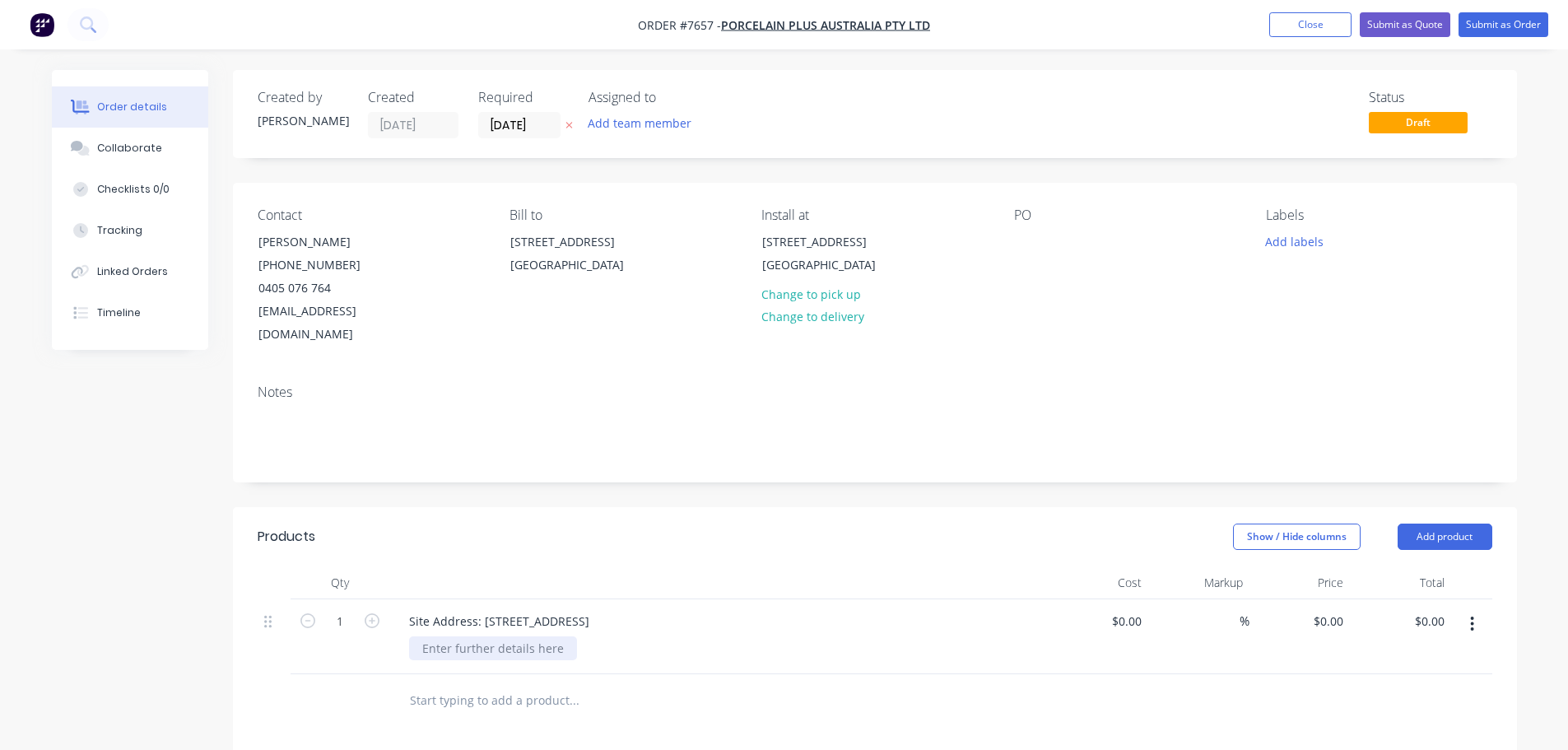
click at [495, 637] on div at bounding box center [493, 648] width 168 height 24
click at [520, 637] on div "Site Contact:" at bounding box center [725, 648] width 632 height 24
click at [502, 637] on div "Site Contact:" at bounding box center [457, 648] width 96 height 24
drag, startPoint x: 561, startPoint y: 627, endPoint x: 588, endPoint y: 625, distance: 27.1
click at [562, 637] on div "Site Contact: Vaughan Clark 0408 111 133" at bounding box center [557, 648] width 296 height 24
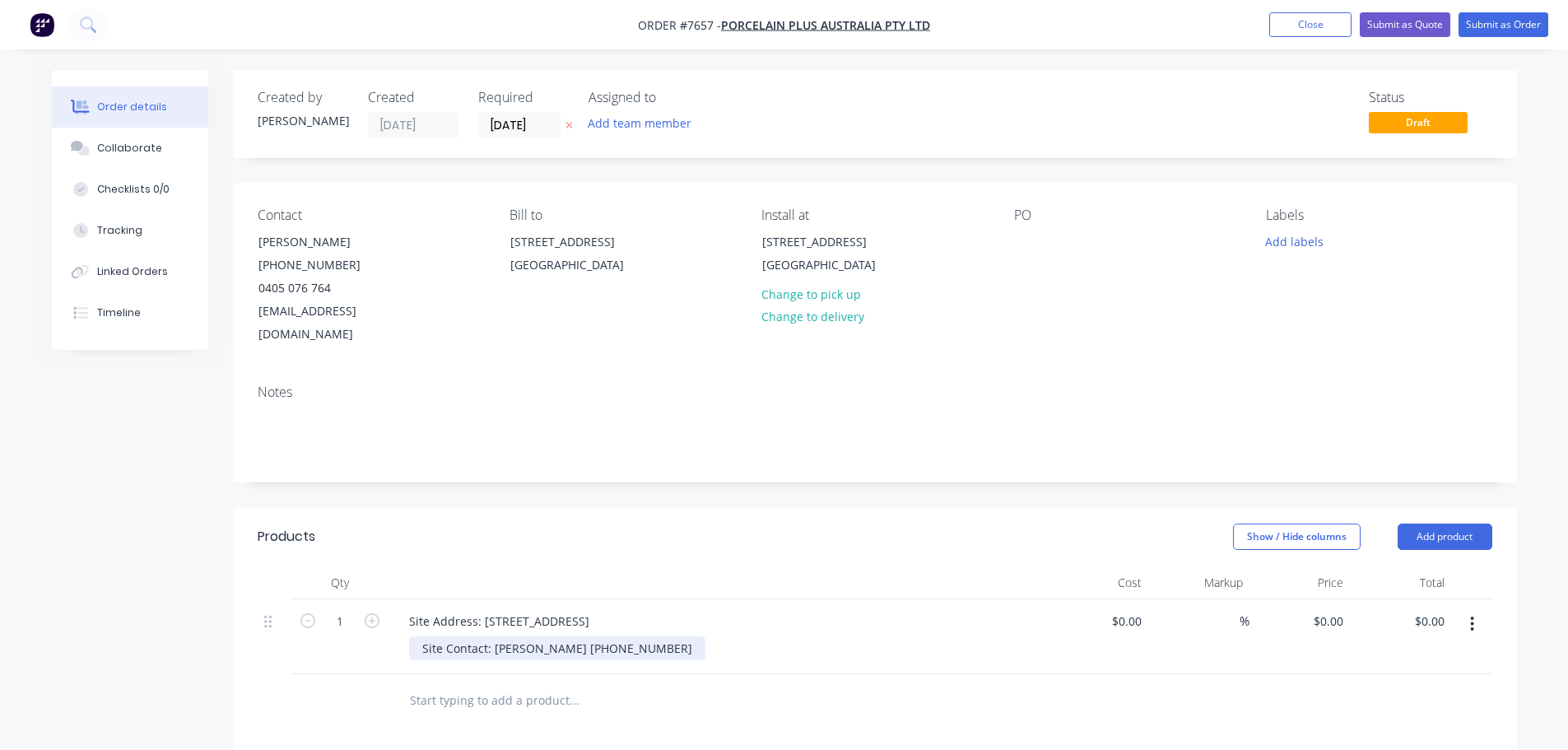
click at [588, 637] on div "Site Contact: Vaughan Clark 0408 111 133" at bounding box center [557, 648] width 296 height 24
type input "$0.00"
click at [544, 684] on input "text" at bounding box center [574, 700] width 329 height 33
type input "Scope of Works:"
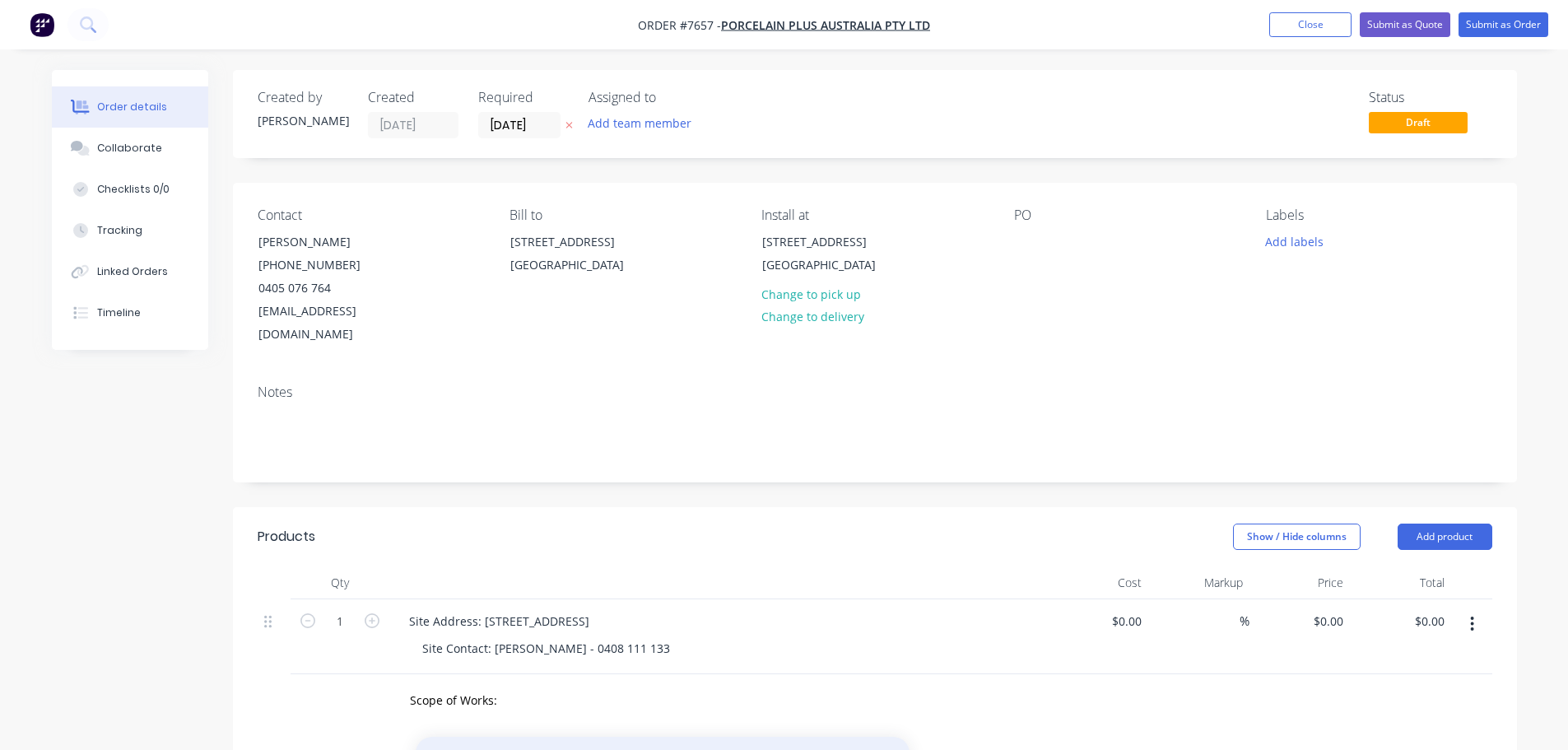
click at [533, 737] on button "Add Scope of Works: to order" at bounding box center [662, 763] width 494 height 52
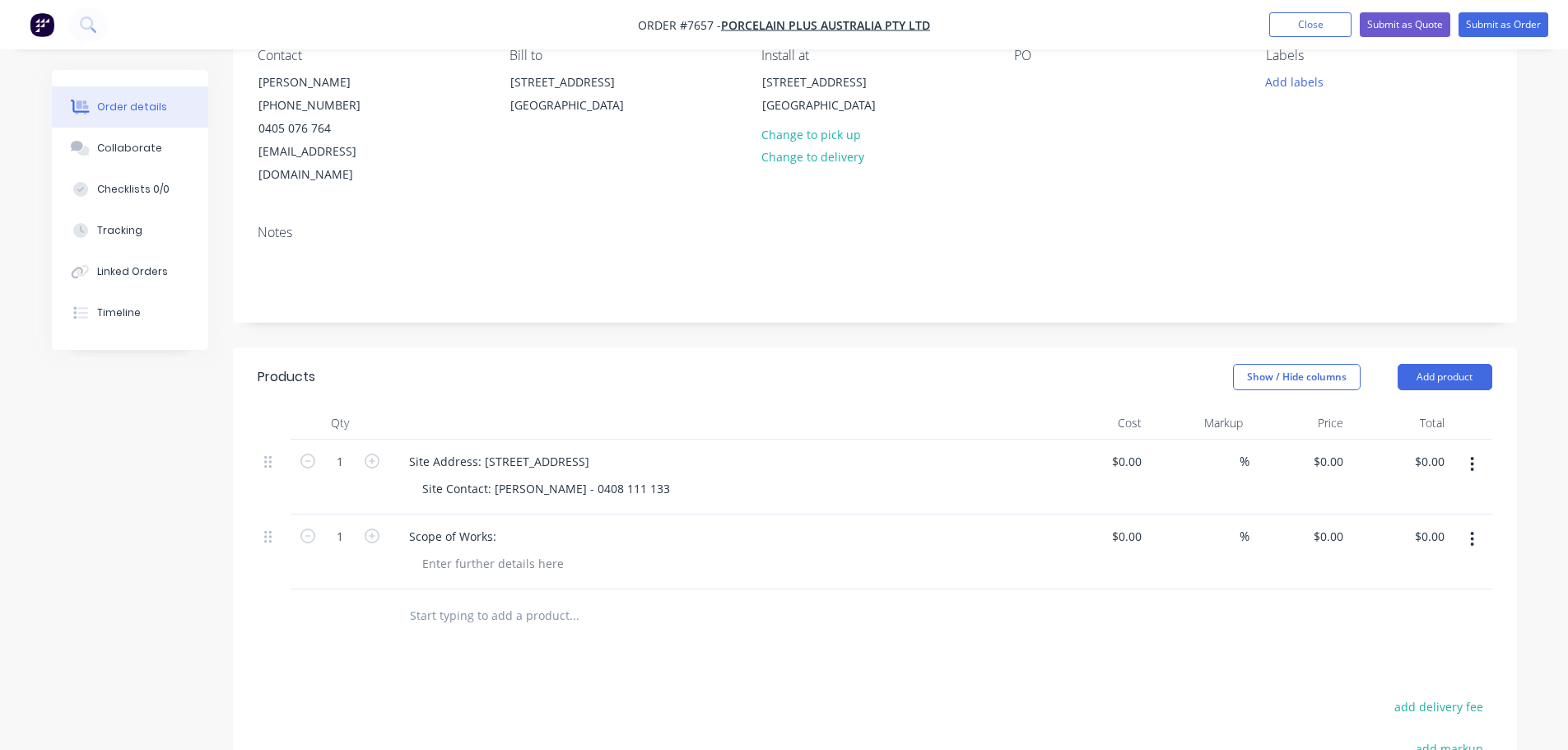
scroll to position [247, 0]
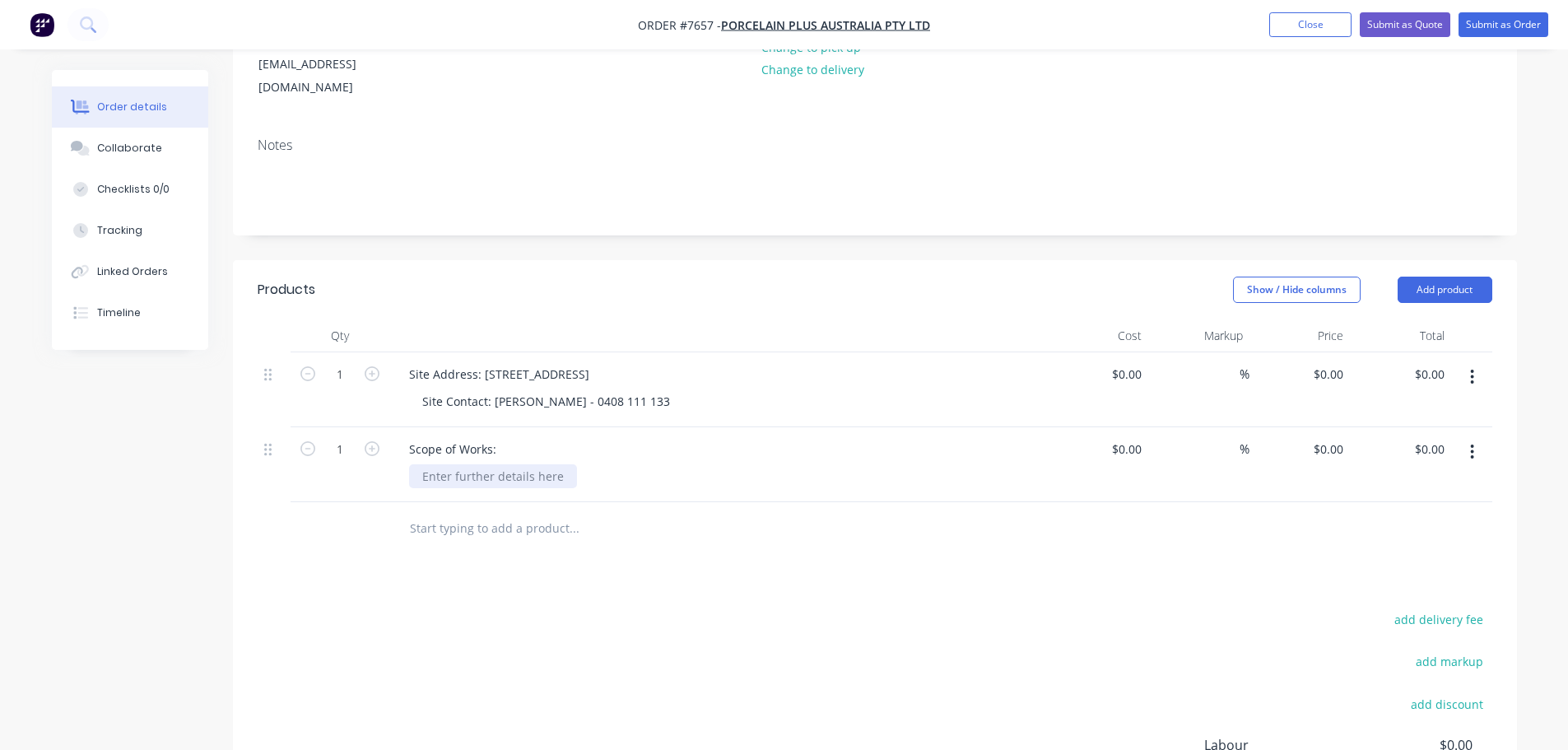
click at [468, 464] on div at bounding box center [493, 476] width 168 height 24
paste div
click at [473, 512] on input "text" at bounding box center [574, 529] width 329 height 33
click at [474, 518] on input "text" at bounding box center [574, 529] width 329 height 33
type input "a"
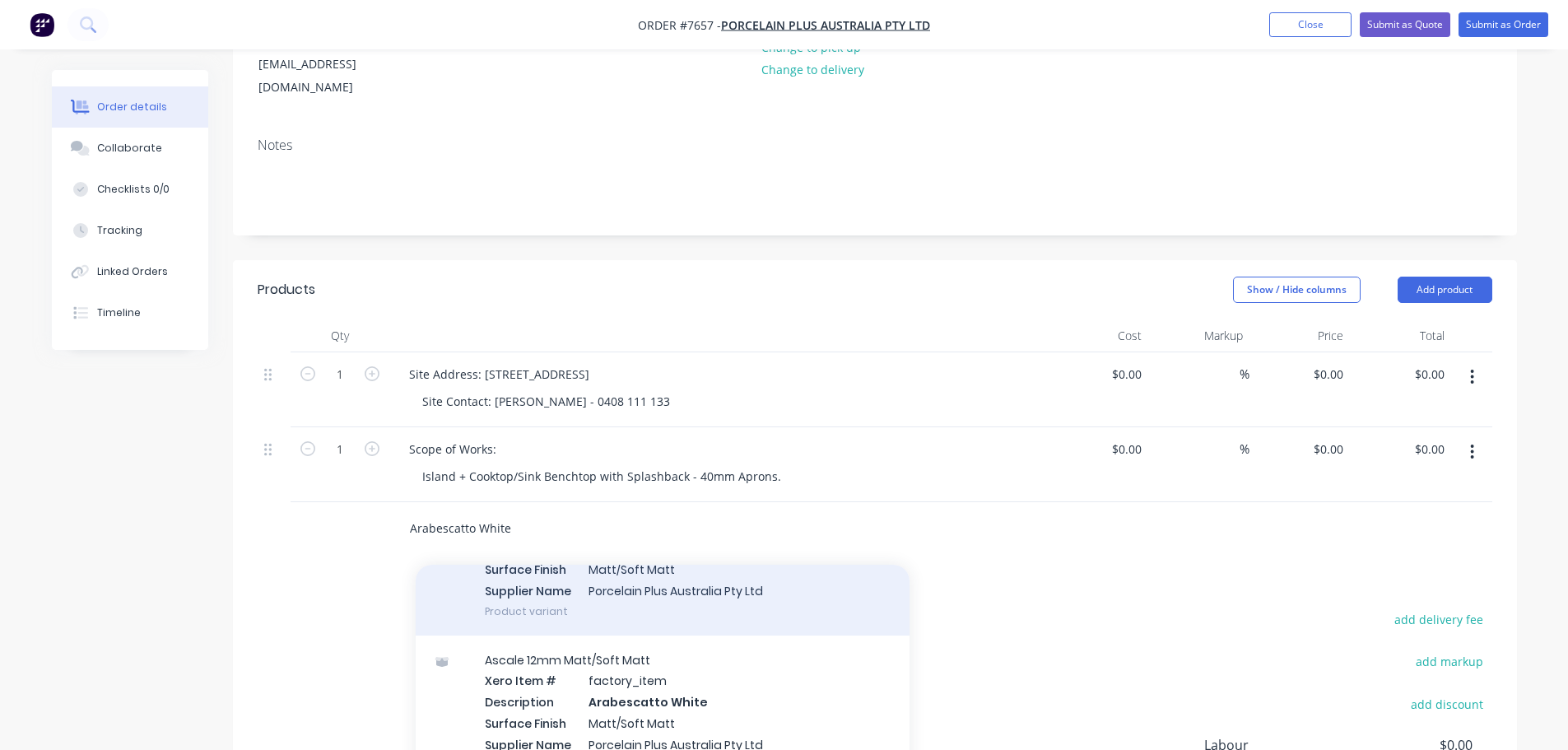
scroll to position [165, 0]
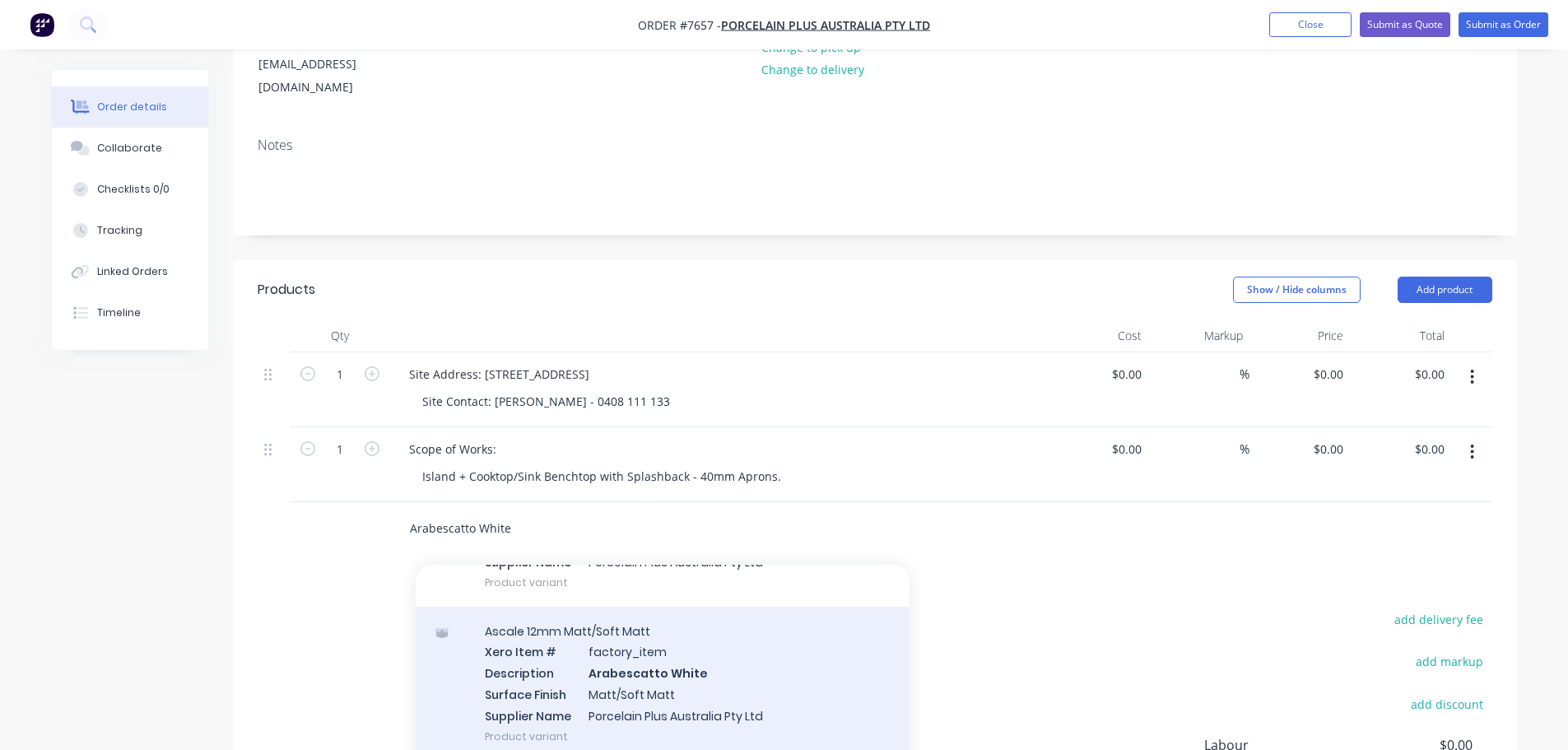
type input "Arabescatto White"
click at [681, 643] on div "Ascale 12mm Matt/Soft Matt Xero Item # factory_item Description Arabescatto Whi…" at bounding box center [662, 684] width 494 height 154
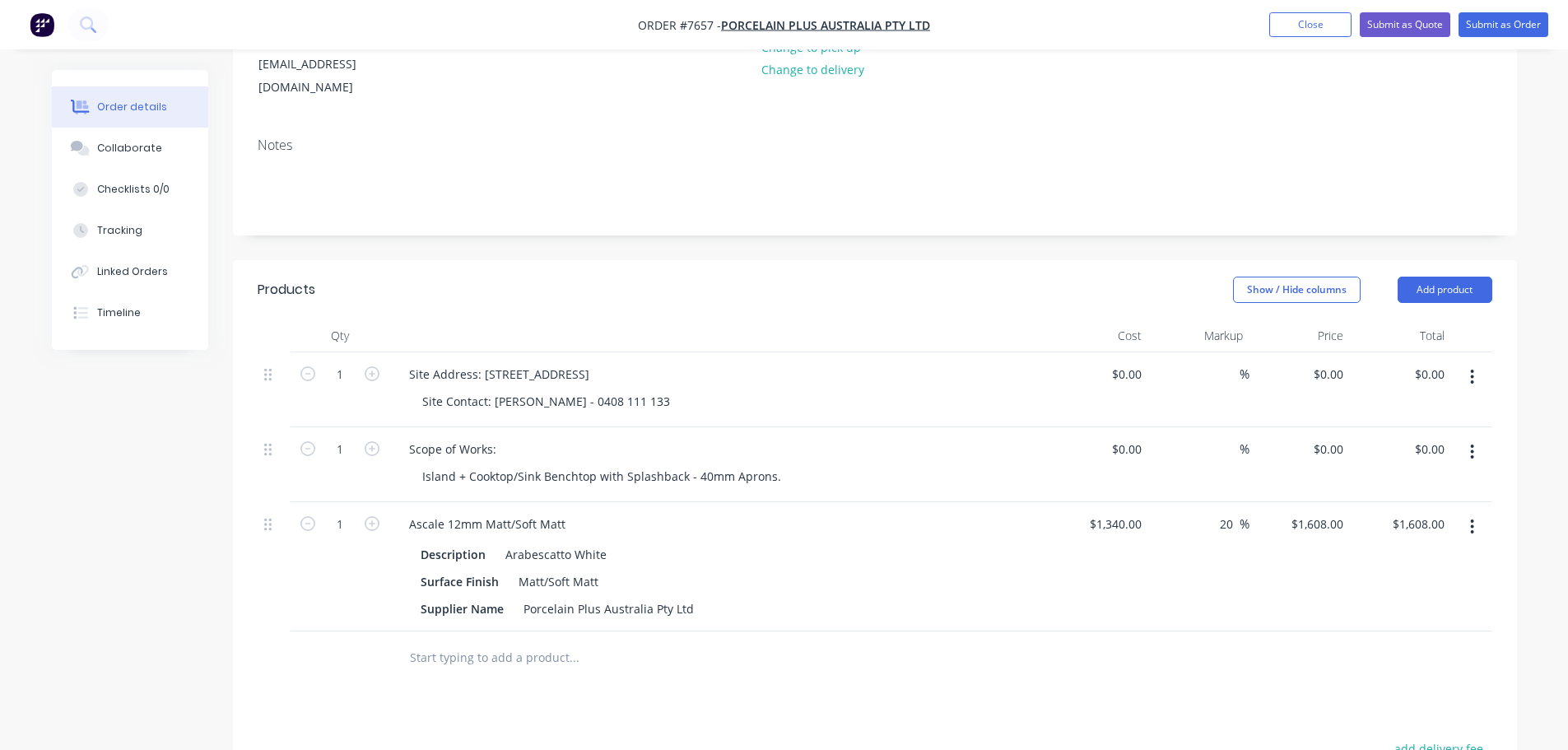
click at [383, 503] on div "1" at bounding box center [340, 567] width 98 height 129
click at [377, 517] on icon "button" at bounding box center [372, 524] width 15 height 15
type input "2"
type input "$3,216.00"
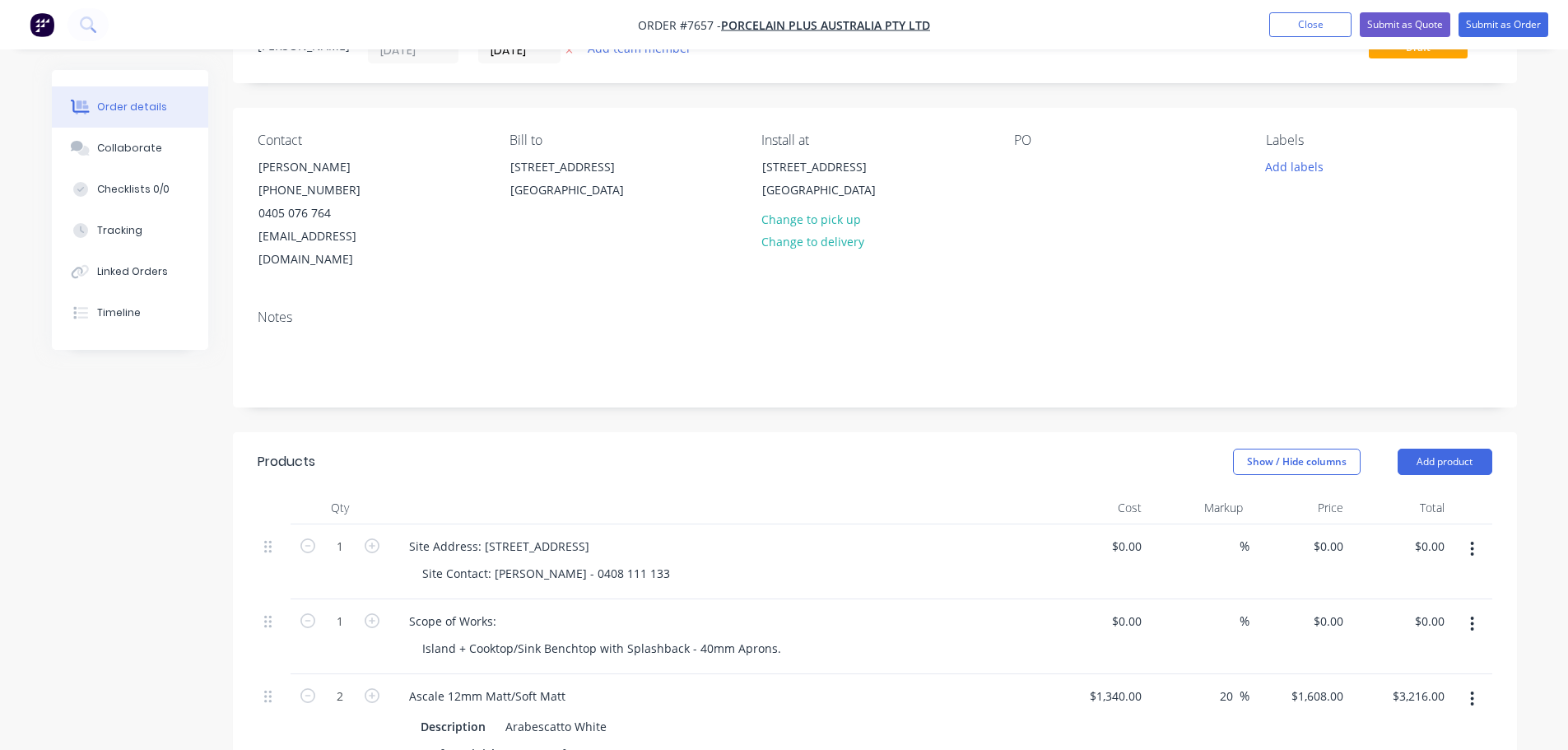
scroll to position [0, 0]
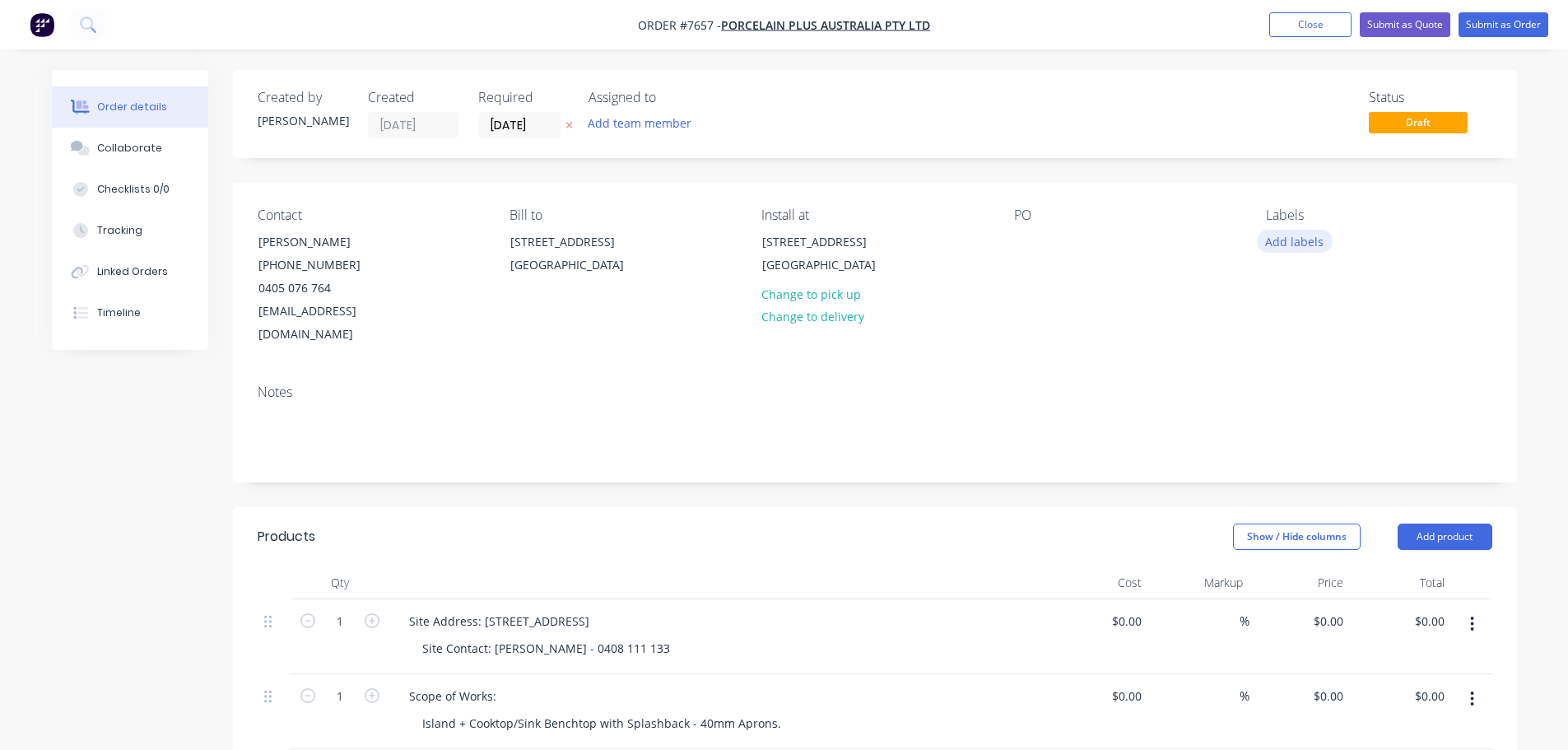
click at [1322, 234] on button "Add labels" at bounding box center [1294, 241] width 76 height 23
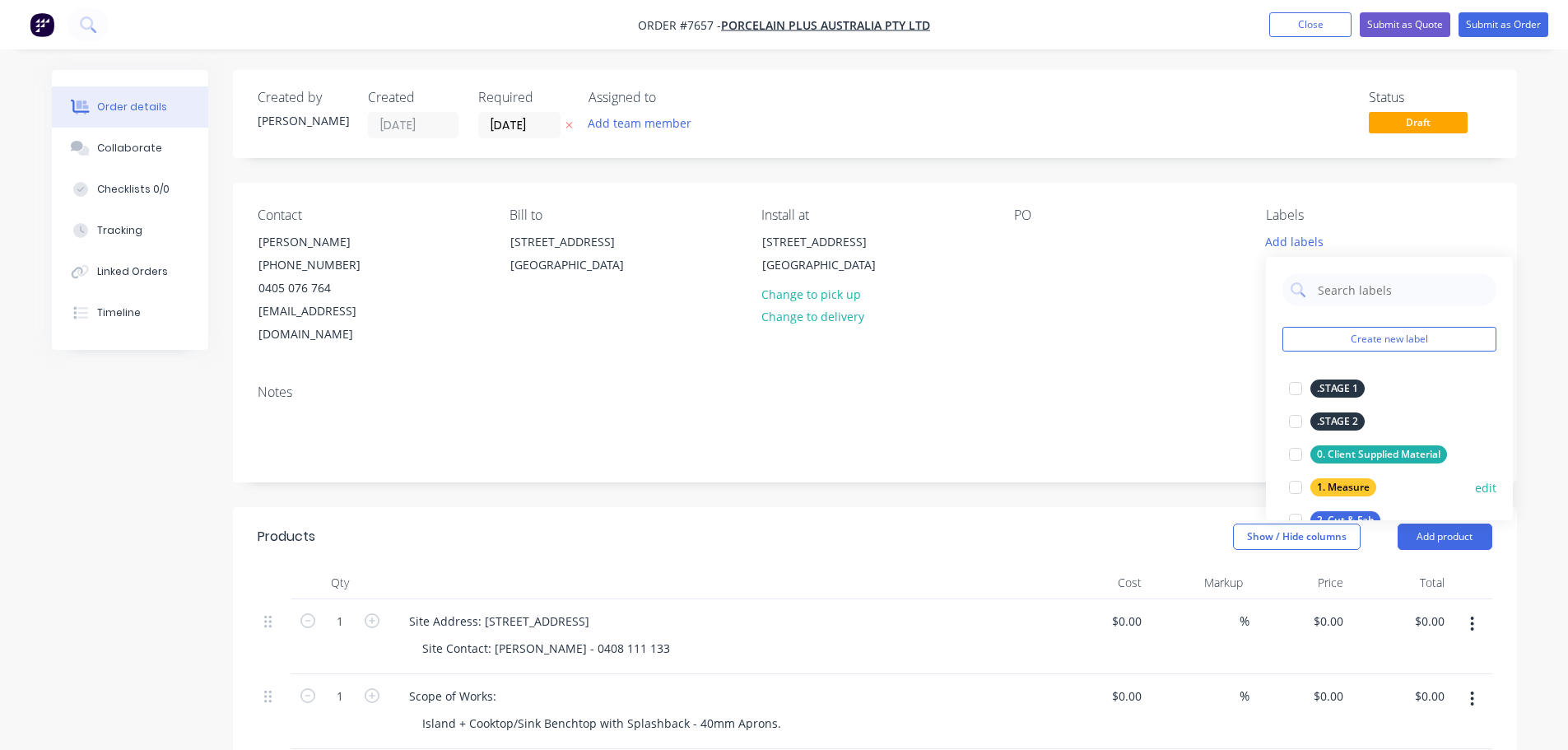
click at [1301, 490] on div at bounding box center [1295, 488] width 33 height 33
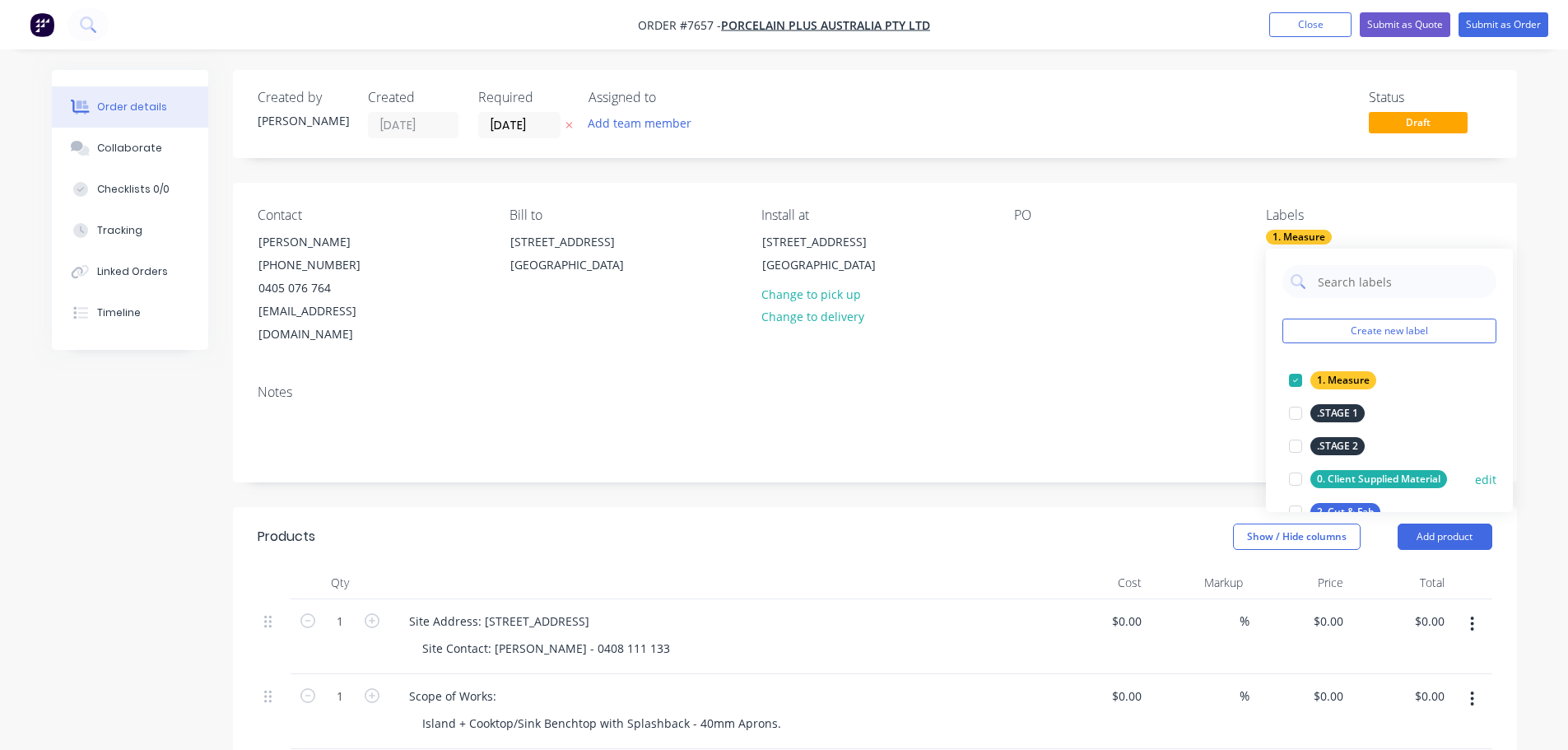
scroll to position [83, 0]
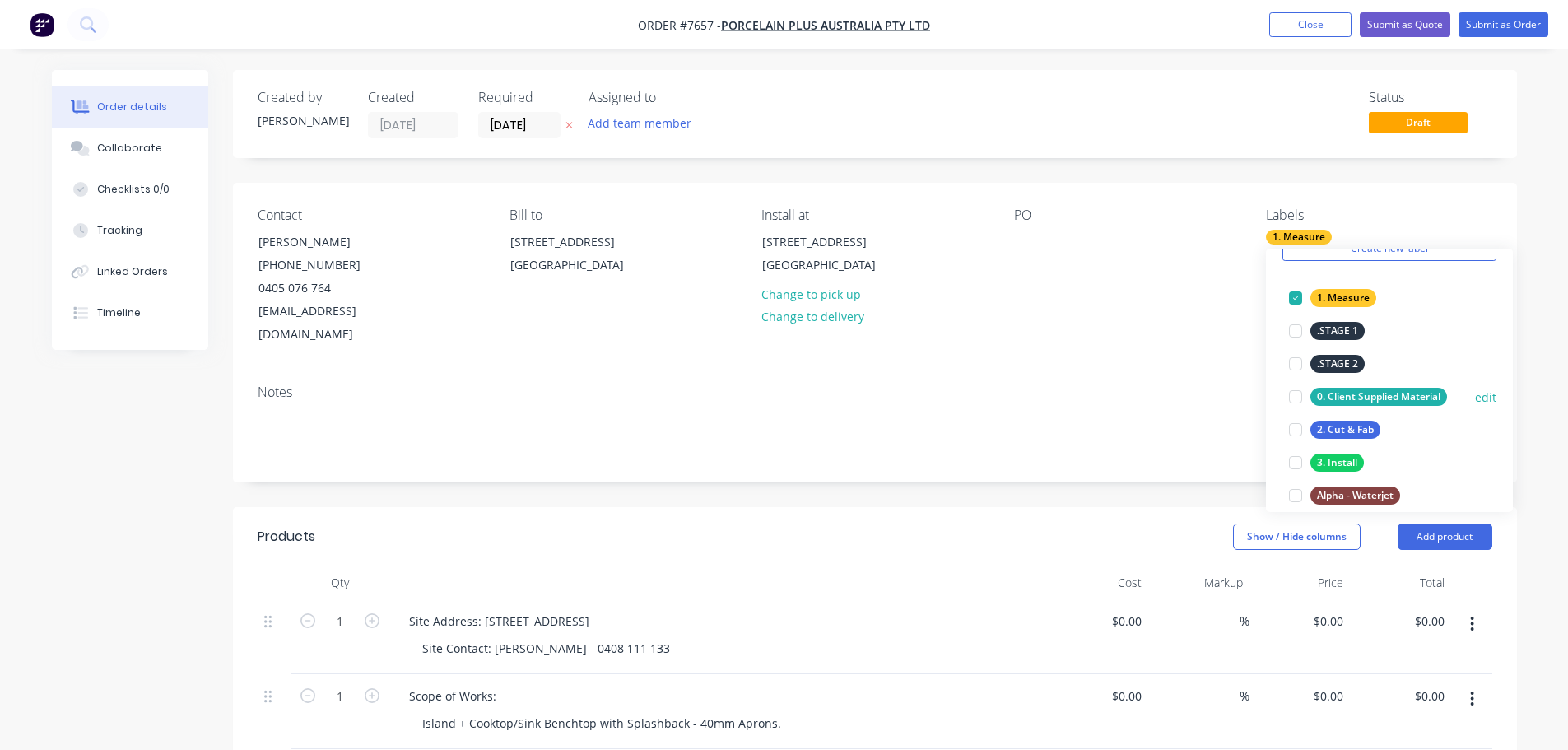
click at [1298, 436] on div at bounding box center [1295, 429] width 33 height 33
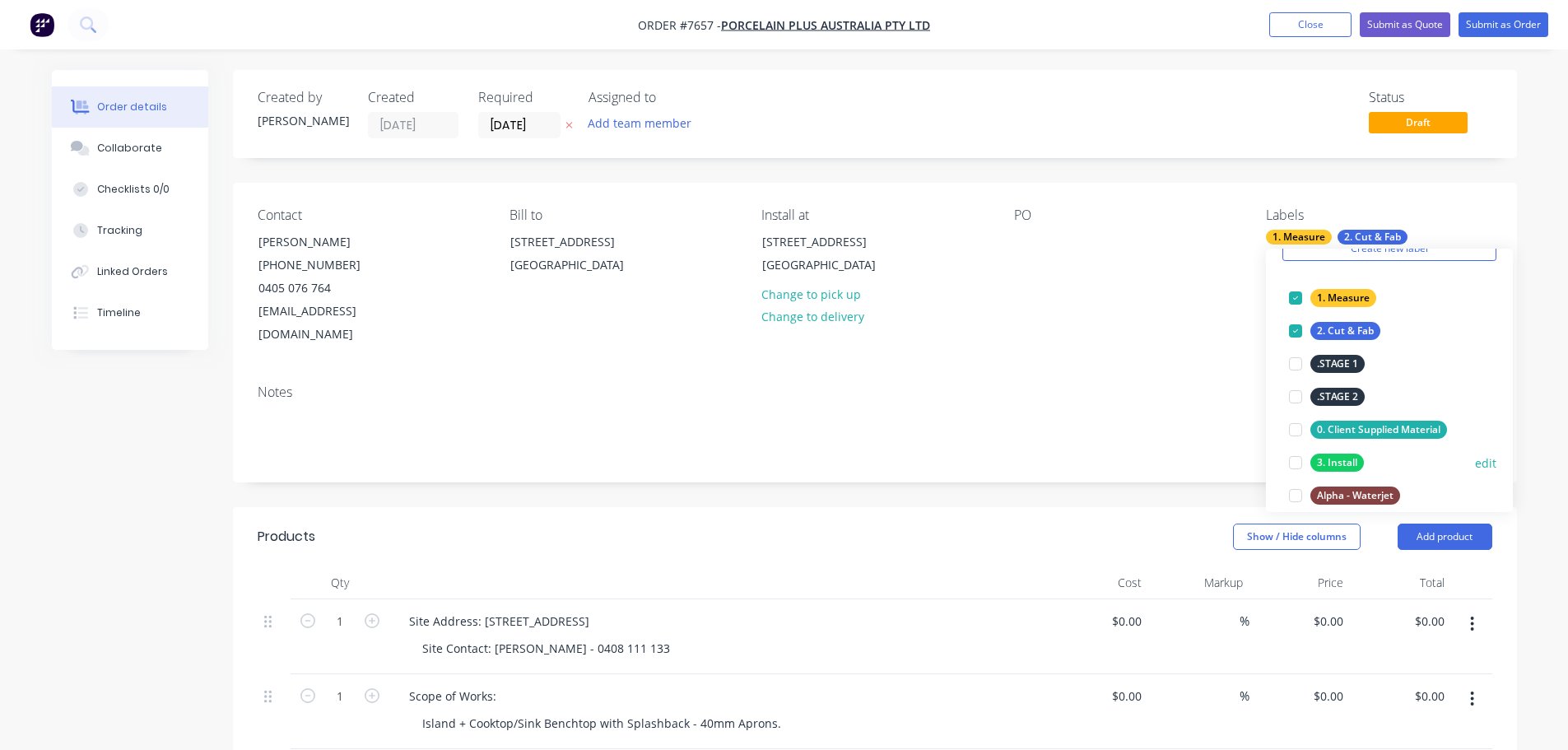
click at [1295, 461] on div at bounding box center [1295, 463] width 33 height 33
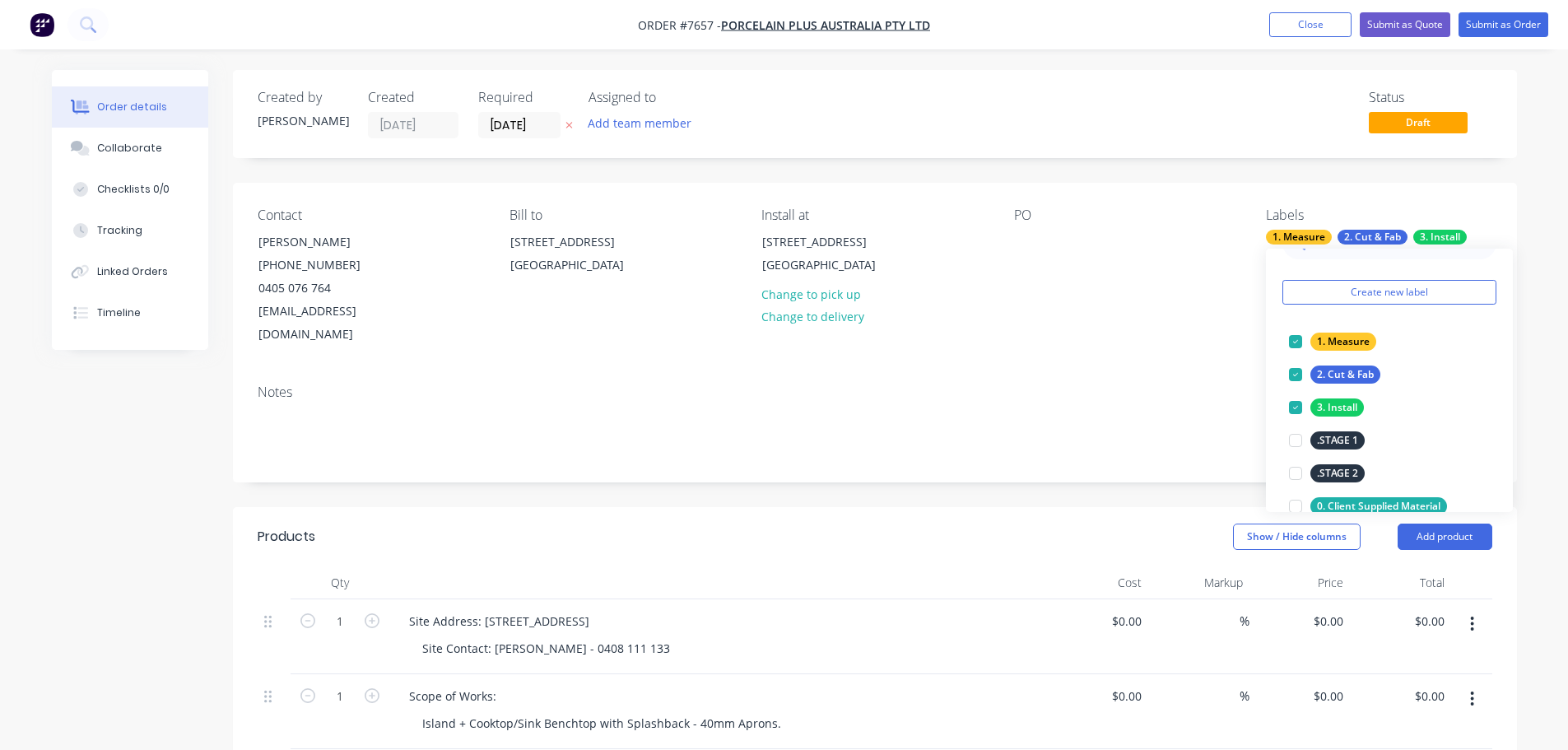
scroll to position [0, 0]
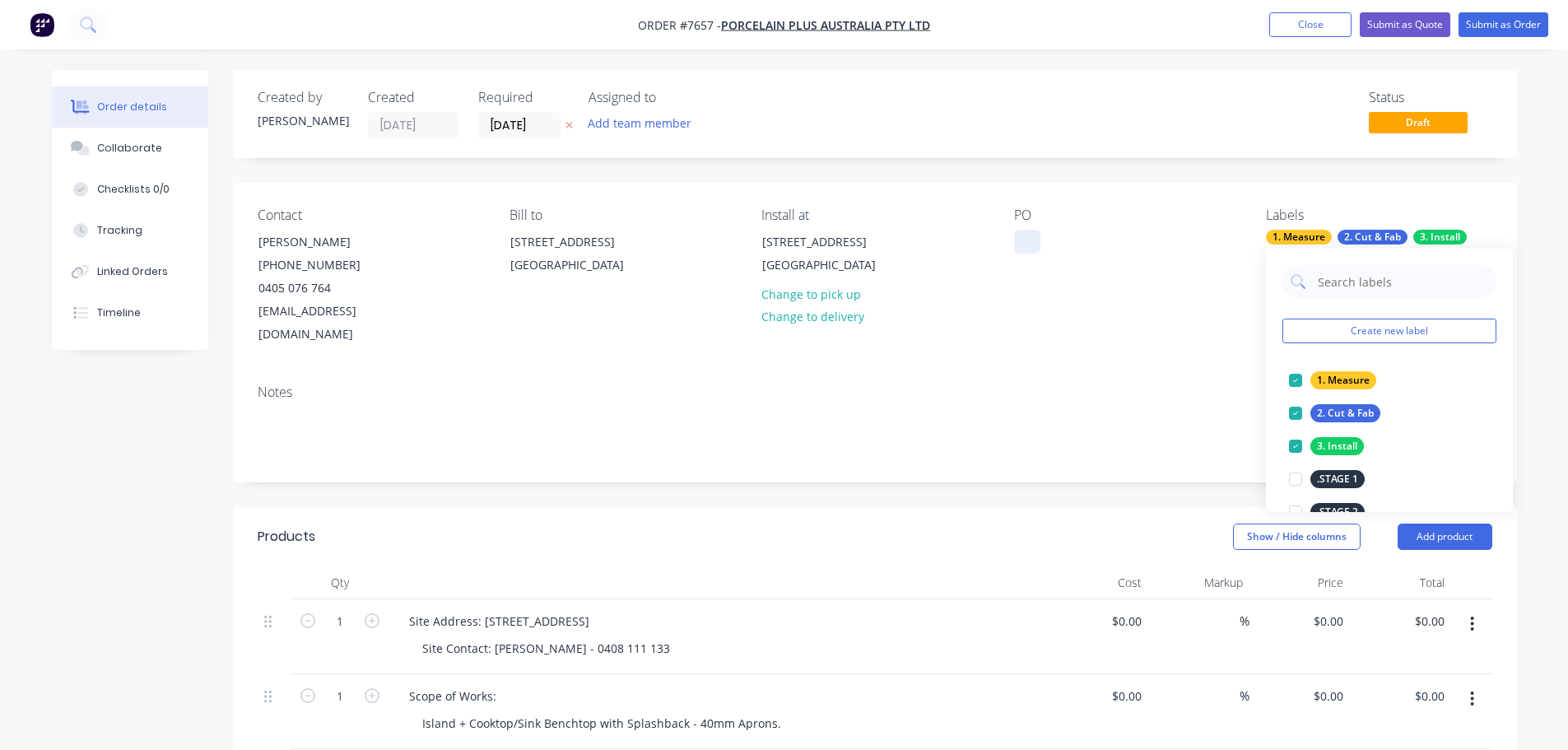
click at [1032, 247] on div at bounding box center [1026, 241] width 26 height 24
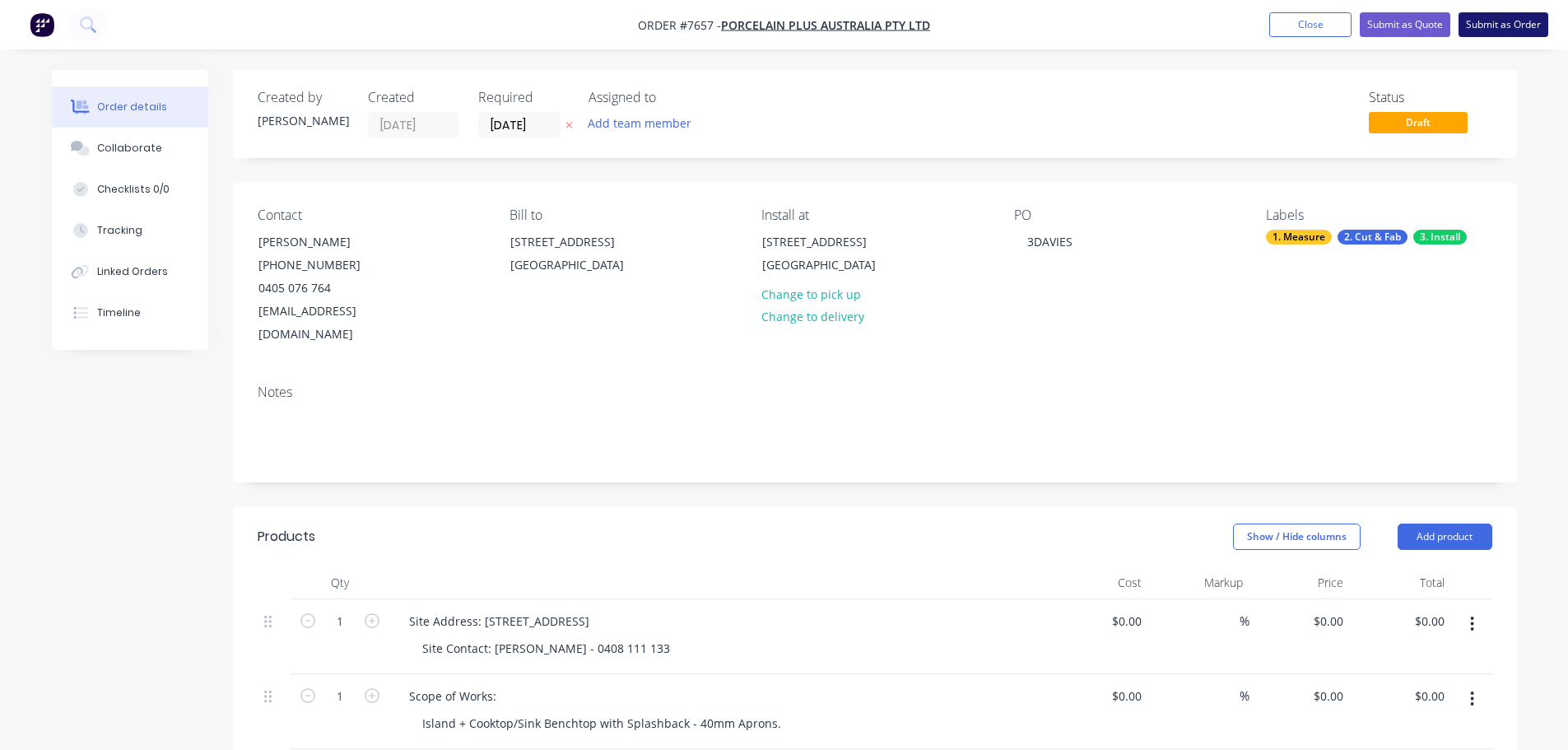
click at [1508, 30] on button "Submit as Order" at bounding box center [1503, 24] width 90 height 24
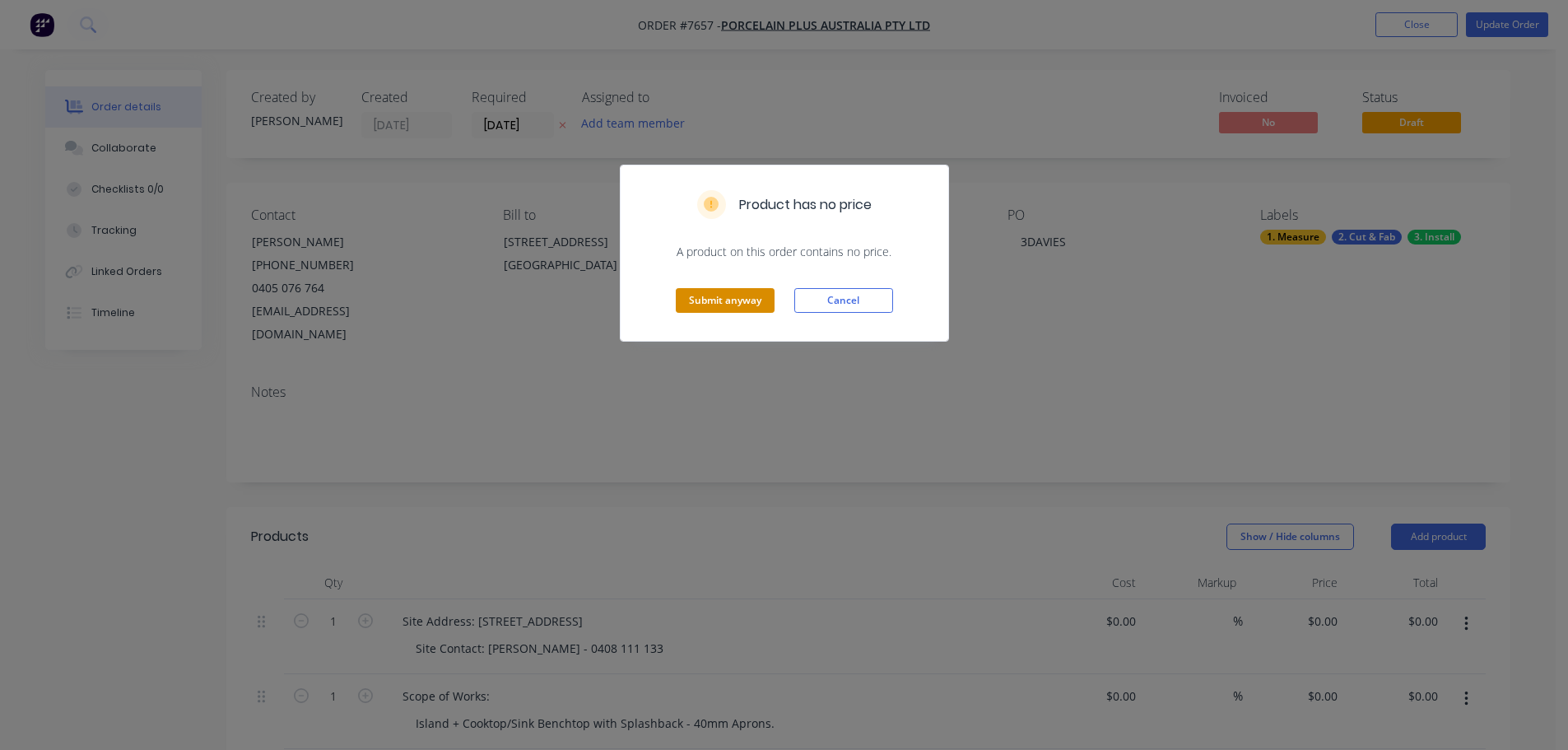
click at [745, 304] on button "Submit anyway" at bounding box center [724, 301] width 98 height 24
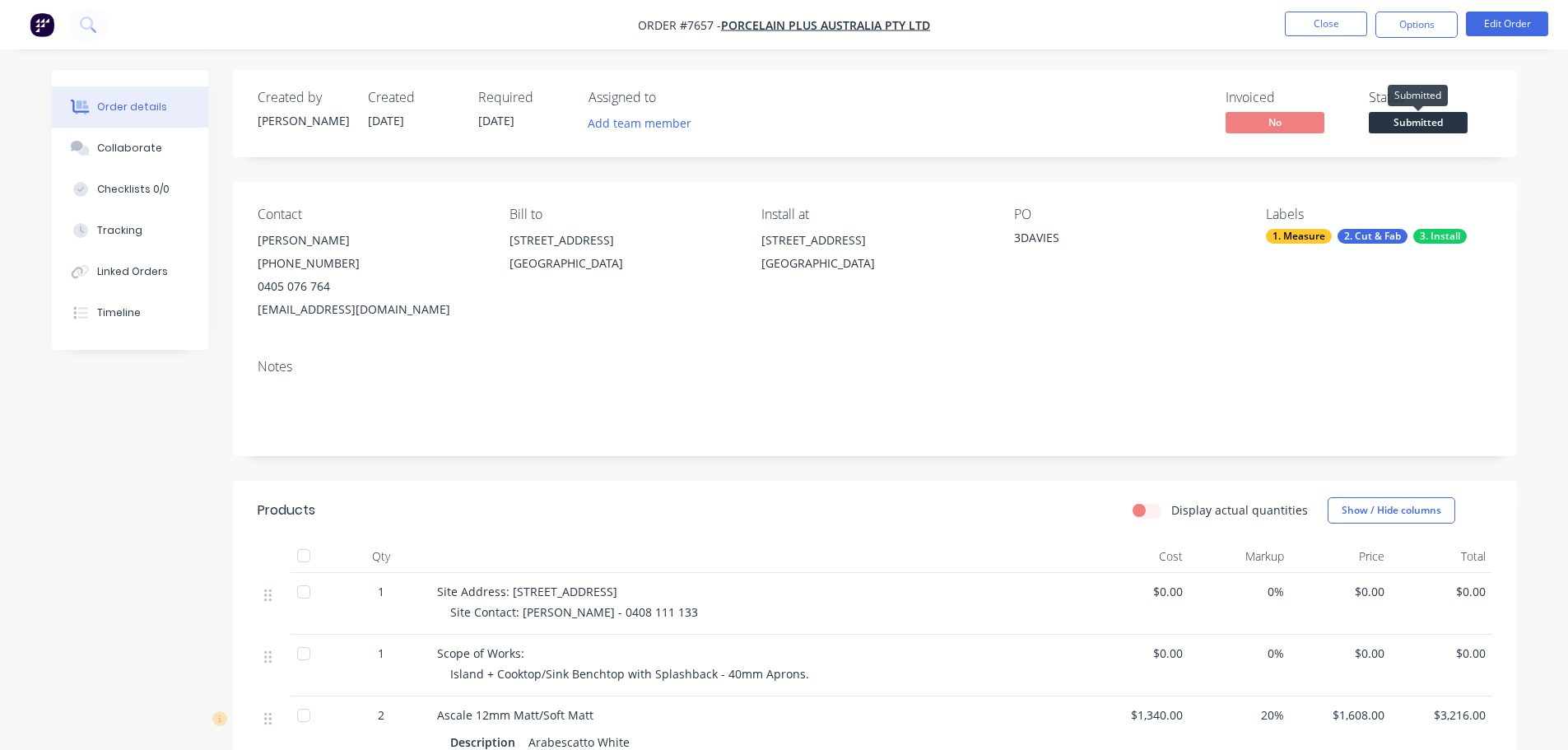
click at [1428, 118] on span "Submitted" at bounding box center [1417, 123] width 98 height 21
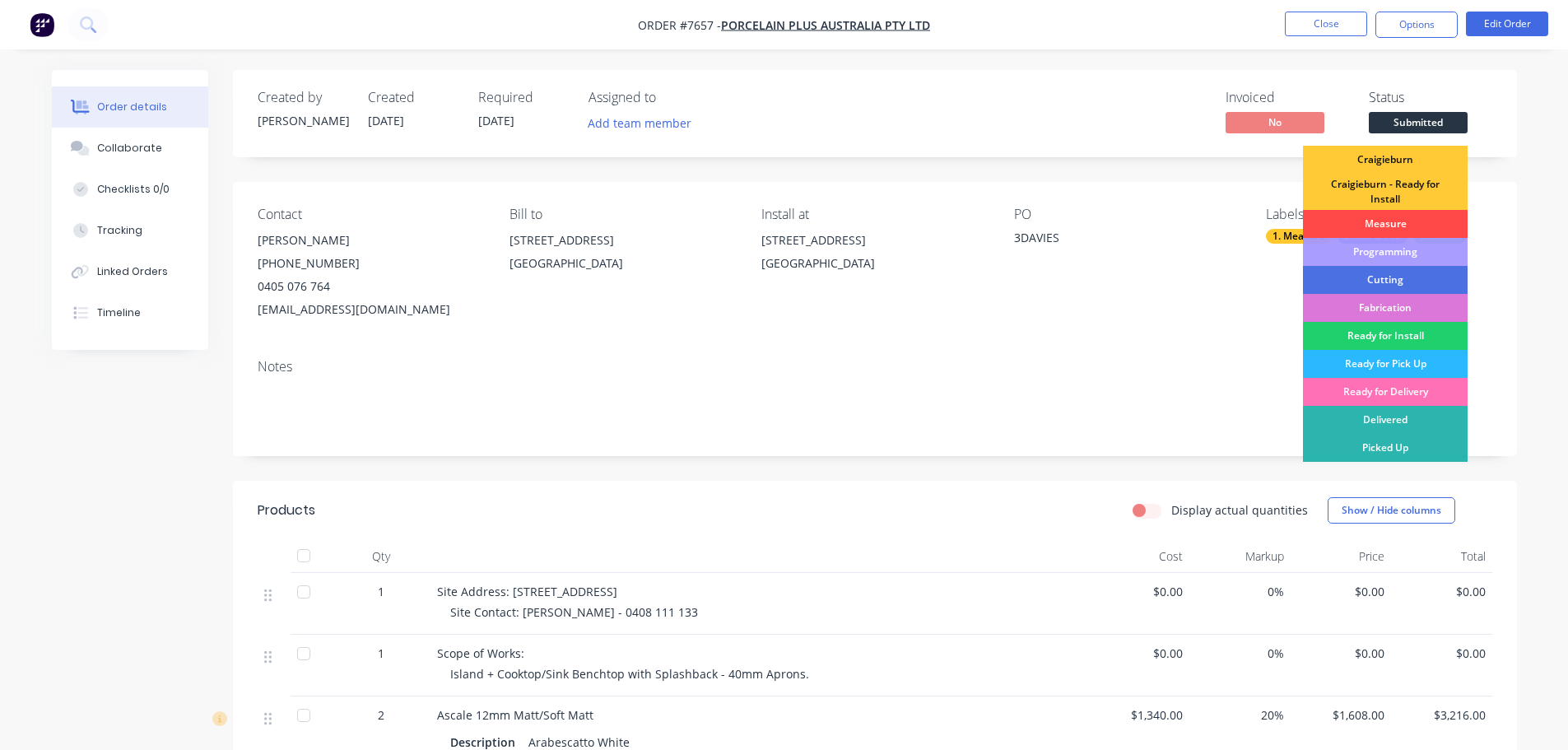
click at [1387, 220] on div "Measure" at bounding box center [1384, 224] width 165 height 28
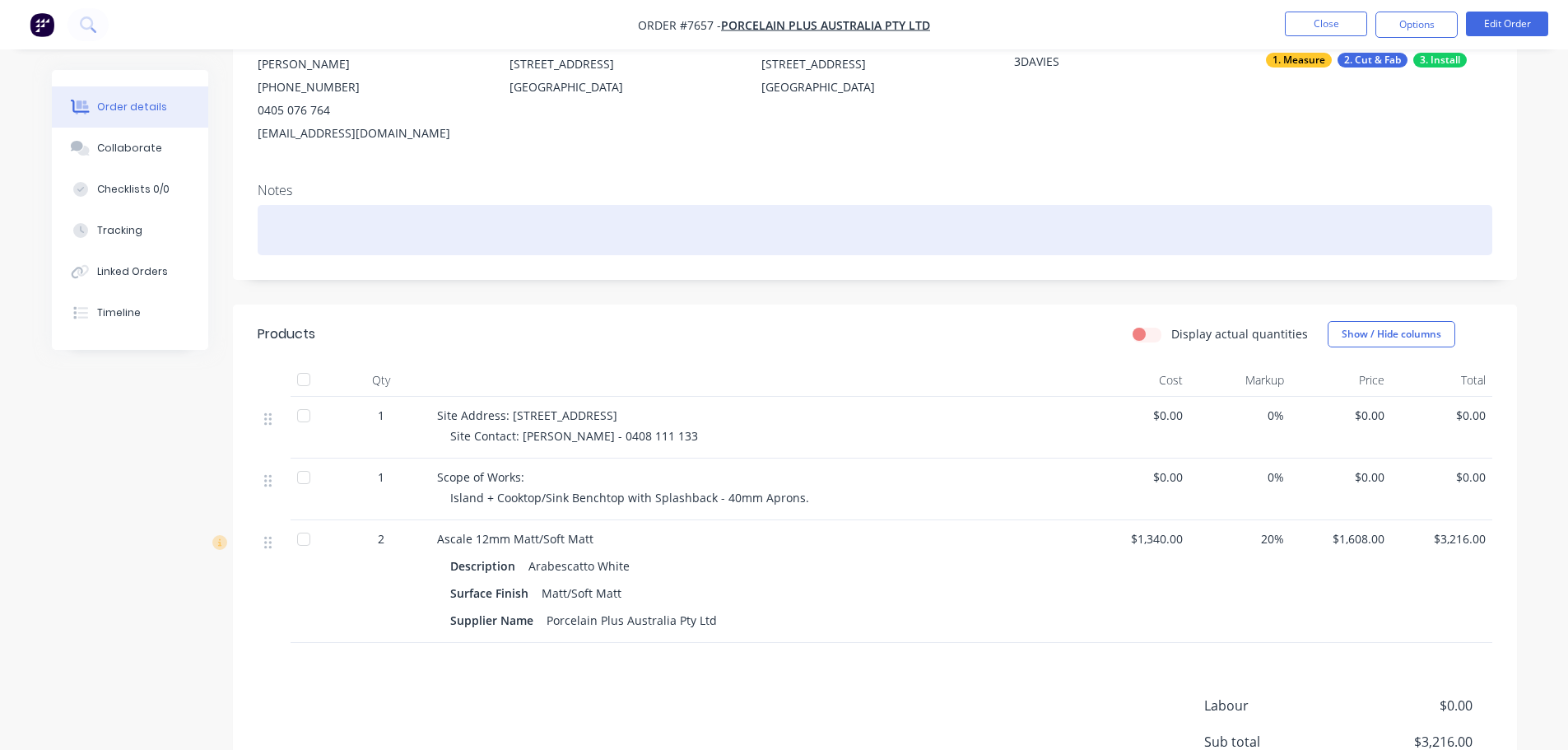
scroll to position [362, 0]
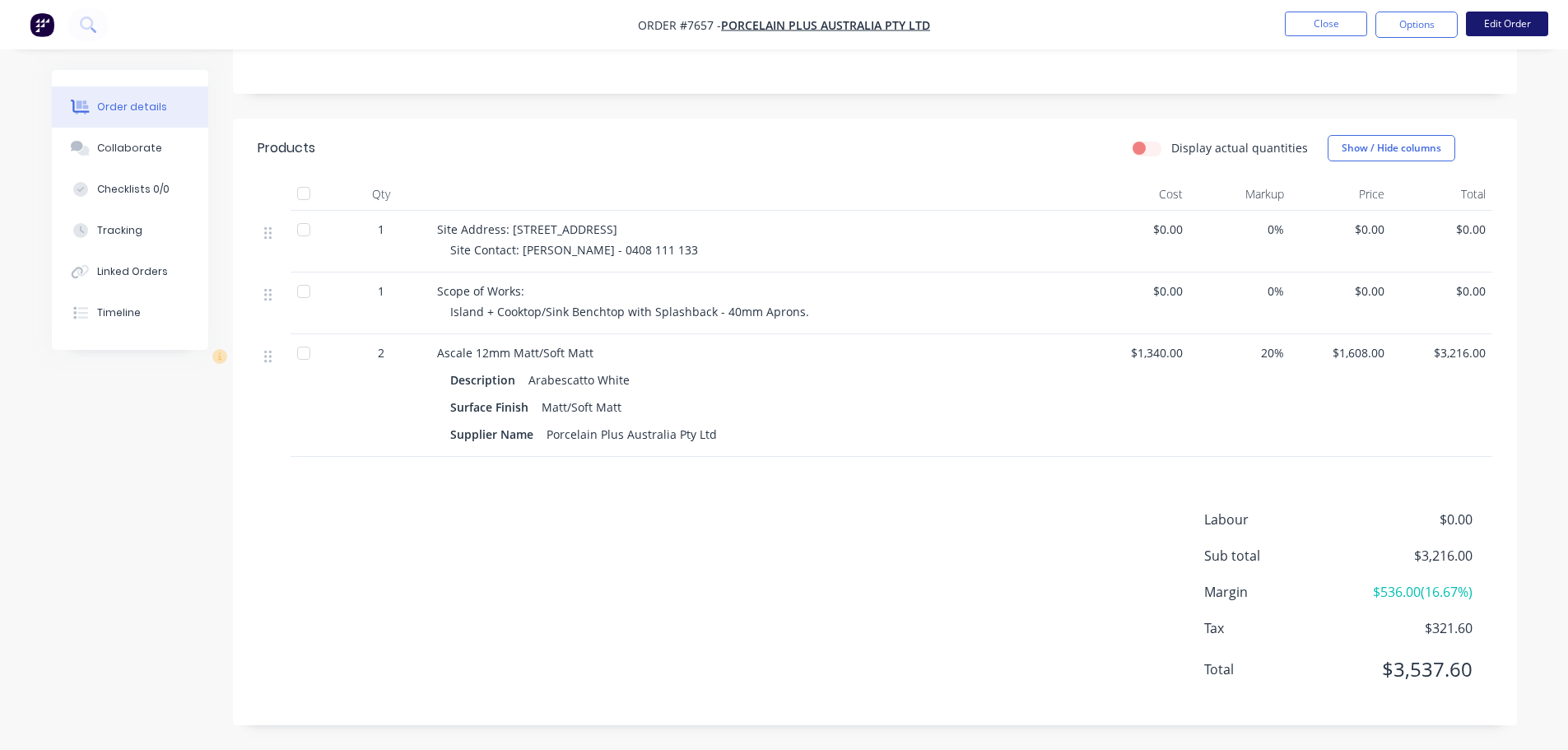
click at [1497, 20] on button "Edit Order" at bounding box center [1506, 24] width 83 height 24
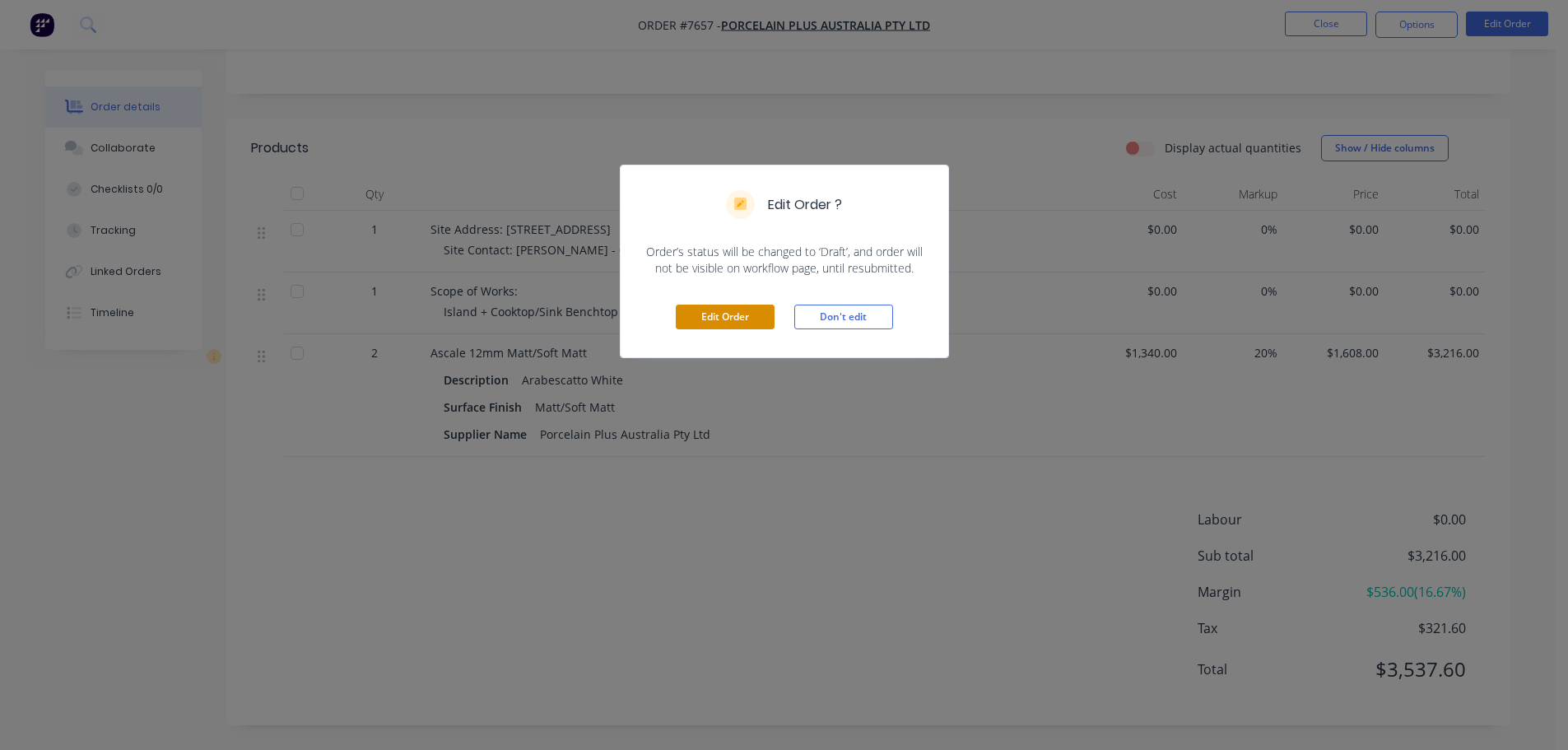
click at [724, 317] on button "Edit Order" at bounding box center [724, 317] width 98 height 24
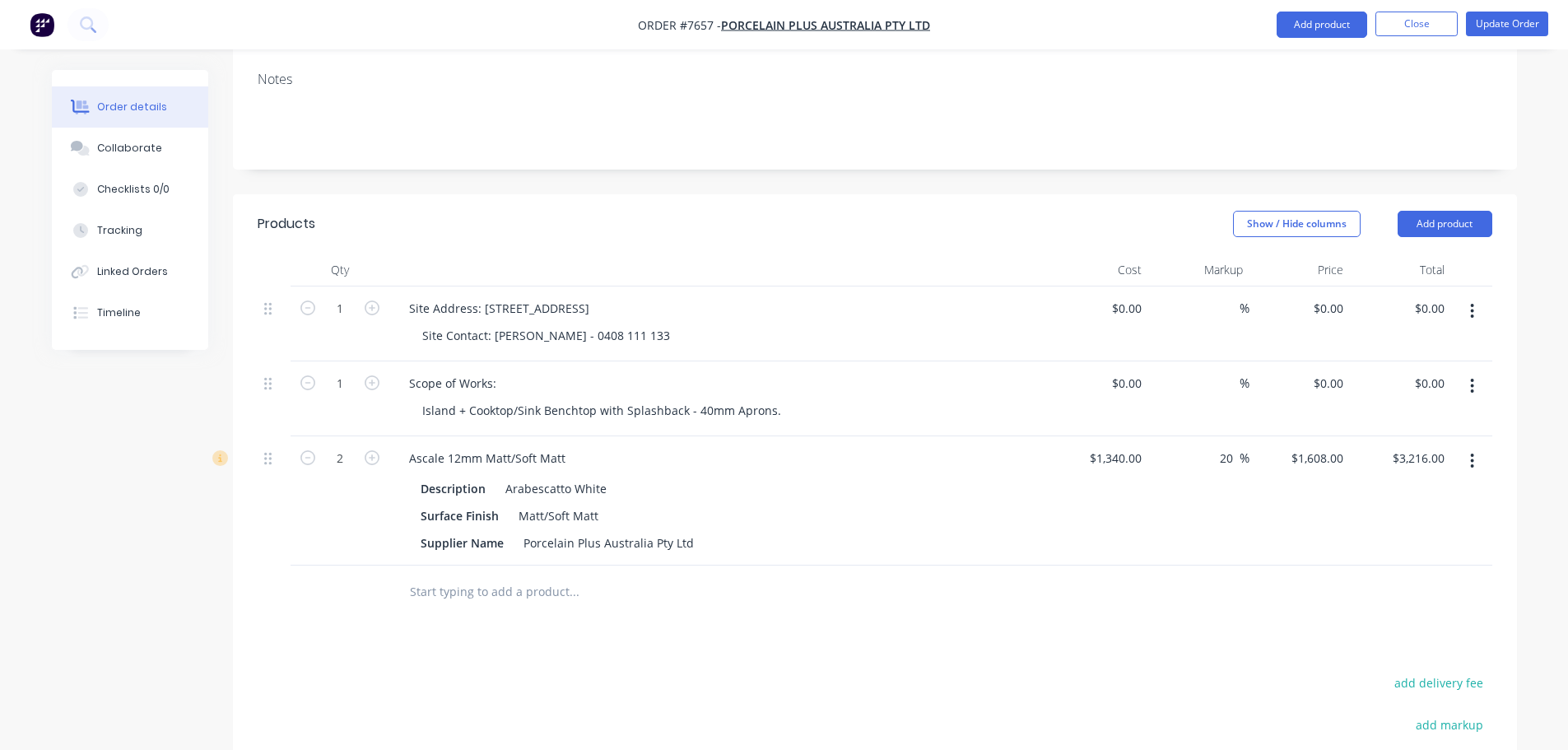
scroll to position [494, 0]
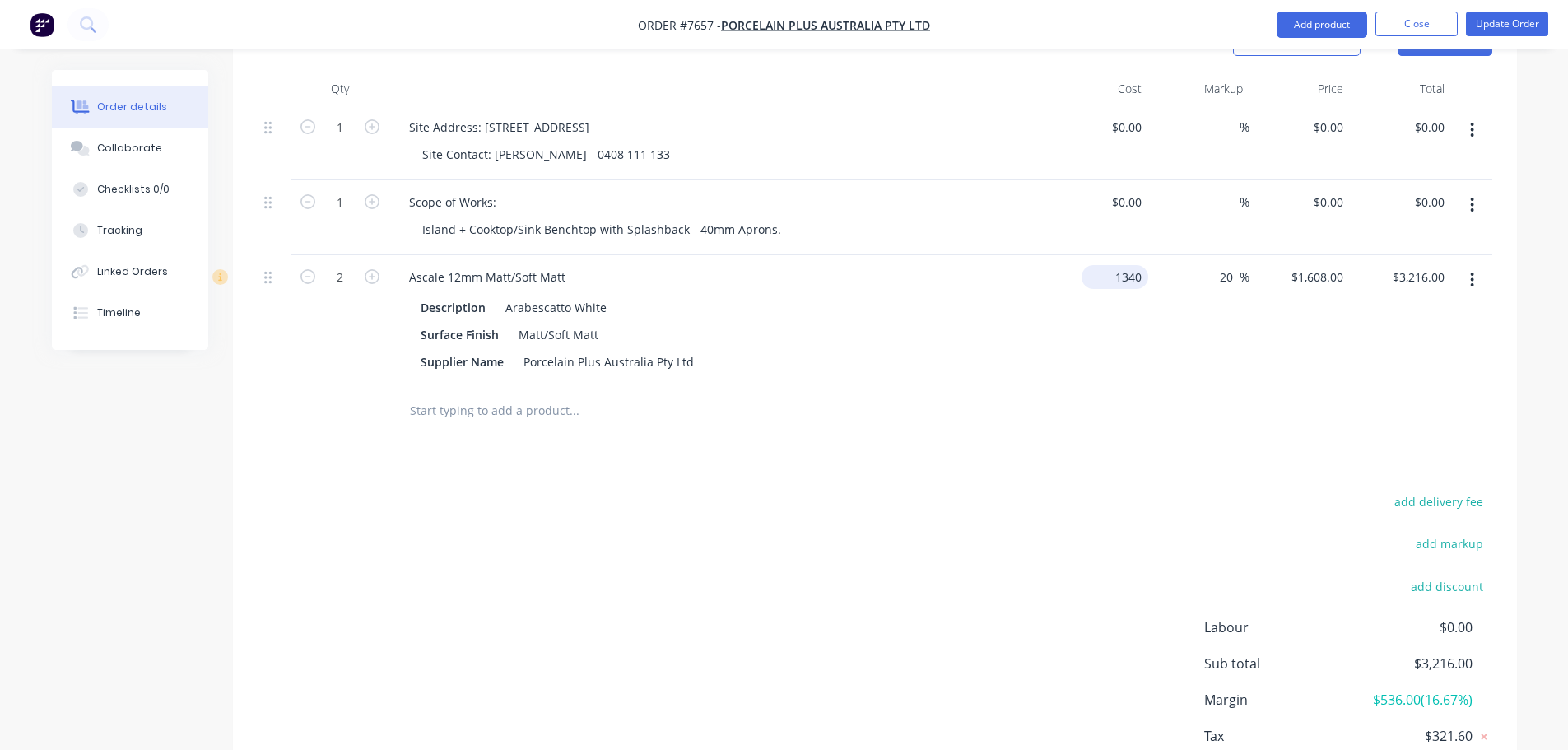
click at [1136, 265] on input "1340" at bounding box center [1118, 276] width 60 height 24
type input "$0.00"
click at [1230, 265] on input "20" at bounding box center [1228, 276] width 22 height 24
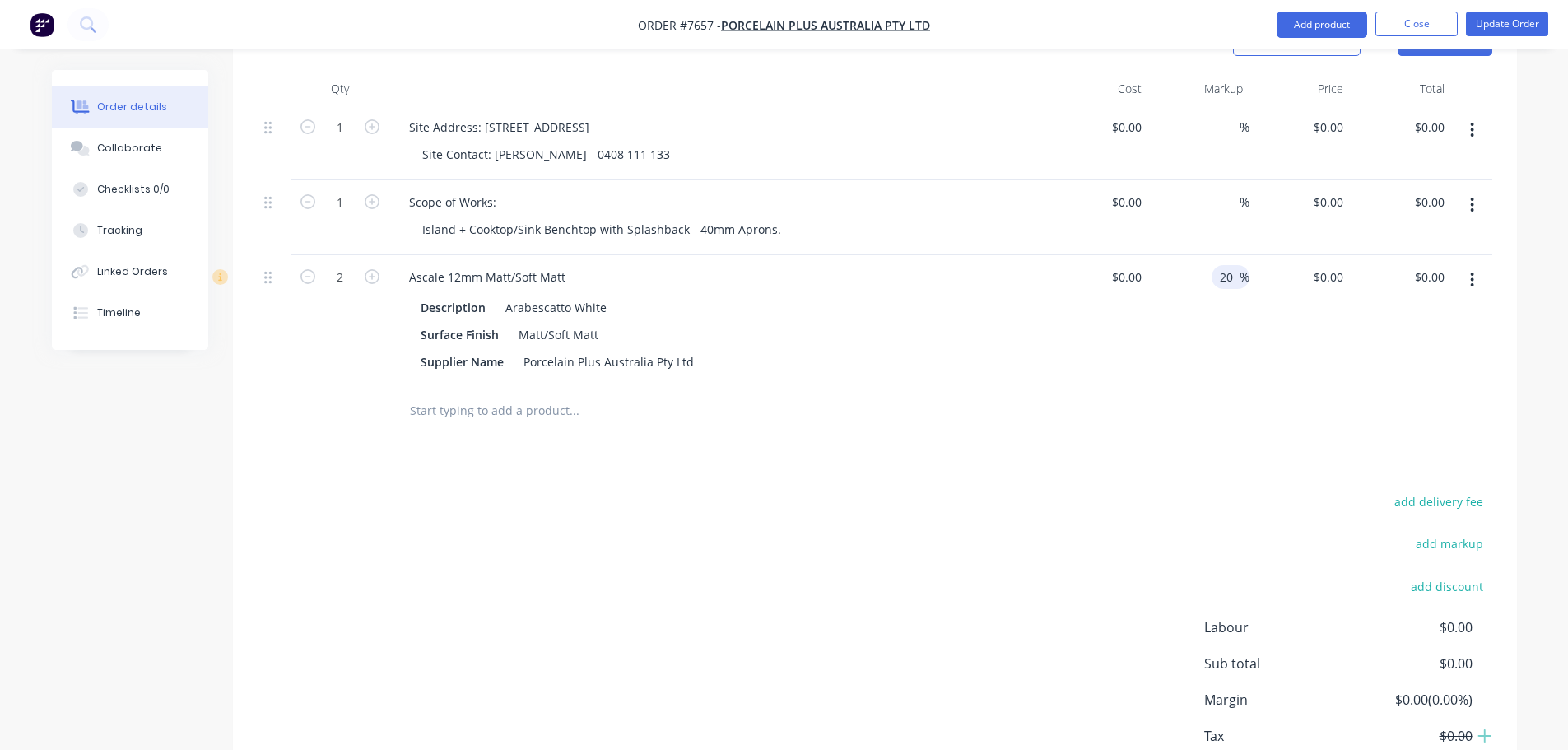
drag, startPoint x: 1233, startPoint y: 247, endPoint x: 1141, endPoint y: 273, distance: 95.6
click at [1141, 273] on div "2 Ascale 12mm Matt/Soft Matt Description Arabescatto White Surface Finish Matt/…" at bounding box center [875, 320] width 1235 height 129
type input "0"
click at [1087, 432] on div "Products Show / Hide columns Add product Qty Cost Markup Price Total 1 Site Add…" at bounding box center [874, 422] width 1283 height 820
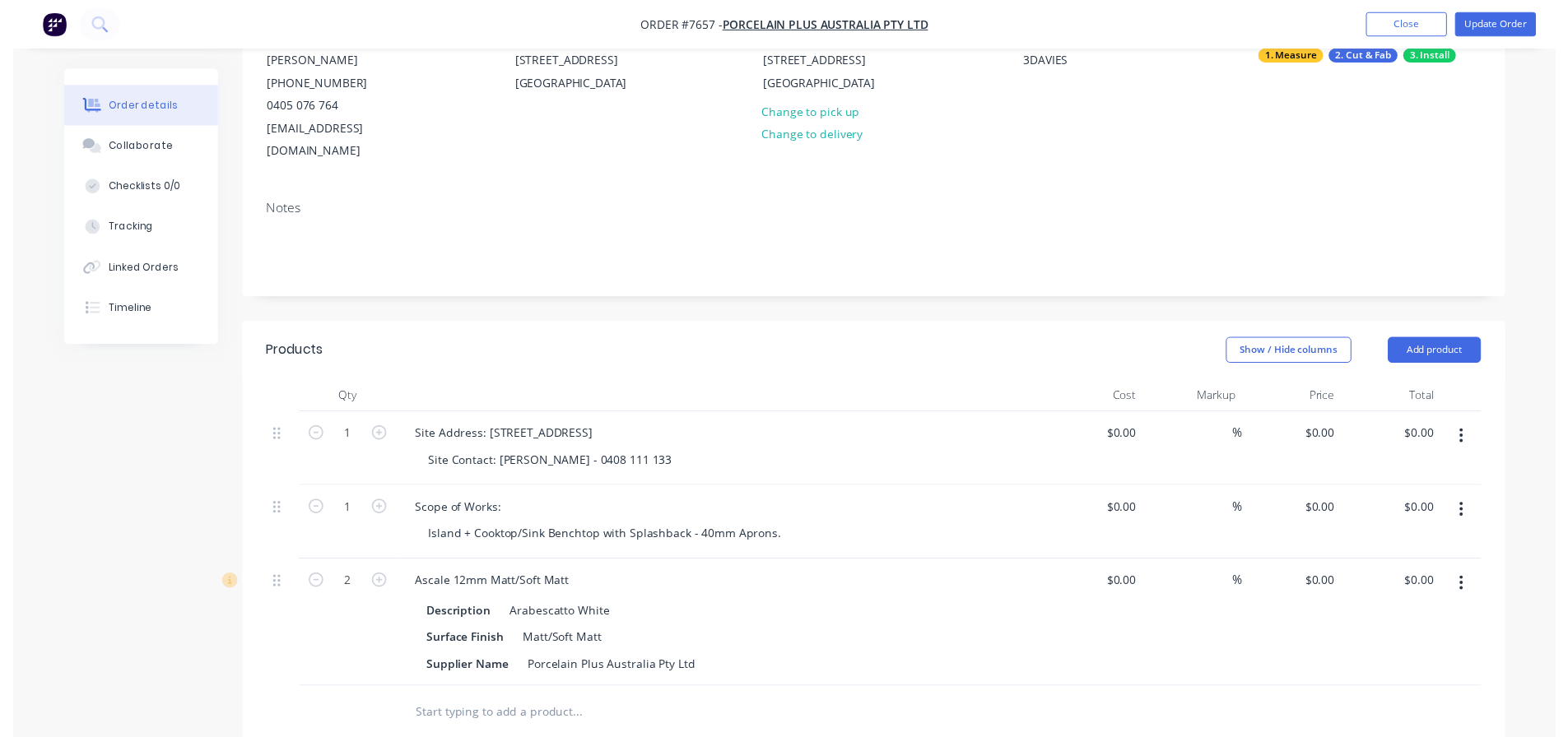
scroll to position [0, 0]
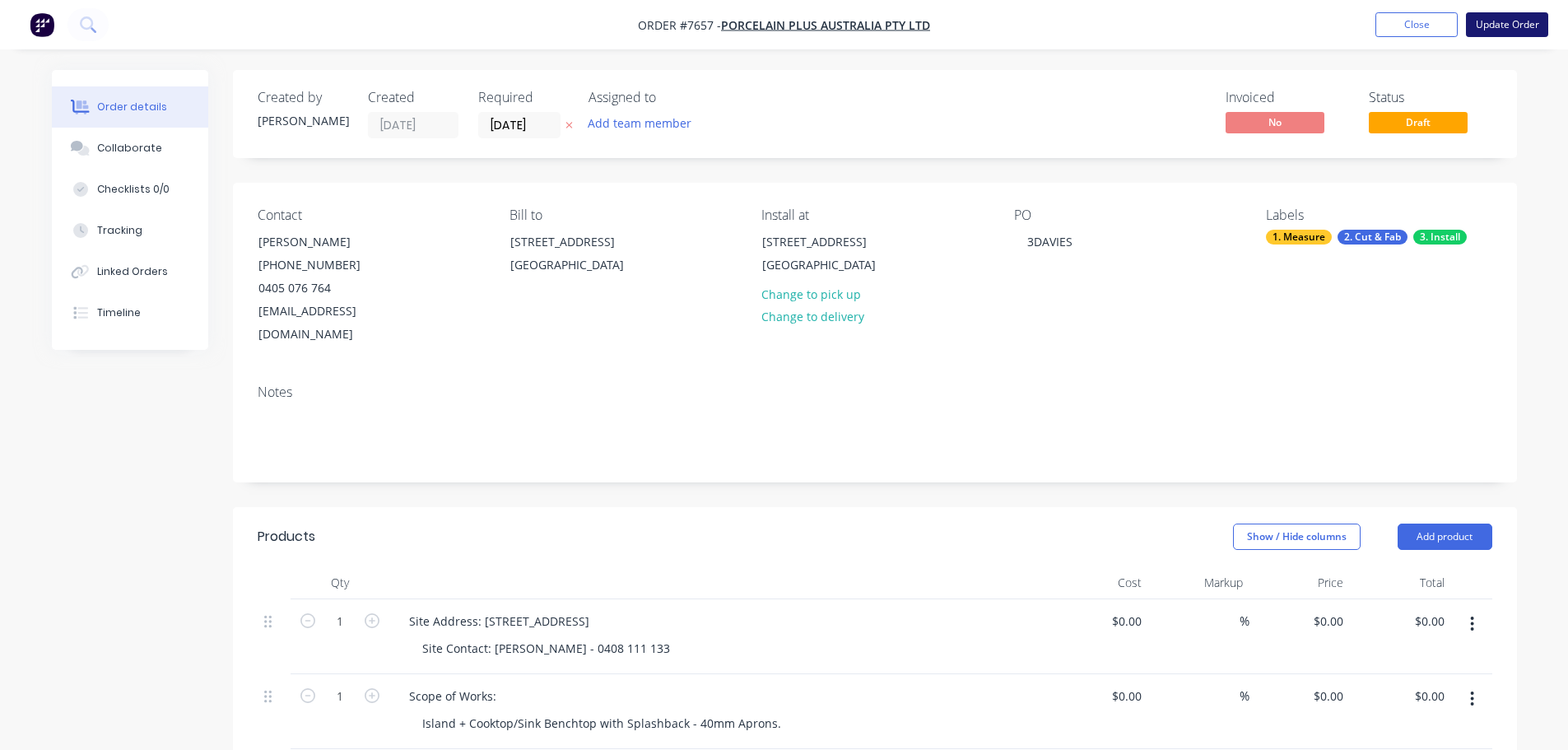
click at [1513, 23] on button "Update Order" at bounding box center [1506, 24] width 83 height 24
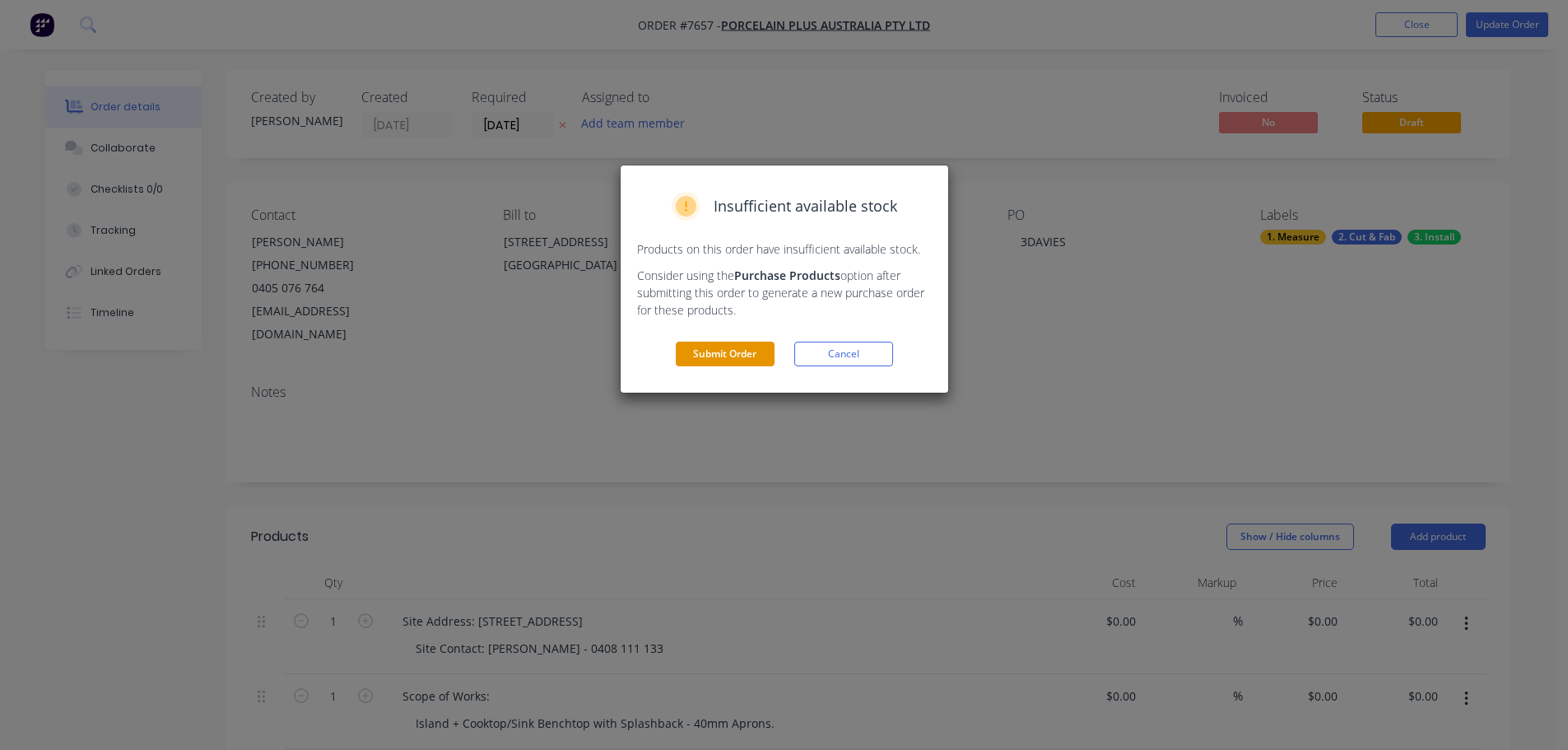
click at [736, 355] on button "Submit Order" at bounding box center [724, 354] width 98 height 24
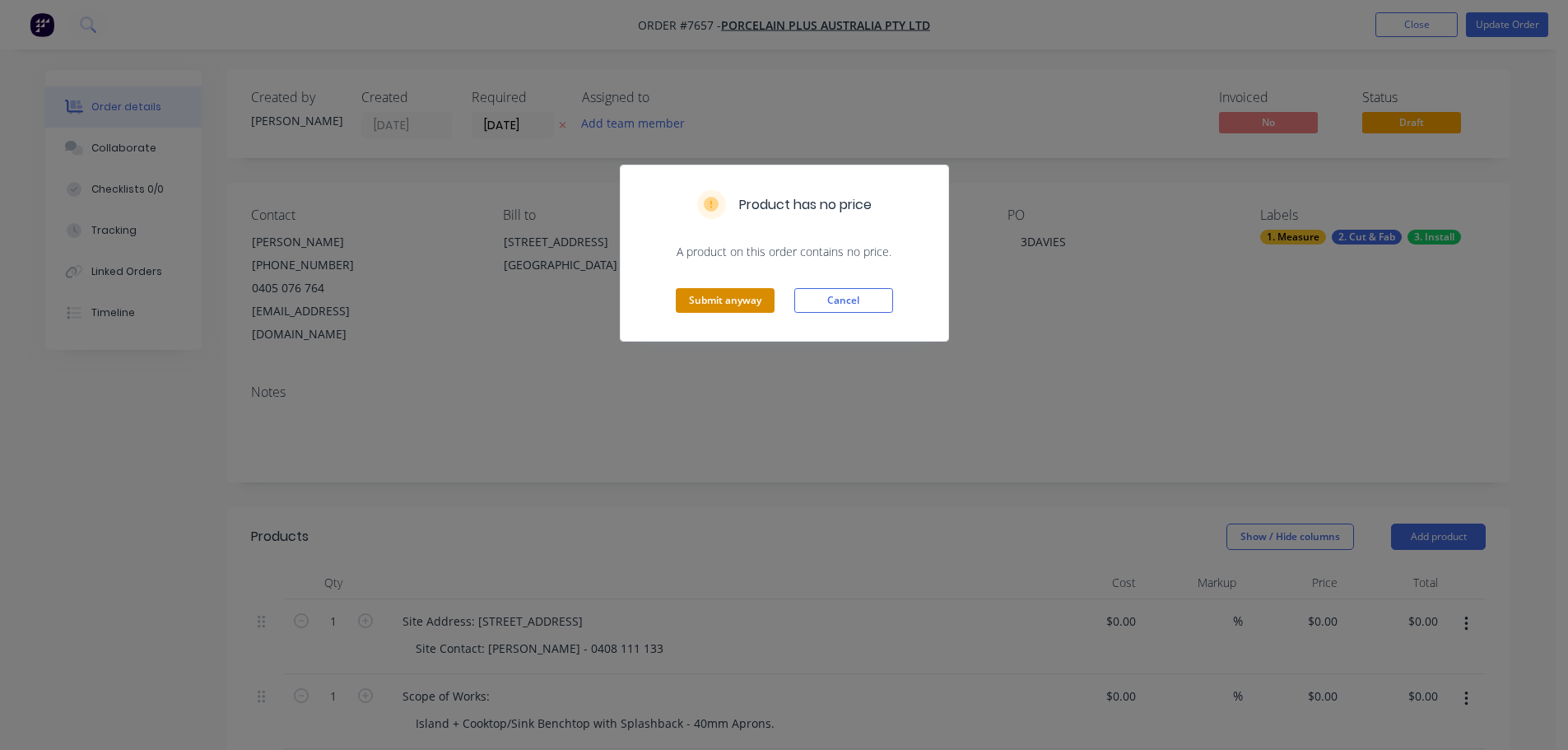
click at [736, 302] on button "Submit anyway" at bounding box center [724, 301] width 98 height 24
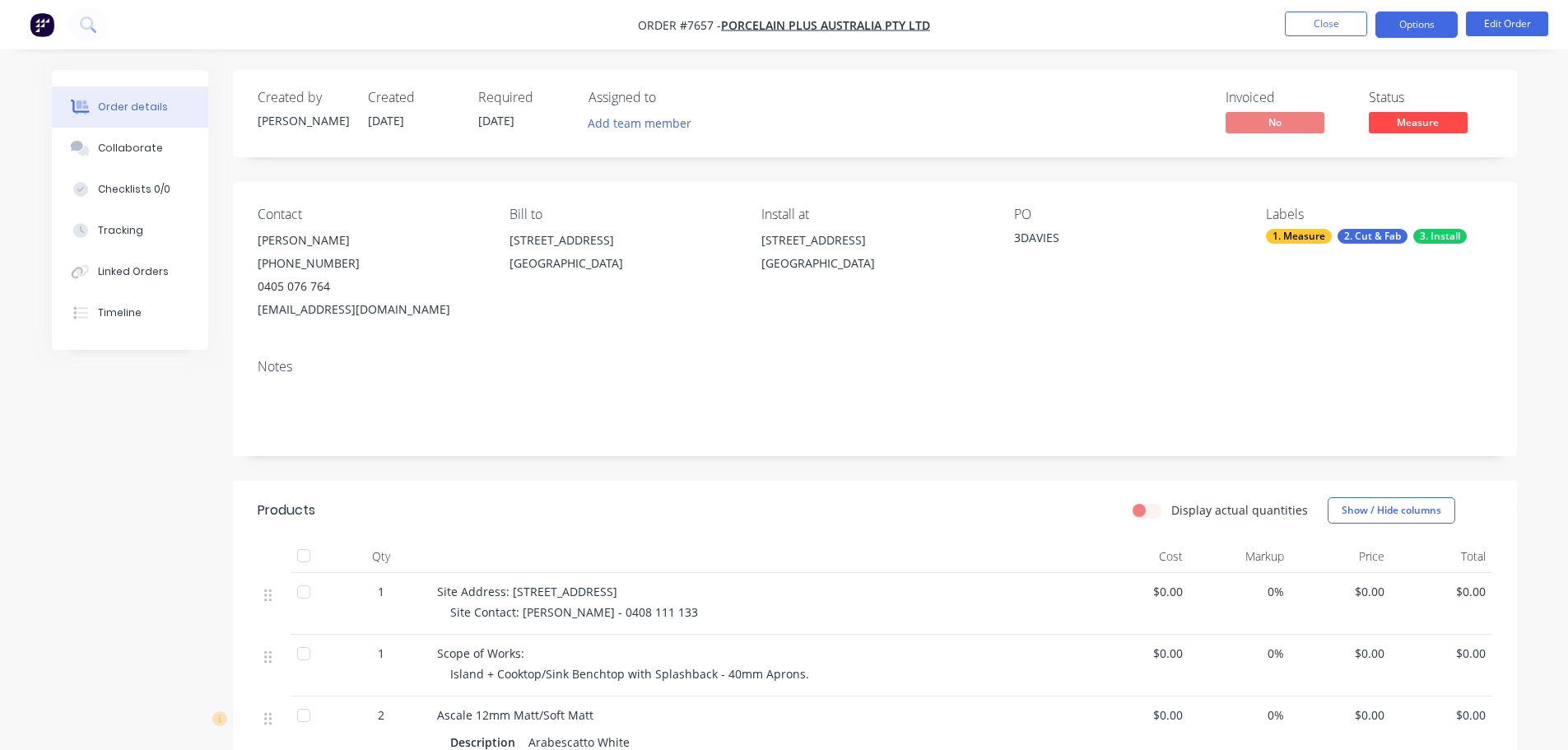
click at [1409, 25] on button "Options" at bounding box center [1416, 24] width 83 height 26
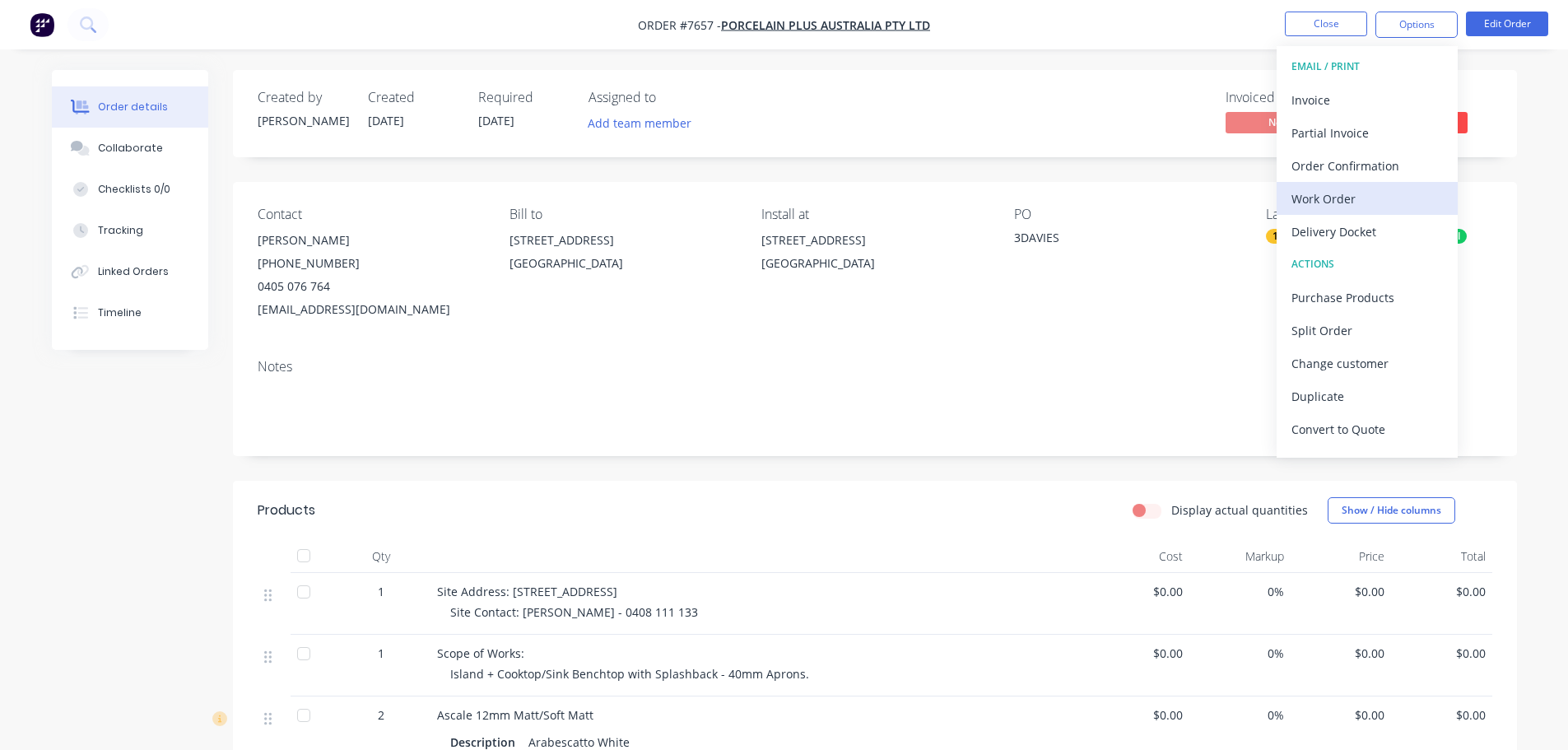
click at [1396, 207] on div "Work Order" at bounding box center [1367, 199] width 151 height 24
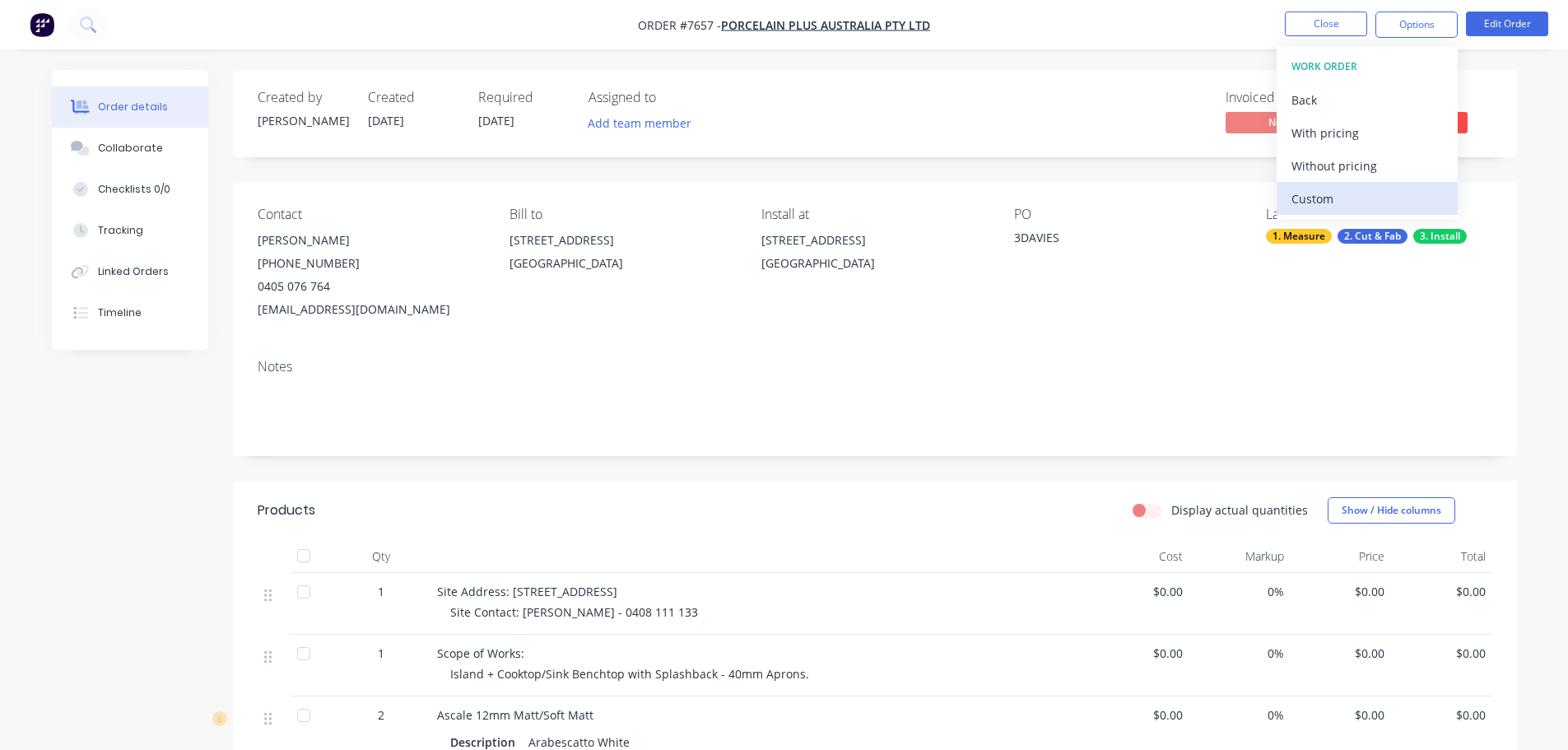
click at [1362, 188] on div "Custom" at bounding box center [1367, 199] width 151 height 24
click at [1360, 166] on div "Without pricing" at bounding box center [1367, 166] width 151 height 24
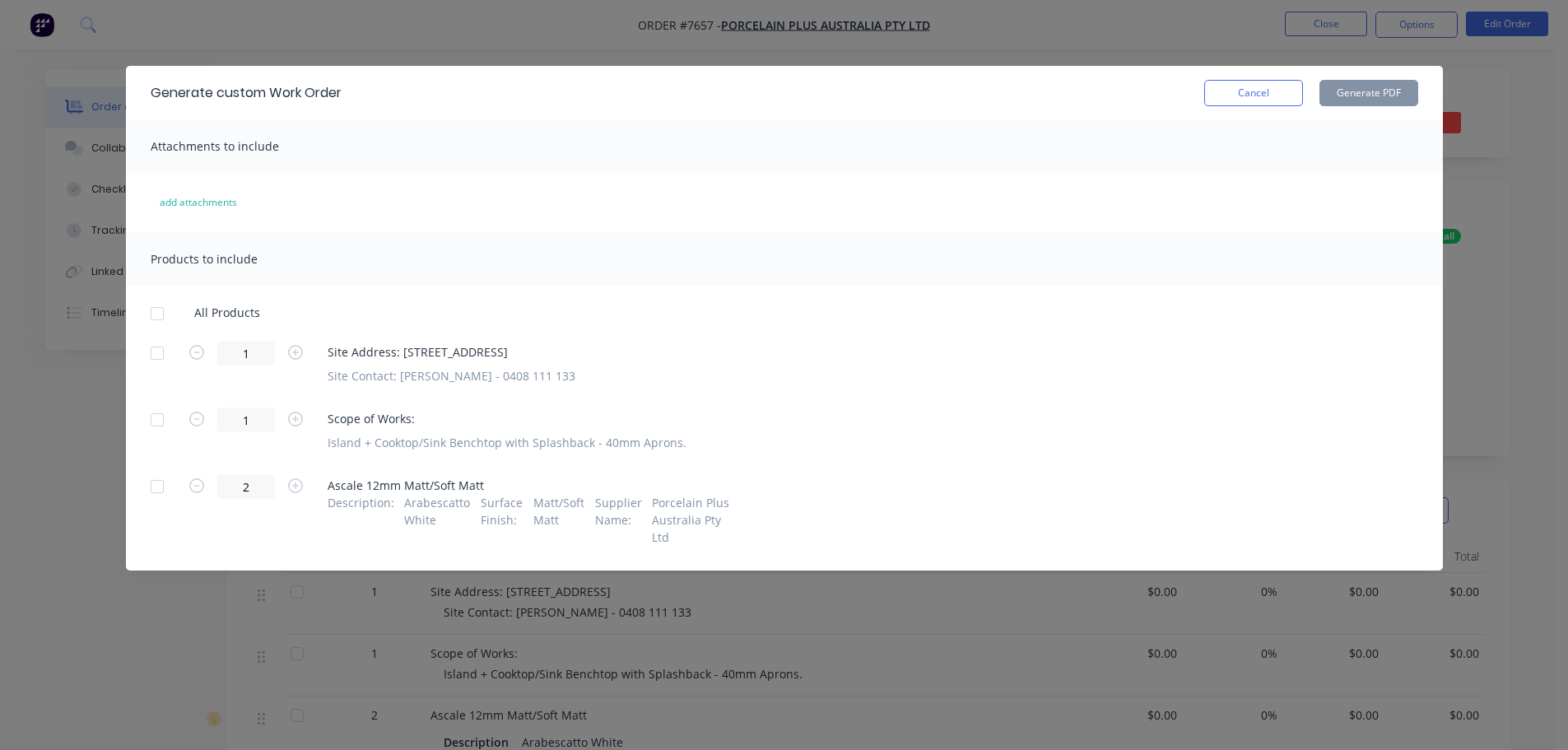
drag, startPoint x: 158, startPoint y: 356, endPoint x: 158, endPoint y: 467, distance: 111.0
click at [158, 358] on div at bounding box center [158, 354] width 33 height 33
click at [150, 489] on div at bounding box center [158, 487] width 33 height 33
click at [1371, 96] on button "Generate PDF" at bounding box center [1368, 93] width 98 height 26
click at [1259, 93] on button "Cancel" at bounding box center [1253, 93] width 98 height 26
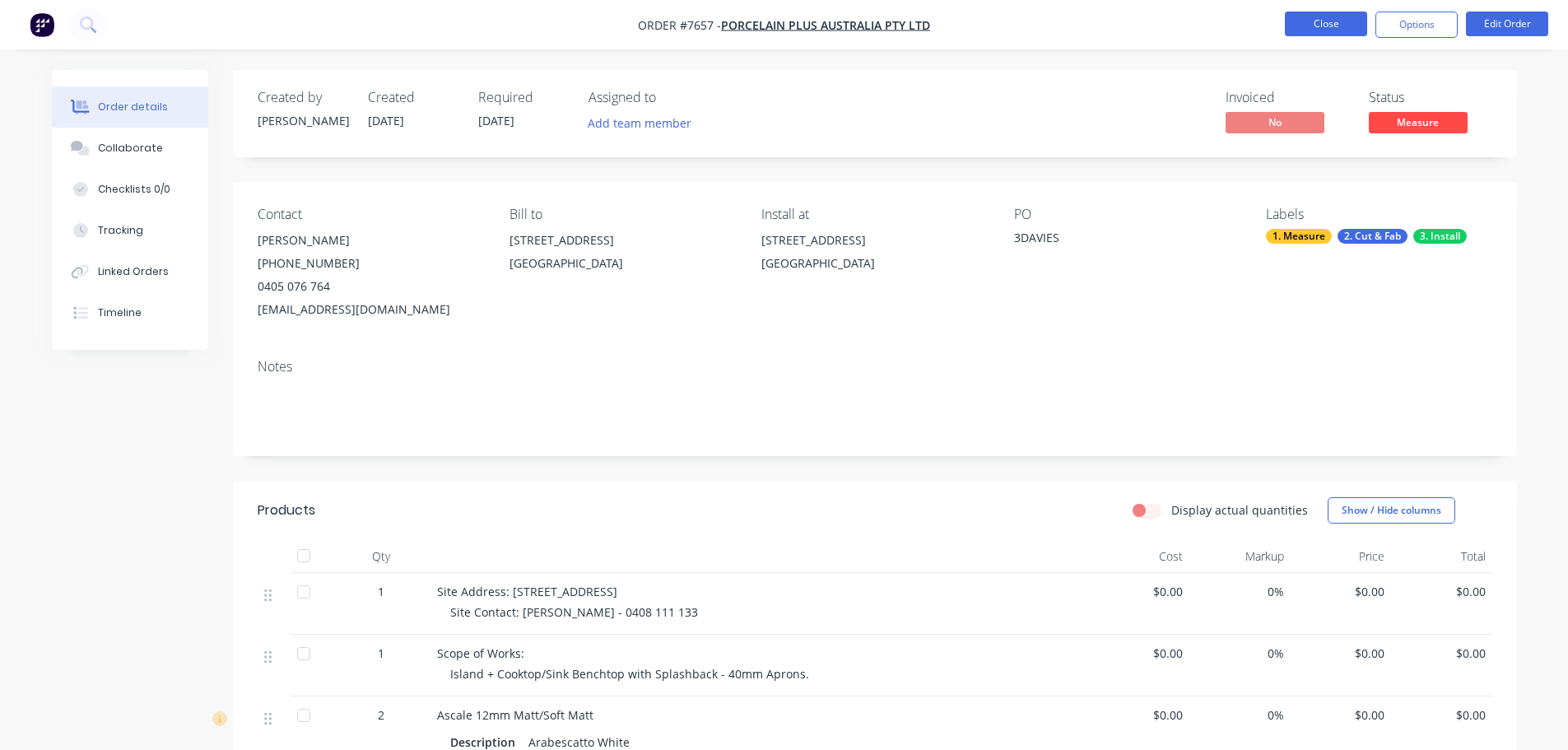
click at [1316, 26] on button "Close" at bounding box center [1325, 24] width 83 height 24
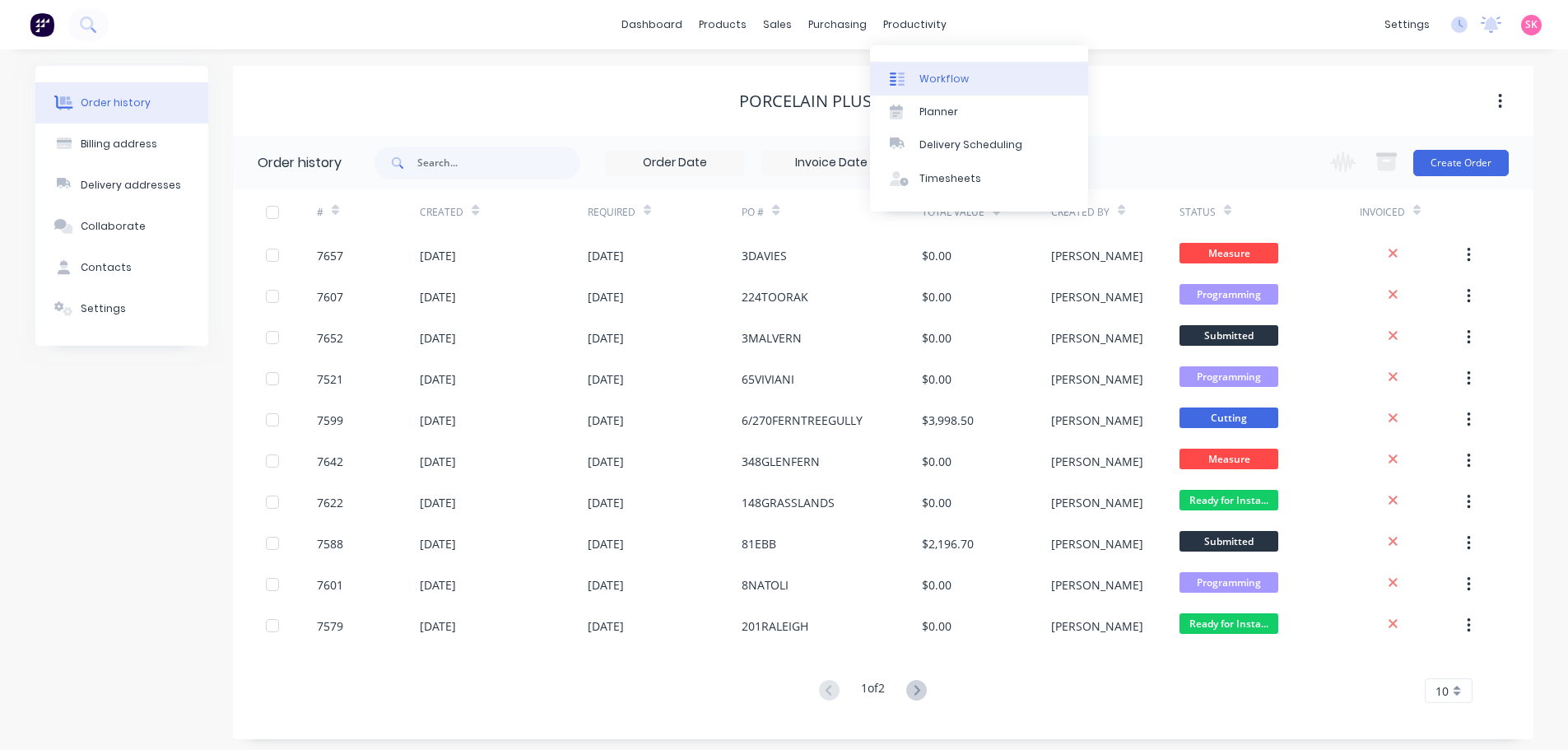
click at [923, 81] on div "Workflow" at bounding box center [944, 78] width 50 height 15
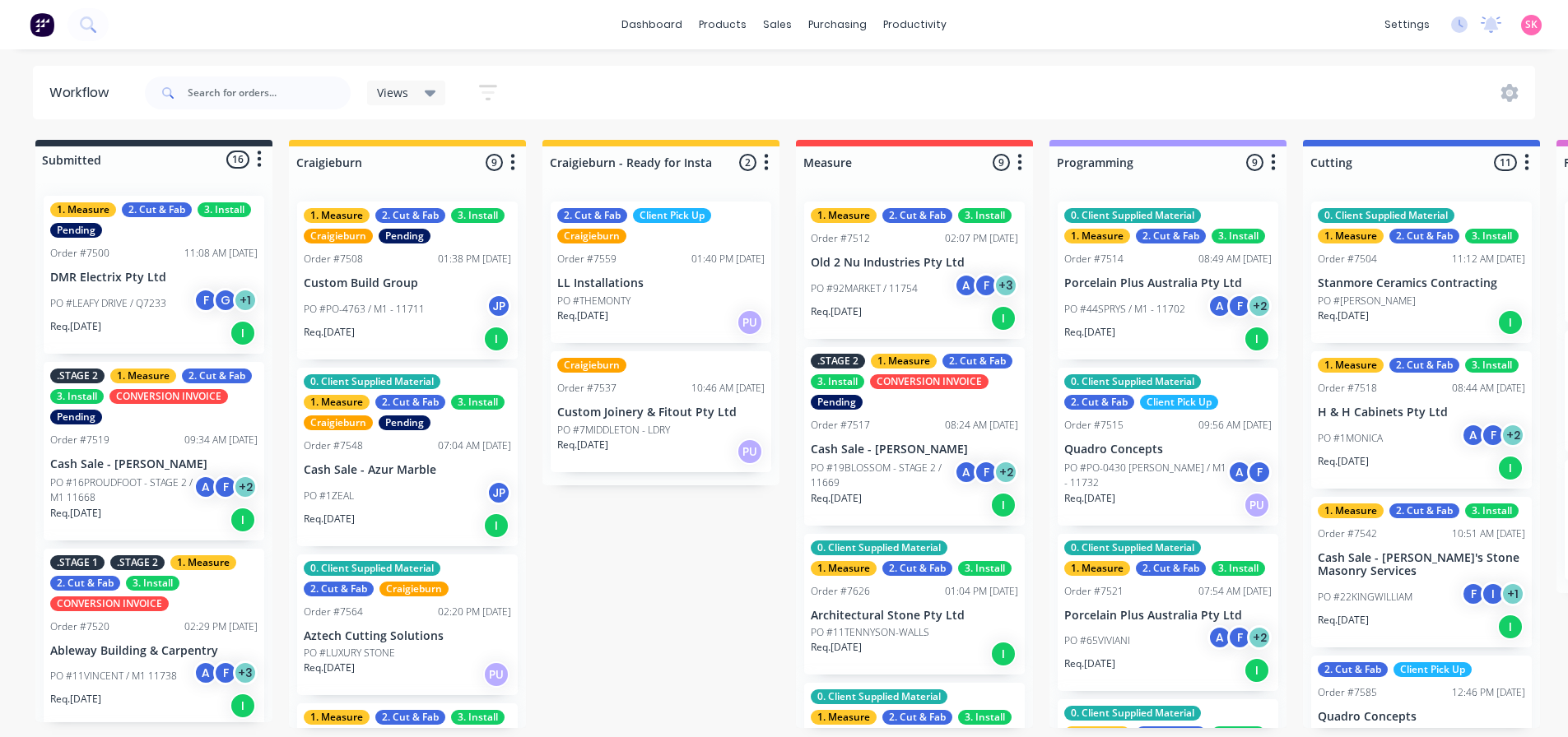
scroll to position [3, 0]
click at [798, 80] on div at bounding box center [787, 82] width 24 height 15
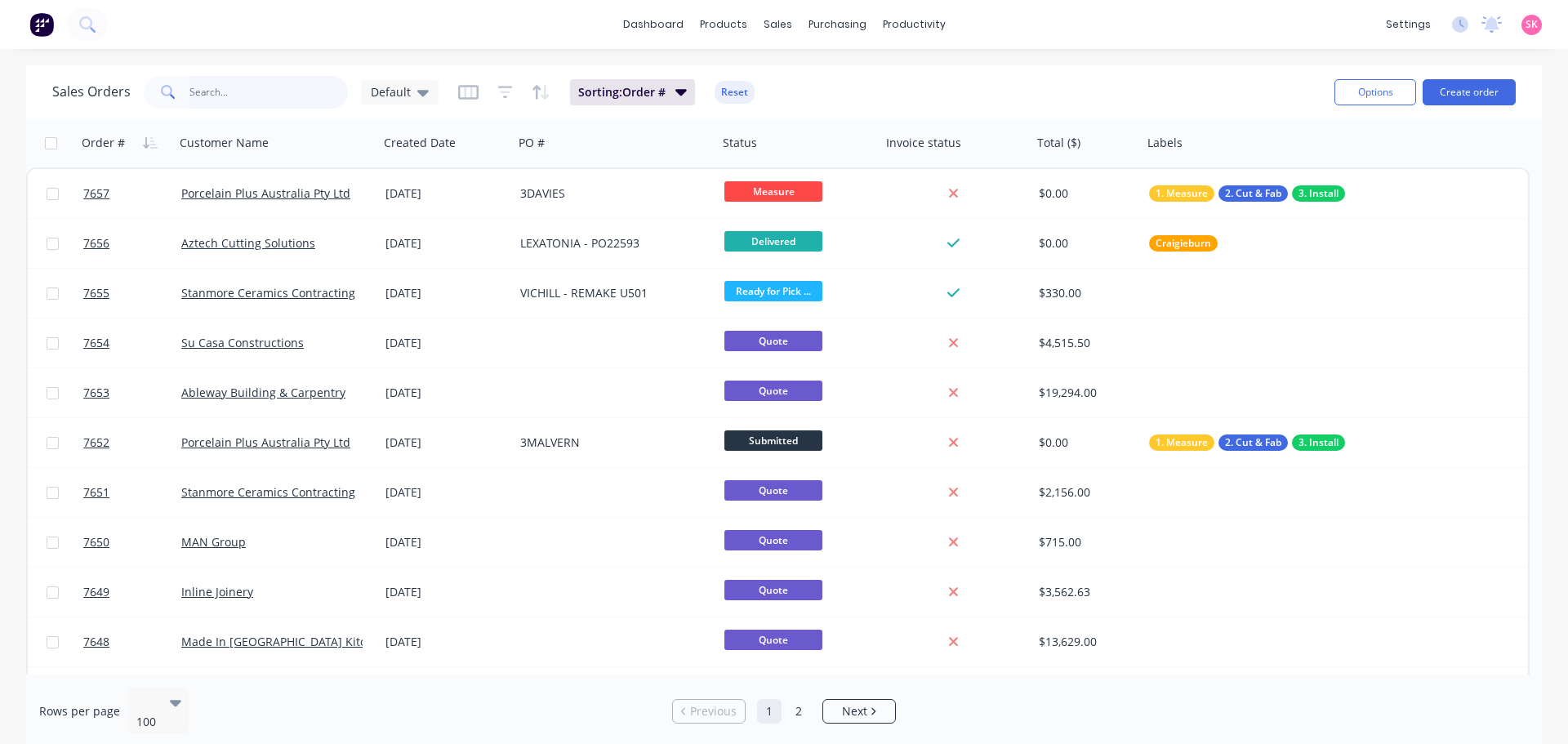
click at [274, 92] on input "text" at bounding box center [269, 92] width 159 height 33
type input "RMS"
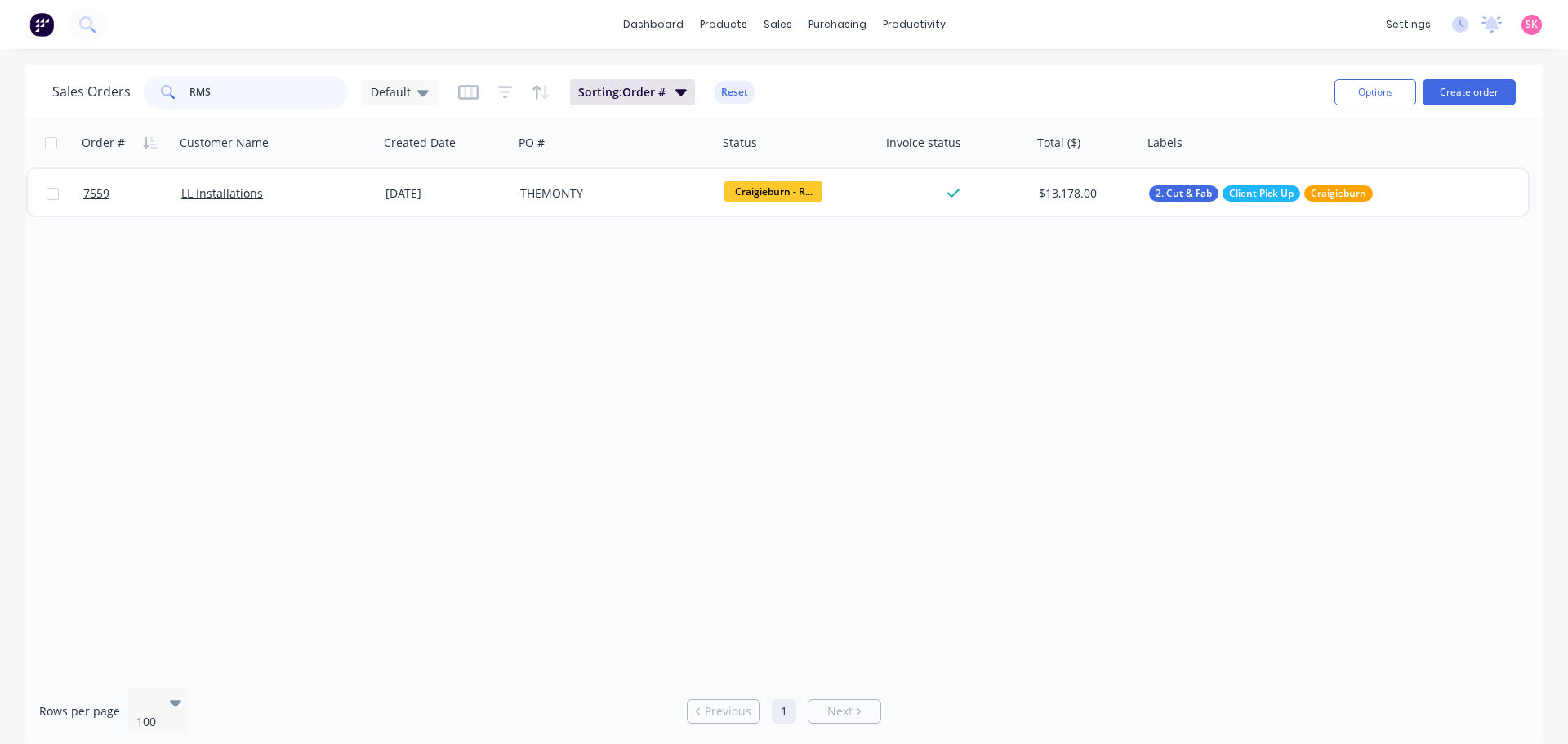
click at [149, 89] on div "RMS" at bounding box center [245, 92] width 204 height 33
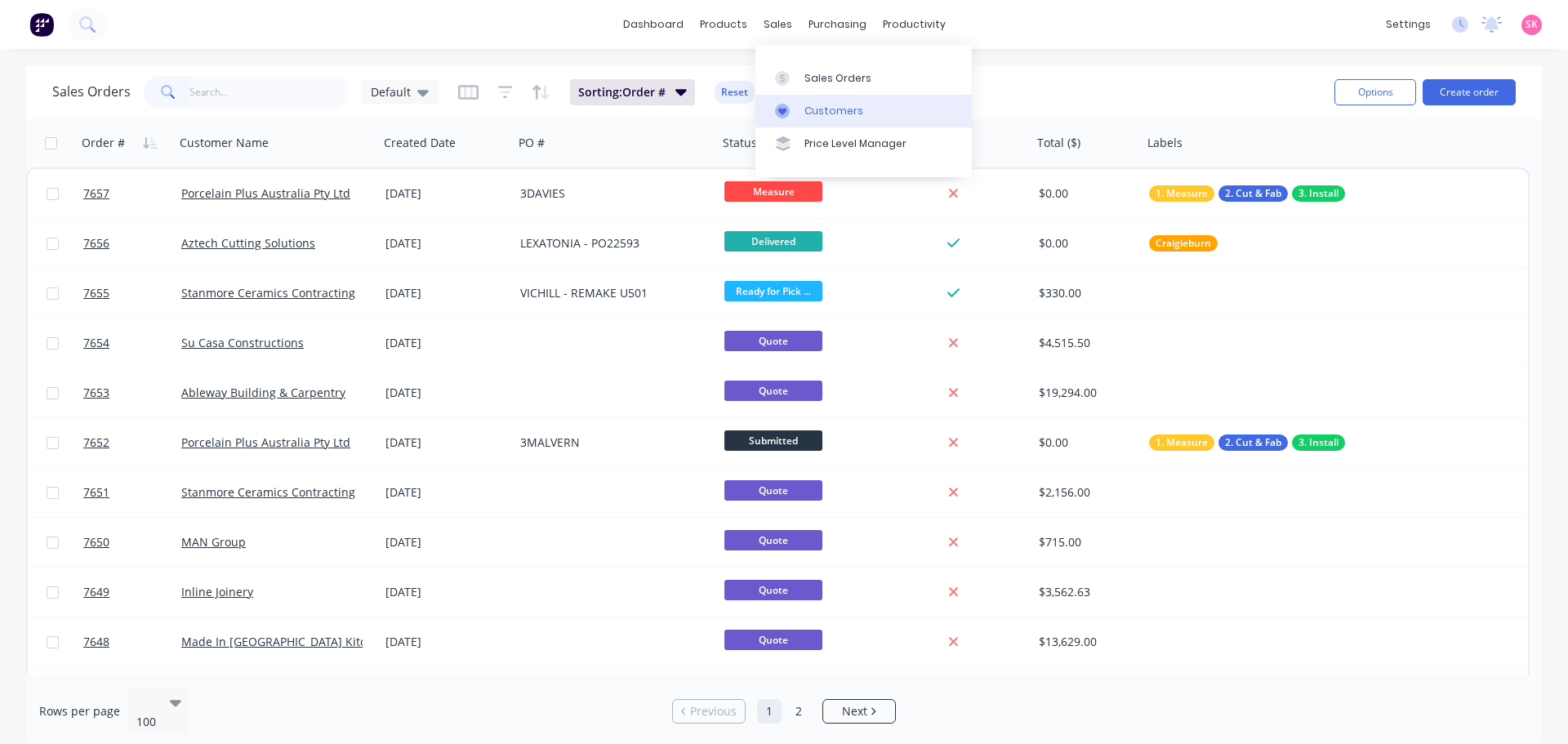
click at [809, 105] on div "Customers" at bounding box center [834, 111] width 59 height 15
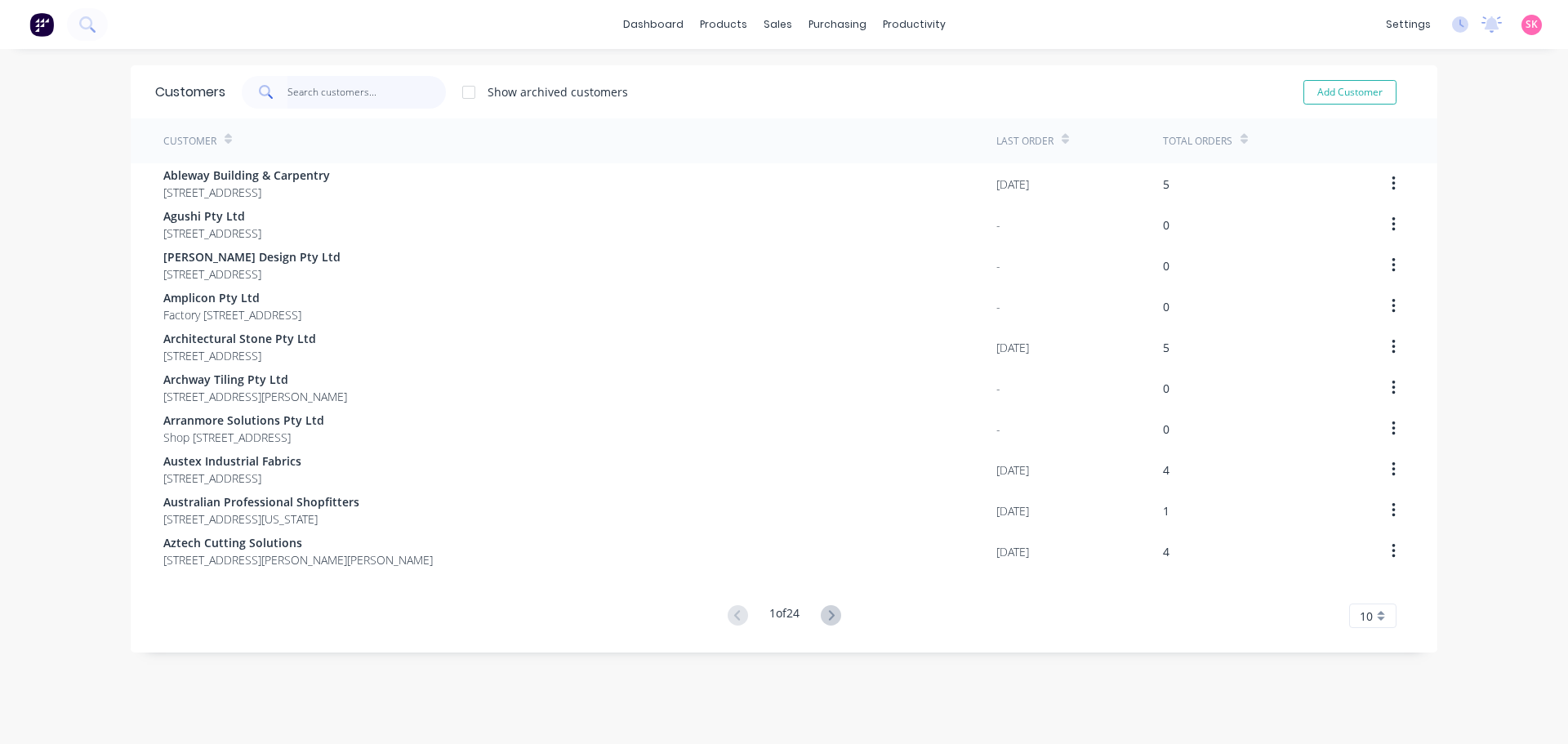
click at [390, 86] on input "text" at bounding box center [367, 92] width 159 height 33
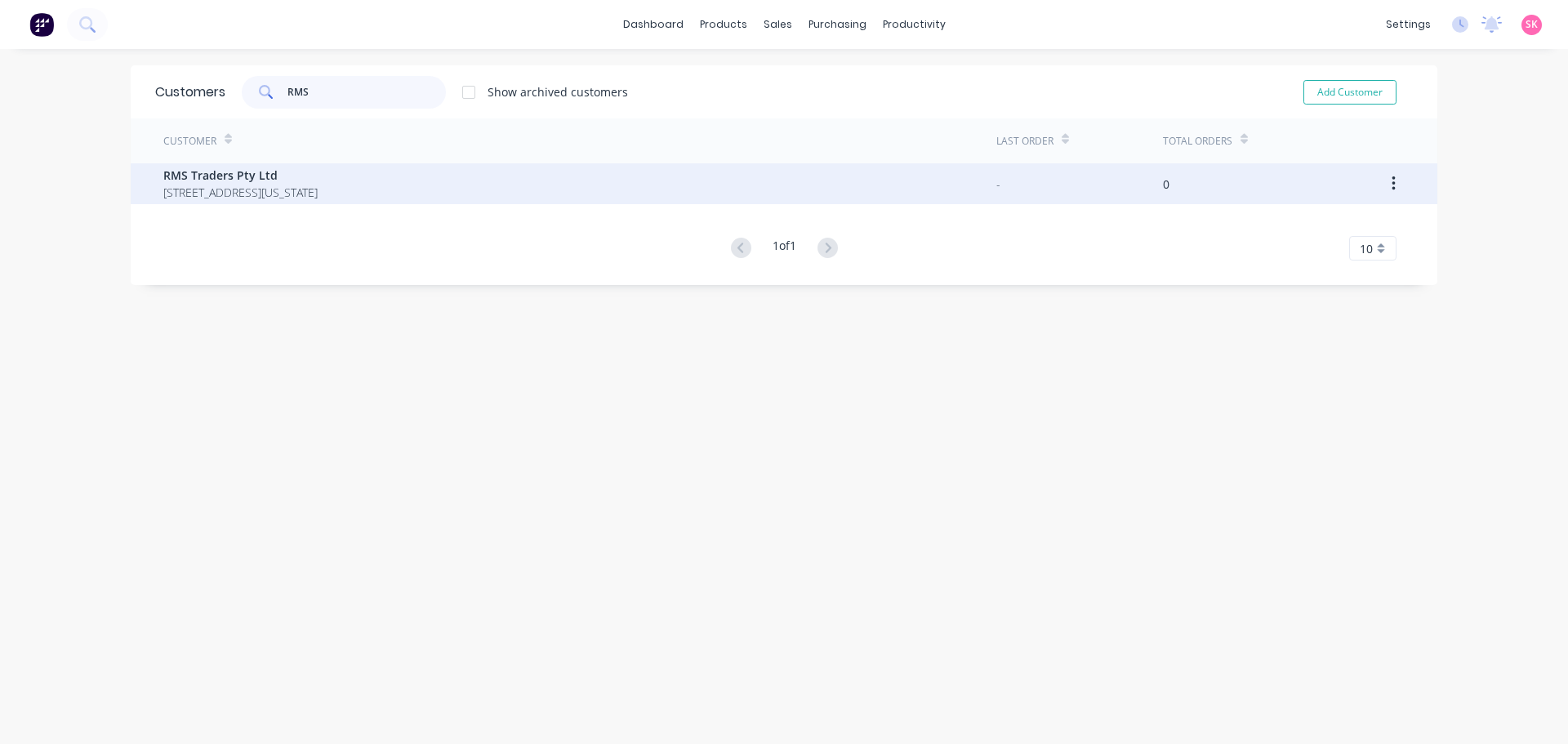
type input "RMS"
click at [318, 188] on span "6 Nevada Court HOPPERS CROSSING, VIC 3029 Victoria 3029" at bounding box center [240, 193] width 155 height 17
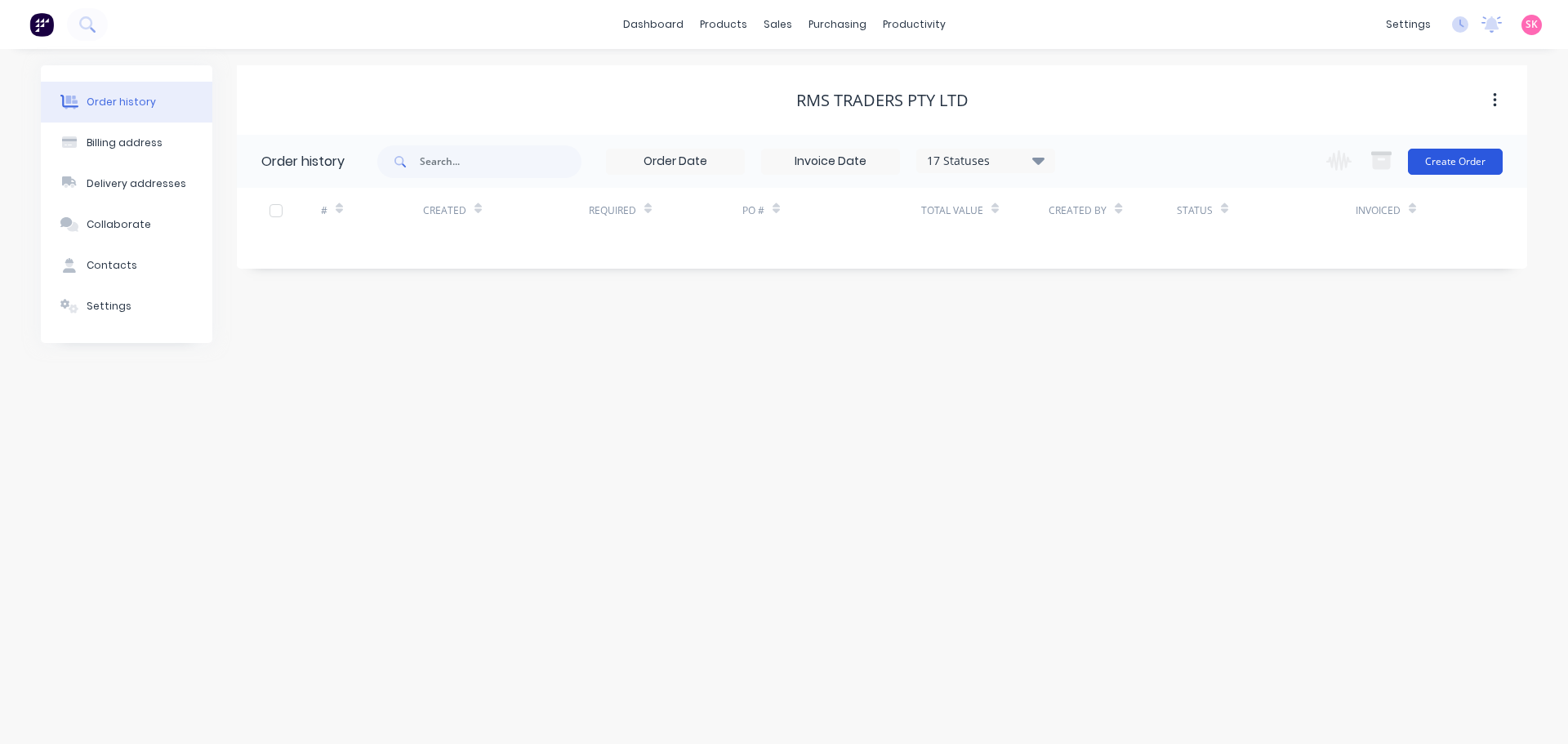
click at [1419, 164] on button "Create Order" at bounding box center [1455, 162] width 95 height 26
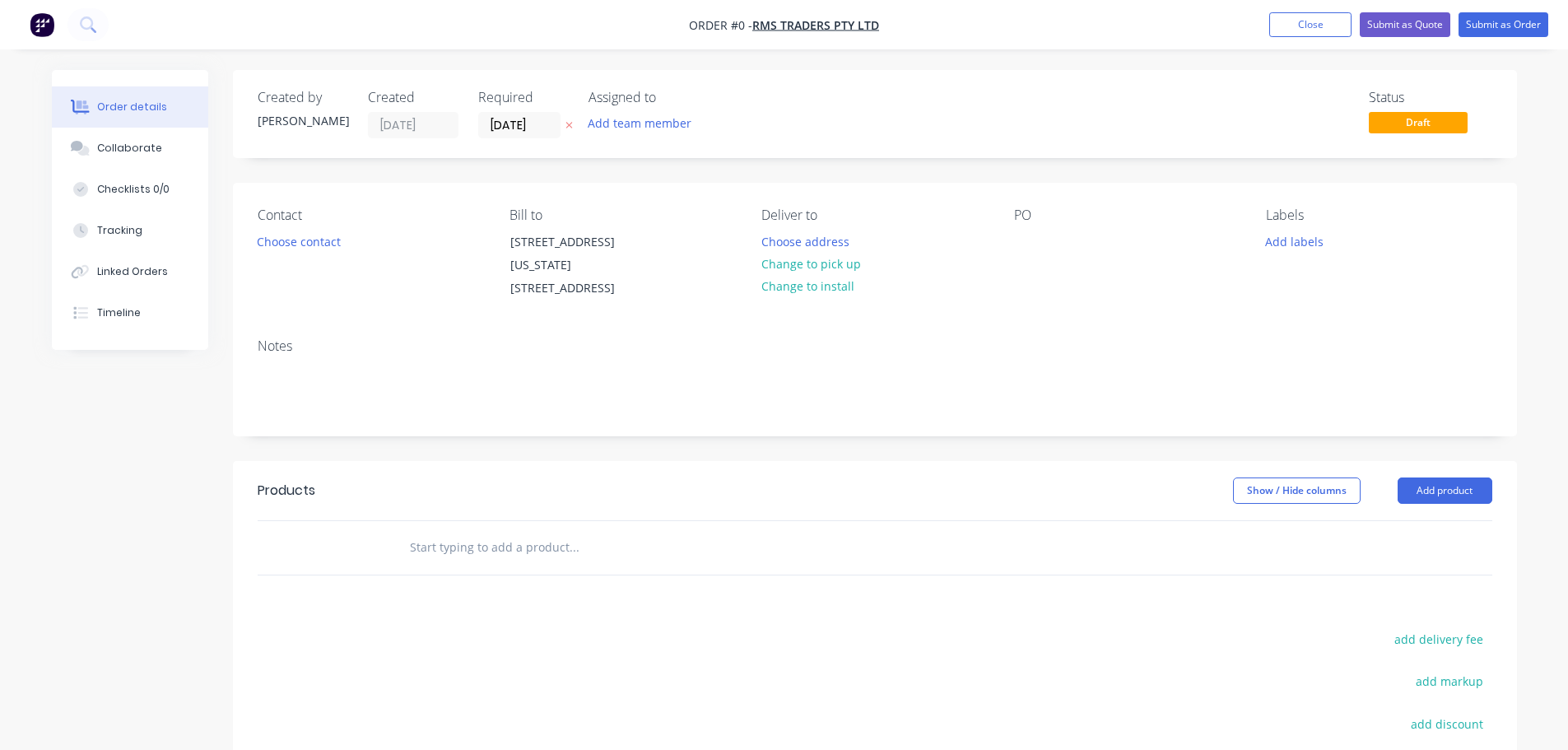
click at [297, 229] on div "Contact Choose contact" at bounding box center [370, 253] width 225 height 93
click at [299, 241] on button "Choose contact" at bounding box center [298, 241] width 101 height 23
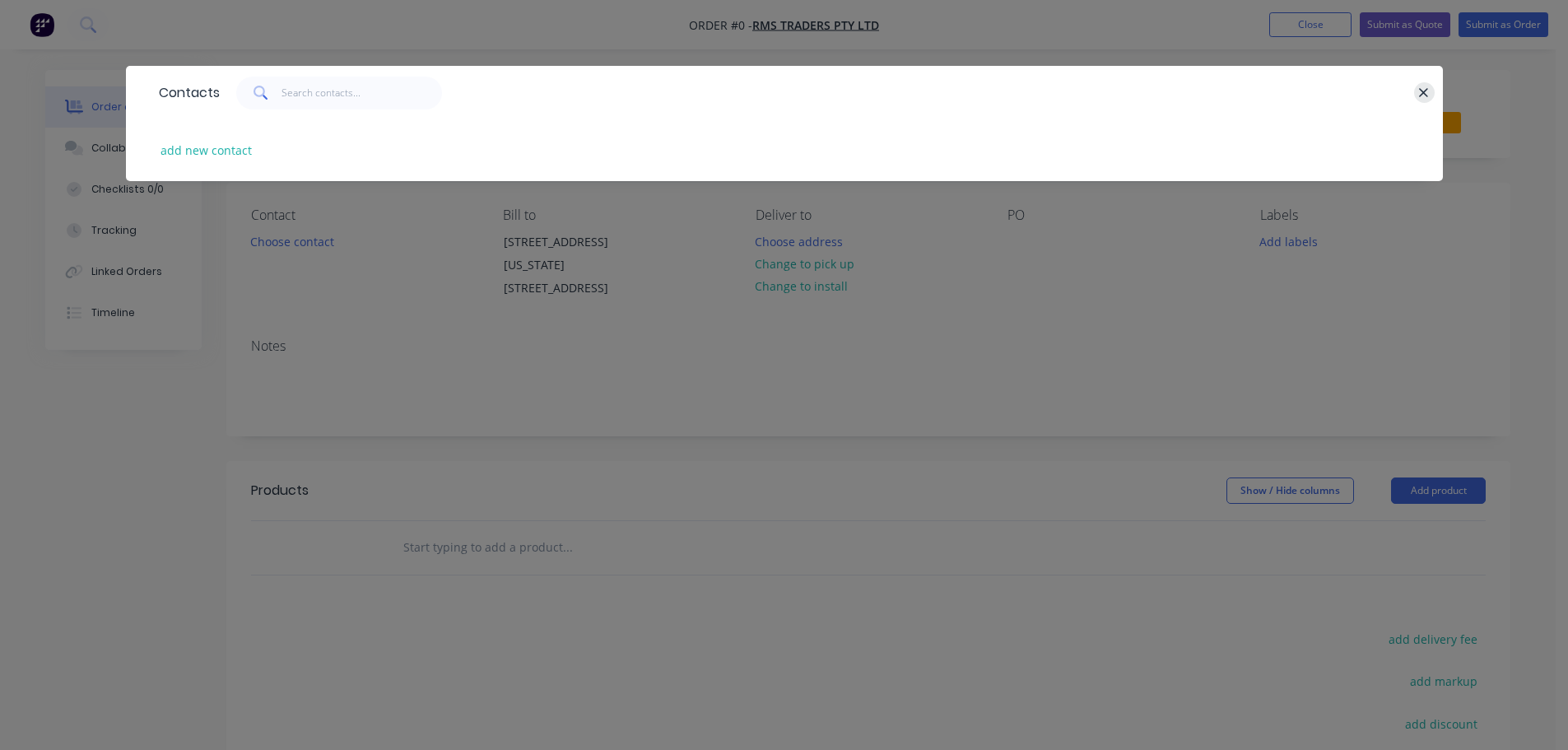
click at [1423, 95] on icon "button" at bounding box center [1423, 92] width 10 height 15
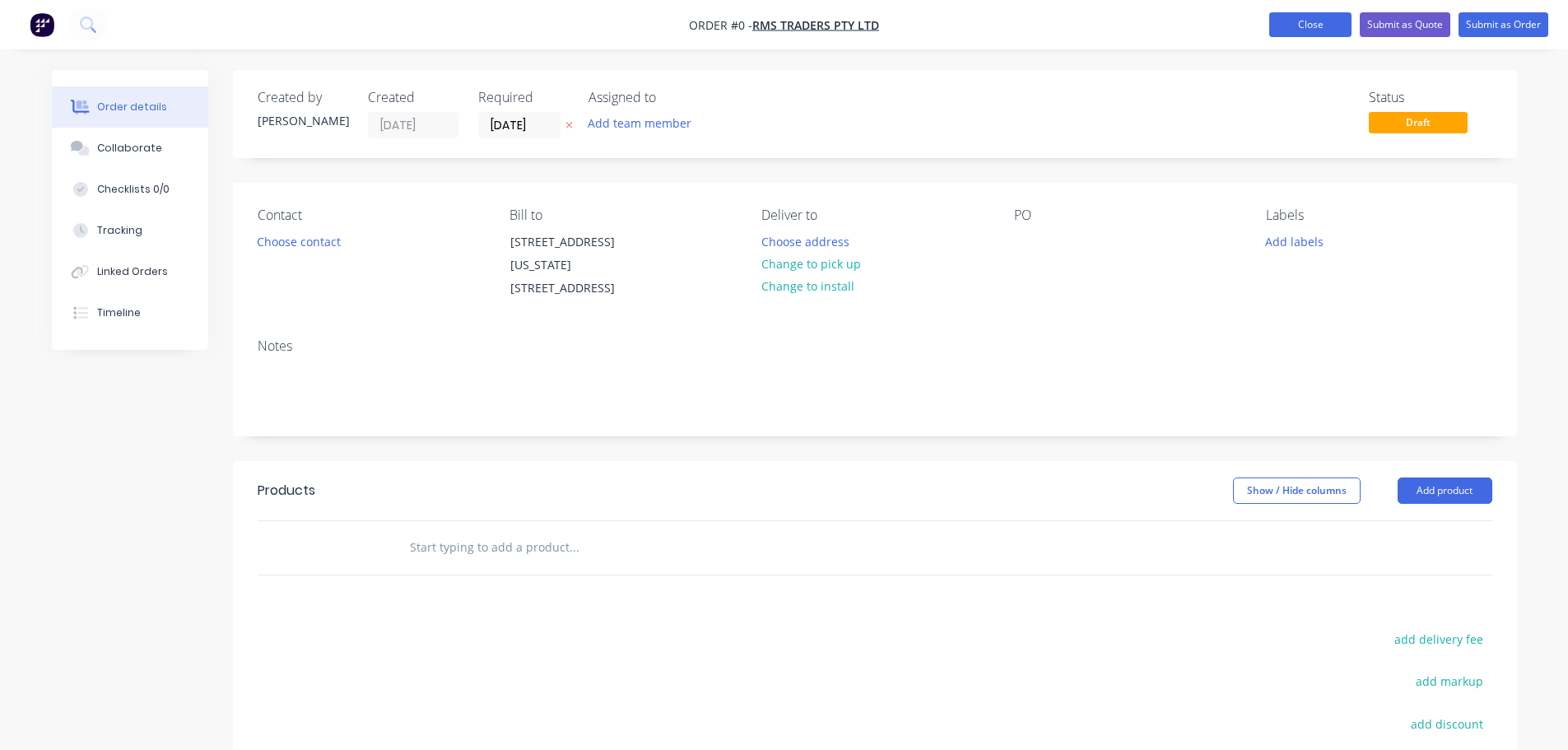
click at [1286, 28] on button "Close" at bounding box center [1309, 24] width 83 height 24
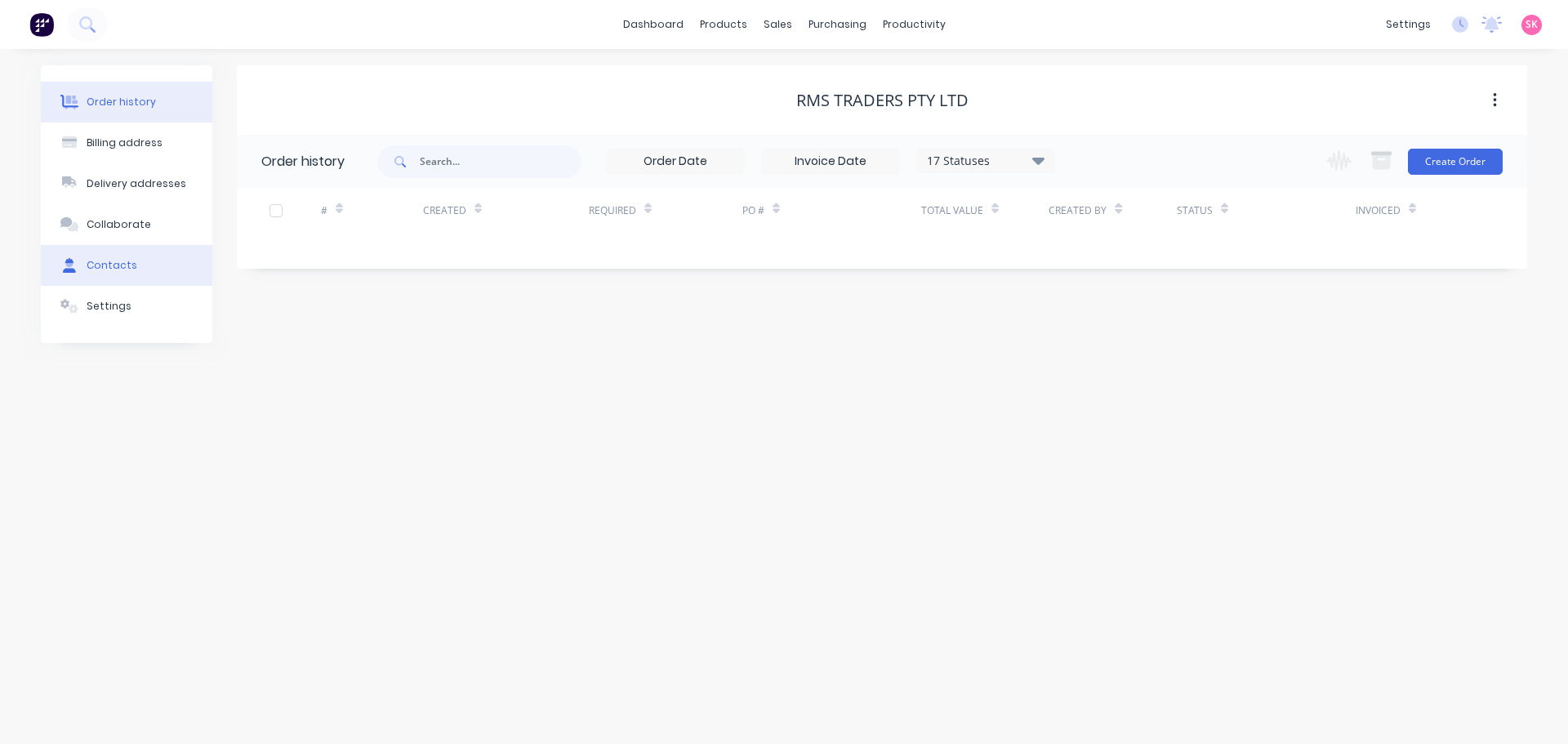
click at [126, 255] on button "Contacts" at bounding box center [126, 265] width 171 height 41
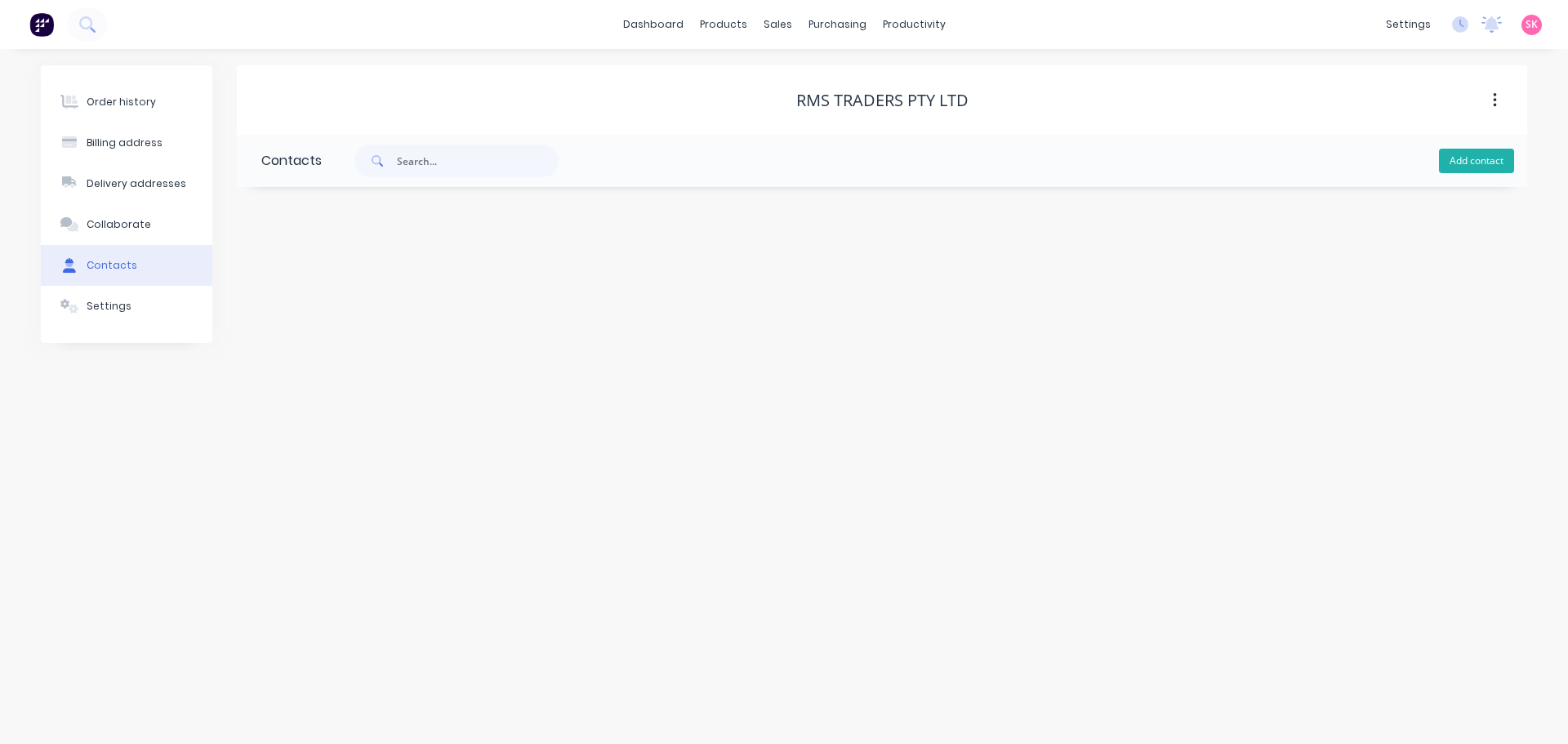
click at [1436, 168] on div "Add contact" at bounding box center [924, 161] width 1205 height 52
click at [1460, 167] on button "Add contact" at bounding box center [1476, 161] width 75 height 24
select select "AU"
click at [303, 286] on input "text" at bounding box center [394, 281] width 267 height 24
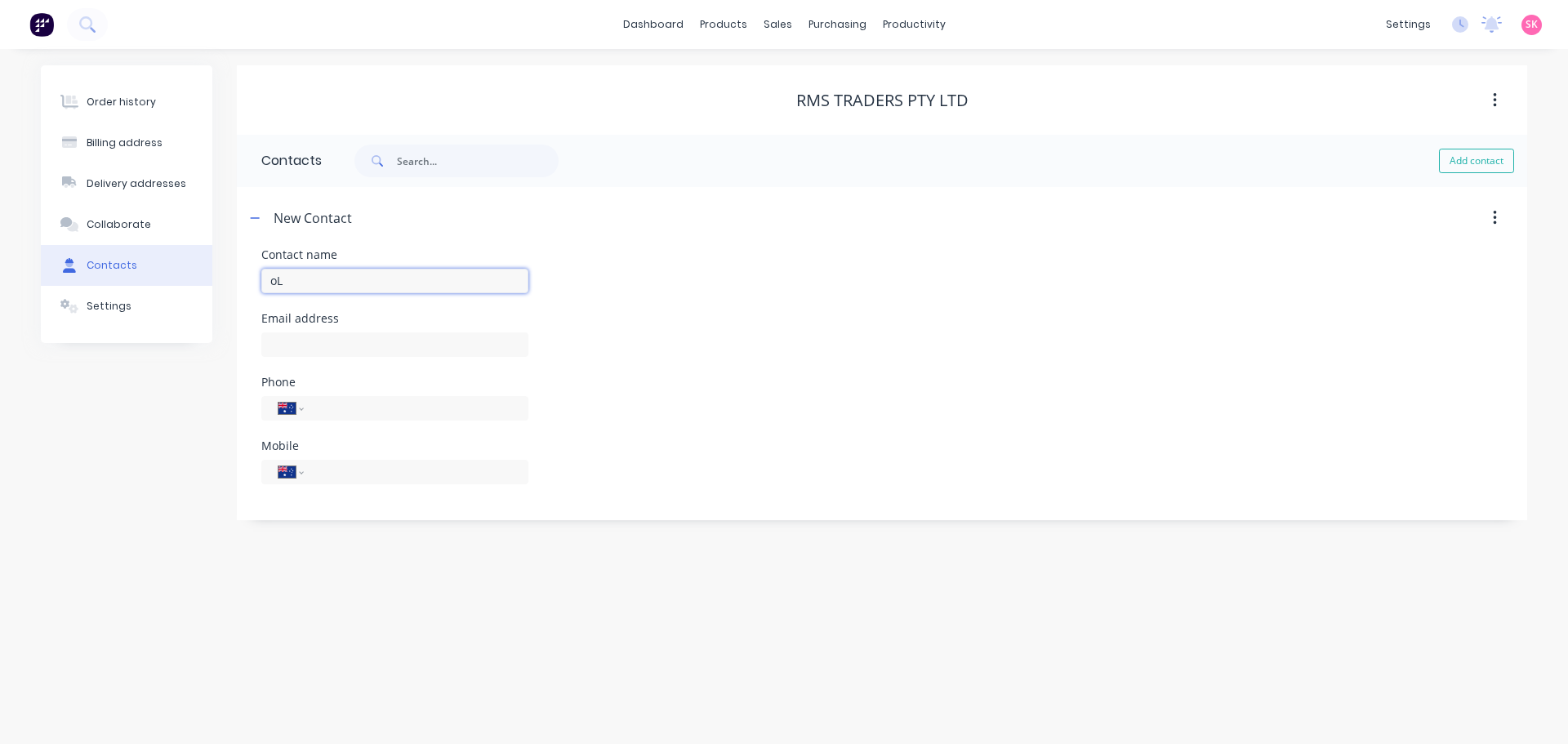
type input "o"
type input "Oliver Francois"
select select "AU"
click at [359, 340] on input "text" at bounding box center [394, 345] width 267 height 24
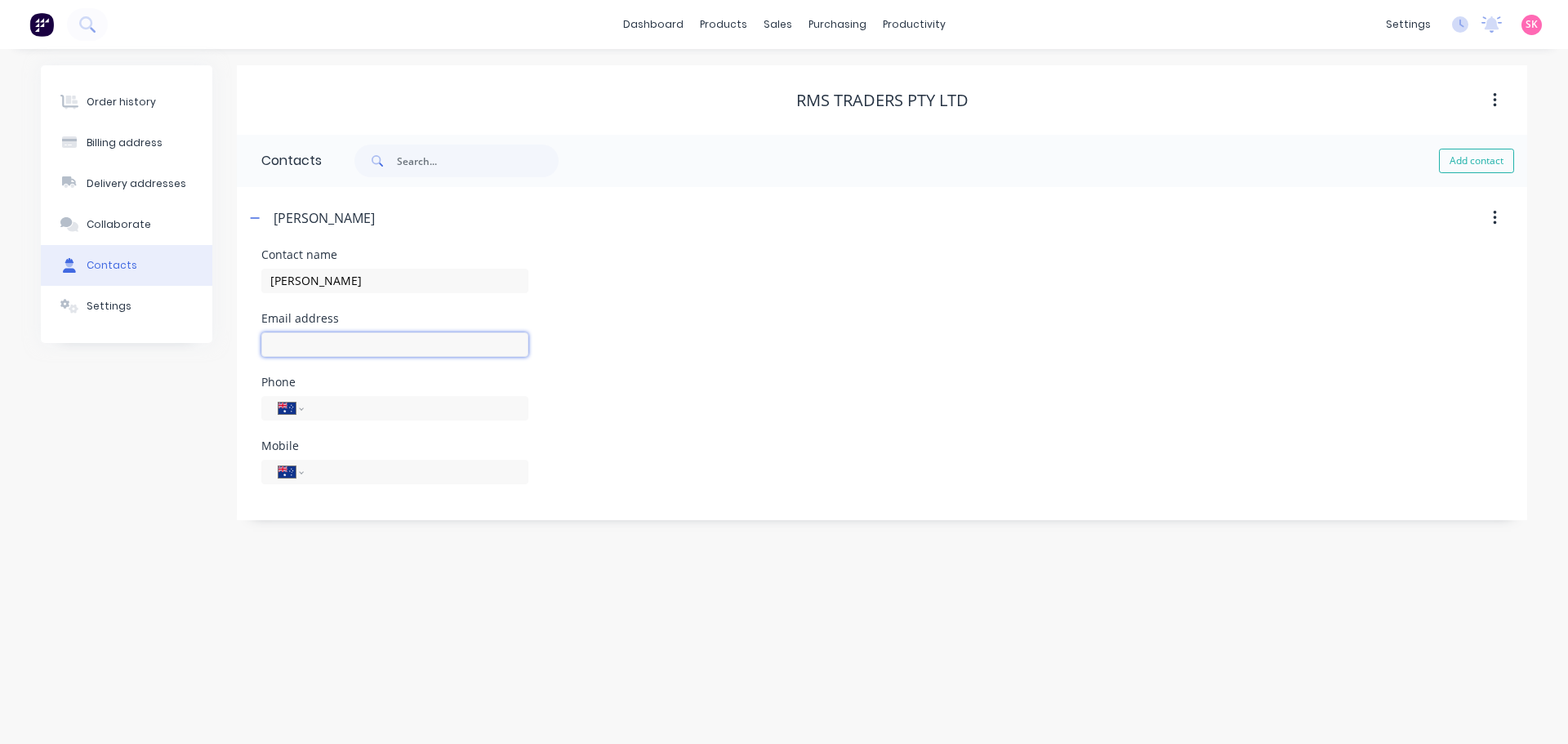
paste input "olivier@rmstraders.com.au"
type input "olivier@rmstraders.com.au"
click at [249, 216] on button "button" at bounding box center [256, 218] width 21 height 21
click at [132, 117] on button "Order history" at bounding box center [126, 102] width 171 height 41
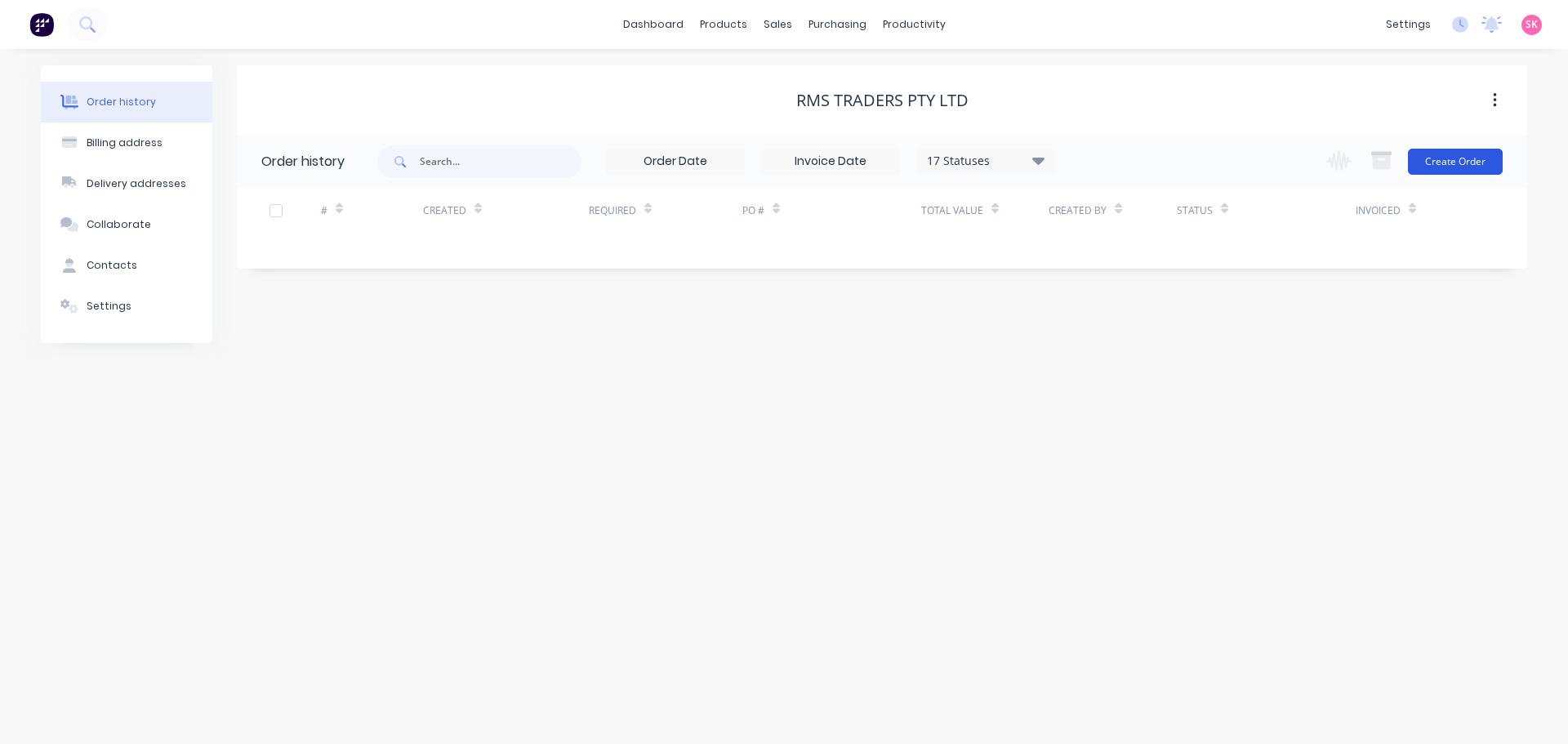
click at [1445, 162] on button "Create Order" at bounding box center [1455, 162] width 95 height 26
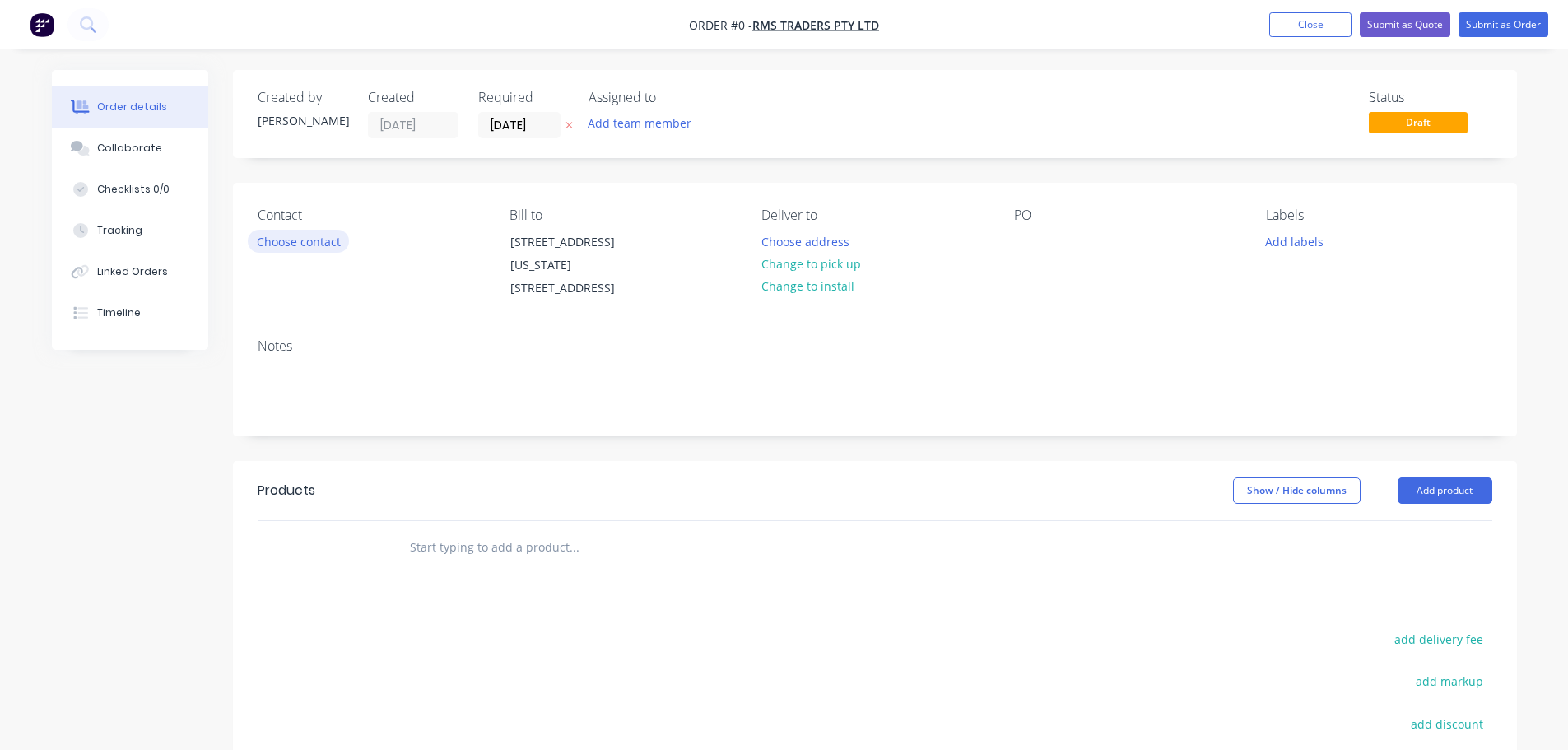
click at [308, 230] on button "Choose contact" at bounding box center [298, 241] width 101 height 23
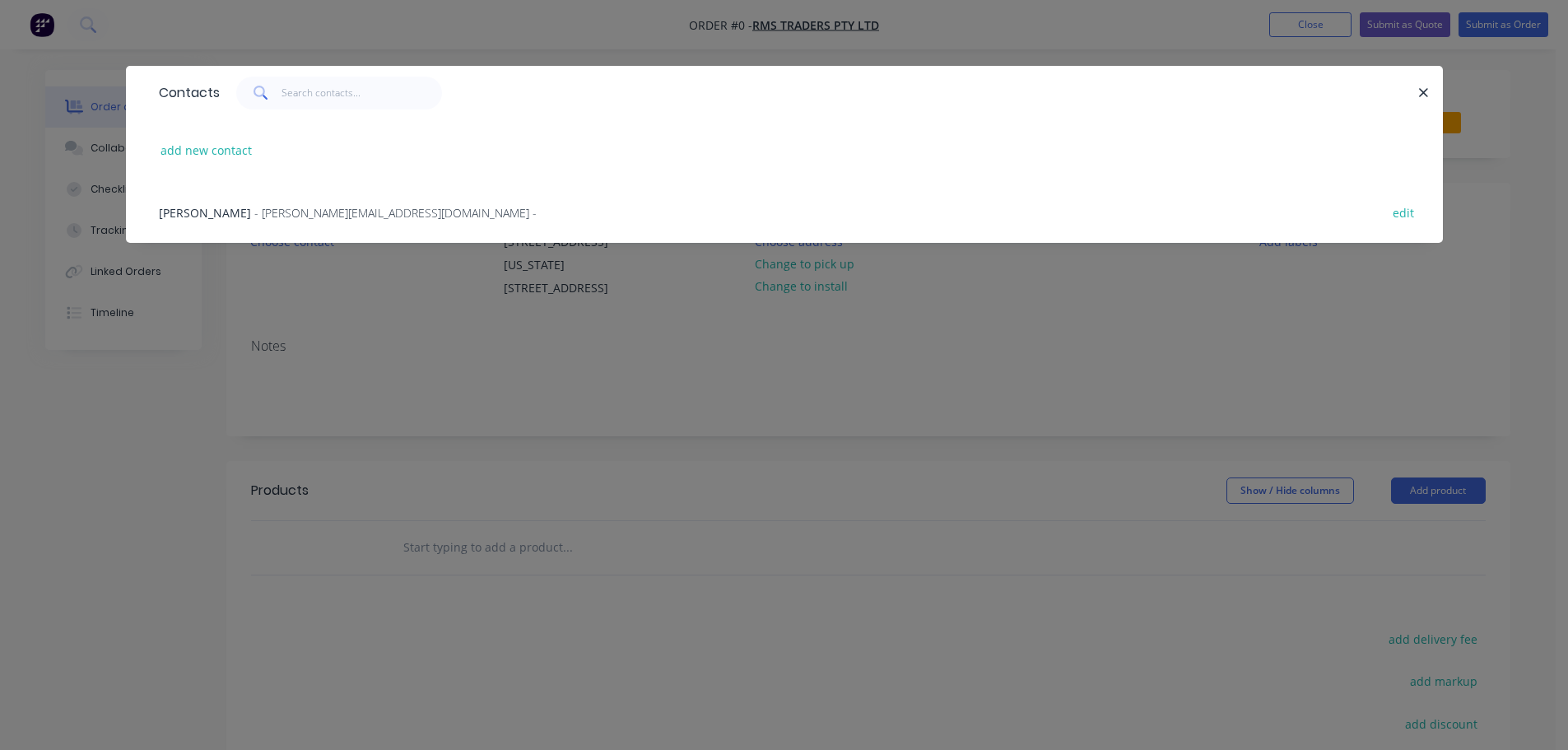
click at [335, 202] on div "Oliver Francois - olivier@rmstraders.com.au - edit" at bounding box center [784, 212] width 1268 height 62
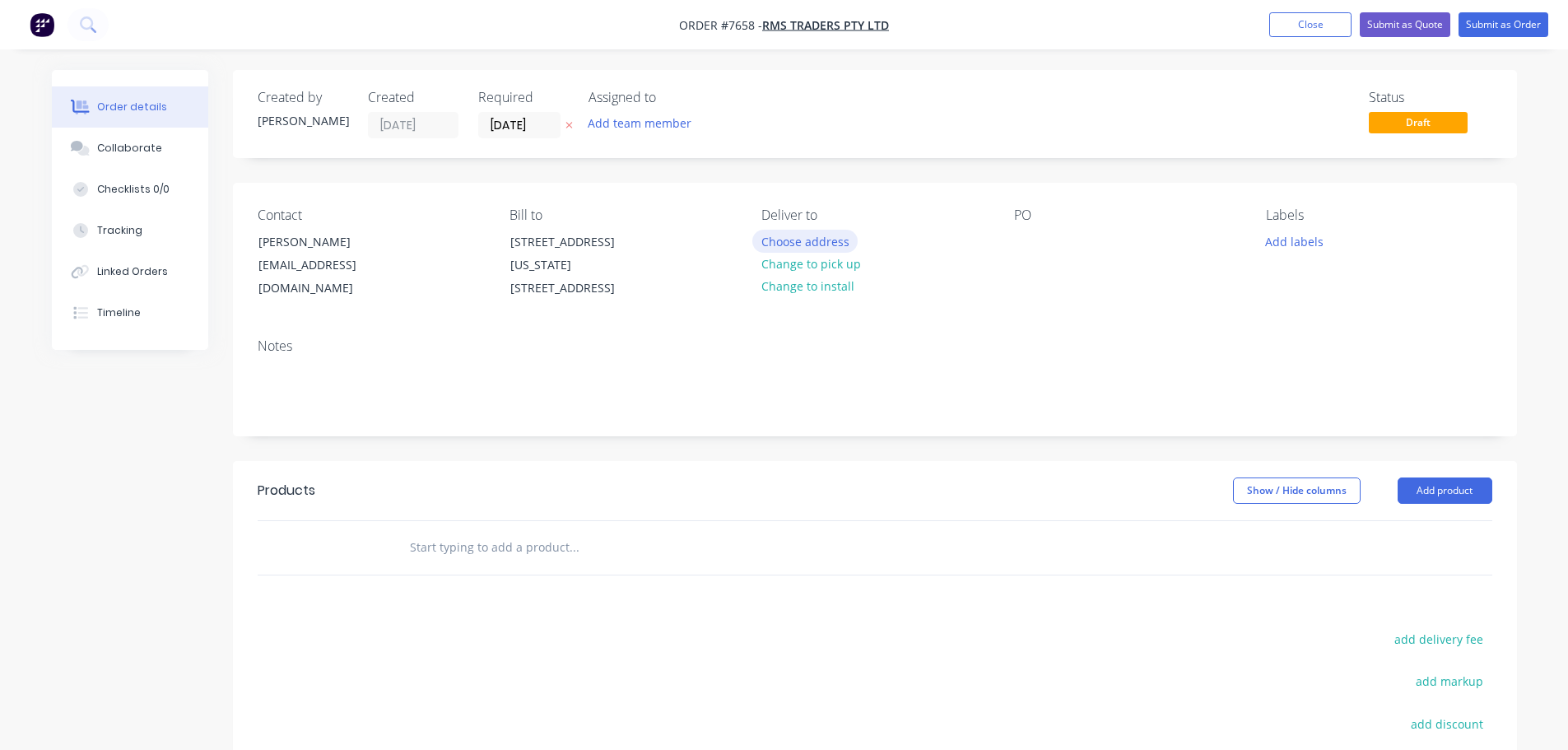
click at [830, 246] on button "Choose address" at bounding box center [804, 241] width 105 height 23
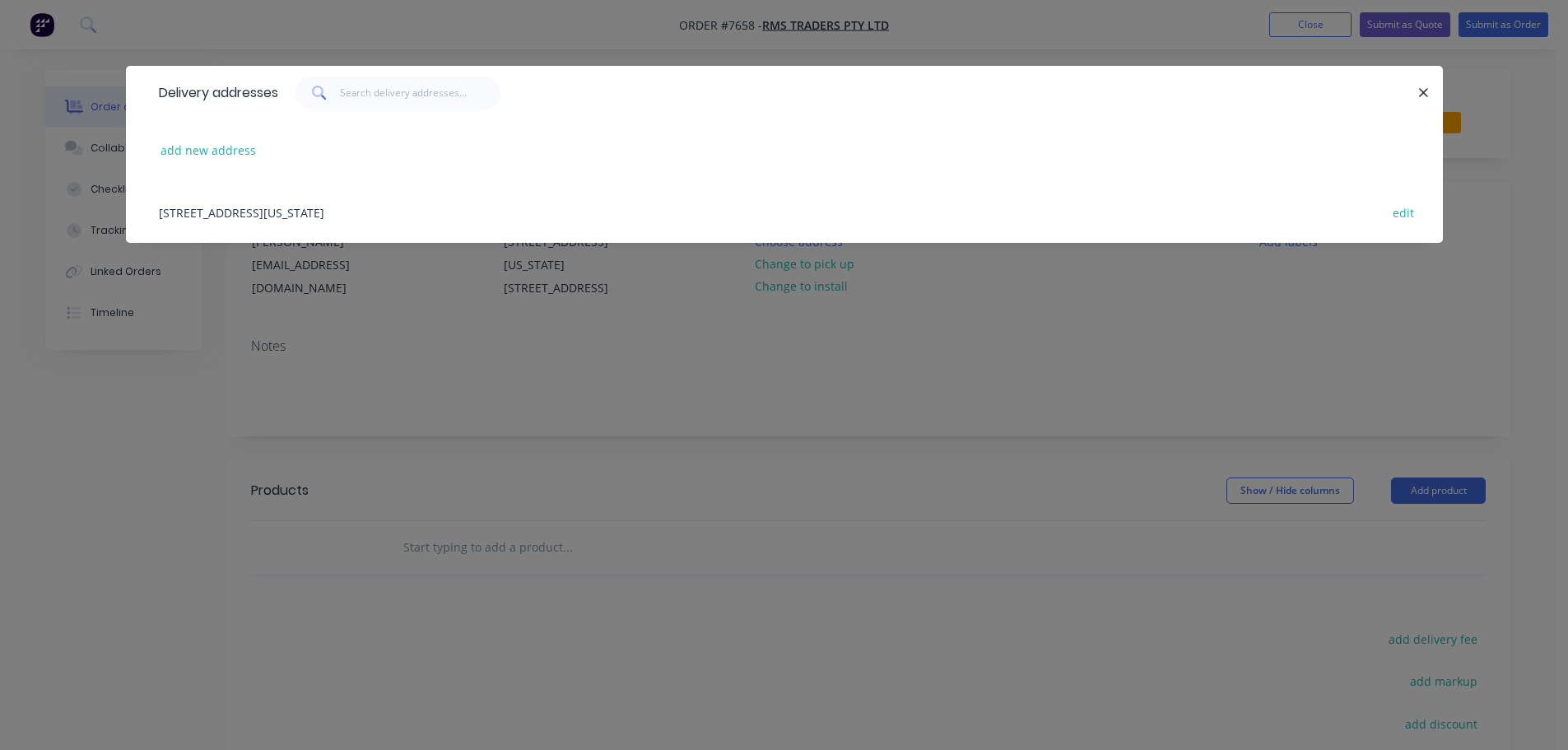
click at [442, 212] on div "6 Nevada Court, HOPPERS CROSSING, VIC 3029, Victoria, Australia, 3029 edit" at bounding box center [784, 212] width 1268 height 62
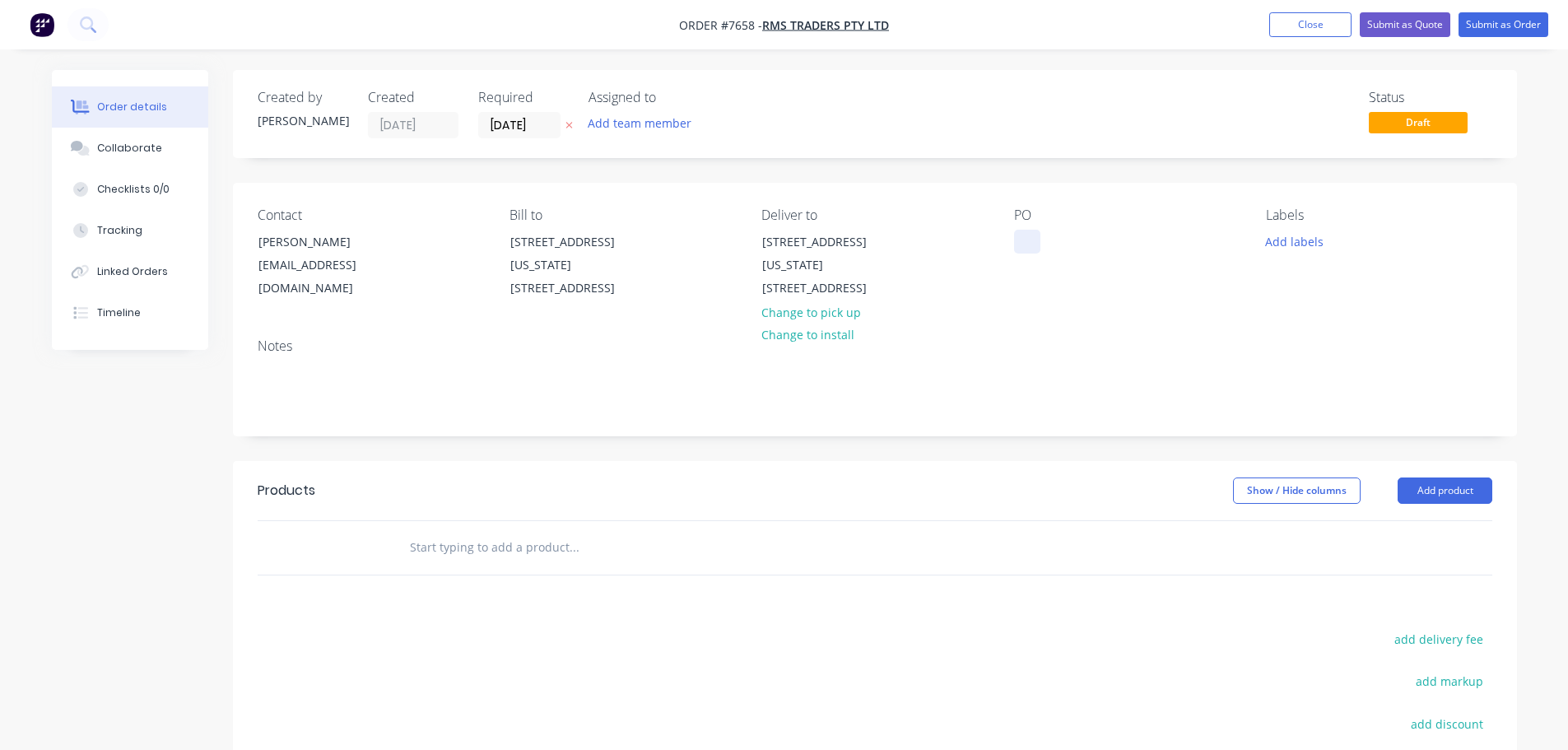
click at [1038, 236] on div at bounding box center [1026, 241] width 26 height 24
click at [1303, 249] on button "Add labels" at bounding box center [1294, 241] width 76 height 23
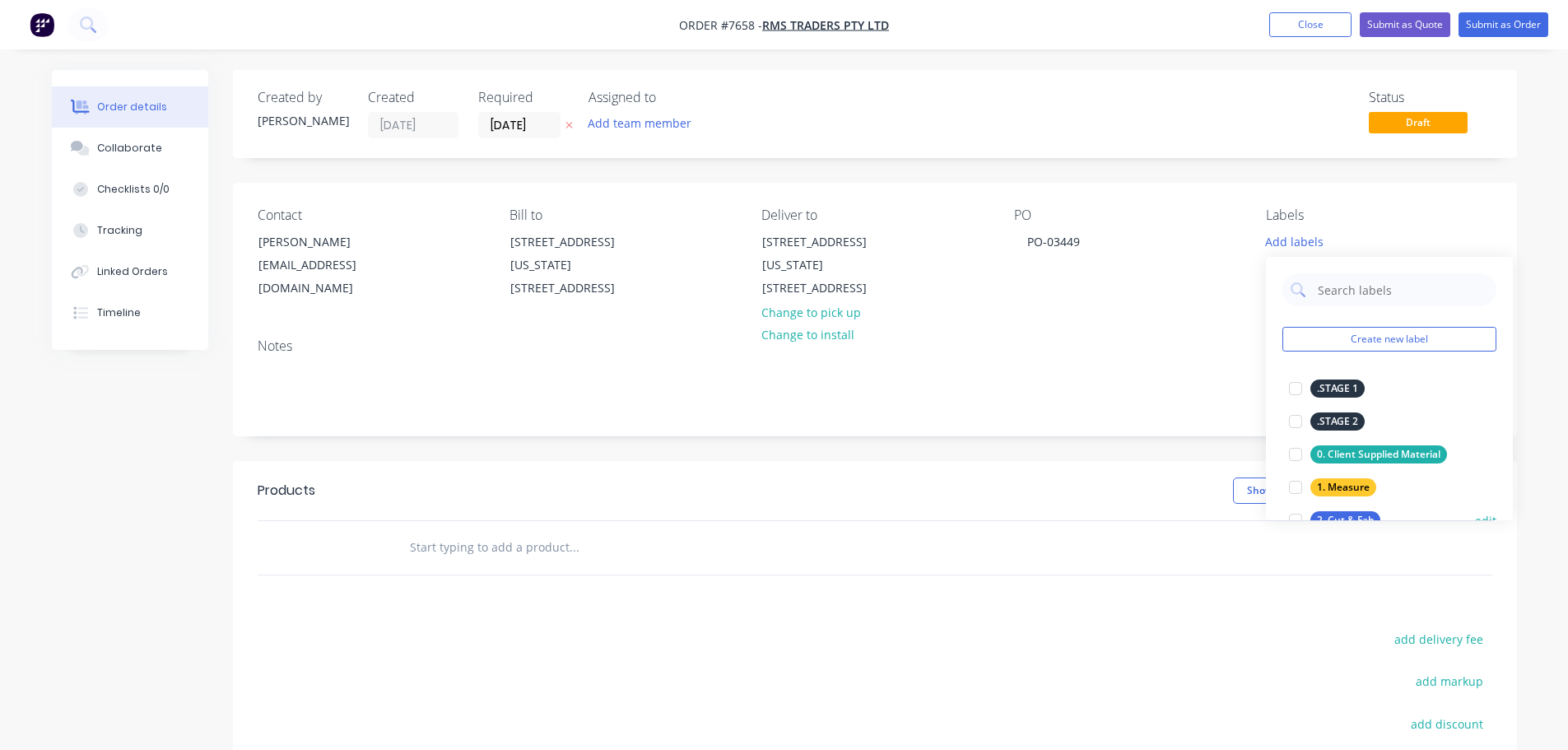
scroll to position [83, 0]
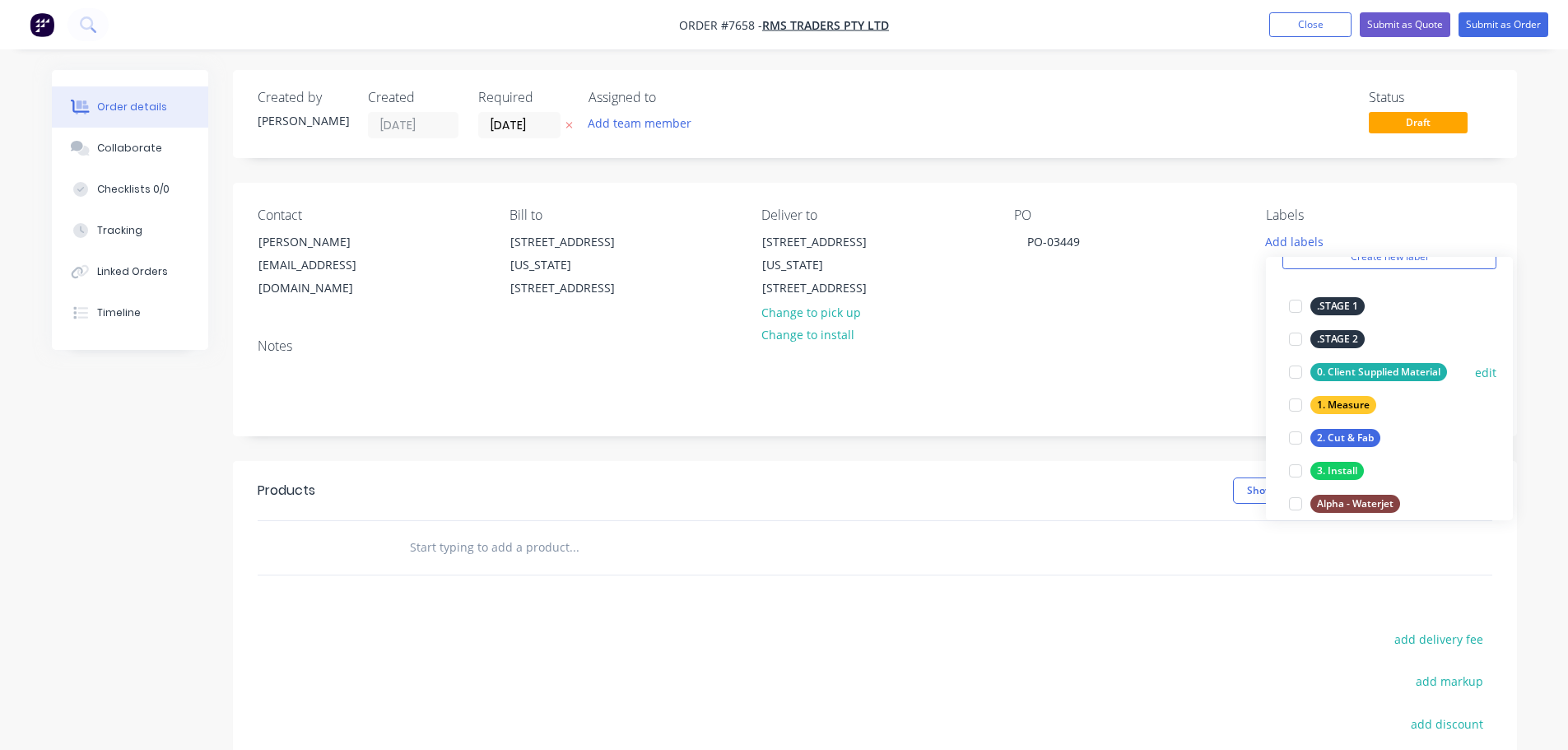
click at [1299, 373] on div at bounding box center [1295, 372] width 33 height 33
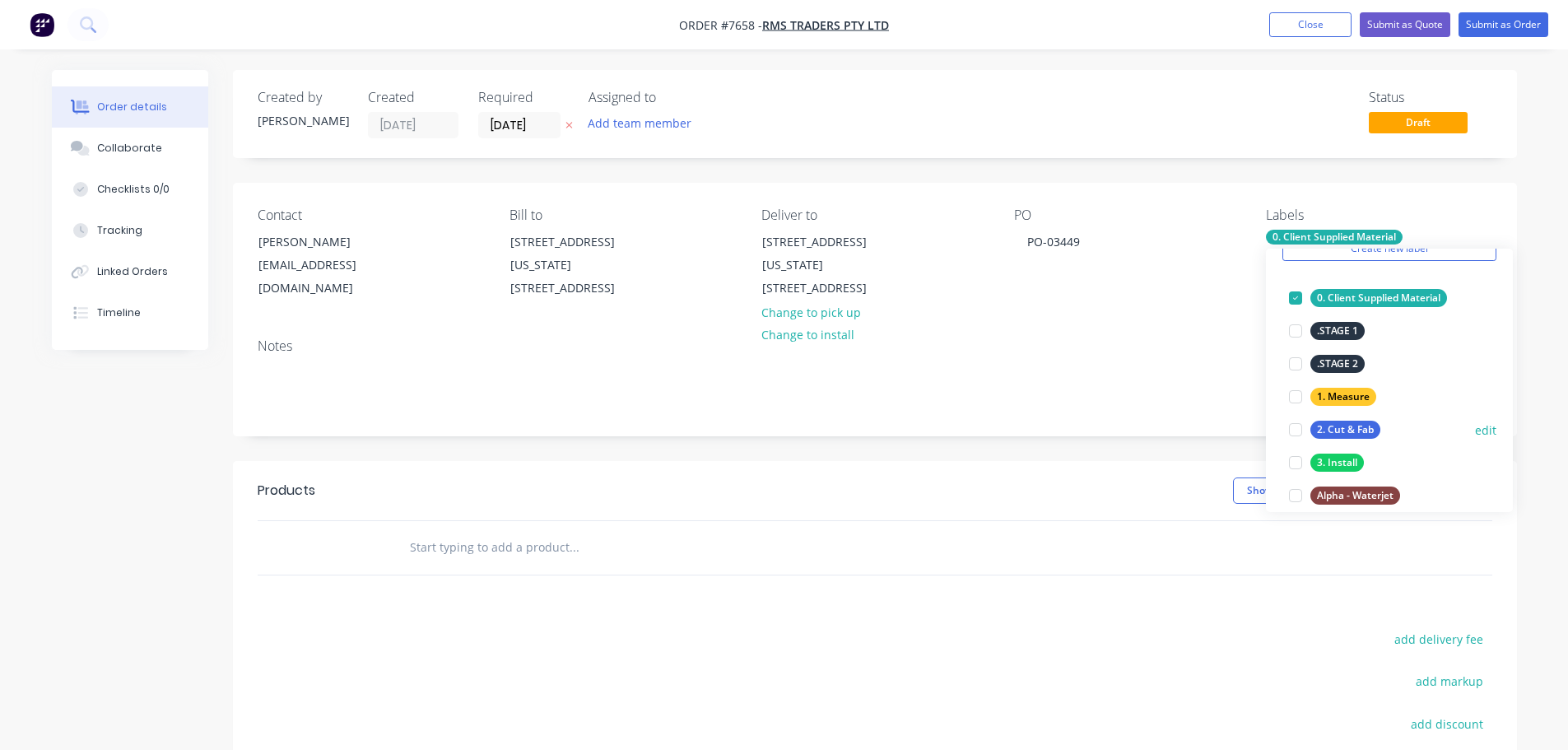
click at [1302, 432] on div at bounding box center [1295, 429] width 33 height 33
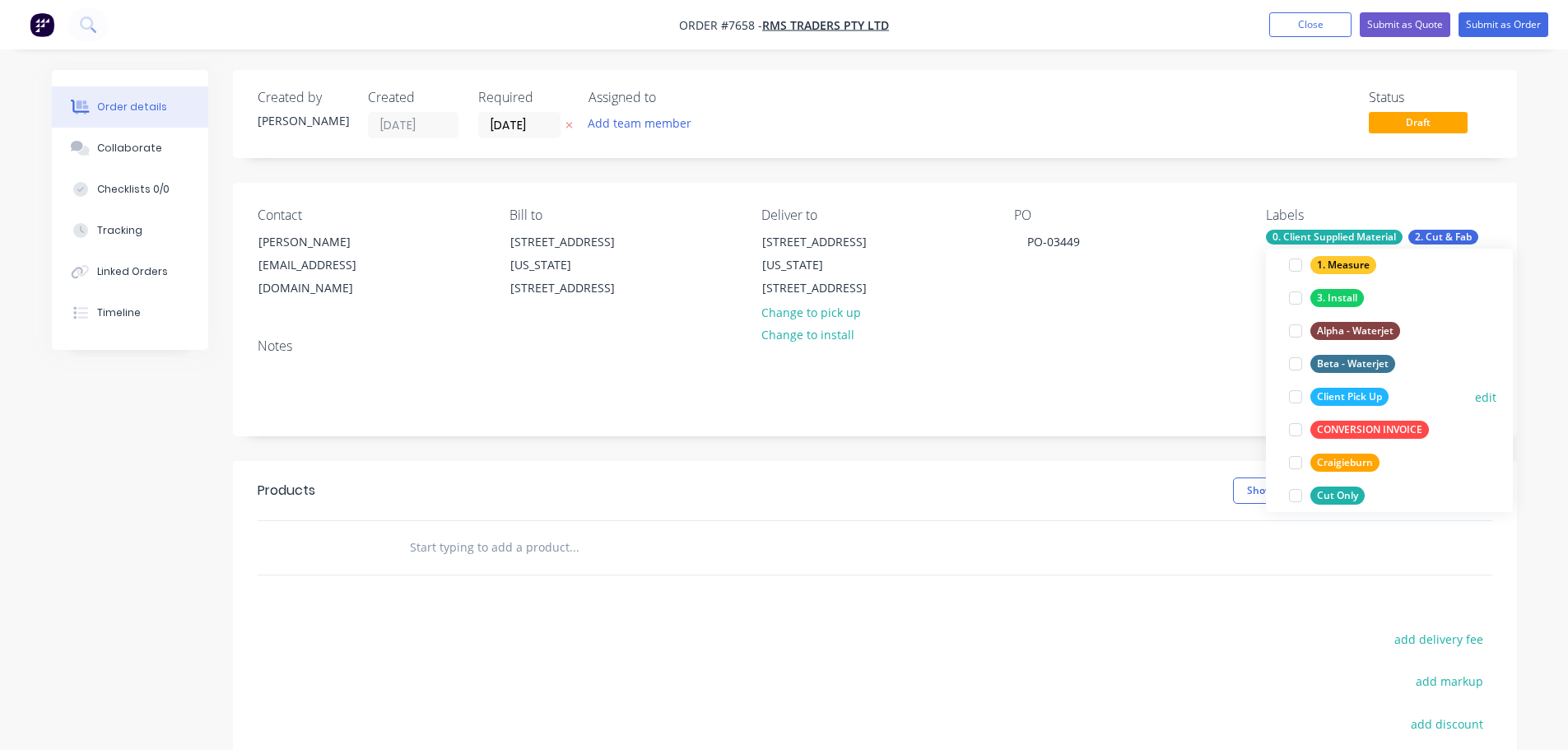
scroll to position [329, 0]
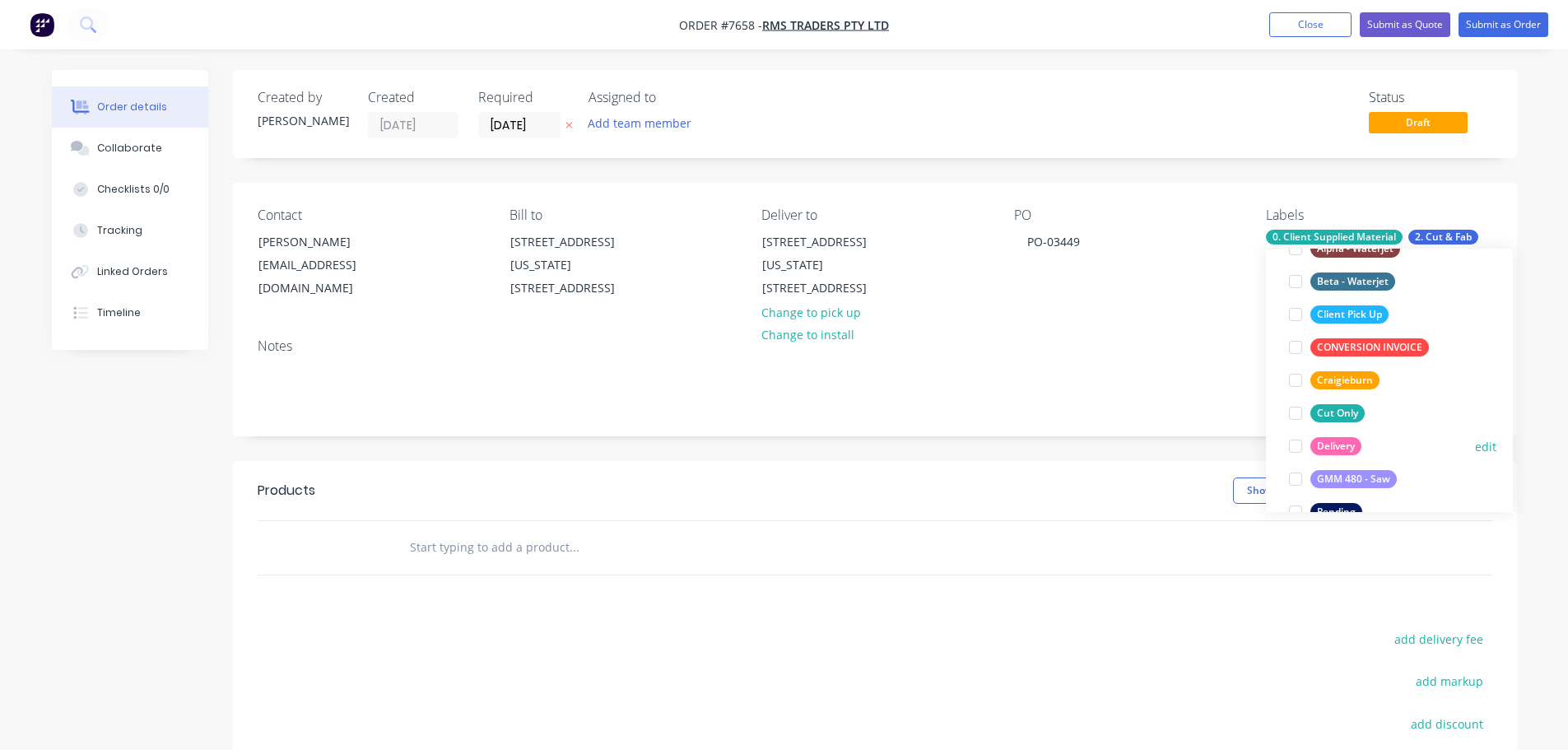
click at [1303, 447] on div at bounding box center [1295, 446] width 33 height 33
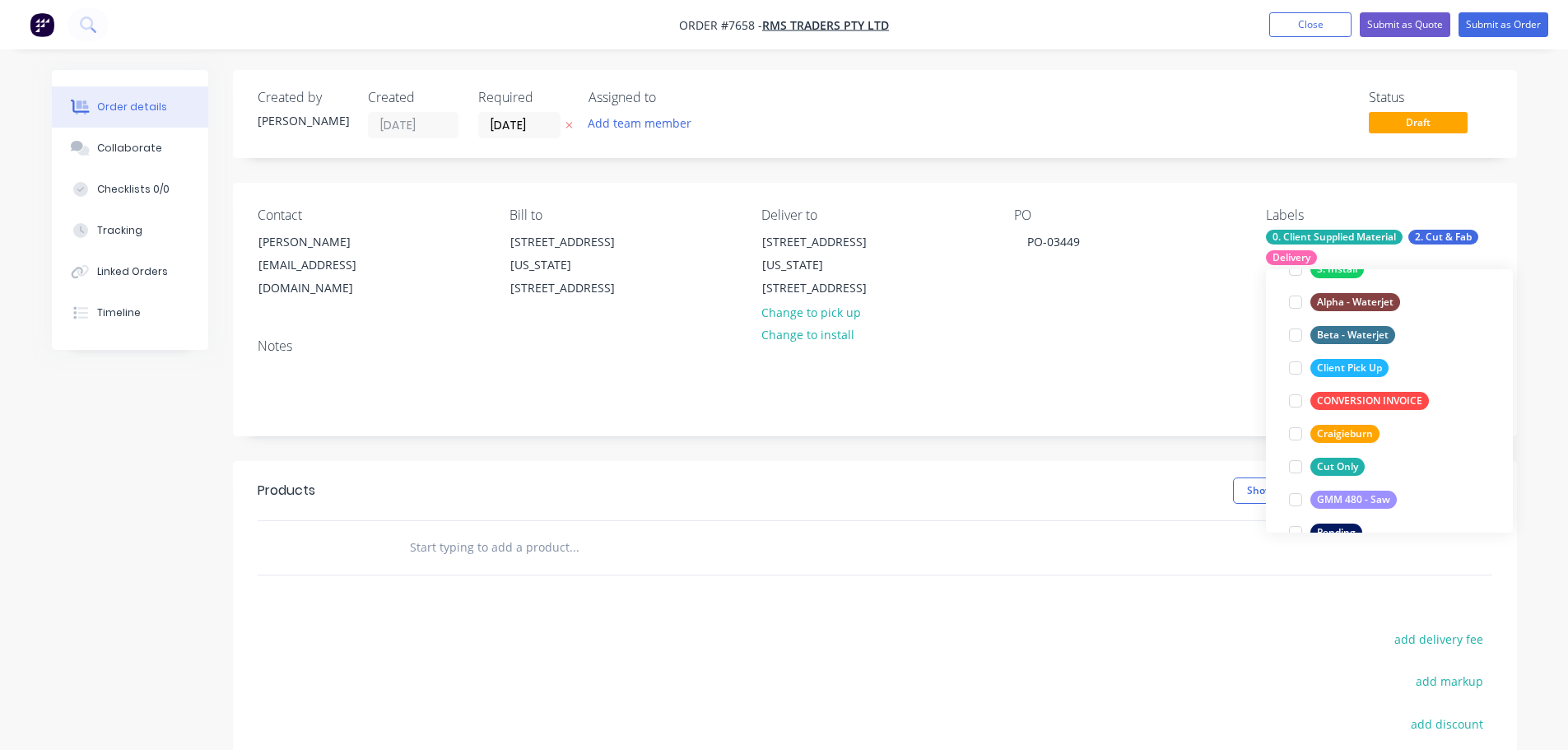
scroll to position [0, 0]
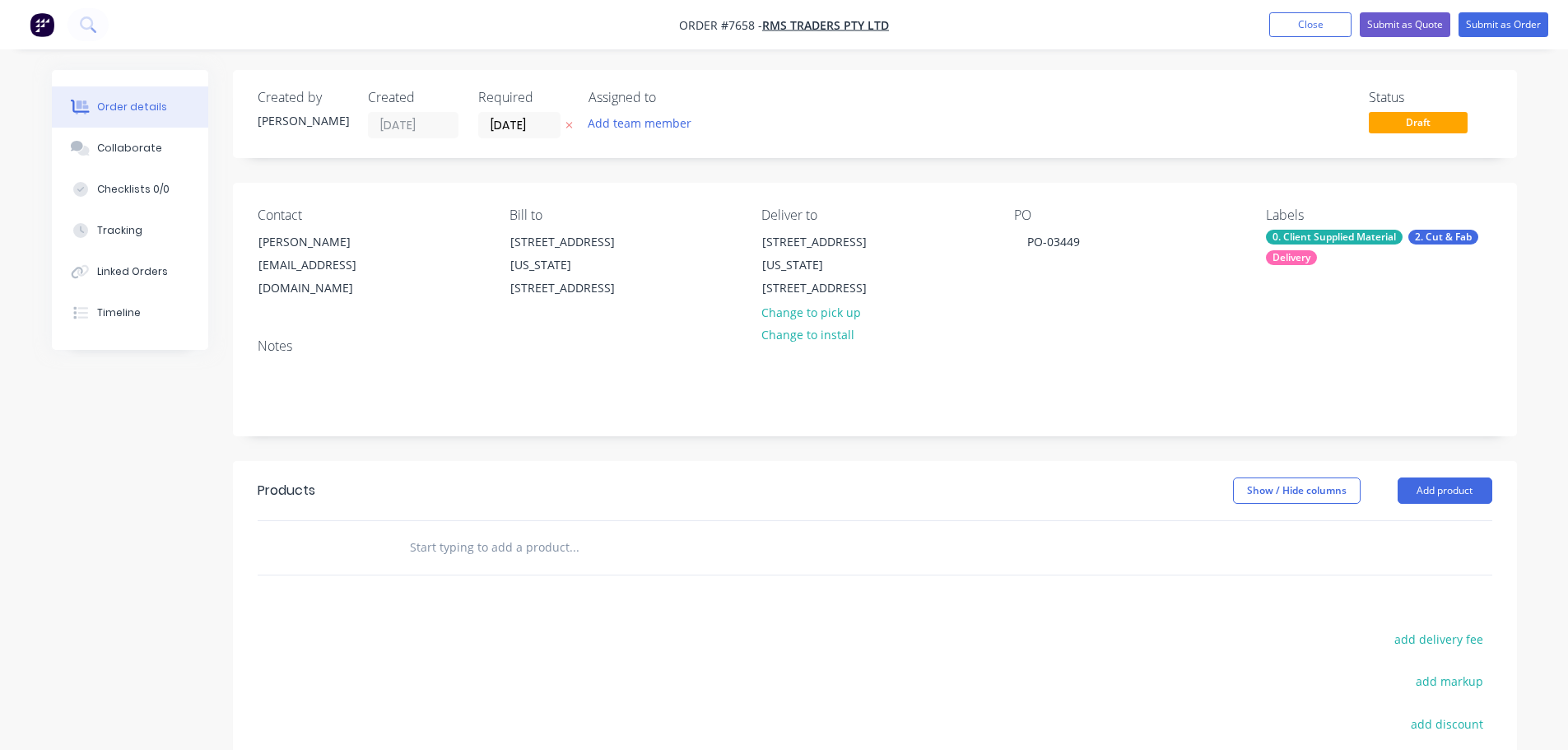
drag, startPoint x: 870, startPoint y: 480, endPoint x: 731, endPoint y: 483, distance: 139.0
click at [869, 480] on div "Show / Hide columns Add product" at bounding box center [1005, 490] width 972 height 26
click at [504, 567] on div at bounding box center [685, 547] width 593 height 53
click at [509, 551] on input "text" at bounding box center [574, 548] width 329 height 33
click at [505, 562] on input "text" at bounding box center [574, 548] width 329 height 33
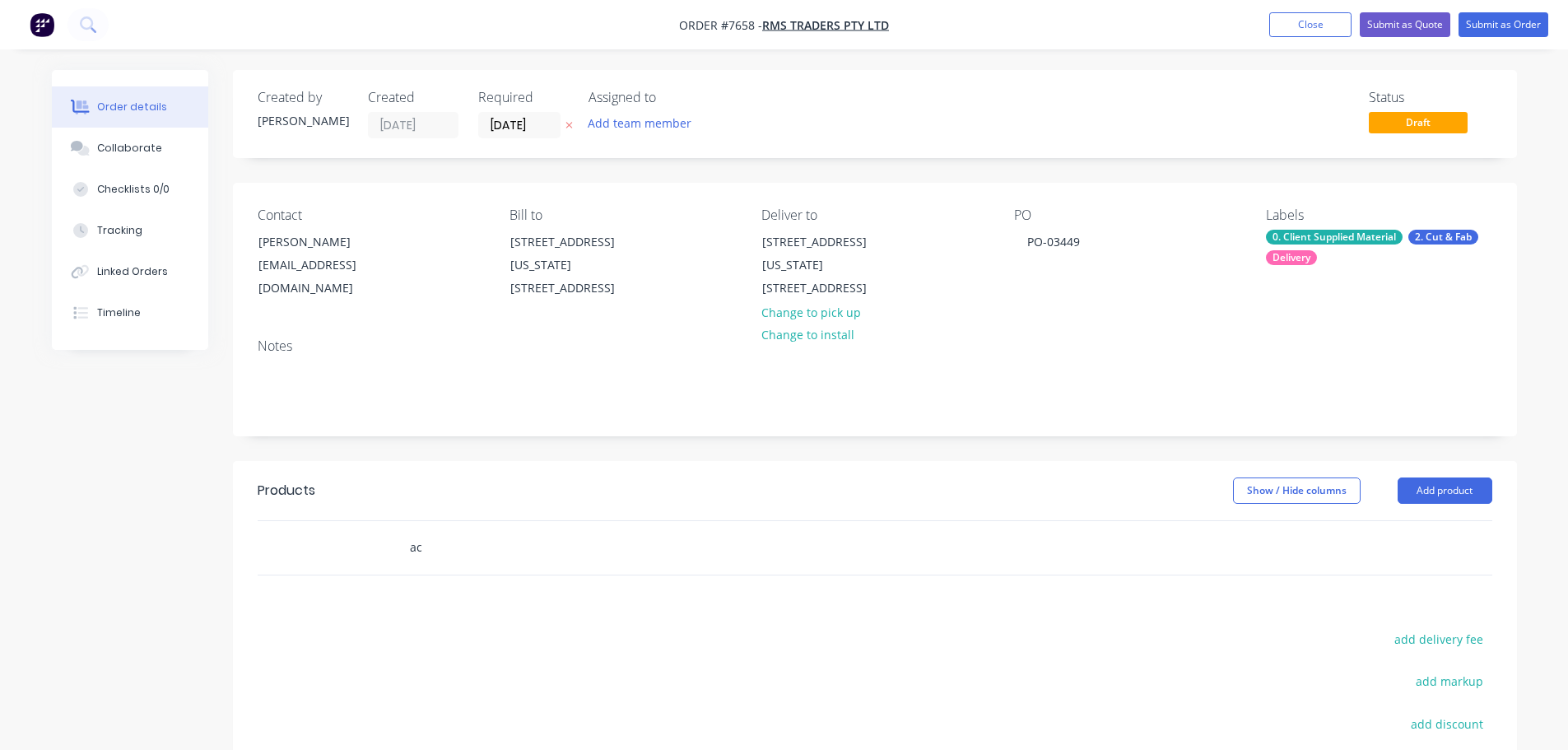
type input "a"
type input "s"
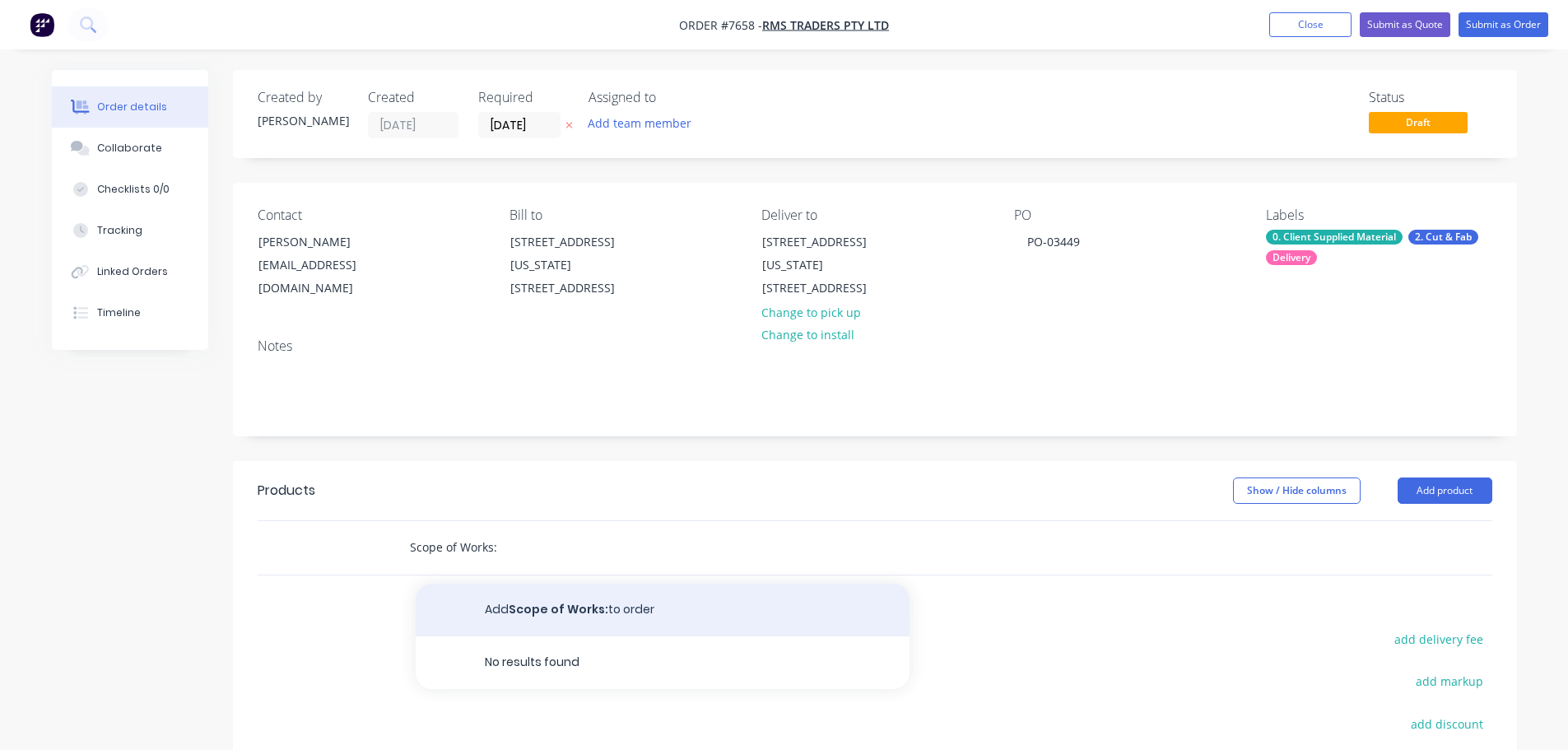
type input "Scope of Works:"
click at [578, 598] on button "Add Scope of Works: to order" at bounding box center [662, 610] width 494 height 52
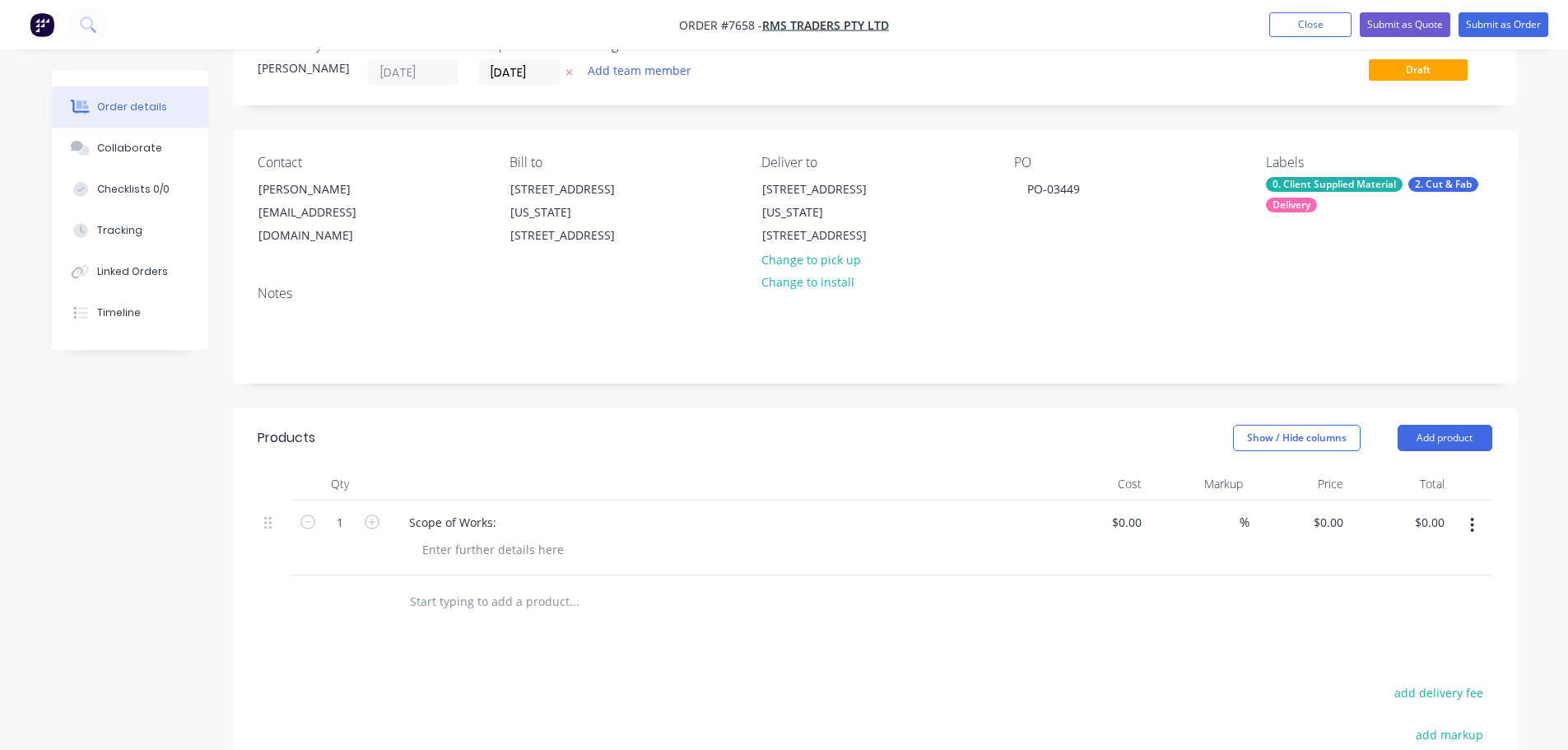
scroll to position [83, 0]
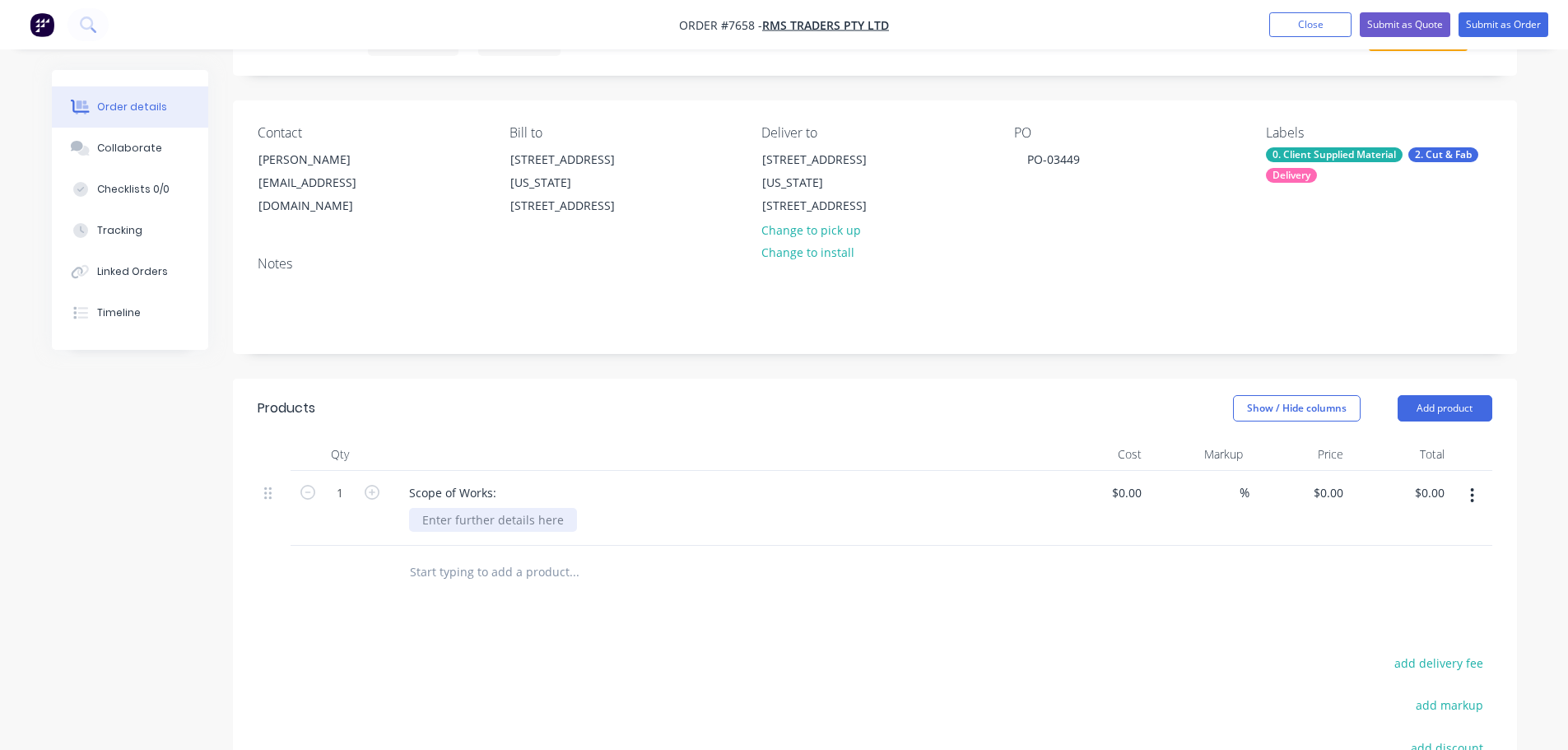
click at [503, 525] on div at bounding box center [493, 519] width 168 height 24
paste div
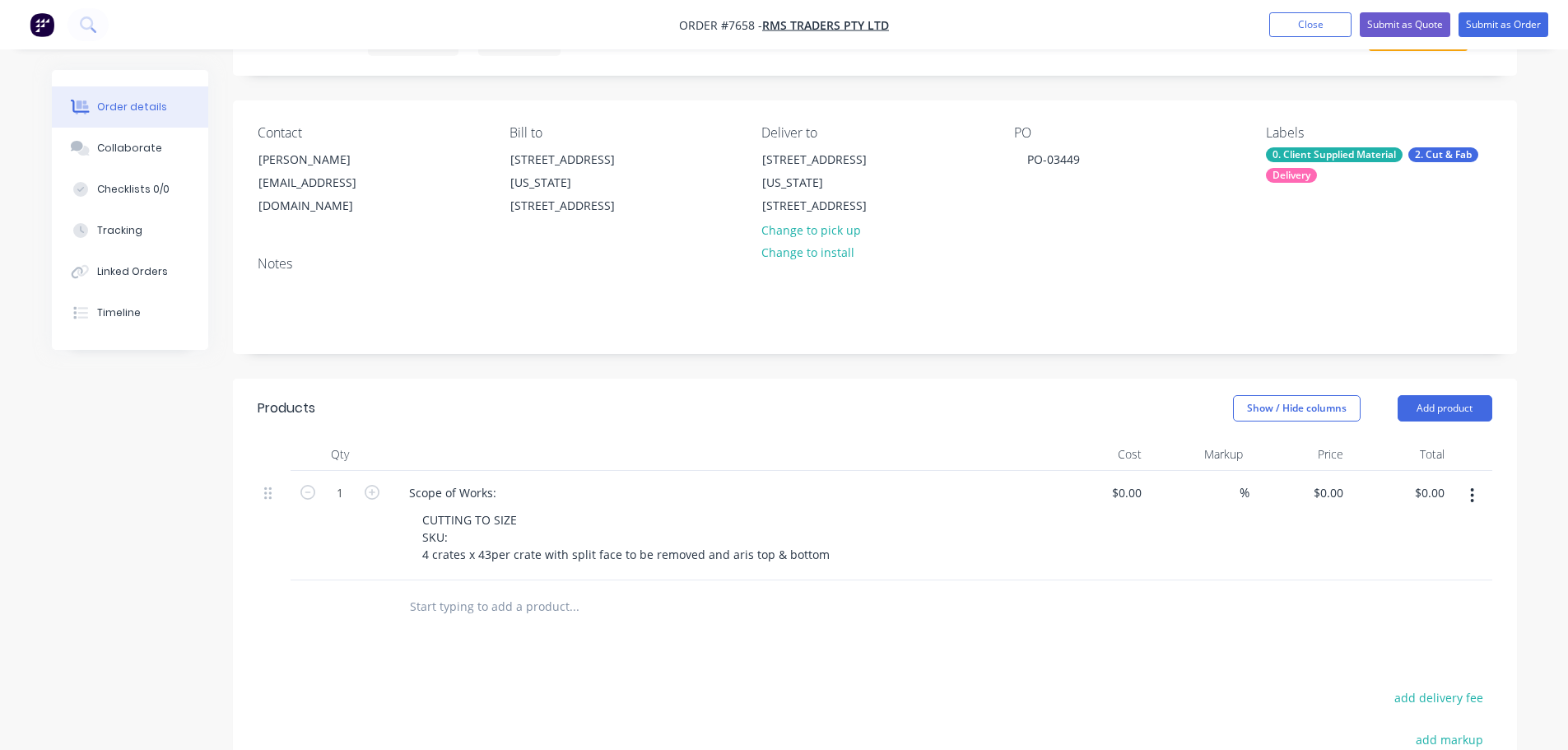
click at [812, 632] on div at bounding box center [685, 606] width 593 height 53
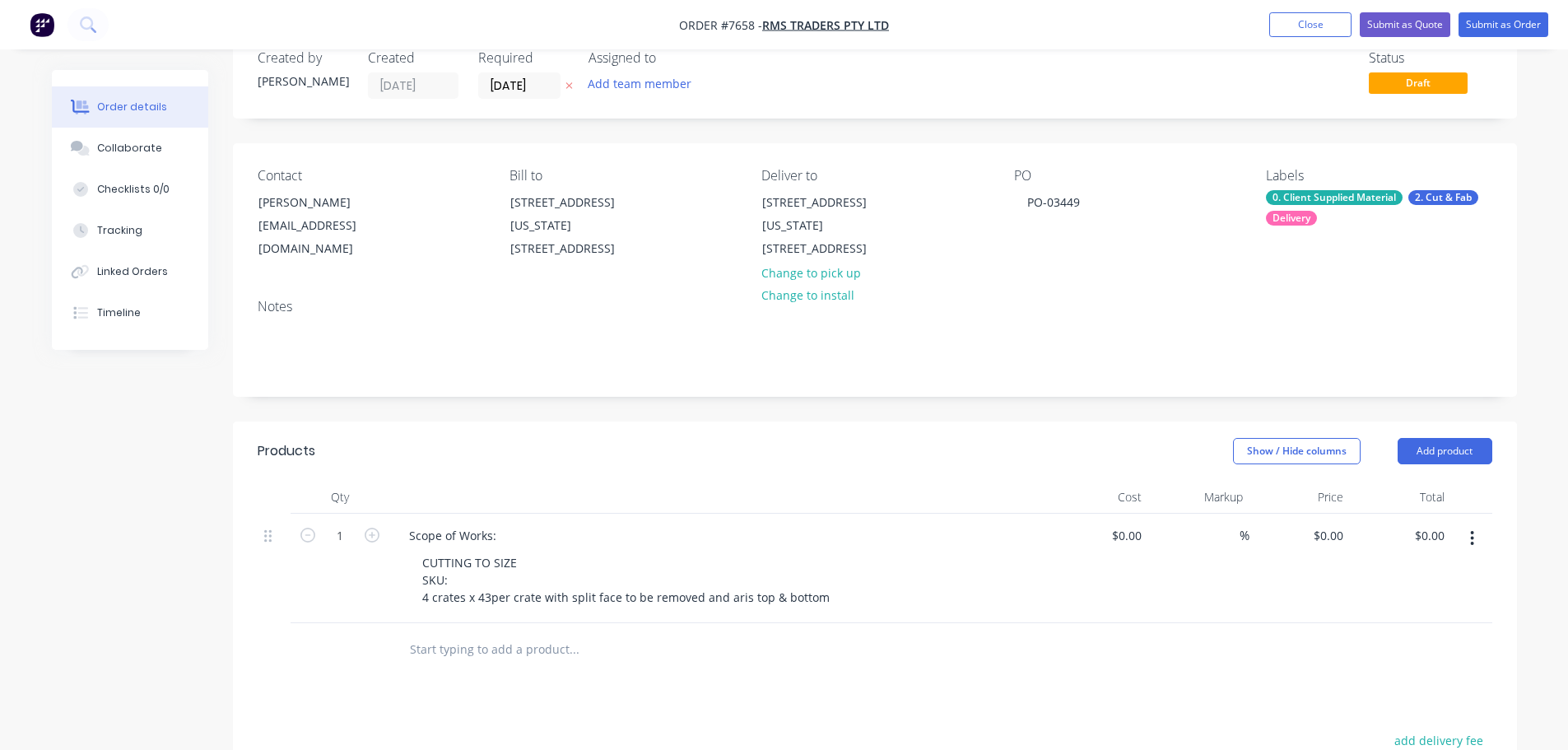
scroll to position [0, 0]
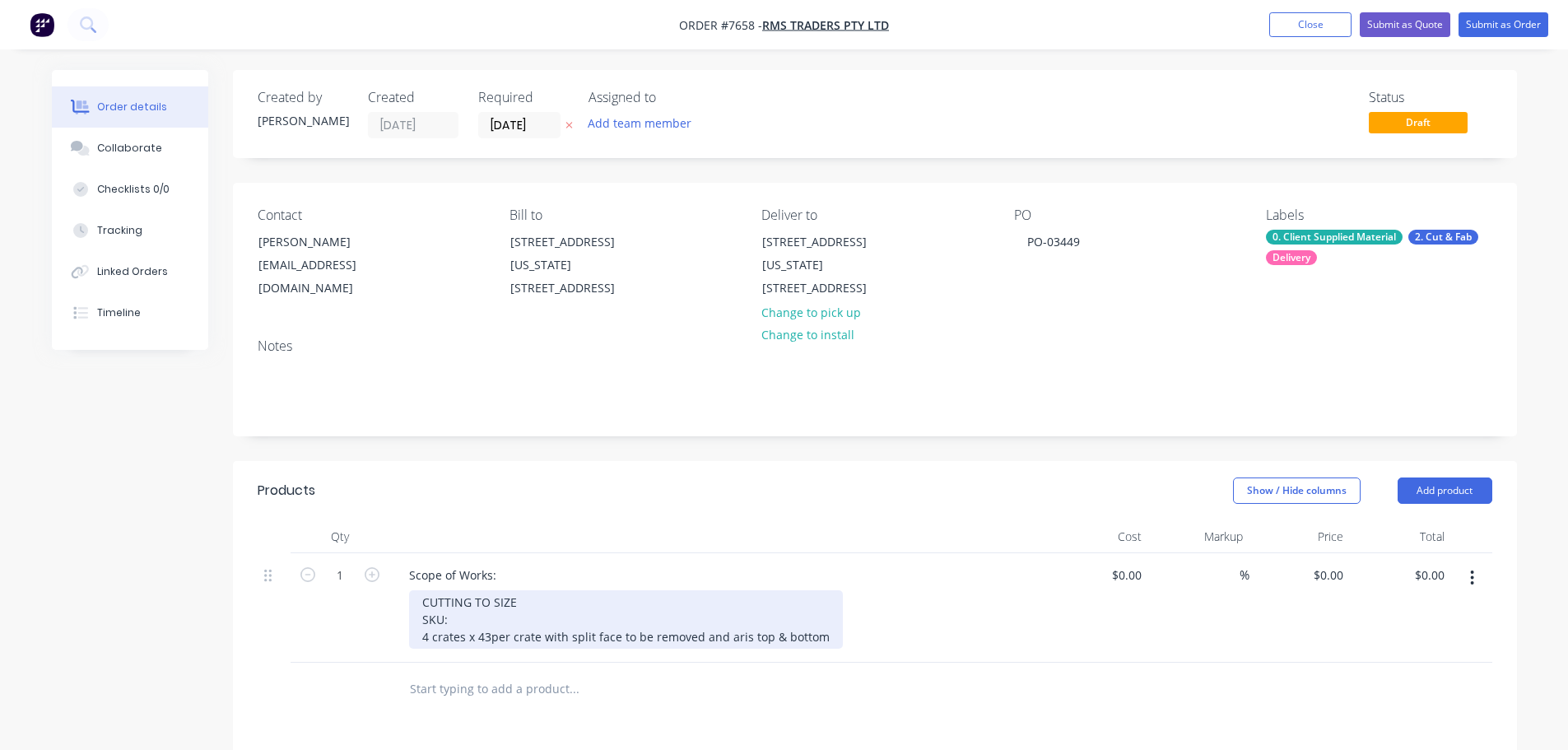
click at [478, 639] on div "CUTTING TO SIZE SKU: 4 crates x 43per crate with split face to be removed and a…" at bounding box center [626, 619] width 434 height 58
click at [492, 639] on div "CUTTING TO SIZE SKU: 4 crates x 43per crate with split face to be removed and a…" at bounding box center [626, 619] width 434 height 58
click at [811, 638] on div "CUTTING TO SIZE SKU: 4 crates x 43per crate with split face to be removed and a…" at bounding box center [626, 619] width 434 height 58
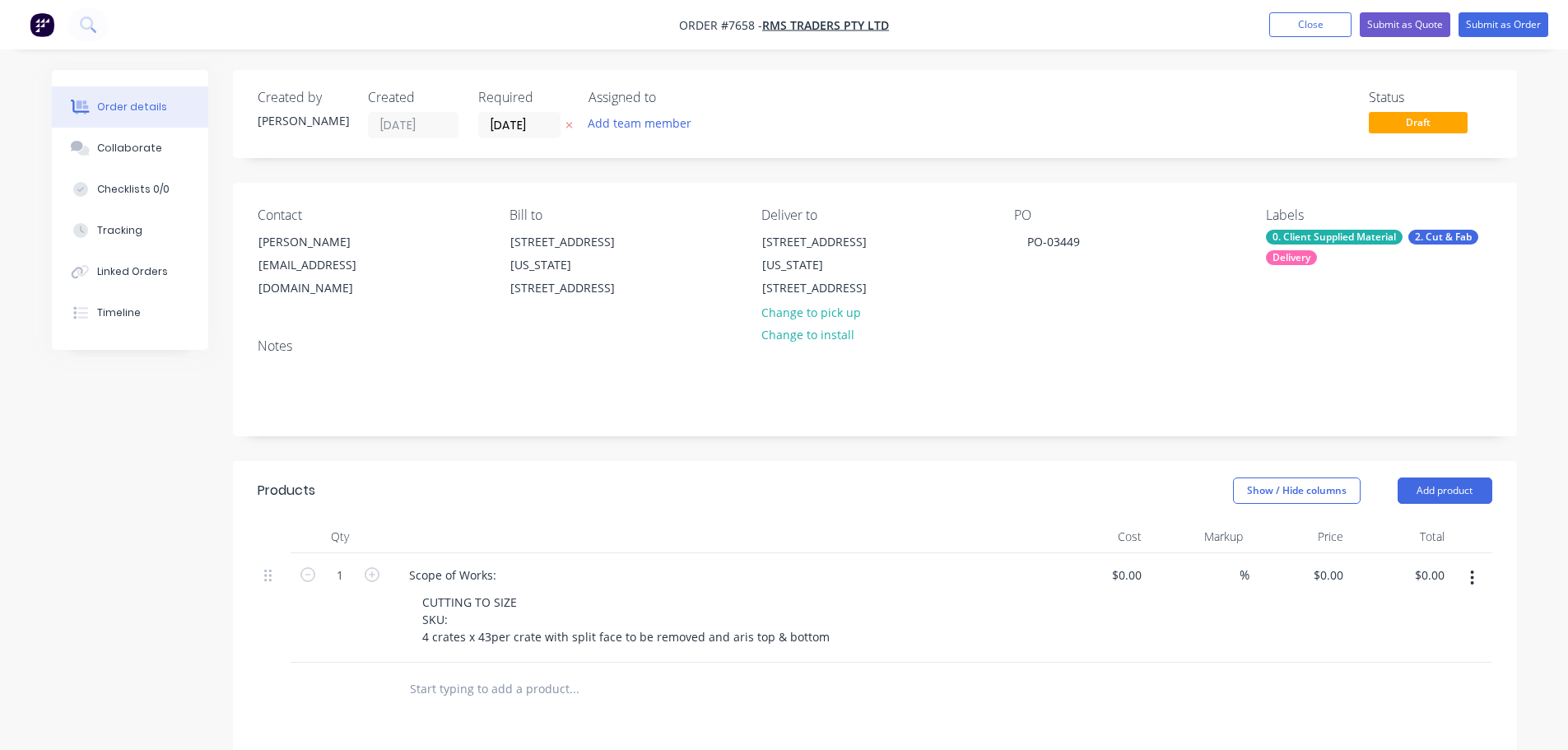
click at [892, 651] on div "Scope of Works: CUTTING TO SIZE SKU: 4 crates x 43per crate with split face to …" at bounding box center [718, 608] width 658 height 110
click at [1118, 578] on div "$0.00" at bounding box center [1098, 608] width 101 height 110
type input "$172.00"
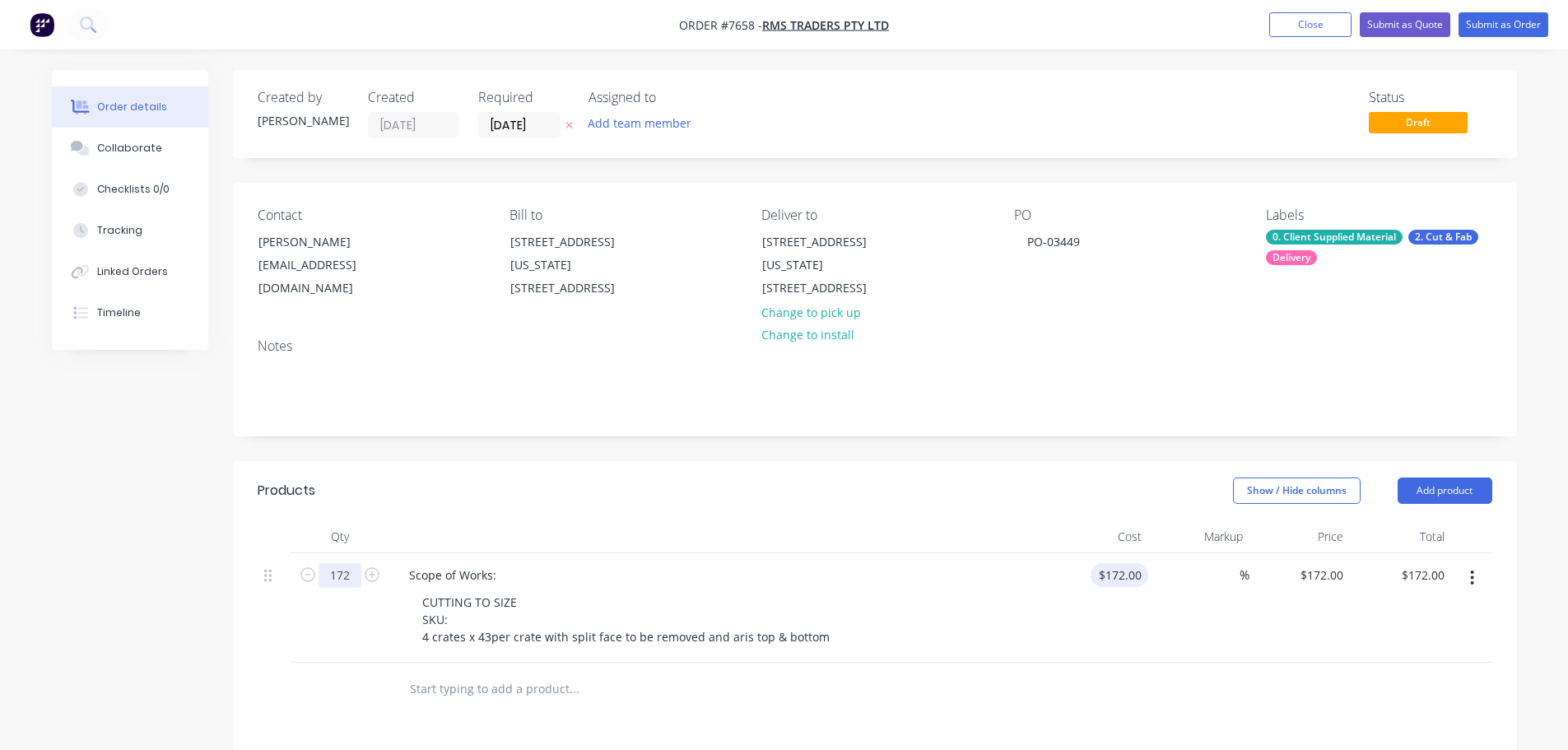
type input "172"
type input "$29,584.00"
click at [1133, 580] on input "172" at bounding box center [1122, 574] width 51 height 24
click at [1133, 580] on input "172" at bounding box center [1134, 574] width 28 height 24
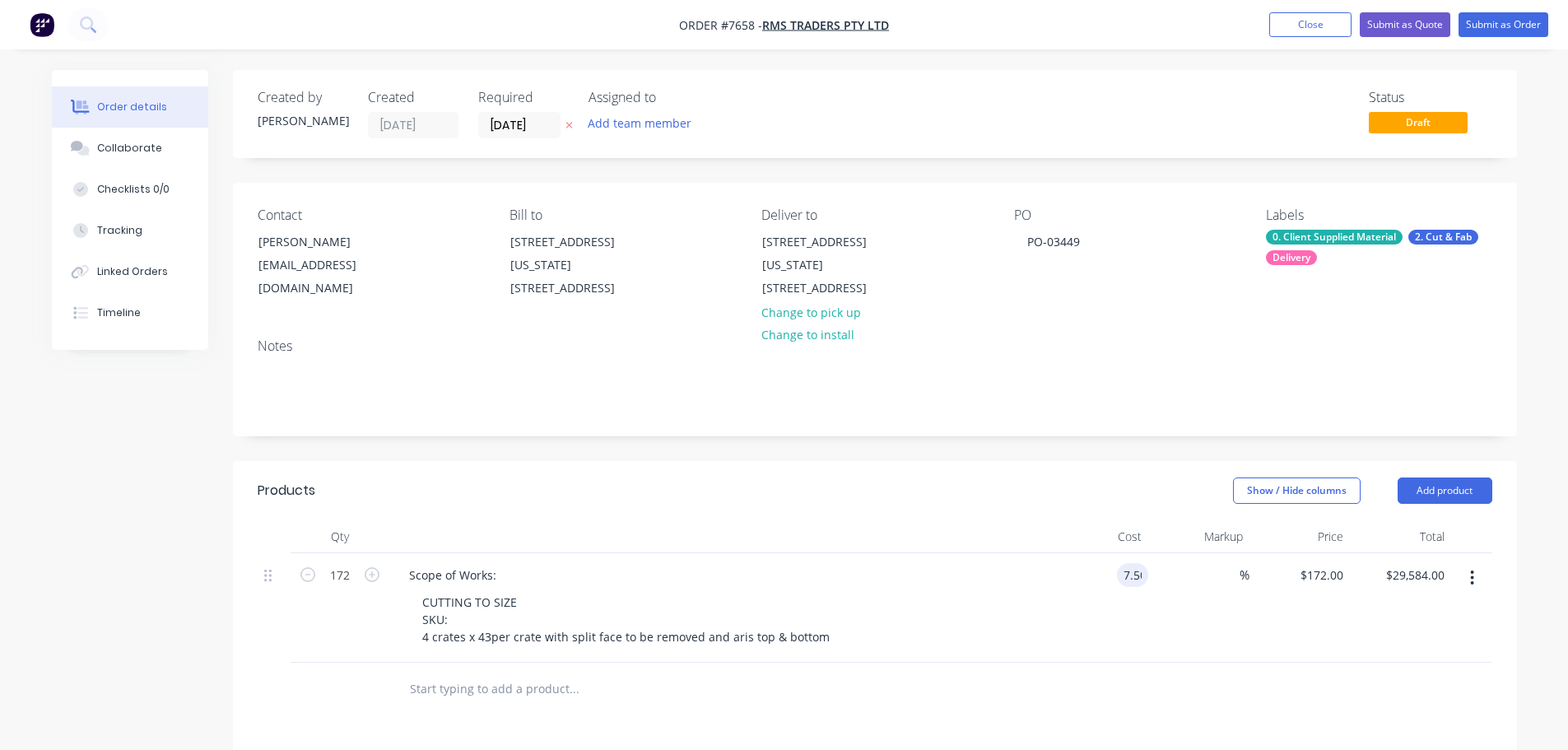
type input "$7.50"
type input "$1,290.00"
type input "0"
type input "$7.50"
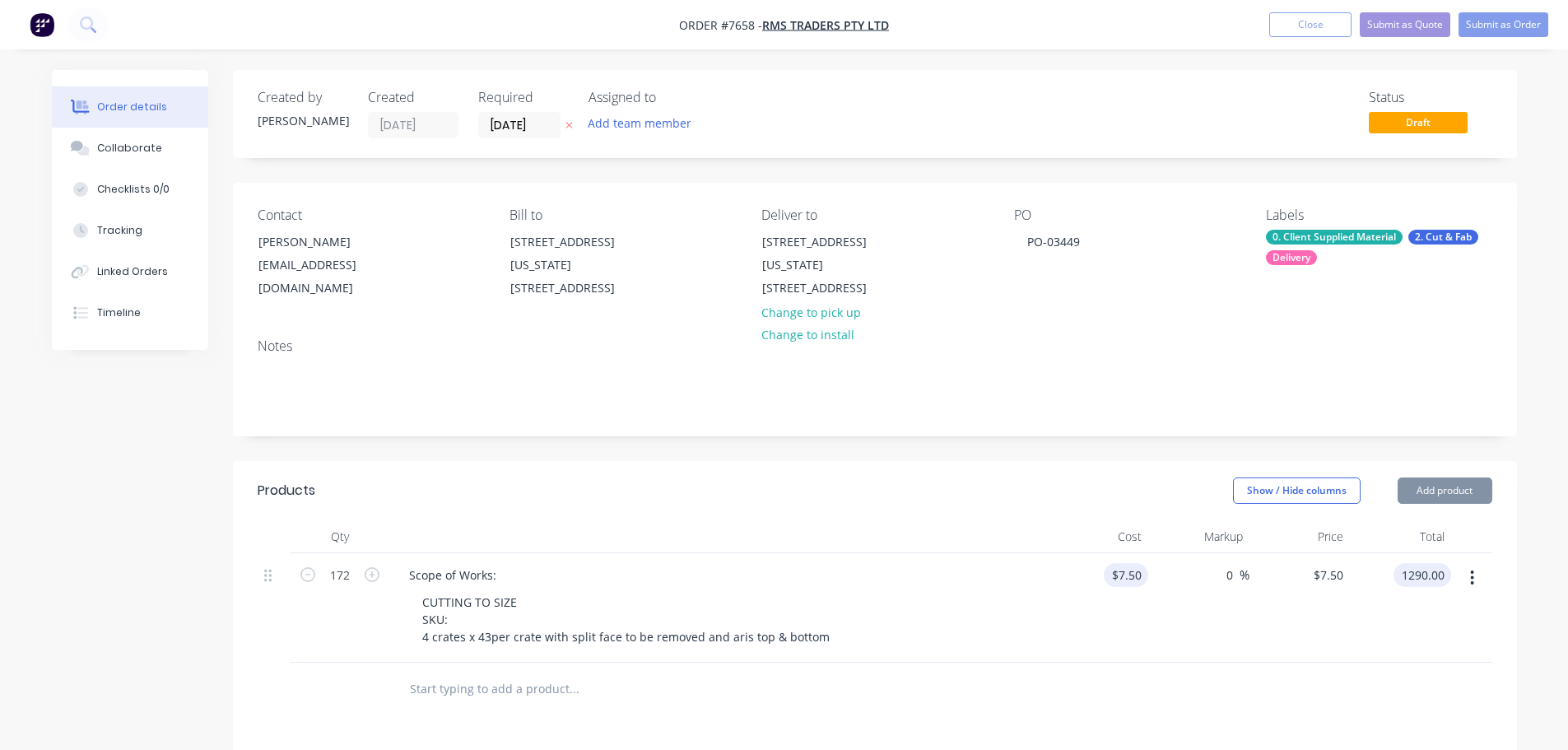
type input "$1,290.00"
click at [1483, 31] on button "Submit as Order" at bounding box center [1503, 24] width 90 height 24
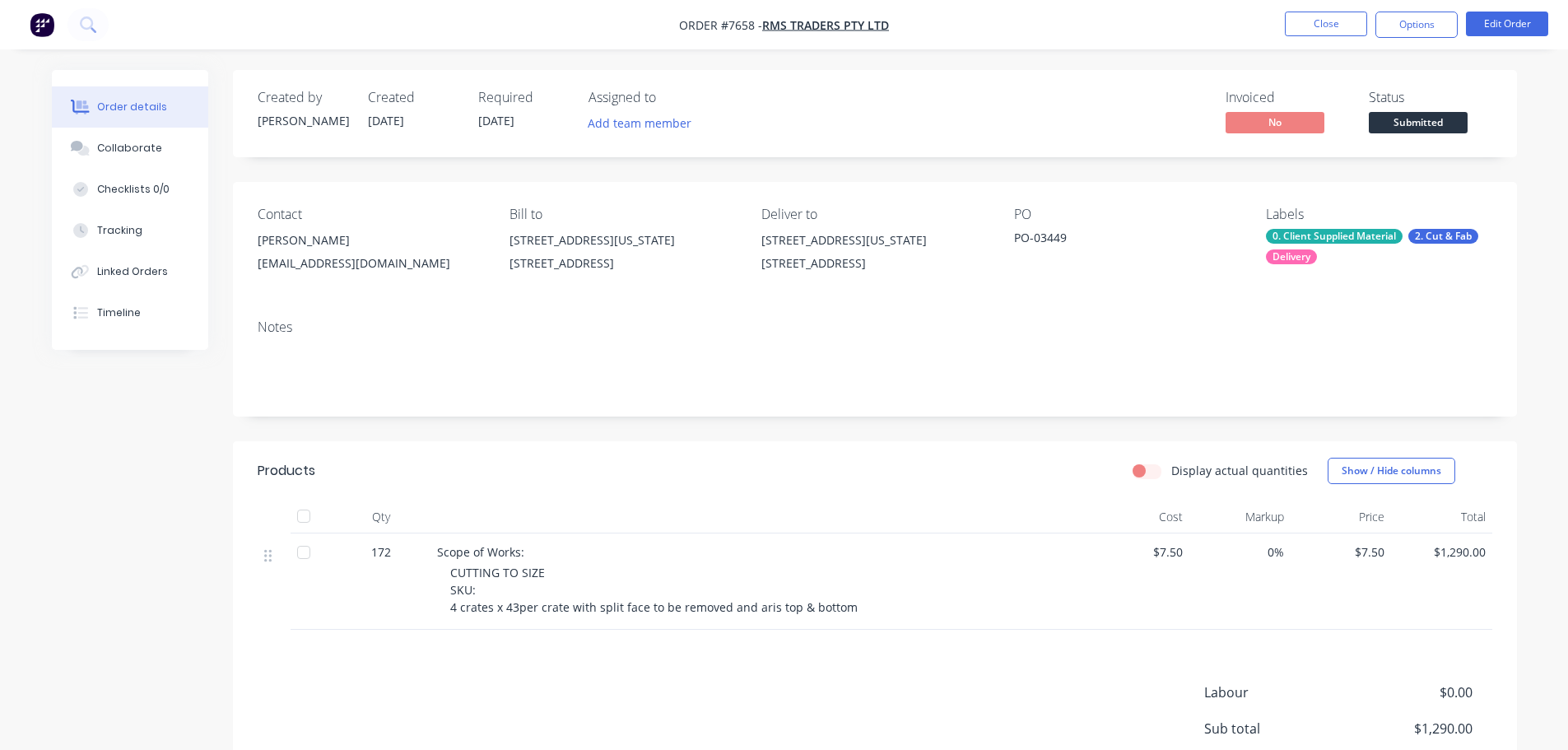
click at [1434, 129] on span "Submitted" at bounding box center [1417, 123] width 98 height 21
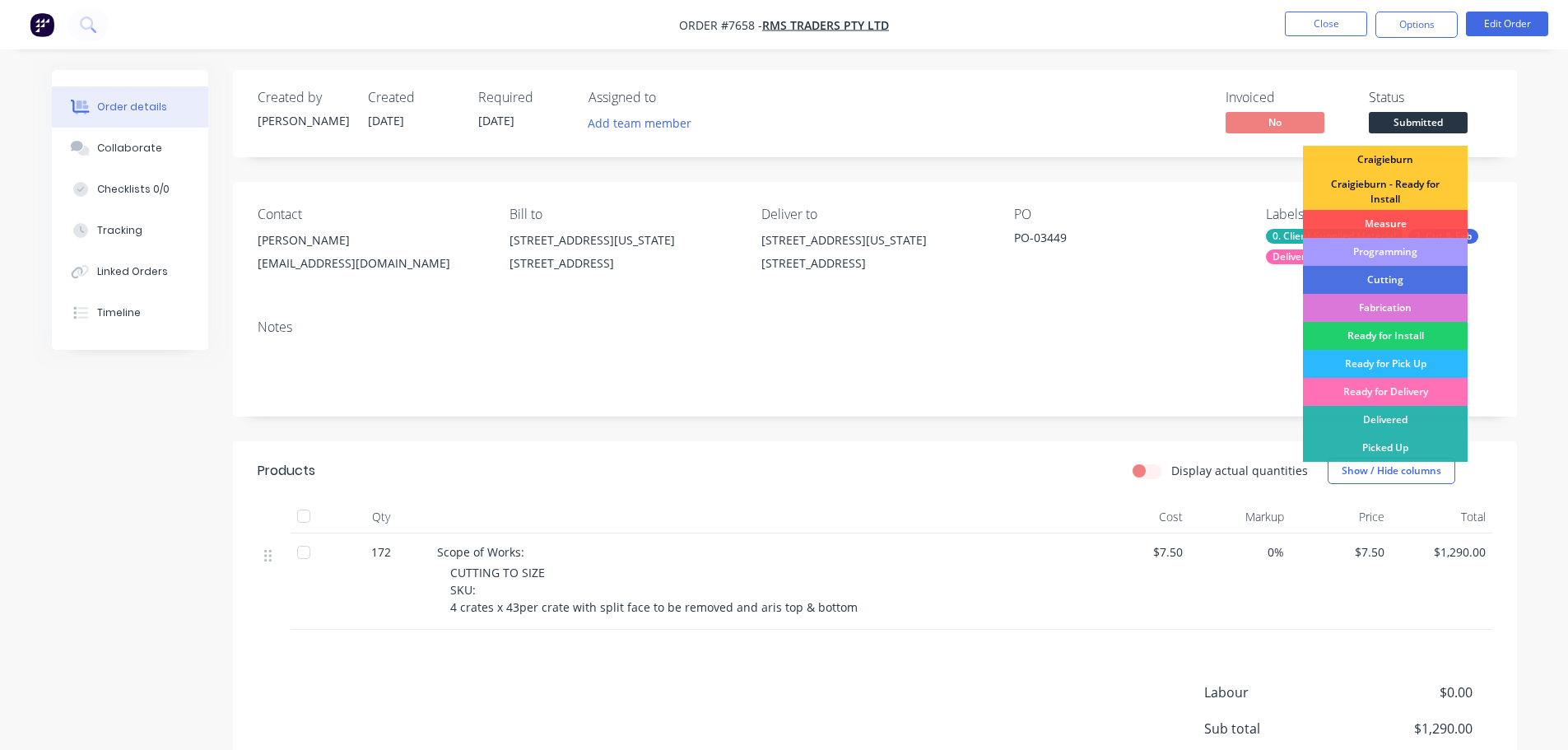
click at [1403, 256] on div "Programming" at bounding box center [1384, 252] width 165 height 28
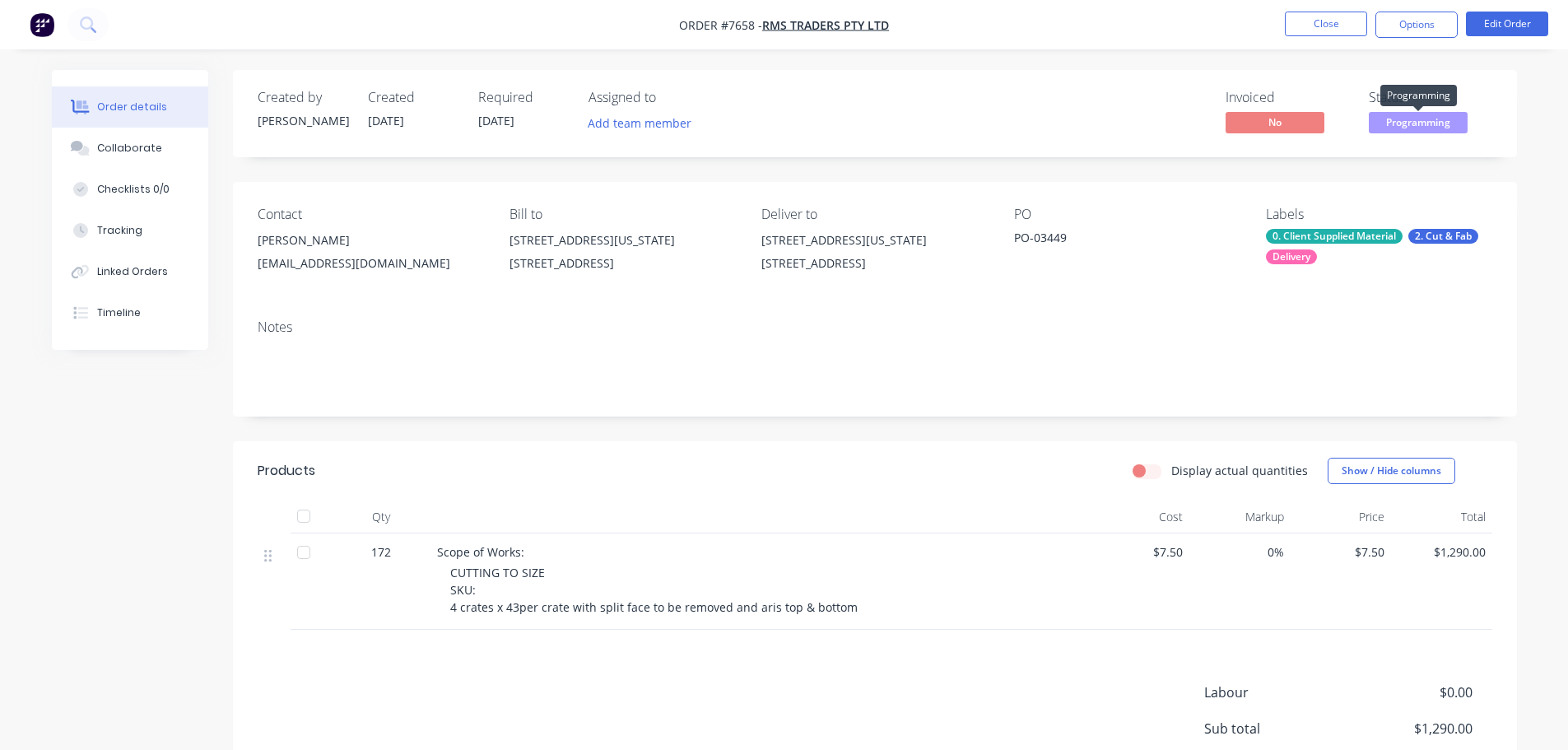
click at [1436, 121] on span "Programming" at bounding box center [1417, 123] width 98 height 21
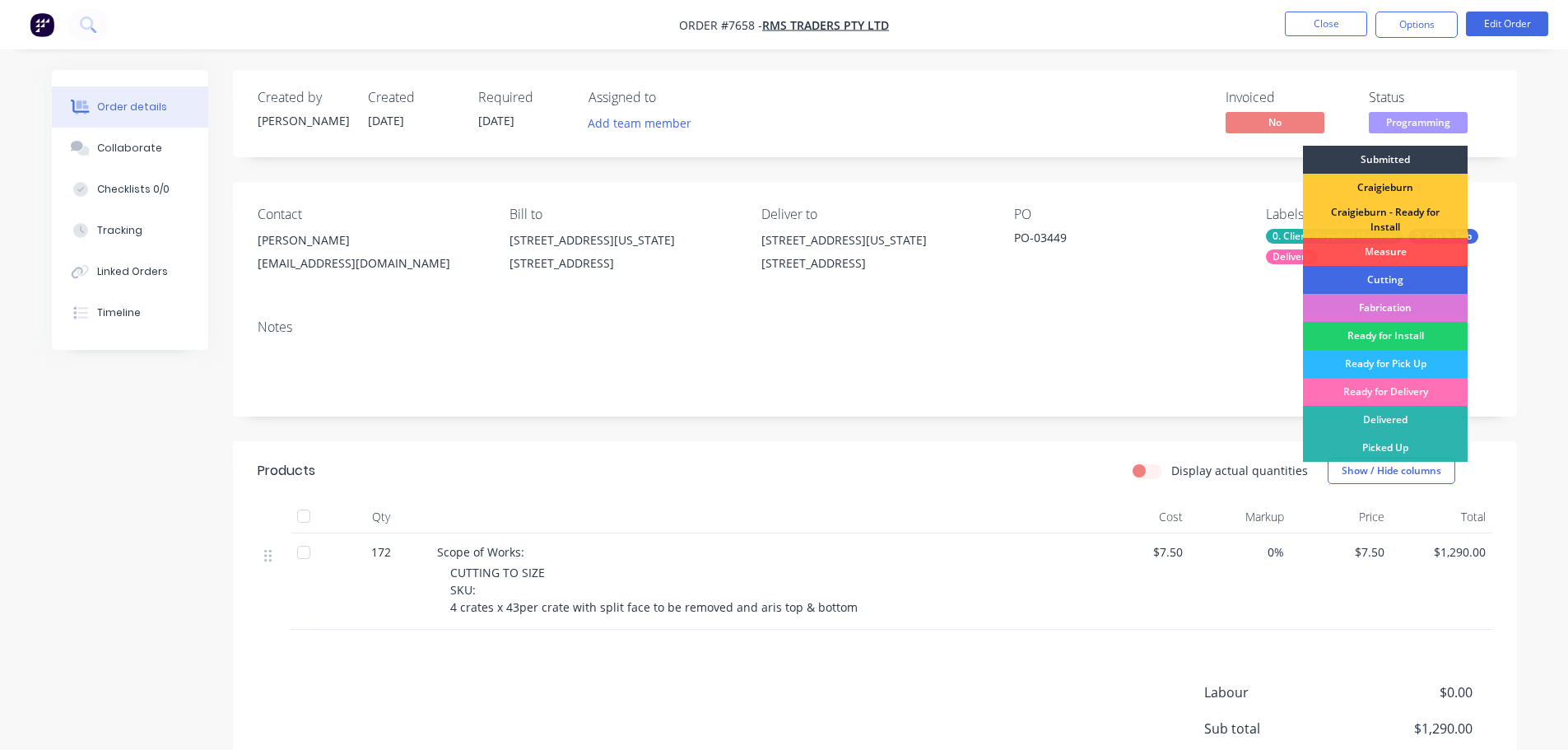
click at [1380, 279] on div "Cutting" at bounding box center [1384, 280] width 165 height 28
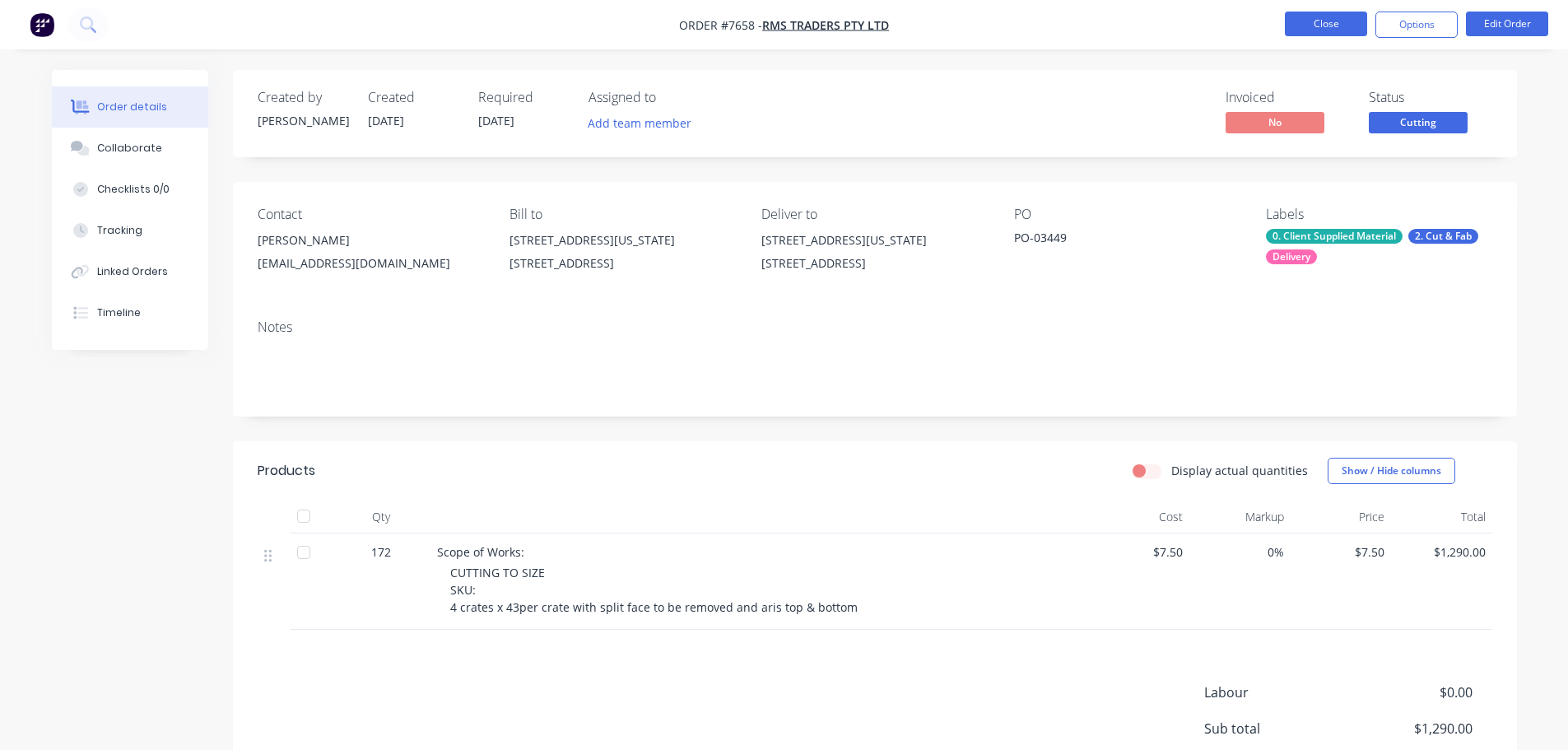
click at [1306, 18] on button "Close" at bounding box center [1325, 24] width 83 height 24
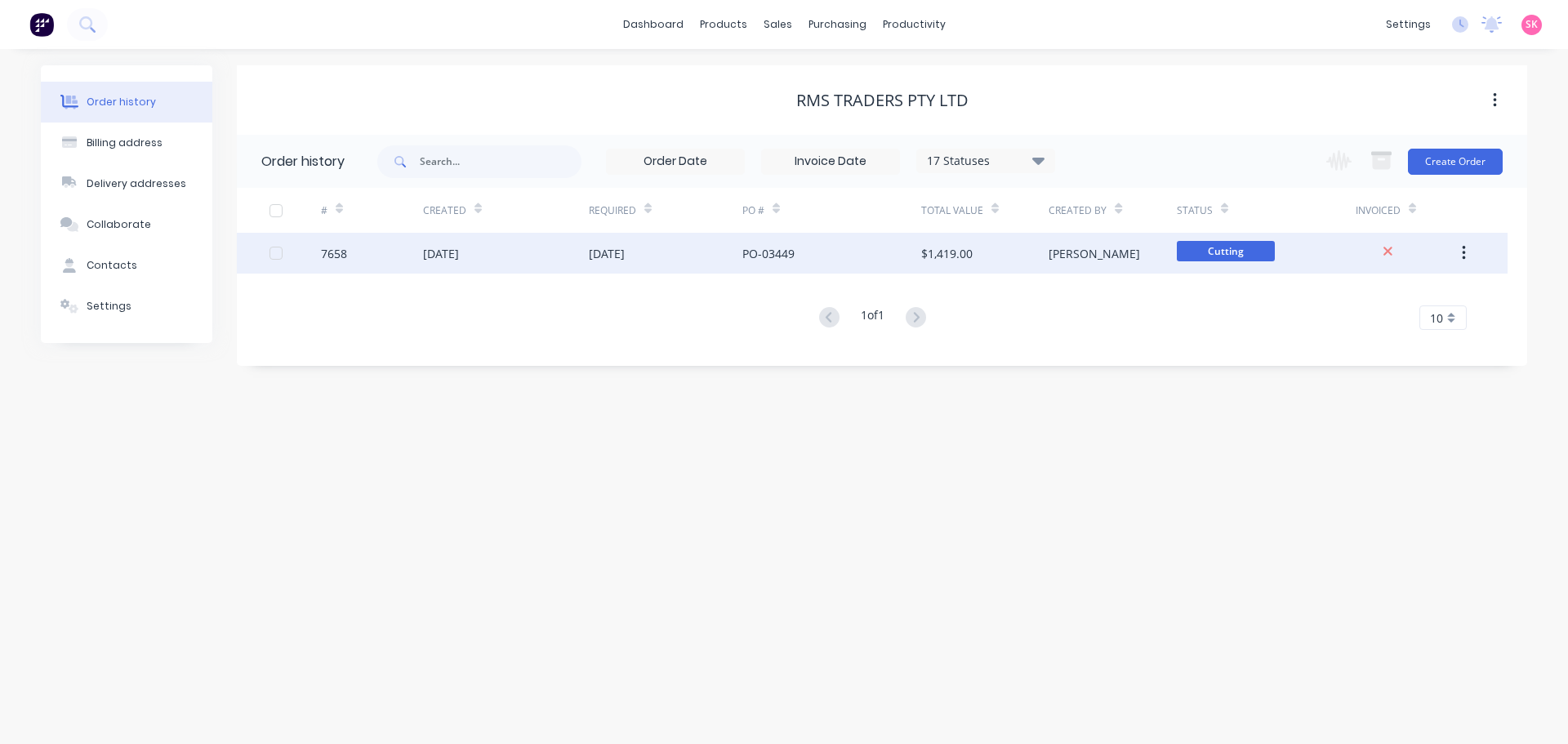
click at [961, 268] on div "$1,419.00" at bounding box center [984, 252] width 127 height 41
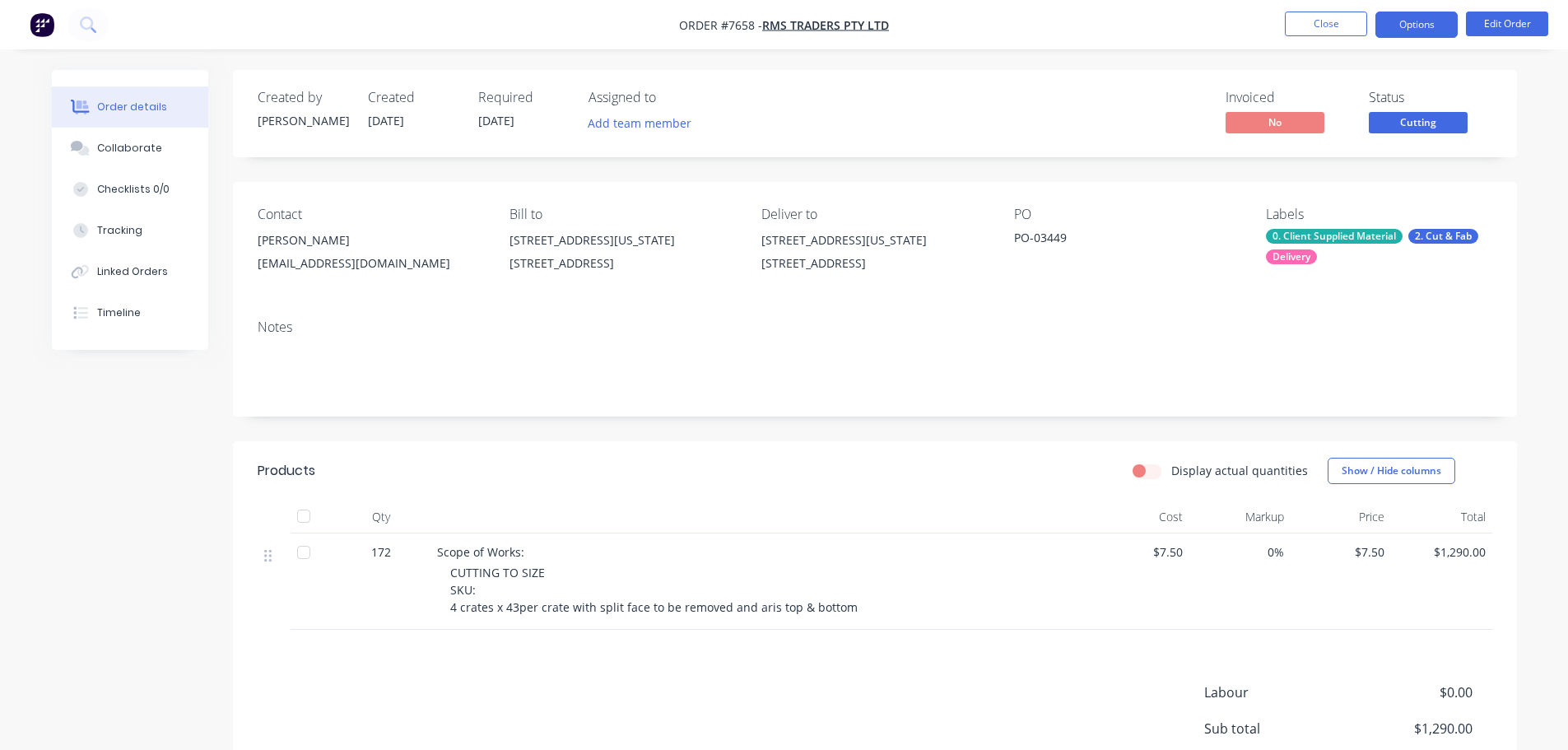
click at [1436, 20] on button "Options" at bounding box center [1416, 24] width 83 height 26
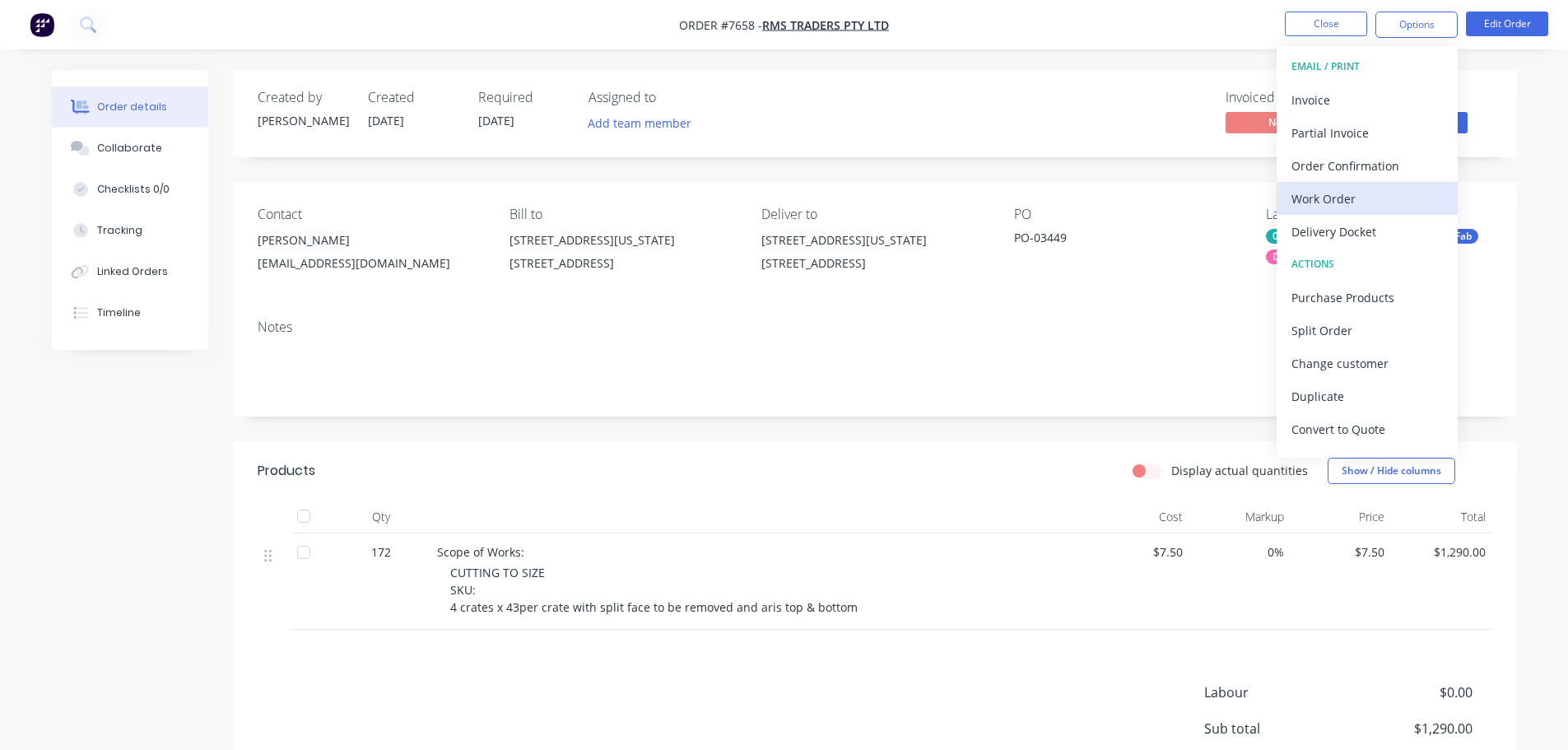
click at [1390, 189] on div "Work Order" at bounding box center [1367, 199] width 151 height 24
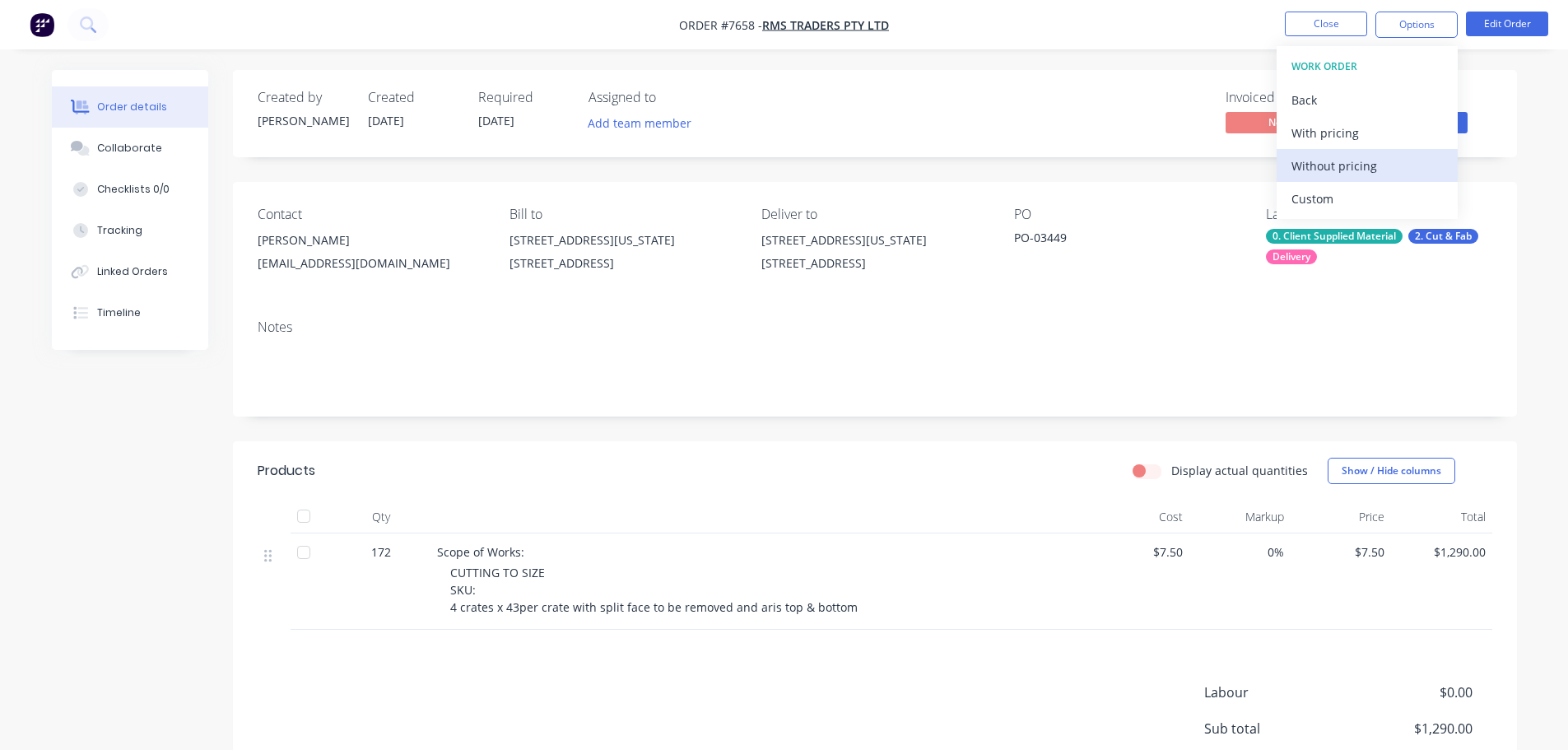
click at [1379, 170] on div "Without pricing" at bounding box center [1367, 166] width 151 height 24
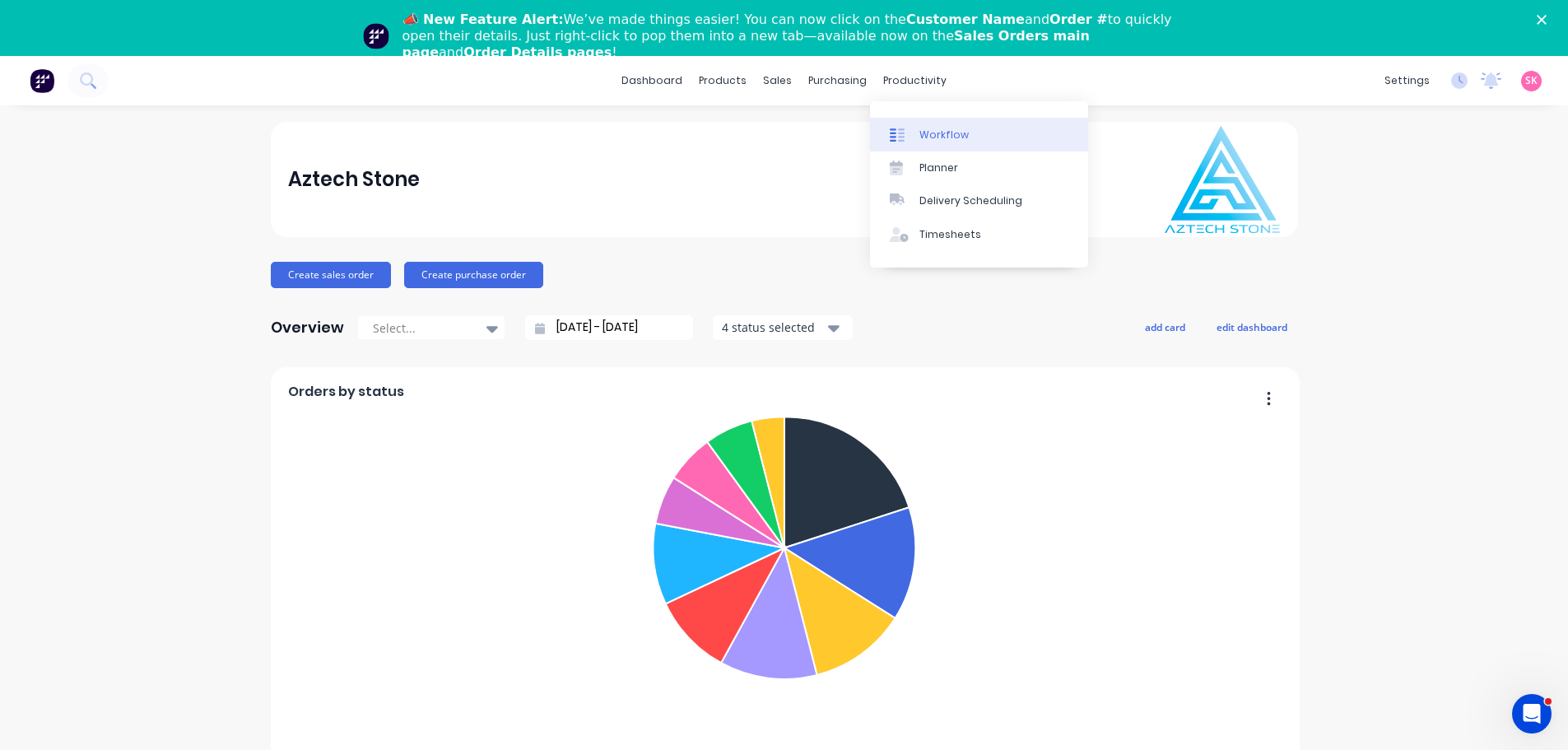
click at [931, 134] on div "Workflow" at bounding box center [944, 135] width 50 height 15
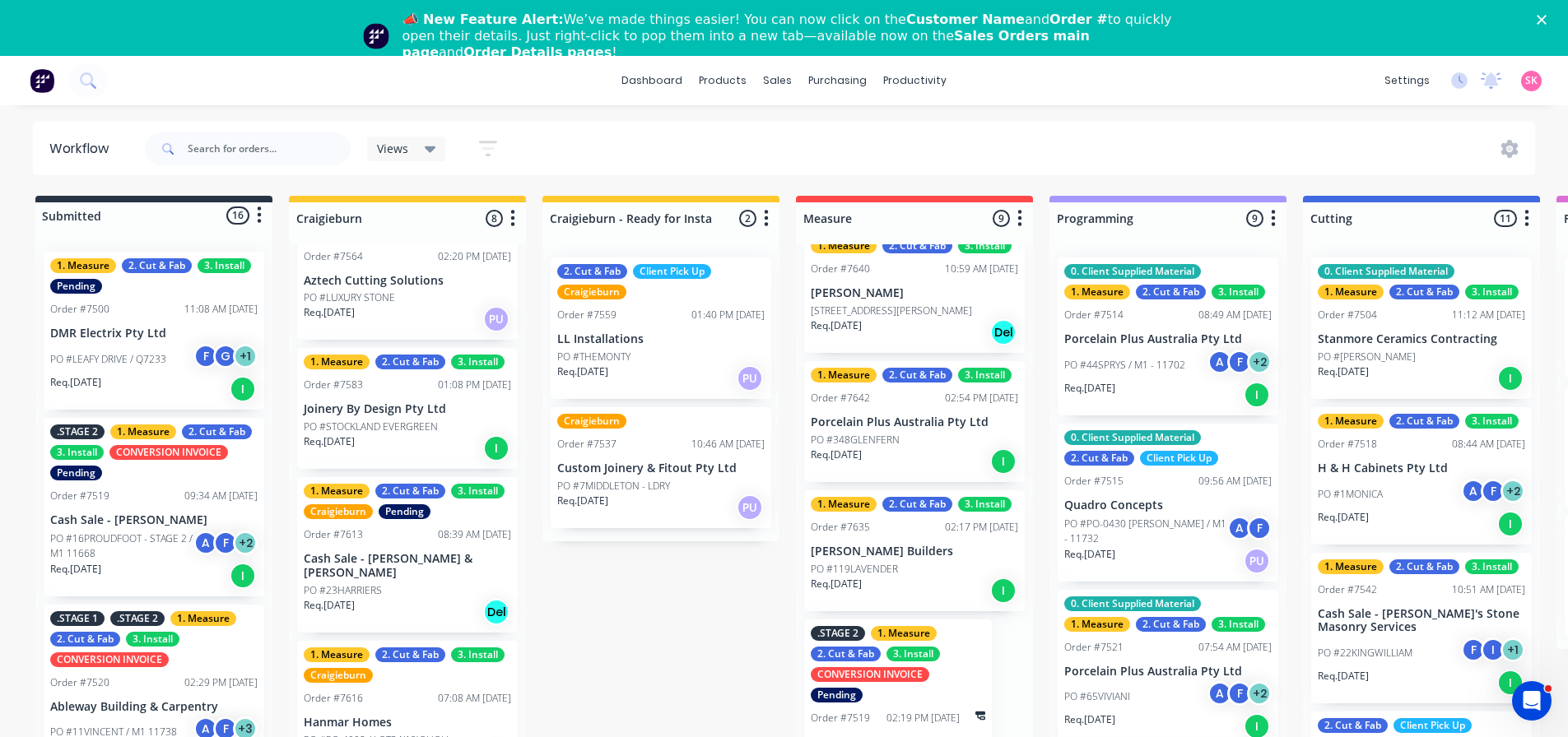
scroll to position [493, 0]
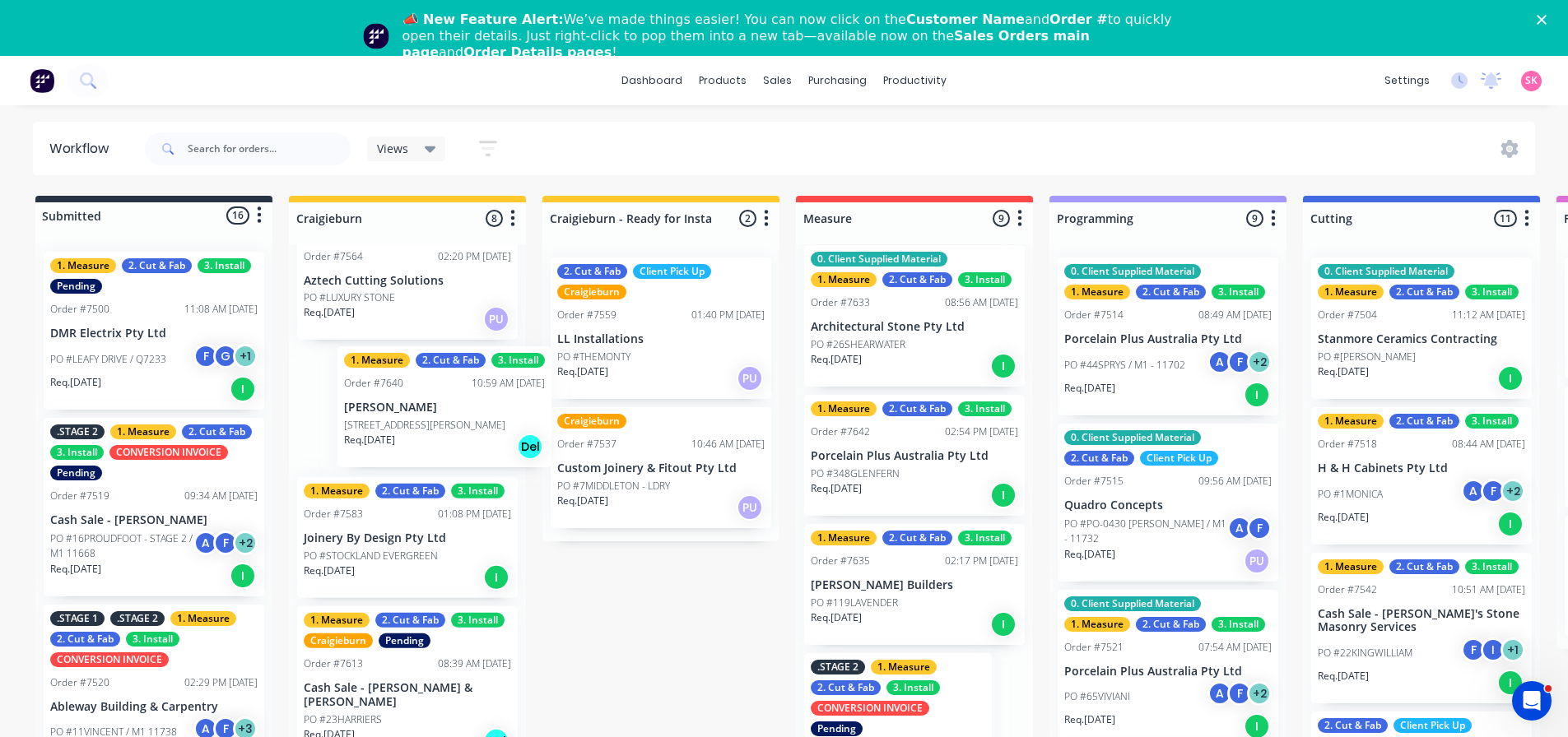
drag, startPoint x: 902, startPoint y: 471, endPoint x: 427, endPoint y: 423, distance: 477.4
click at [427, 423] on div "Submitted 16 Status colour #273444 hex #273444 Save Cancel Summaries Total orde…" at bounding box center [1479, 490] width 2983 height 588
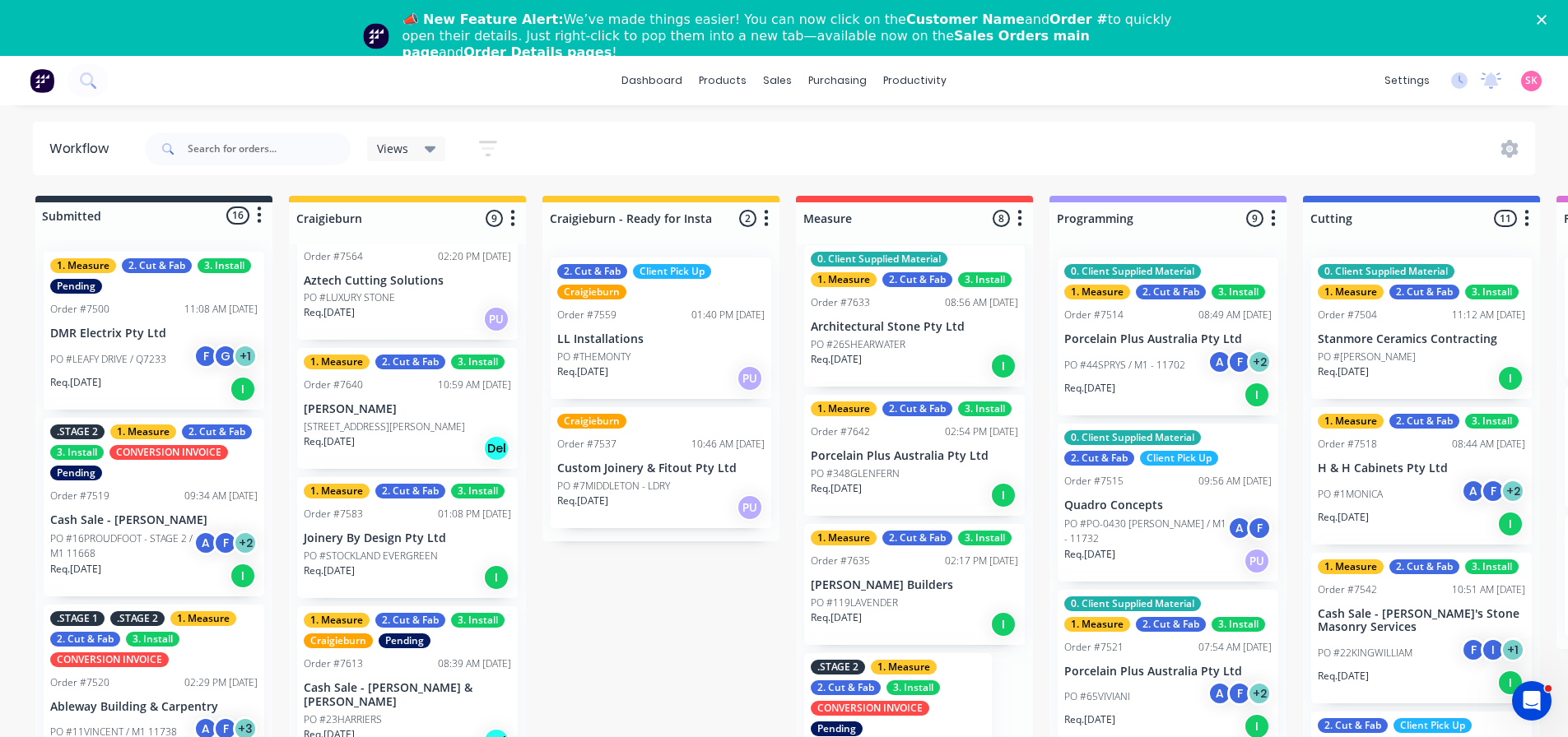
click at [366, 410] on p "[PERSON_NAME]" at bounding box center [407, 409] width 207 height 14
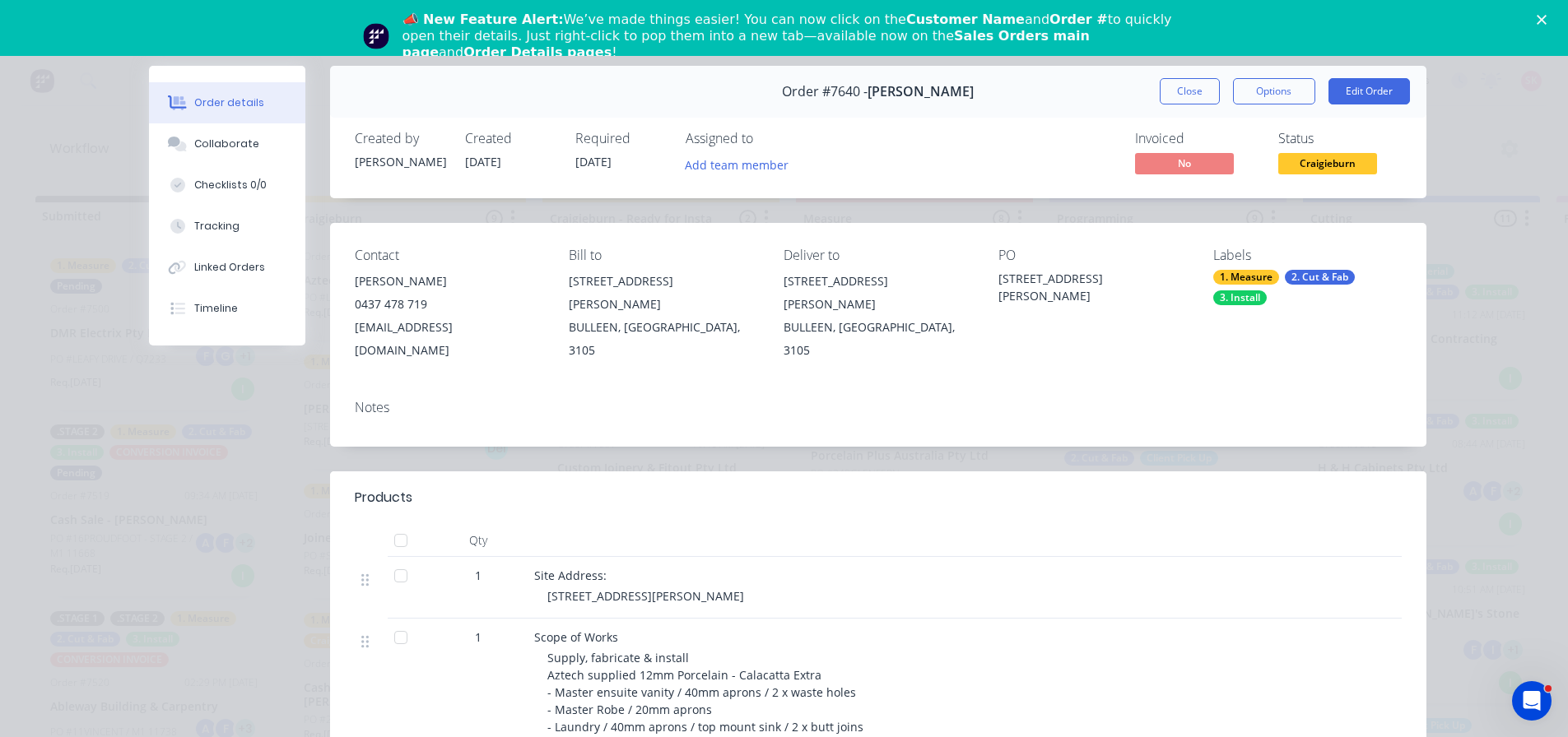
click at [1277, 275] on div "1. Measure 2. Cut & Fab 3. Install" at bounding box center [1307, 287] width 188 height 36
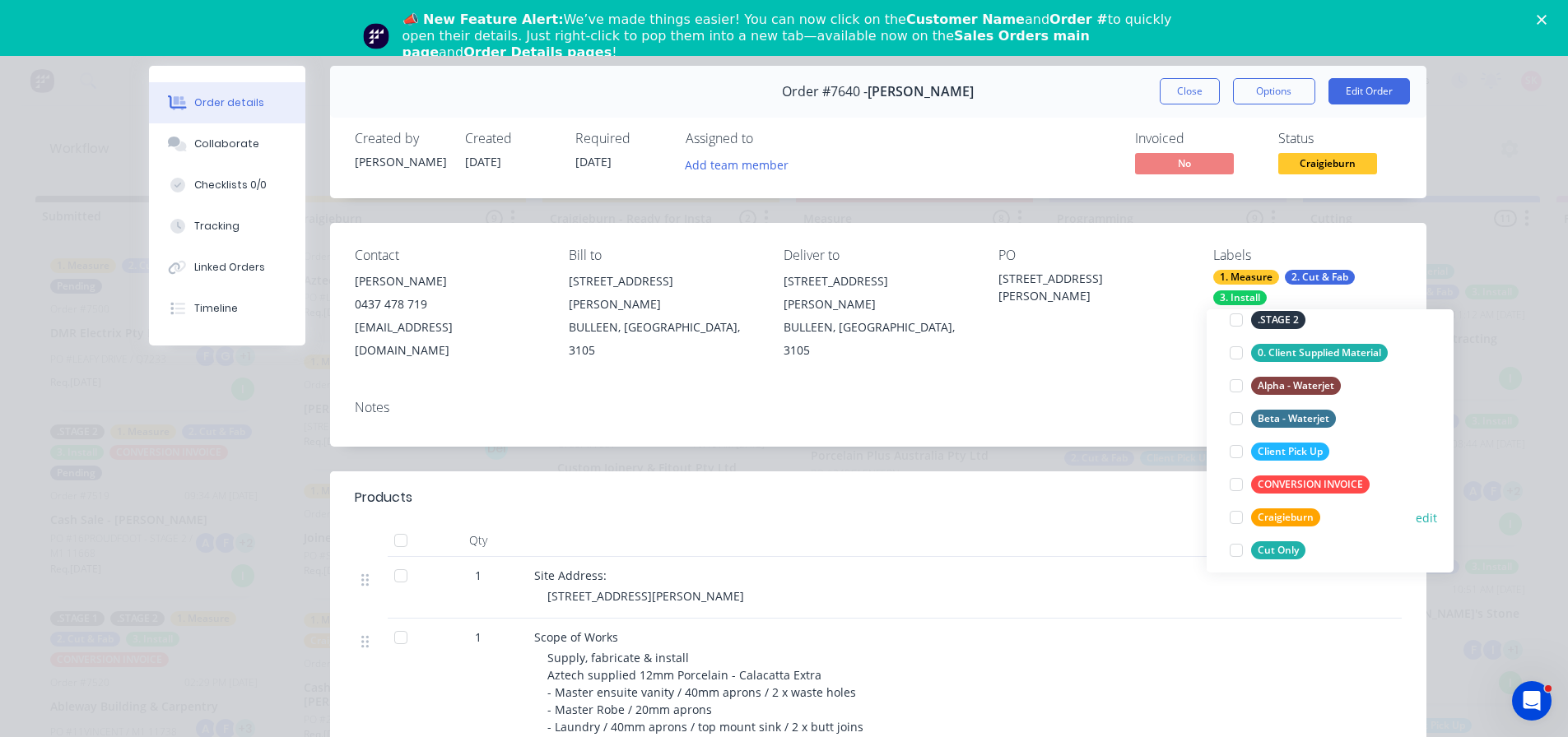
scroll to position [329, 0]
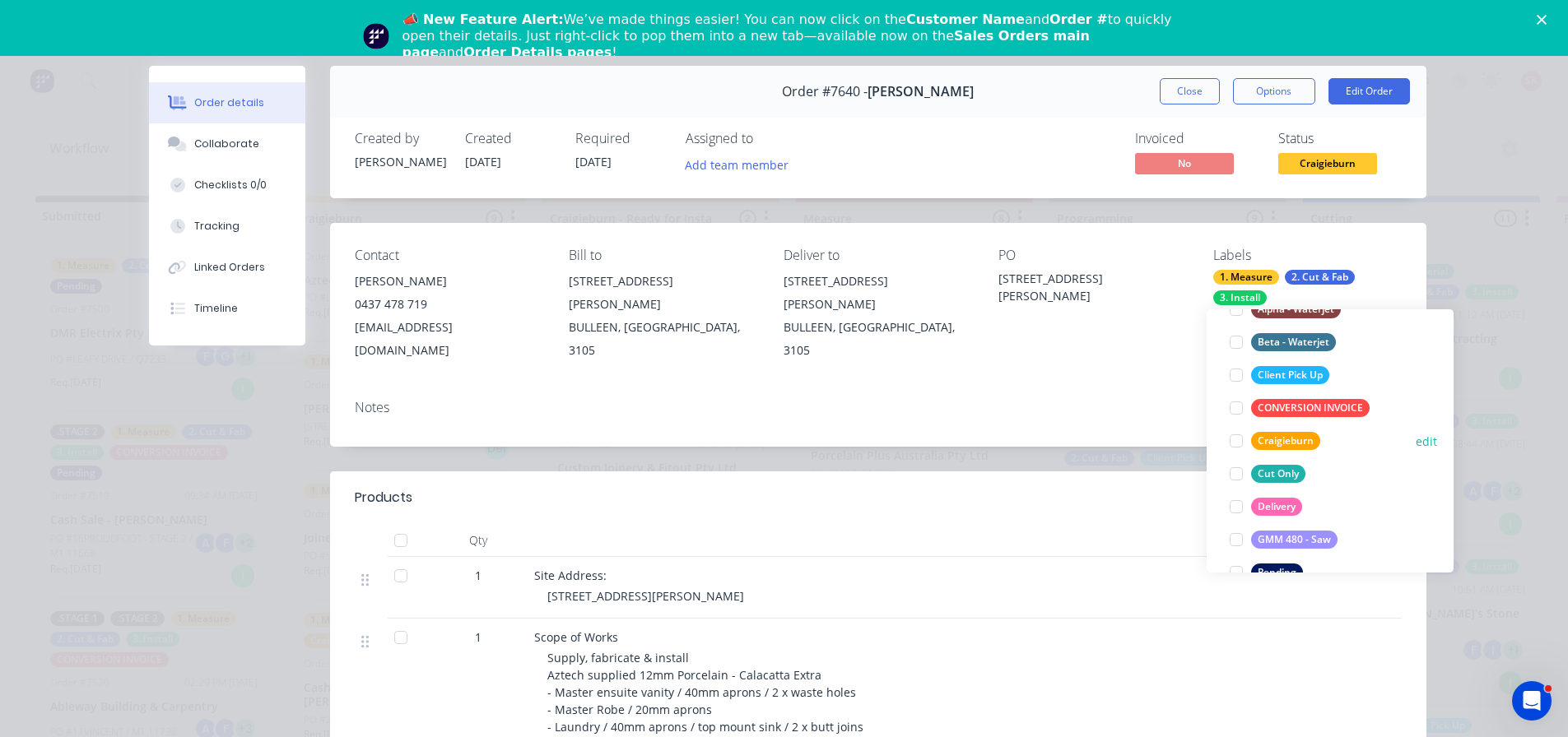
click at [1231, 433] on div at bounding box center [1236, 441] width 33 height 33
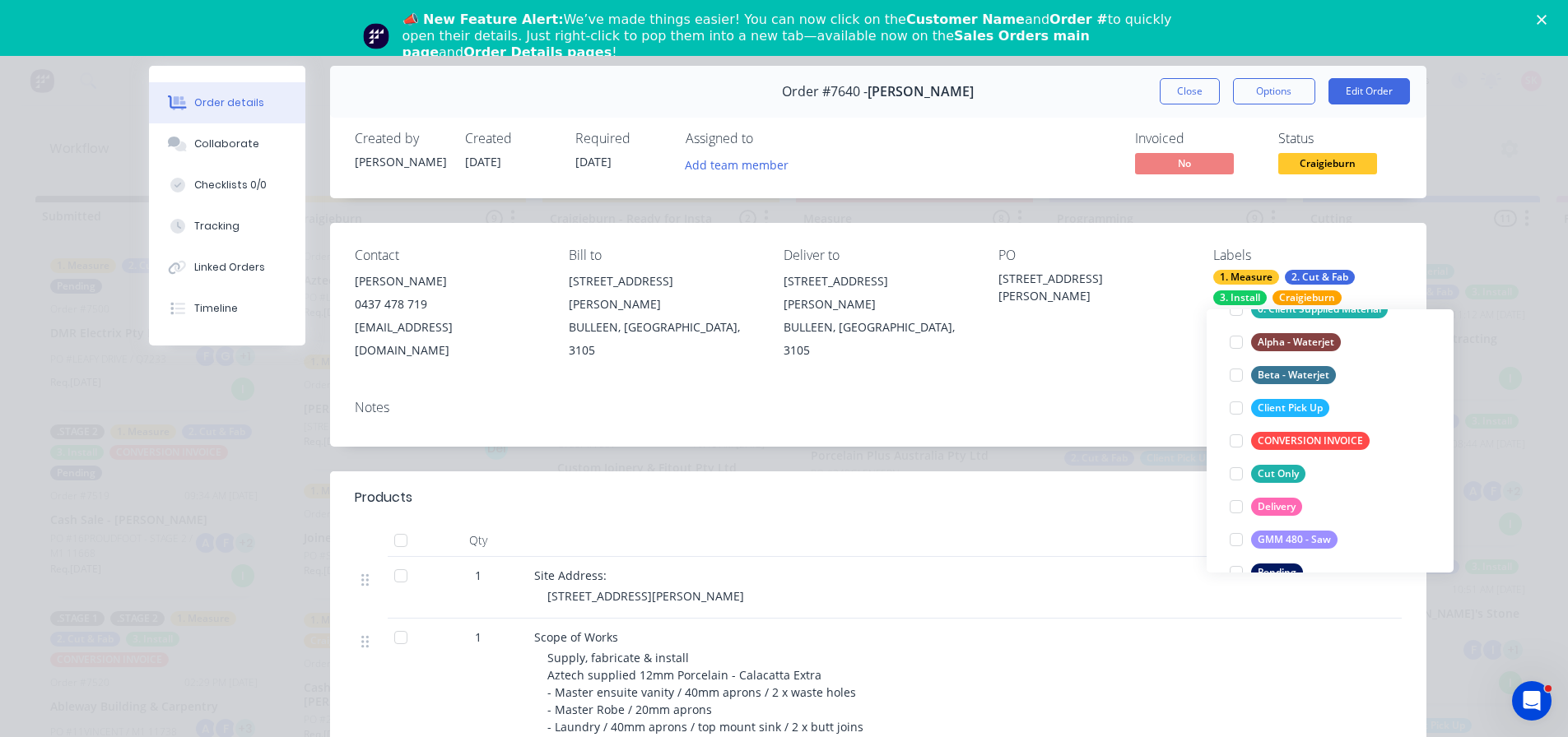
scroll to position [98, 0]
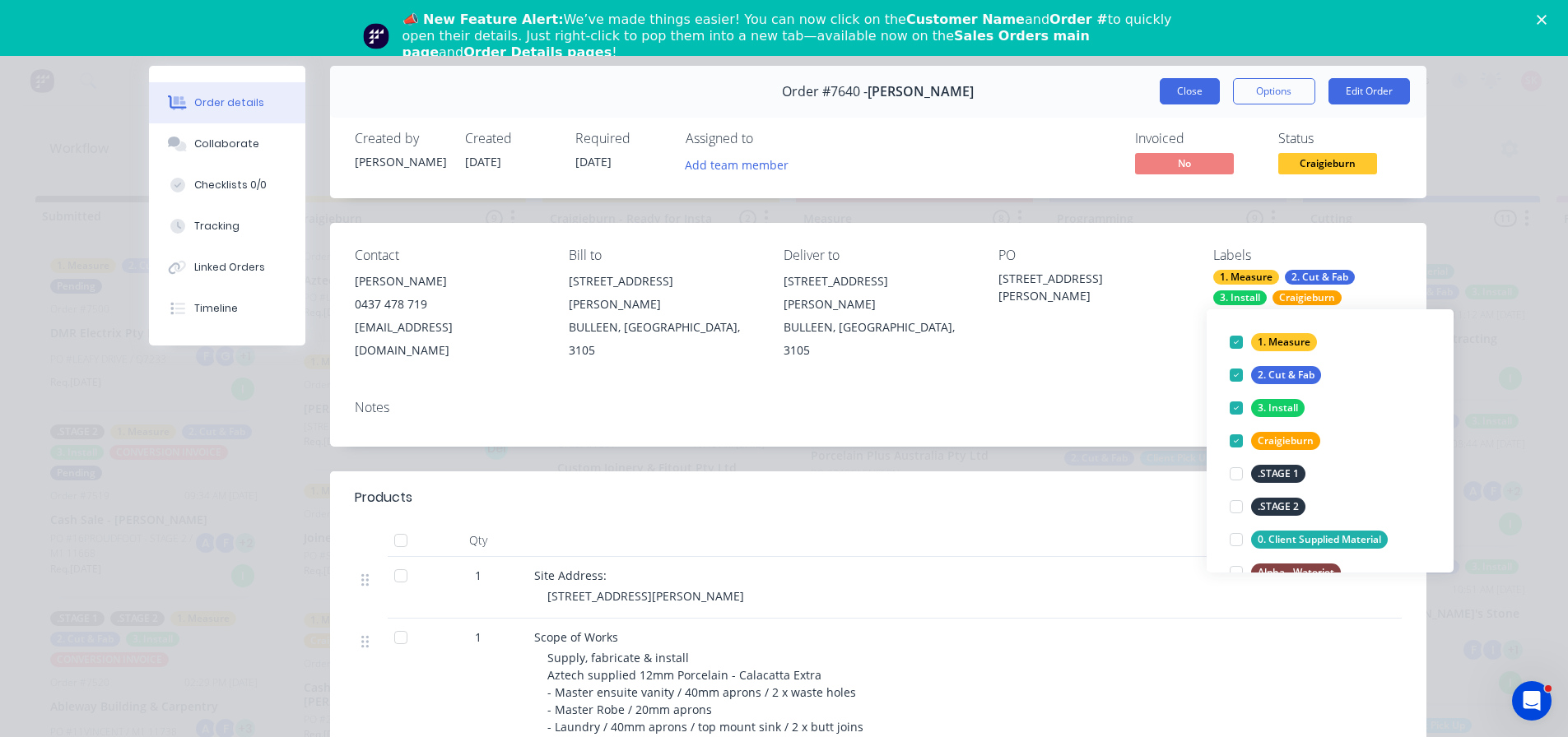
click at [1187, 80] on button "Close" at bounding box center [1189, 91] width 60 height 26
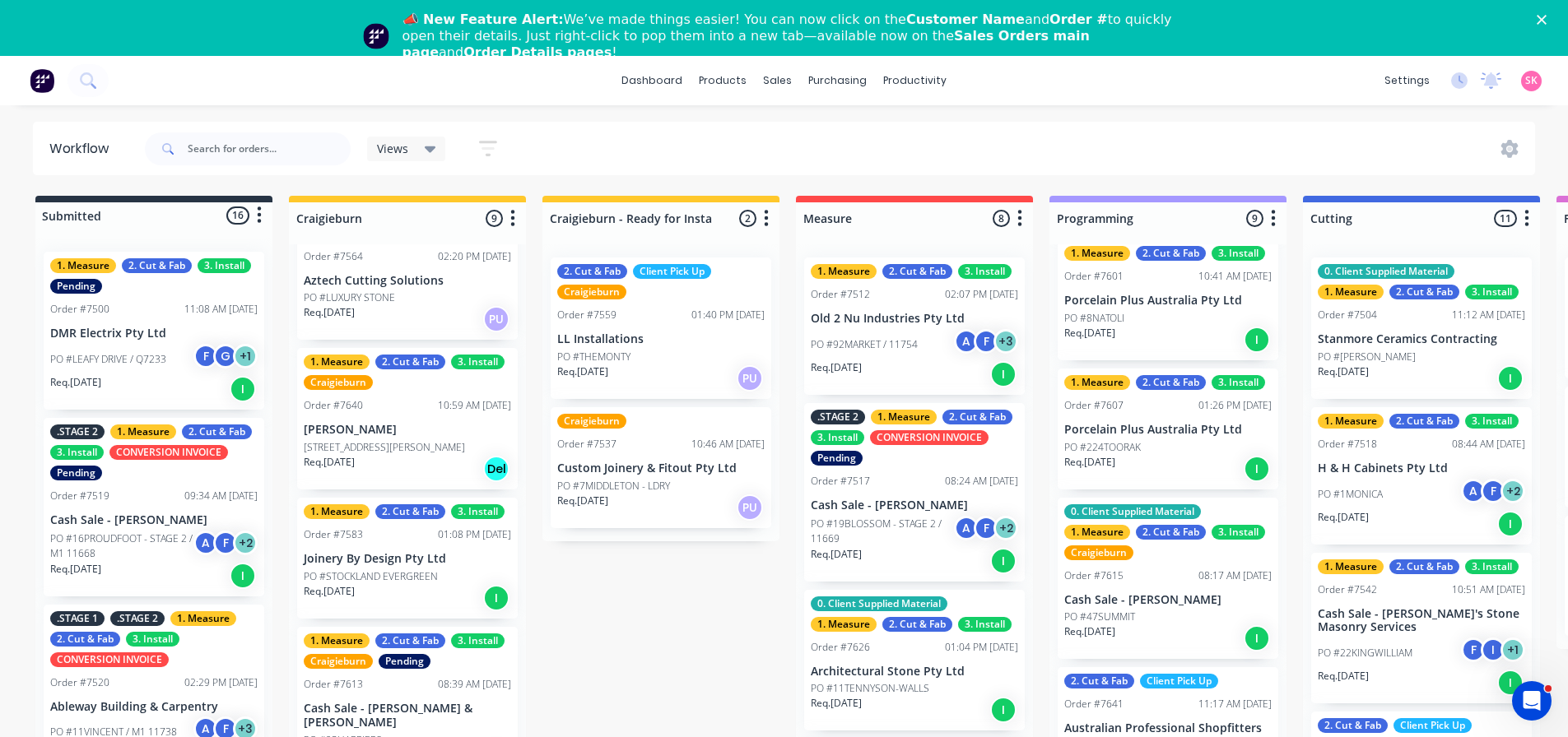
scroll to position [841, 0]
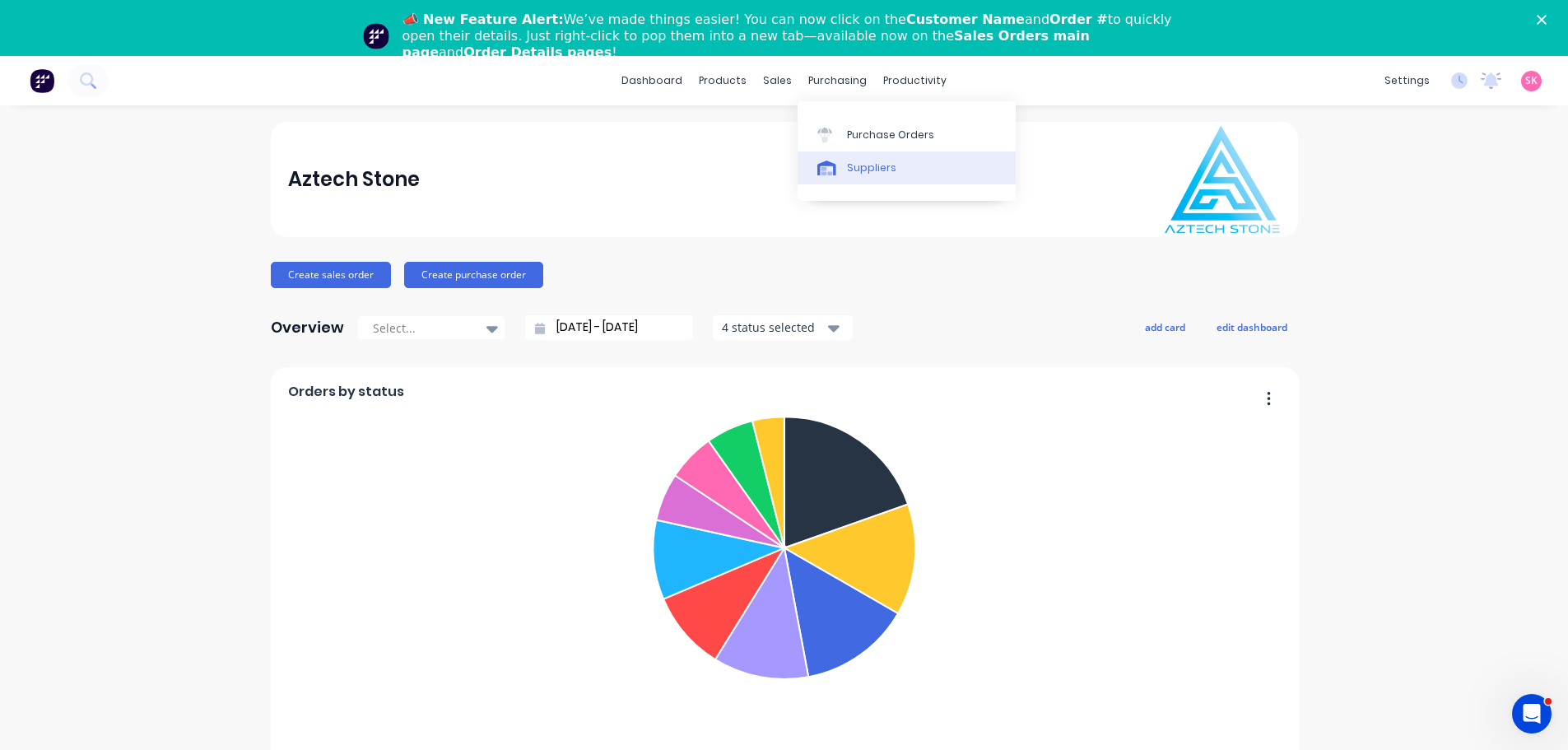
click at [885, 172] on div "Suppliers" at bounding box center [871, 167] width 50 height 15
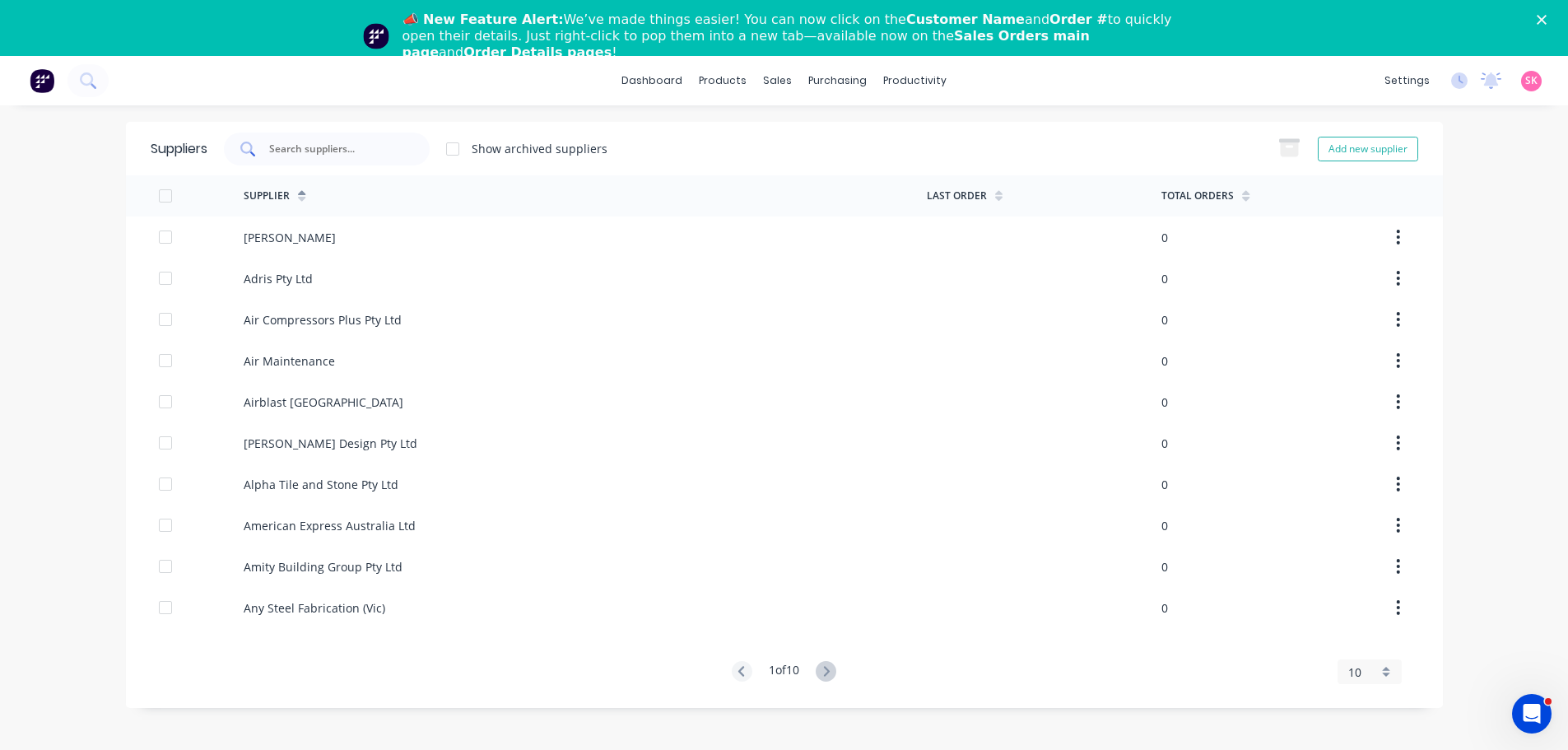
click at [307, 154] on input "text" at bounding box center [335, 149] width 137 height 17
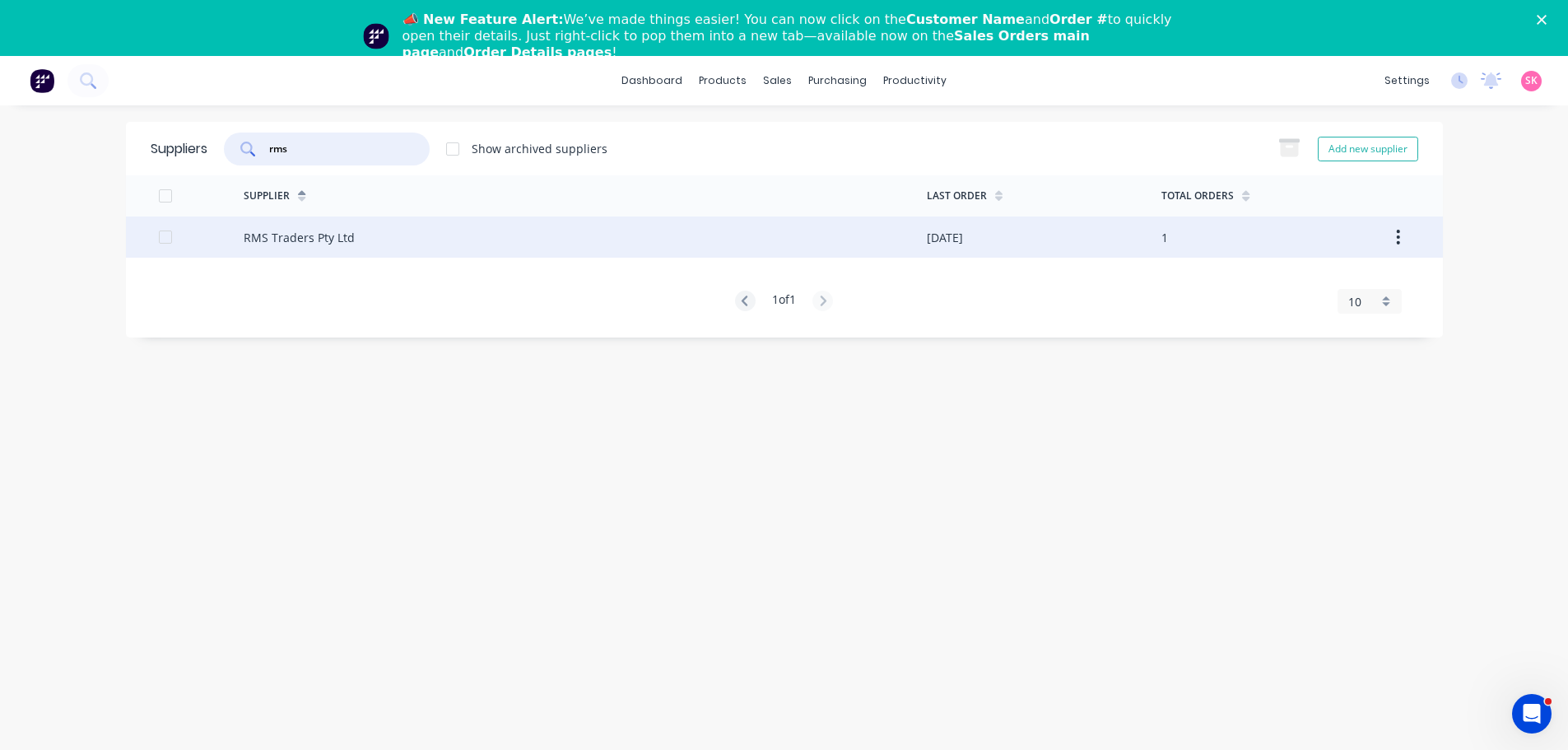
type input "rms"
click at [373, 240] on div "RMS Traders Pty Ltd" at bounding box center [585, 237] width 683 height 41
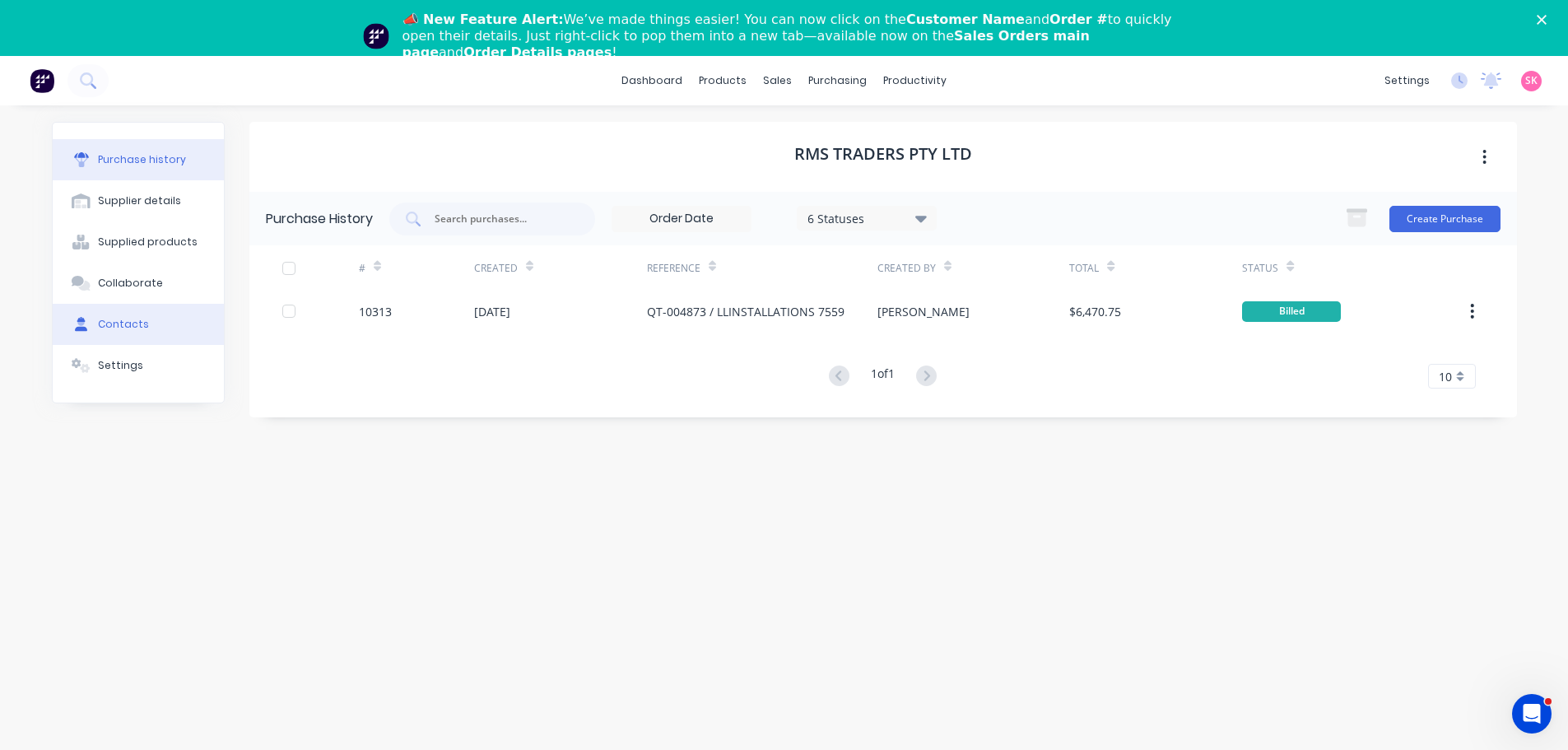
click at [121, 328] on div "Contacts" at bounding box center [123, 324] width 51 height 15
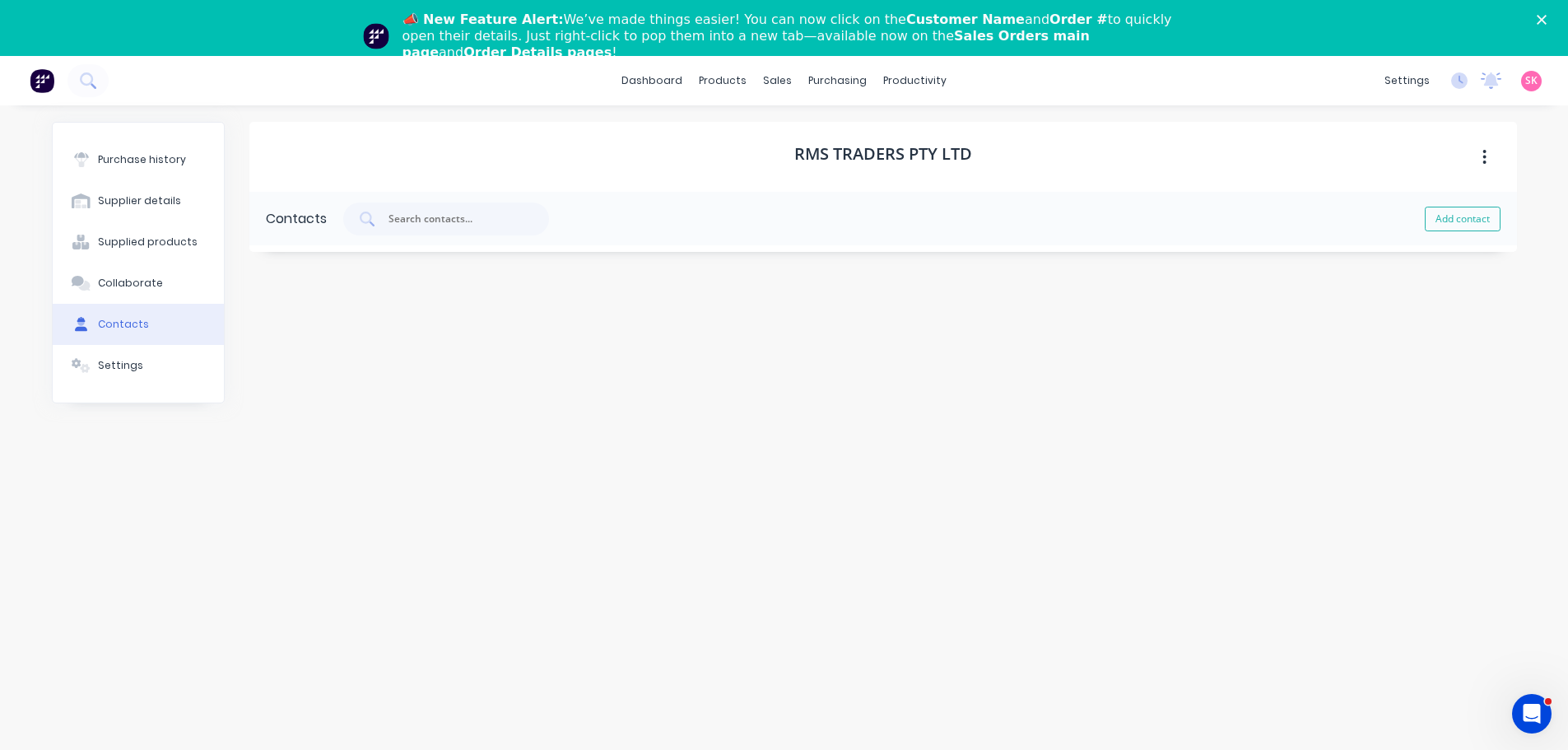
select select "AU"
click at [274, 325] on button "button" at bounding box center [268, 325] width 21 height 21
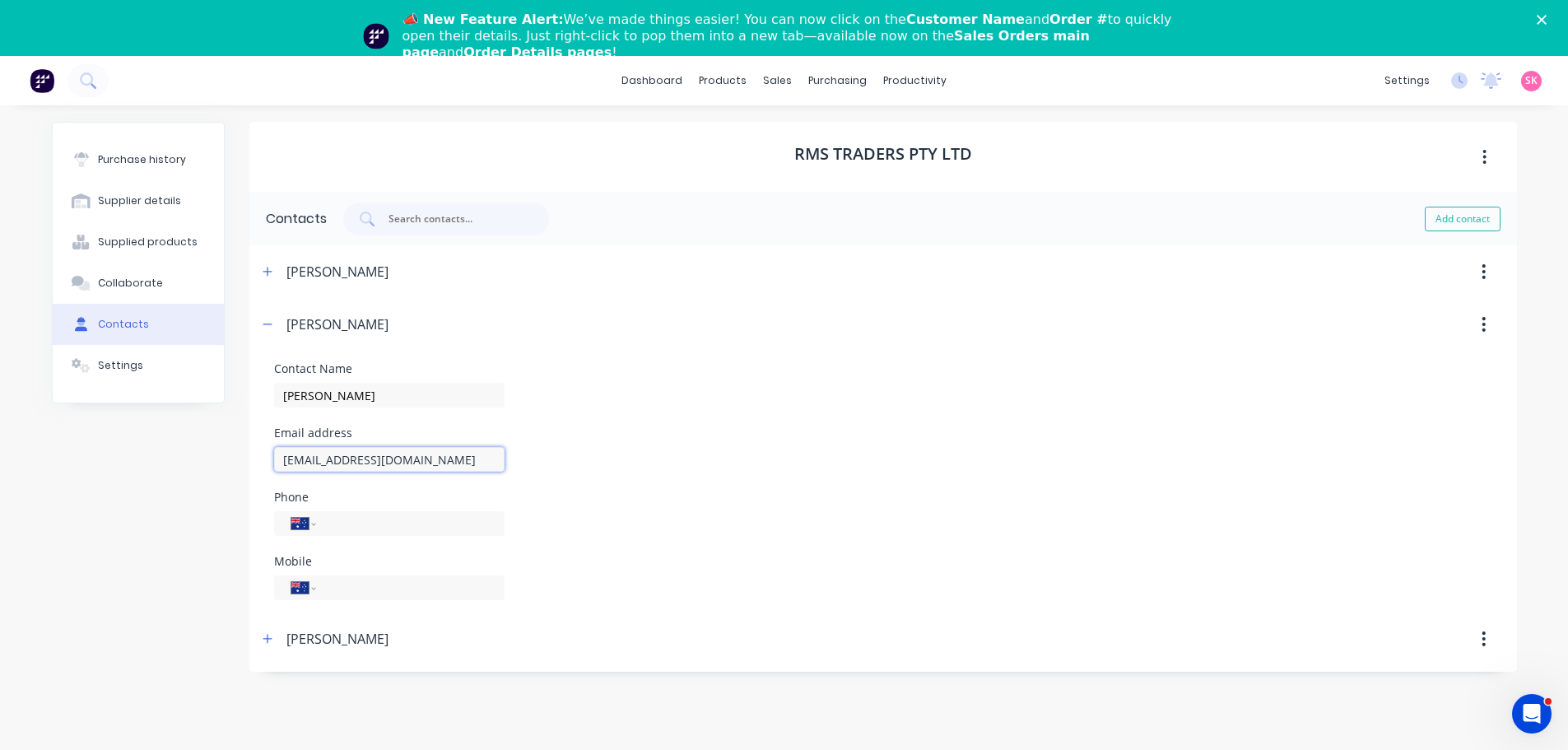
drag, startPoint x: 454, startPoint y: 471, endPoint x: 171, endPoint y: 499, distance: 284.4
click at [176, 499] on div "Purchase history Supplier details Supplied products Collaborate Contacts Settin…" at bounding box center [784, 448] width 1464 height 652
click at [256, 639] on header "Scotty Rhodes" at bounding box center [883, 639] width 1268 height 52
click at [265, 314] on span at bounding box center [268, 325] width 21 height 21
click at [270, 327] on icon "button" at bounding box center [267, 324] width 10 height 11
